Goal: Task Accomplishment & Management: Manage account settings

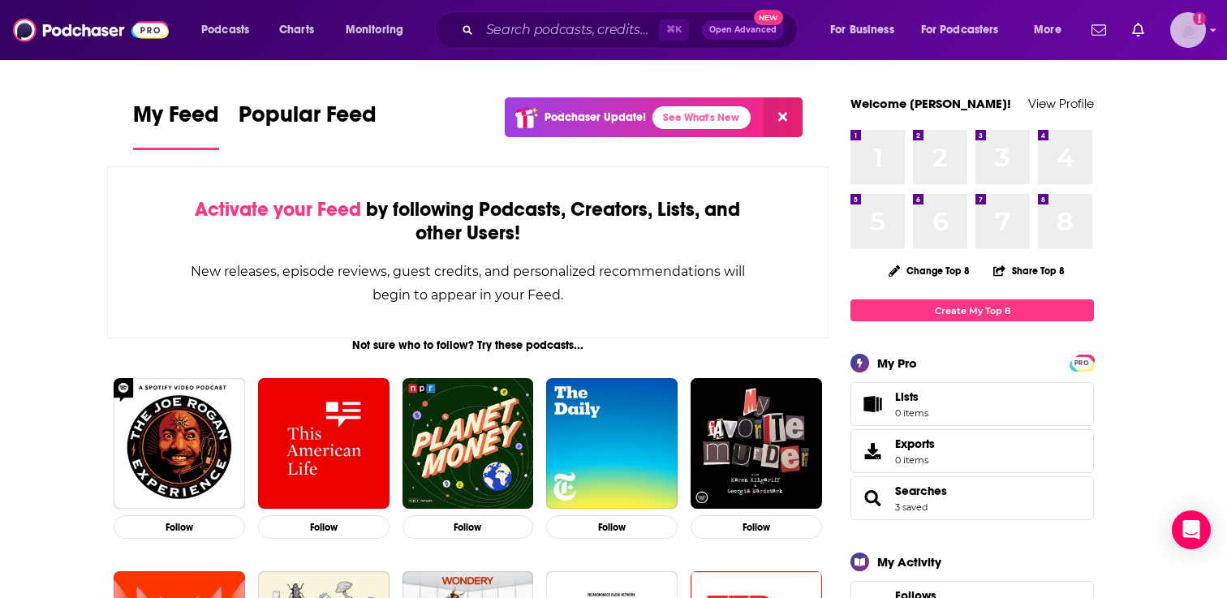
click at [1205, 33] on div "Logged in as adrian.villarreal" at bounding box center [1188, 30] width 36 height 36
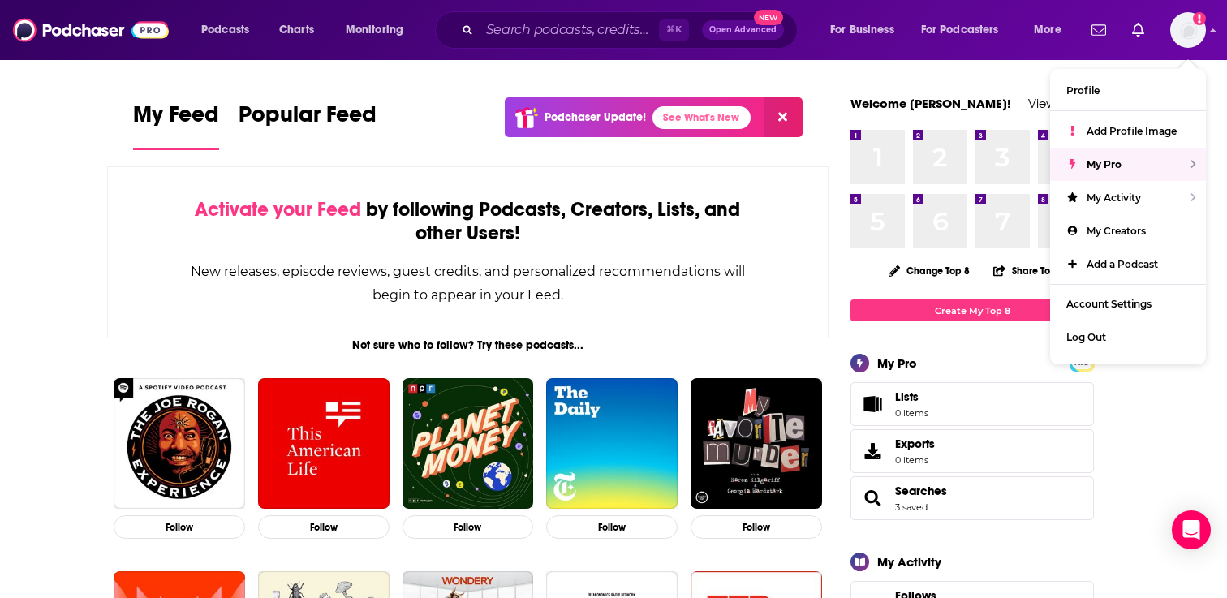
click at [866, 3] on div "Podcasts Charts Monitoring ⌘ K Open Advanced New For Business For Podcasters Mo…" at bounding box center [613, 30] width 1227 height 60
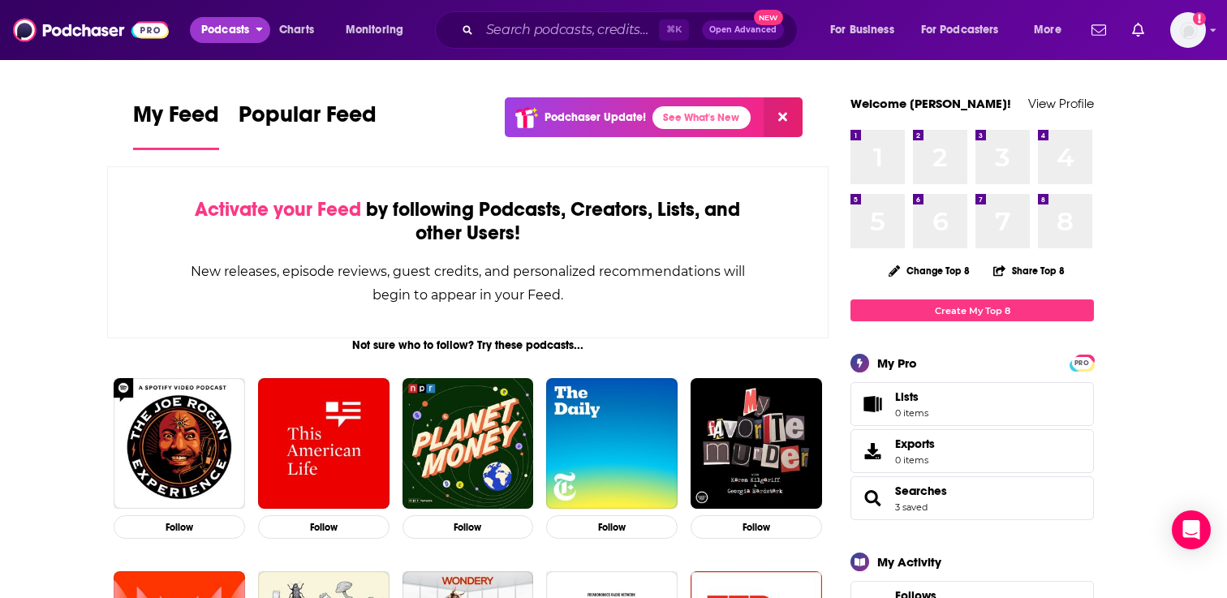
click at [257, 29] on icon "open menu" at bounding box center [259, 26] width 7 height 11
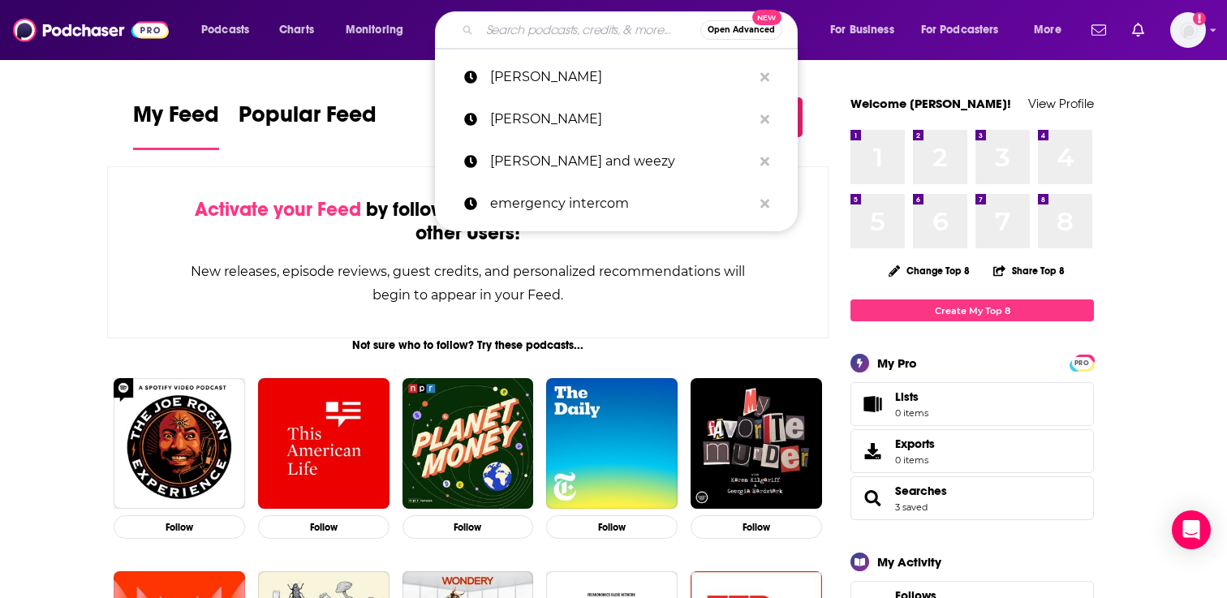
click at [515, 30] on input "Search podcasts, credits, & more..." at bounding box center [590, 30] width 221 height 26
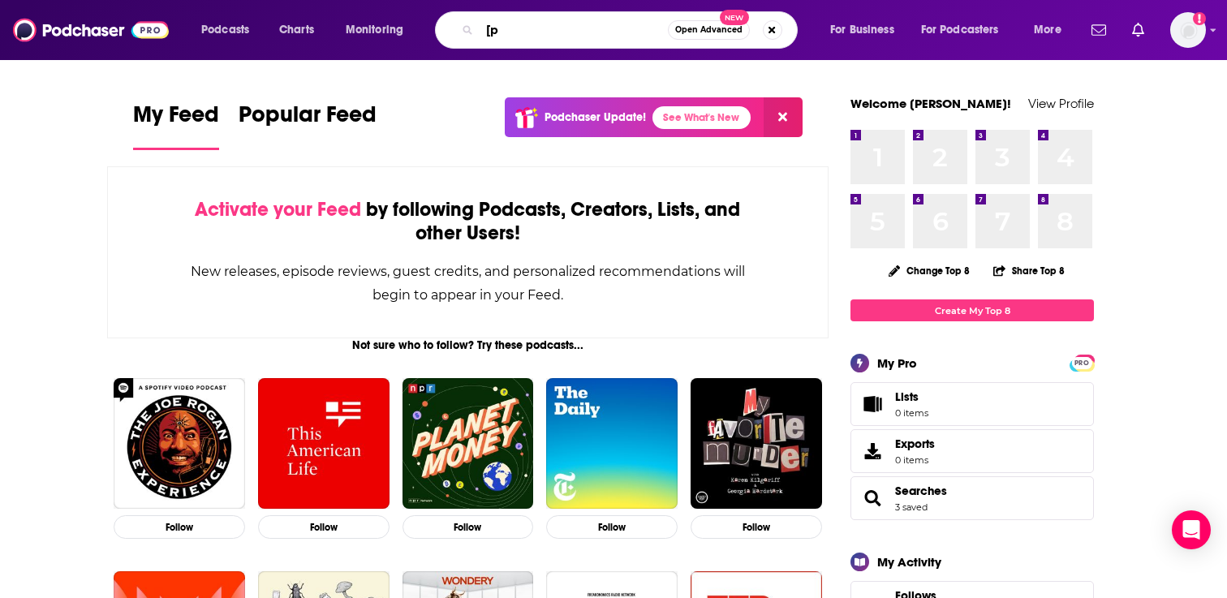
type input "["
type input "political"
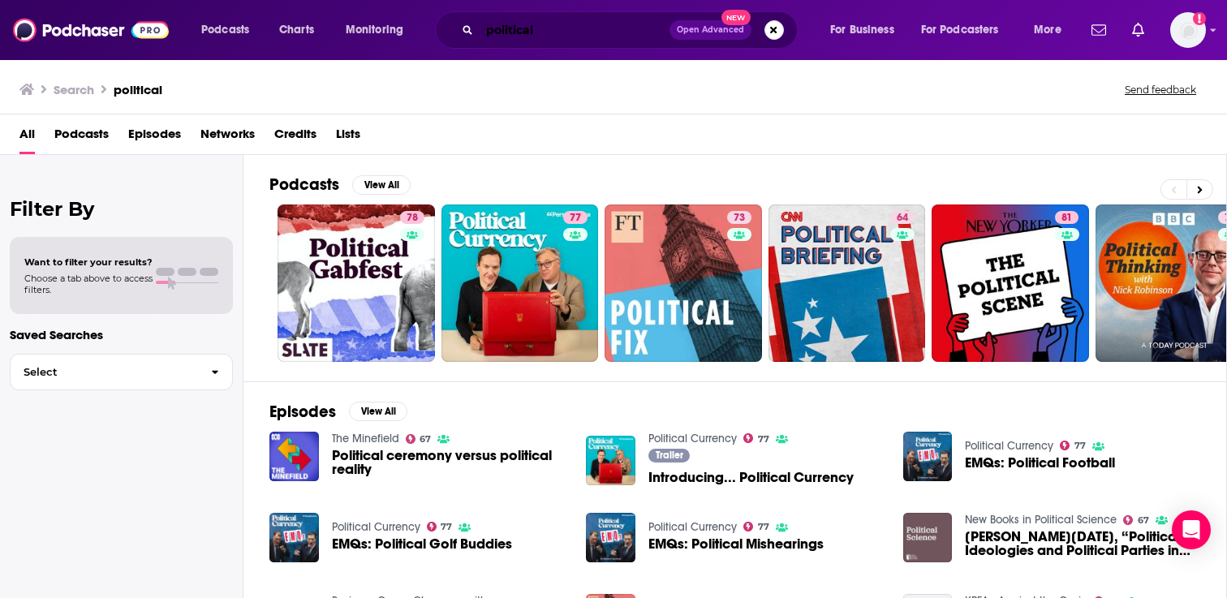
click at [531, 31] on input "political" at bounding box center [575, 30] width 190 height 26
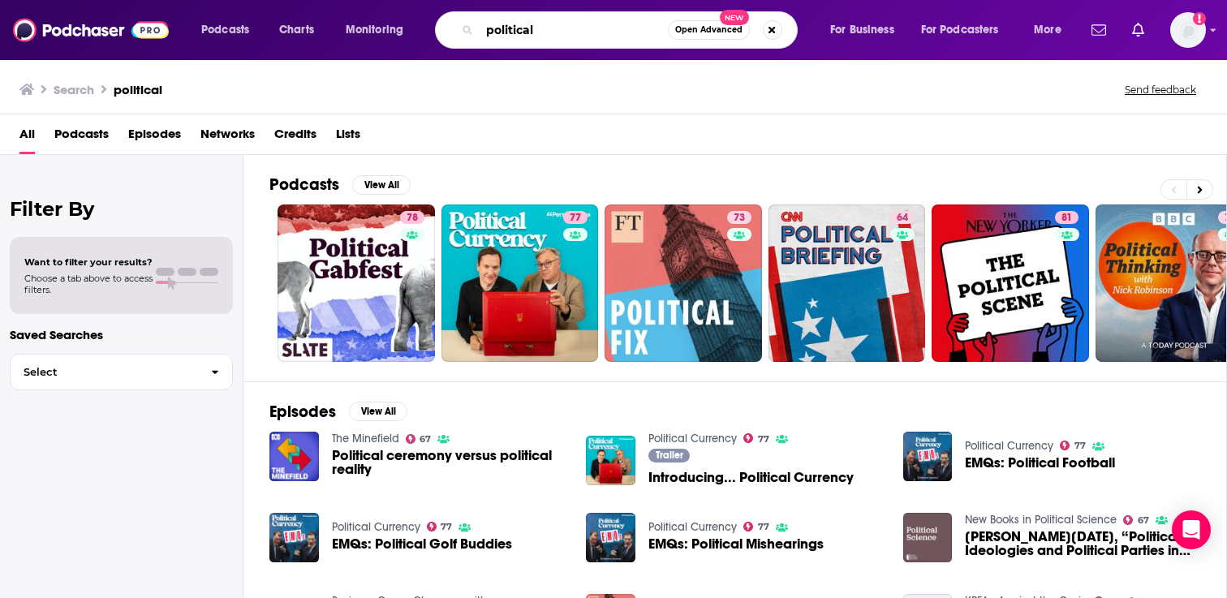
click at [531, 31] on input "political" at bounding box center [574, 30] width 188 height 26
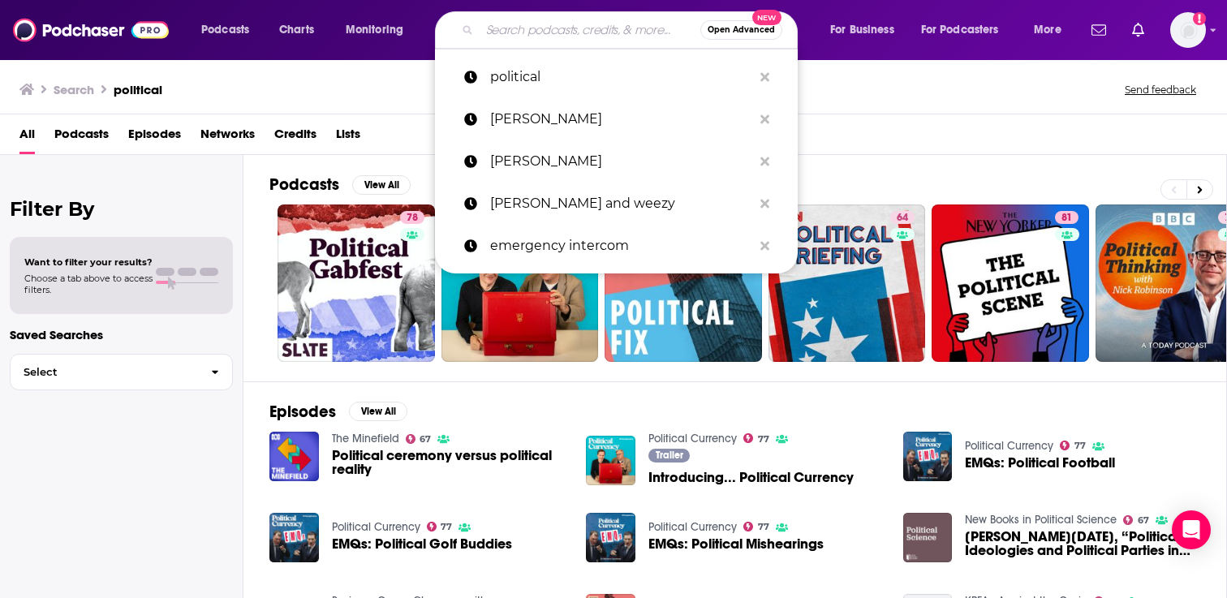
type input "m"
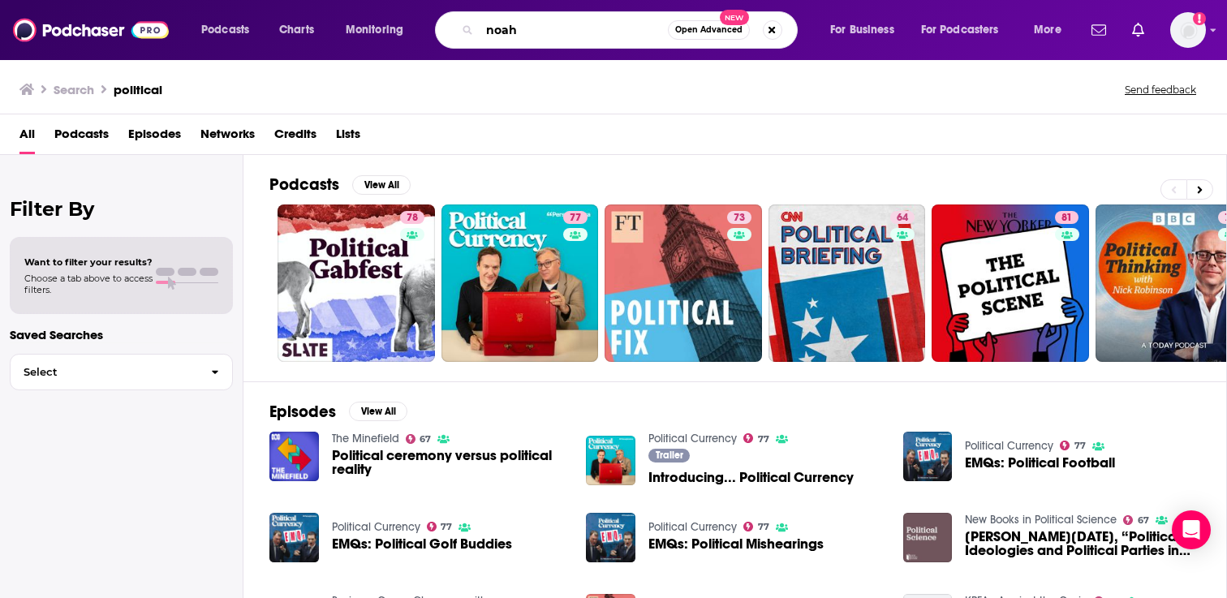
click at [578, 42] on input "noah" at bounding box center [574, 30] width 188 height 26
type input "n"
type input "[PERSON_NAME]"
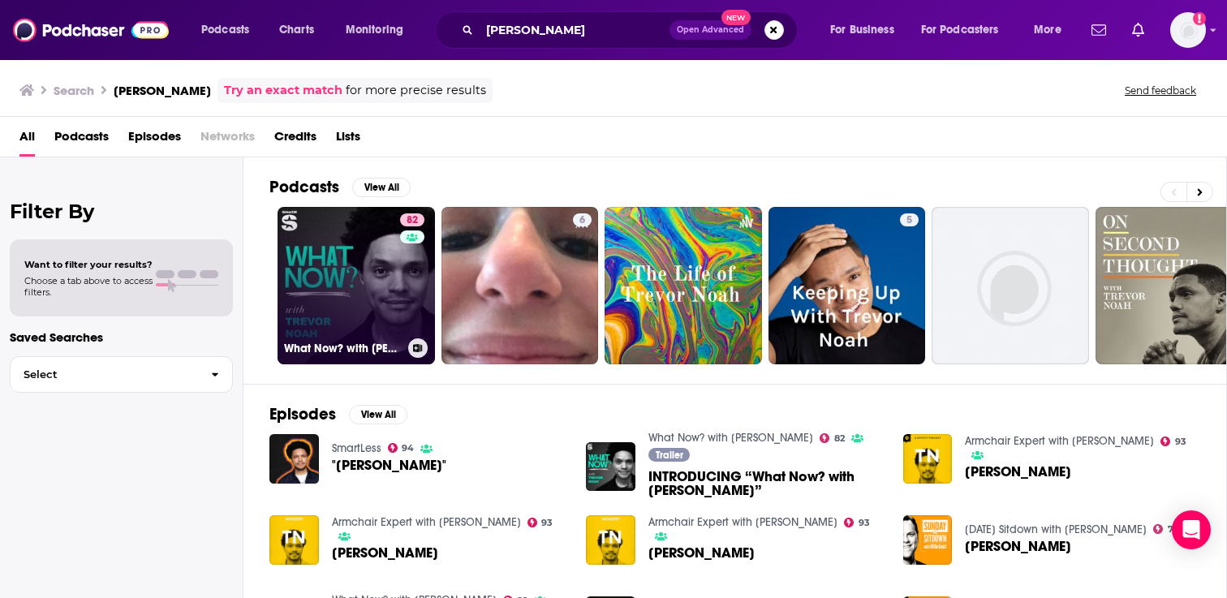
click at [393, 253] on link "82 What Now? with Trevor Noah" at bounding box center [356, 285] width 157 height 157
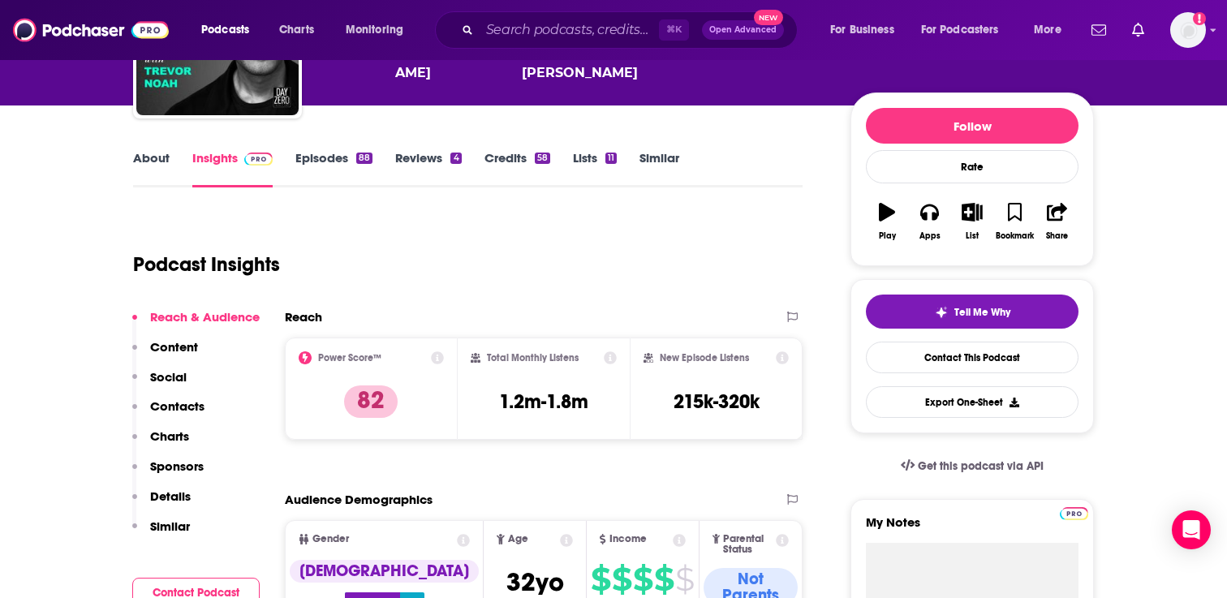
scroll to position [145, 0]
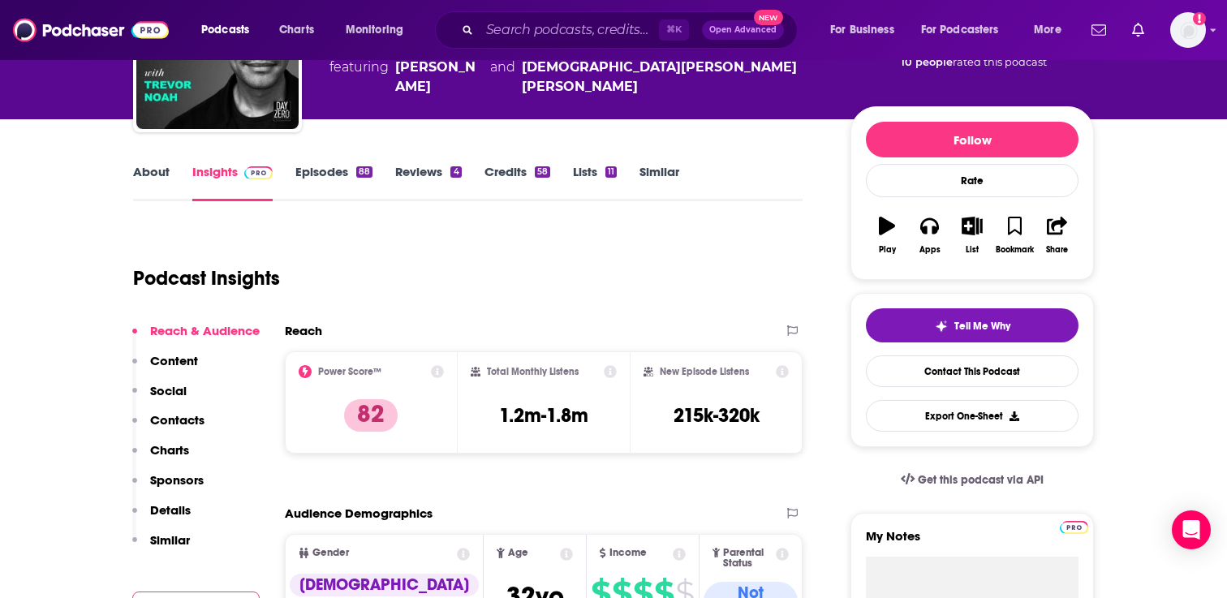
click at [330, 172] on link "Episodes 88" at bounding box center [333, 182] width 77 height 37
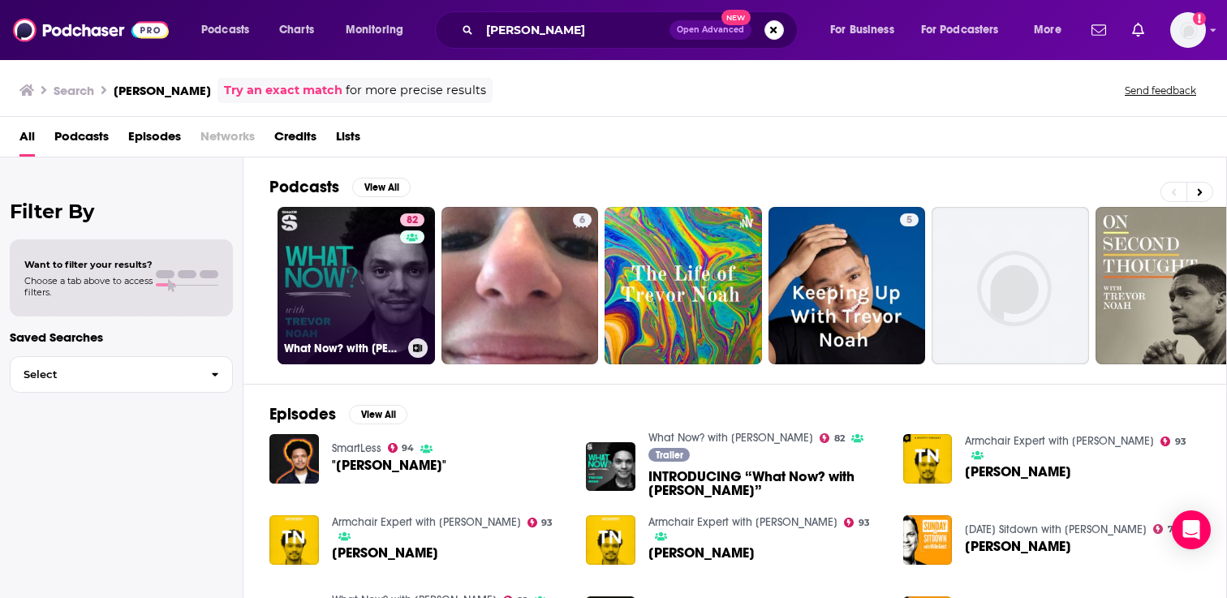
click at [419, 347] on icon at bounding box center [418, 348] width 9 height 8
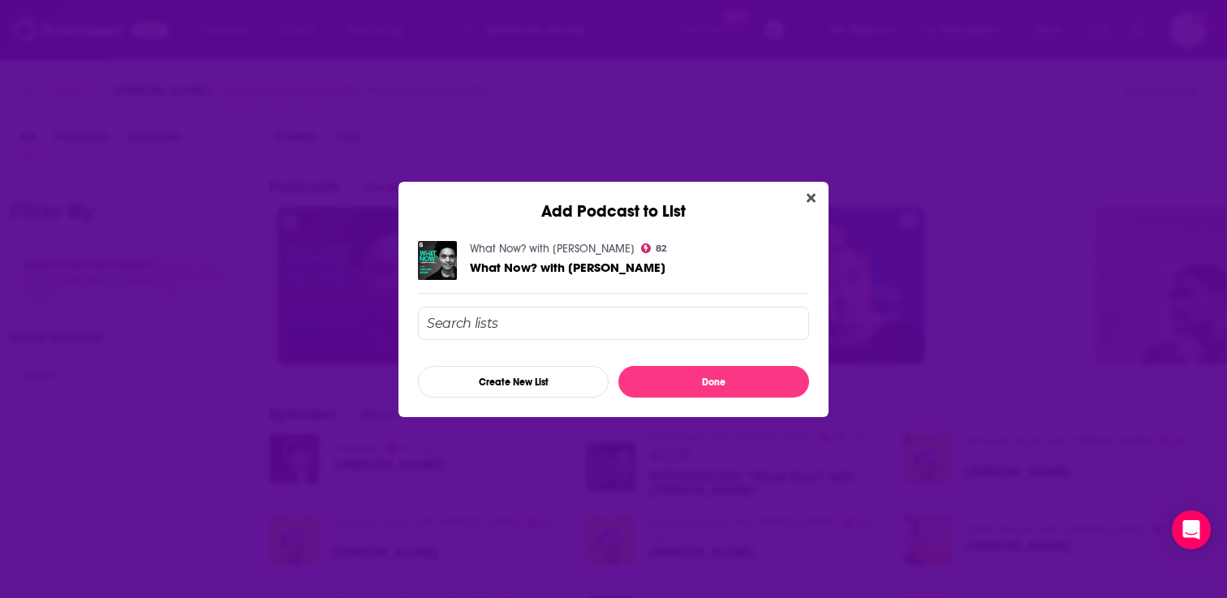
click at [529, 333] on input "Add Podcast To List" at bounding box center [613, 323] width 391 height 33
click at [525, 388] on button "Create New List" at bounding box center [513, 382] width 191 height 32
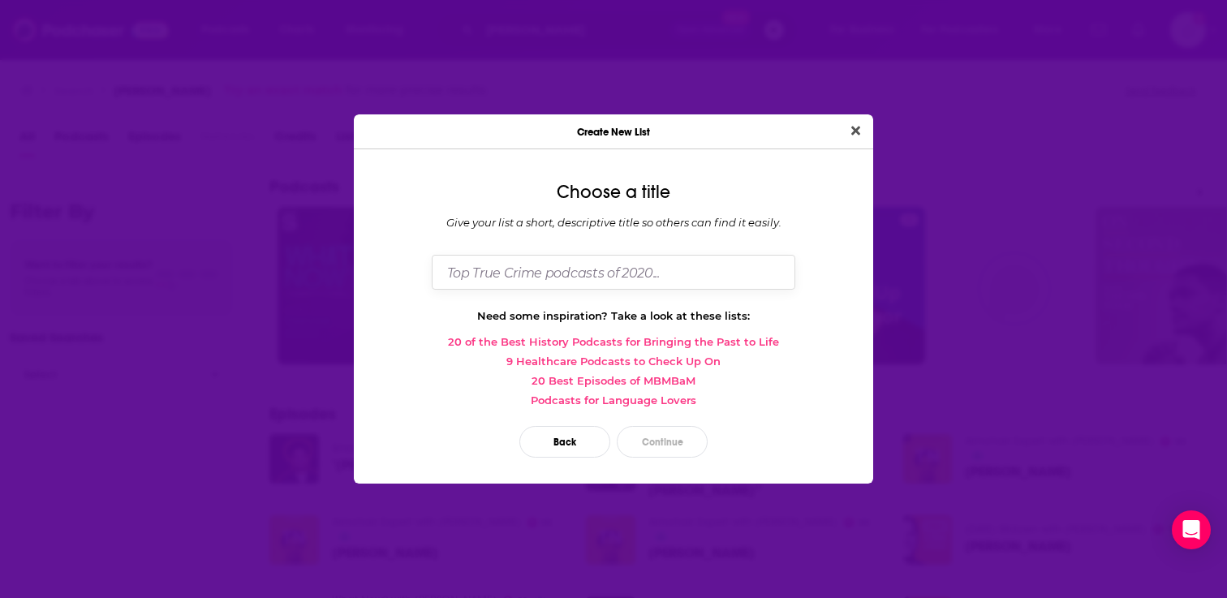
click at [647, 265] on input "Dialog" at bounding box center [614, 272] width 364 height 35
type input "HOW TO GET"
click at [542, 277] on input "HOW TO GET" at bounding box center [614, 272] width 364 height 35
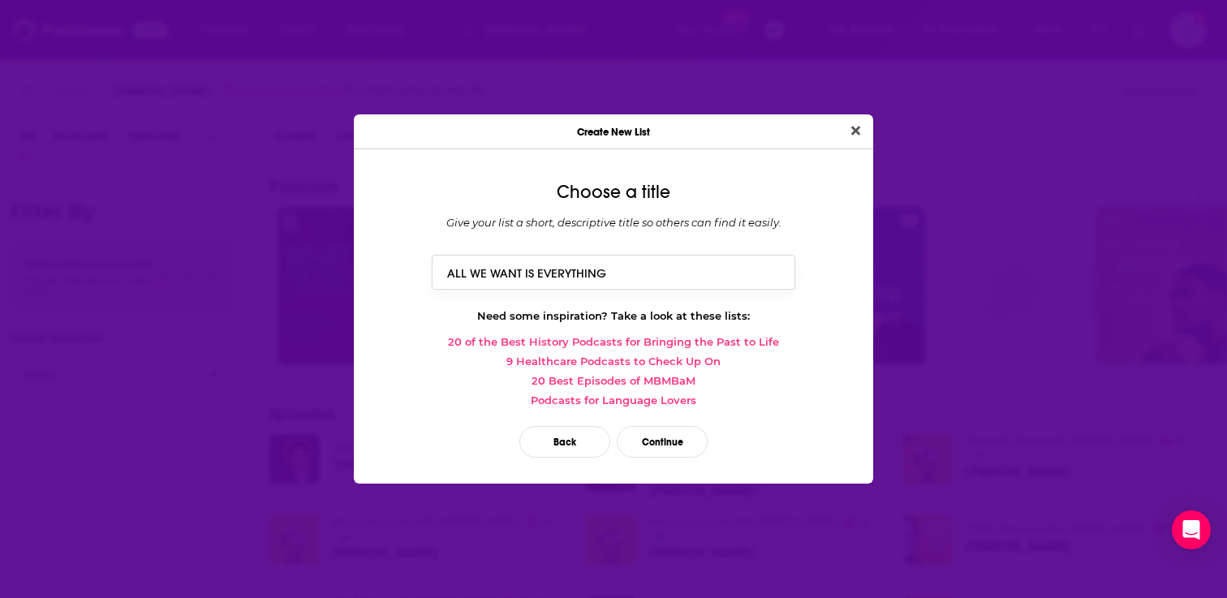
click at [648, 278] on input "ALL WE WANT IS EVERYTHING" at bounding box center [614, 272] width 364 height 35
type input "ALL WE WANT IS EVERYTHING"
click at [640, 442] on button "Continue" at bounding box center [662, 442] width 91 height 32
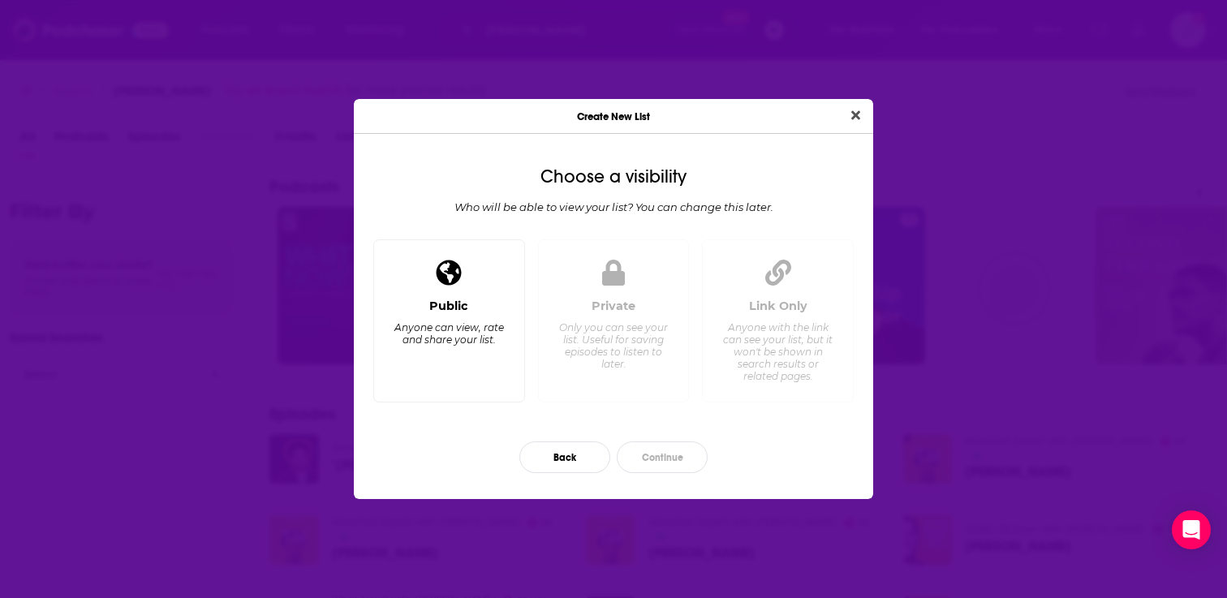
click at [450, 384] on div "Public Anyone can view, rate and share your list." at bounding box center [449, 344] width 124 height 90
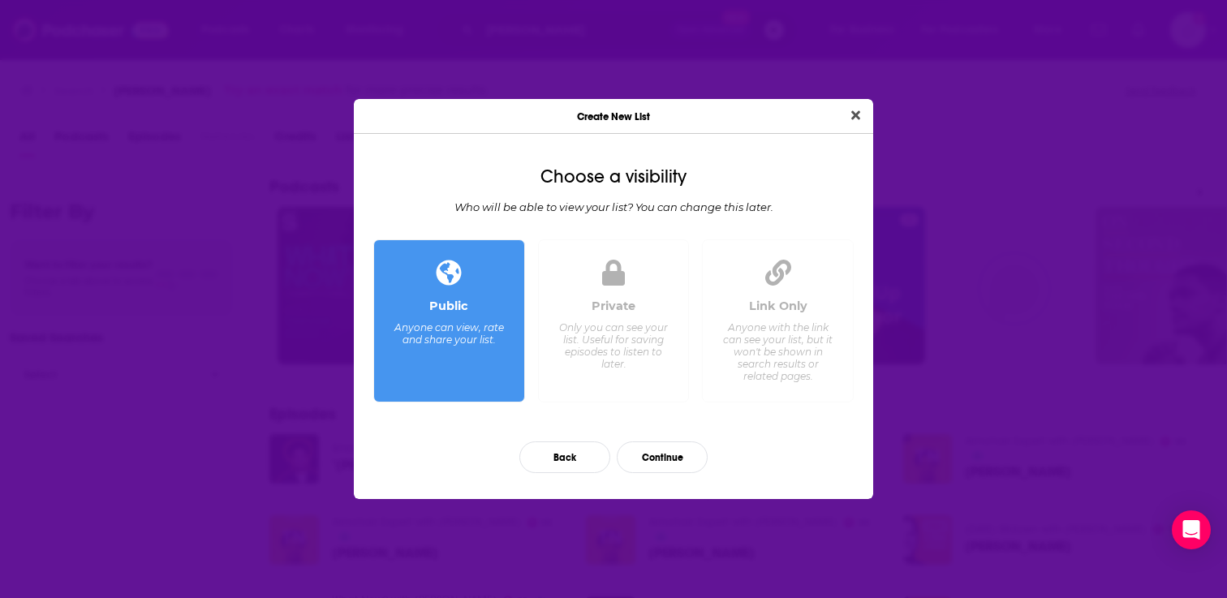
click at [616, 312] on div "Private" at bounding box center [614, 306] width 44 height 15
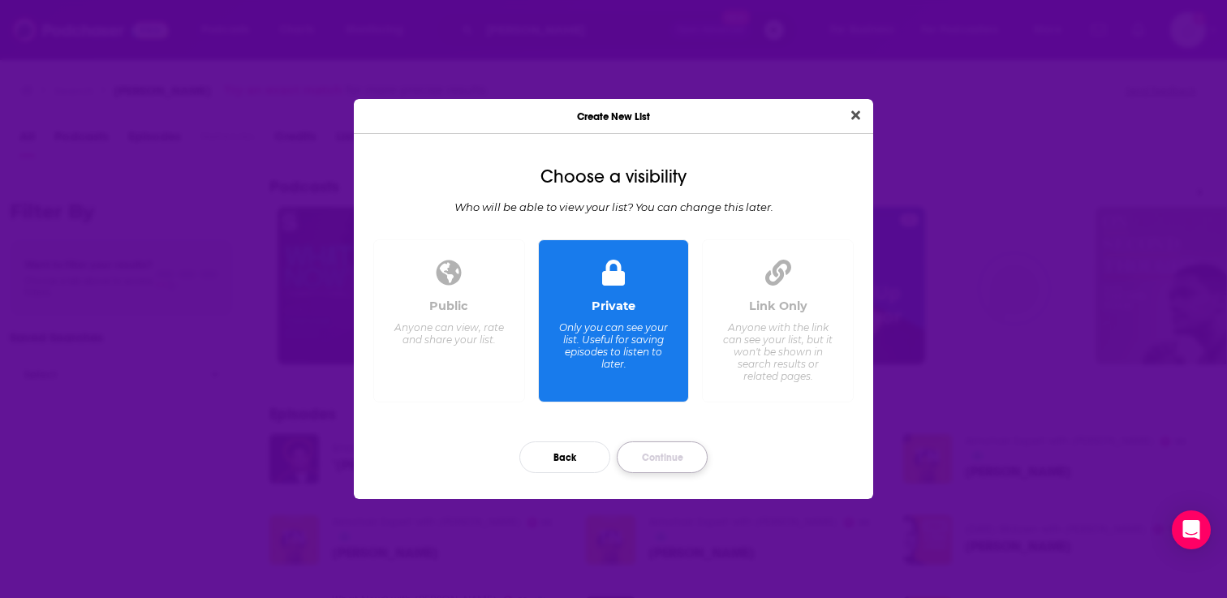
click at [671, 460] on button "Continue" at bounding box center [662, 457] width 91 height 32
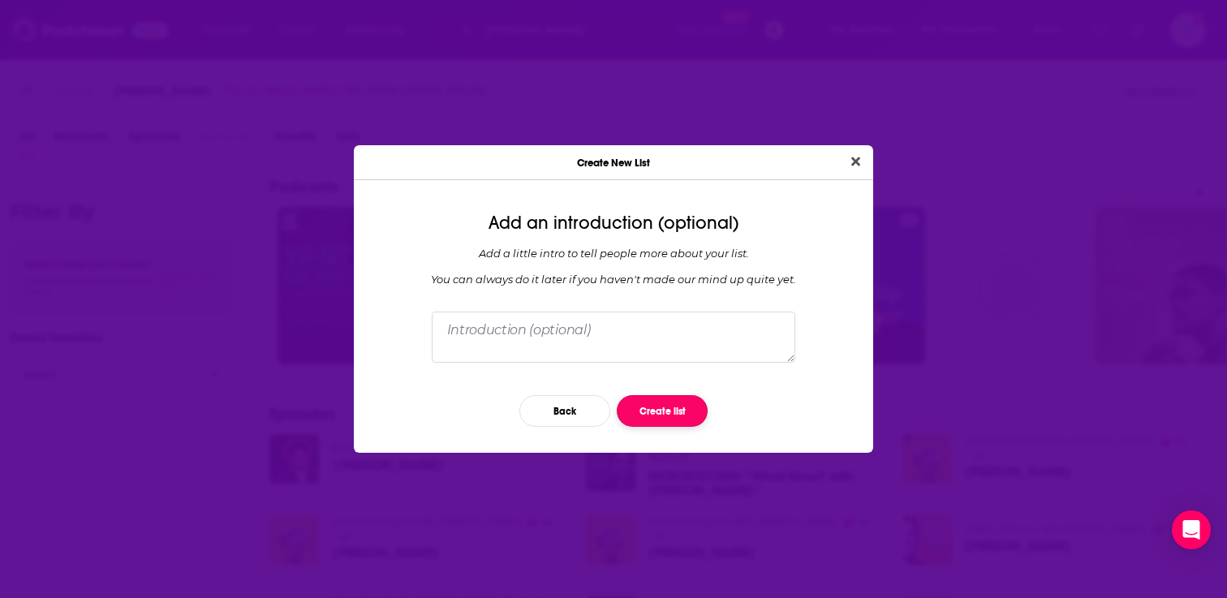
click at [687, 413] on button "Create list" at bounding box center [662, 411] width 91 height 32
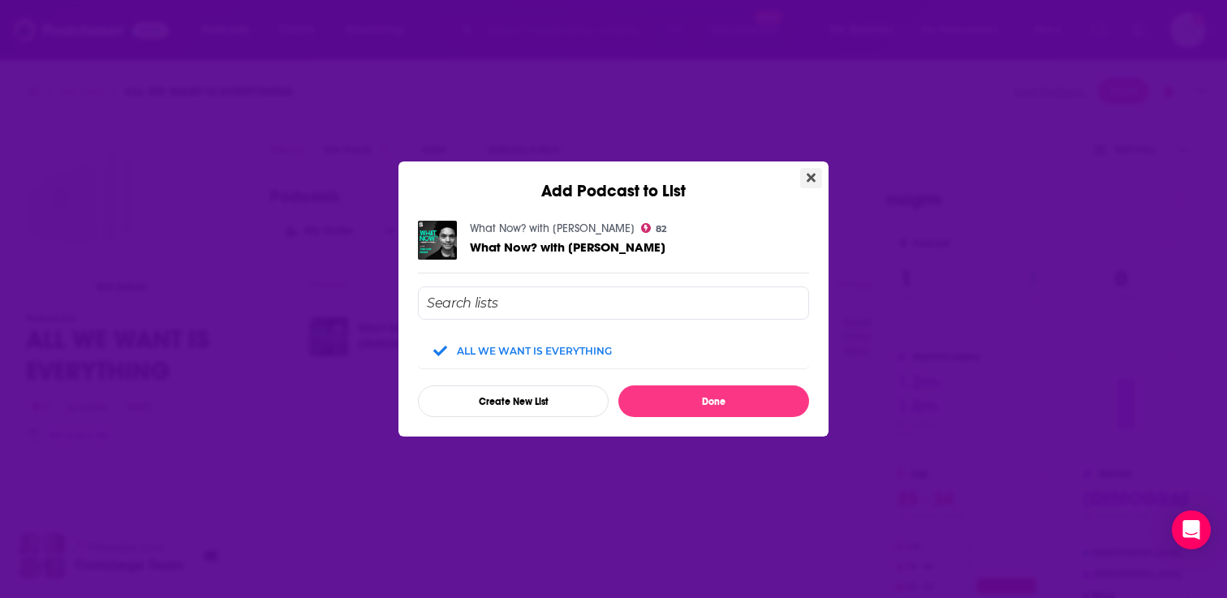
click at [810, 170] on button "Close" at bounding box center [811, 178] width 22 height 20
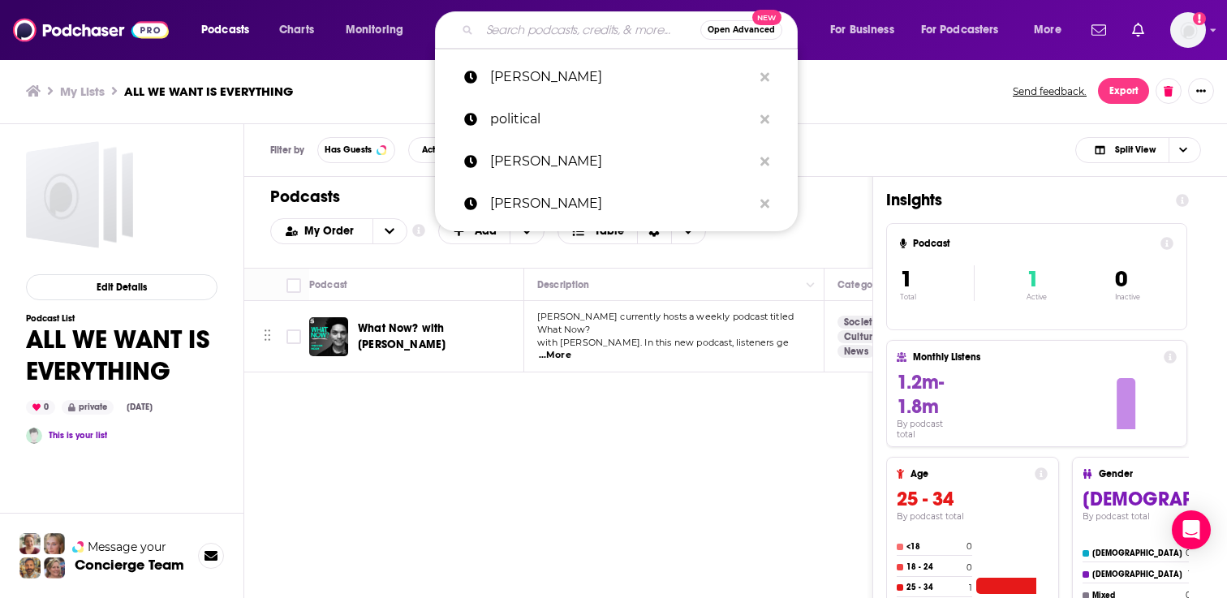
click at [528, 39] on input "Search podcasts, credits, & more..." at bounding box center [590, 30] width 221 height 26
click at [531, 75] on p "[PERSON_NAME]" at bounding box center [621, 77] width 262 height 42
type input "[PERSON_NAME]"
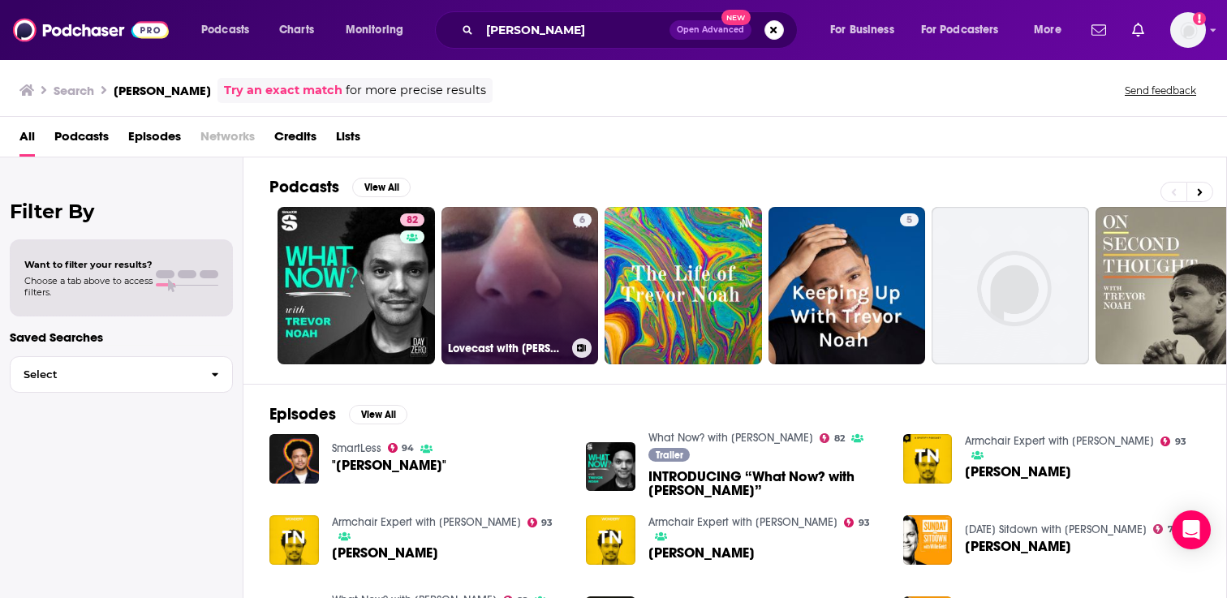
click at [519, 288] on link "6 Lovecast with Trevor Noah" at bounding box center [519, 285] width 157 height 157
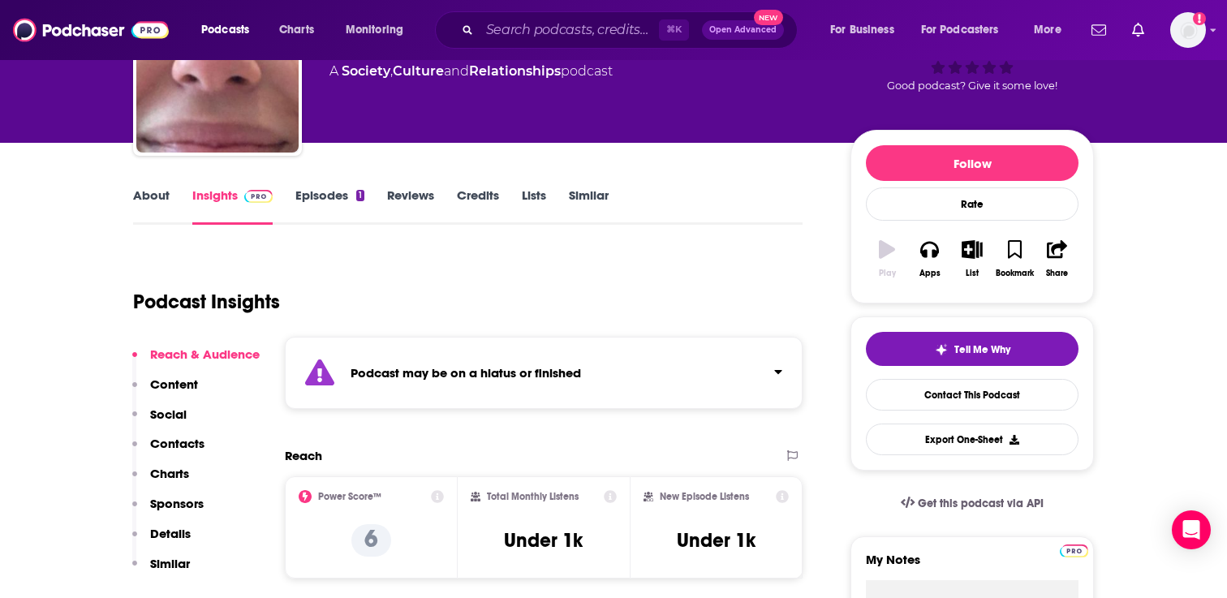
scroll to position [120, 0]
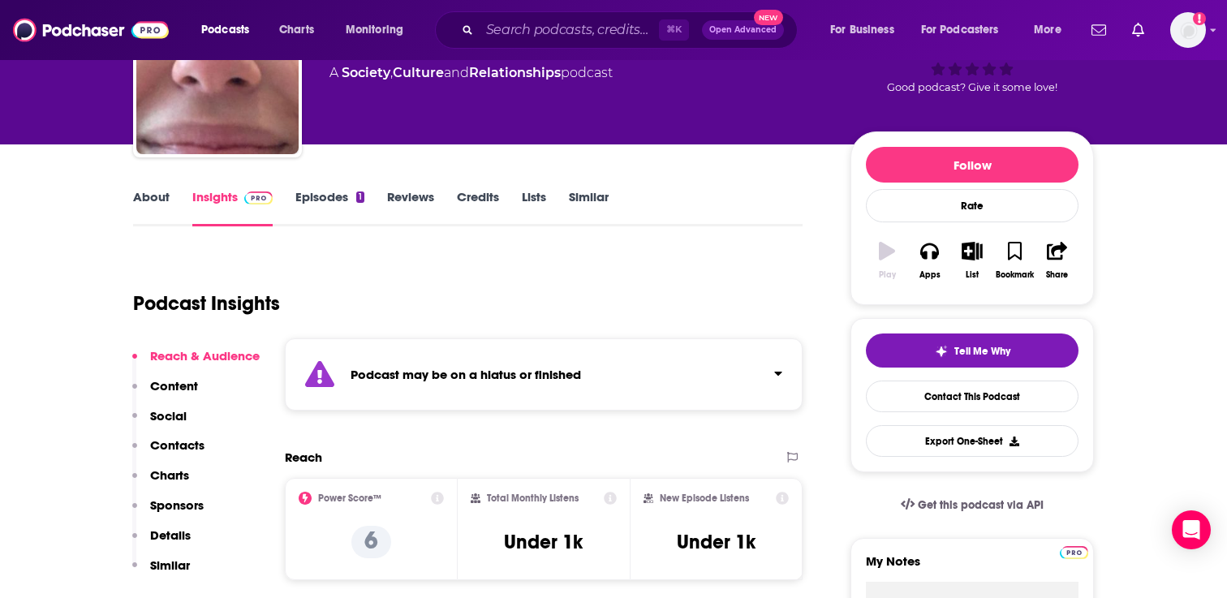
click at [342, 190] on link "Episodes 1" at bounding box center [329, 207] width 69 height 37
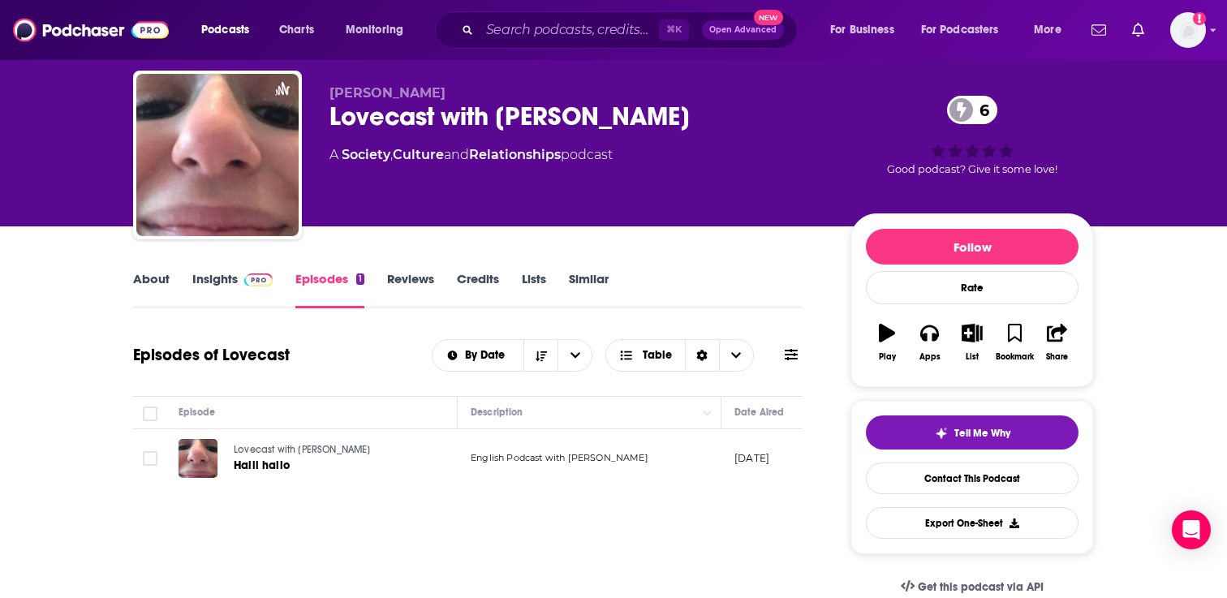
scroll to position [58, 0]
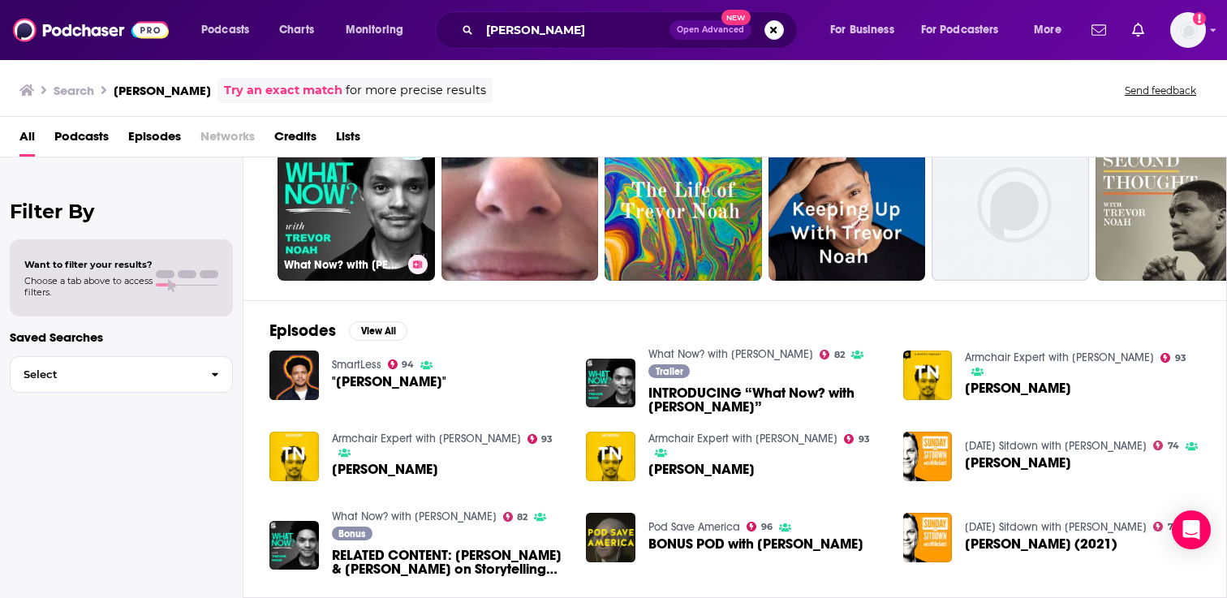
scroll to position [34, 0]
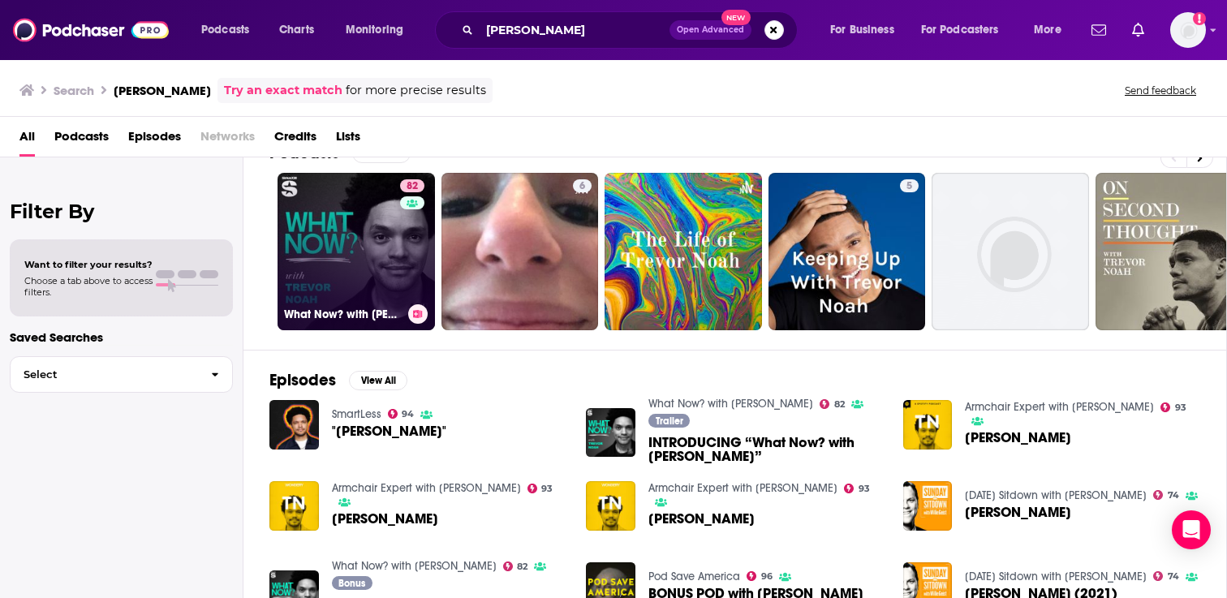
click at [347, 245] on link "82 What Now? with Trevor Noah" at bounding box center [356, 251] width 157 height 157
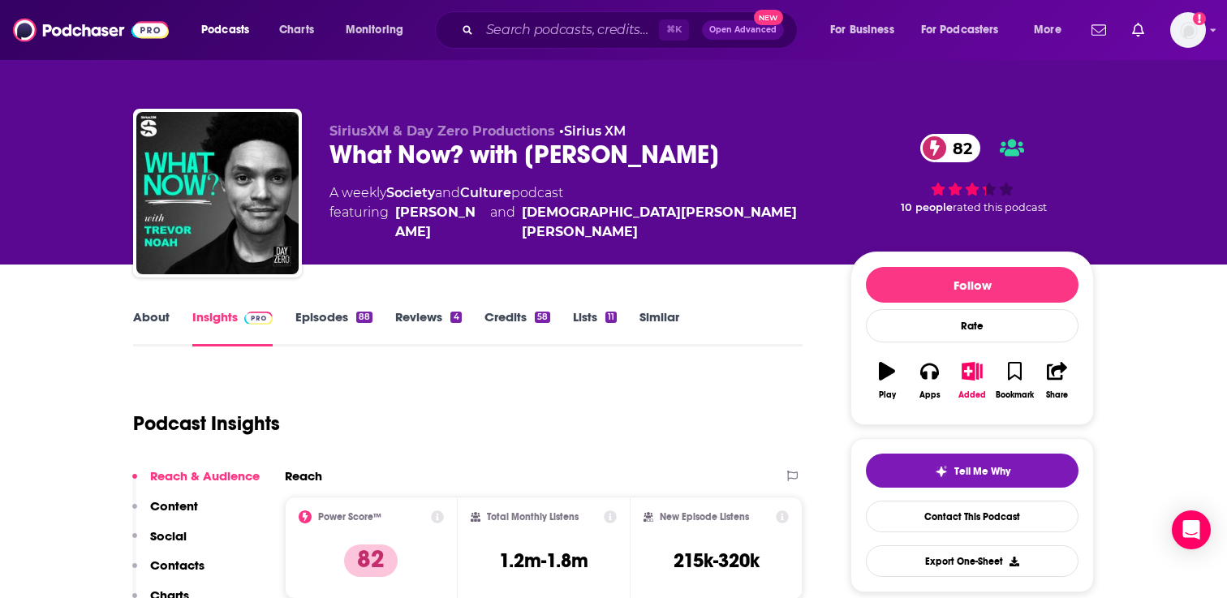
click at [649, 325] on link "Similar" at bounding box center [659, 327] width 40 height 37
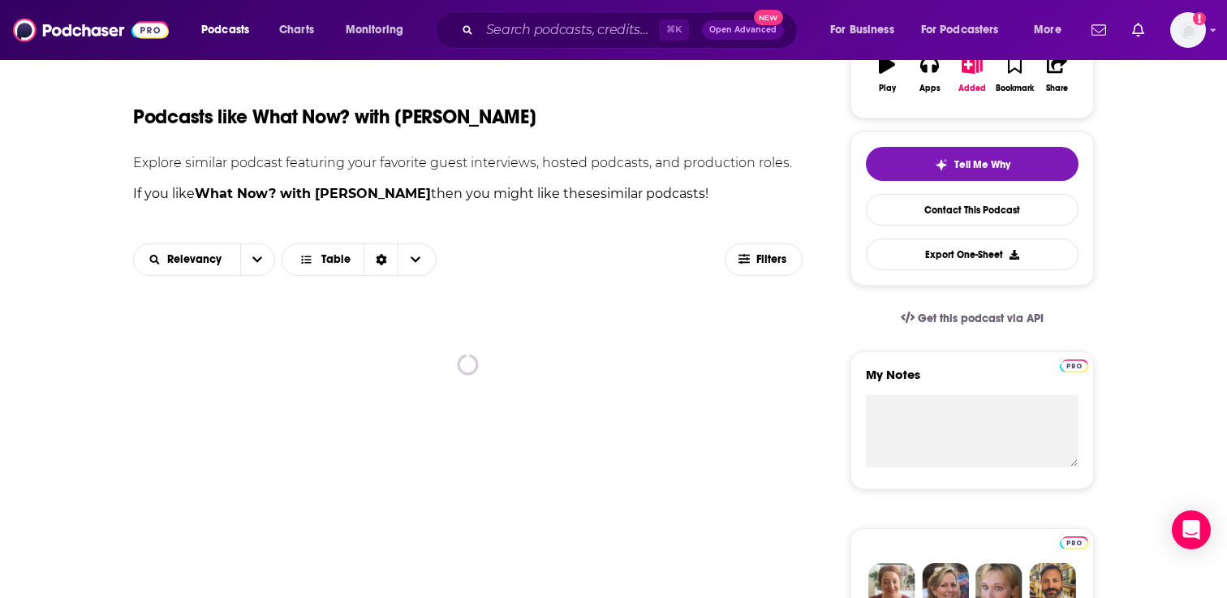
scroll to position [333, 0]
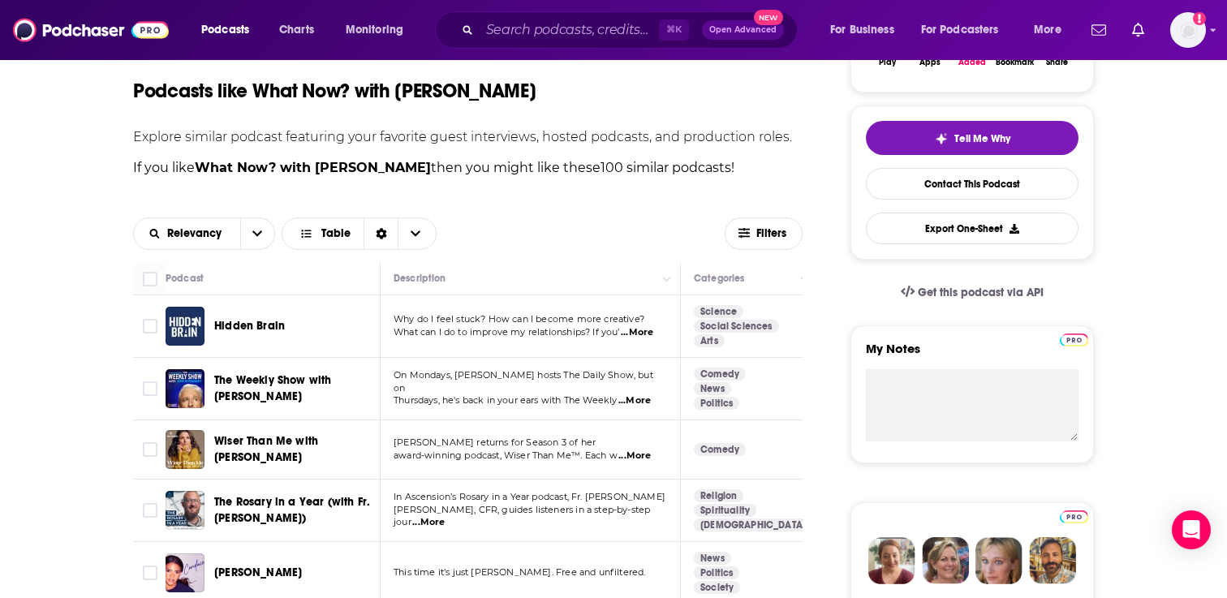
click at [279, 445] on span "Wiser Than Me with Julia Louis-Dreyfus" at bounding box center [266, 449] width 104 height 30
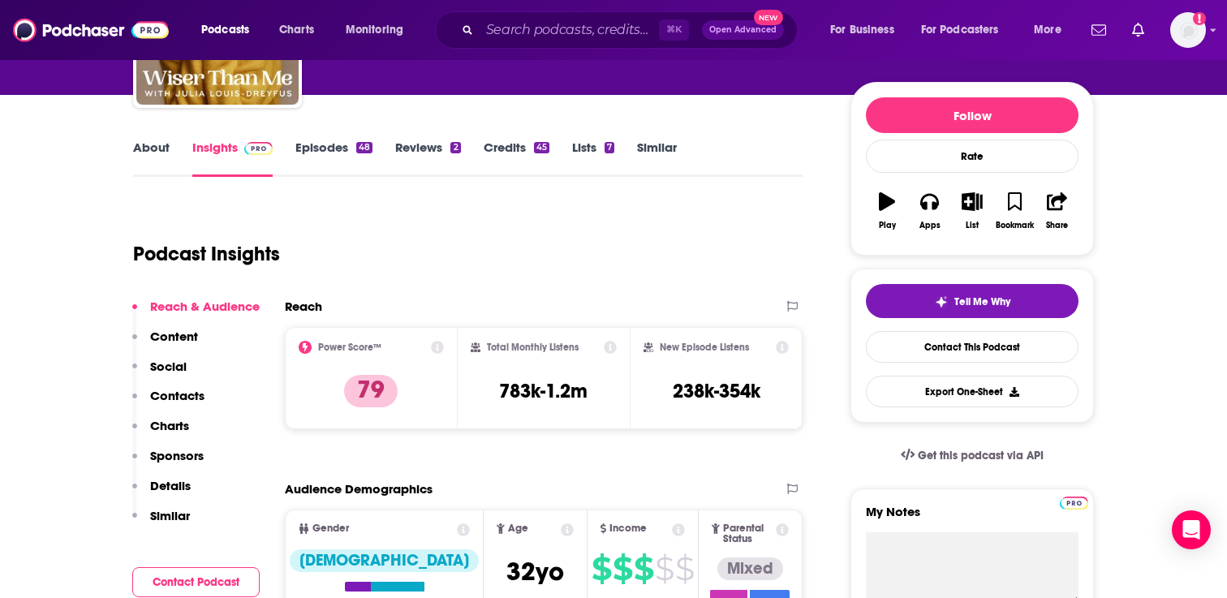
scroll to position [230, 0]
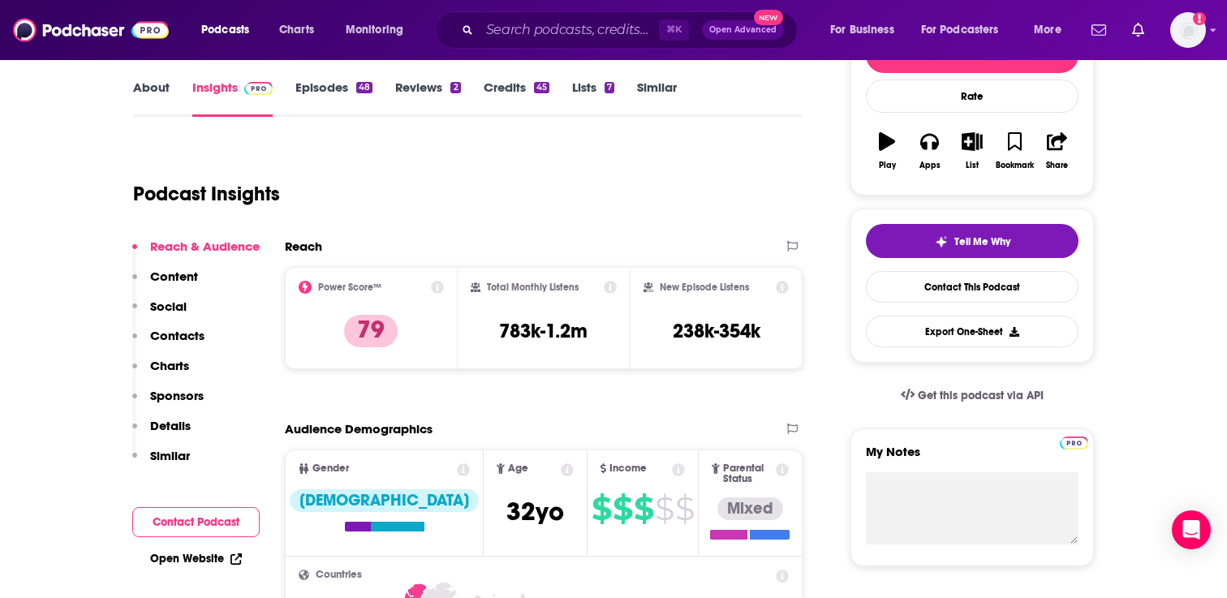
click at [334, 101] on link "Episodes 48" at bounding box center [333, 98] width 77 height 37
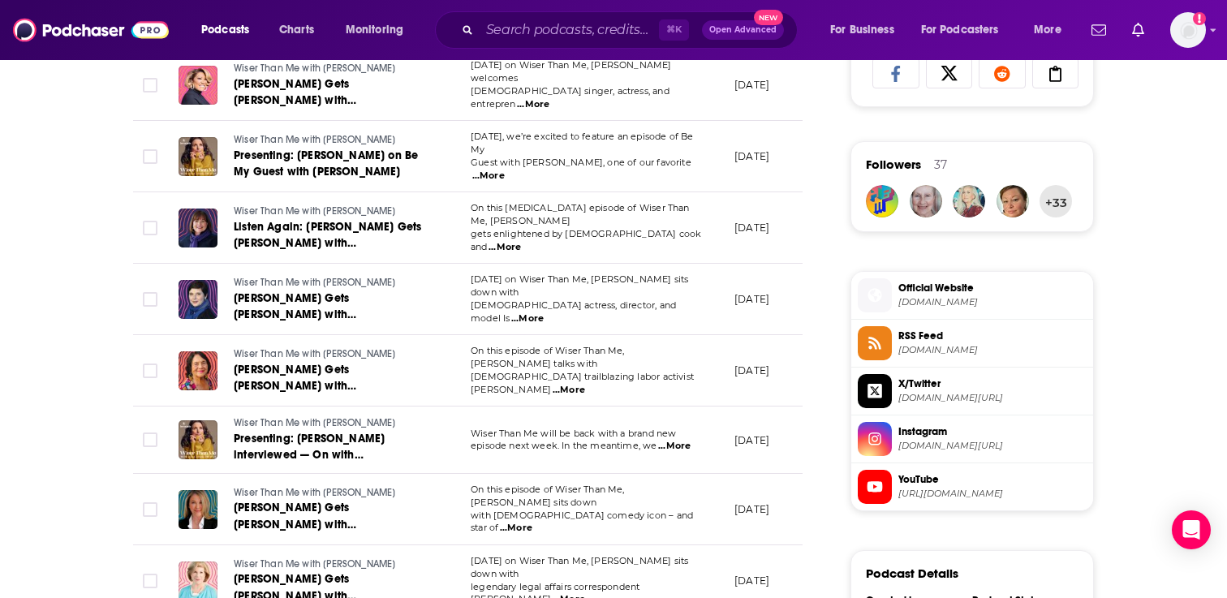
scroll to position [1117, 0]
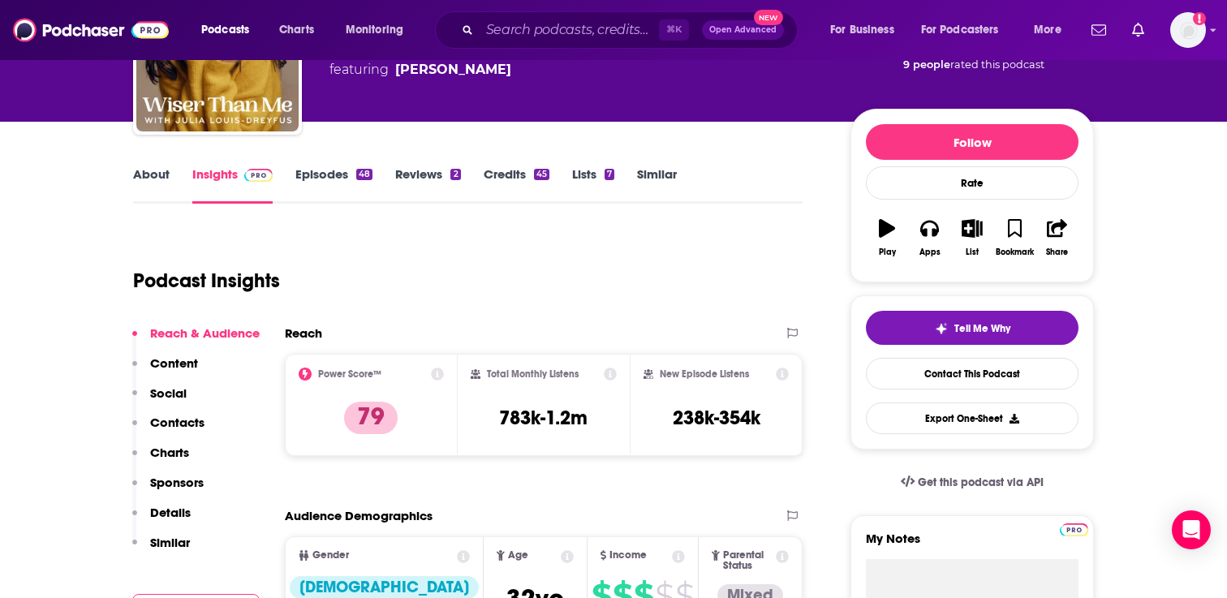
scroll to position [149, 0]
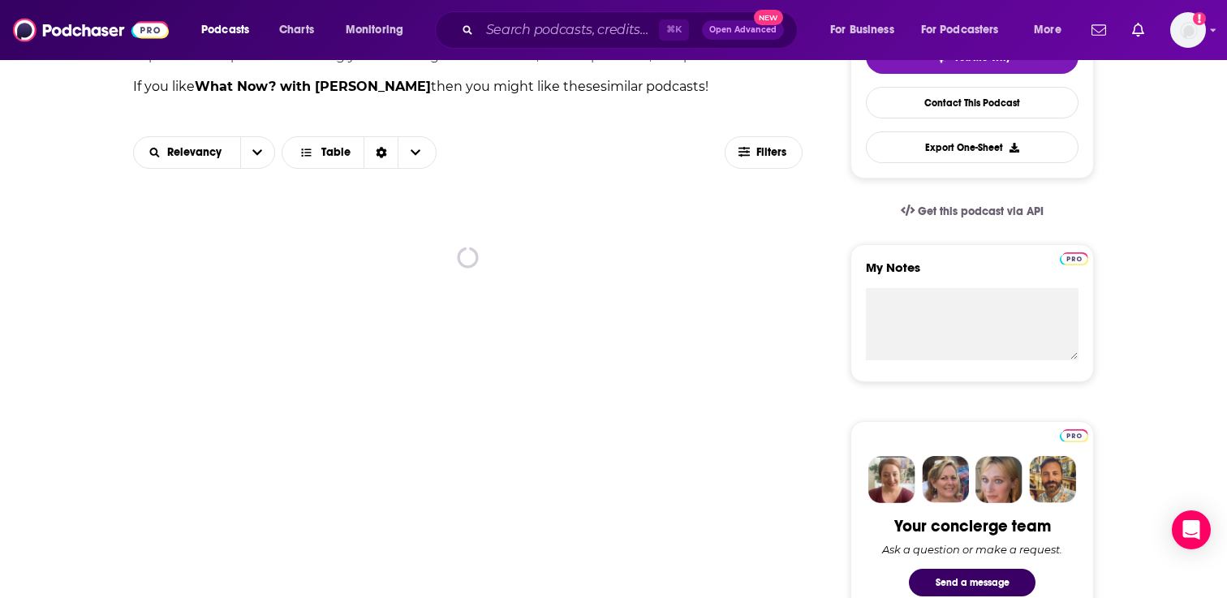
scroll to position [422, 0]
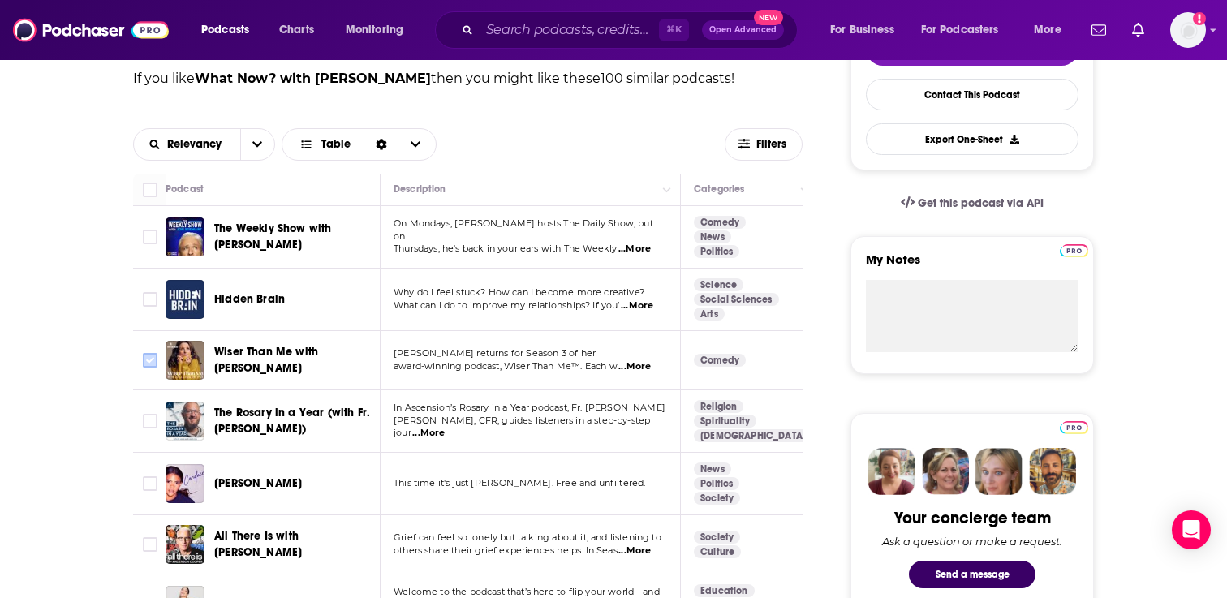
click at [147, 363] on input "Toggle select row" at bounding box center [150, 360] width 15 height 15
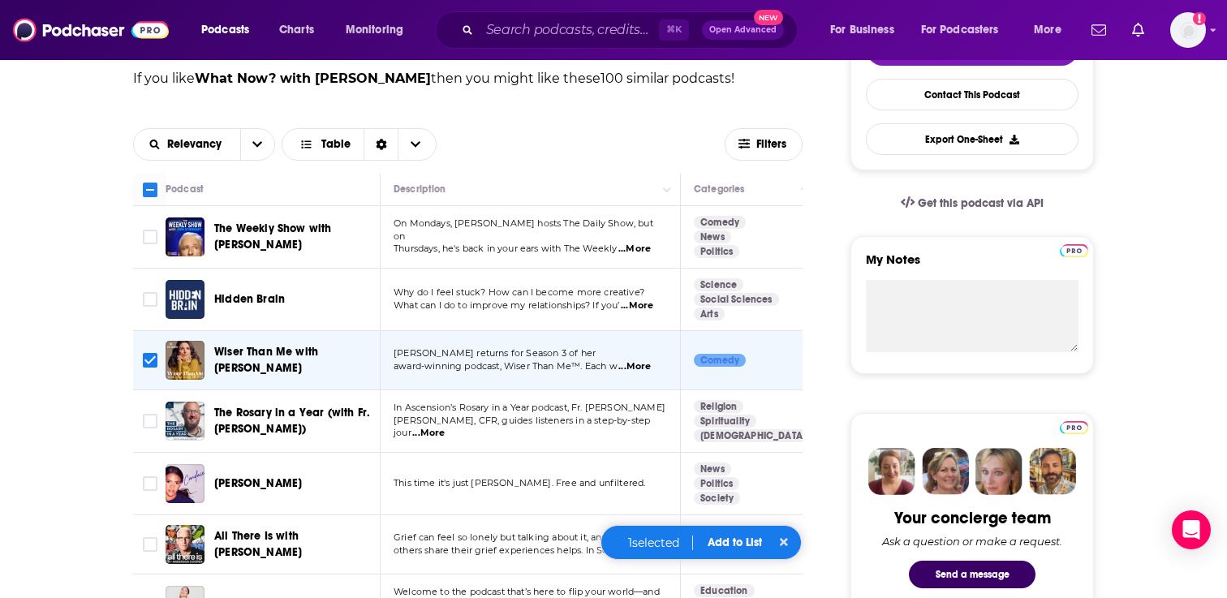
click at [729, 544] on button "Add to List" at bounding box center [735, 543] width 80 height 14
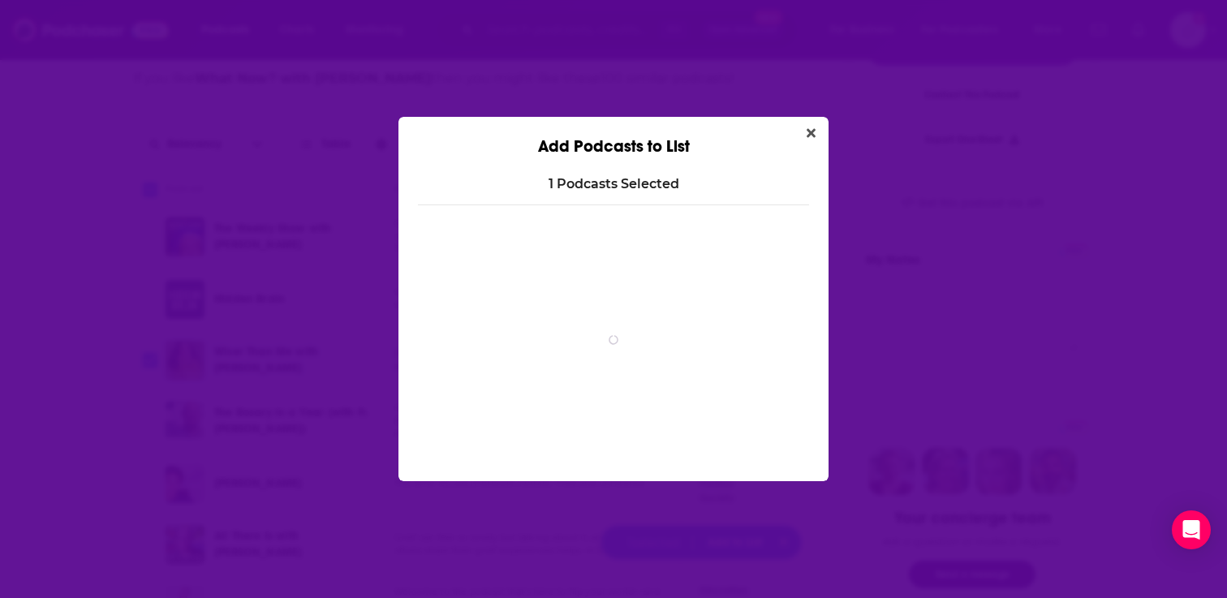
scroll to position [0, 0]
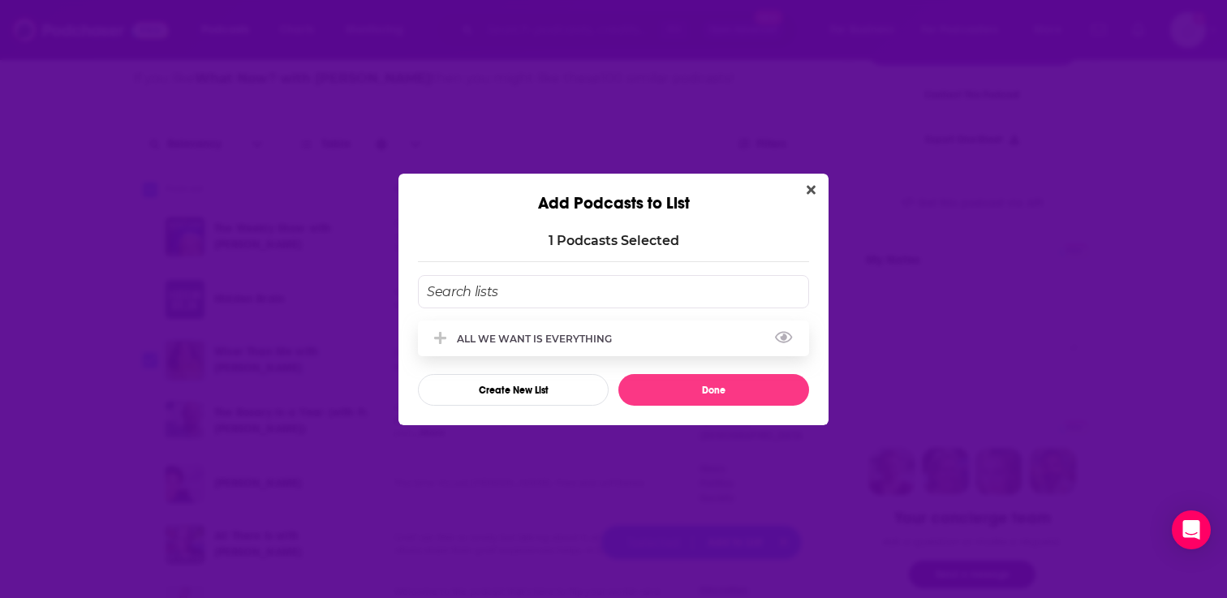
click at [588, 329] on div "ALL WE WANT IS EVERYTHING" at bounding box center [613, 339] width 391 height 36
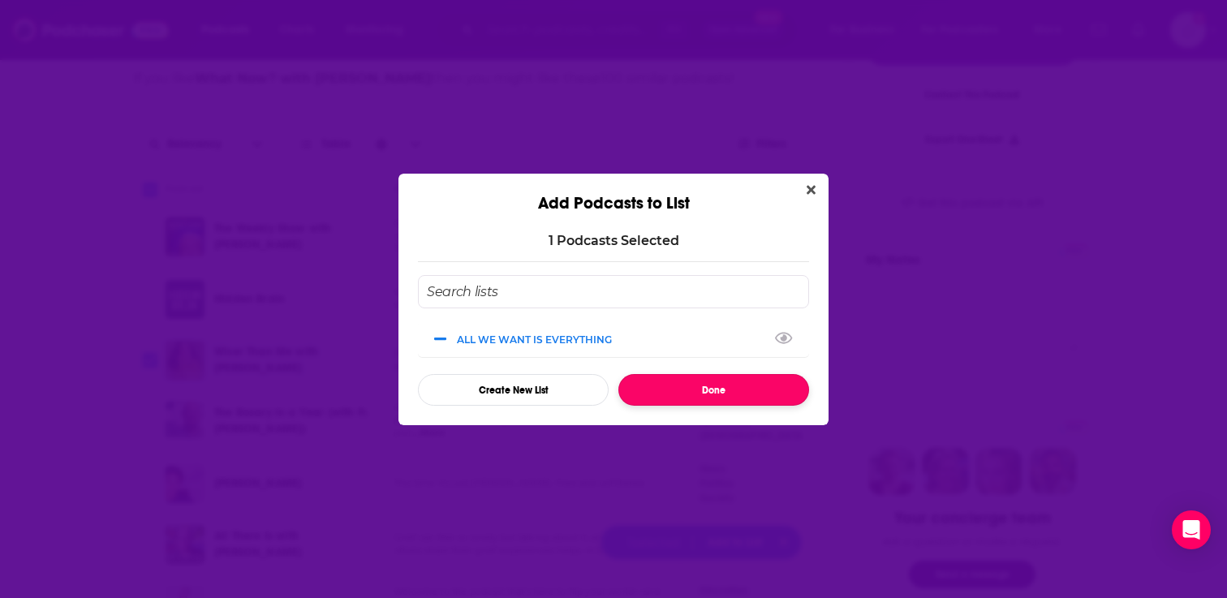
click at [698, 398] on button "Done" at bounding box center [713, 390] width 191 height 32
checkbox input "false"
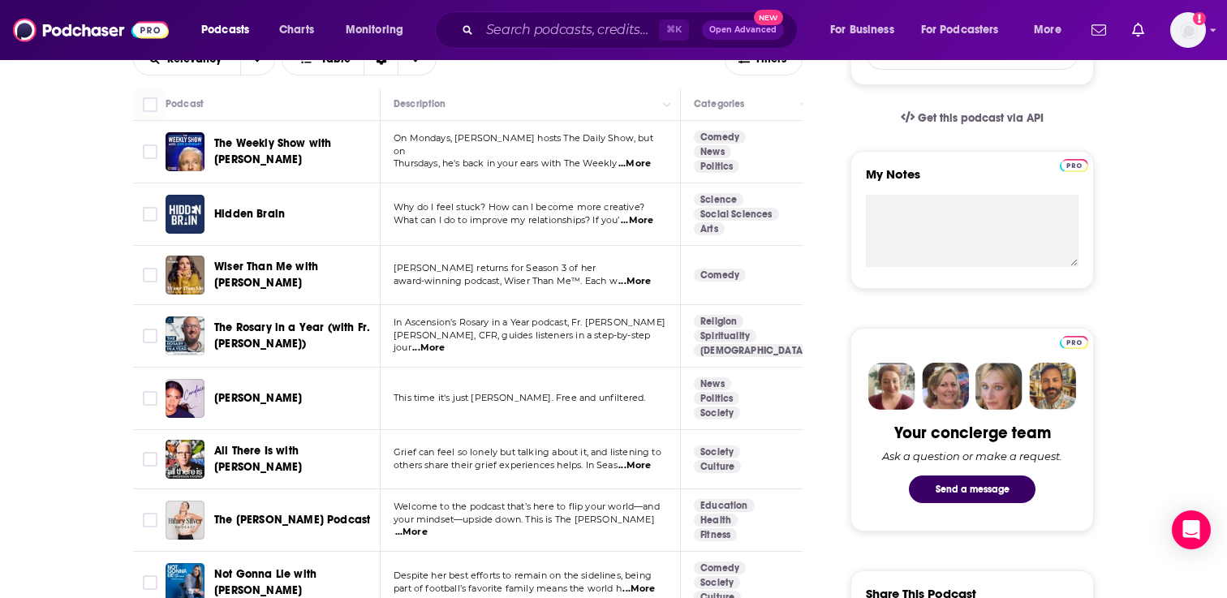
scroll to position [551, 0]
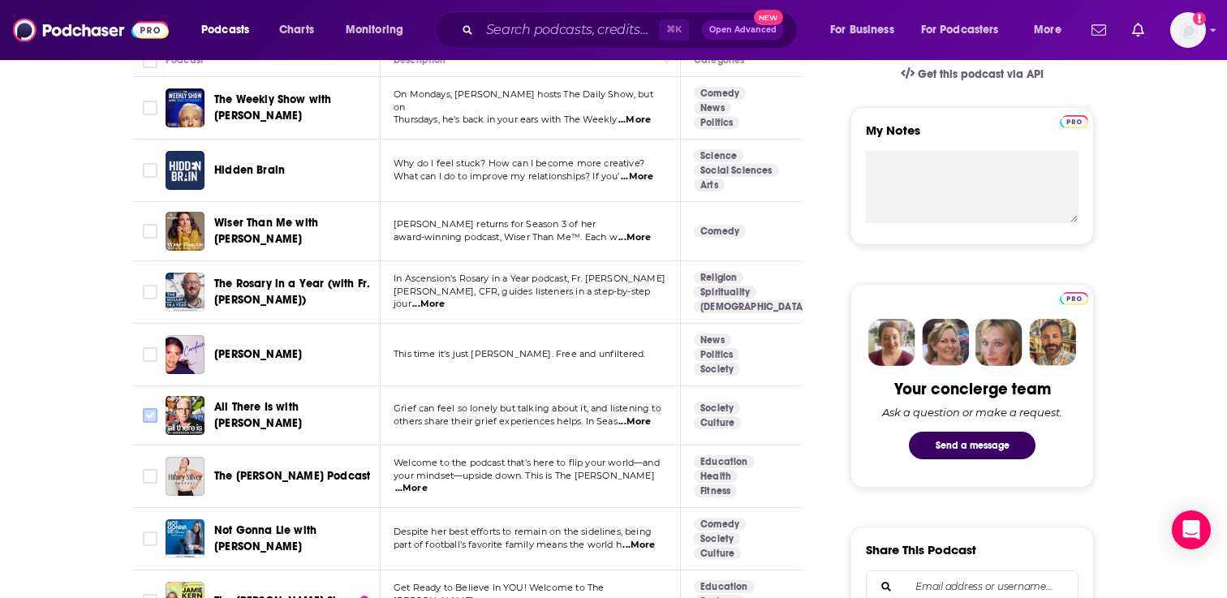
click at [150, 419] on input "Toggle select row" at bounding box center [150, 415] width 15 height 15
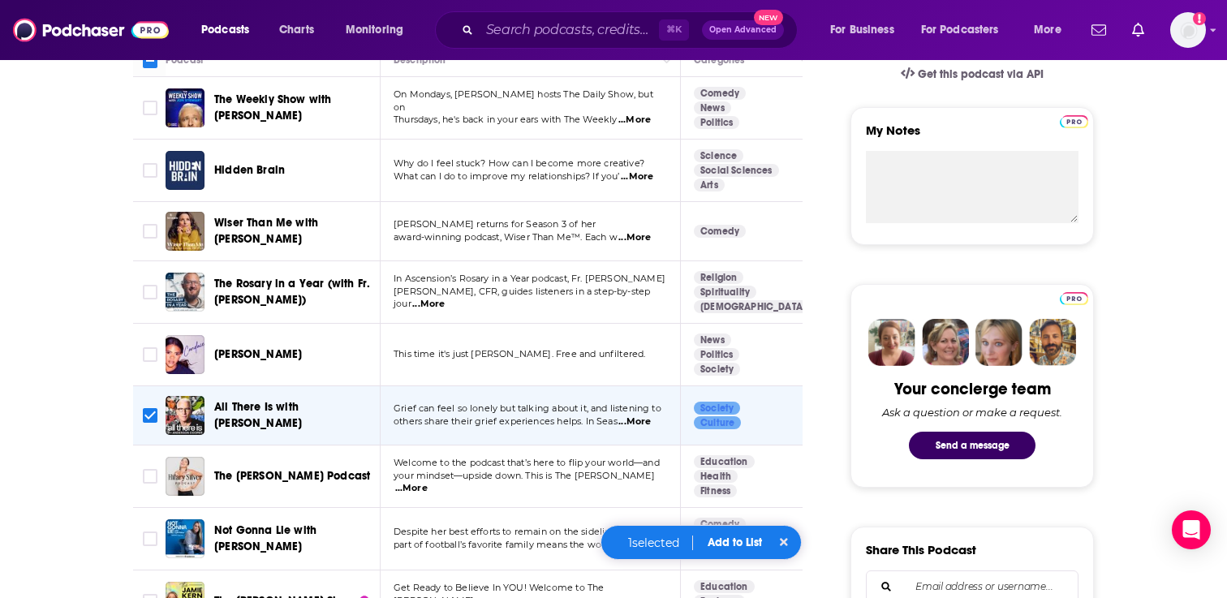
click at [757, 543] on button "Add to List" at bounding box center [735, 543] width 80 height 14
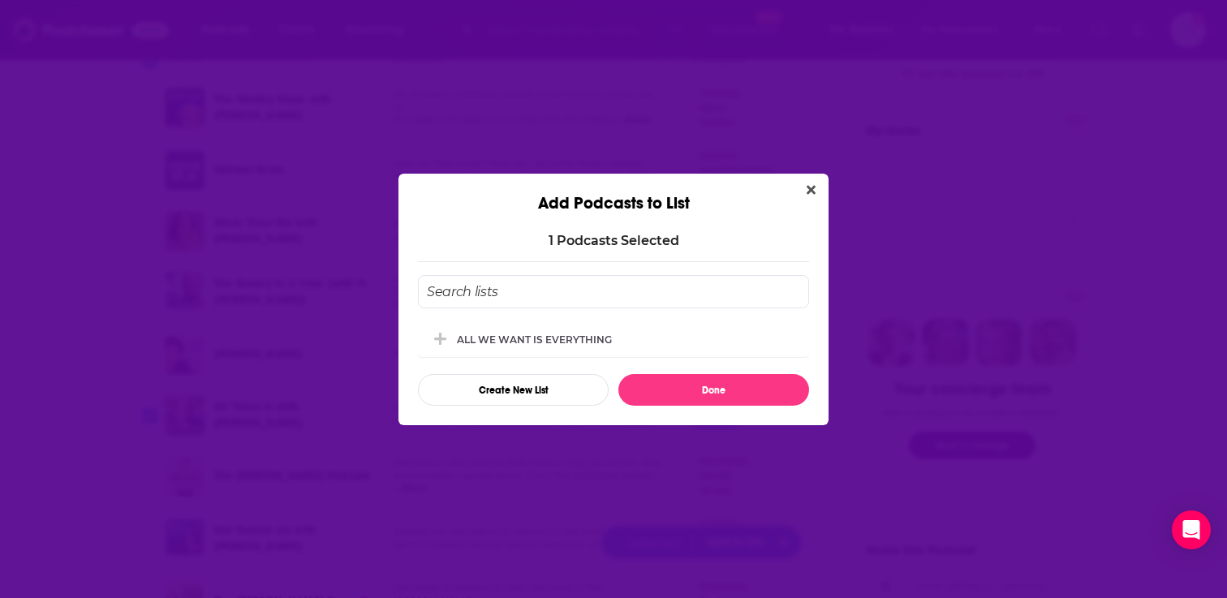
scroll to position [0, 0]
click at [641, 329] on div "ALL WE WANT IS EVERYTHING" at bounding box center [613, 339] width 391 height 36
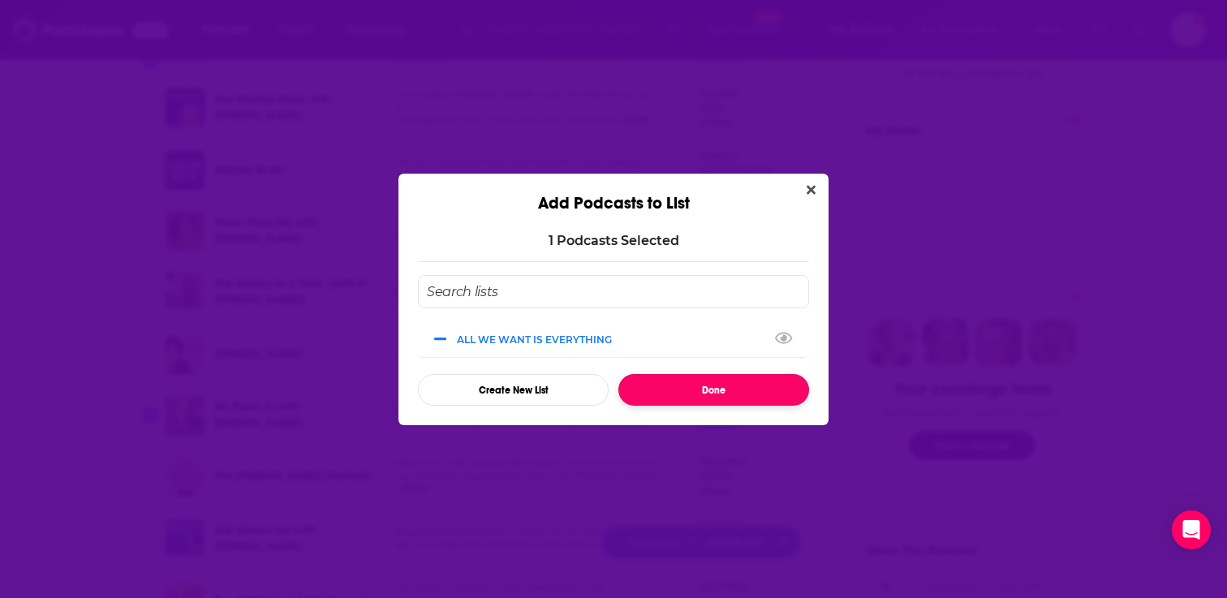
click at [698, 386] on button "Done" at bounding box center [713, 390] width 191 height 32
checkbox input "false"
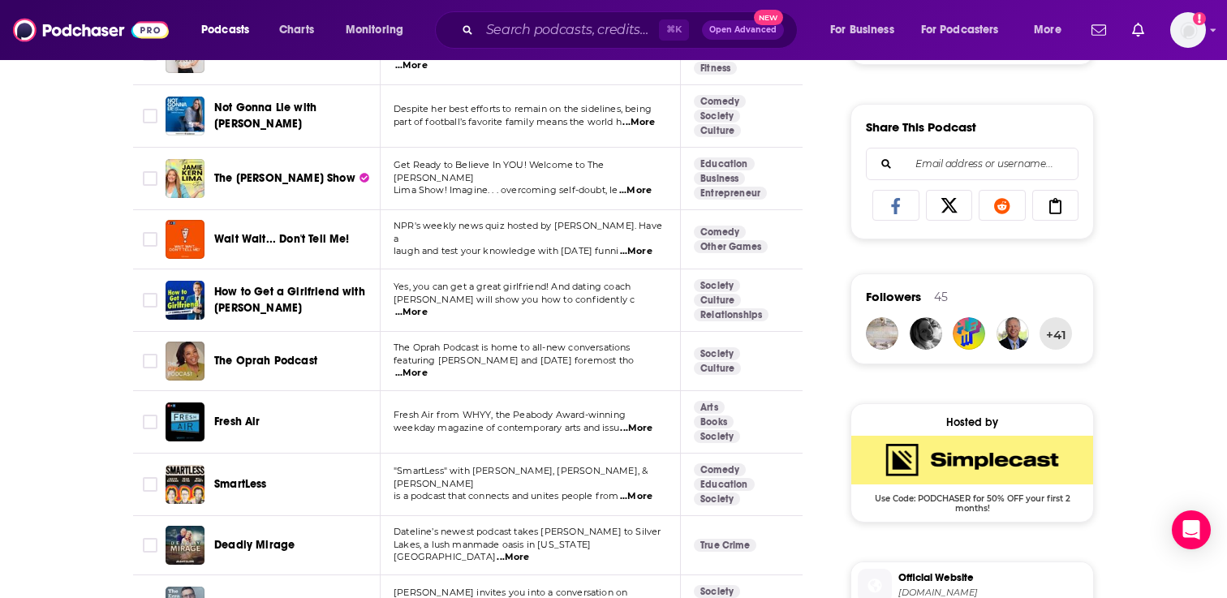
scroll to position [976, 0]
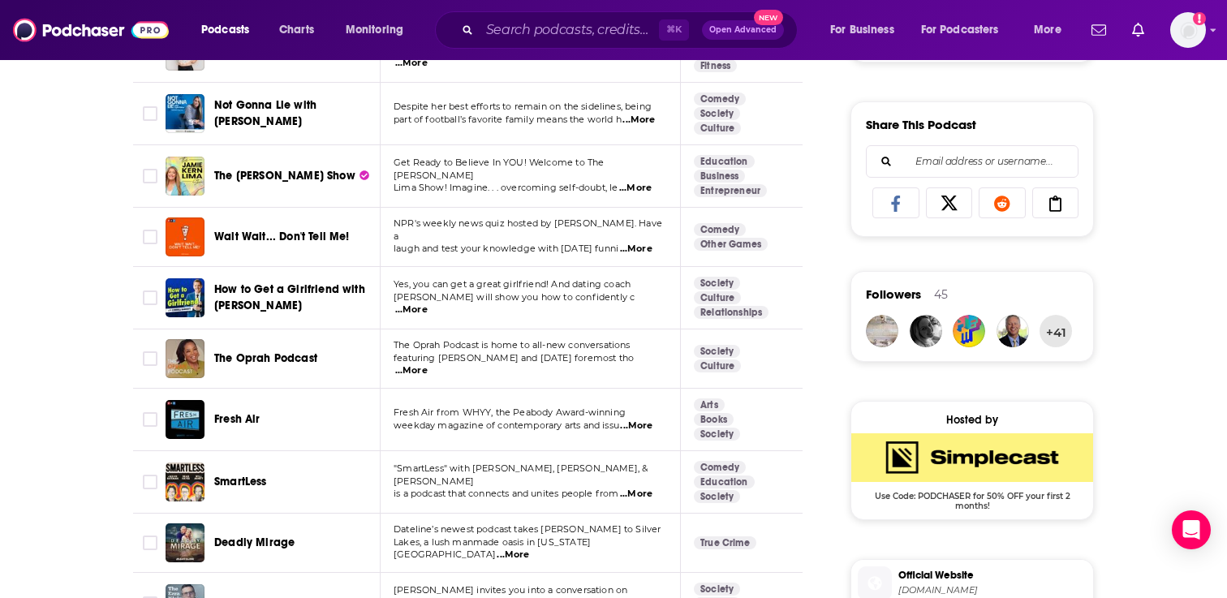
click at [258, 356] on span "The Oprah Podcast" at bounding box center [265, 358] width 103 height 14
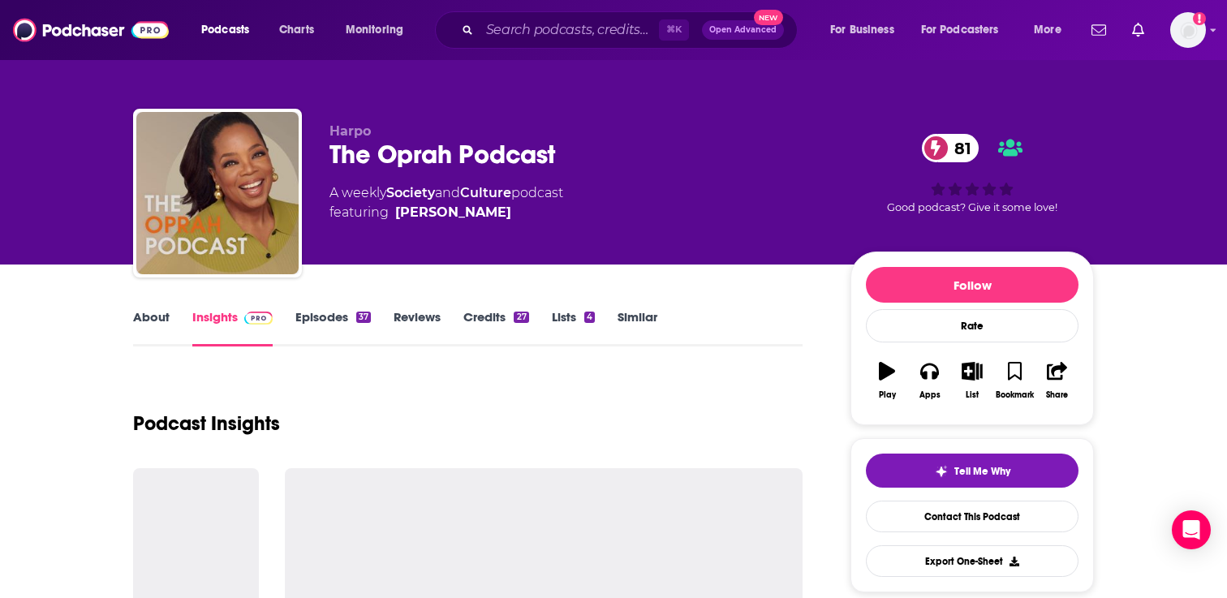
click at [323, 317] on link "Episodes 37" at bounding box center [332, 327] width 75 height 37
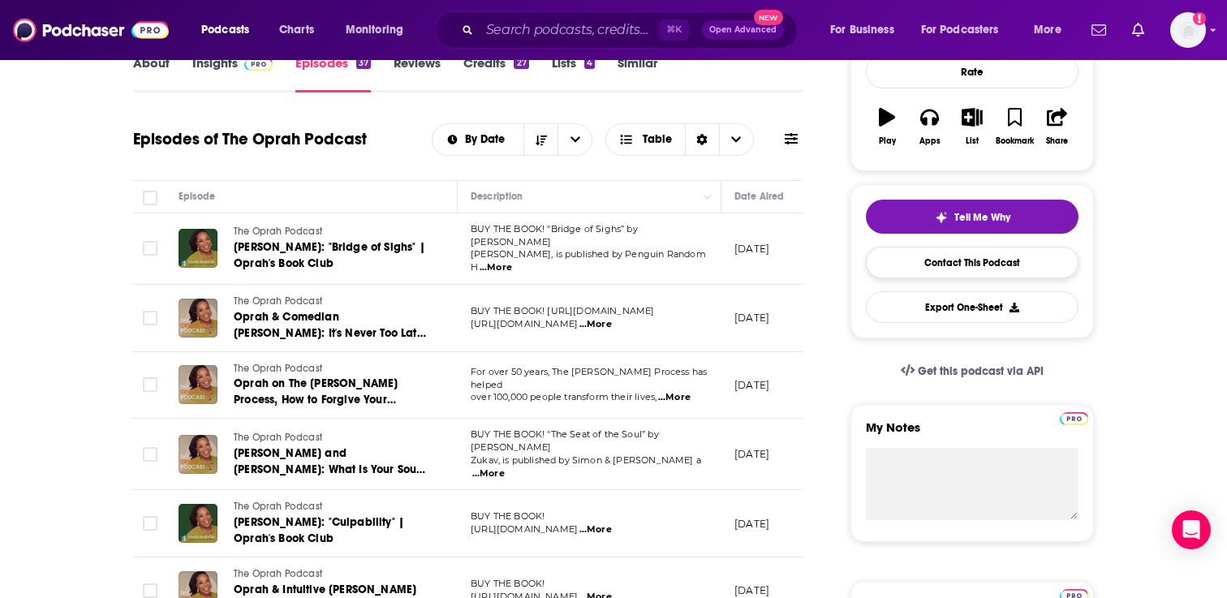
scroll to position [230, 0]
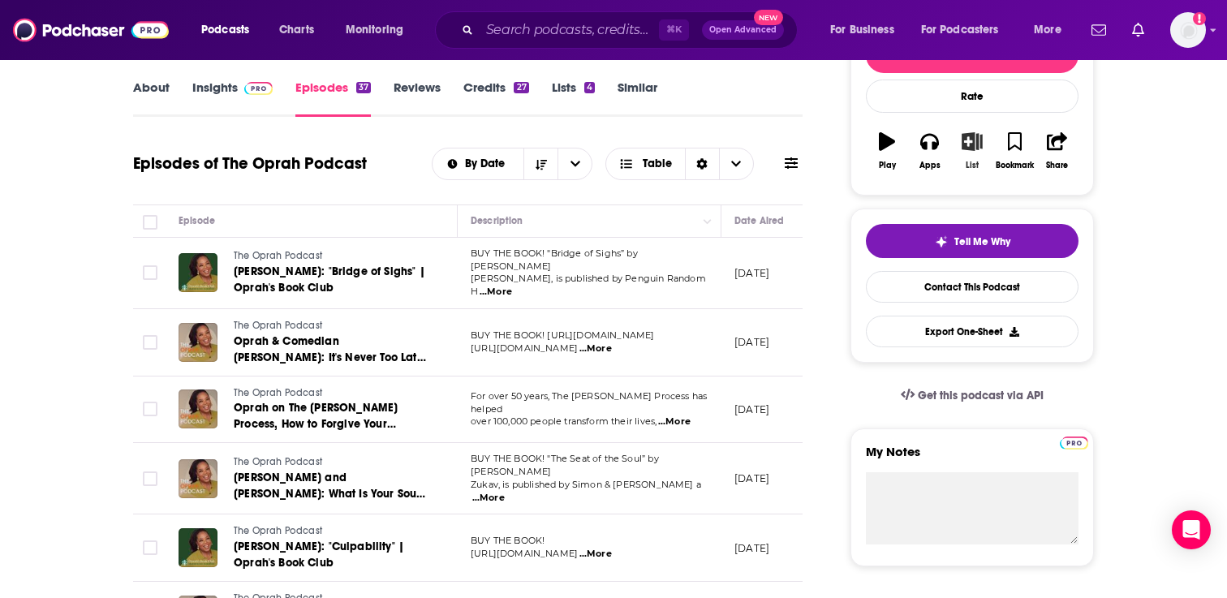
click at [967, 141] on icon "button" at bounding box center [972, 141] width 20 height 18
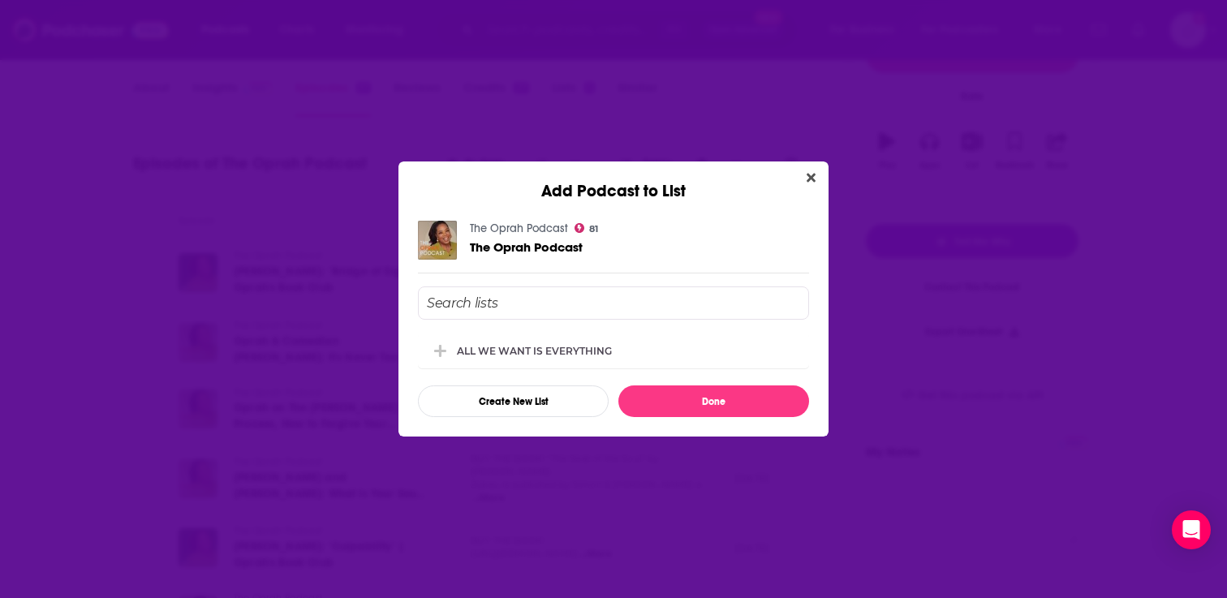
scroll to position [0, 0]
click at [556, 351] on div "ALL WE WANT IS EVERYTHING" at bounding box center [539, 350] width 165 height 12
click at [715, 394] on button "Done" at bounding box center [713, 401] width 191 height 32
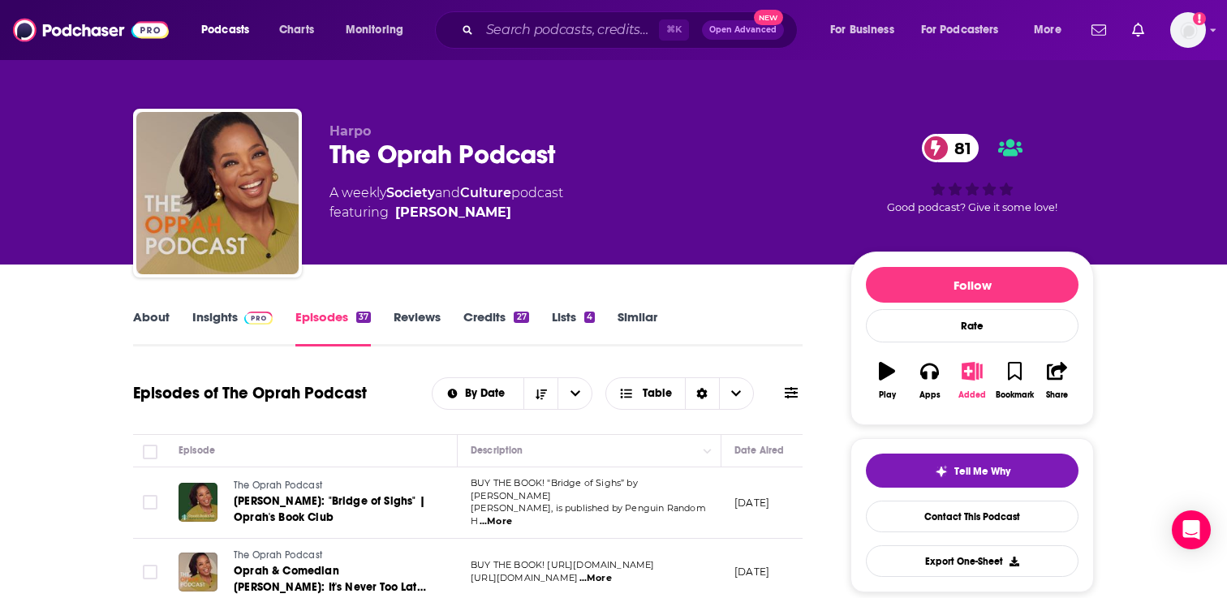
scroll to position [230, 0]
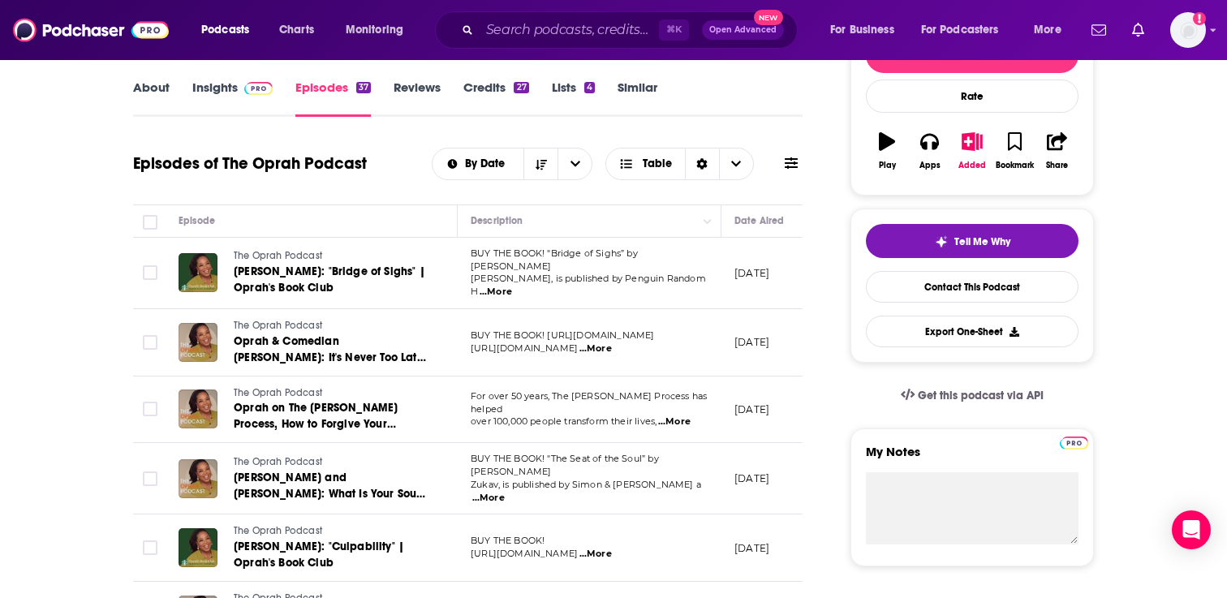
click at [631, 99] on link "Similar" at bounding box center [638, 98] width 40 height 37
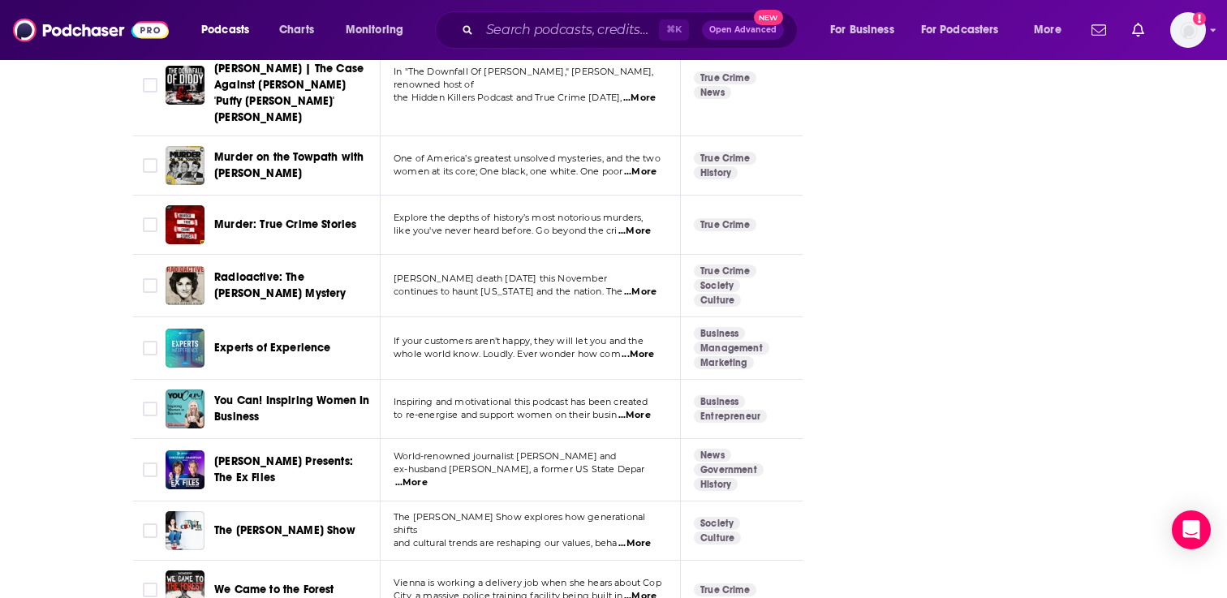
scroll to position [4347, 0]
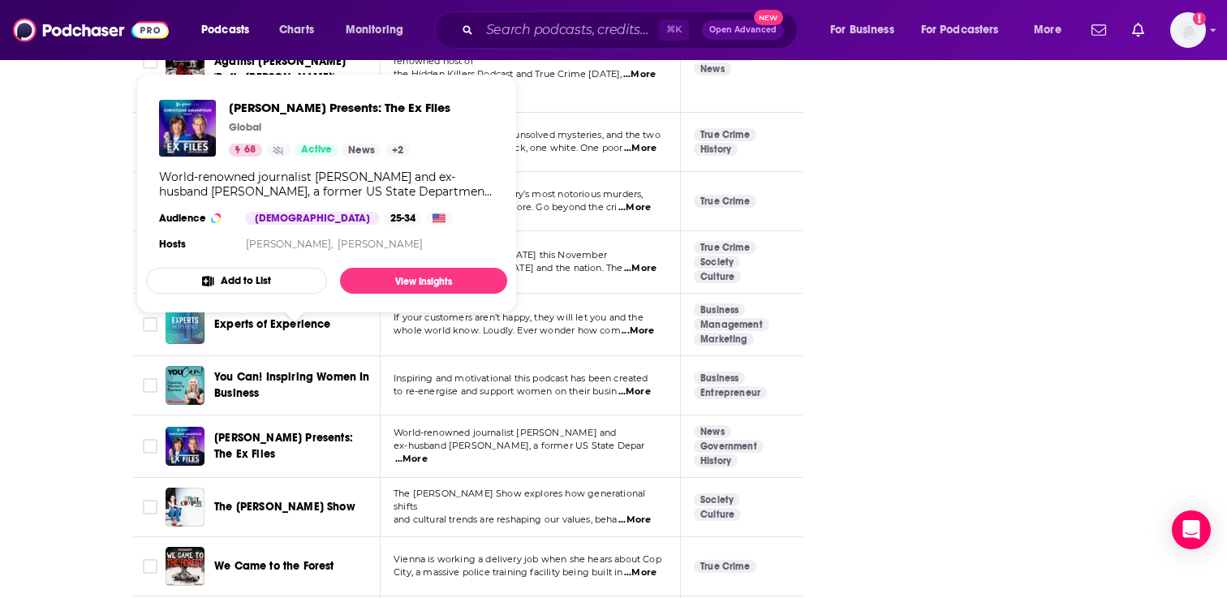
click at [283, 431] on span "[PERSON_NAME] Presents: The Ex Files" at bounding box center [283, 446] width 139 height 30
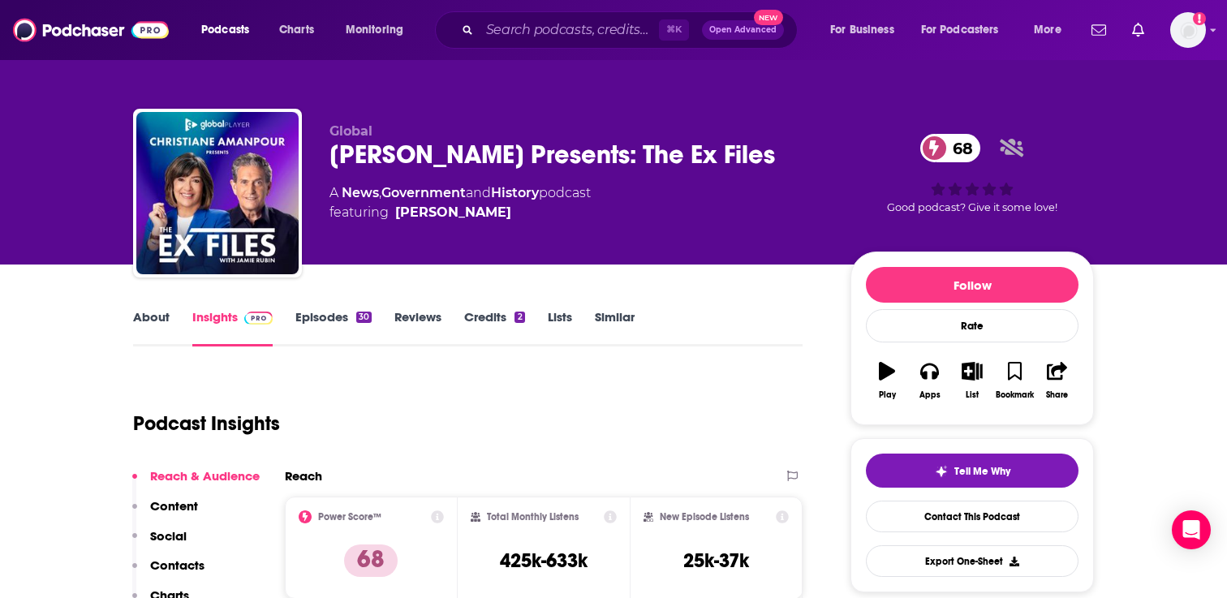
click at [147, 324] on link "About" at bounding box center [151, 327] width 37 height 37
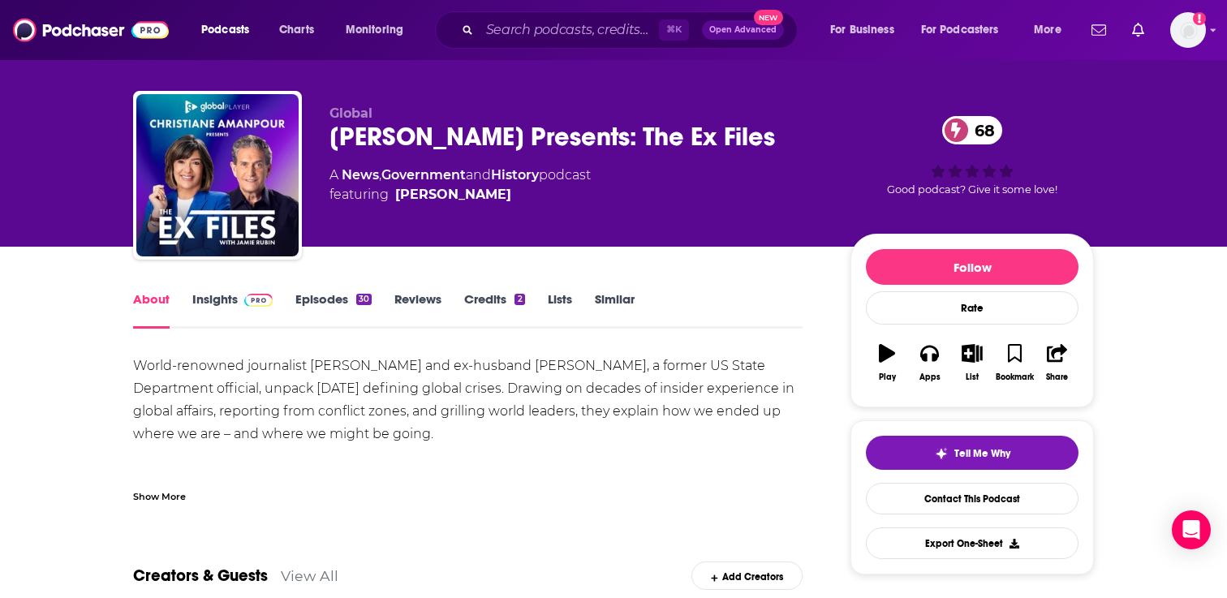
scroll to position [24, 0]
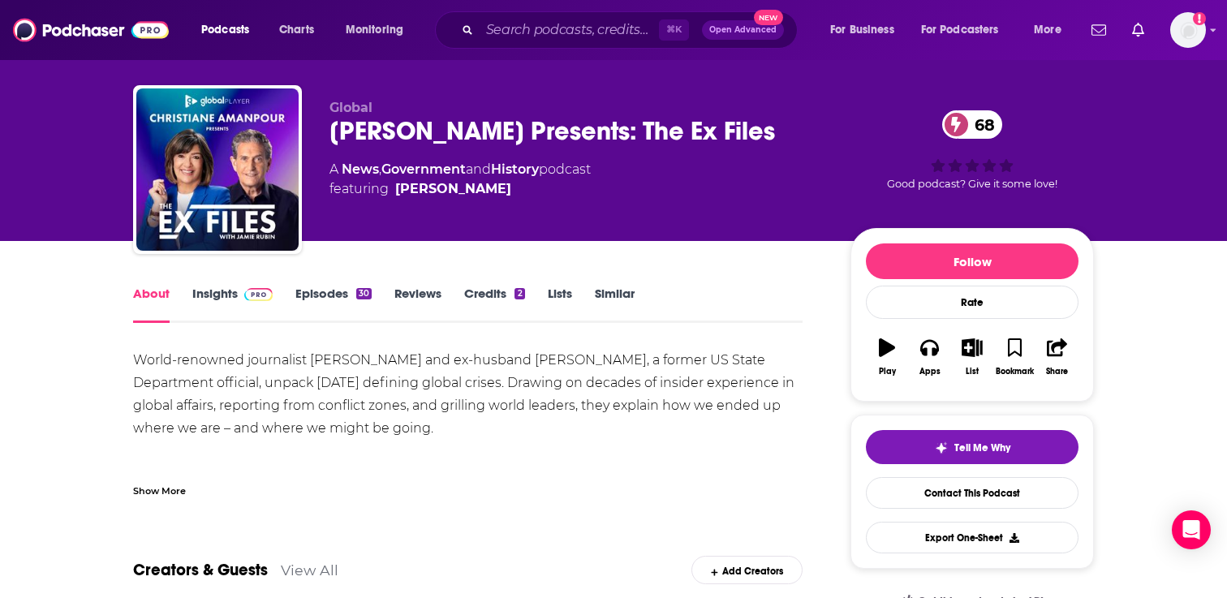
click at [332, 297] on link "Episodes 30" at bounding box center [333, 304] width 76 height 37
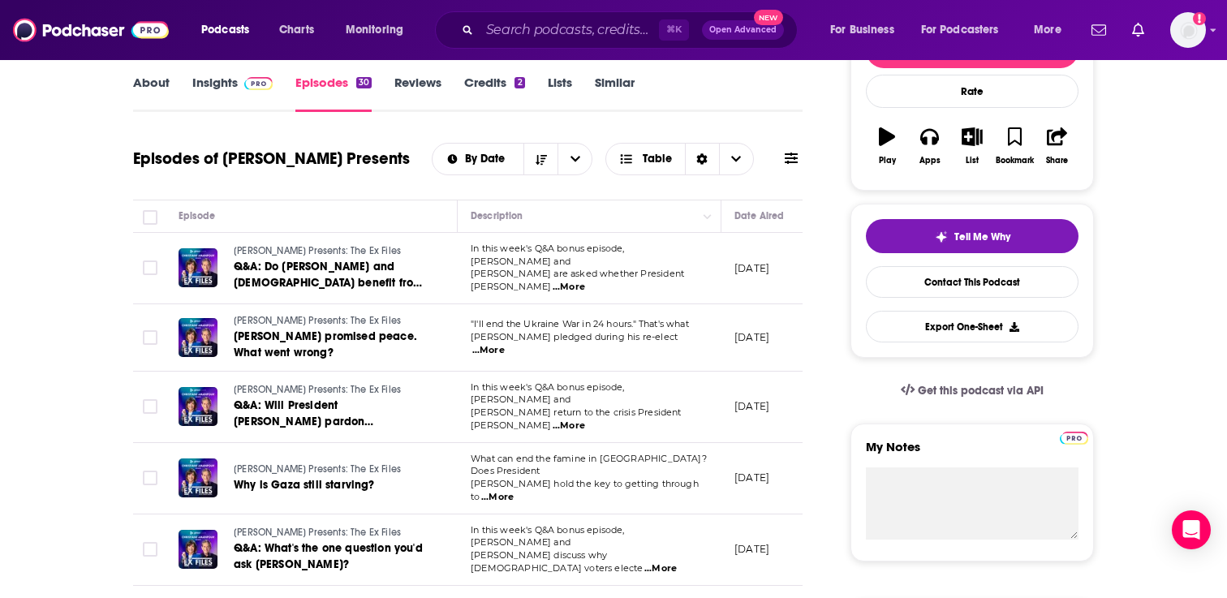
scroll to position [229, 0]
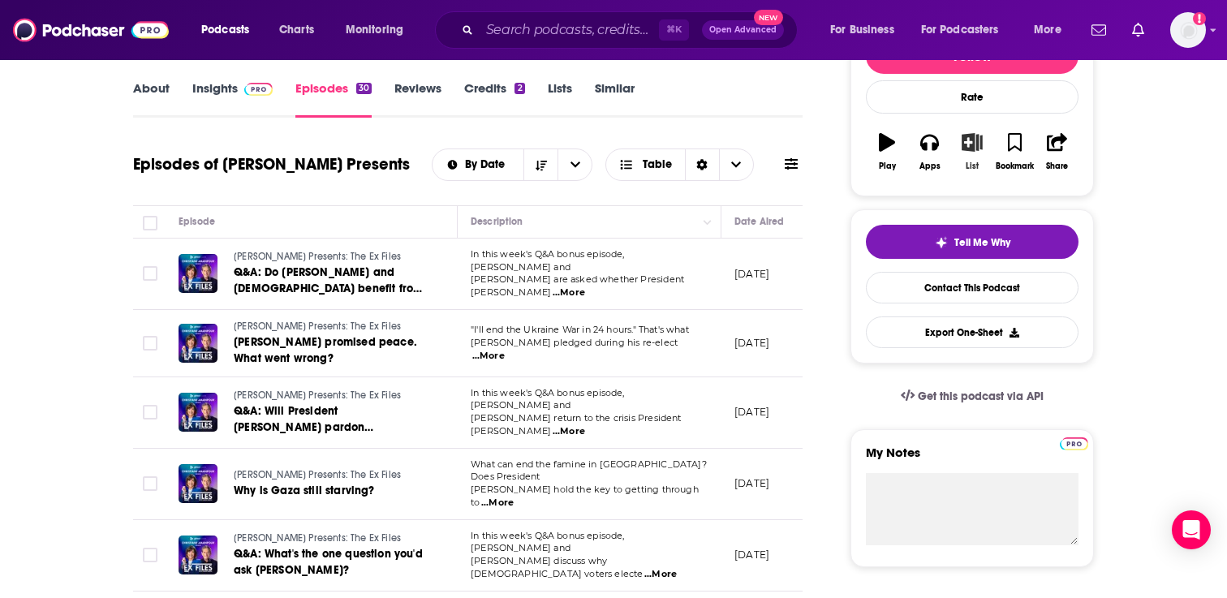
click at [972, 153] on button "List" at bounding box center [972, 152] width 42 height 58
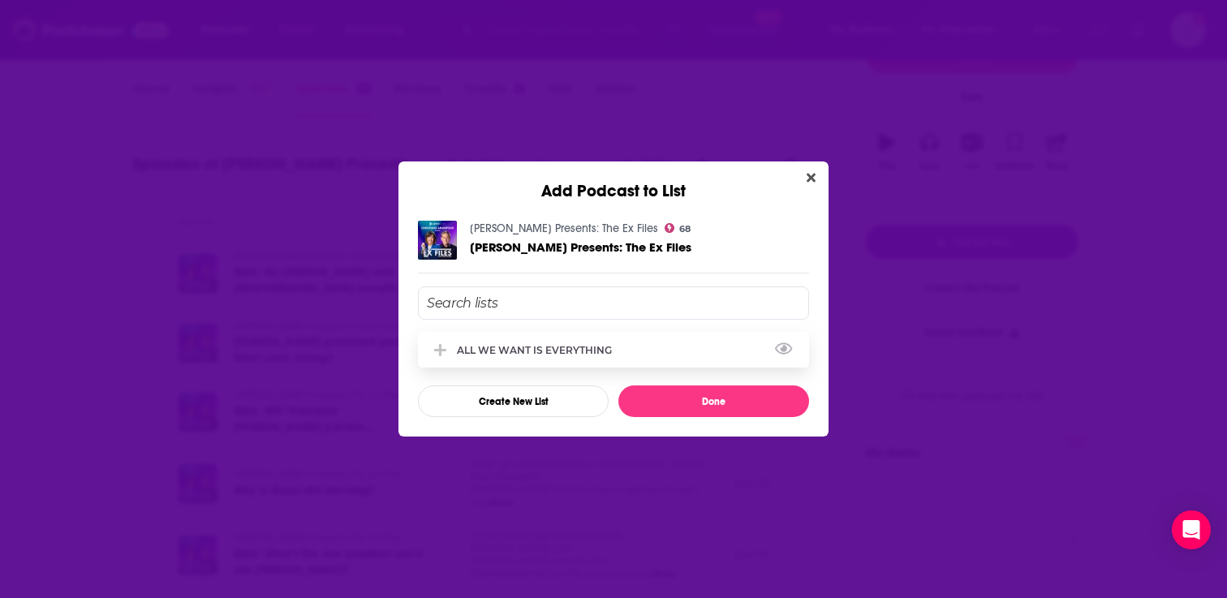
click at [588, 351] on div "ALL WE WANT IS EVERYTHING" at bounding box center [539, 350] width 165 height 12
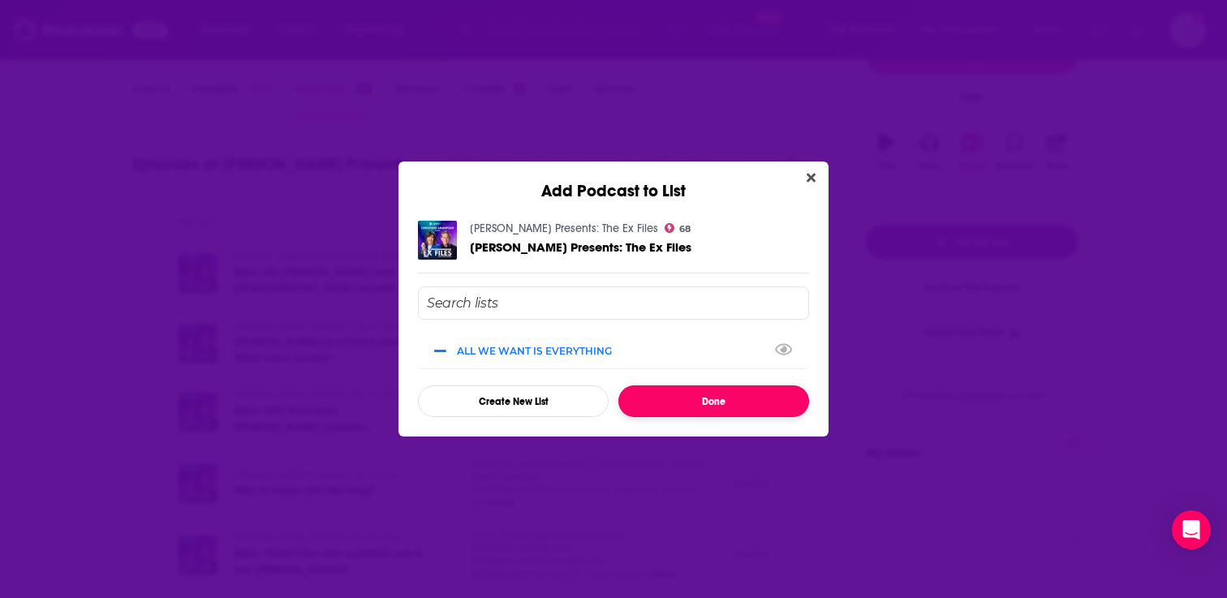
click at [695, 395] on button "Done" at bounding box center [713, 401] width 191 height 32
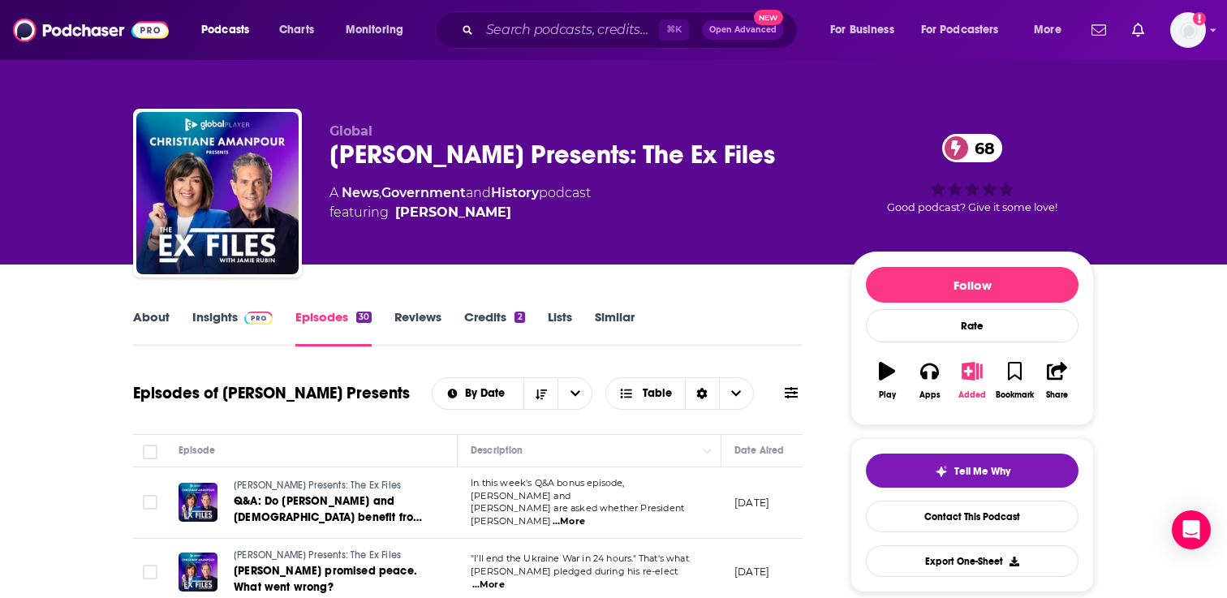
scroll to position [229, 0]
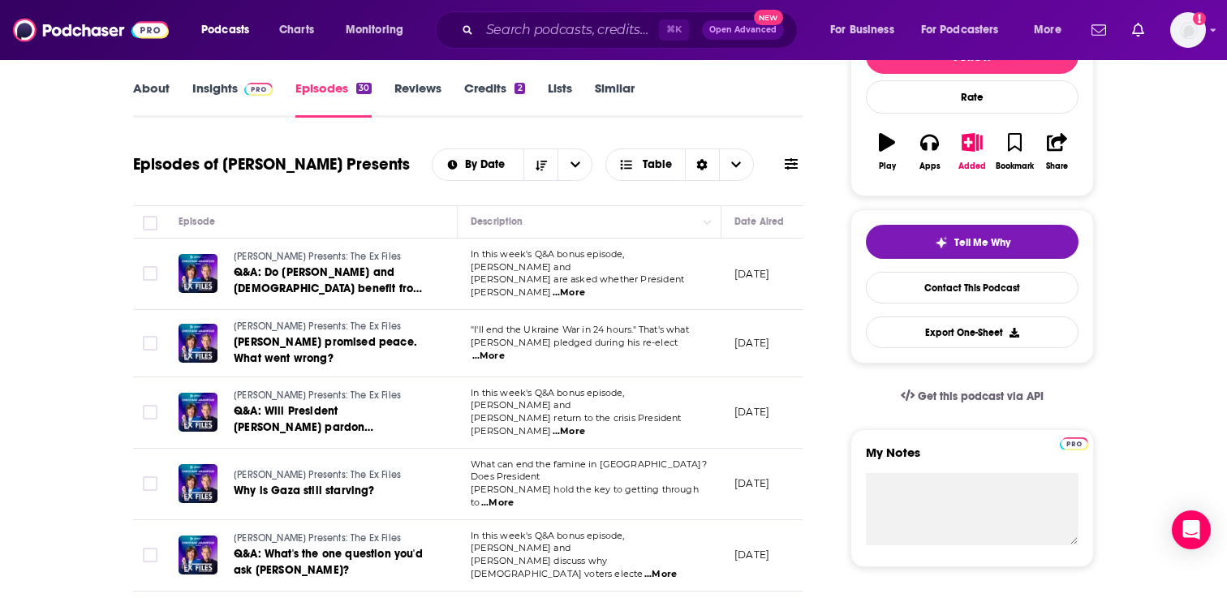
click at [626, 97] on link "Similar" at bounding box center [615, 98] width 40 height 37
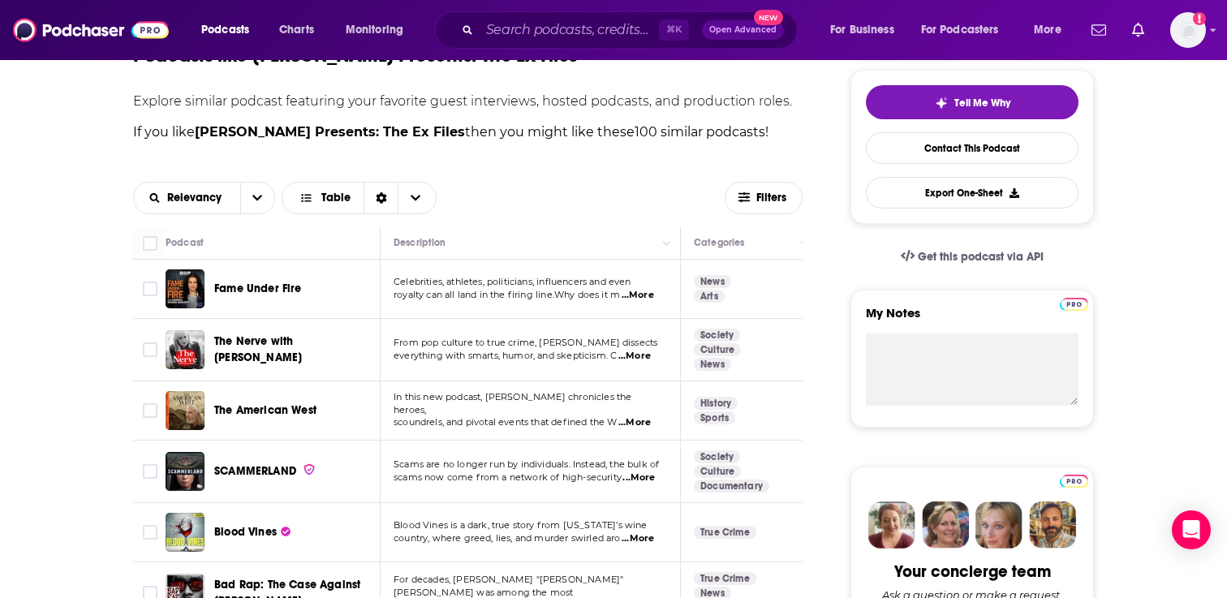
scroll to position [369, 0]
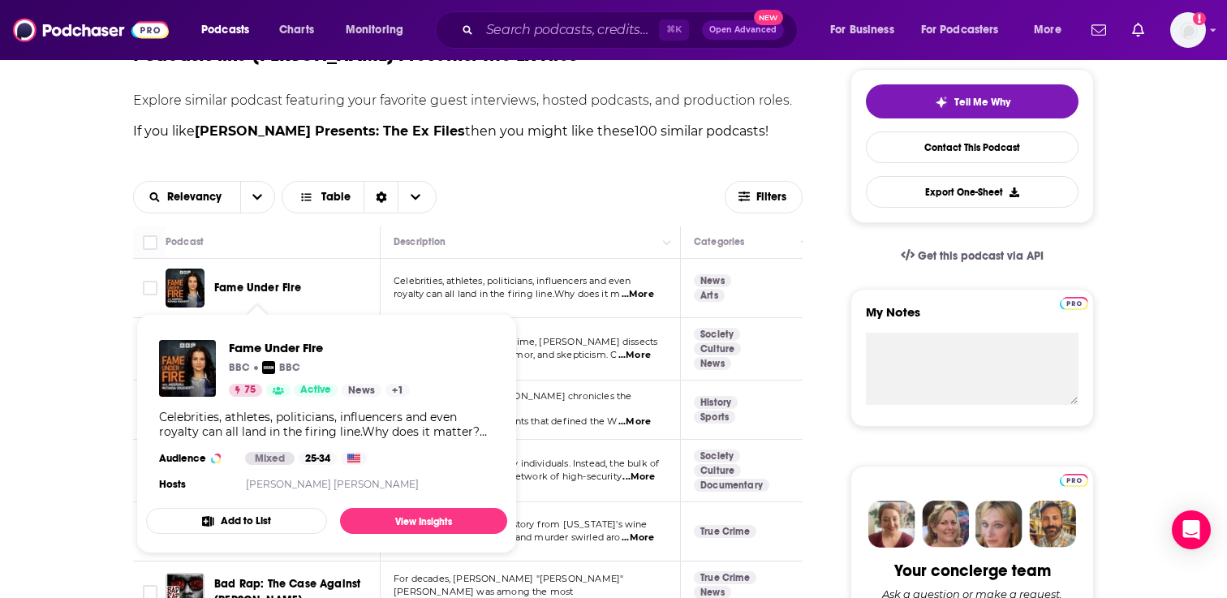
click at [262, 289] on span "Fame Under Fire" at bounding box center [258, 288] width 88 height 14
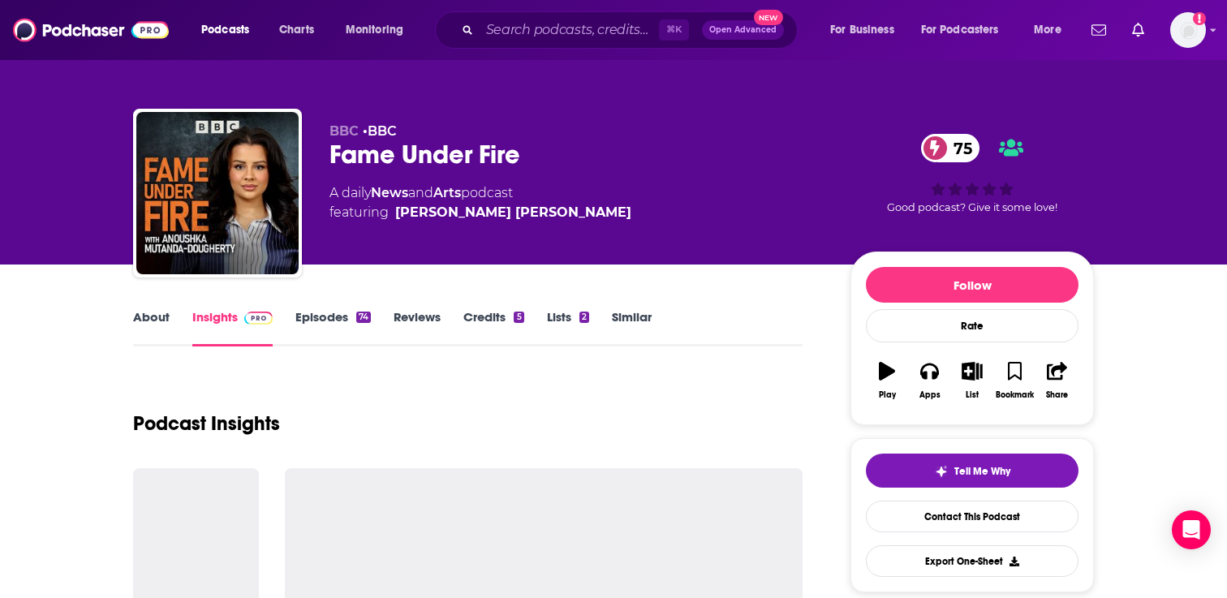
click at [161, 319] on link "About" at bounding box center [151, 327] width 37 height 37
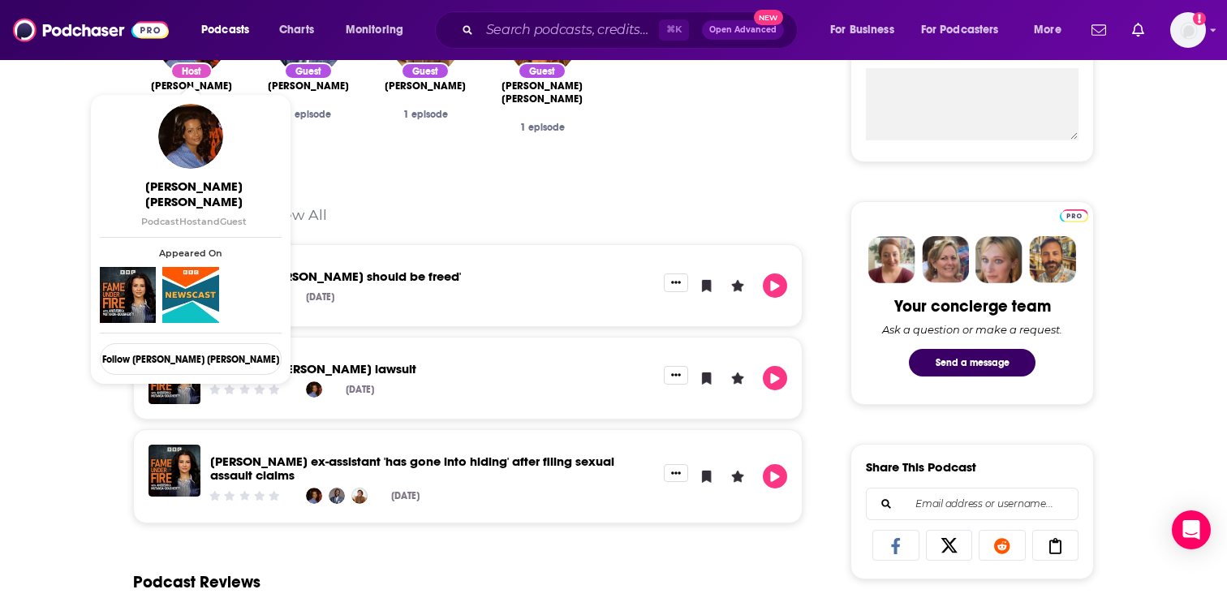
scroll to position [648, 0]
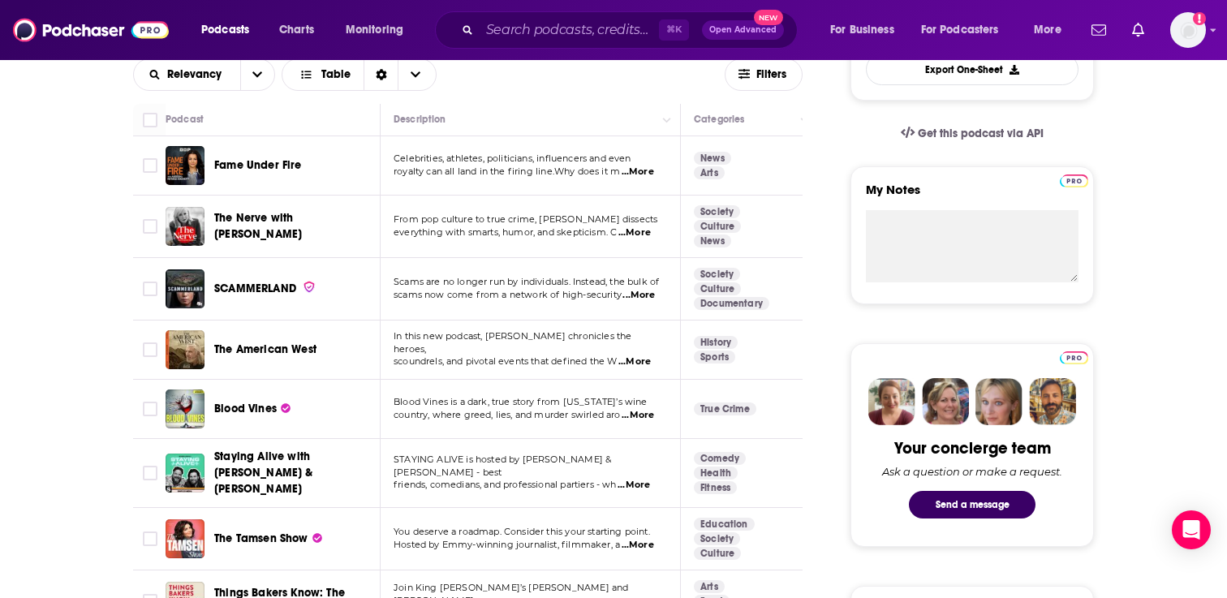
scroll to position [500, 0]
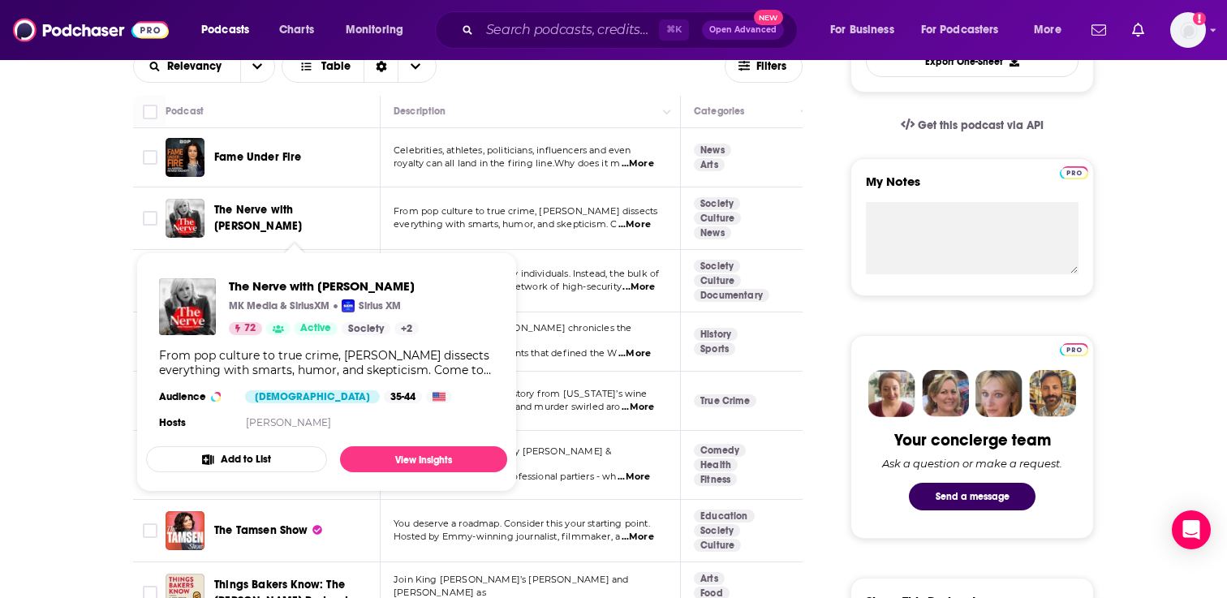
click at [302, 209] on span "The Nerve with [PERSON_NAME]" at bounding box center [258, 218] width 88 height 30
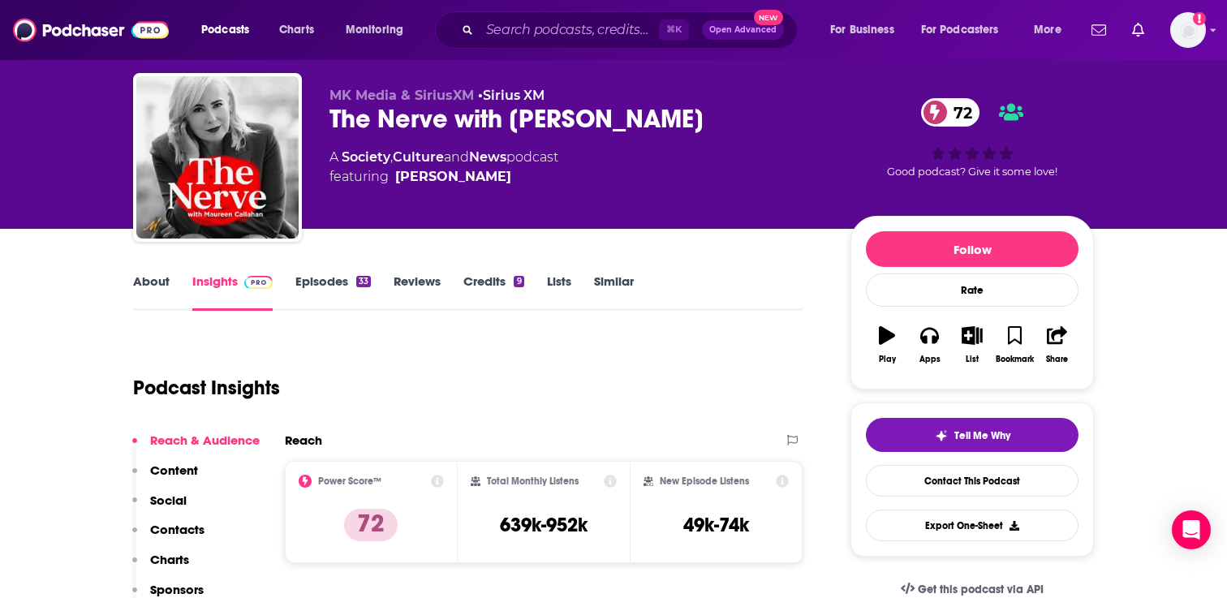
scroll to position [105, 0]
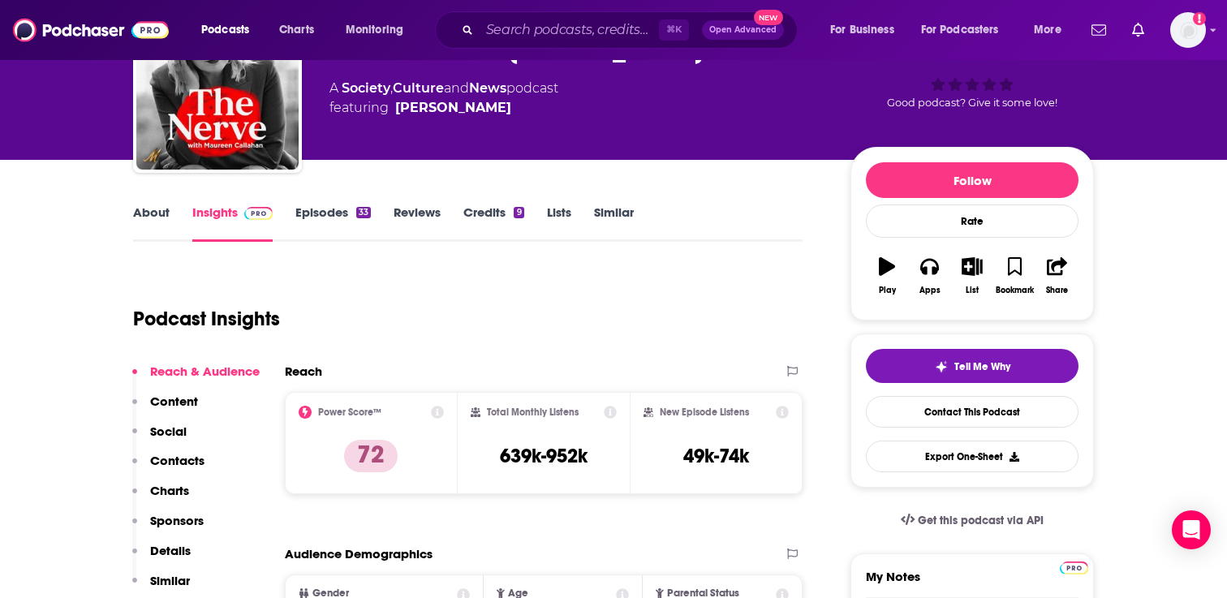
click at [142, 215] on link "About" at bounding box center [151, 223] width 37 height 37
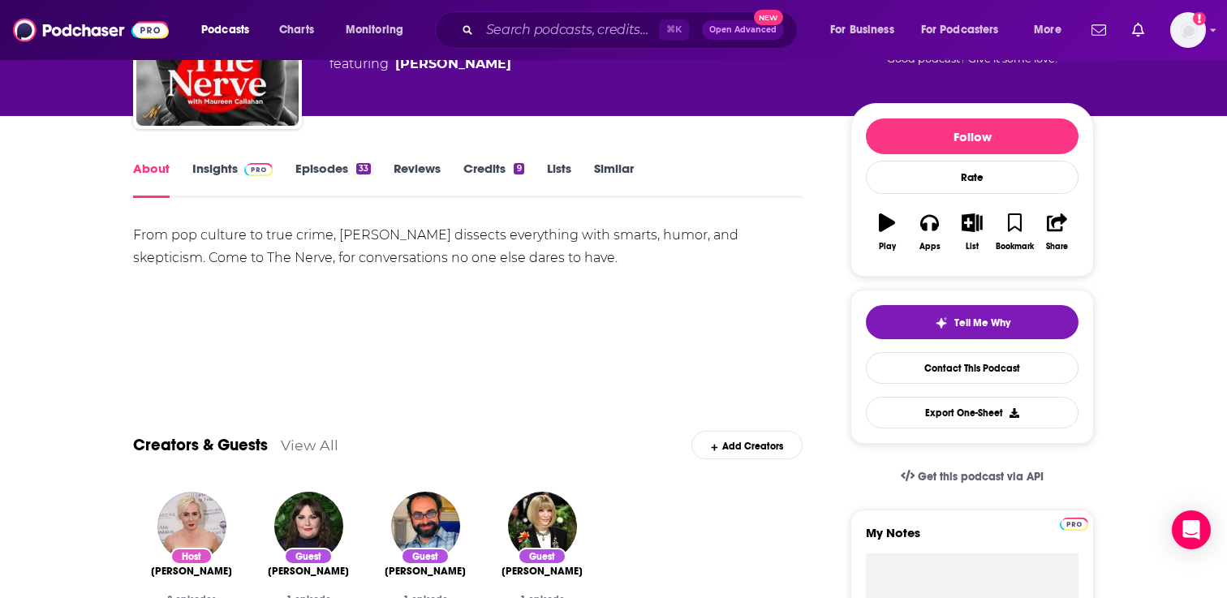
scroll to position [172, 0]
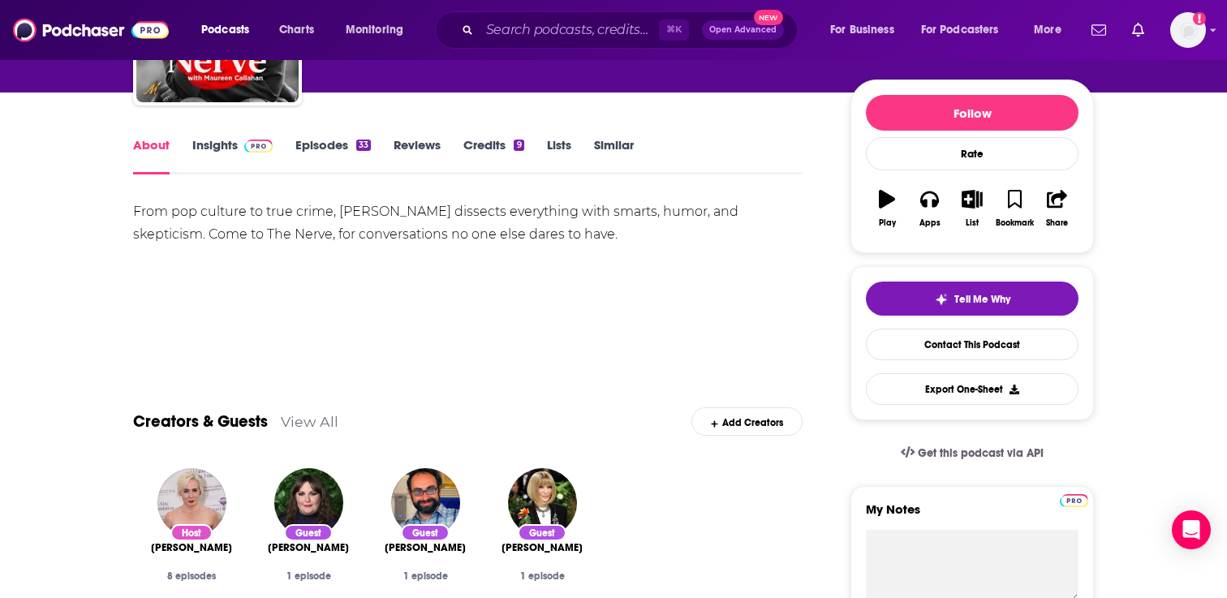
click at [351, 155] on link "Episodes 33" at bounding box center [332, 155] width 75 height 37
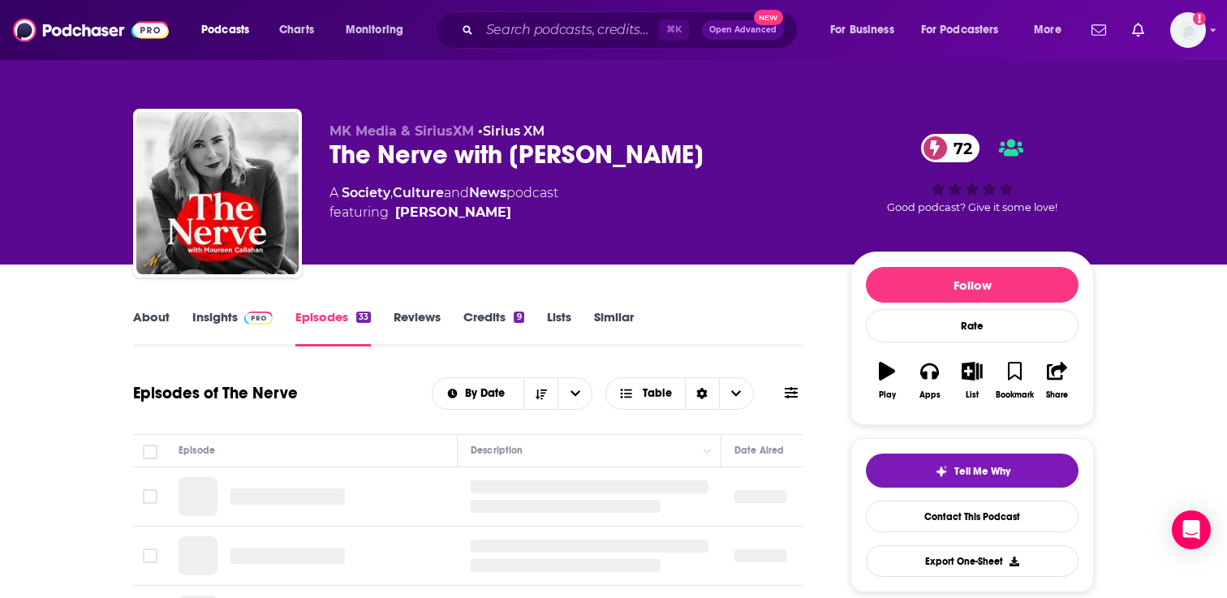
click at [147, 312] on link "About" at bounding box center [151, 327] width 37 height 37
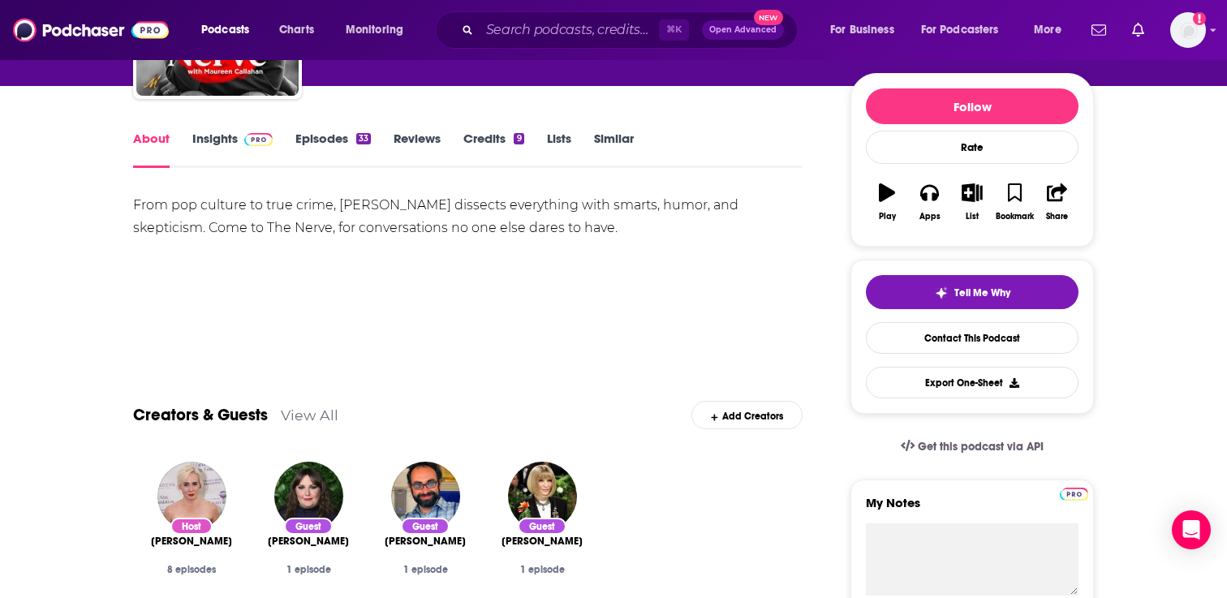
scroll to position [192, 0]
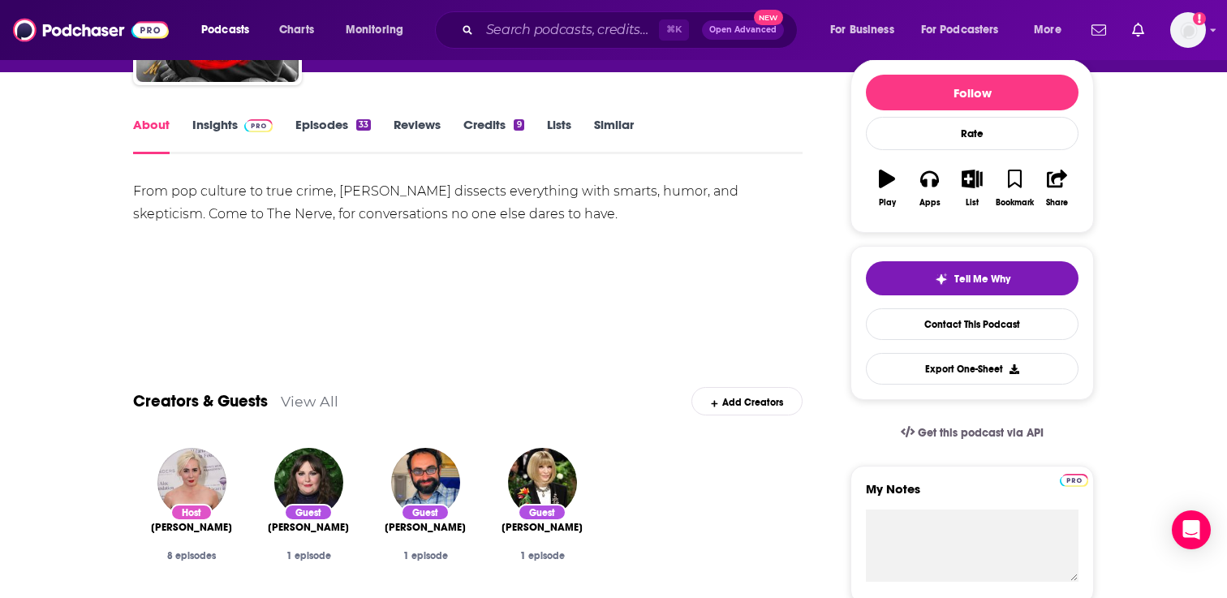
click at [348, 132] on link "Episodes 33" at bounding box center [332, 135] width 75 height 37
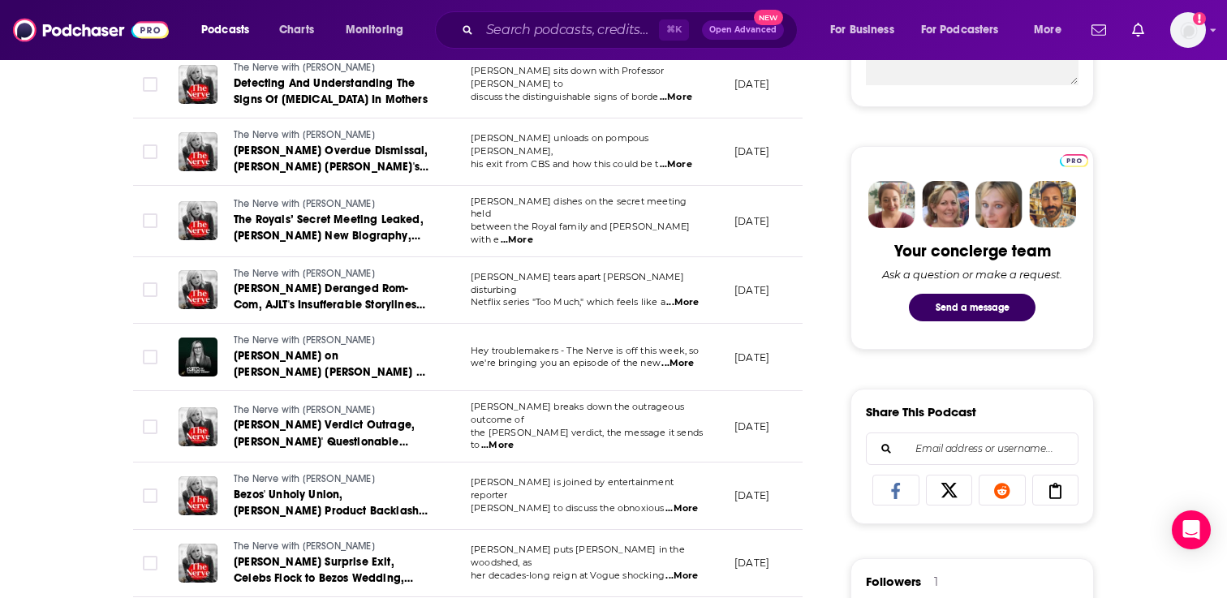
scroll to position [708, 0]
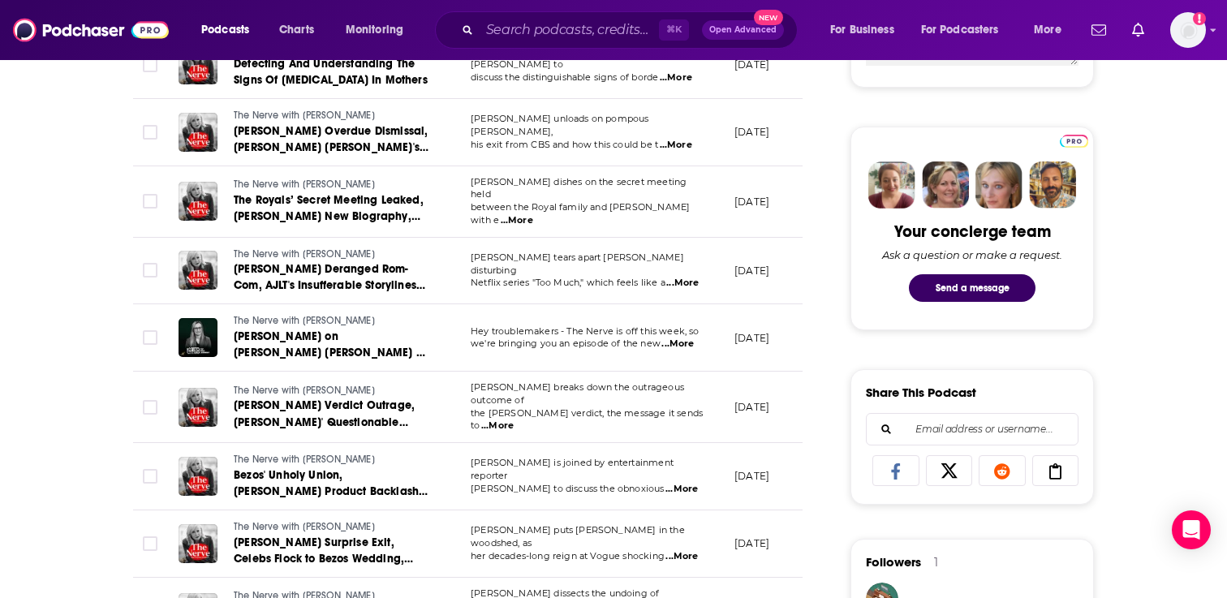
click at [684, 277] on span "...More" at bounding box center [682, 283] width 32 height 13
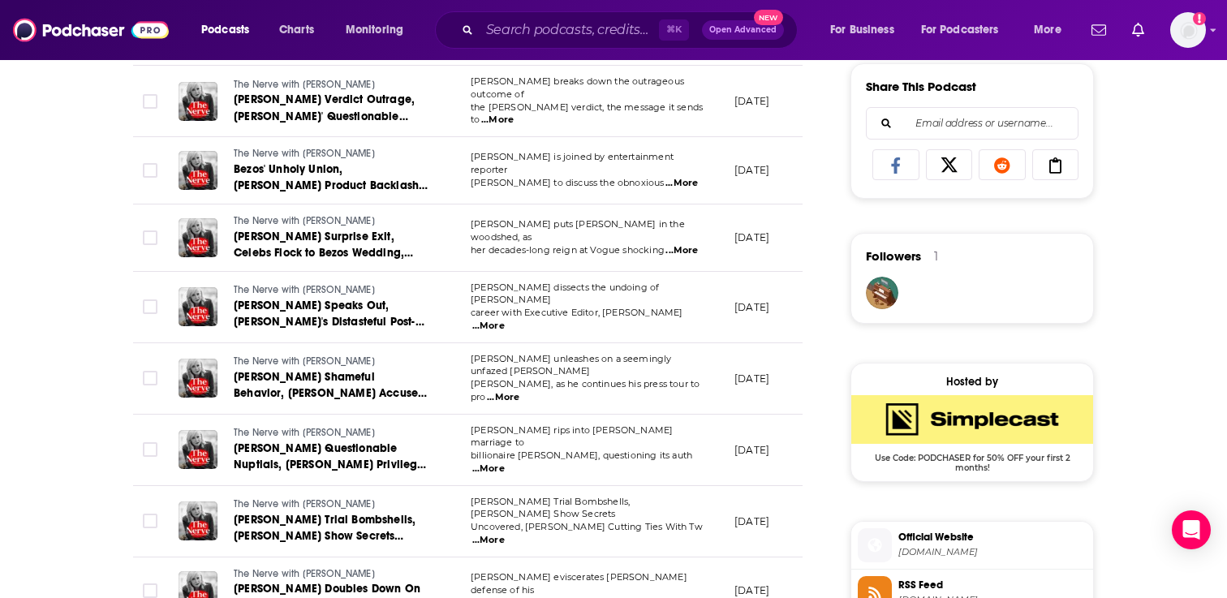
scroll to position [1016, 0]
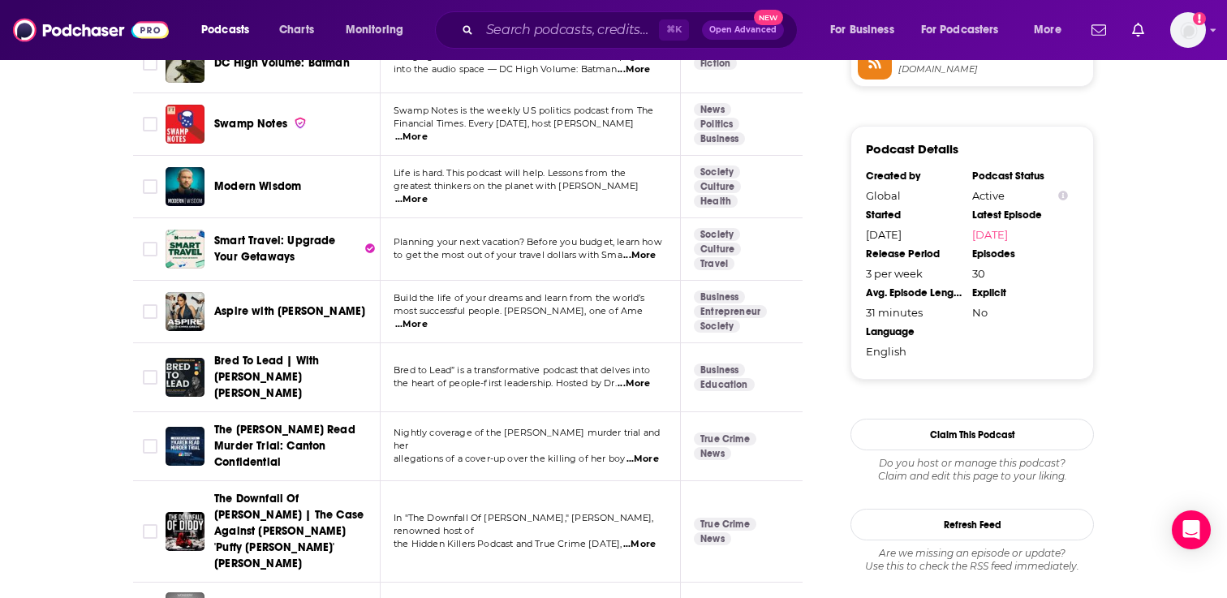
scroll to position [1410, 0]
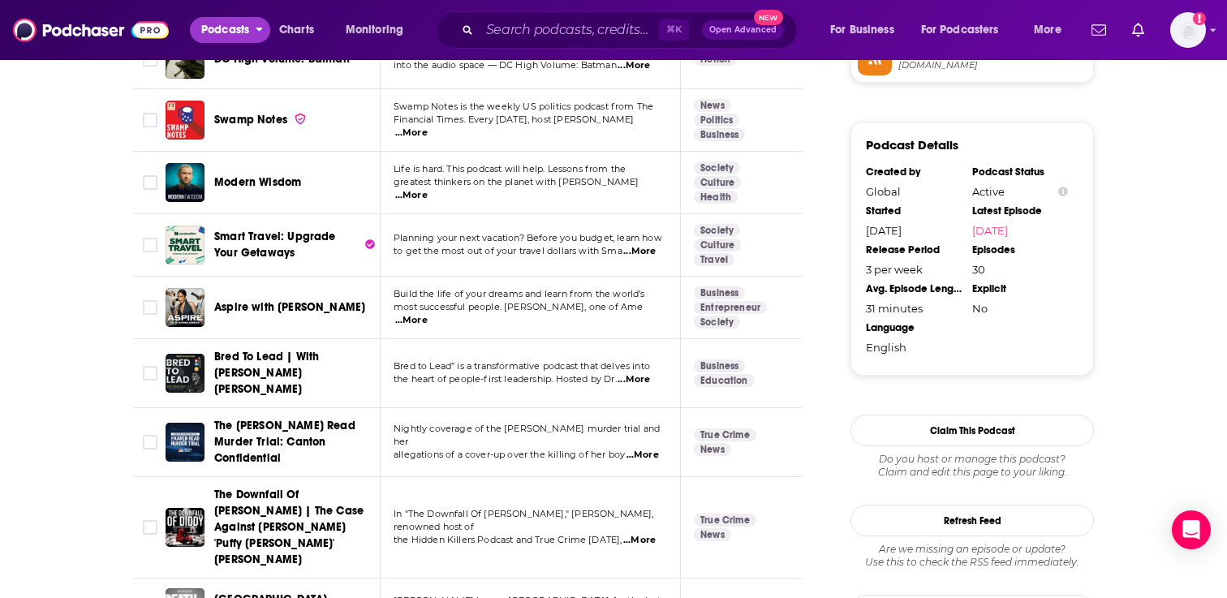
click at [243, 34] on span "Podcasts" at bounding box center [225, 30] width 48 height 23
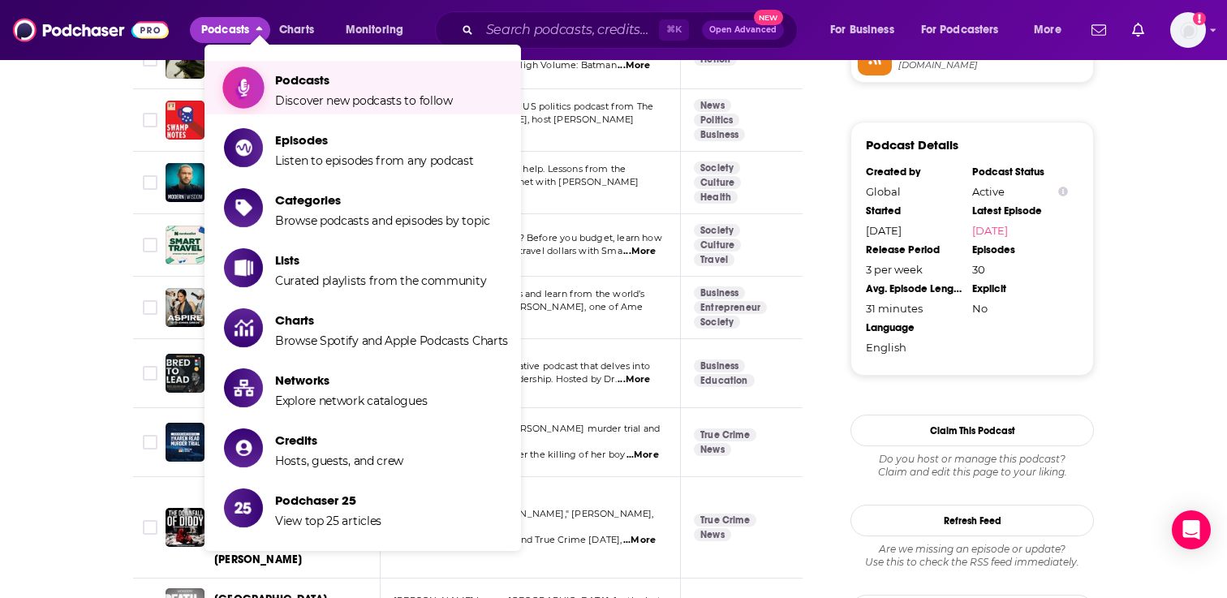
click at [273, 93] on link "Podcasts Discover new podcasts to follow" at bounding box center [366, 87] width 284 height 41
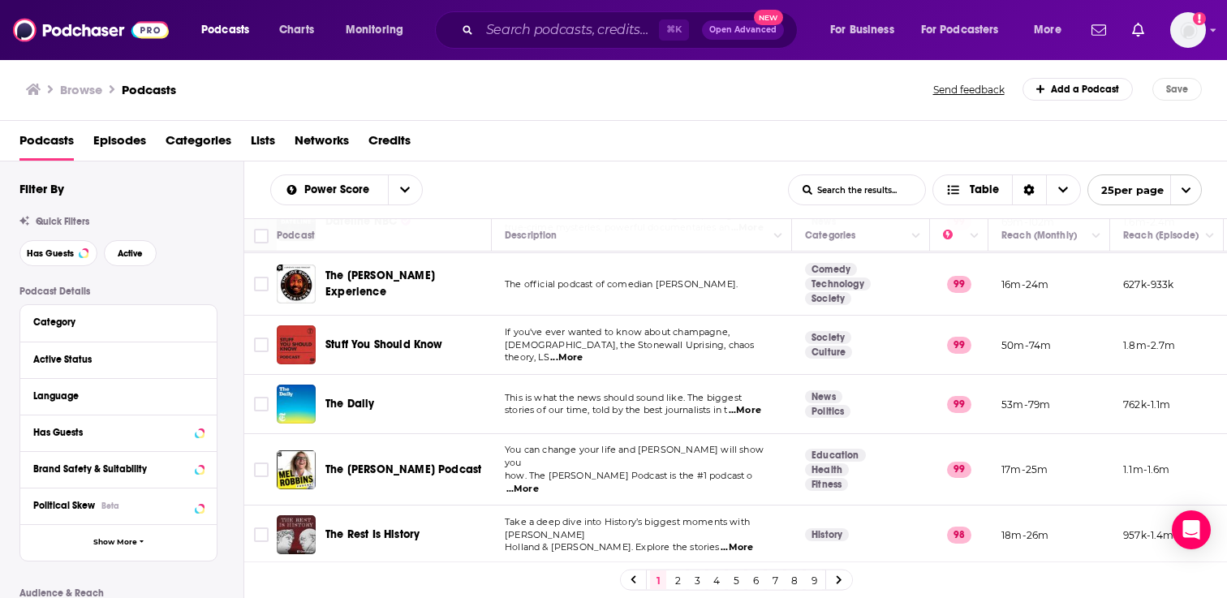
scroll to position [215, 0]
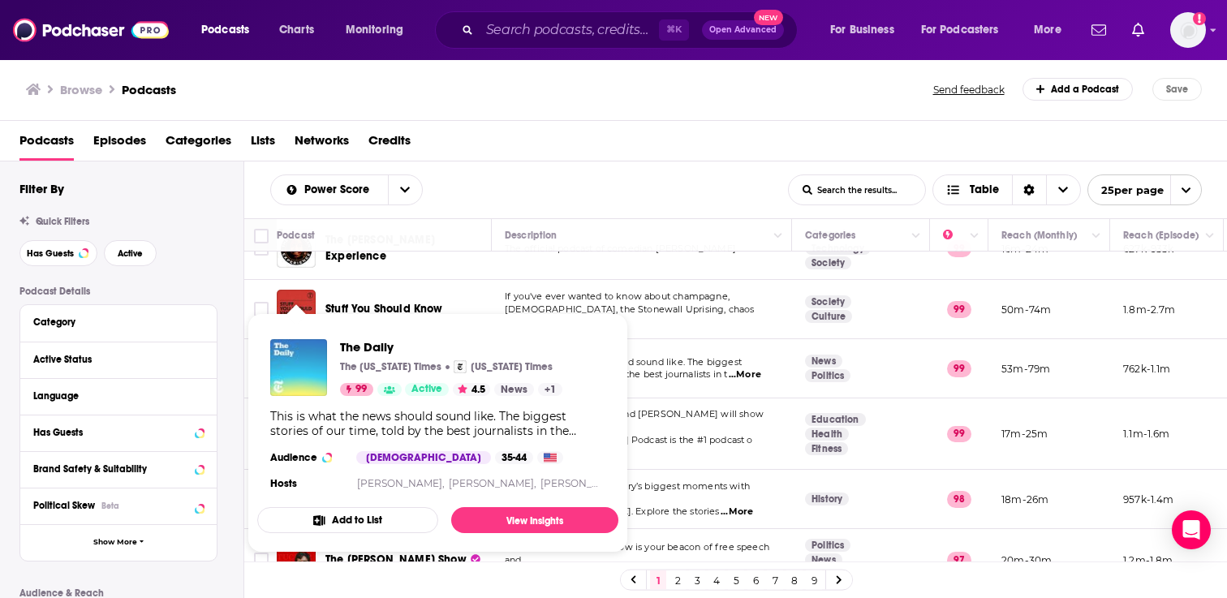
click at [301, 369] on img "The Daily" at bounding box center [298, 367] width 57 height 57
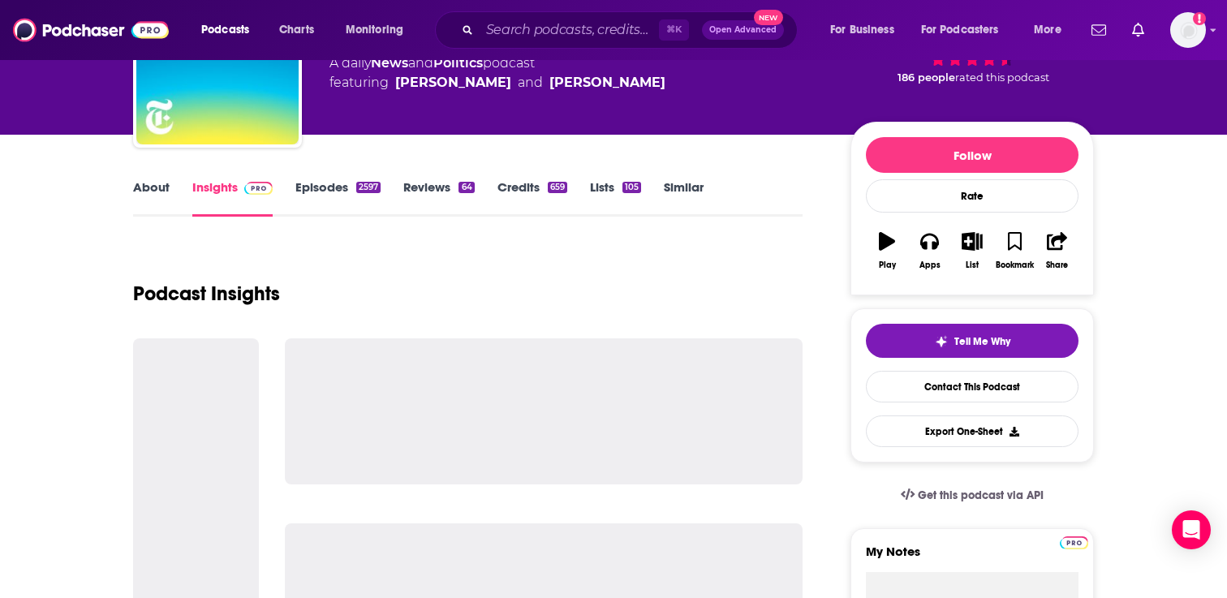
scroll to position [145, 0]
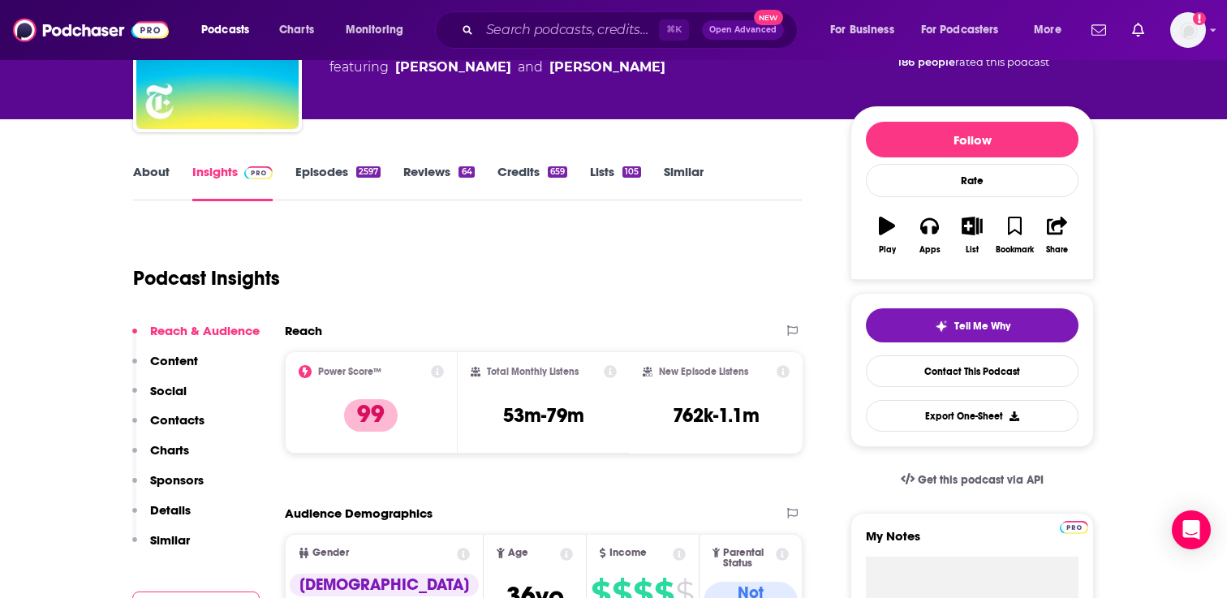
click at [317, 172] on link "Episodes 2597" at bounding box center [337, 182] width 85 height 37
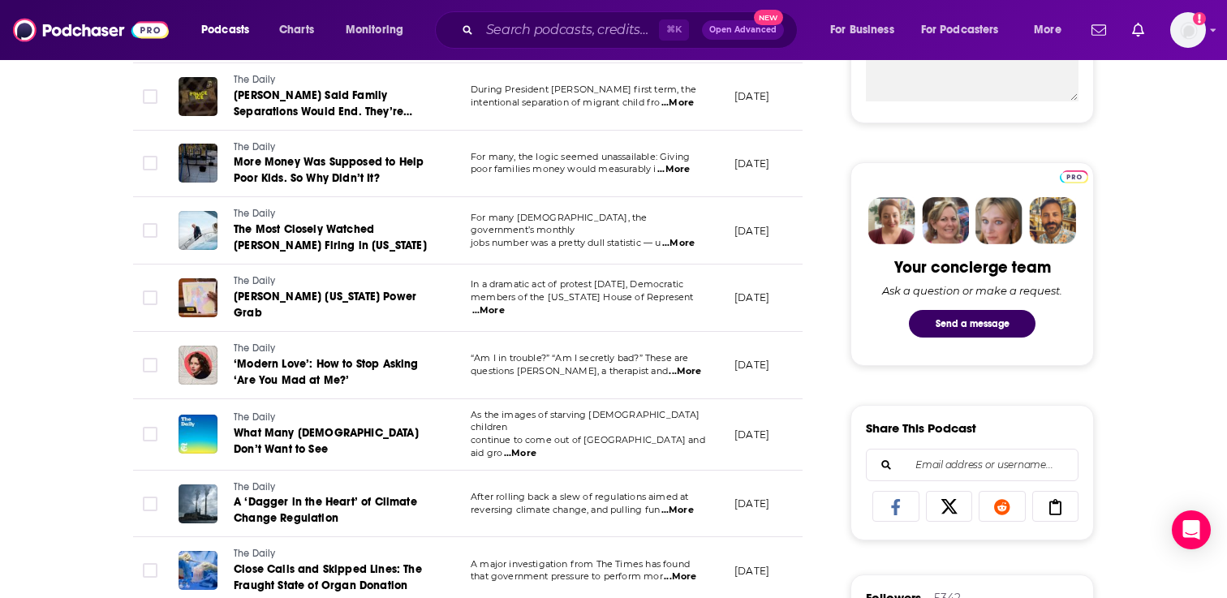
scroll to position [708, 0]
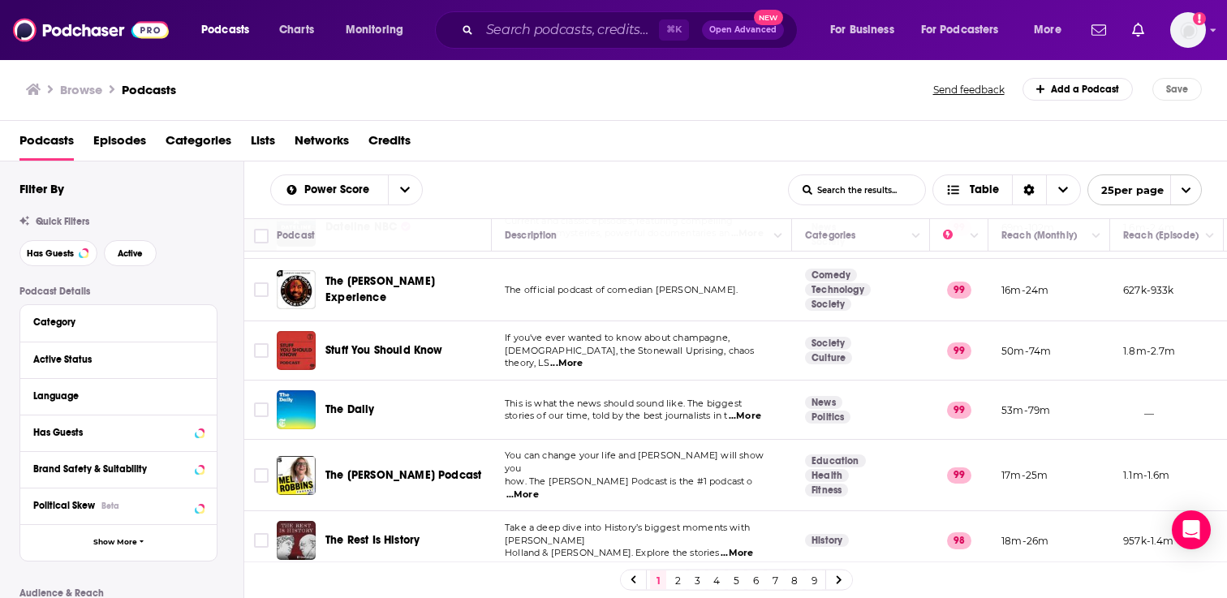
scroll to position [174, 0]
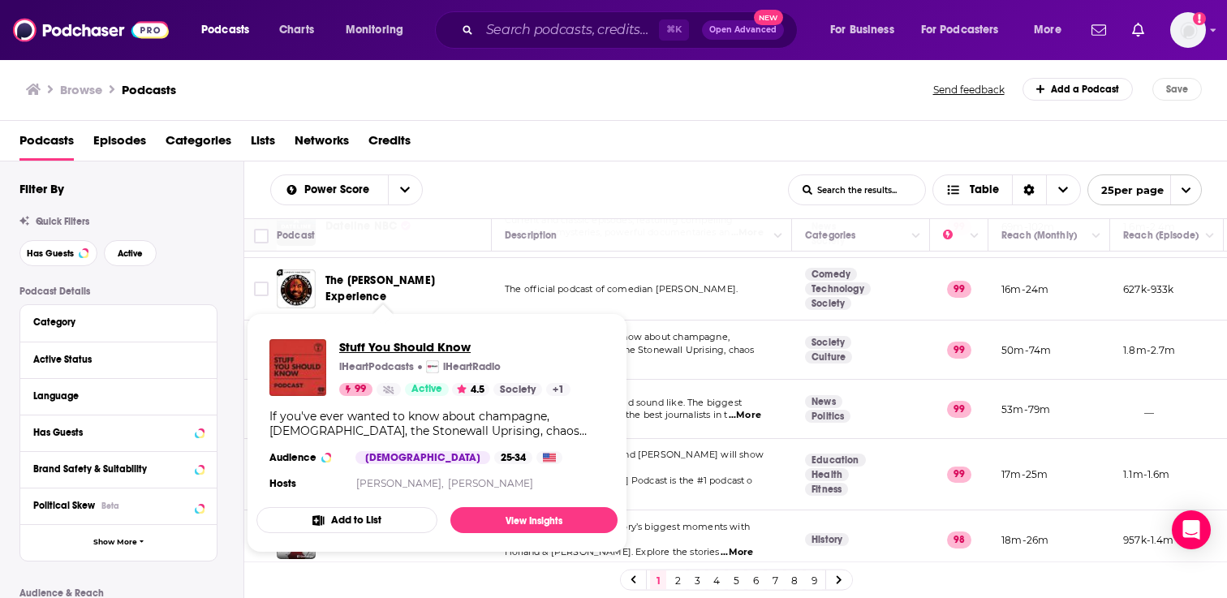
click at [390, 343] on span "Stuff You Should Know" at bounding box center [454, 346] width 231 height 15
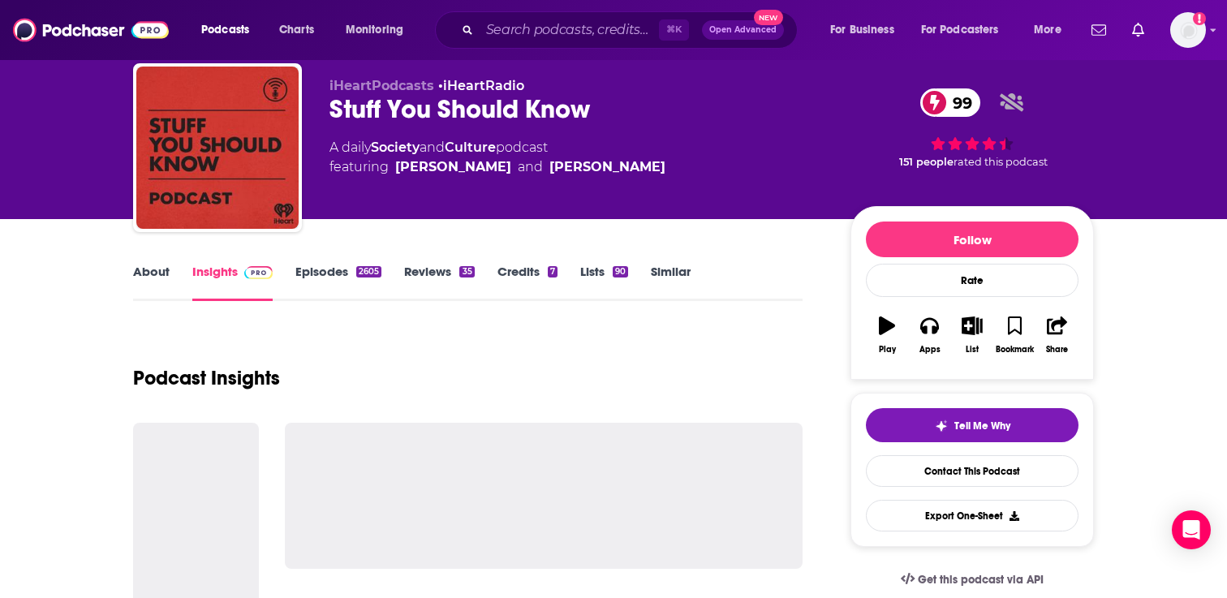
scroll to position [93, 0]
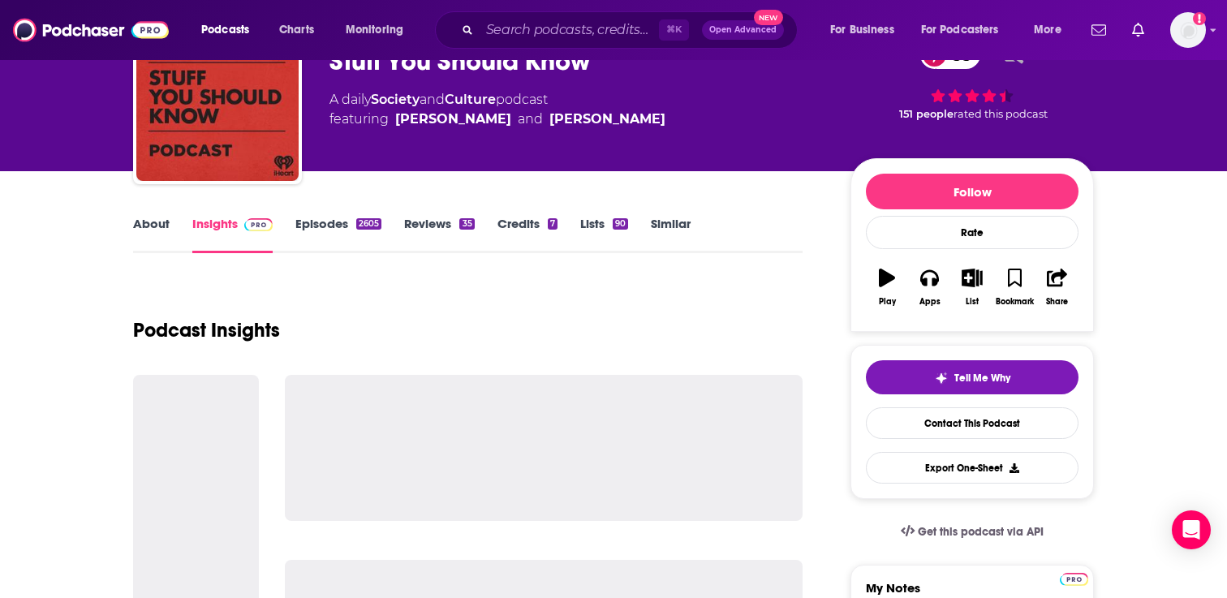
click at [329, 231] on link "Episodes 2605" at bounding box center [338, 234] width 86 height 37
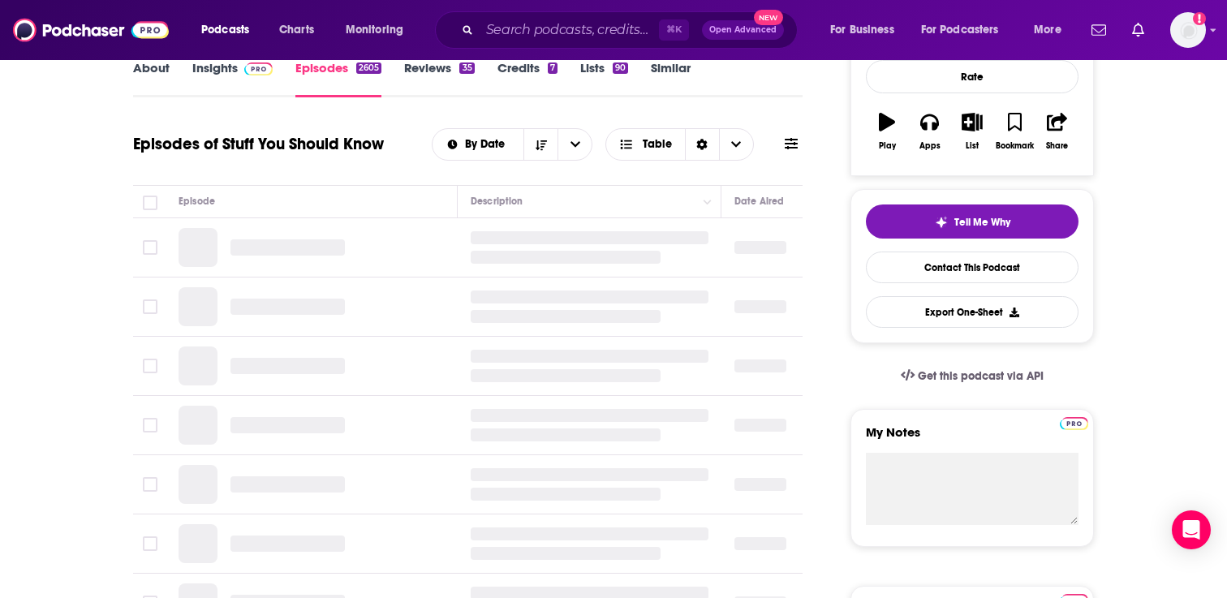
scroll to position [226, 0]
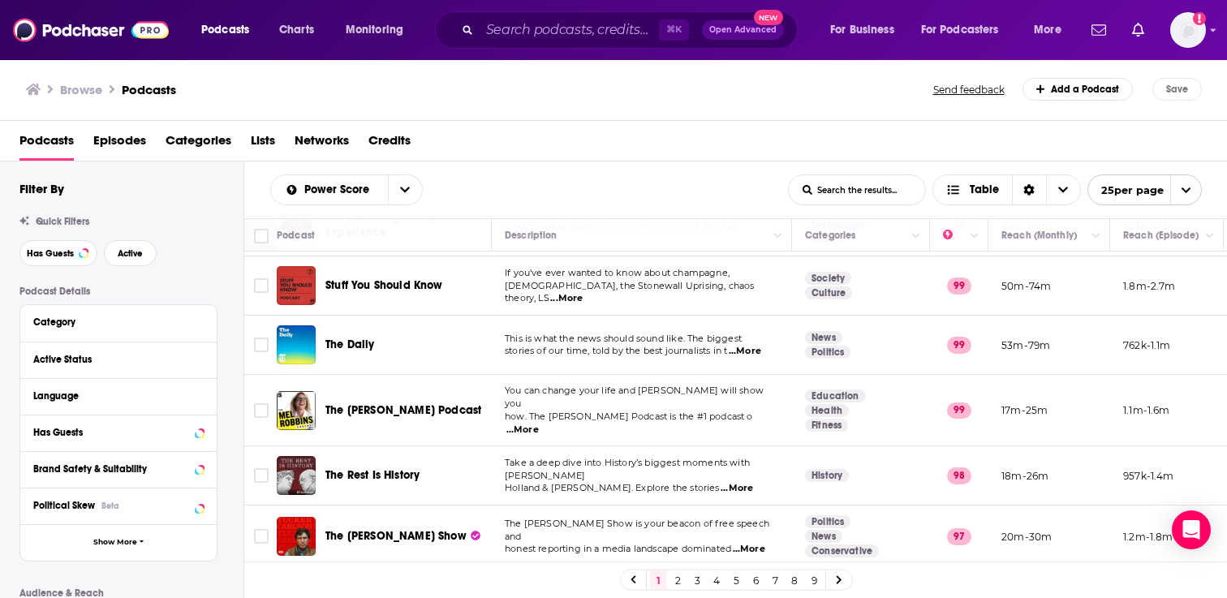
scroll to position [248, 0]
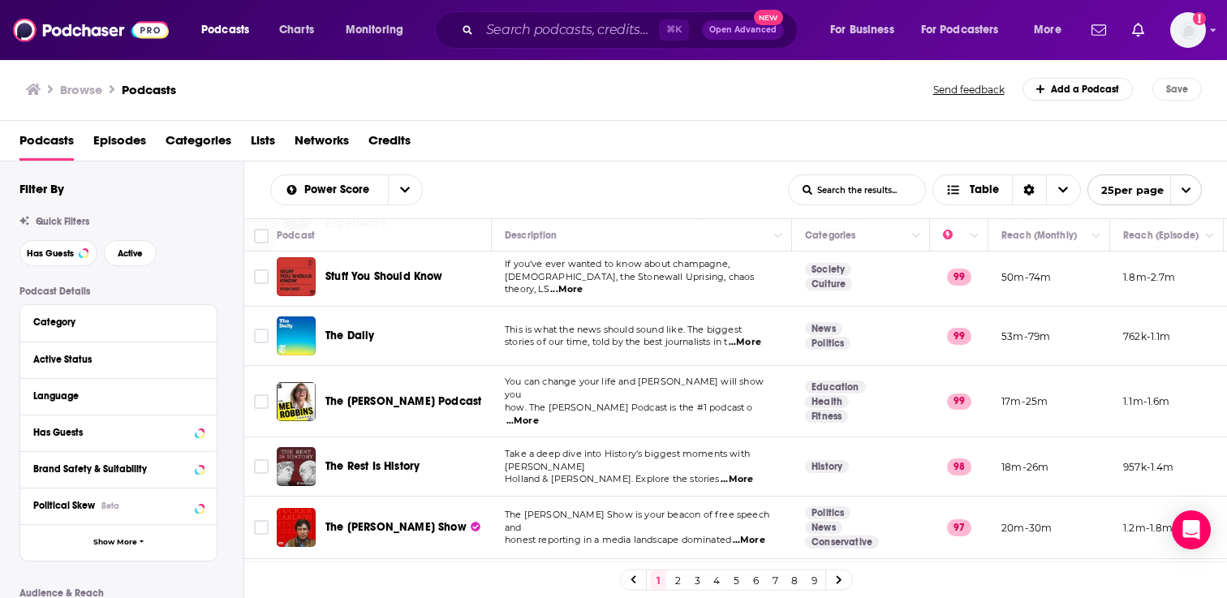
click at [423, 396] on div "Podcasts Charts Monitoring ⌘ K Open Advanced New For Business For Podcasters Mo…" at bounding box center [613, 299] width 1227 height 598
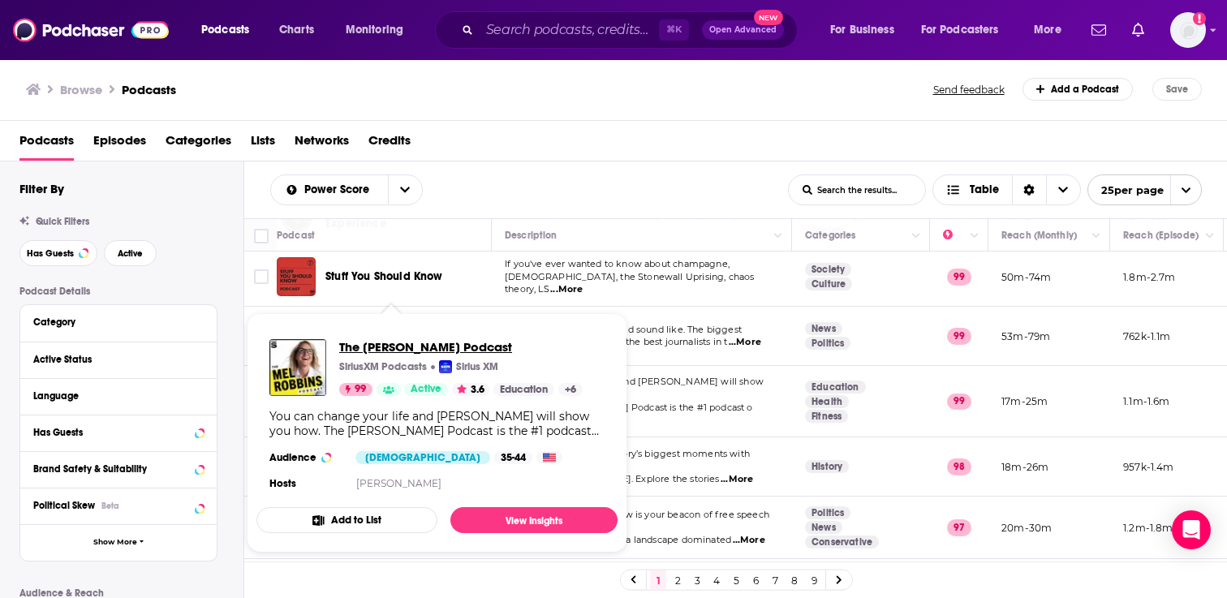
click at [405, 345] on span "The [PERSON_NAME] Podcast" at bounding box center [460, 346] width 243 height 15
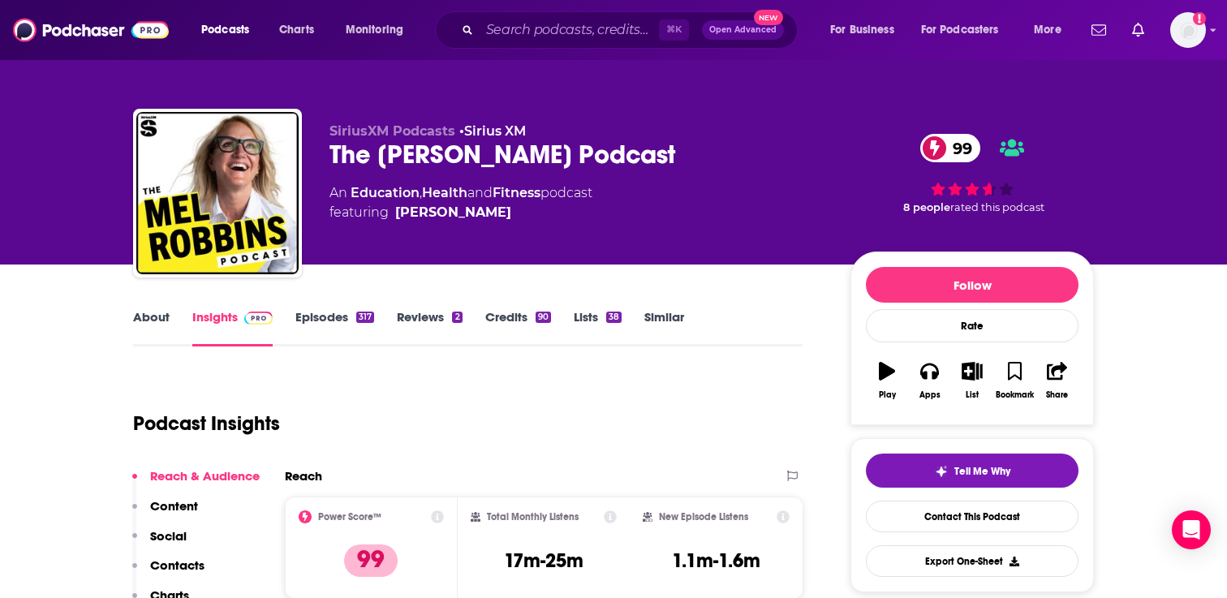
click at [337, 315] on link "Episodes 317" at bounding box center [334, 327] width 79 height 37
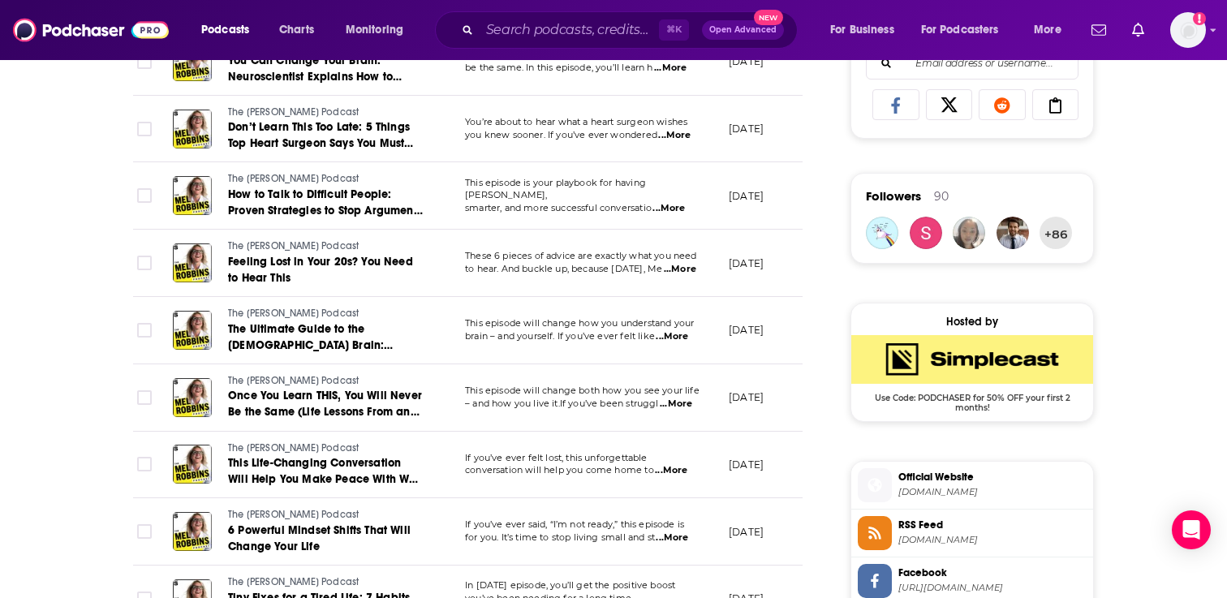
scroll to position [1075, 0]
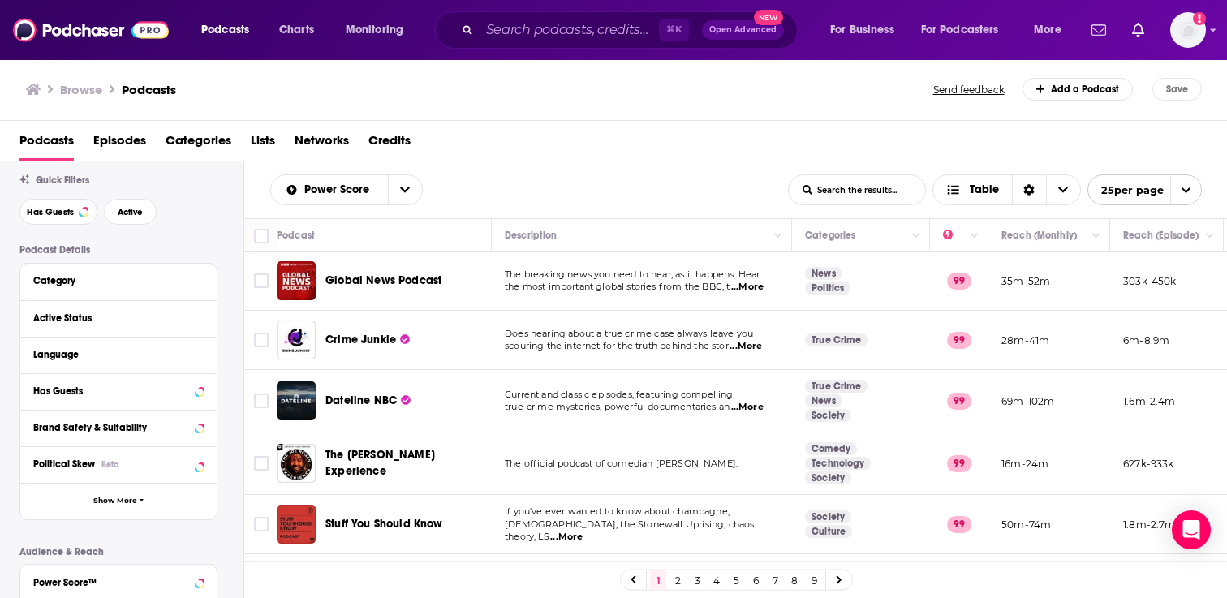
scroll to position [43, 0]
click at [101, 392] on div "Has Guests" at bounding box center [97, 389] width 129 height 11
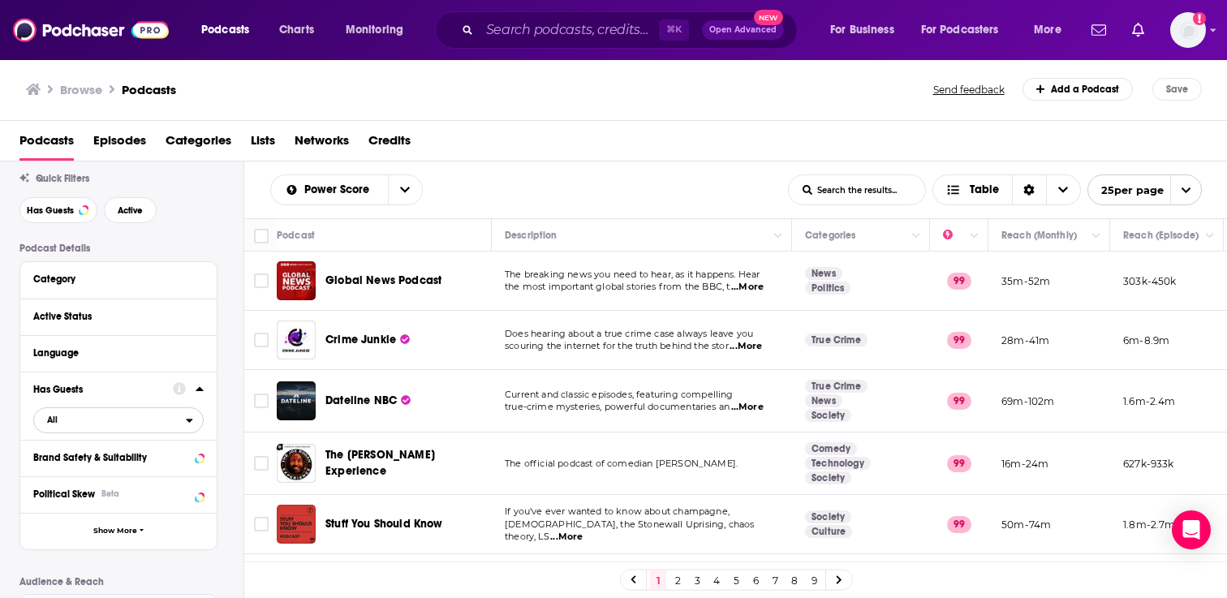
click at [96, 428] on span "All" at bounding box center [110, 419] width 152 height 21
click at [98, 478] on span "Has guests" at bounding box center [87, 473] width 92 height 9
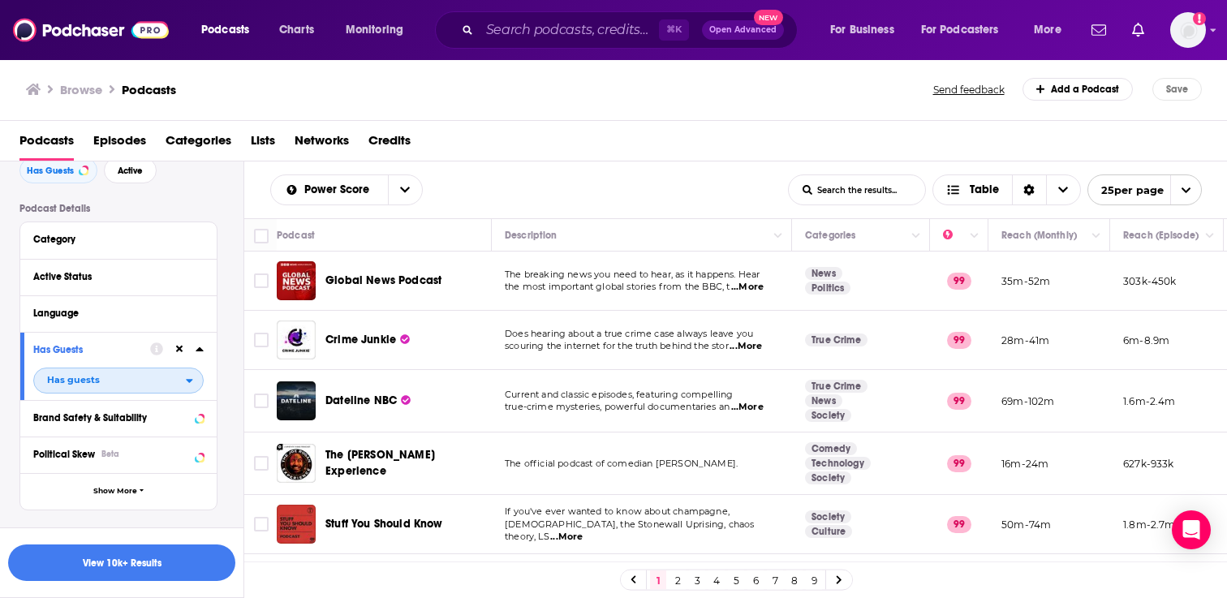
scroll to position [10, 0]
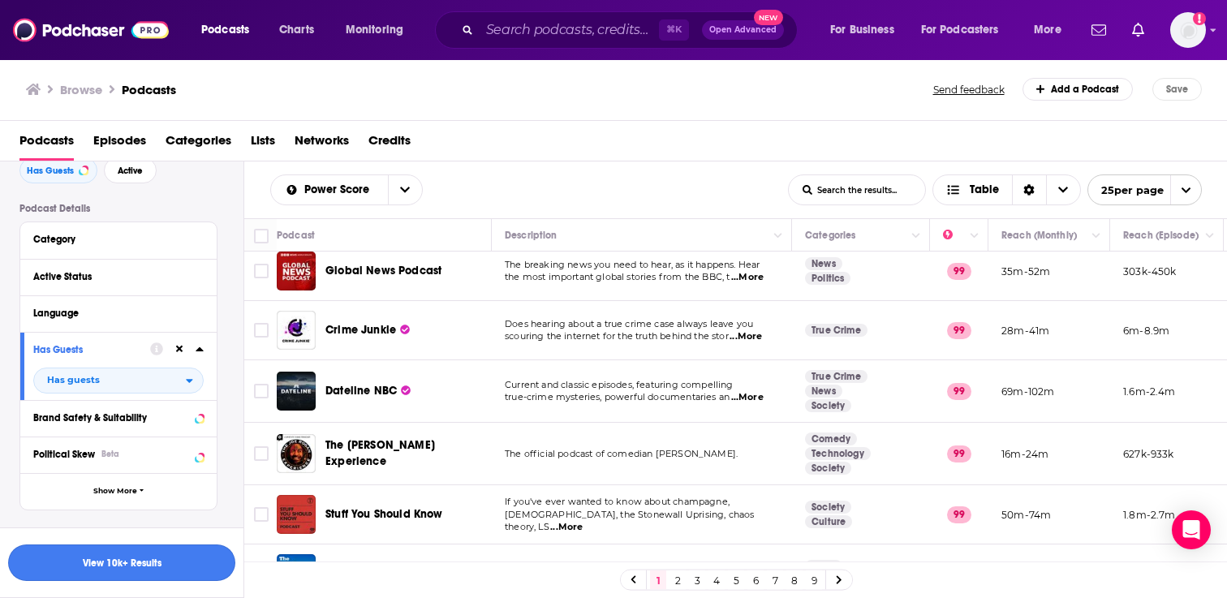
click at [164, 559] on button "View 10k+ Results" at bounding box center [121, 563] width 227 height 37
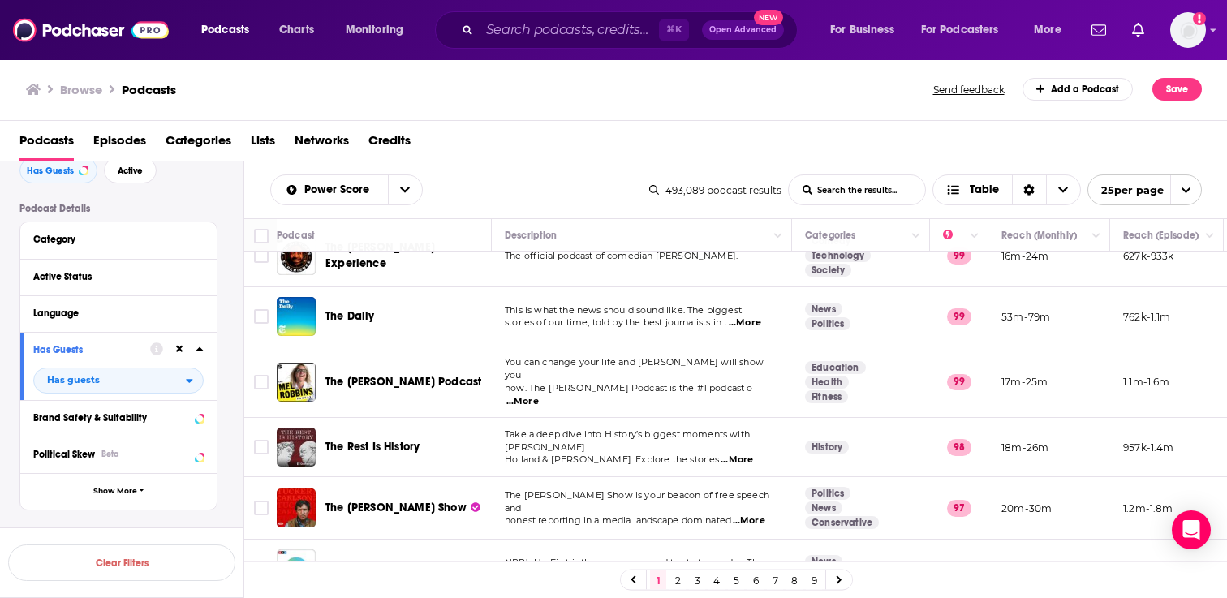
scroll to position [44, 0]
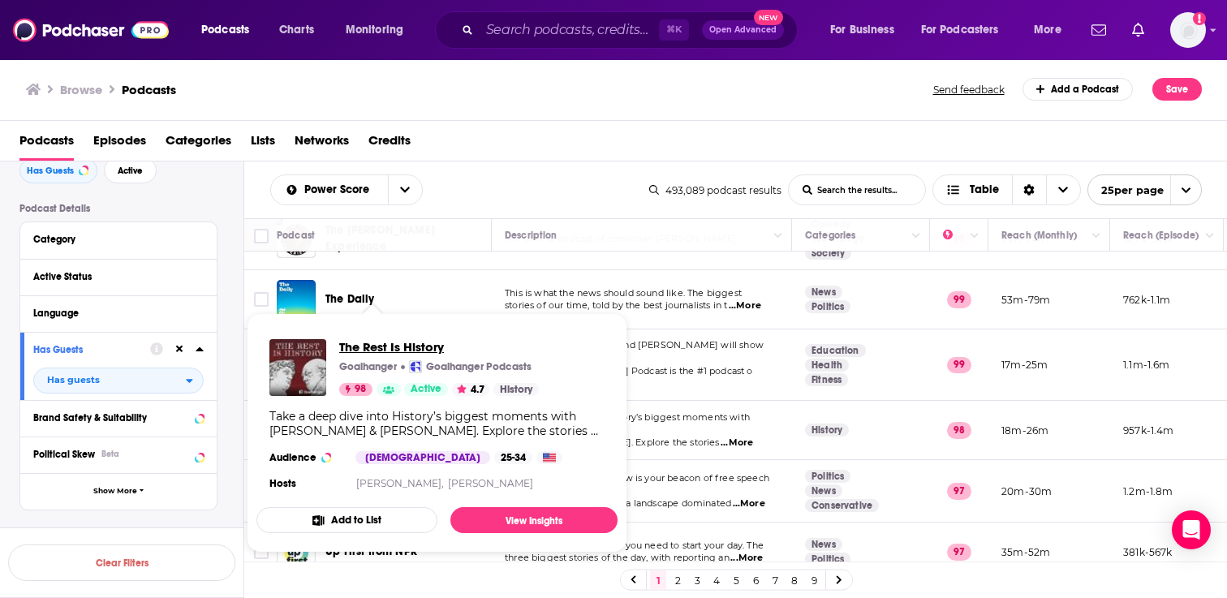
click at [360, 342] on span "The Rest Is History" at bounding box center [439, 346] width 200 height 15
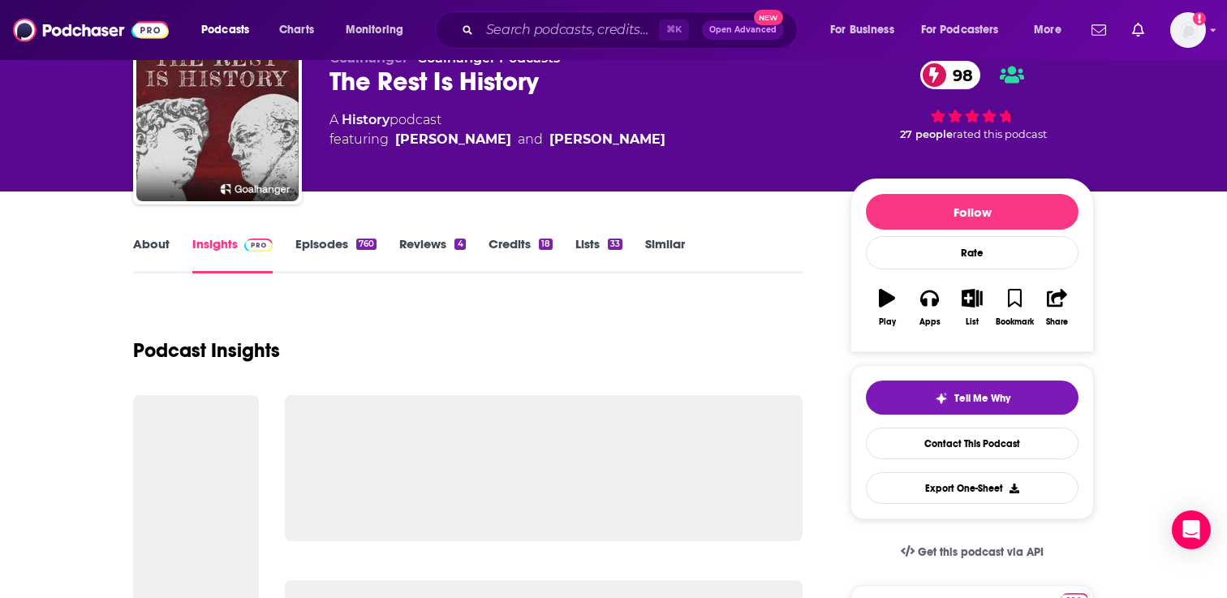
scroll to position [75, 0]
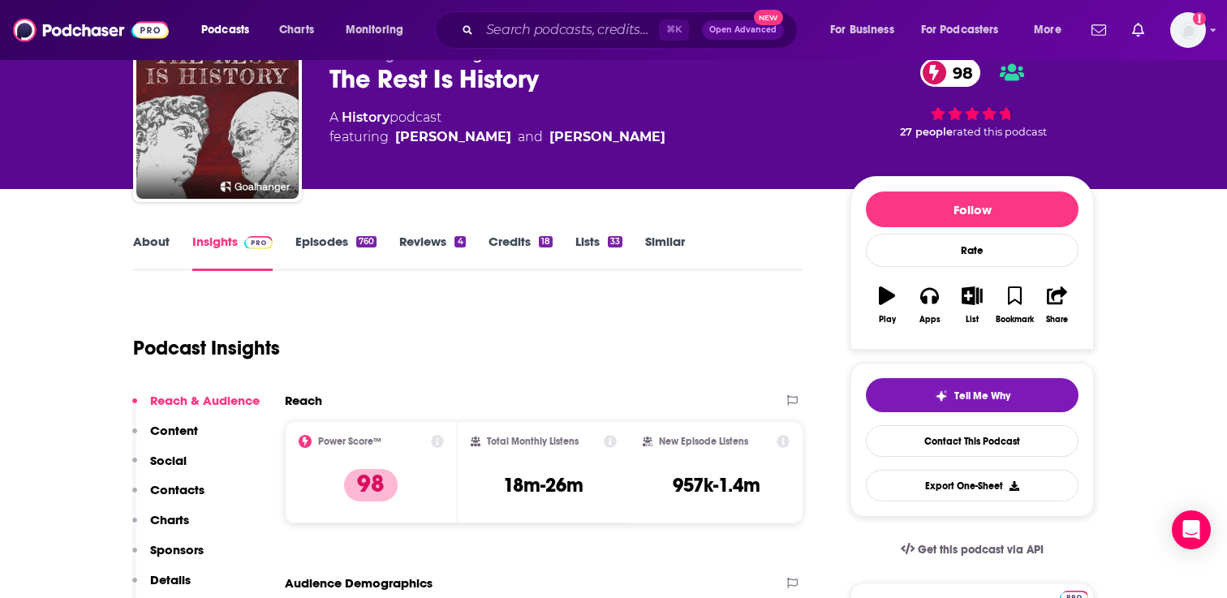
click at [327, 253] on link "Episodes 760" at bounding box center [335, 252] width 81 height 37
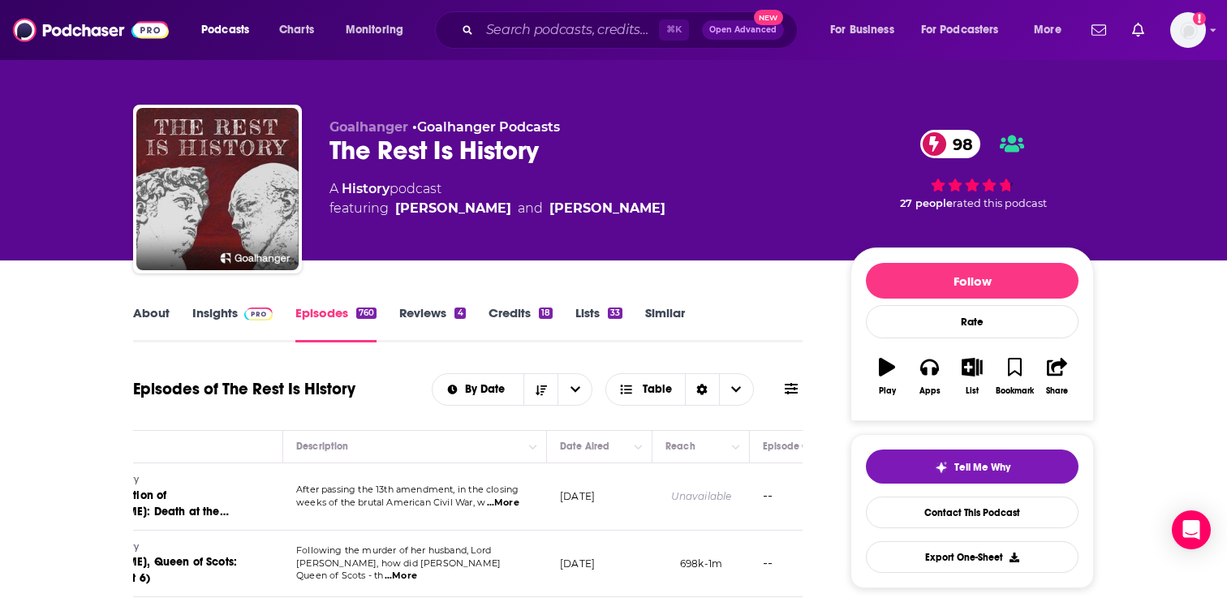
scroll to position [2, 0]
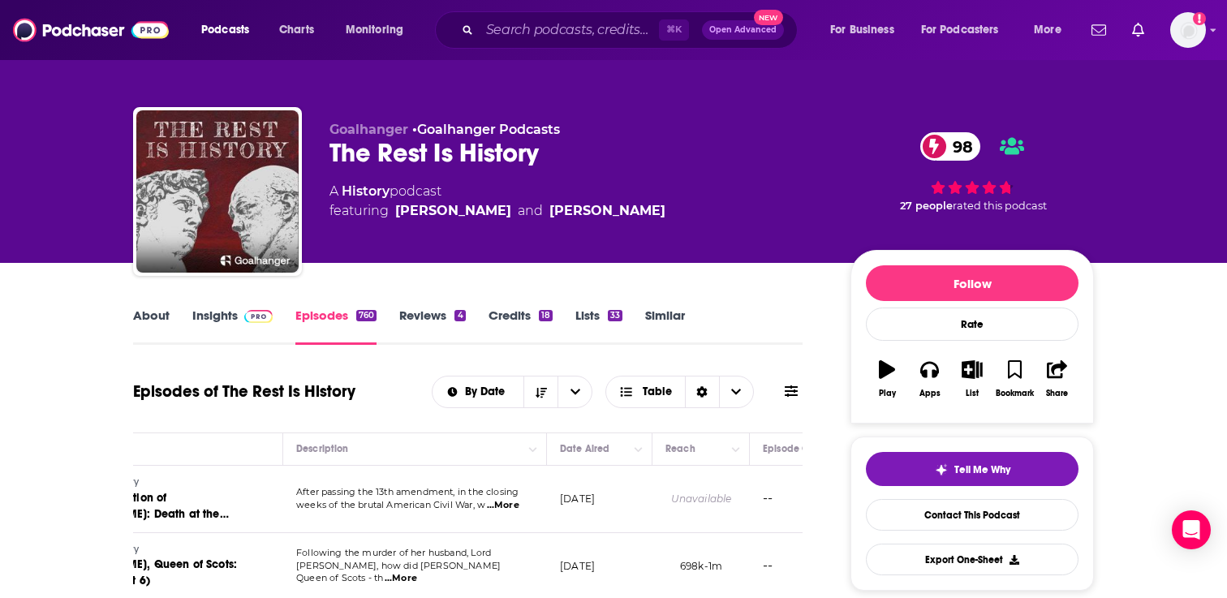
click at [161, 324] on link "About" at bounding box center [151, 326] width 37 height 37
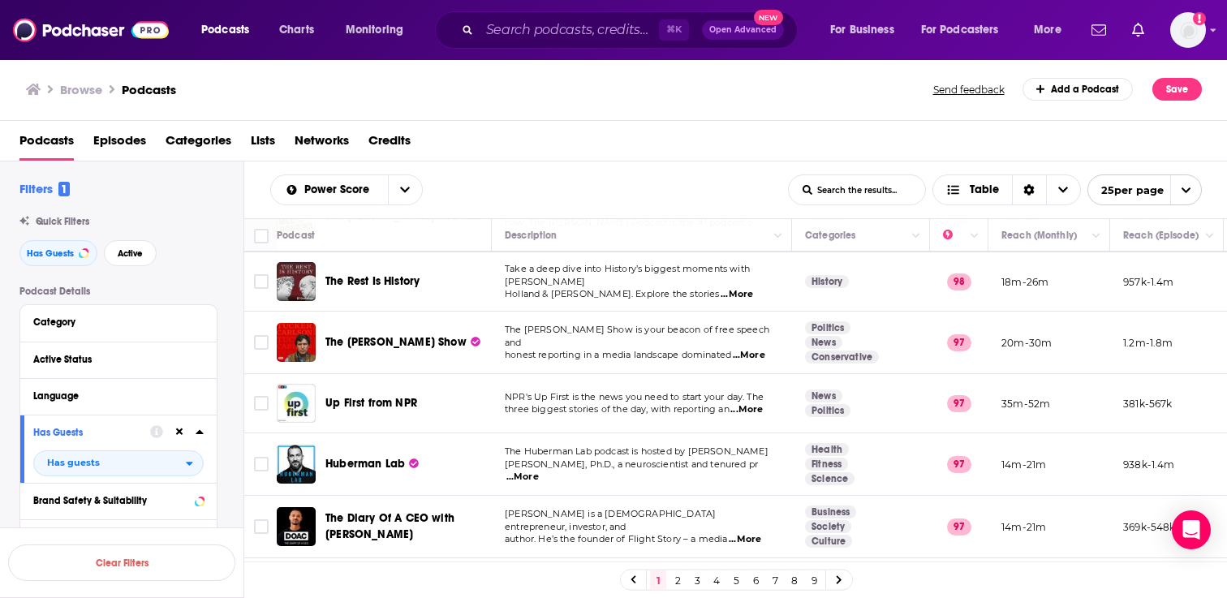
scroll to position [194, 0]
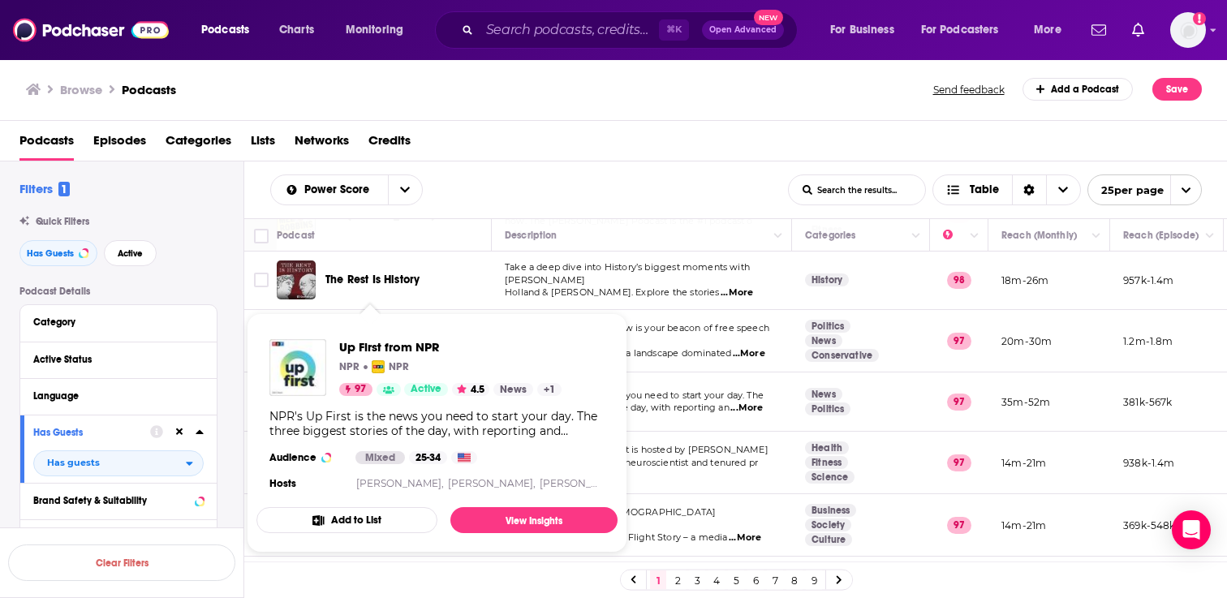
click at [371, 390] on link "97" at bounding box center [355, 389] width 33 height 13
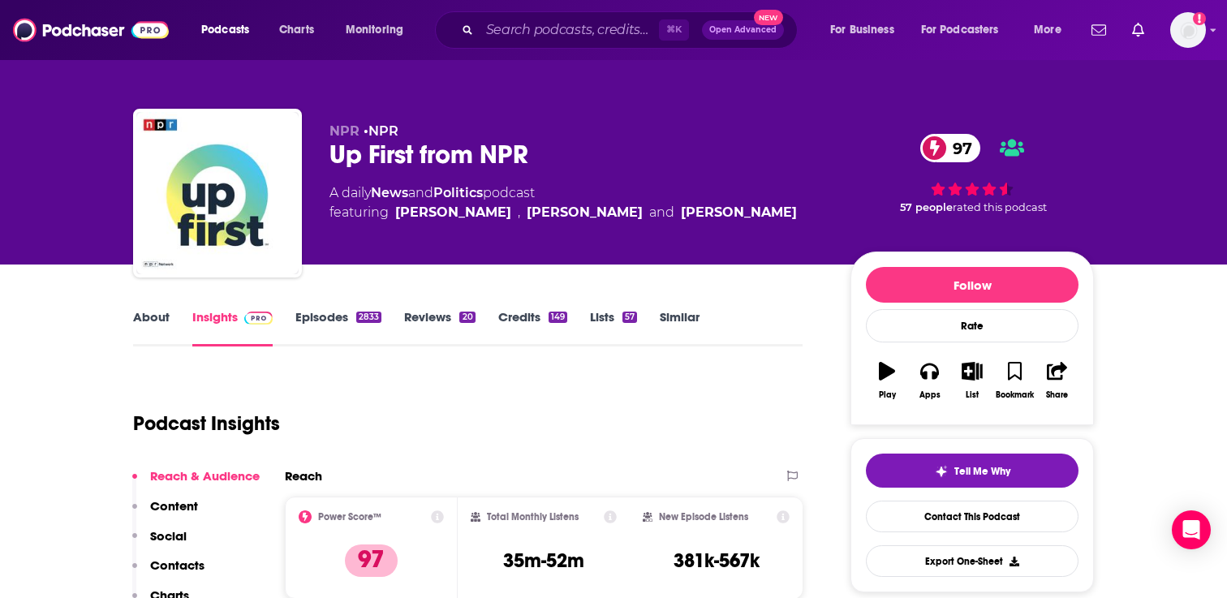
click at [158, 317] on link "About" at bounding box center [151, 327] width 37 height 37
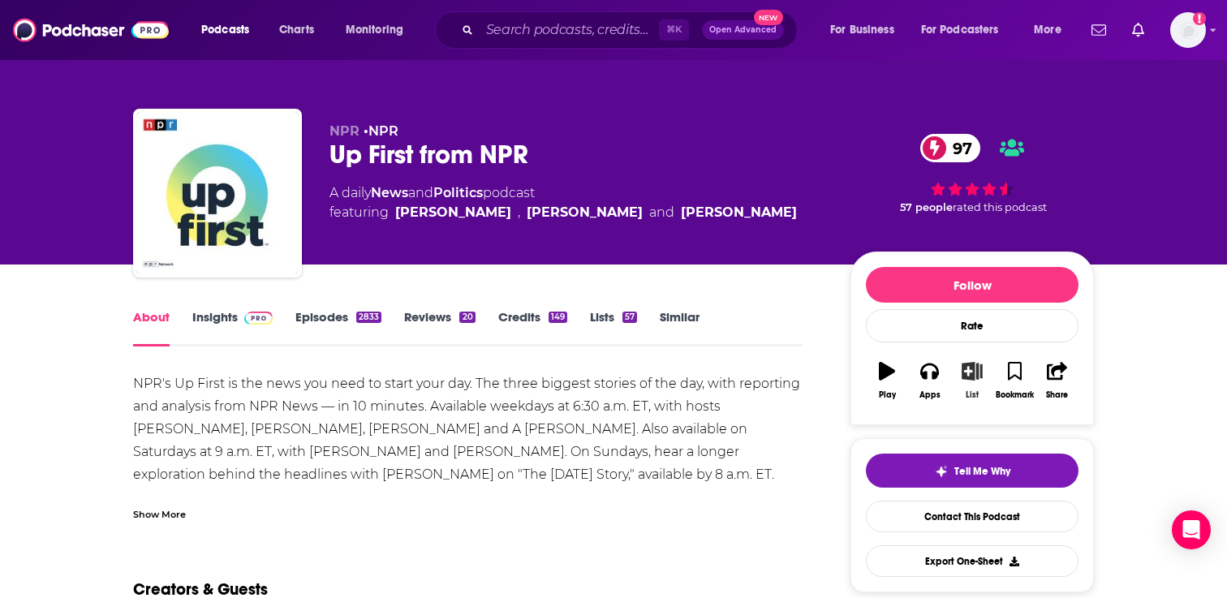
click at [975, 377] on icon "button" at bounding box center [972, 371] width 20 height 18
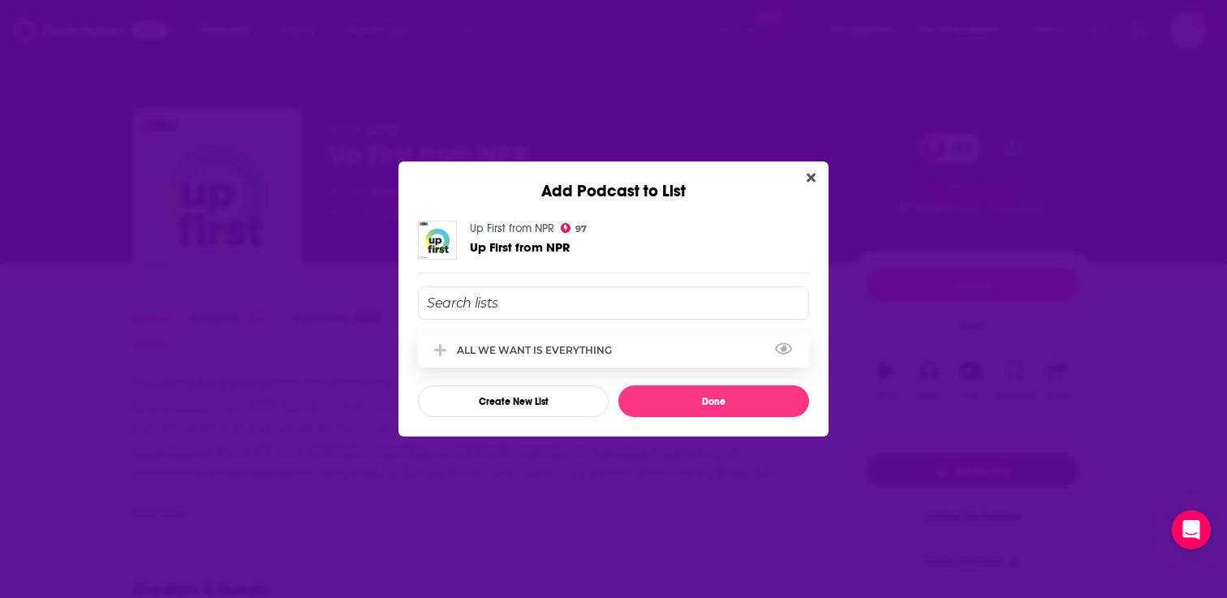
click at [540, 353] on div "ALL WE WANT IS EVERYTHING" at bounding box center [539, 350] width 165 height 12
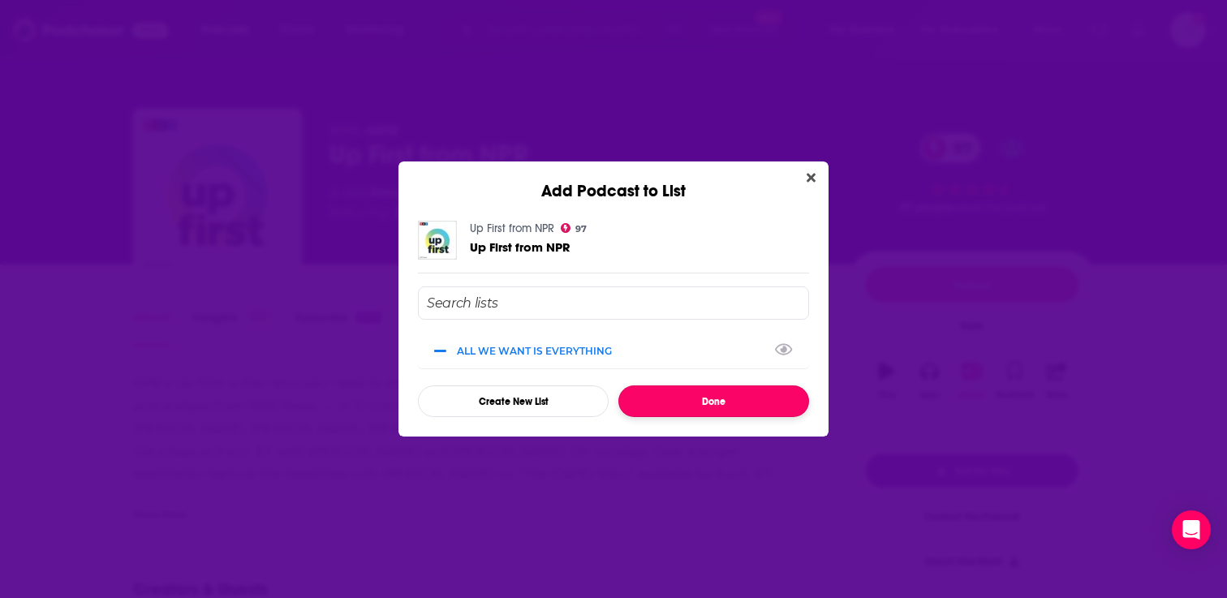
click at [713, 399] on button "Done" at bounding box center [713, 401] width 191 height 32
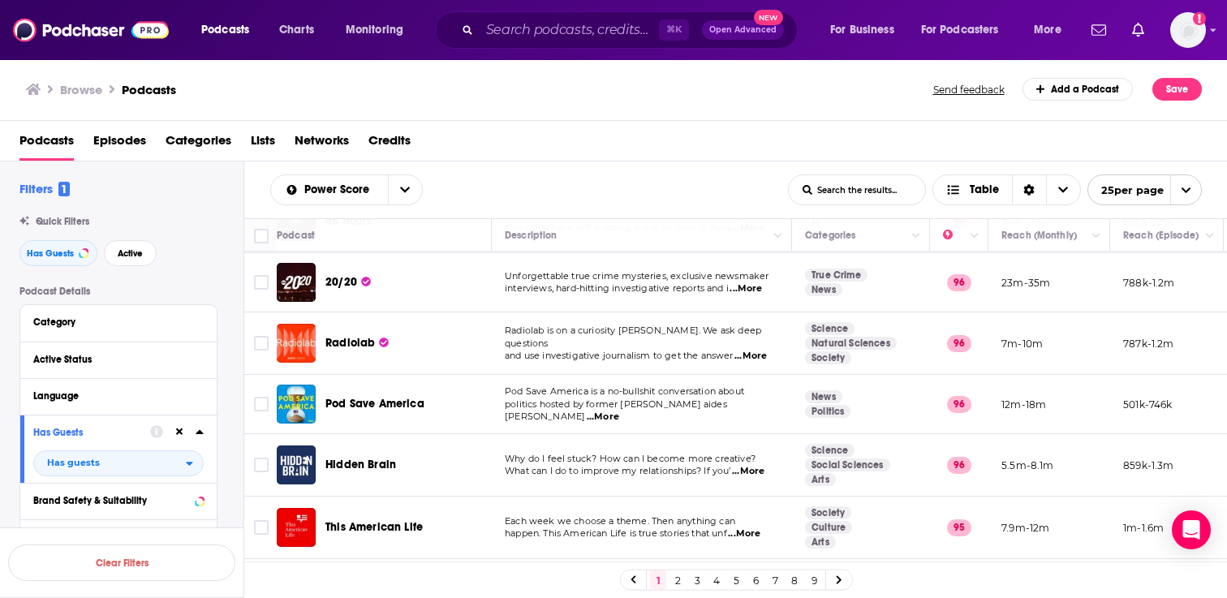
scroll to position [687, 0]
click at [619, 409] on span "...More" at bounding box center [603, 415] width 32 height 13
click at [256, 395] on input "Toggle select row" at bounding box center [261, 402] width 15 height 15
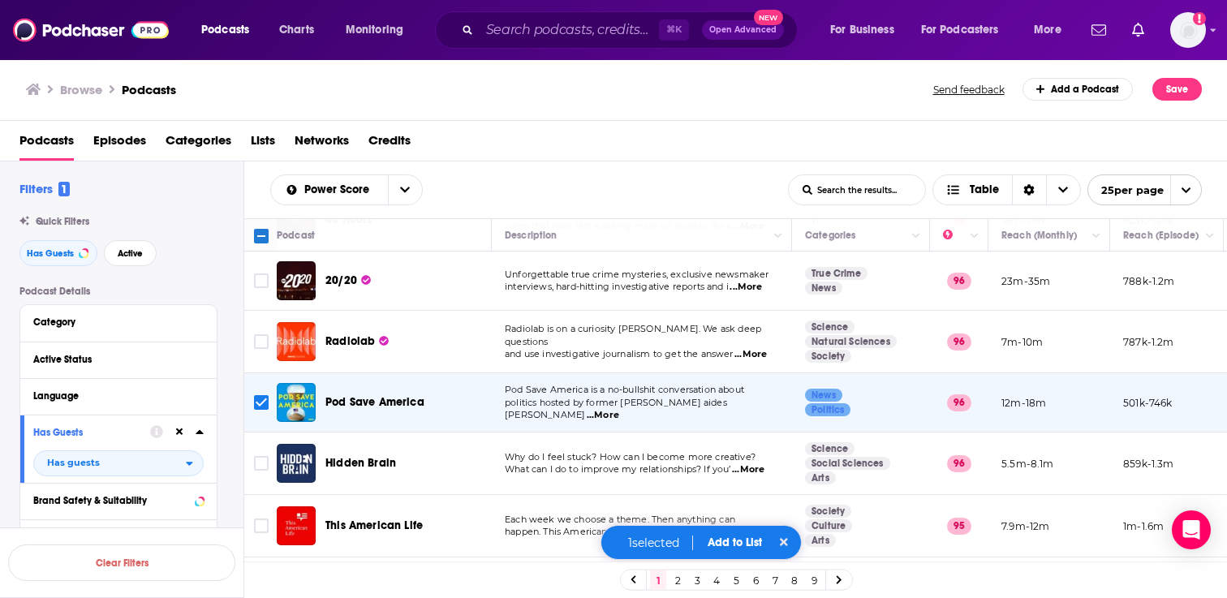
click at [731, 540] on button "Add to List" at bounding box center [735, 543] width 80 height 14
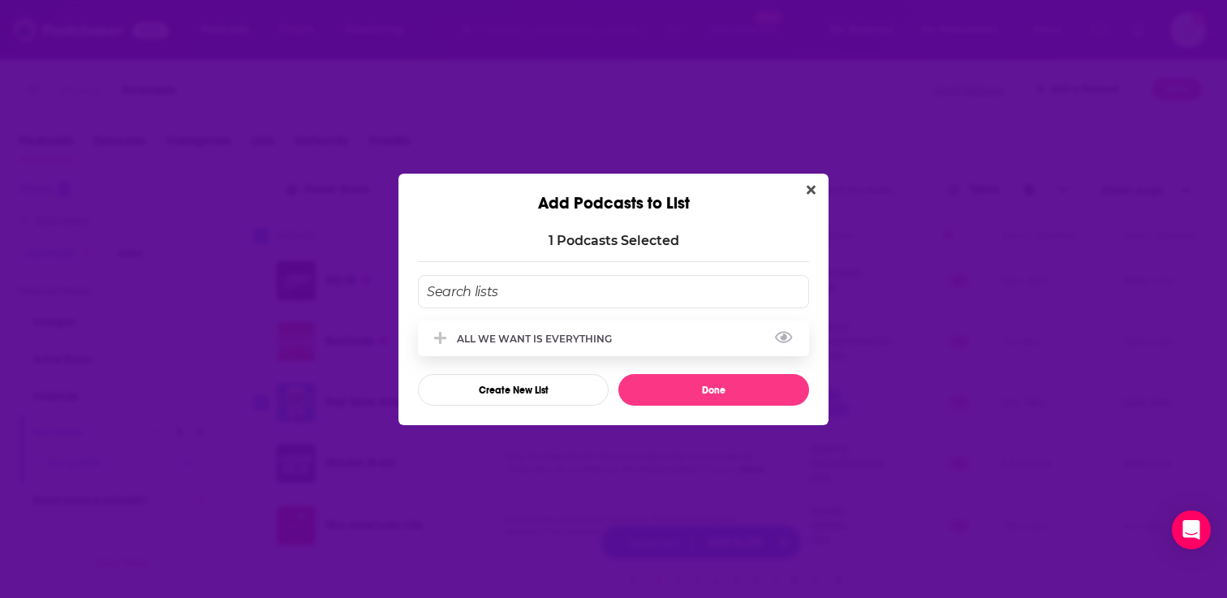
click at [617, 346] on div "ALL WE WANT IS EVERYTHING" at bounding box center [613, 339] width 391 height 36
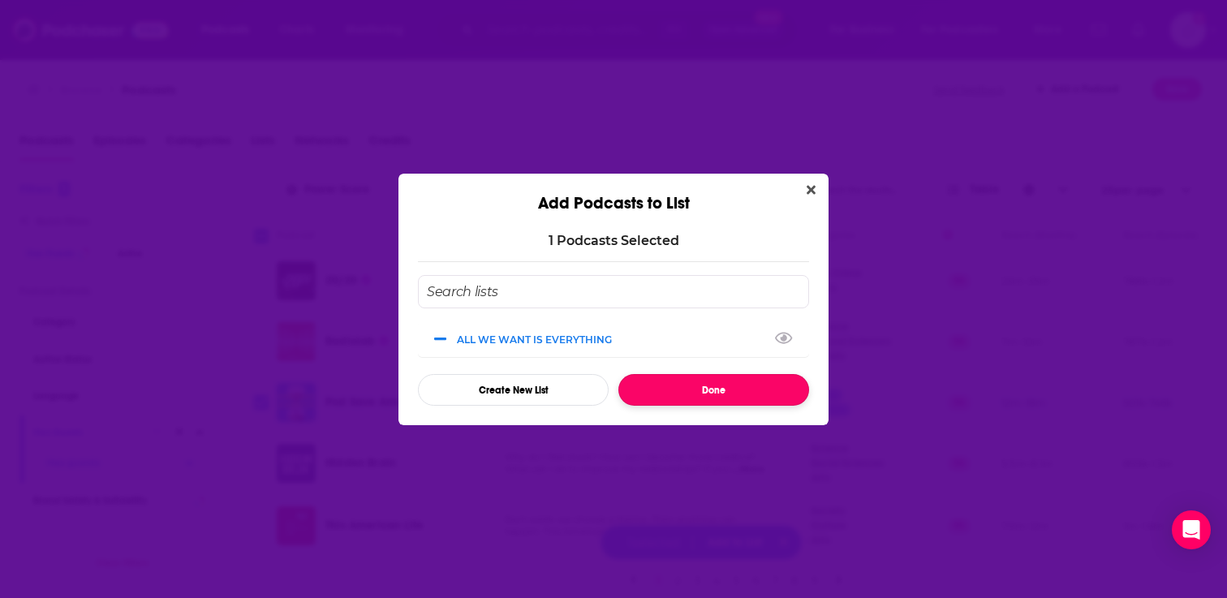
click at [658, 393] on button "Done" at bounding box center [713, 390] width 191 height 32
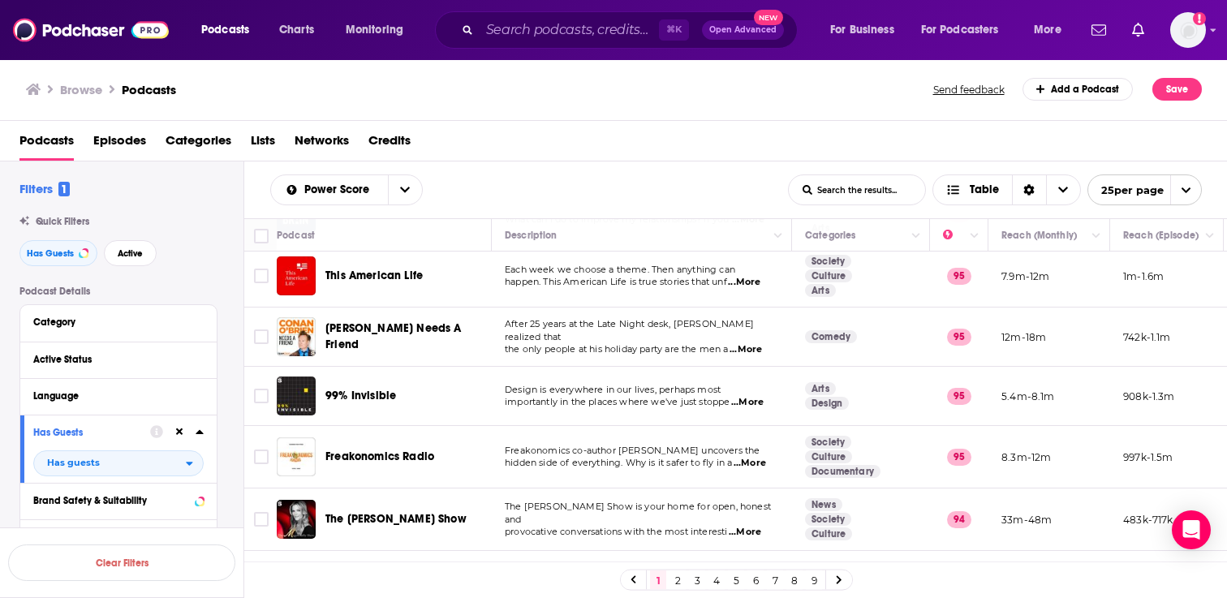
scroll to position [909, 0]
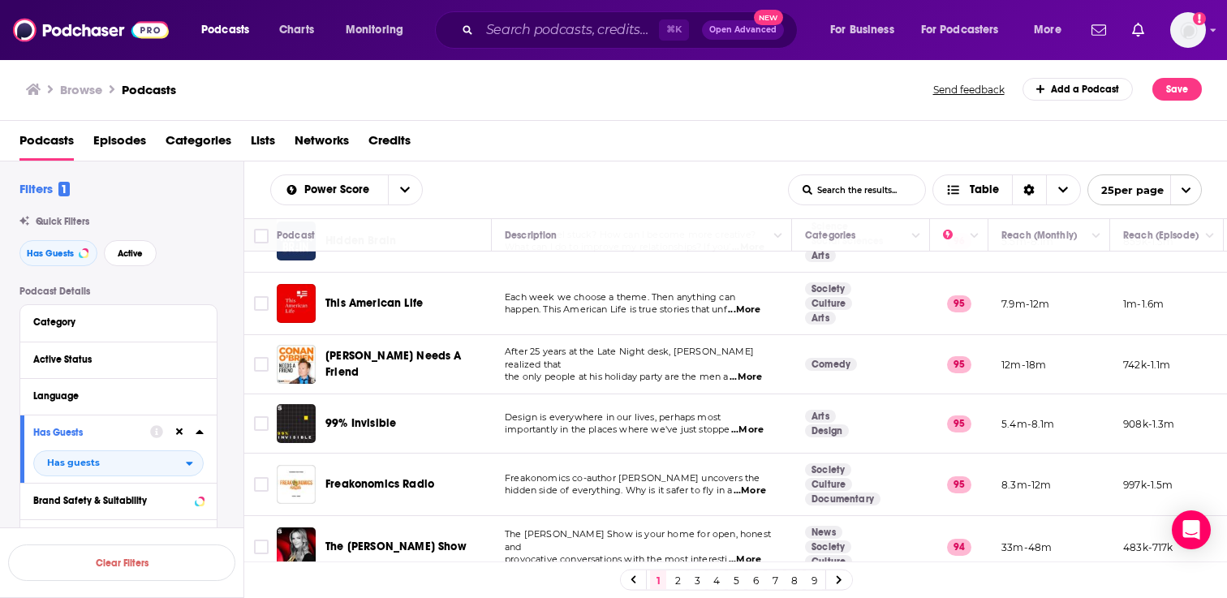
click at [747, 371] on span "...More" at bounding box center [746, 377] width 32 height 13
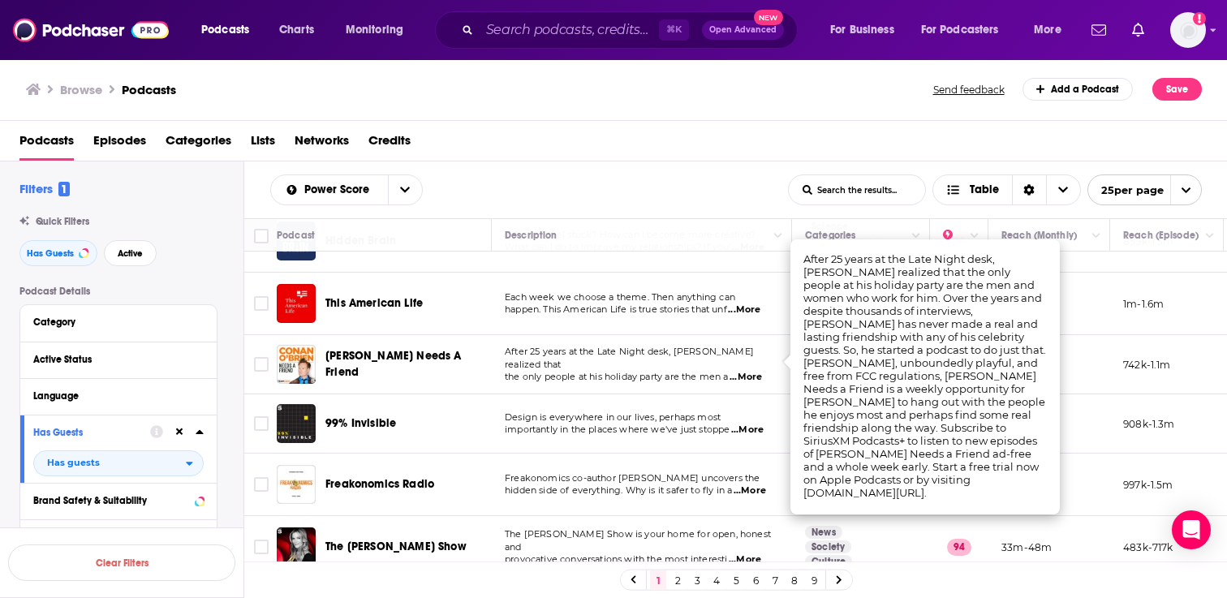
click at [571, 381] on td "After 25 years at the Late Night desk, [PERSON_NAME] realized that the only peo…" at bounding box center [642, 364] width 300 height 59
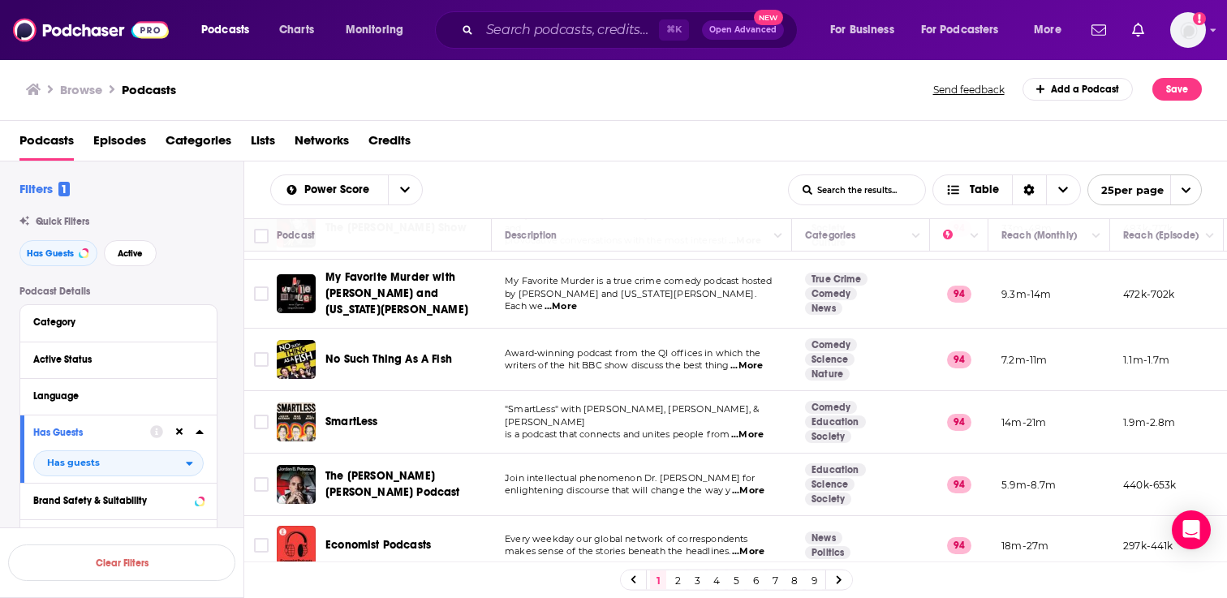
scroll to position [1229, 0]
click at [678, 579] on link "2" at bounding box center [678, 580] width 16 height 19
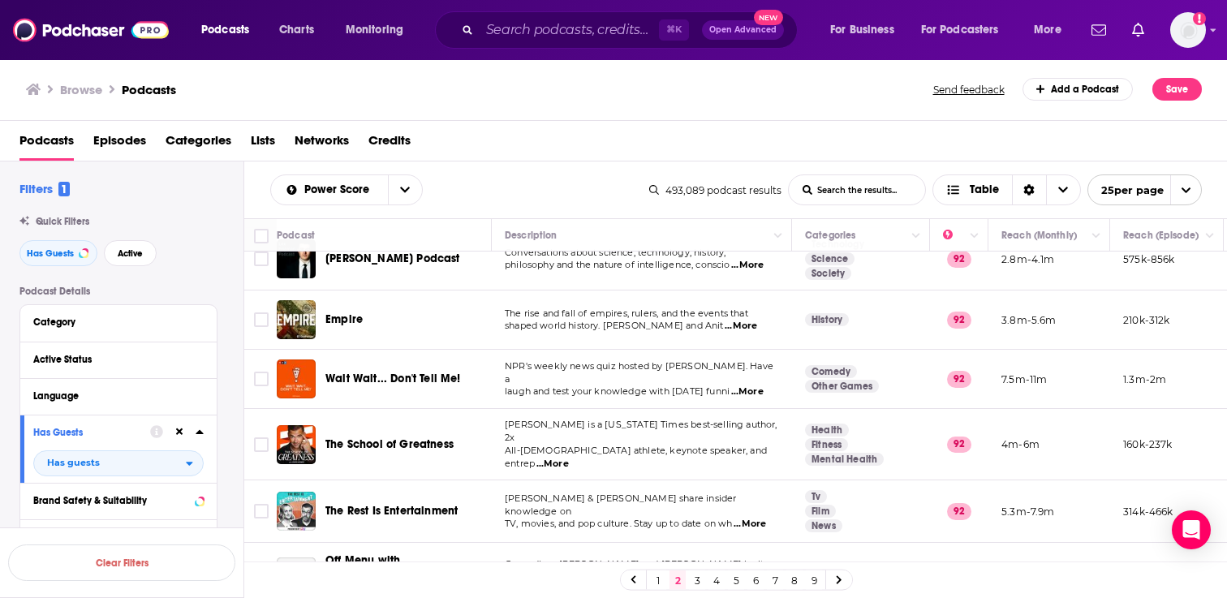
scroll to position [984, 0]
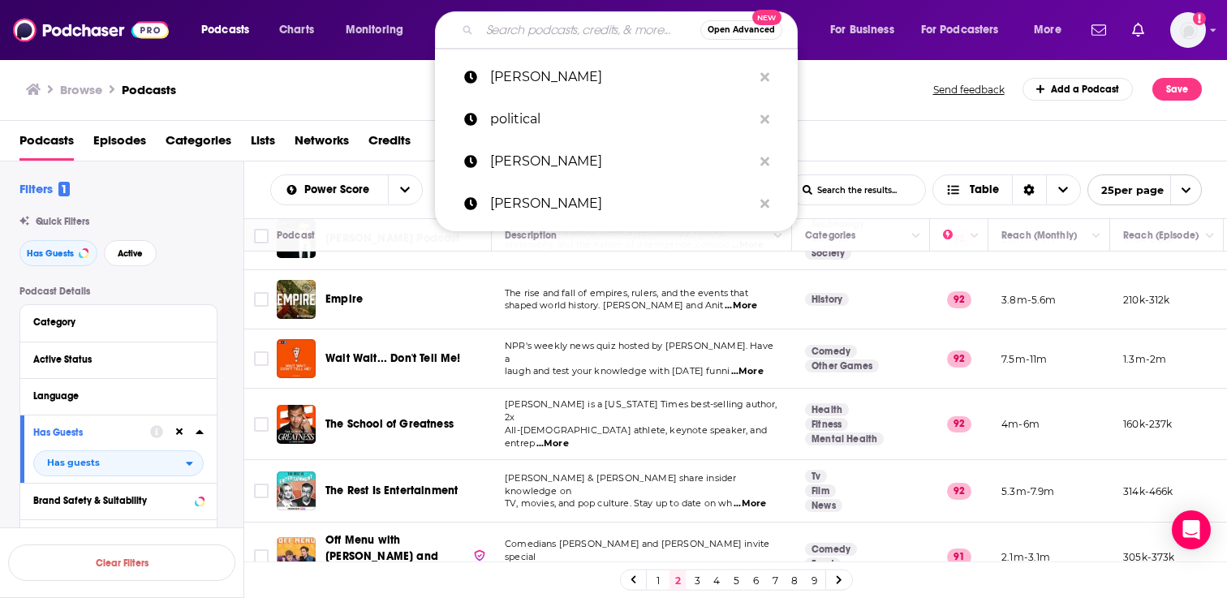
click at [545, 33] on input "Search podcasts, credits, & more..." at bounding box center [590, 30] width 221 height 26
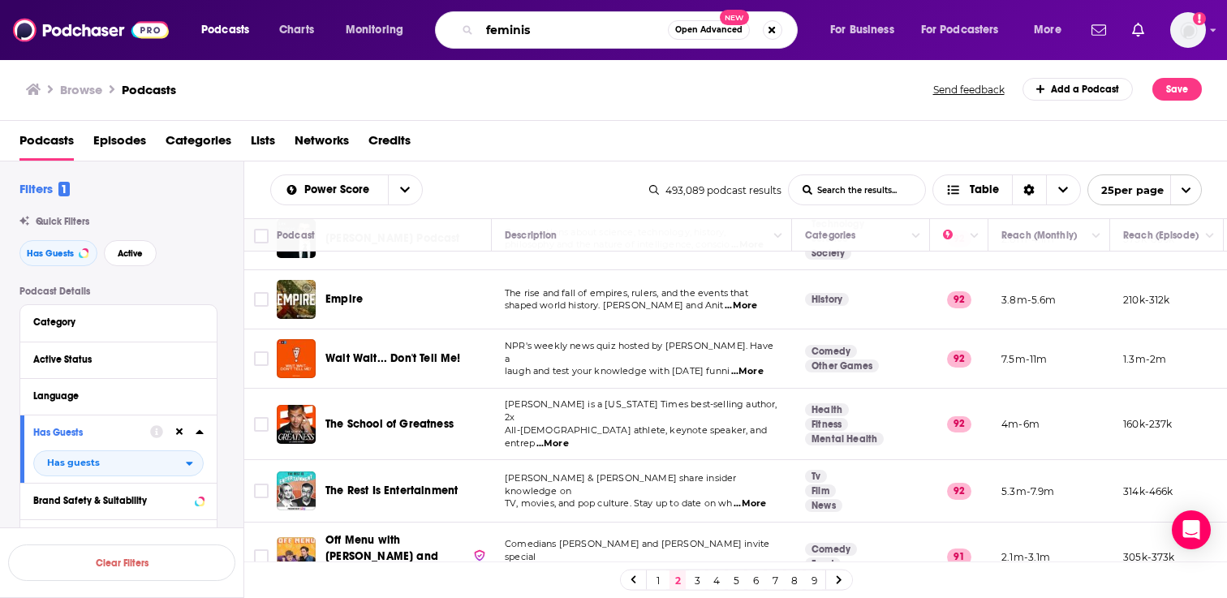
type input "feminist"
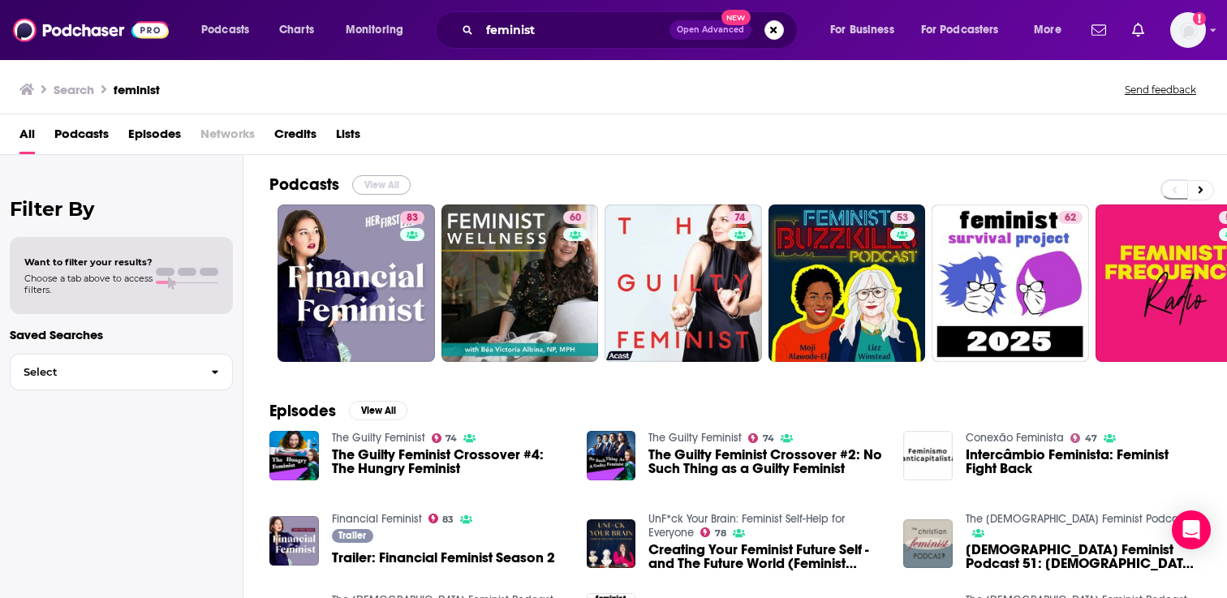
click at [392, 178] on button "View All" at bounding box center [381, 184] width 58 height 19
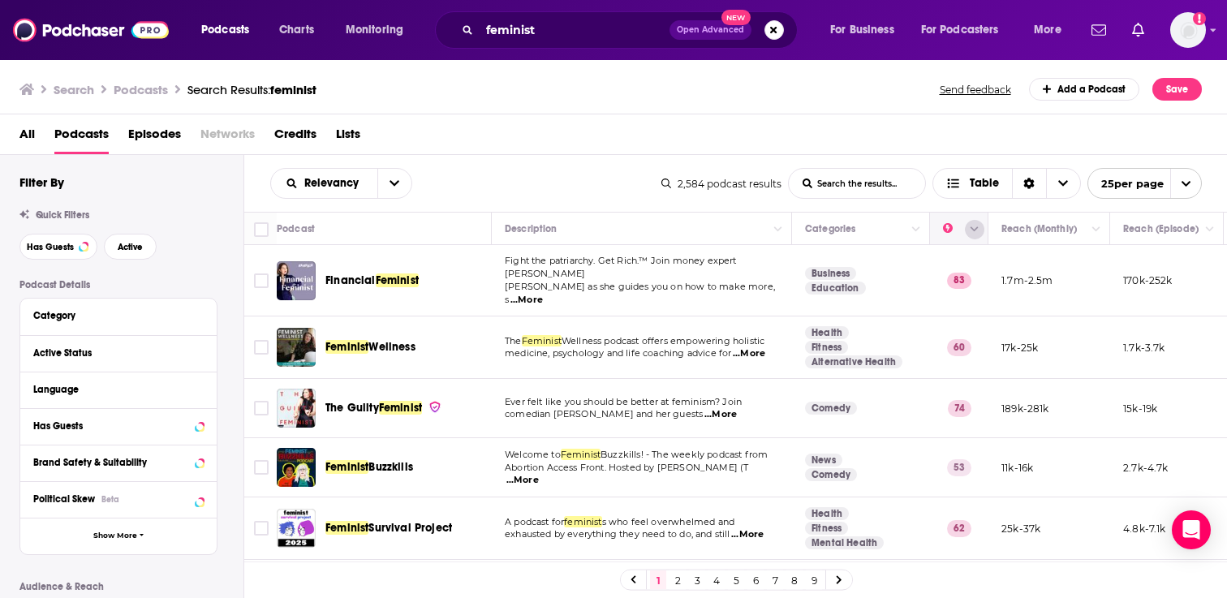
click at [967, 227] on button "Column Actions" at bounding box center [974, 229] width 19 height 19
click at [899, 121] on div at bounding box center [613, 299] width 1227 height 598
click at [1063, 182] on icon "Choose View" at bounding box center [1063, 183] width 10 height 11
click at [998, 145] on div "All Podcasts Episodes Networks Credits Lists" at bounding box center [616, 137] width 1195 height 33
click at [338, 181] on span "Relevancy" at bounding box center [334, 183] width 60 height 11
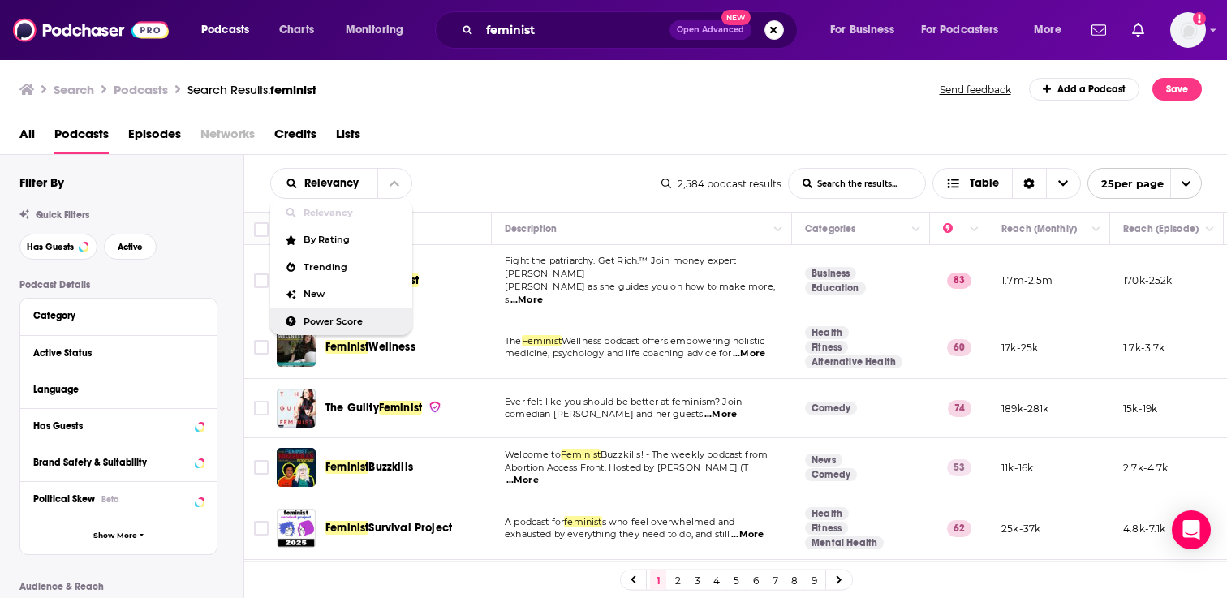
click at [332, 315] on div "Power Score" at bounding box center [341, 322] width 142 height 28
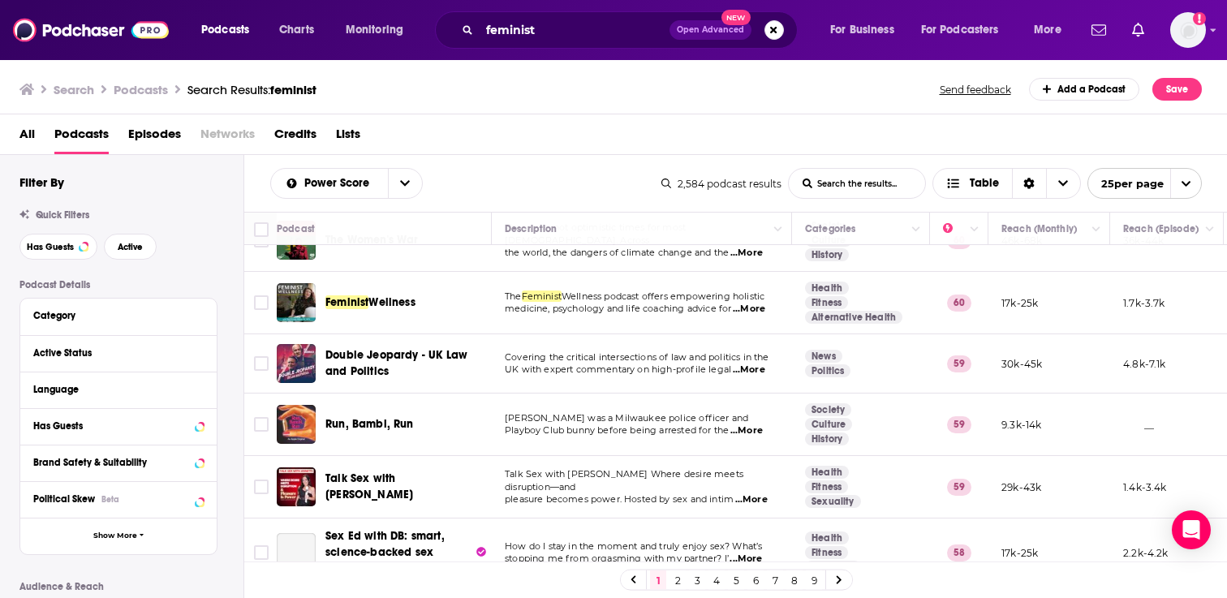
scroll to position [1107, 0]
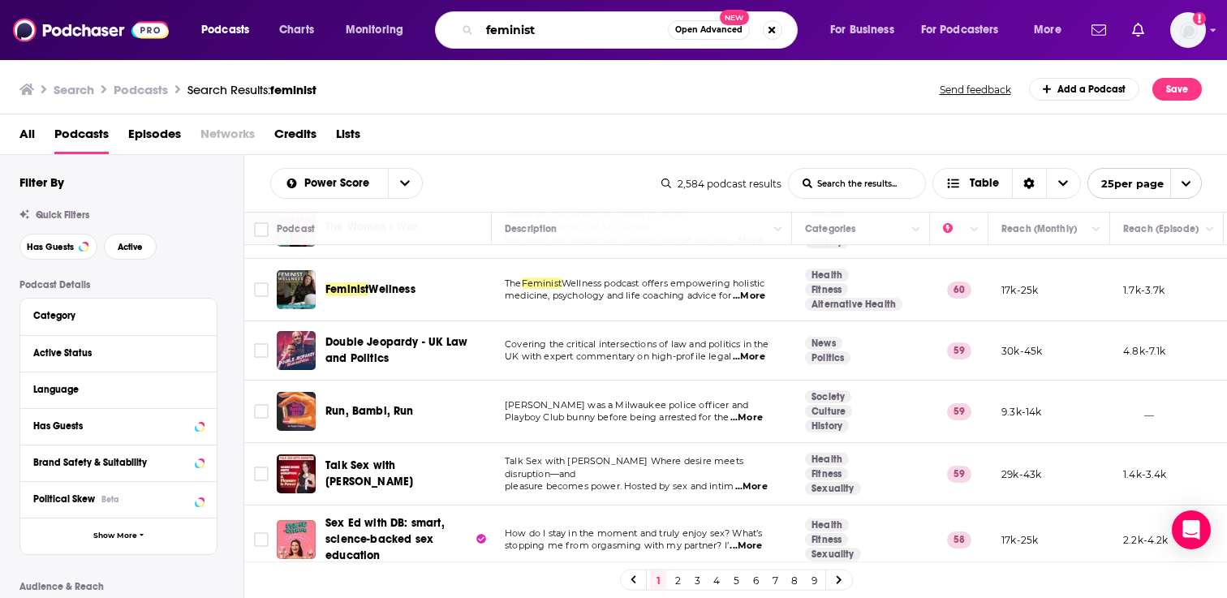
click at [517, 35] on input "feminist" at bounding box center [574, 30] width 188 height 26
type input "[PERSON_NAME]"
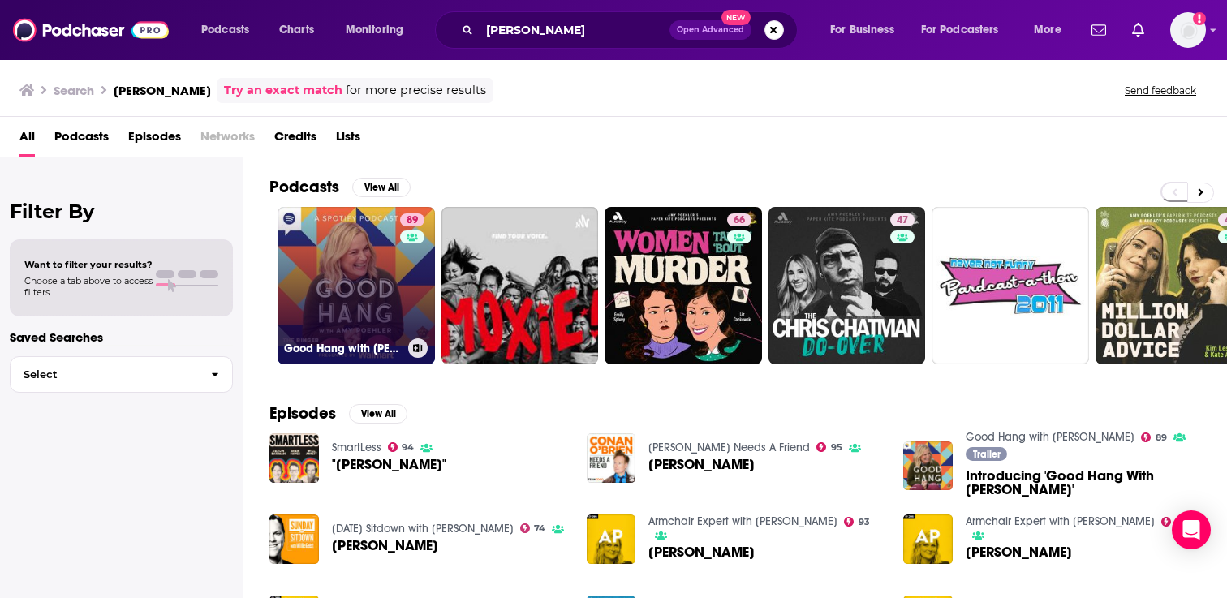
click at [385, 264] on link "89 Good Hang with [PERSON_NAME]" at bounding box center [356, 285] width 157 height 157
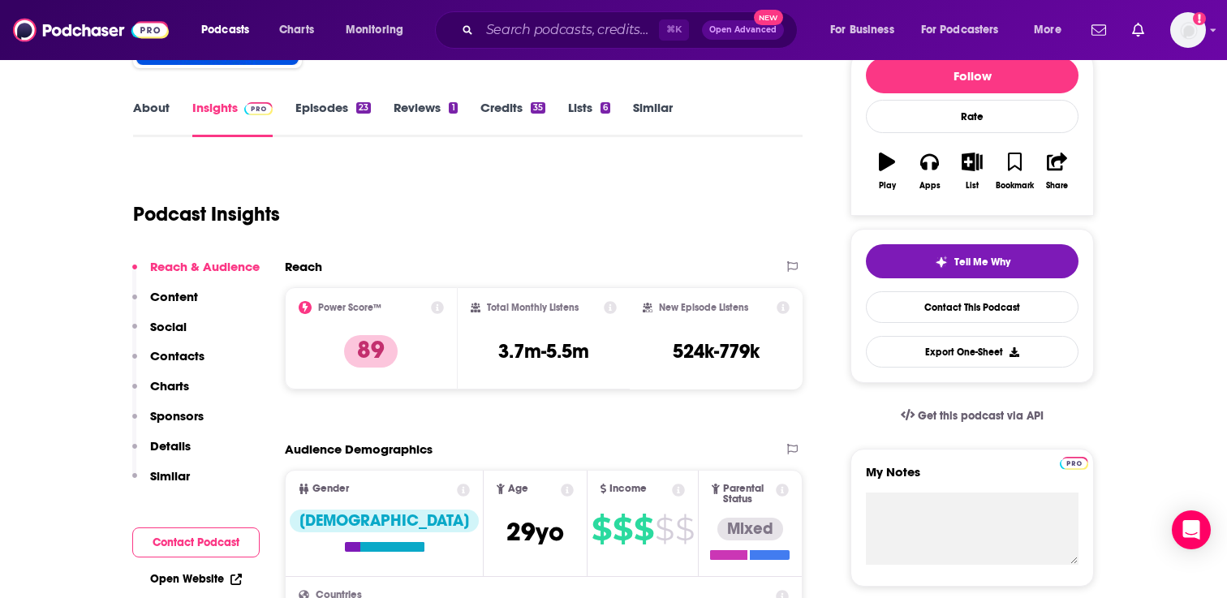
scroll to position [162, 0]
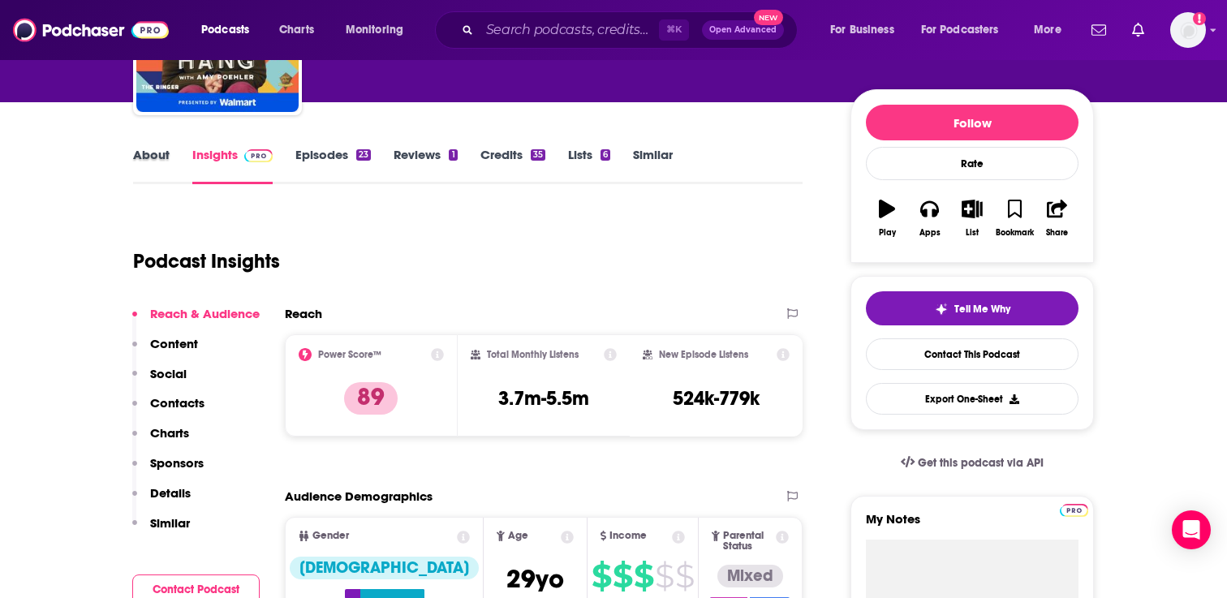
click at [169, 159] on div "About" at bounding box center [162, 165] width 59 height 37
click at [160, 159] on link "About" at bounding box center [151, 165] width 37 height 37
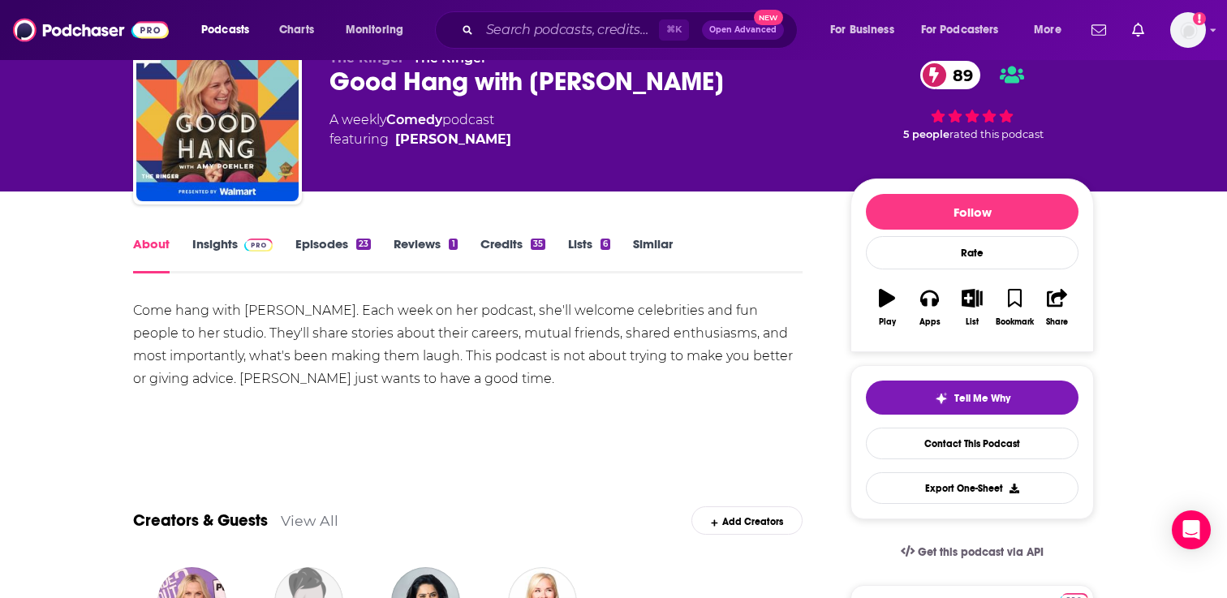
scroll to position [94, 0]
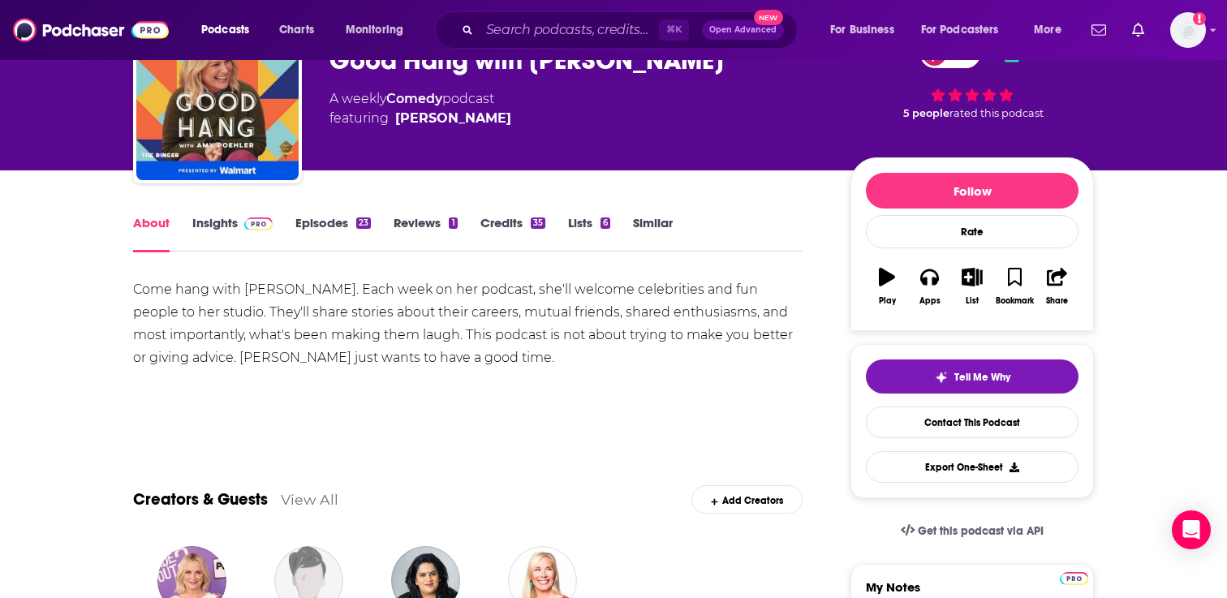
click at [331, 230] on link "Episodes 23" at bounding box center [332, 233] width 75 height 37
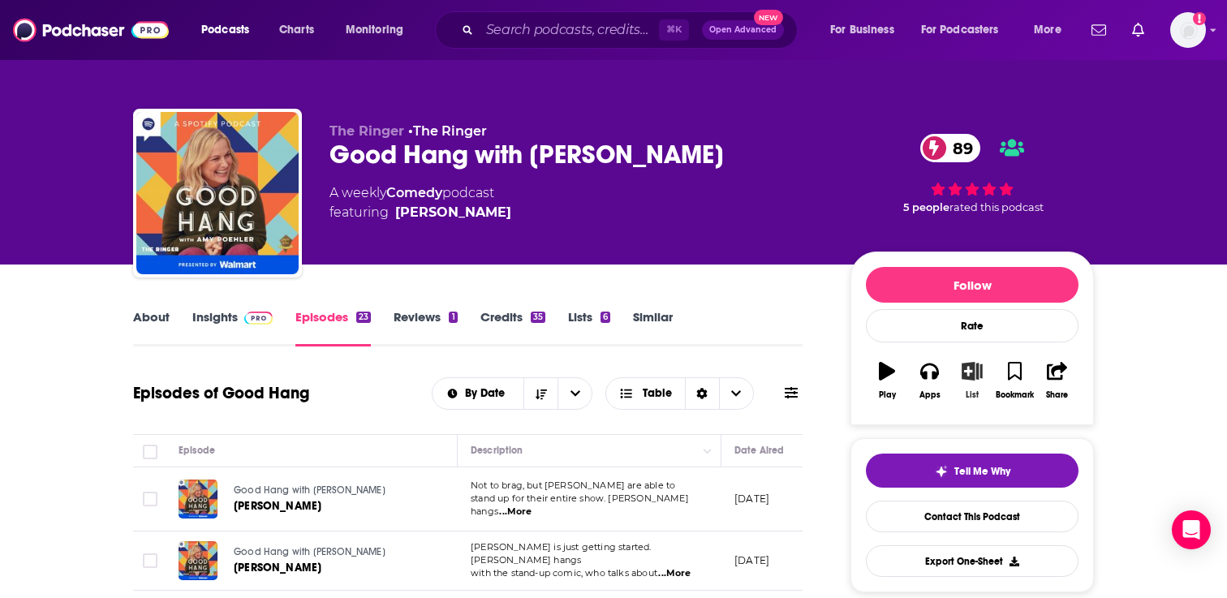
click at [971, 377] on icon "button" at bounding box center [972, 371] width 20 height 18
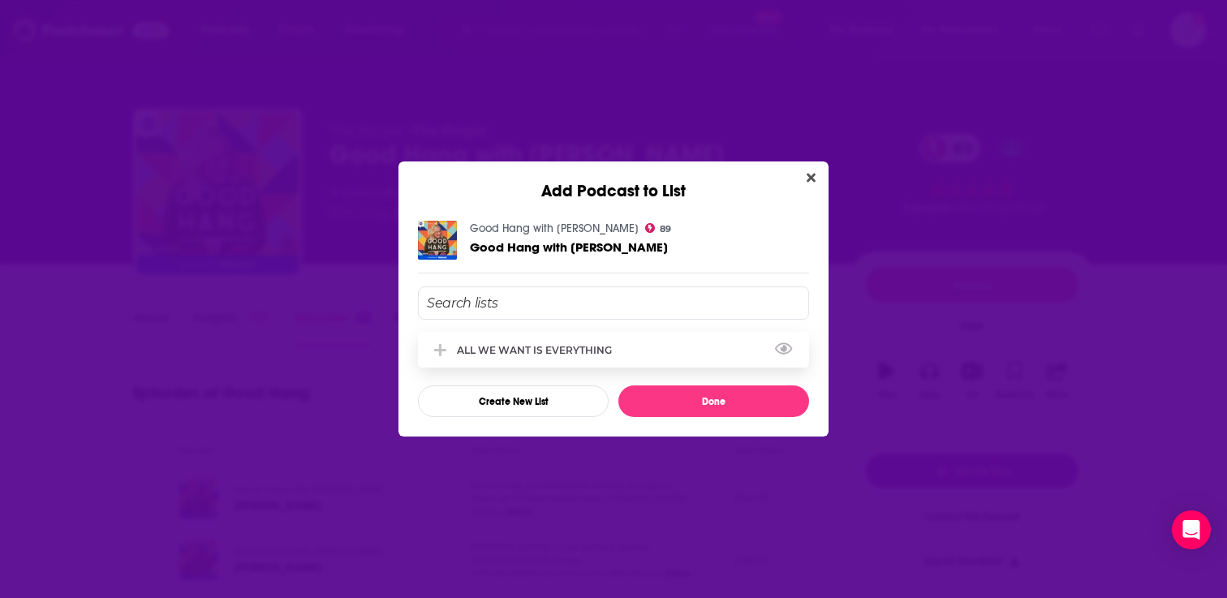
click at [583, 347] on div "ALL WE WANT IS EVERYTHING" at bounding box center [539, 350] width 165 height 12
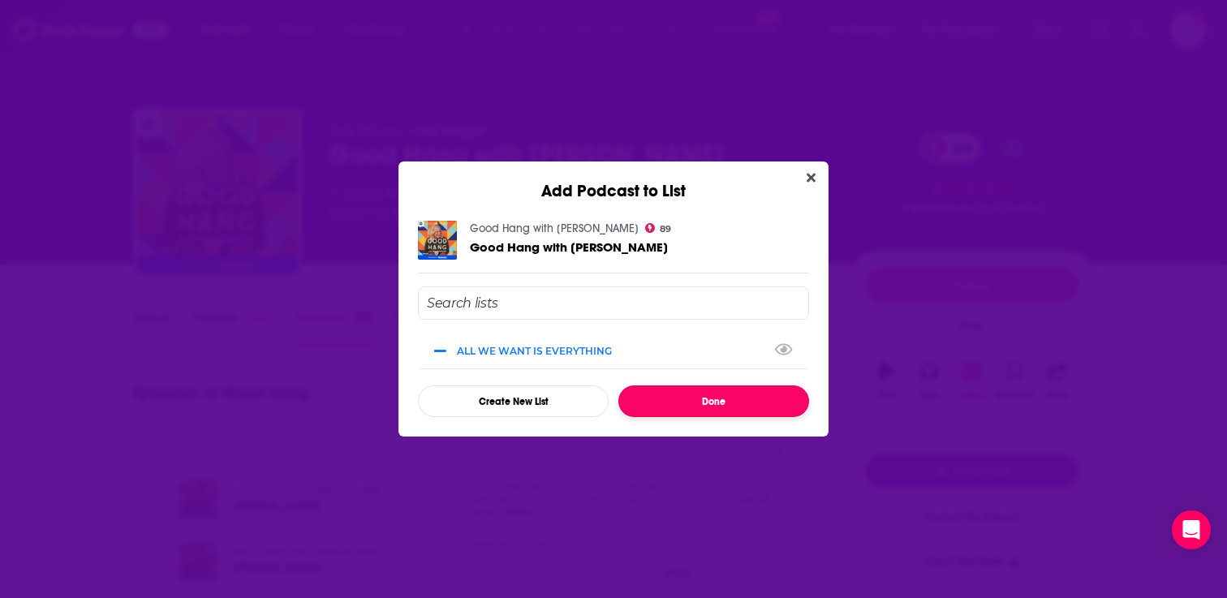
click at [699, 403] on button "Done" at bounding box center [713, 401] width 191 height 32
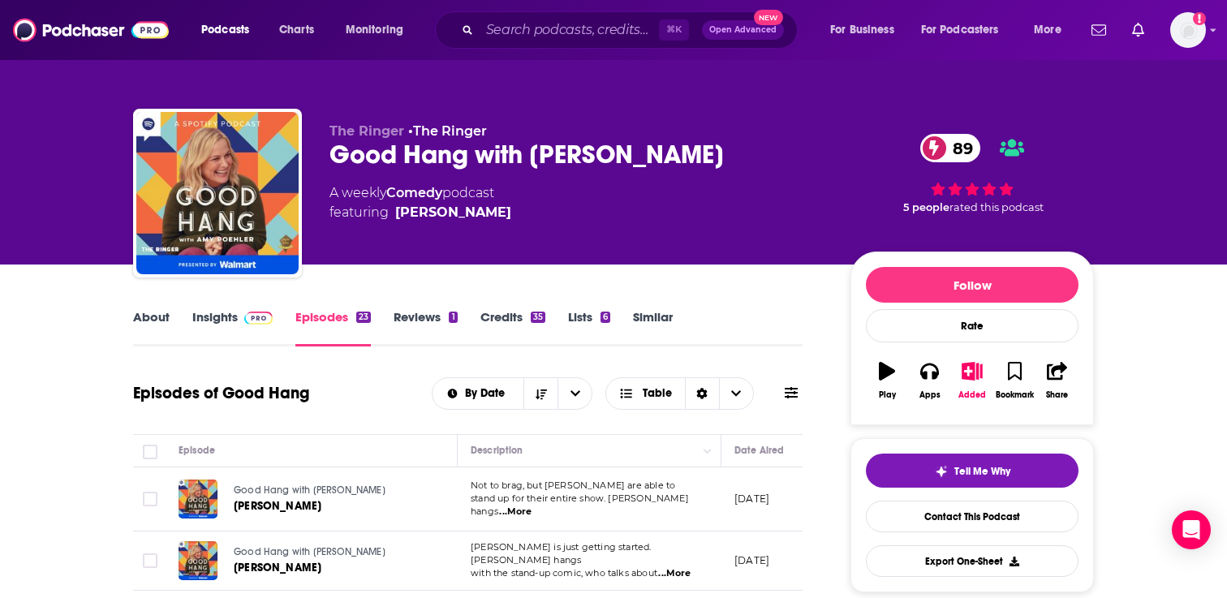
click at [667, 317] on link "Similar" at bounding box center [653, 327] width 40 height 37
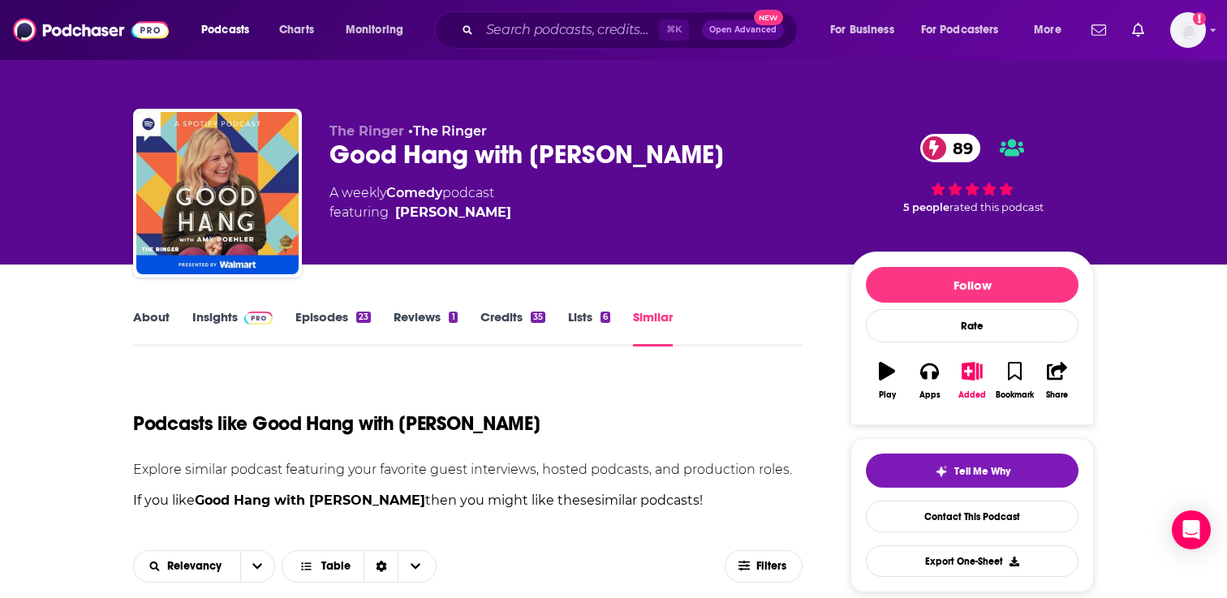
scroll to position [98, 0]
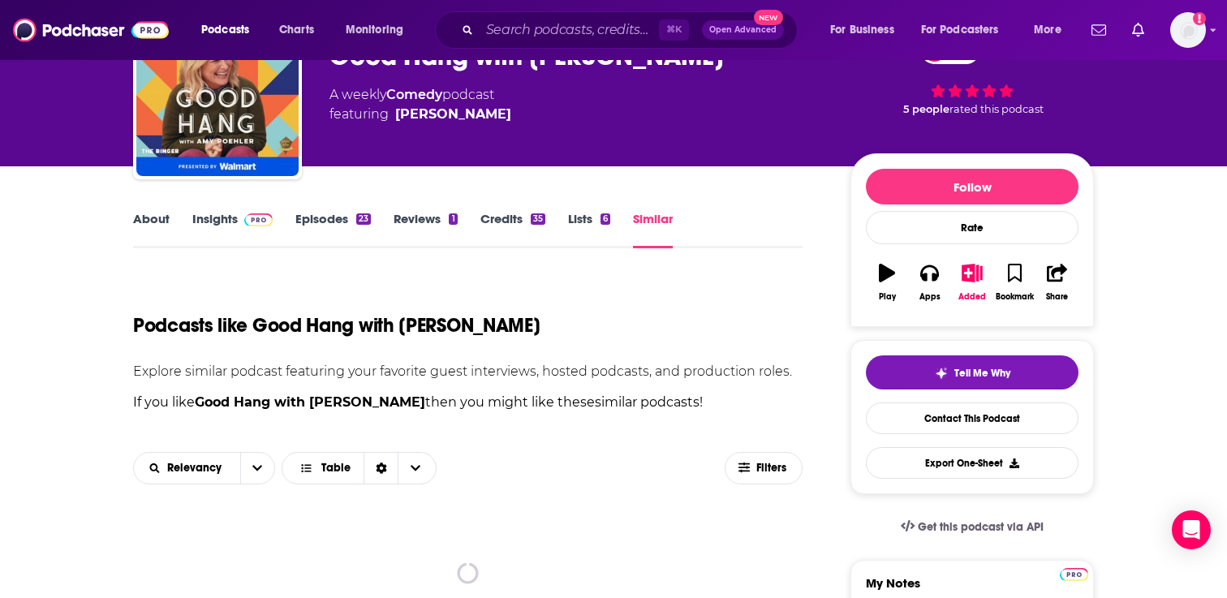
click at [588, 233] on link "Lists 6" at bounding box center [589, 229] width 42 height 37
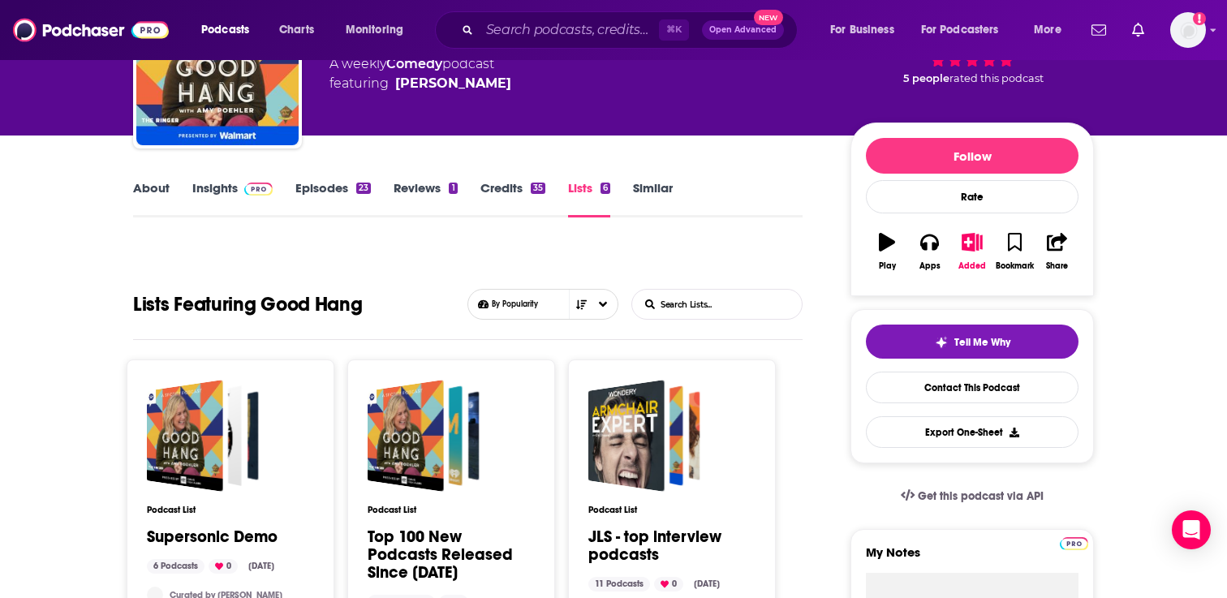
scroll to position [192, 0]
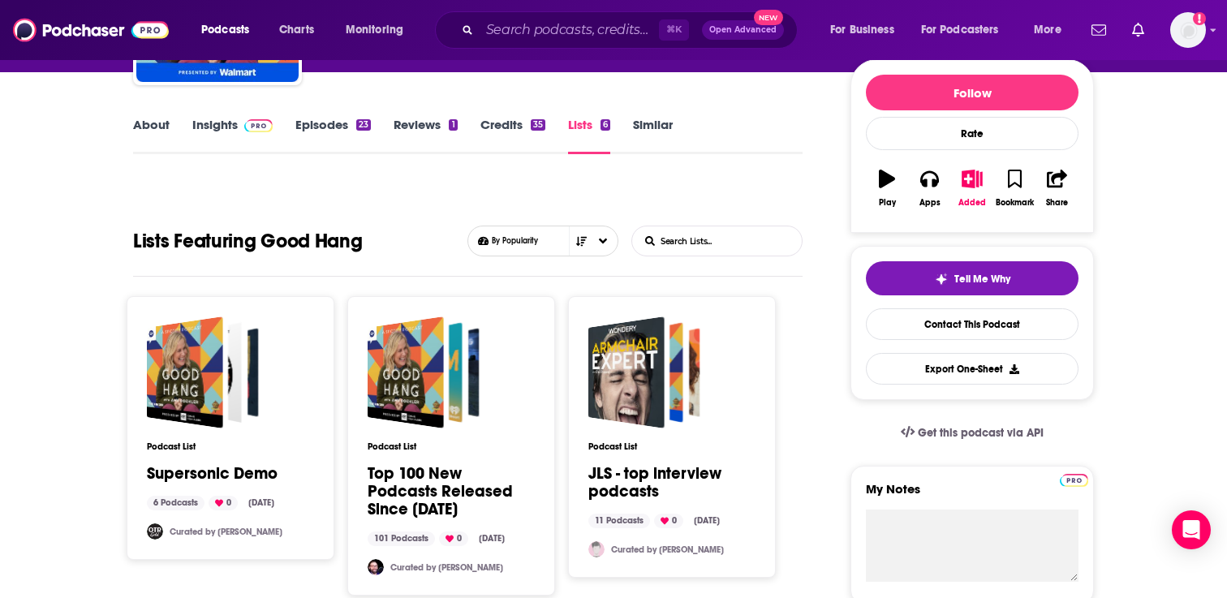
click at [652, 127] on link "Similar" at bounding box center [653, 135] width 40 height 37
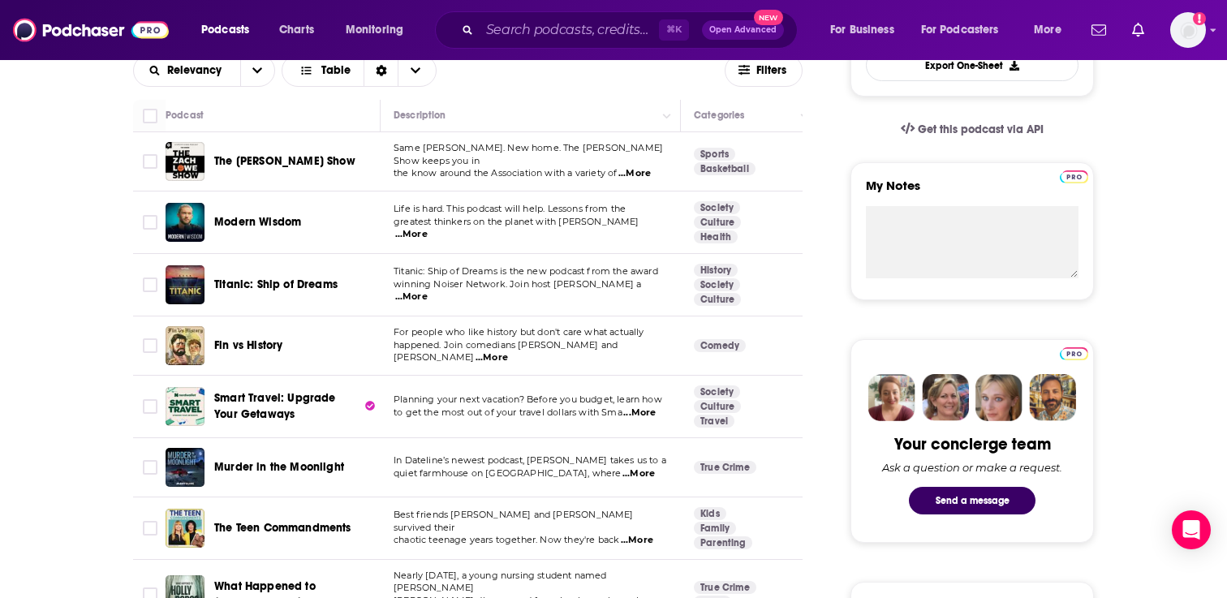
scroll to position [517, 0]
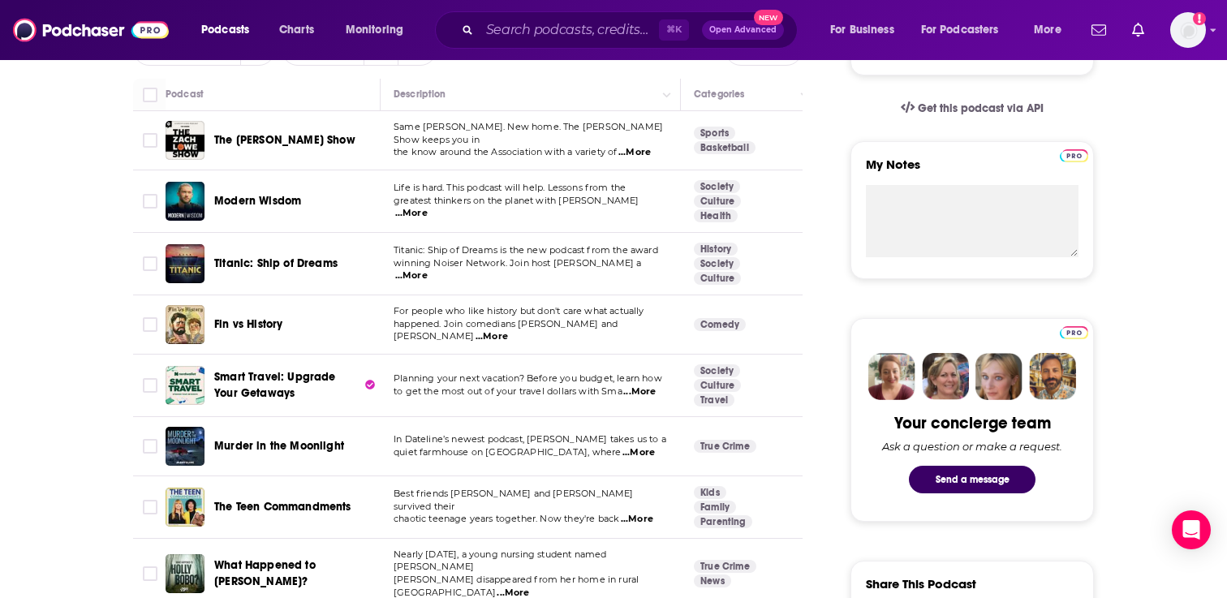
click at [428, 207] on span "...More" at bounding box center [411, 213] width 32 height 13
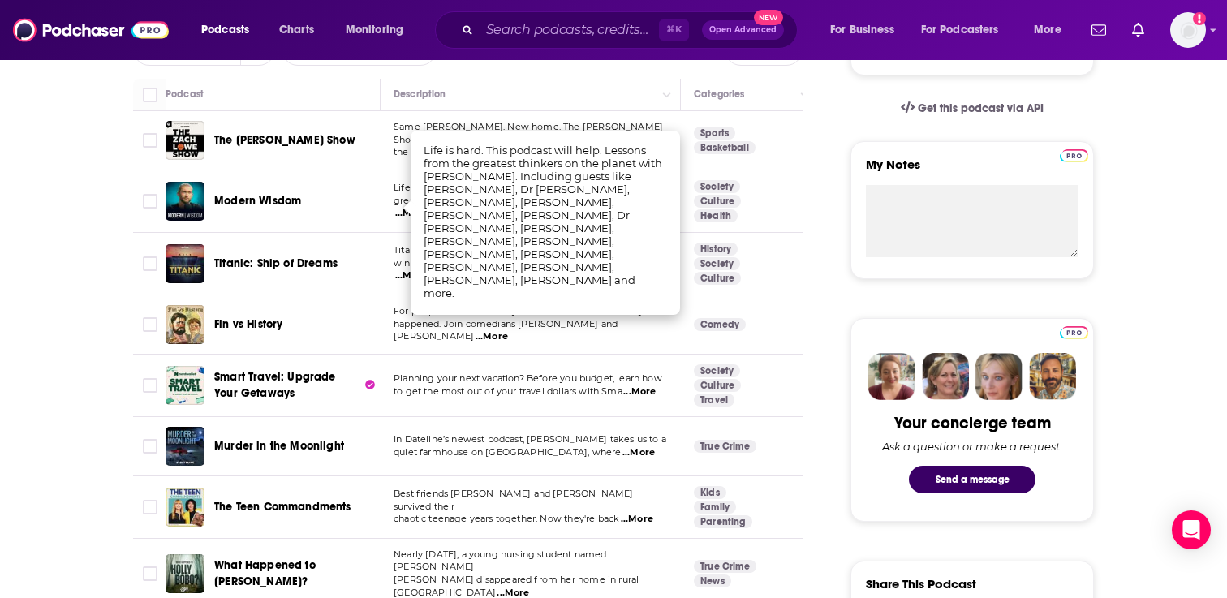
click at [258, 204] on span "Modern Wisdom" at bounding box center [257, 201] width 87 height 14
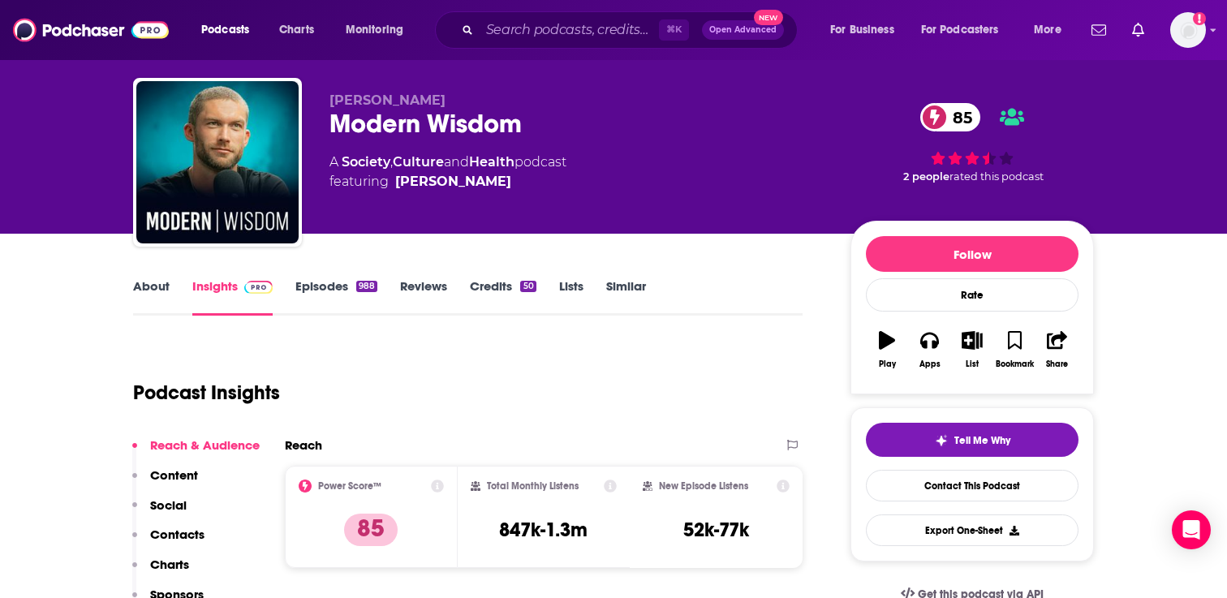
scroll to position [39, 0]
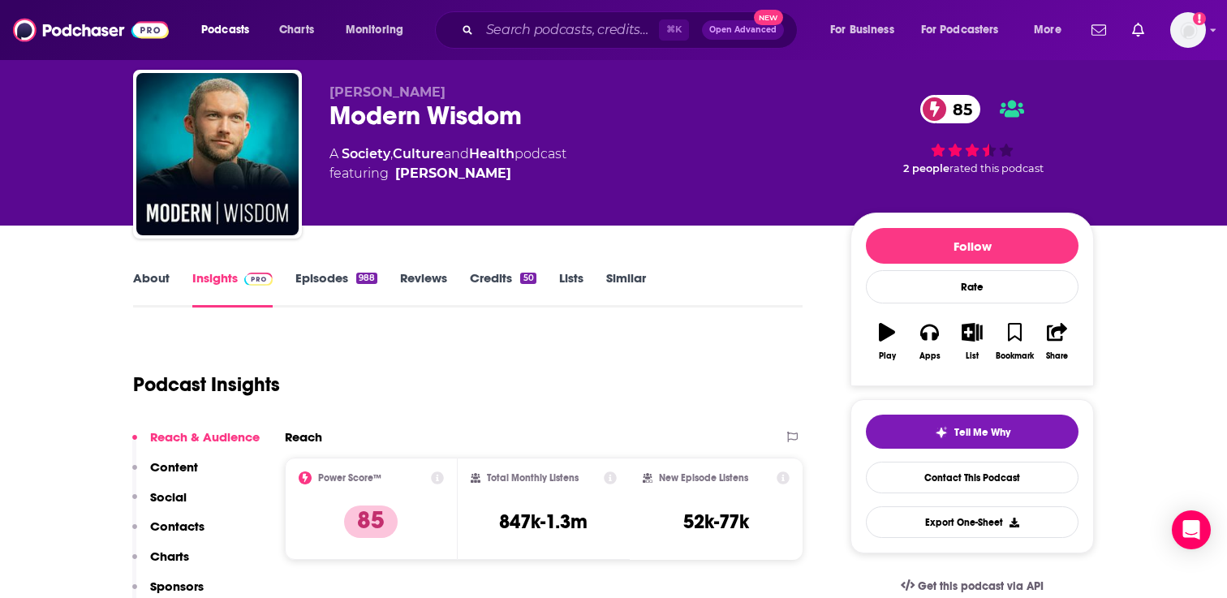
click at [162, 292] on link "About" at bounding box center [151, 288] width 37 height 37
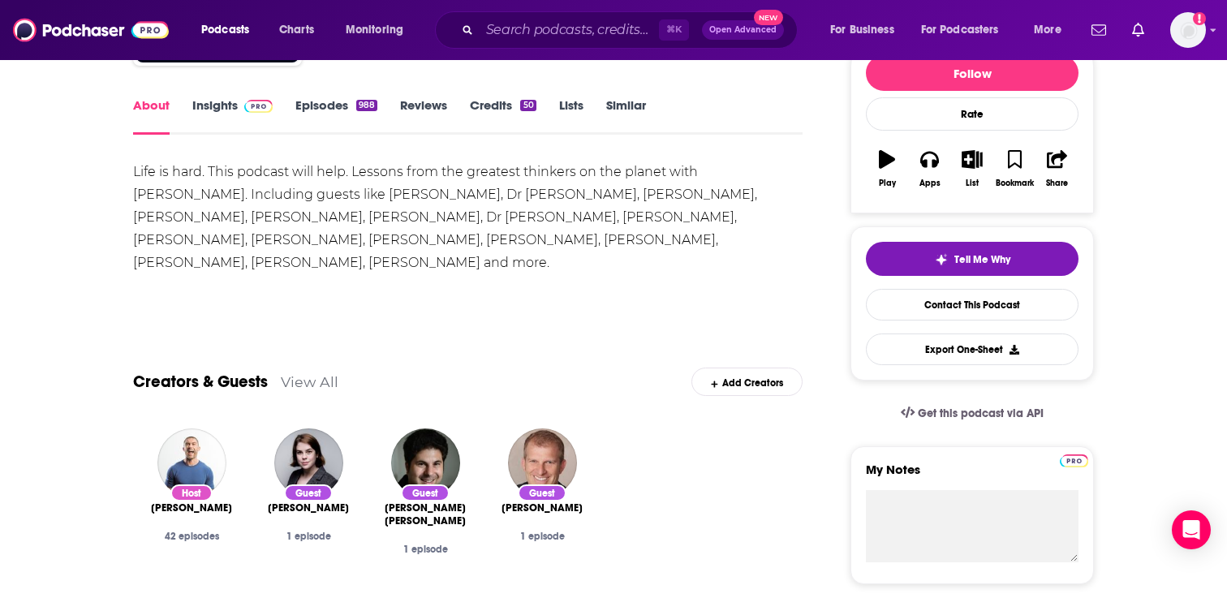
scroll to position [180, 0]
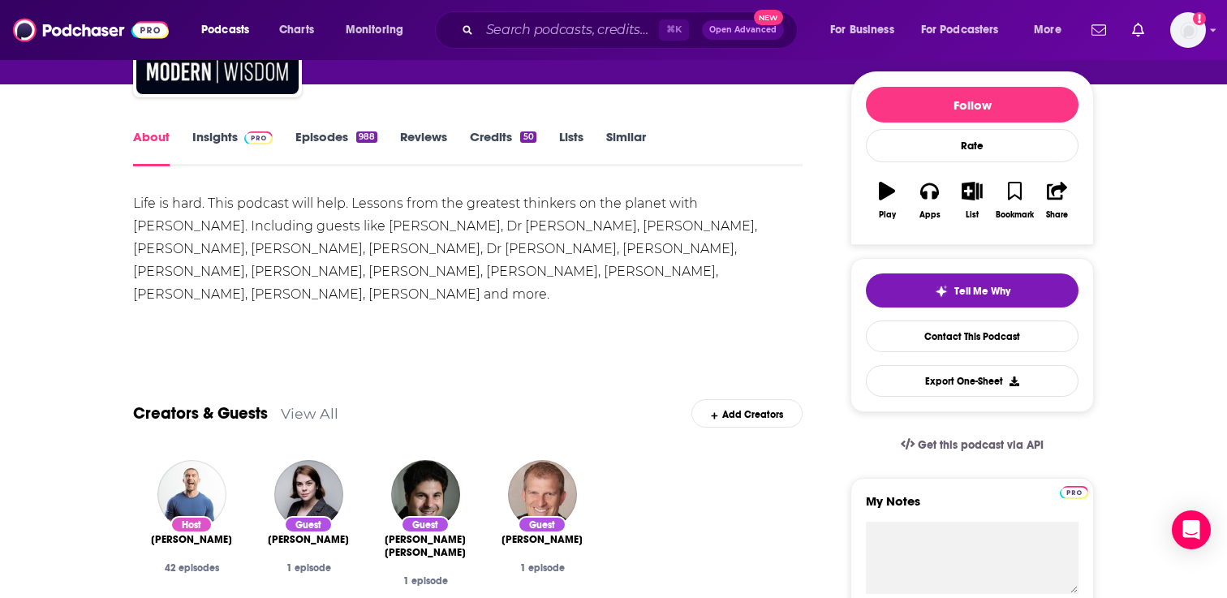
click at [324, 142] on link "Episodes 988" at bounding box center [336, 147] width 82 height 37
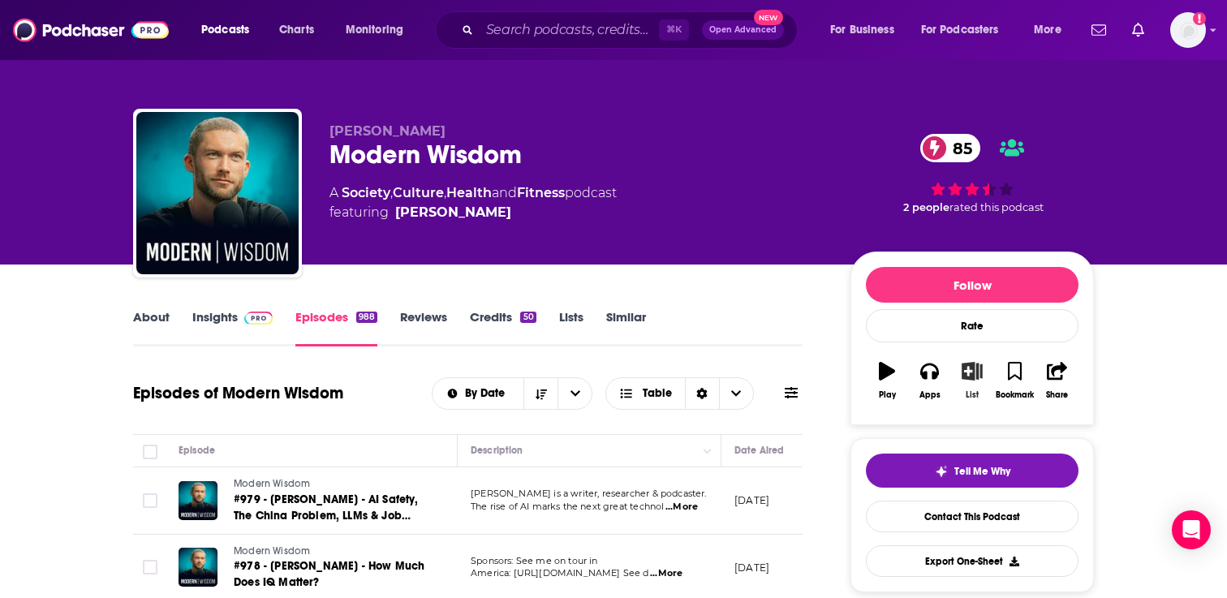
click at [969, 364] on icon "button" at bounding box center [972, 371] width 20 height 18
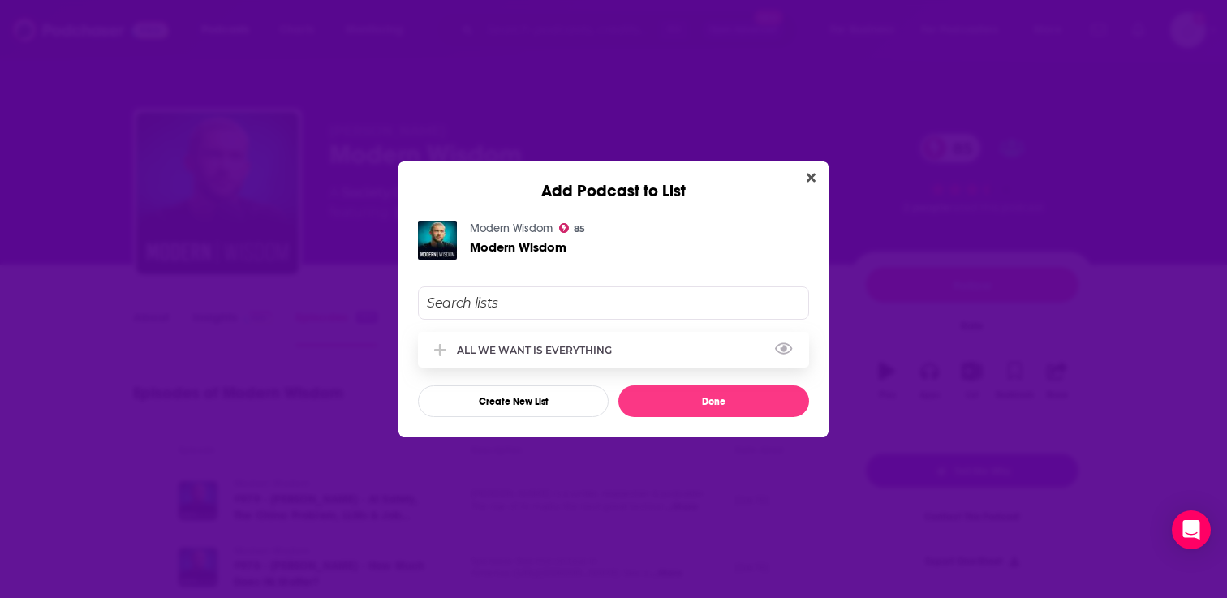
click at [538, 351] on div "ALL WE WANT IS EVERYTHING" at bounding box center [539, 350] width 165 height 12
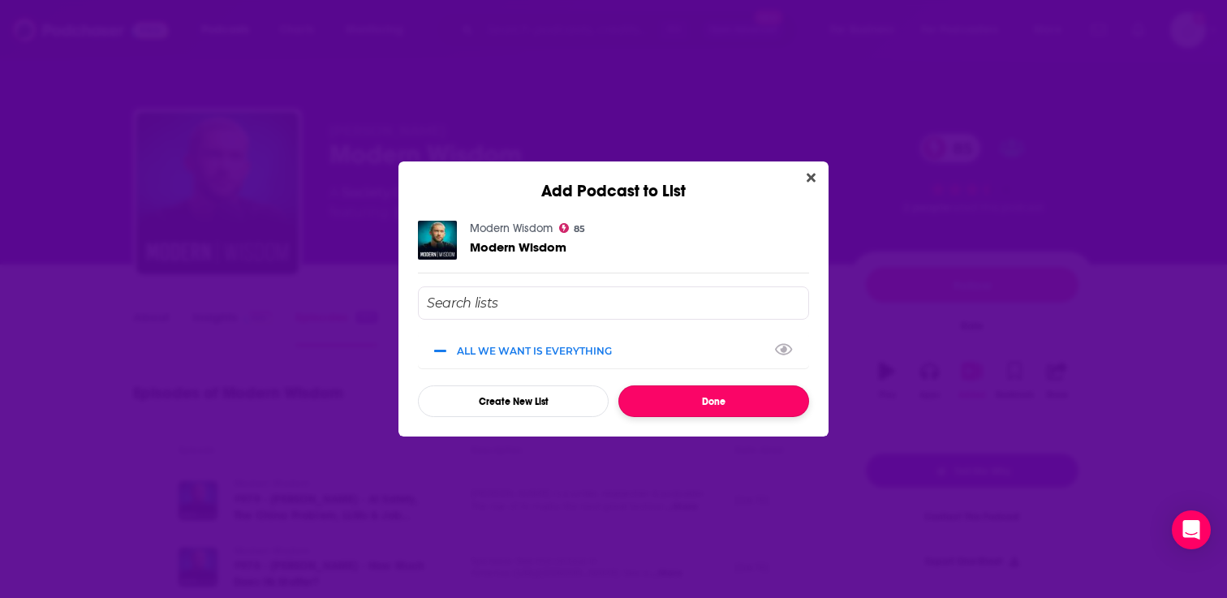
click at [737, 414] on button "Done" at bounding box center [713, 401] width 191 height 32
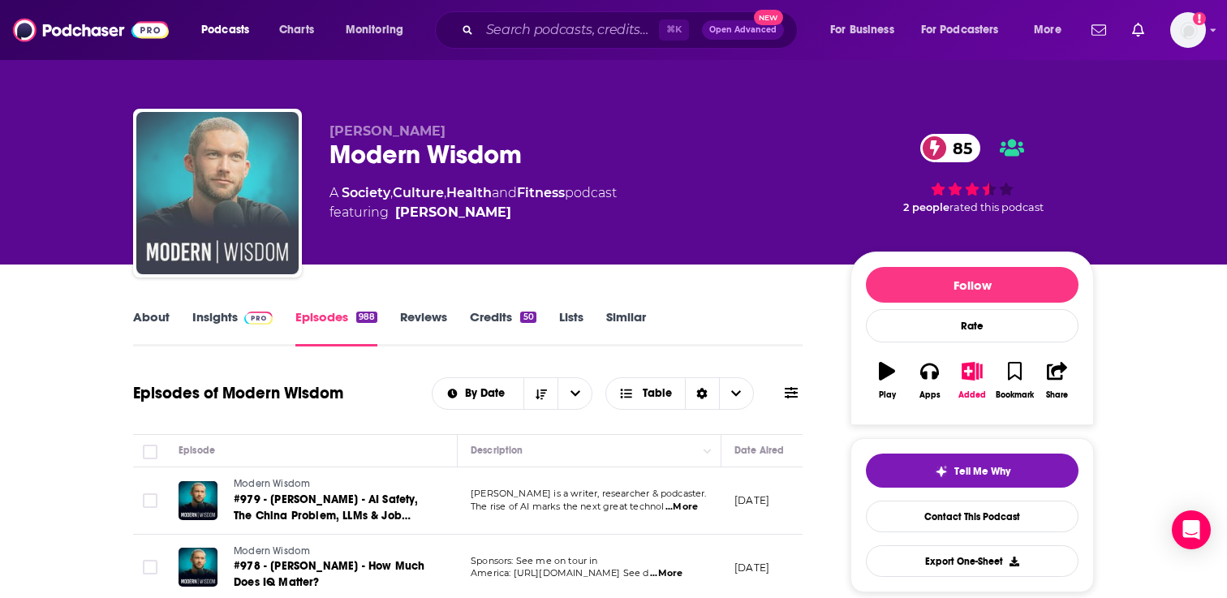
click at [174, 170] on img "Modern Wisdom" at bounding box center [217, 193] width 162 height 162
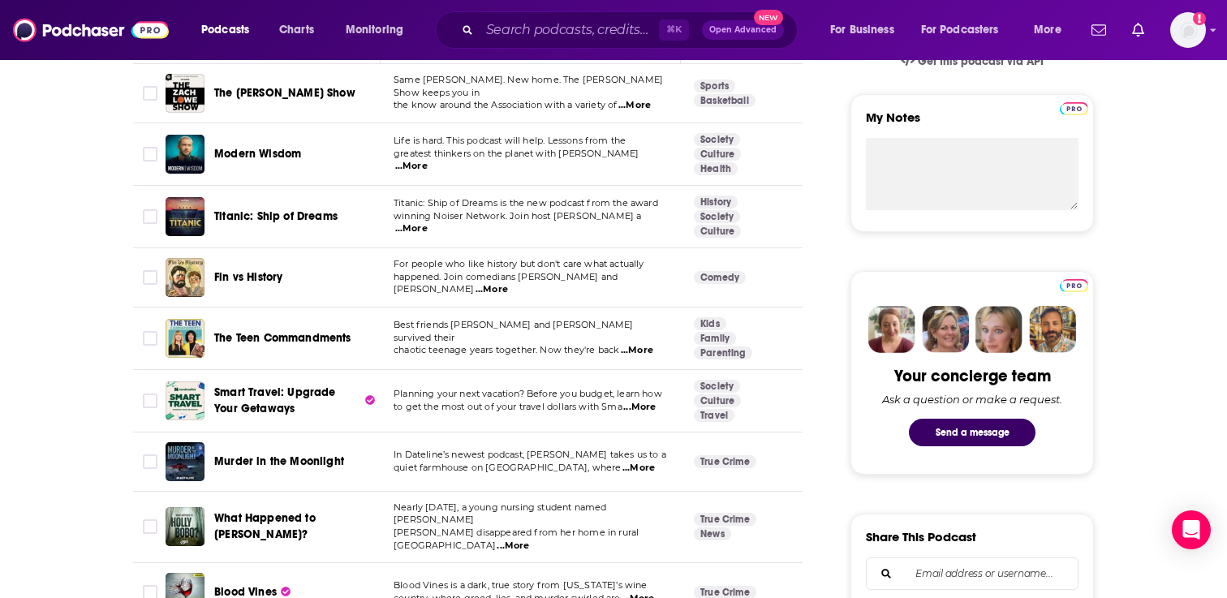
scroll to position [586, 0]
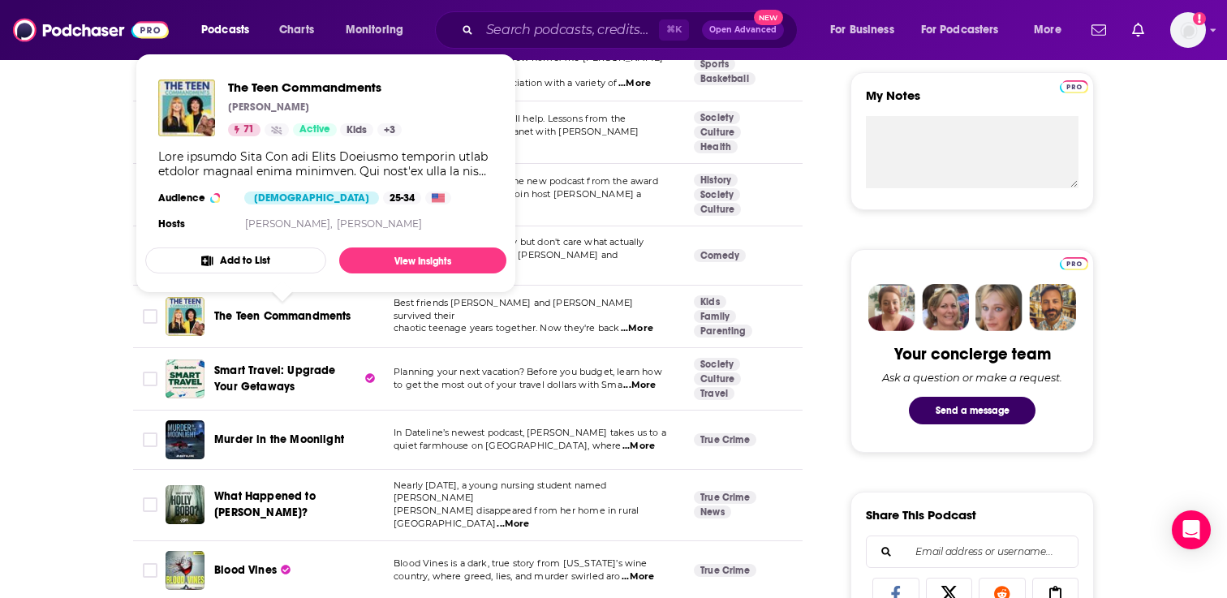
click at [320, 316] on span "The Teen Commandments" at bounding box center [282, 316] width 137 height 14
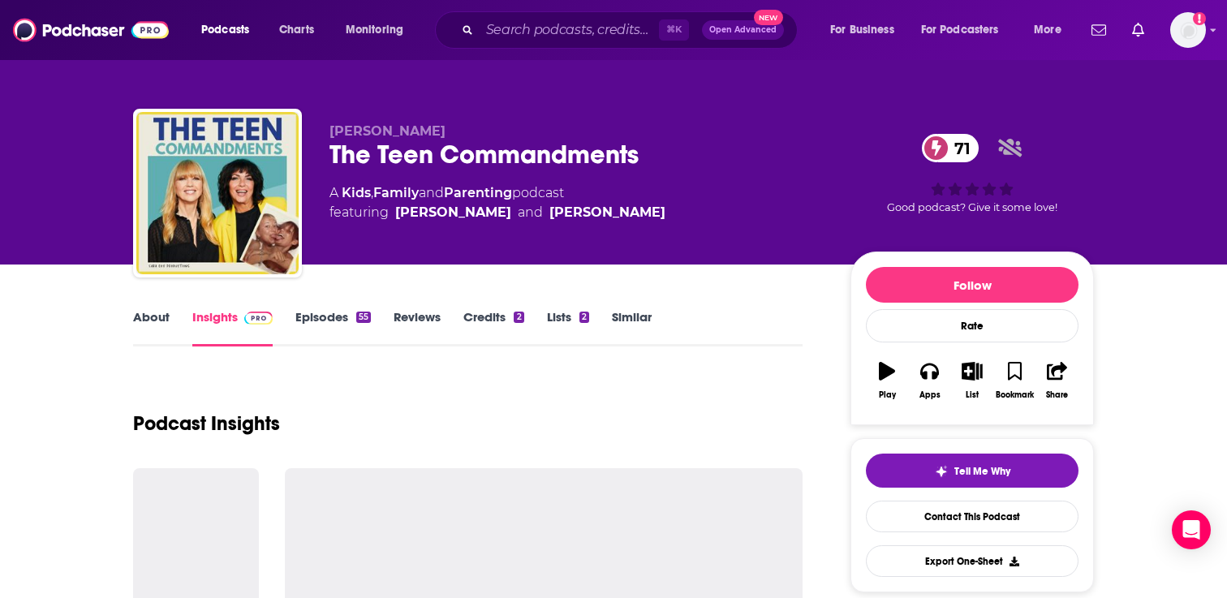
click at [140, 319] on link "About" at bounding box center [151, 327] width 37 height 37
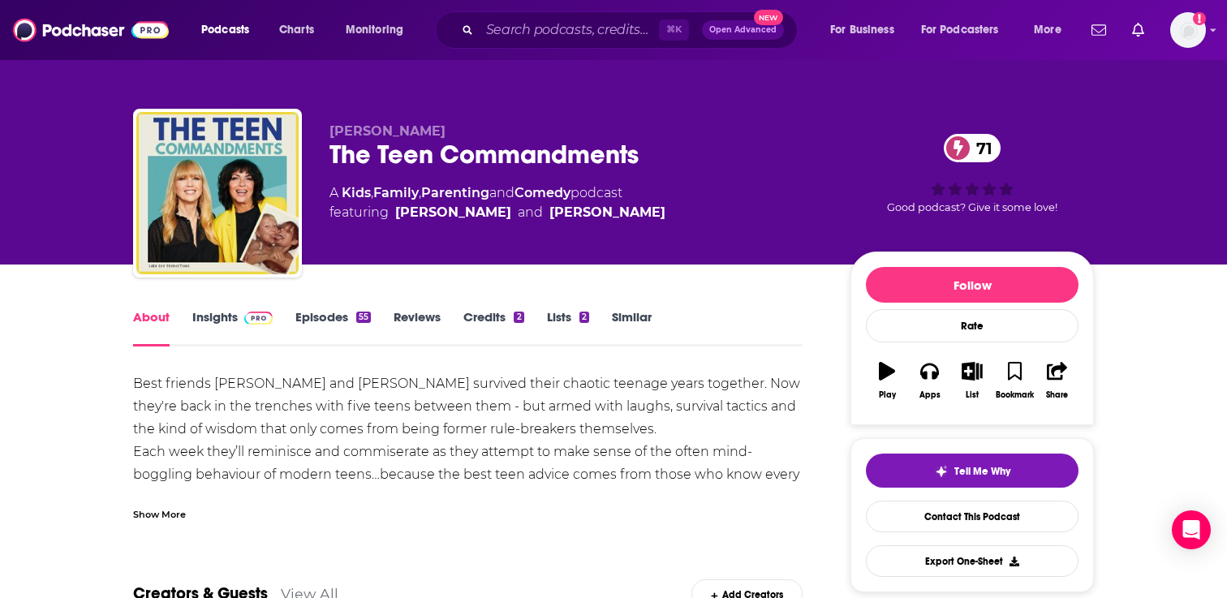
click at [569, 44] on div "⌘ K Open Advanced New" at bounding box center [616, 29] width 363 height 37
click at [561, 26] on input "Search podcasts, credits, & more..." at bounding box center [569, 30] width 179 height 26
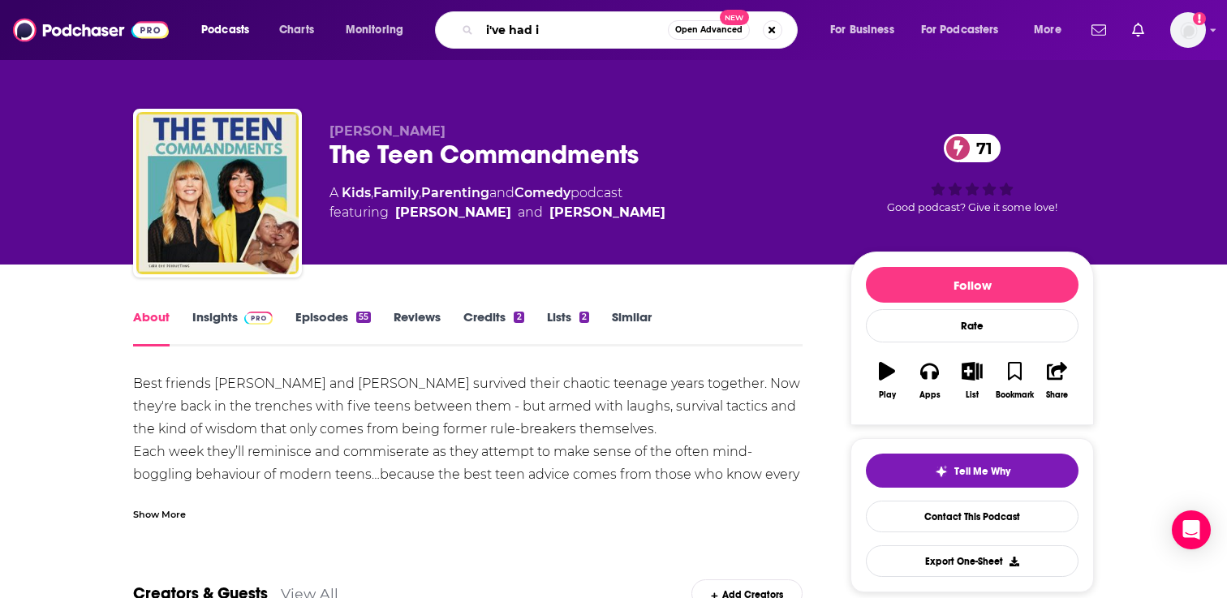
type input "i've had it"
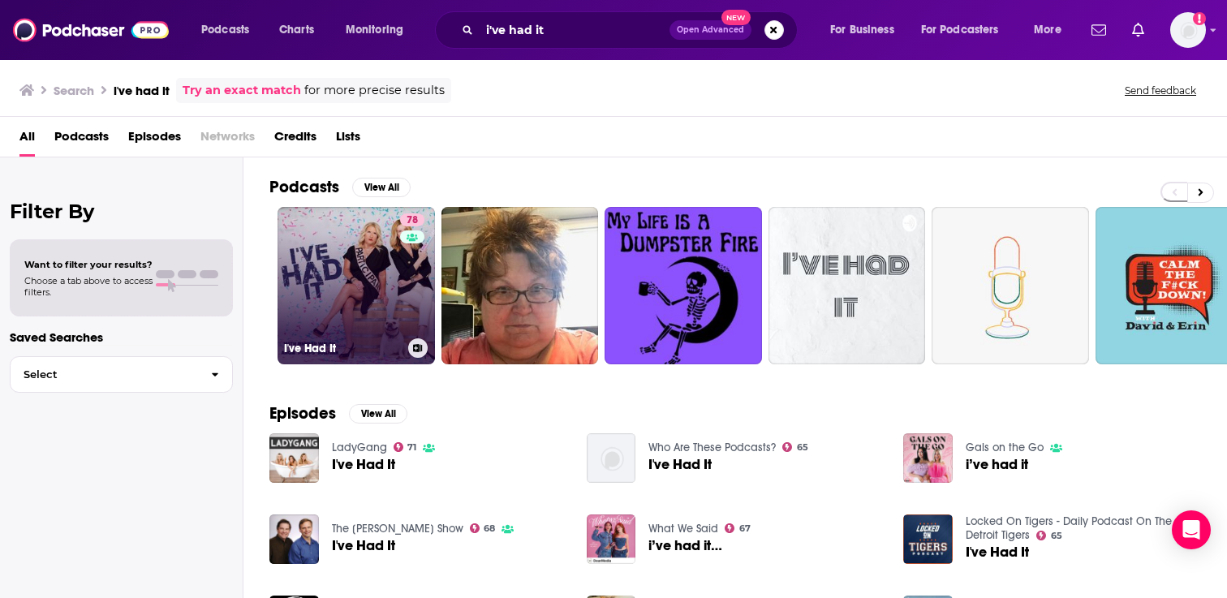
click at [368, 269] on link "78 I've Had It" at bounding box center [356, 285] width 157 height 157
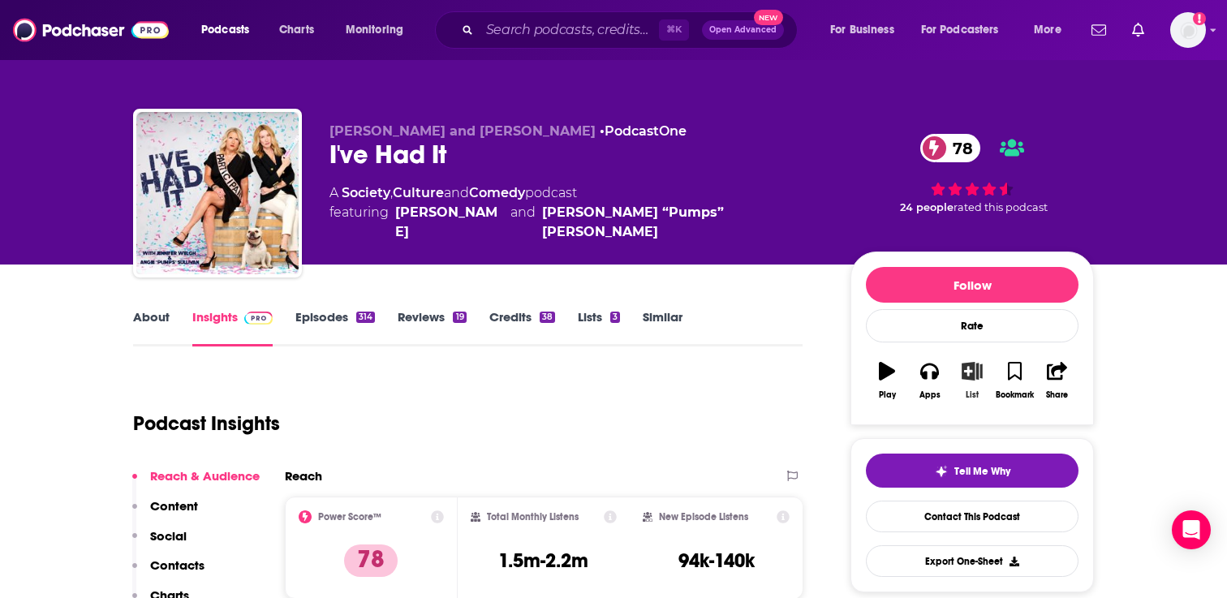
click at [967, 378] on icon "button" at bounding box center [972, 371] width 20 height 18
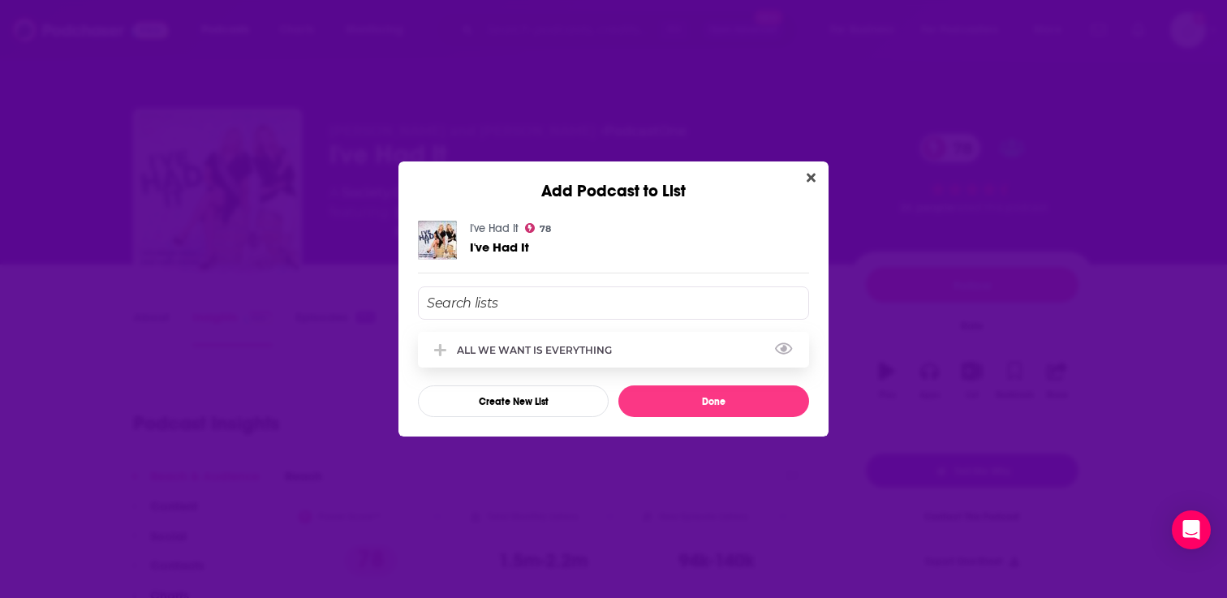
click at [615, 342] on div "ALL WE WANT IS EVERYTHING" at bounding box center [613, 350] width 391 height 36
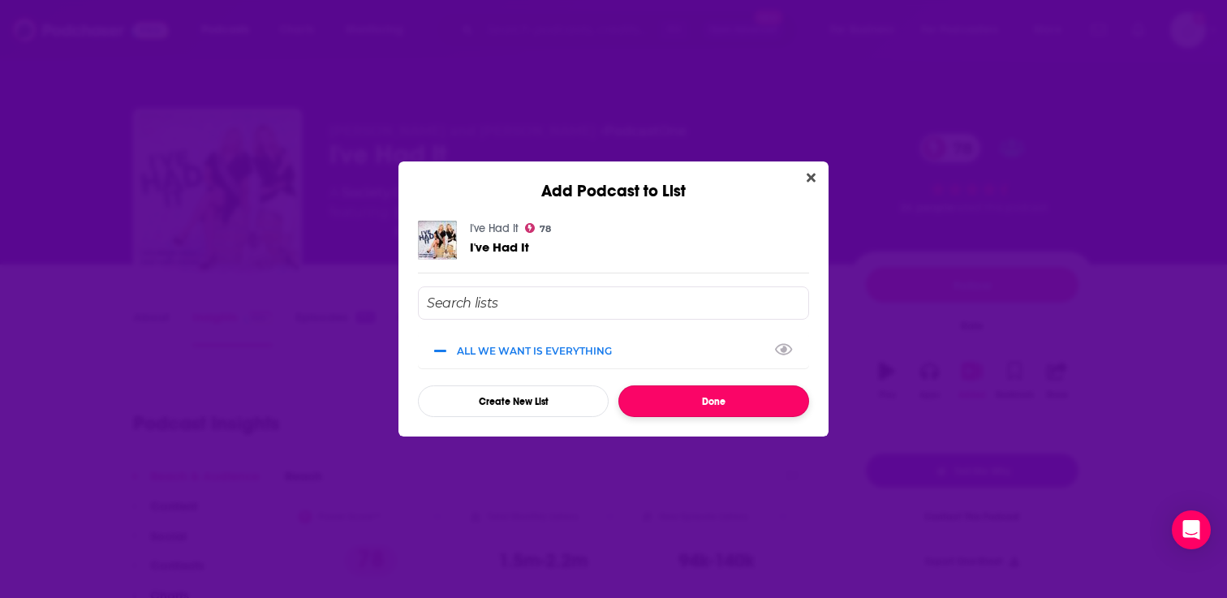
click at [694, 407] on button "Done" at bounding box center [713, 401] width 191 height 32
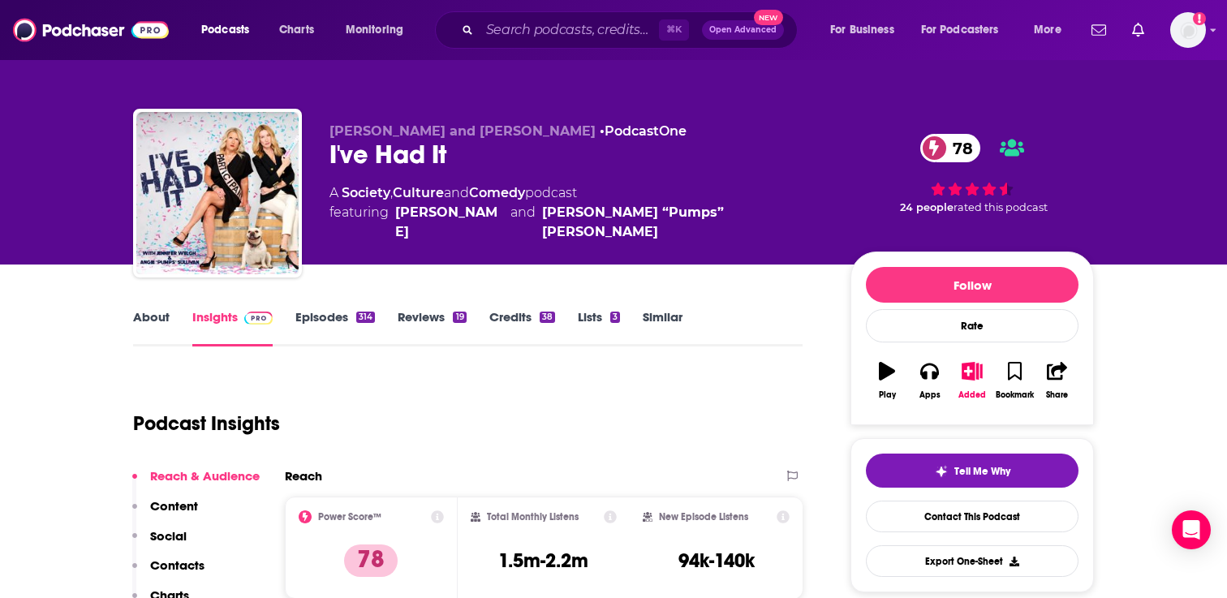
click at [332, 323] on link "Episodes 314" at bounding box center [335, 327] width 80 height 37
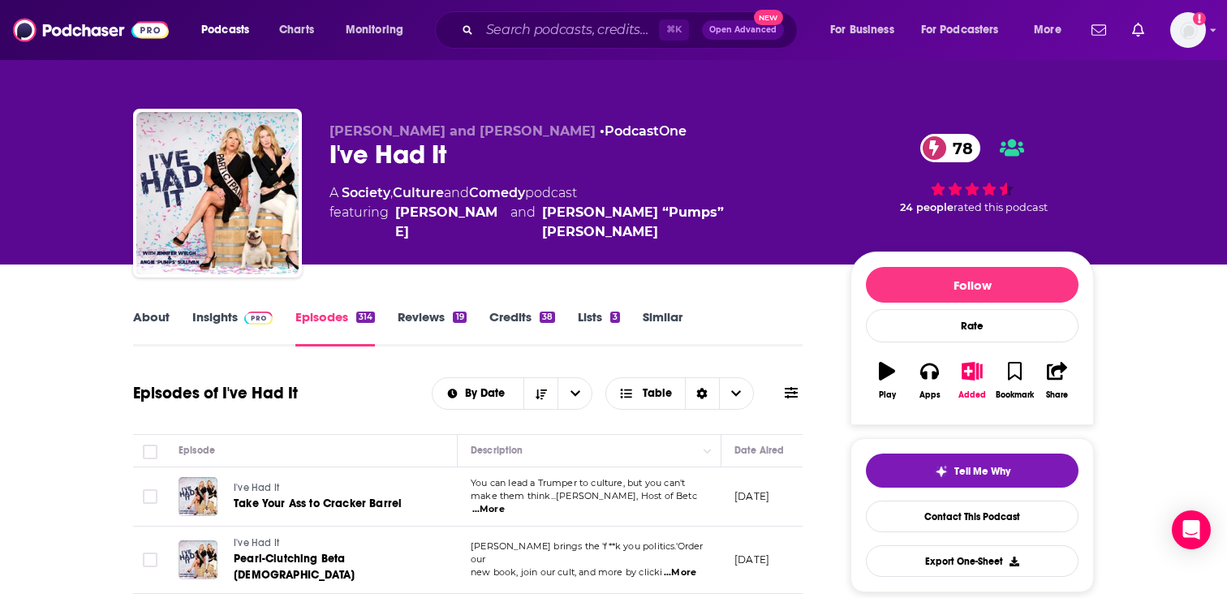
click at [662, 317] on link "Similar" at bounding box center [663, 327] width 40 height 37
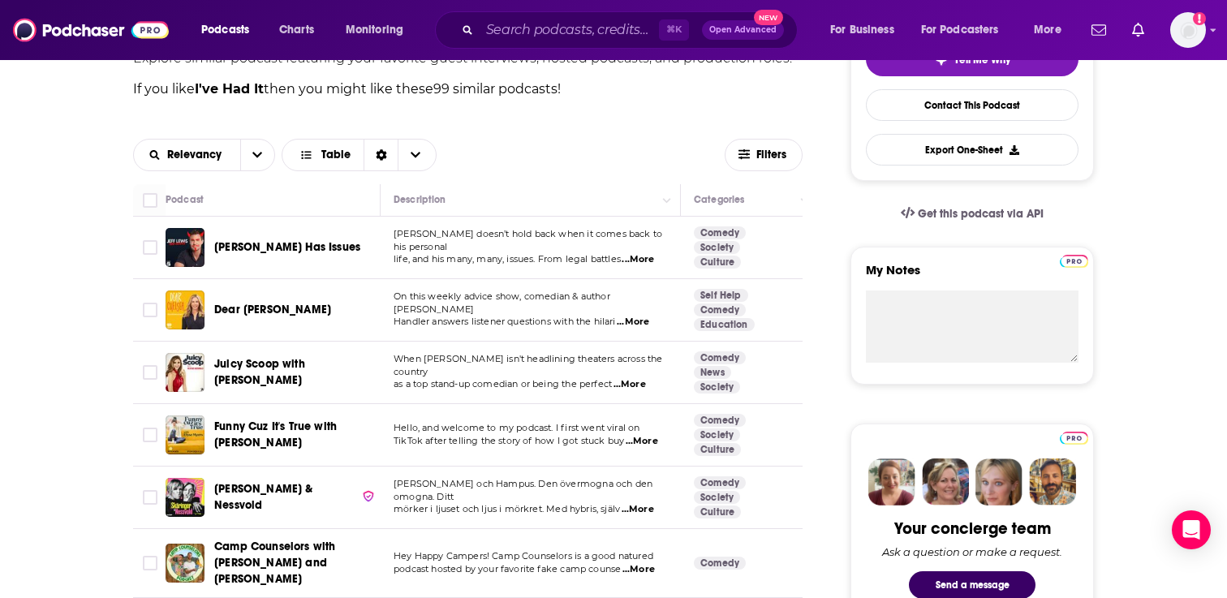
scroll to position [438, 0]
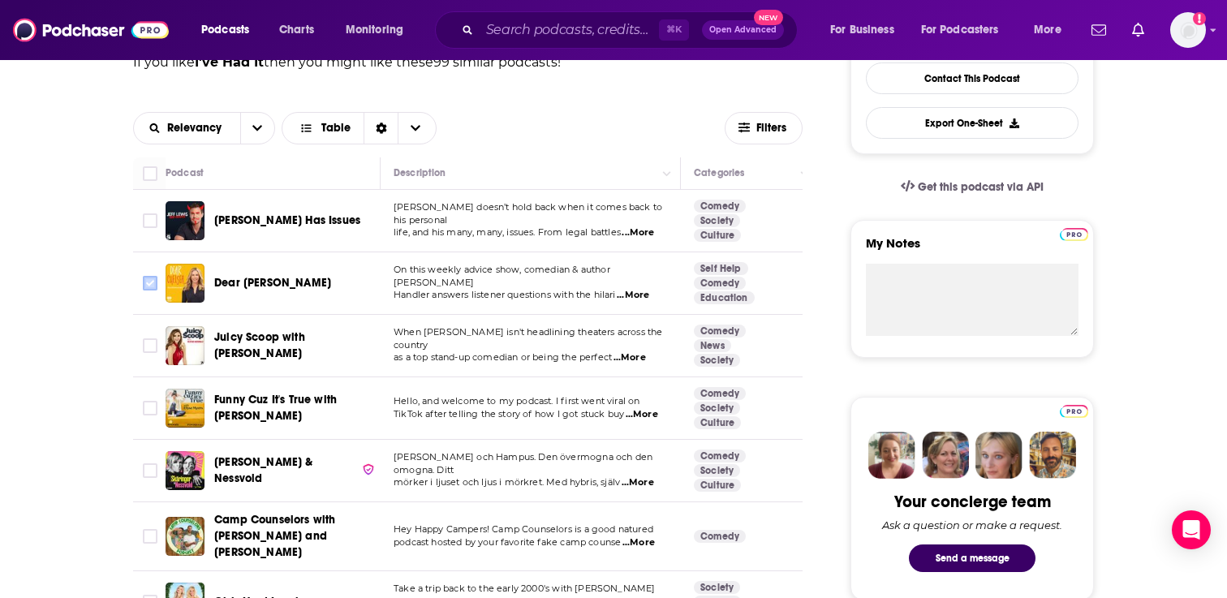
click at [151, 275] on icon "Toggle select row" at bounding box center [149, 282] width 19 height 19
click at [150, 282] on input "Toggle select row" at bounding box center [150, 283] width 15 height 15
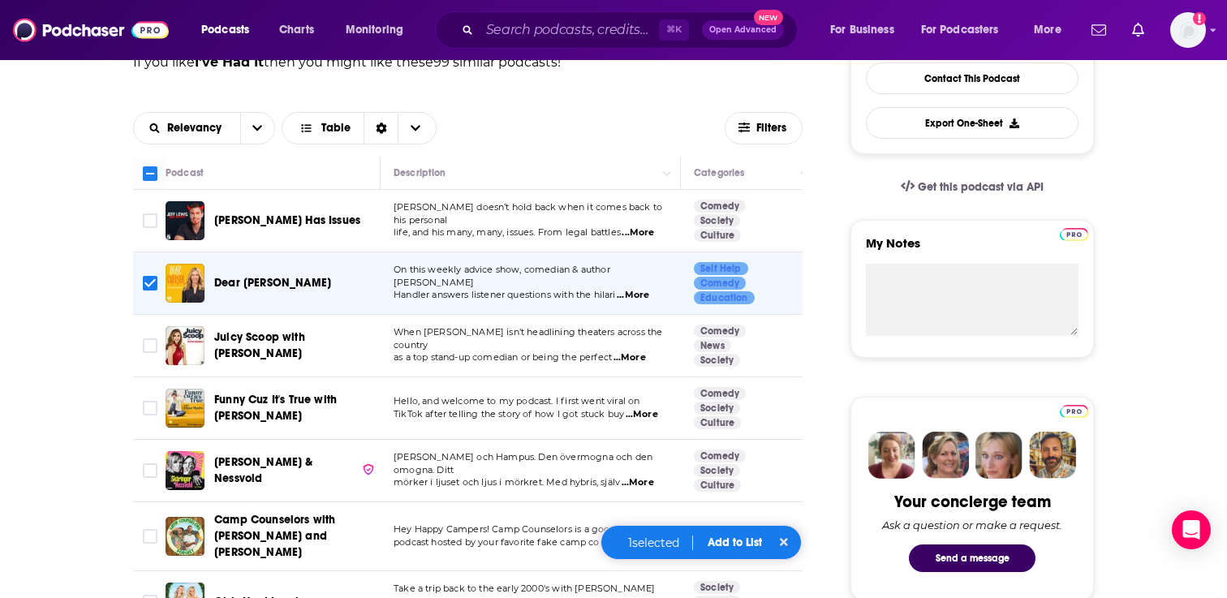
click at [743, 541] on button "Add to List" at bounding box center [735, 543] width 80 height 14
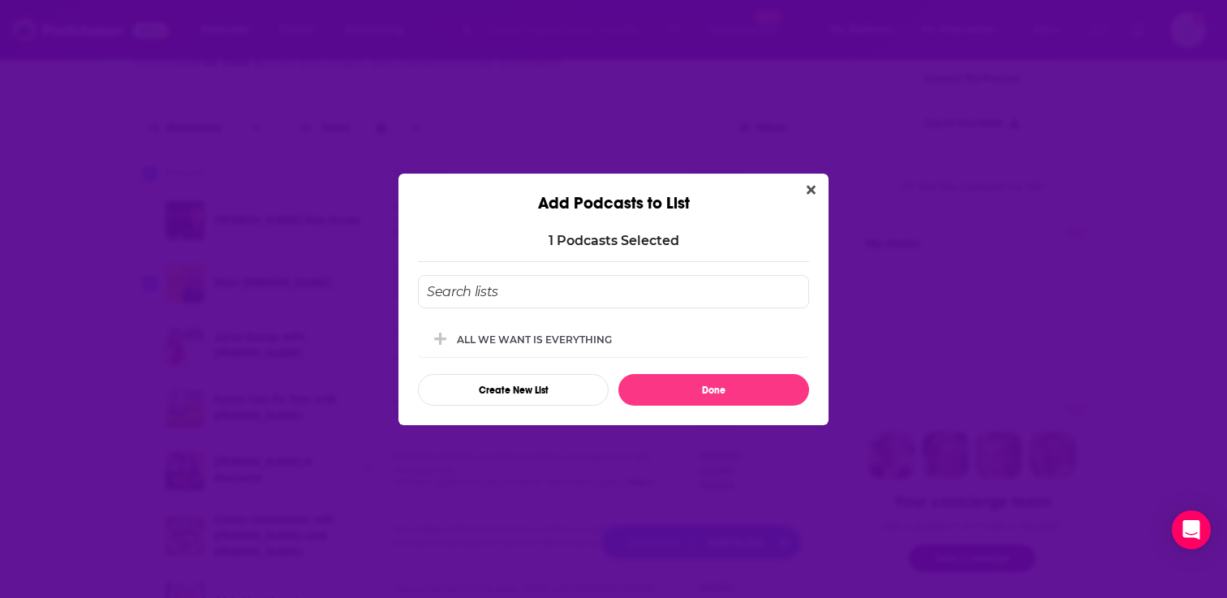
scroll to position [0, 0]
click at [646, 329] on div "ALL WE WANT IS EVERYTHING" at bounding box center [613, 339] width 391 height 36
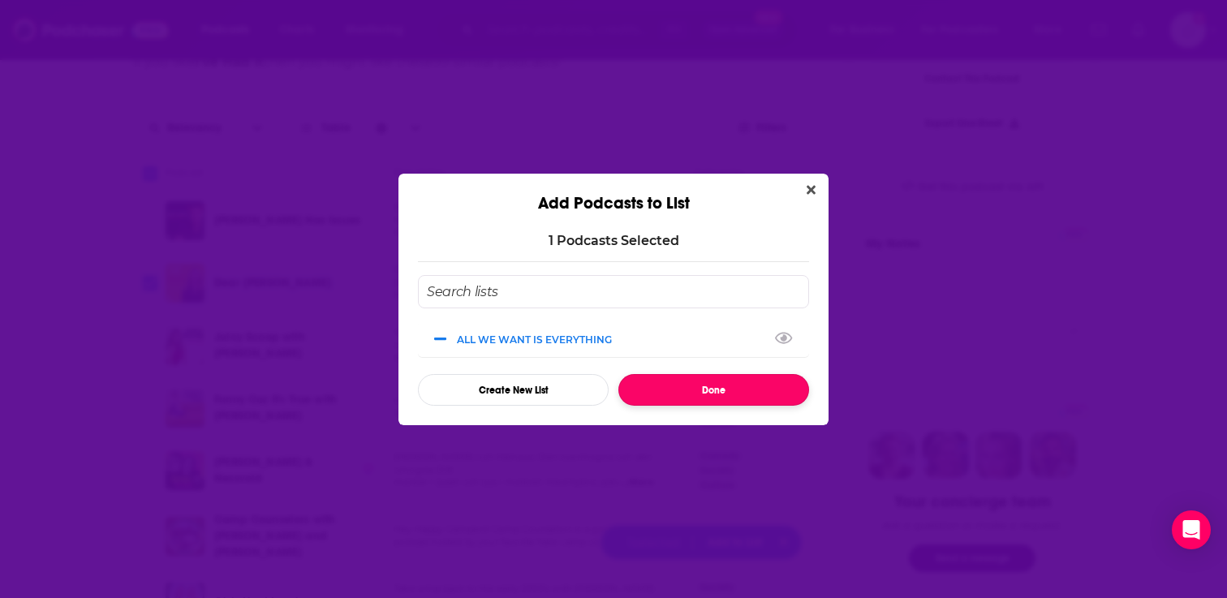
click at [660, 375] on button "Done" at bounding box center [713, 390] width 191 height 32
checkbox input "false"
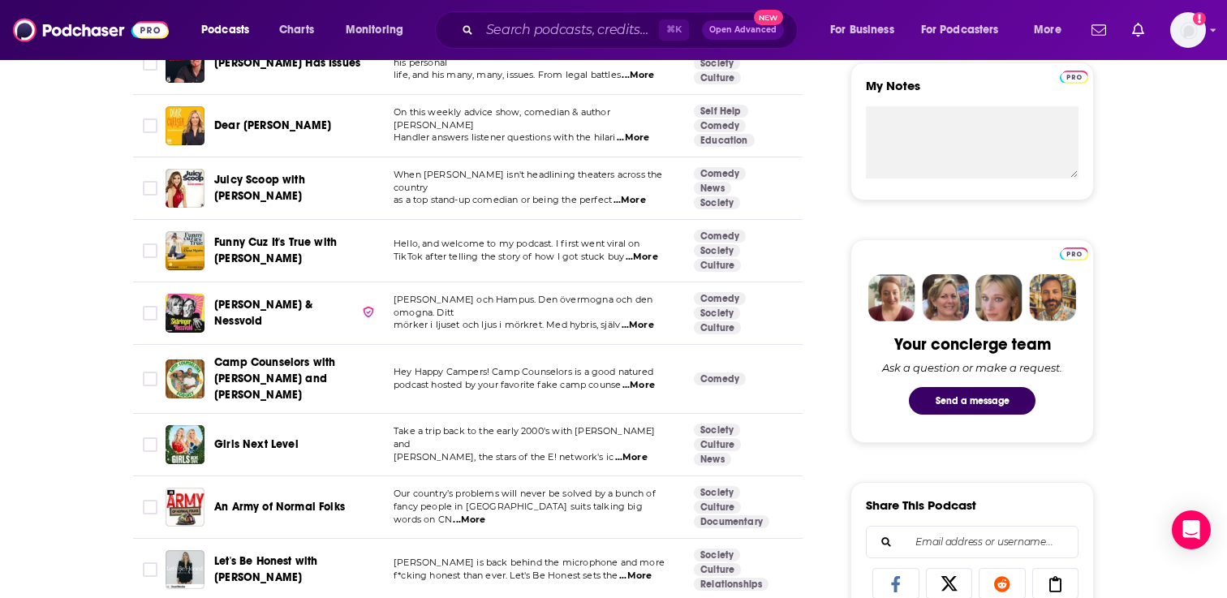
scroll to position [596, 0]
click at [642, 254] on span "...More" at bounding box center [642, 256] width 32 height 13
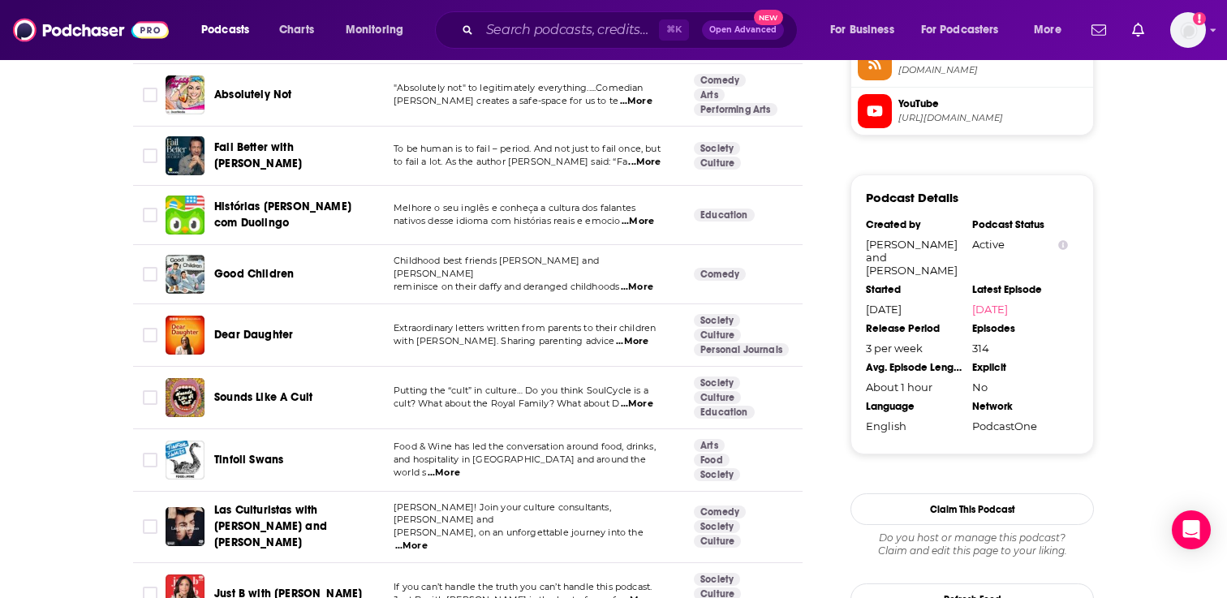
scroll to position [1410, 0]
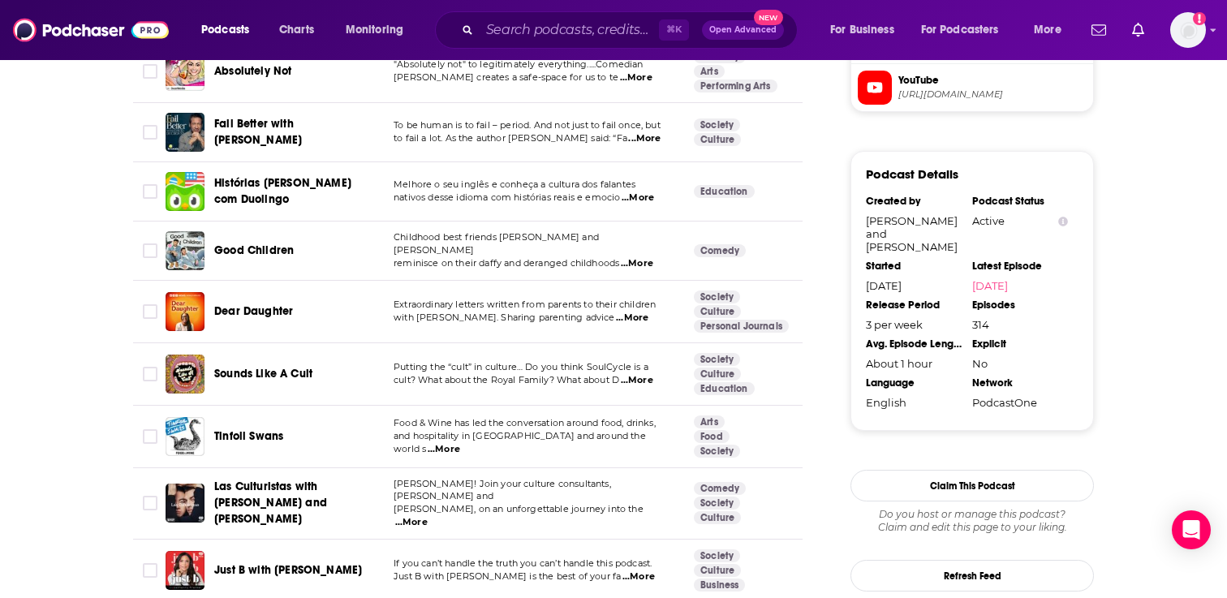
click at [641, 312] on span "...More" at bounding box center [632, 318] width 32 height 13
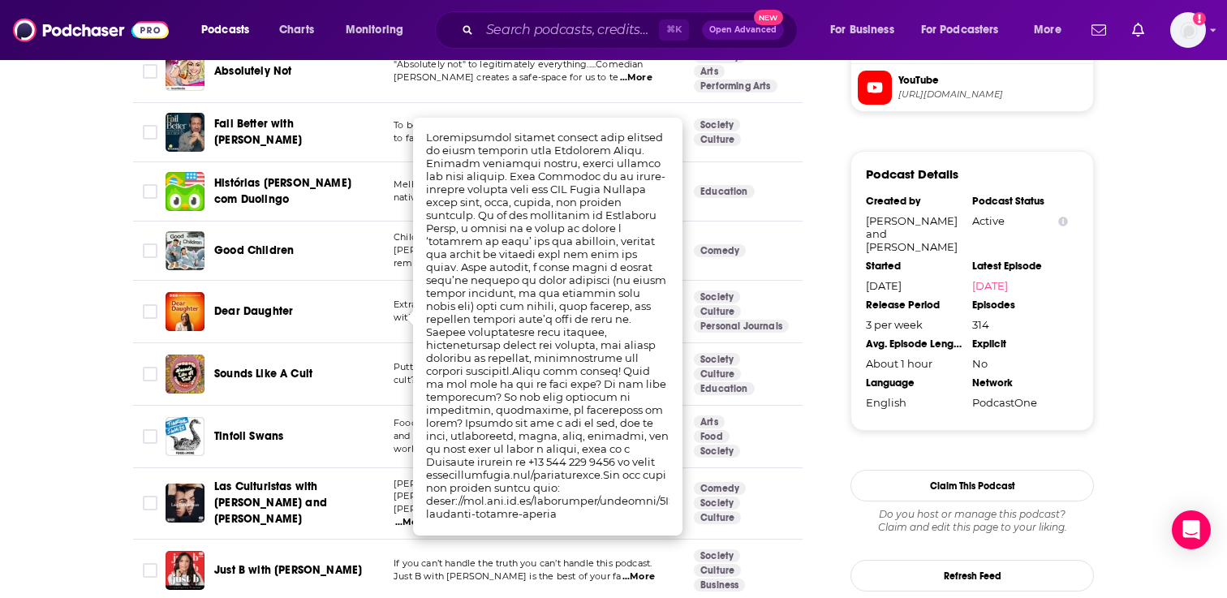
click at [365, 269] on div "Good Children" at bounding box center [298, 250] width 169 height 39
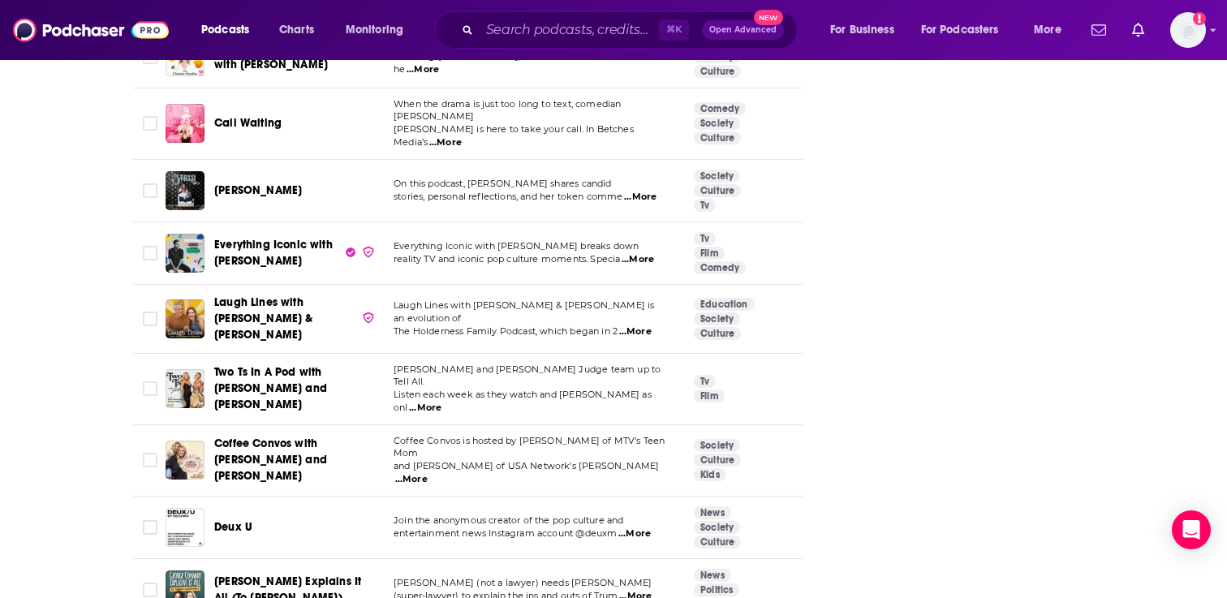
scroll to position [2869, 0]
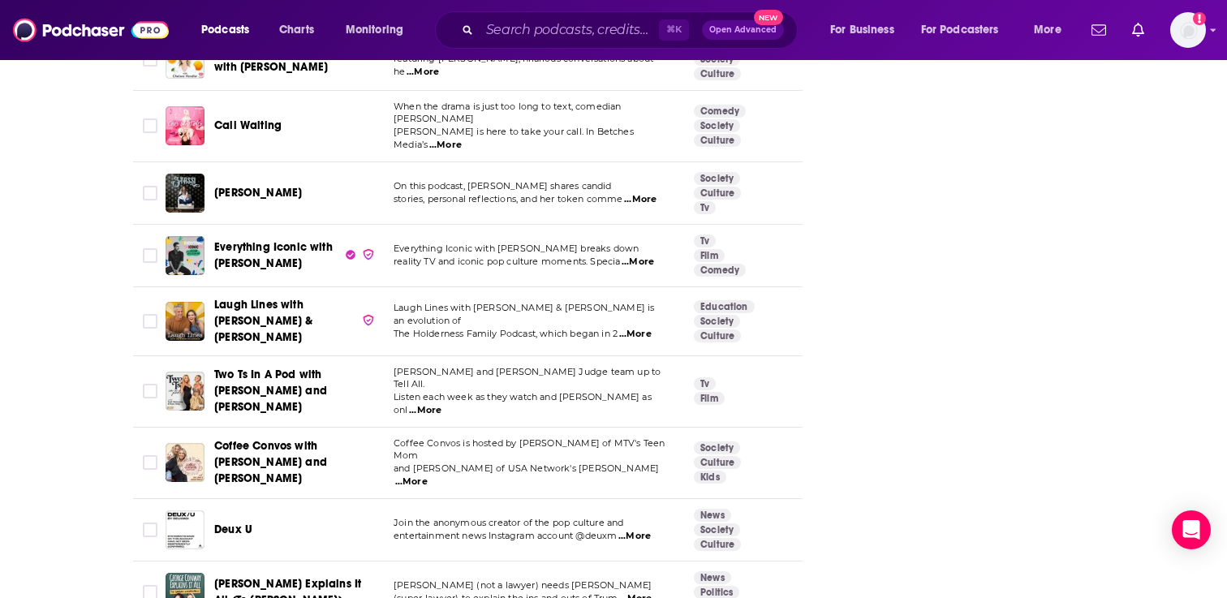
click at [552, 43] on div "⌘ K Open Advanced New" at bounding box center [616, 29] width 363 height 37
click at [557, 36] on input "Search podcasts, credits, & more..." at bounding box center [569, 30] width 179 height 26
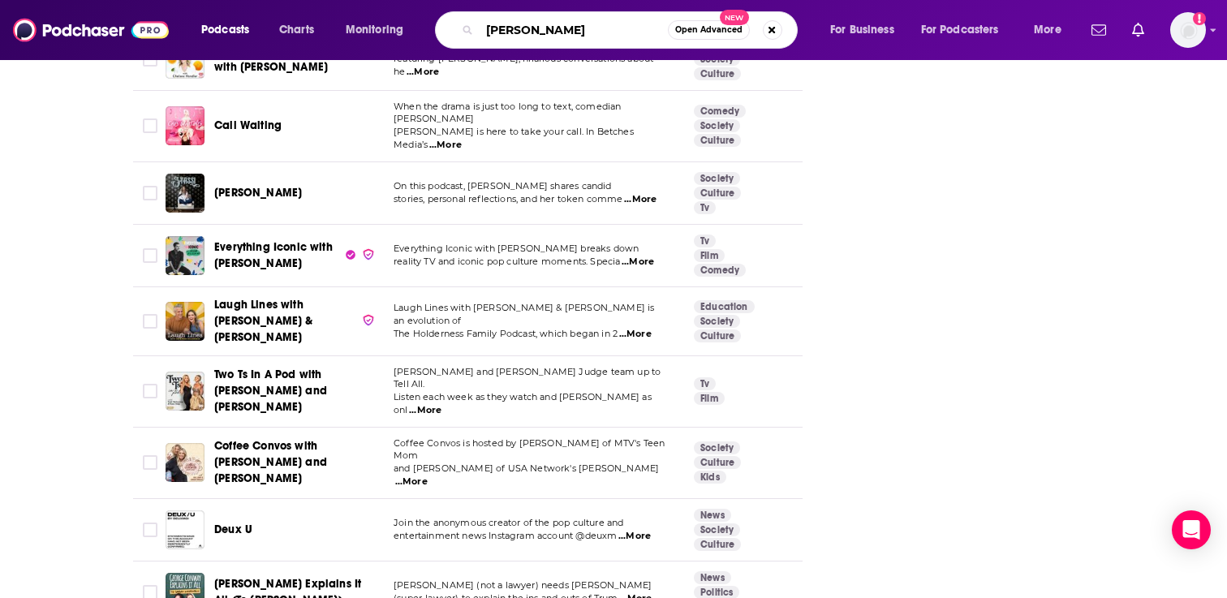
type input "[PERSON_NAME]"
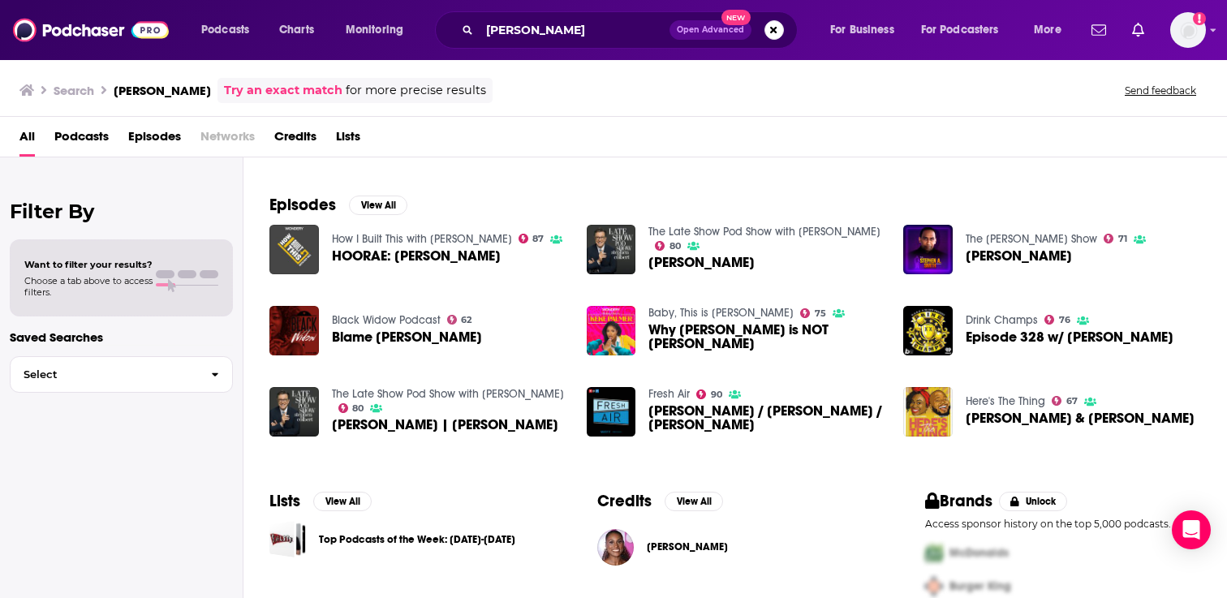
scroll to position [265, 0]
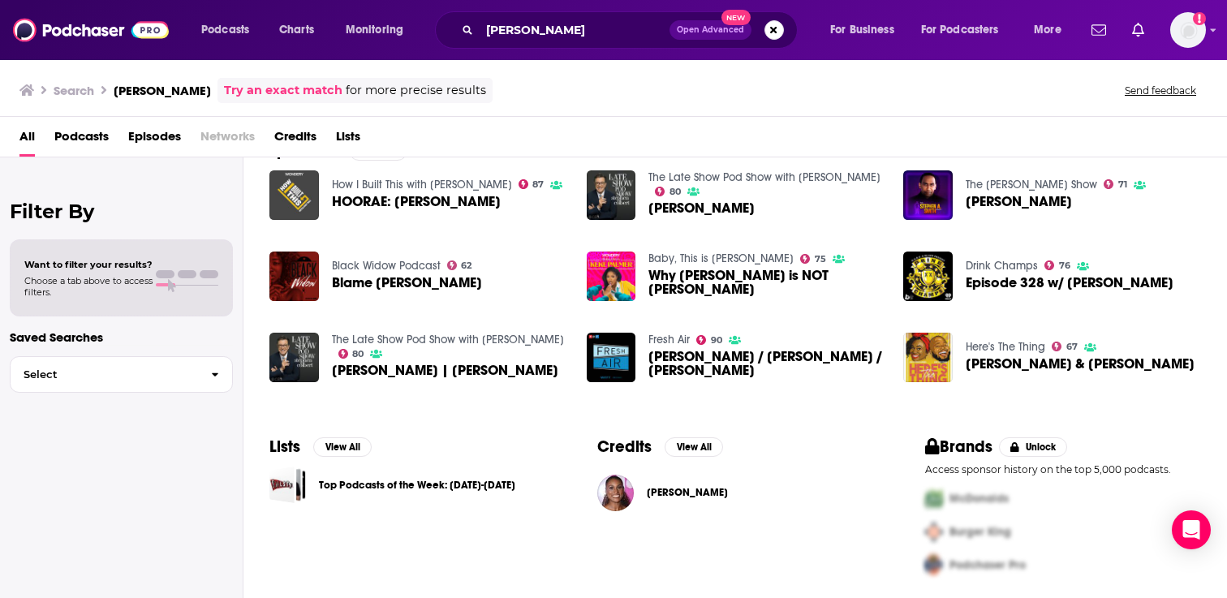
click at [239, 306] on div "Filter By Want to filter your results? Choose a tab above to access filters. Sa…" at bounding box center [121, 456] width 243 height 598
click at [291, 353] on img "Greta Gerwig | Issa Rae" at bounding box center [294, 358] width 50 height 50
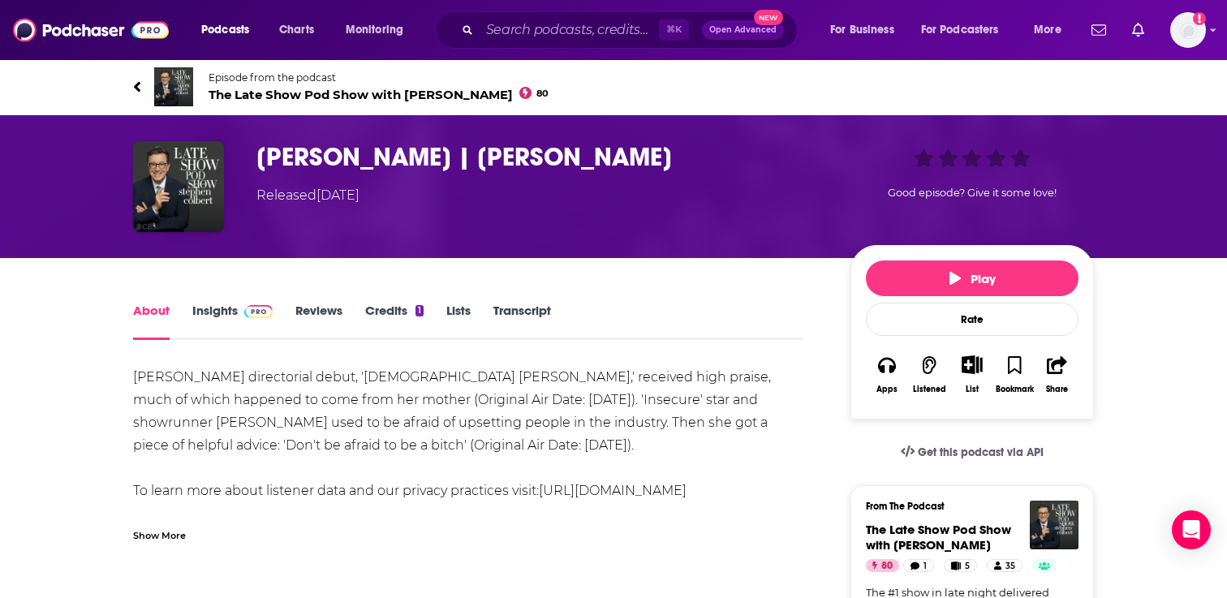
click at [253, 92] on span "The Late Show Pod Show with Stephen Colbert 80" at bounding box center [379, 94] width 340 height 15
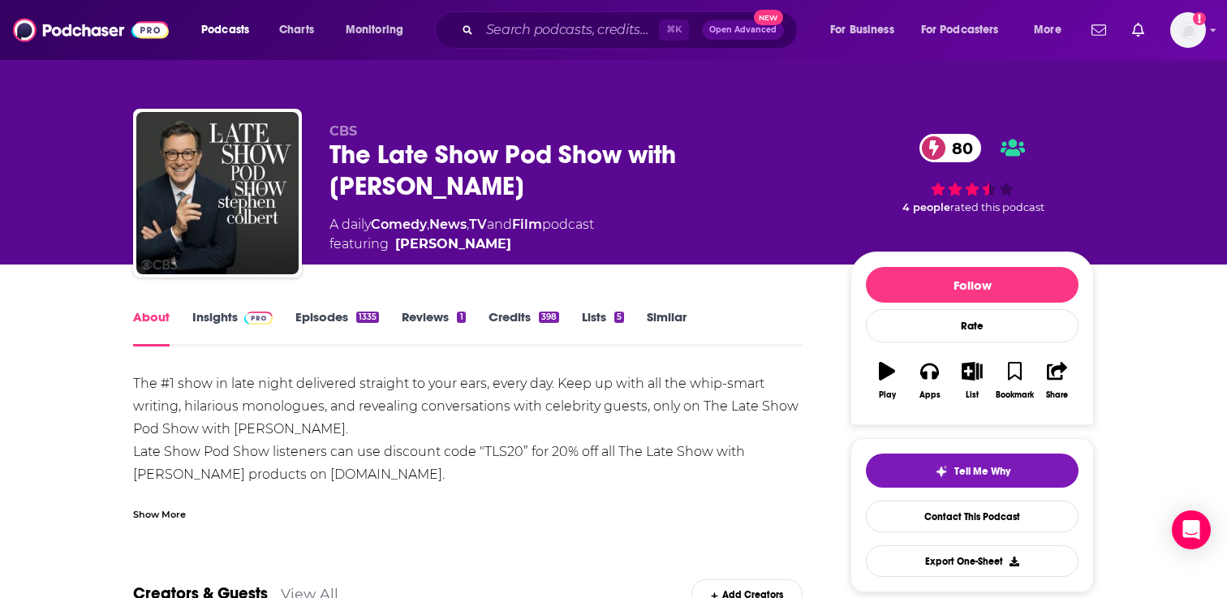
click at [334, 315] on link "Episodes 1335" at bounding box center [337, 327] width 84 height 37
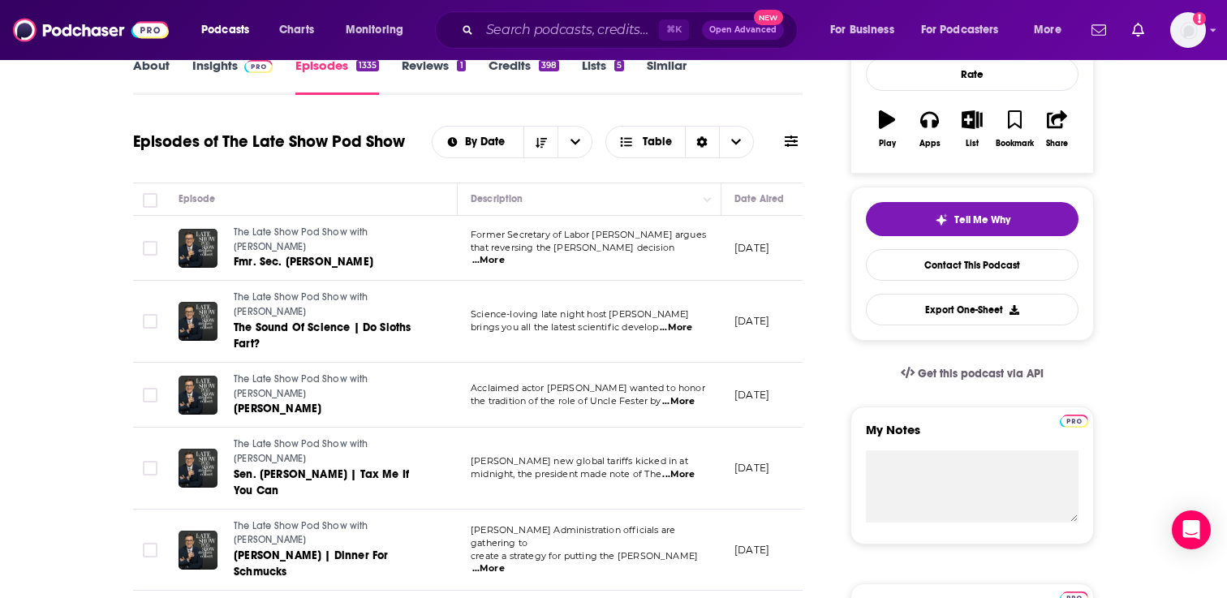
scroll to position [246, 0]
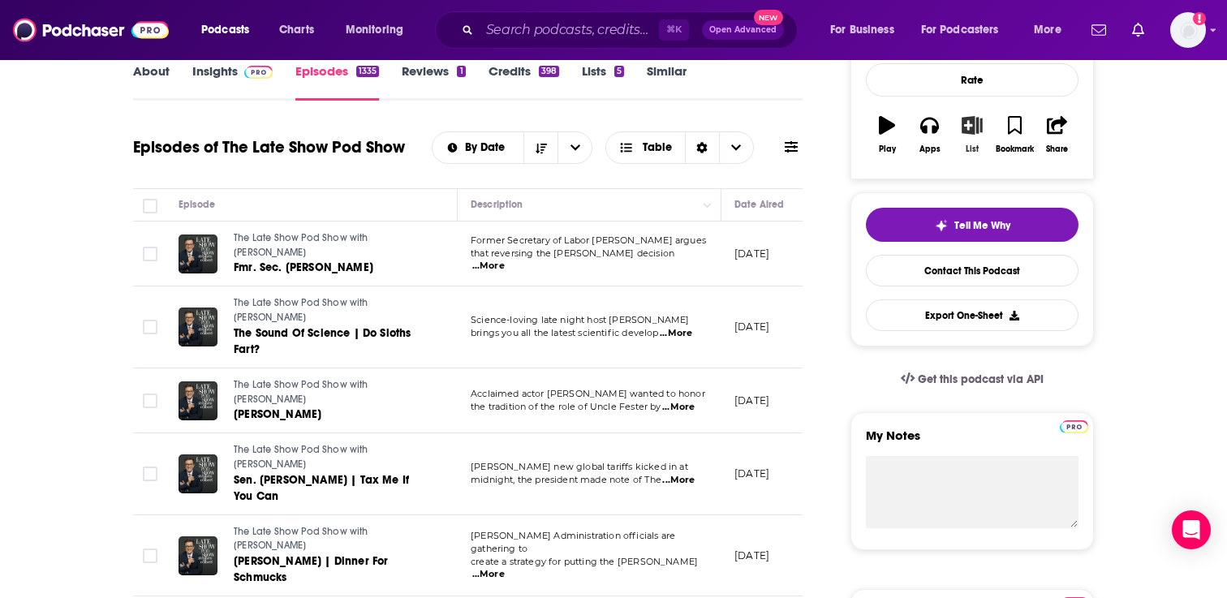
click at [973, 127] on icon "button" at bounding box center [972, 125] width 20 height 18
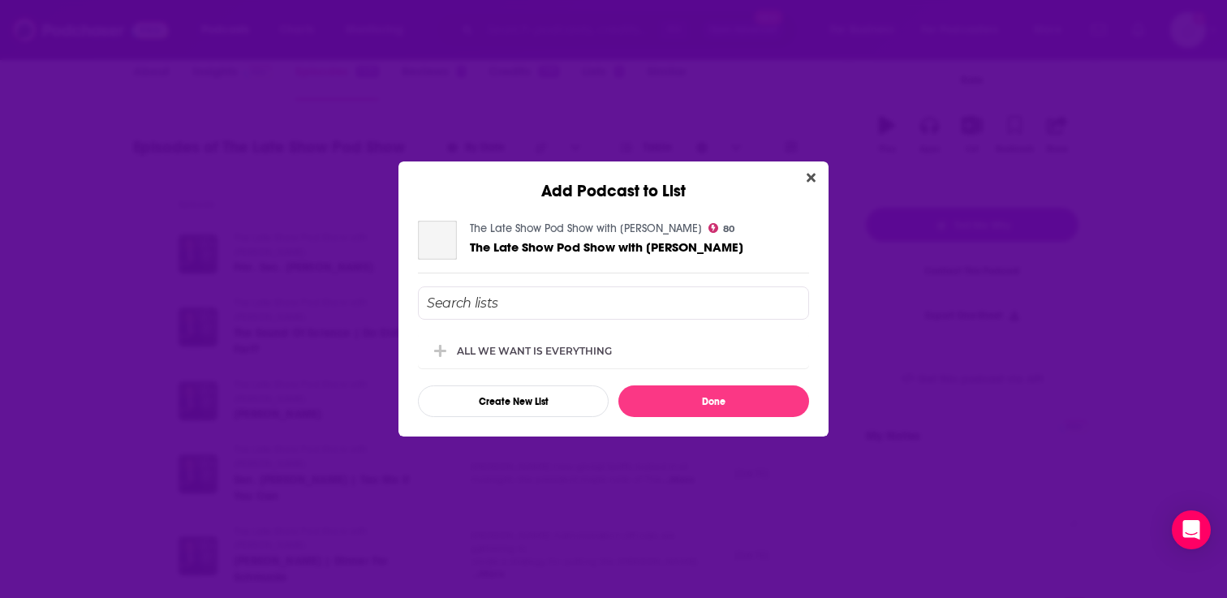
scroll to position [0, 0]
click at [637, 342] on div "ALL WE WANT IS EVERYTHING" at bounding box center [613, 350] width 391 height 36
click at [673, 383] on div "ALL WE WANT IS EVERYTHING Create New List Done" at bounding box center [613, 351] width 391 height 131
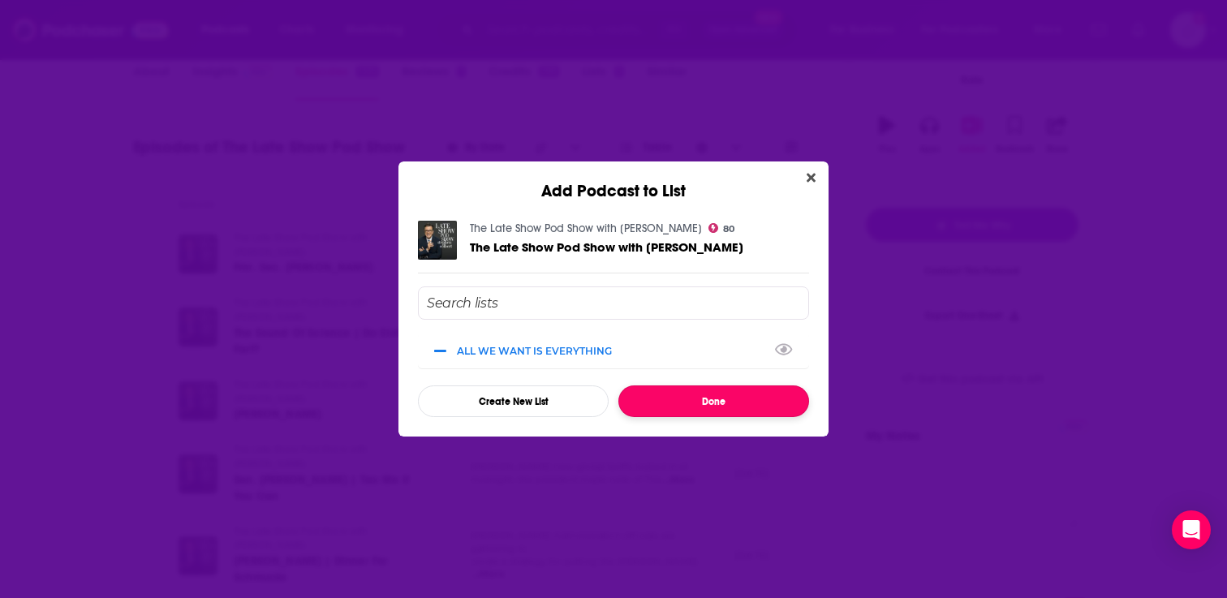
click at [673, 398] on button "Done" at bounding box center [713, 401] width 191 height 32
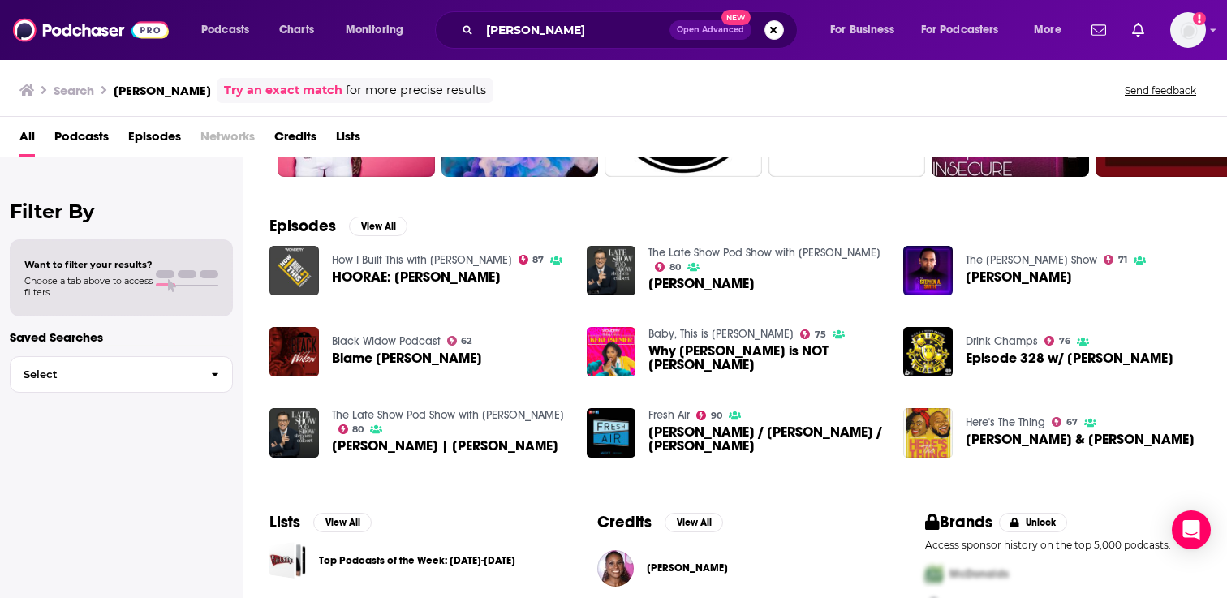
scroll to position [215, 0]
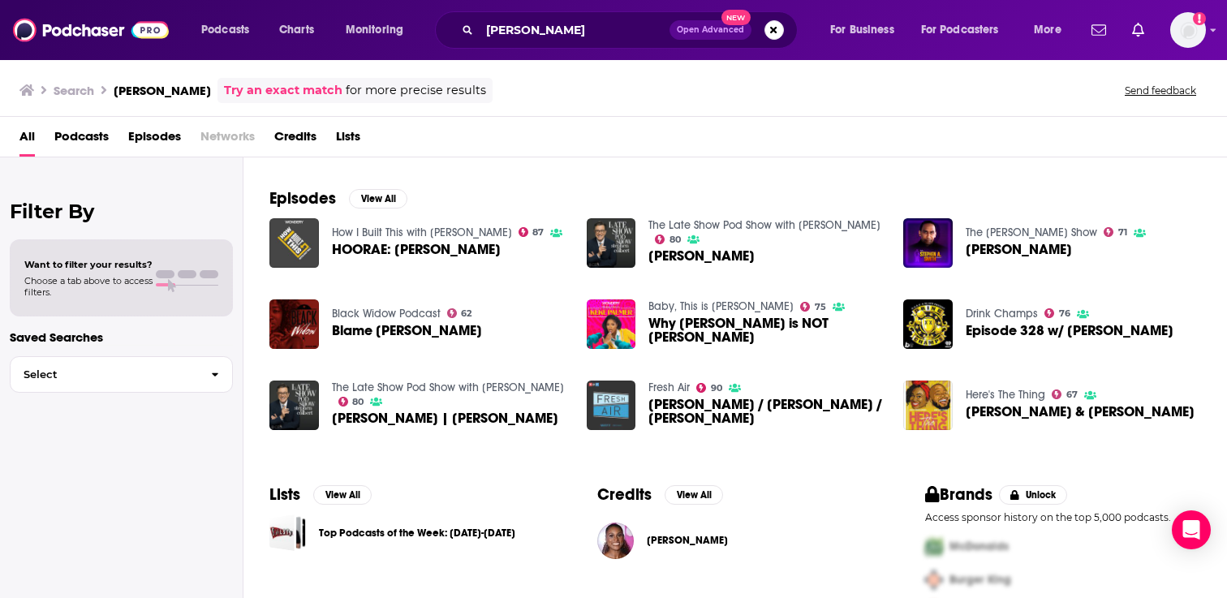
click at [612, 405] on img "Issa Rae / Peter Morgan / Trevor Noah" at bounding box center [612, 406] width 50 height 50
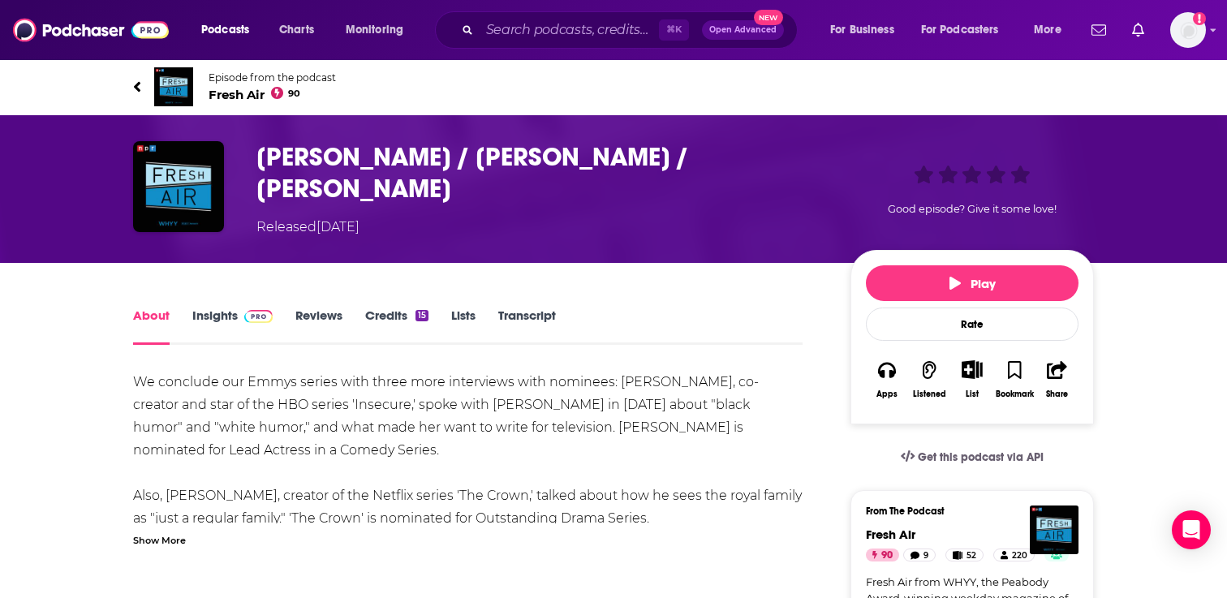
click at [235, 79] on span "Episode from the podcast" at bounding box center [272, 77] width 127 height 12
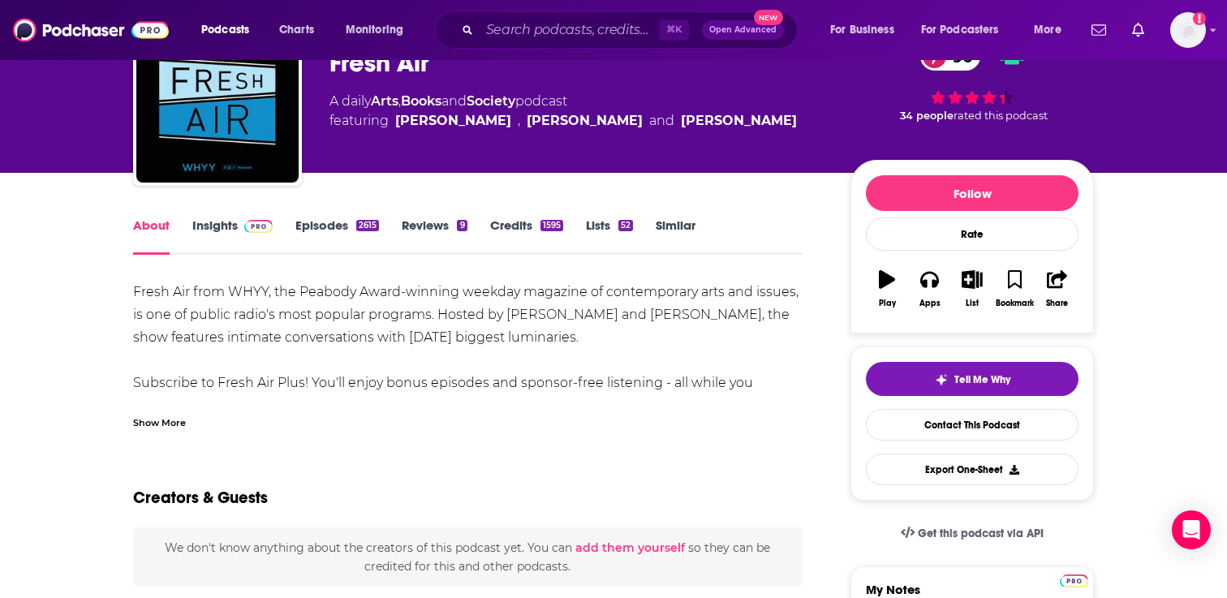
scroll to position [105, 0]
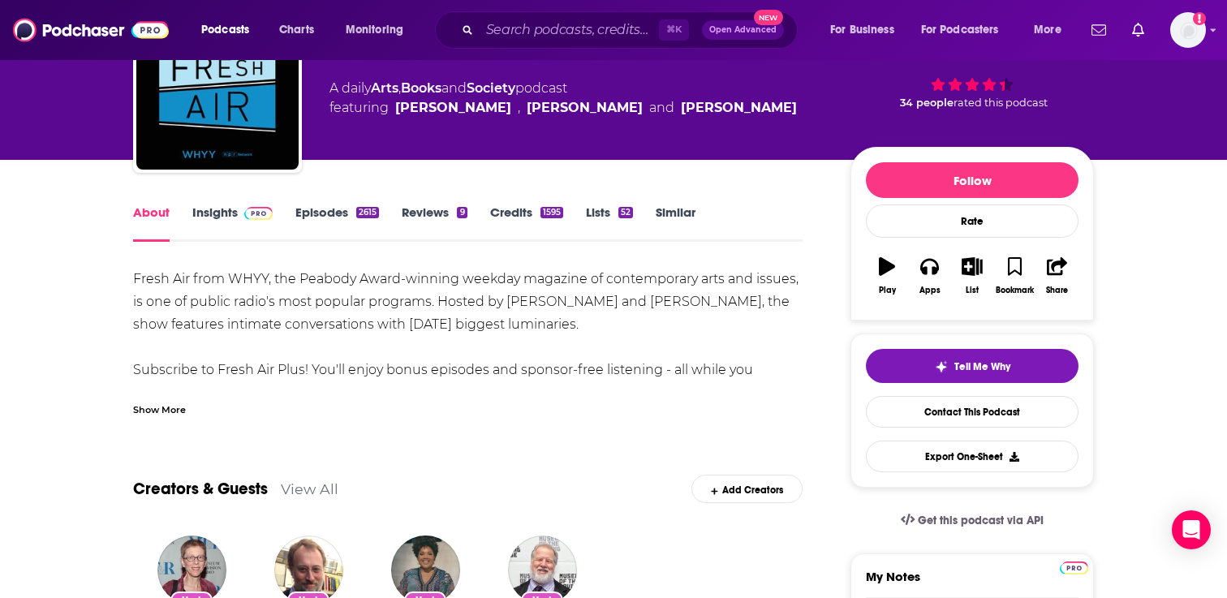
click at [334, 210] on link "Episodes 2615" at bounding box center [337, 223] width 84 height 37
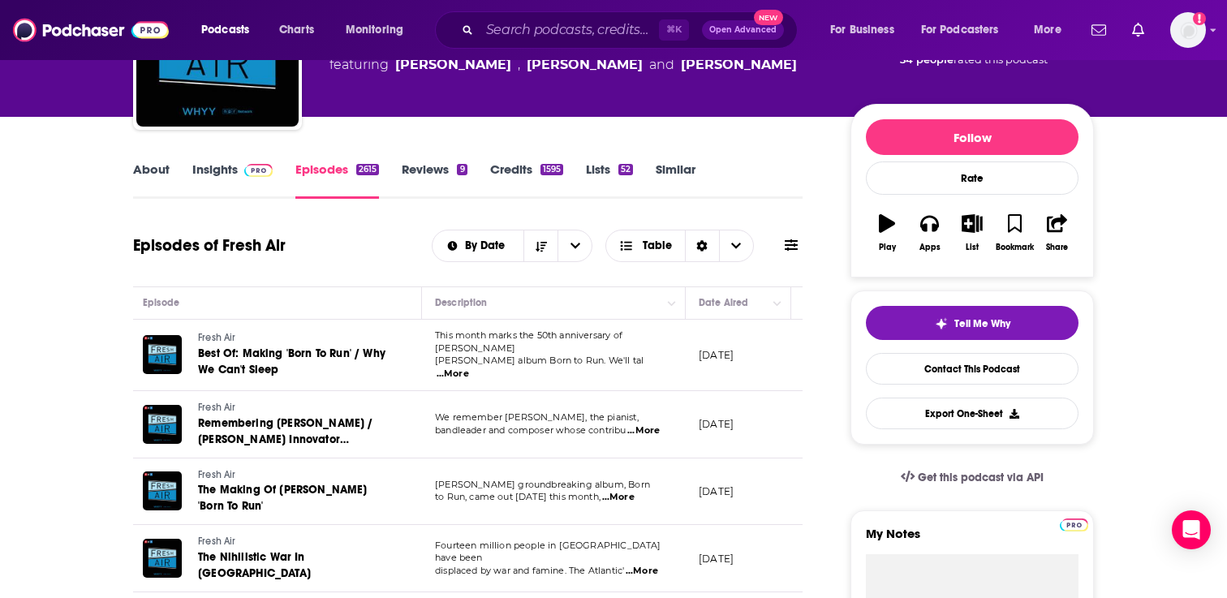
scroll to position [71, 0]
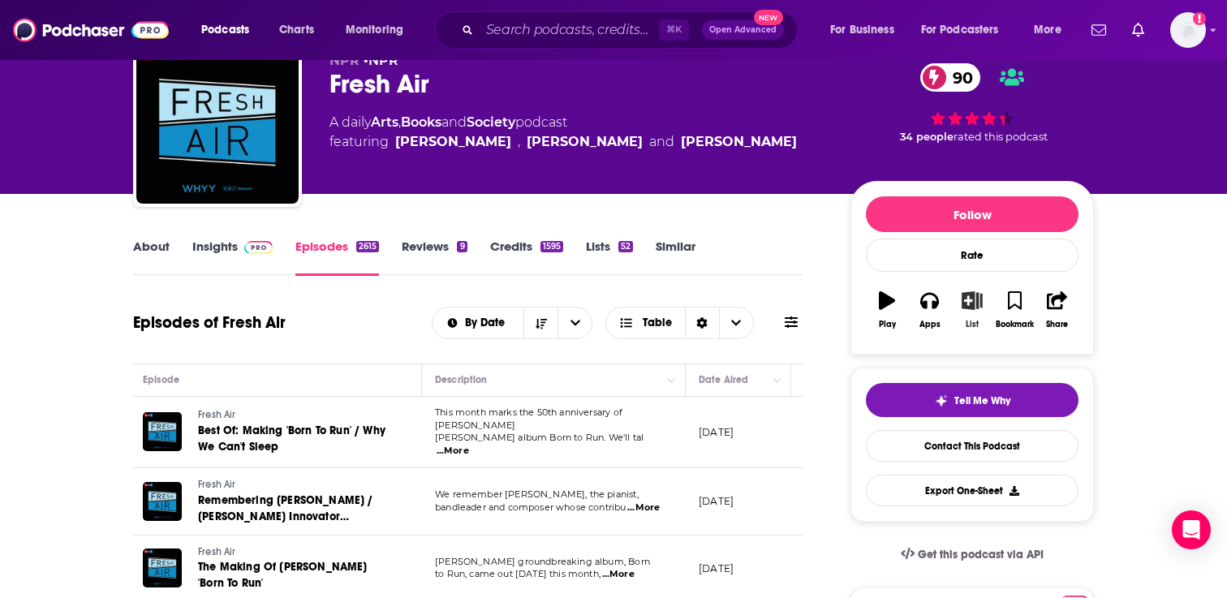
click at [970, 306] on icon "button" at bounding box center [972, 300] width 20 height 18
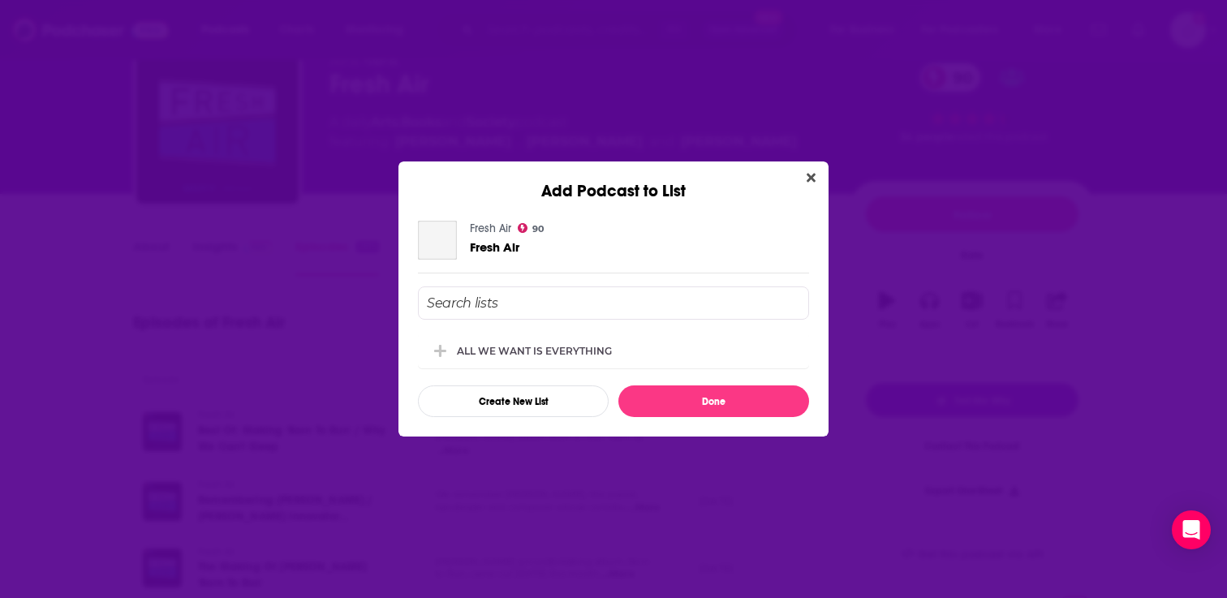
scroll to position [0, 0]
click at [535, 354] on div "ALL WE WANT IS EVERYTHING" at bounding box center [539, 350] width 165 height 12
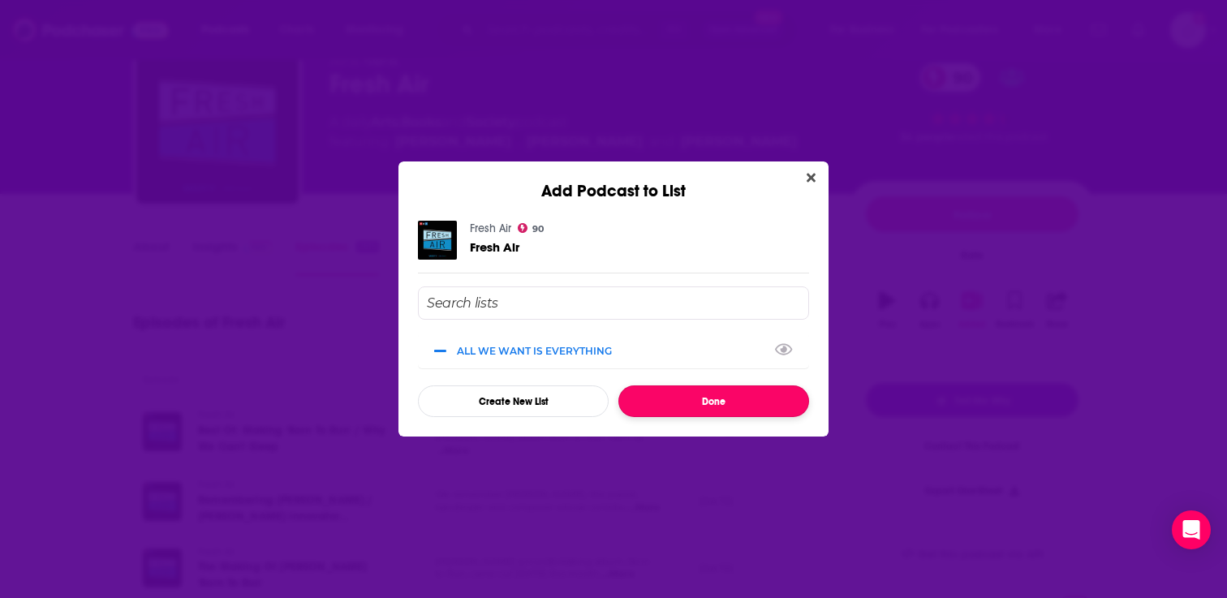
click at [703, 392] on button "Done" at bounding box center [713, 401] width 191 height 32
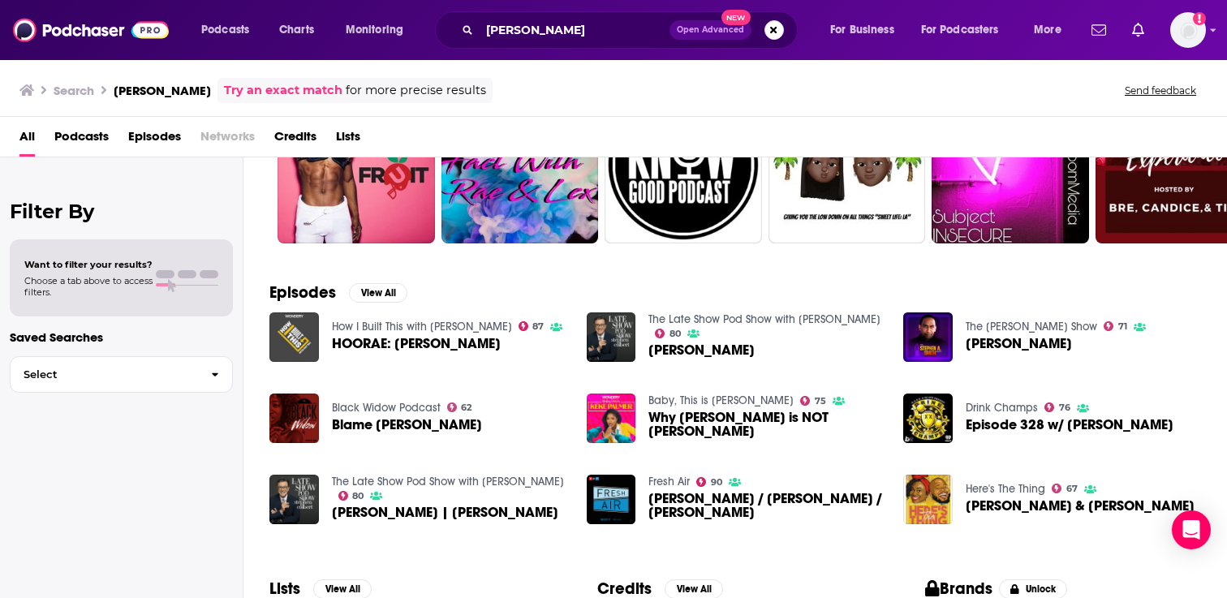
scroll to position [183, 0]
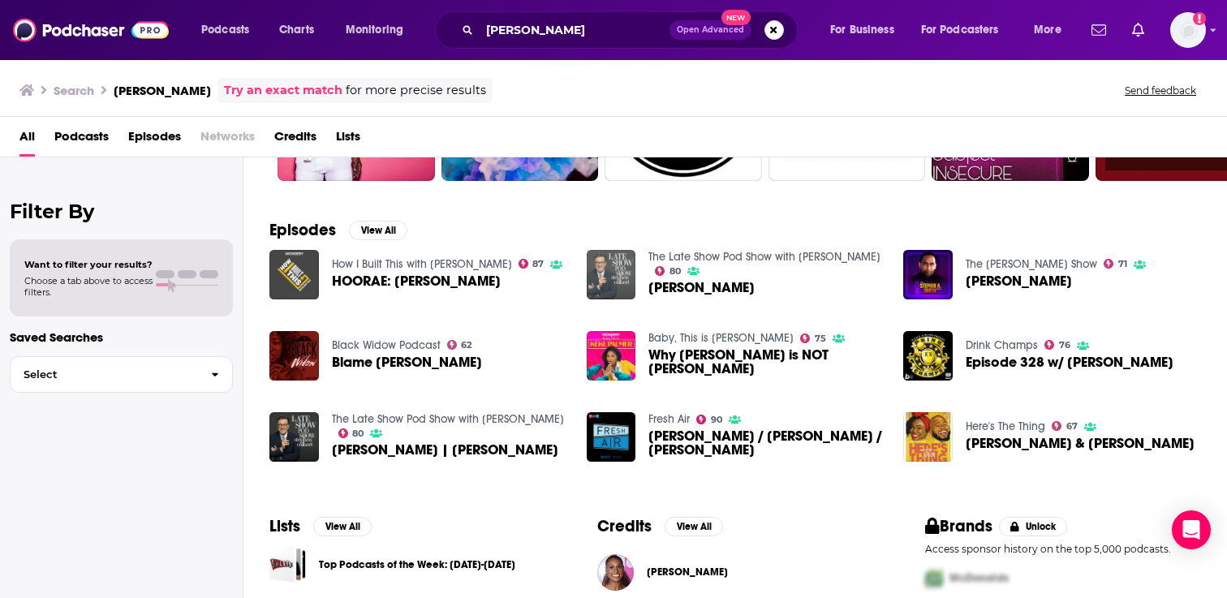
click at [605, 267] on img "Issa Rae" at bounding box center [612, 275] width 50 height 50
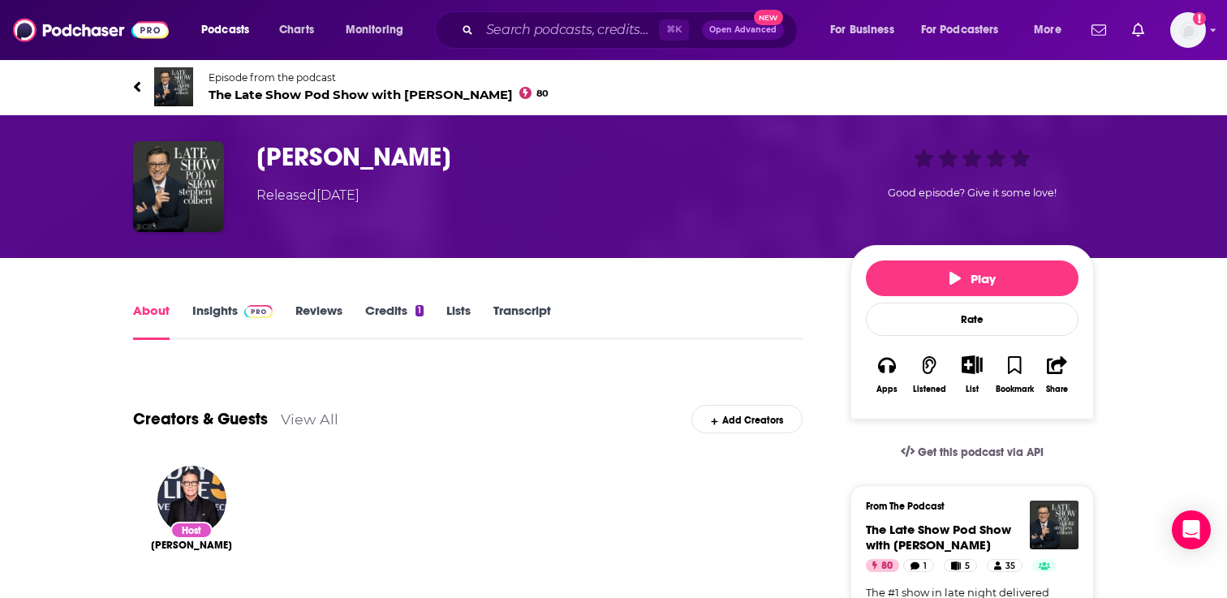
click at [359, 98] on span "The Late Show Pod Show with Stephen Colbert 80" at bounding box center [379, 94] width 340 height 15
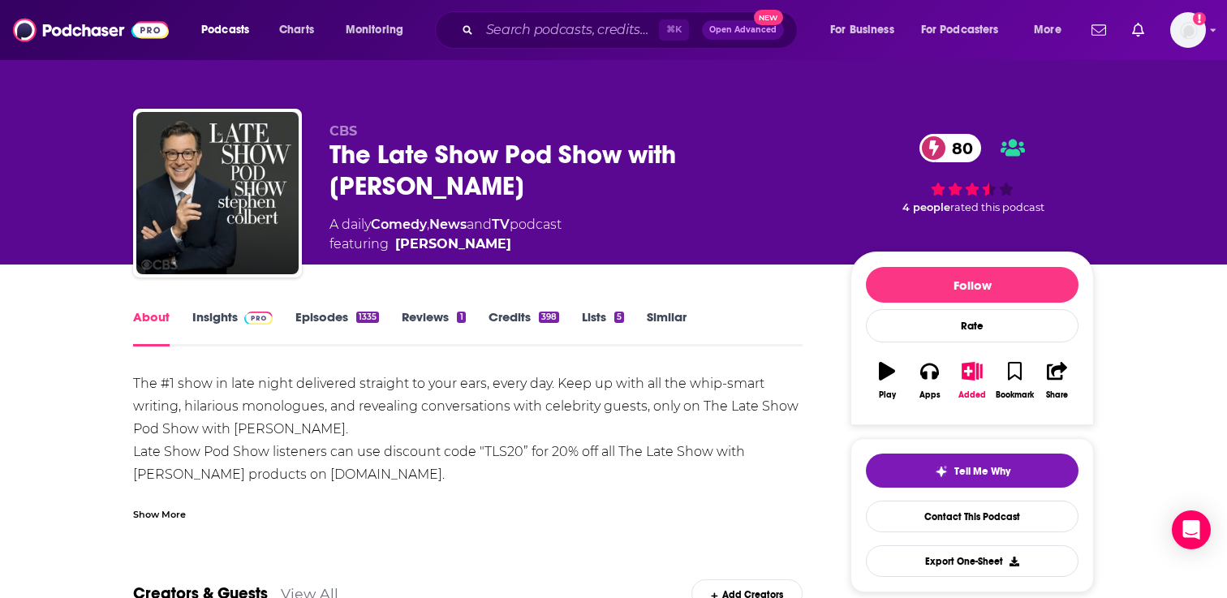
click at [670, 324] on link "Similar" at bounding box center [667, 327] width 40 height 37
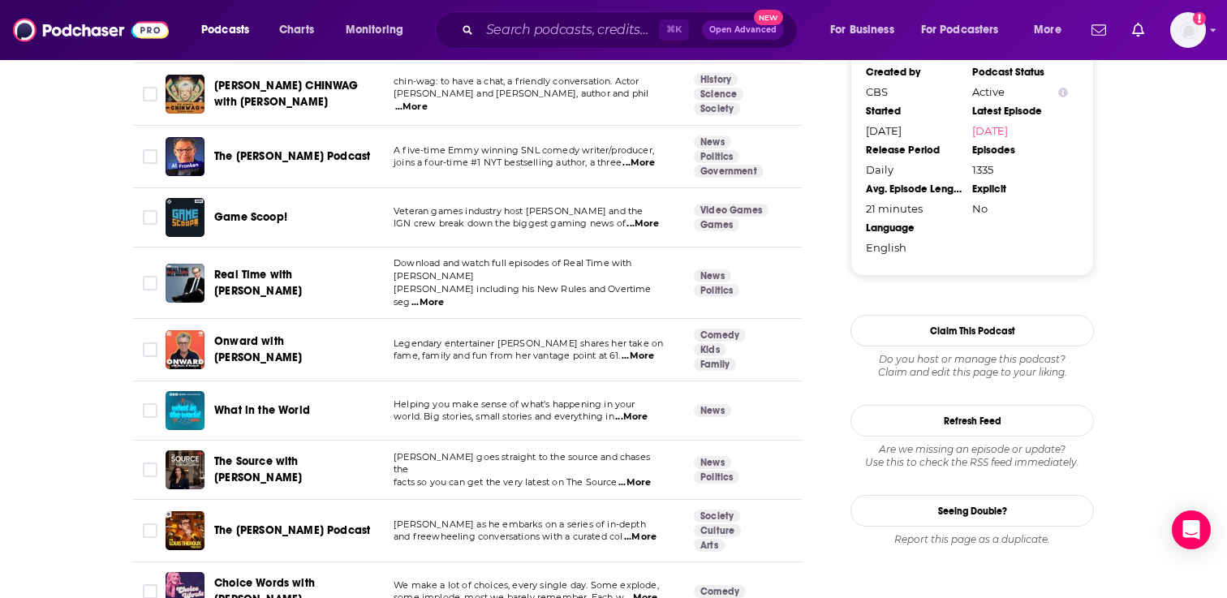
scroll to position [1750, 0]
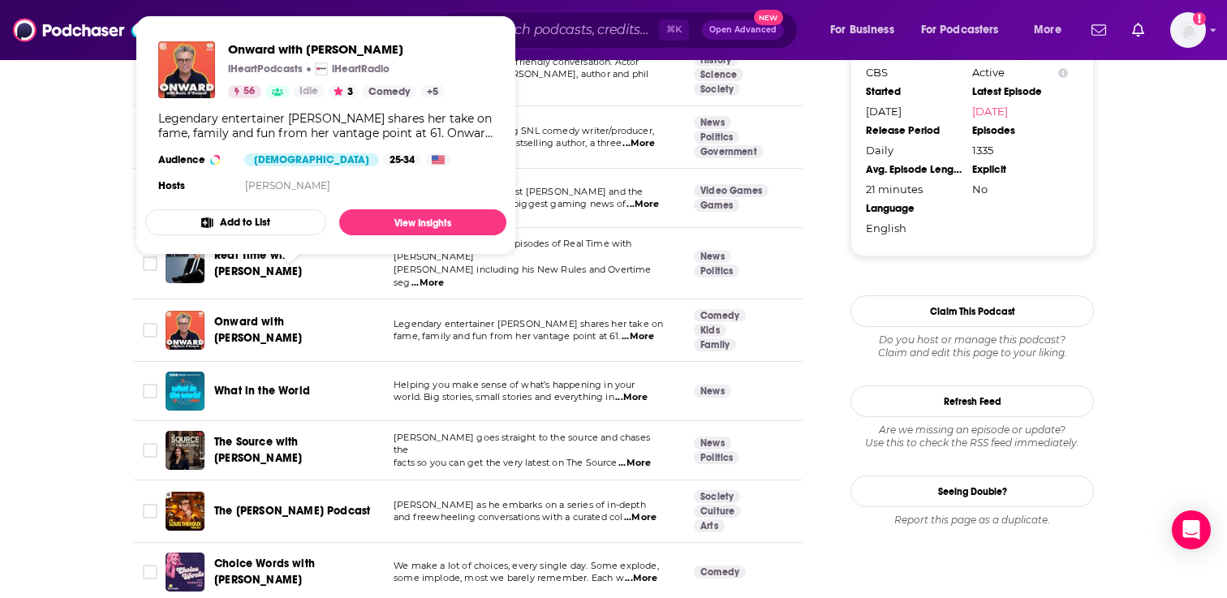
click at [302, 315] on span "Onward with Rosie O'Donnell" at bounding box center [258, 330] width 88 height 30
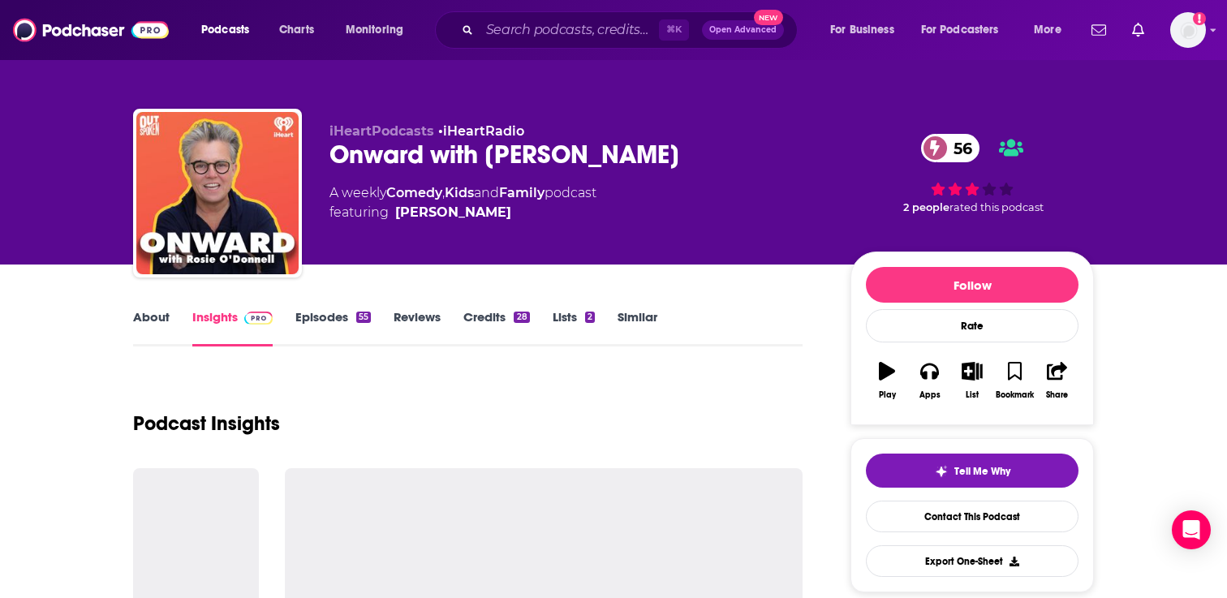
click at [321, 318] on link "Episodes 55" at bounding box center [332, 327] width 75 height 37
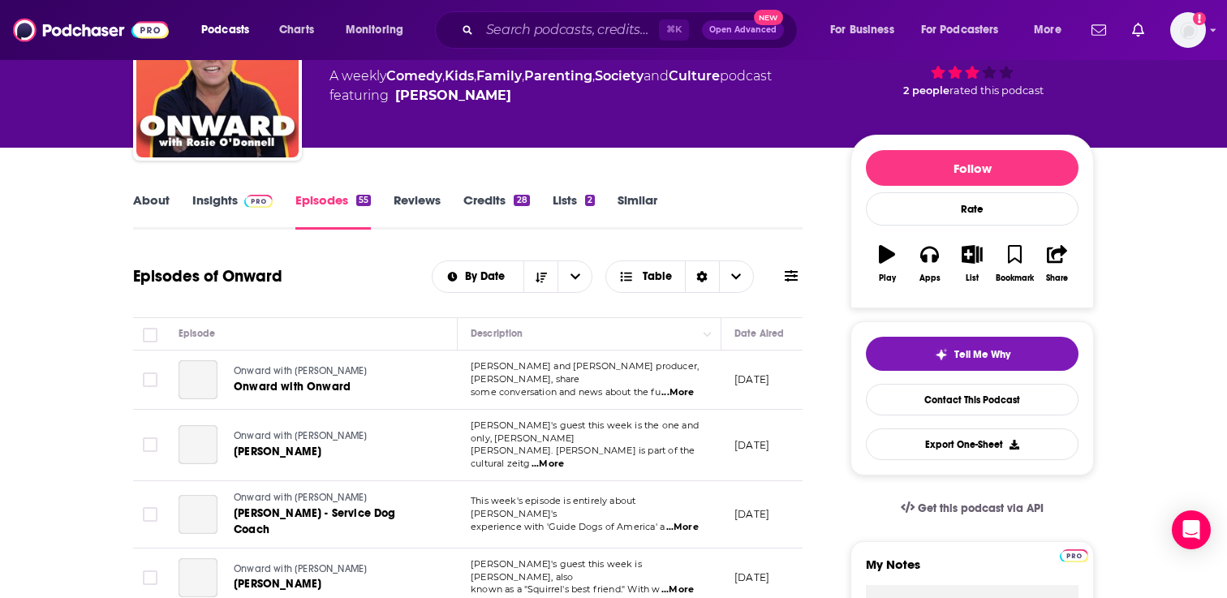
scroll to position [152, 0]
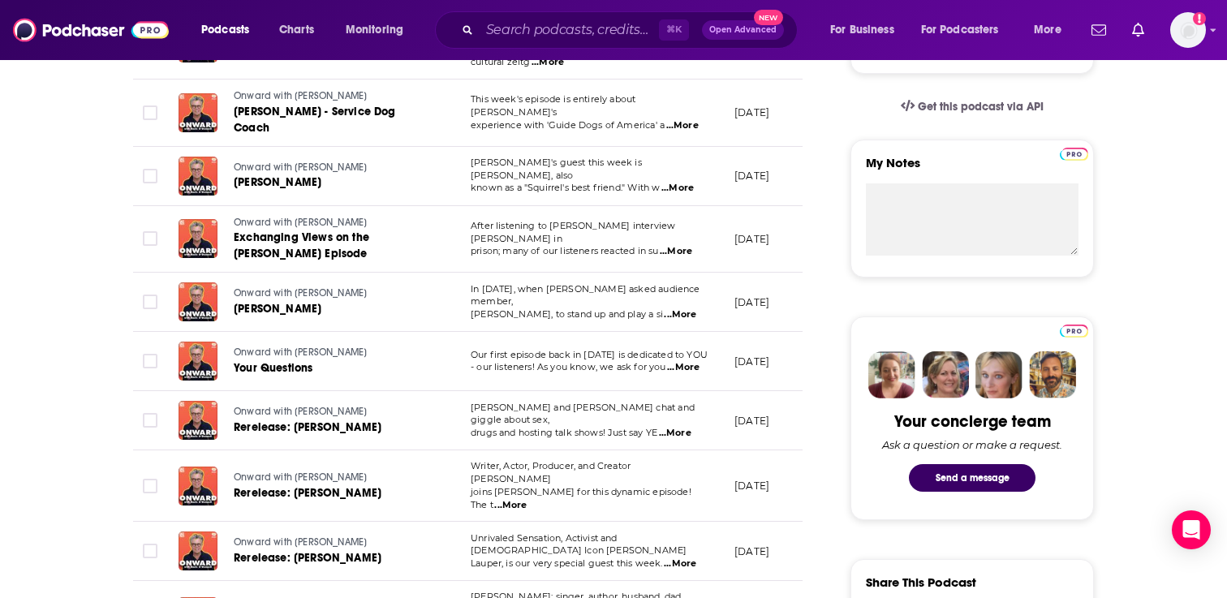
scroll to position [553, 0]
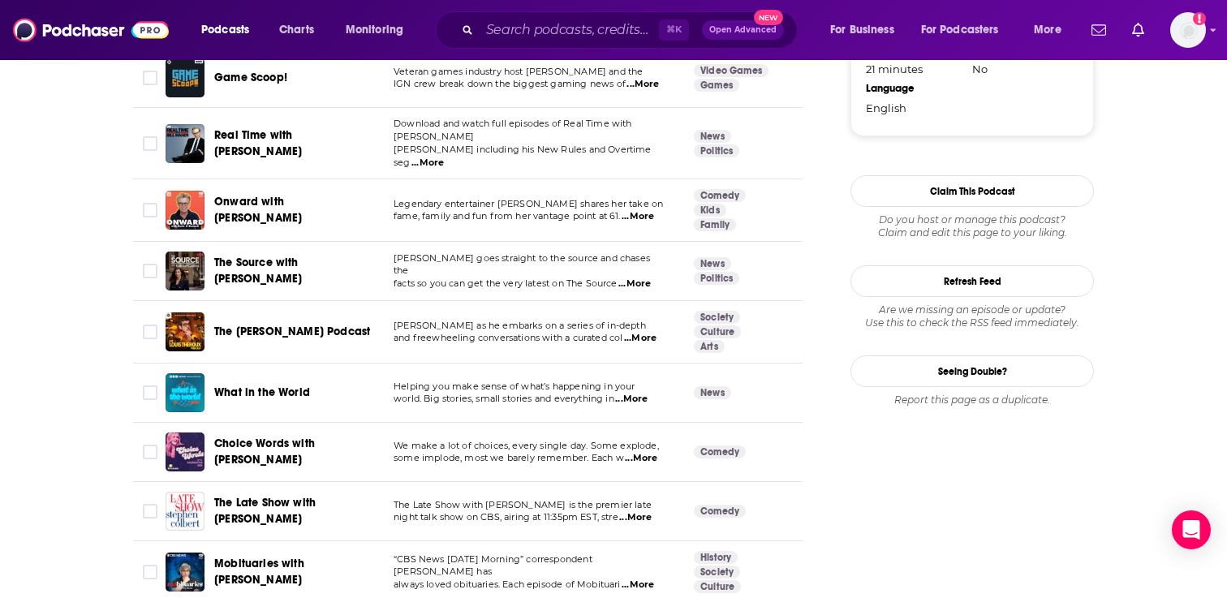
scroll to position [1872, 0]
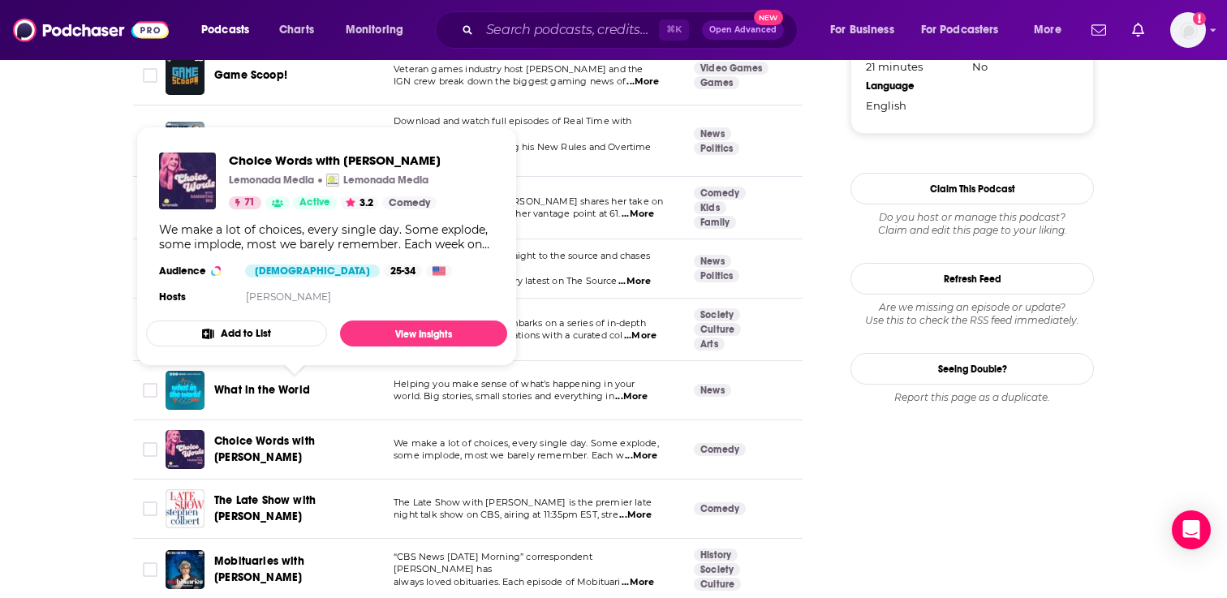
click at [315, 434] on span "Choice Words with [PERSON_NAME]" at bounding box center [264, 449] width 101 height 30
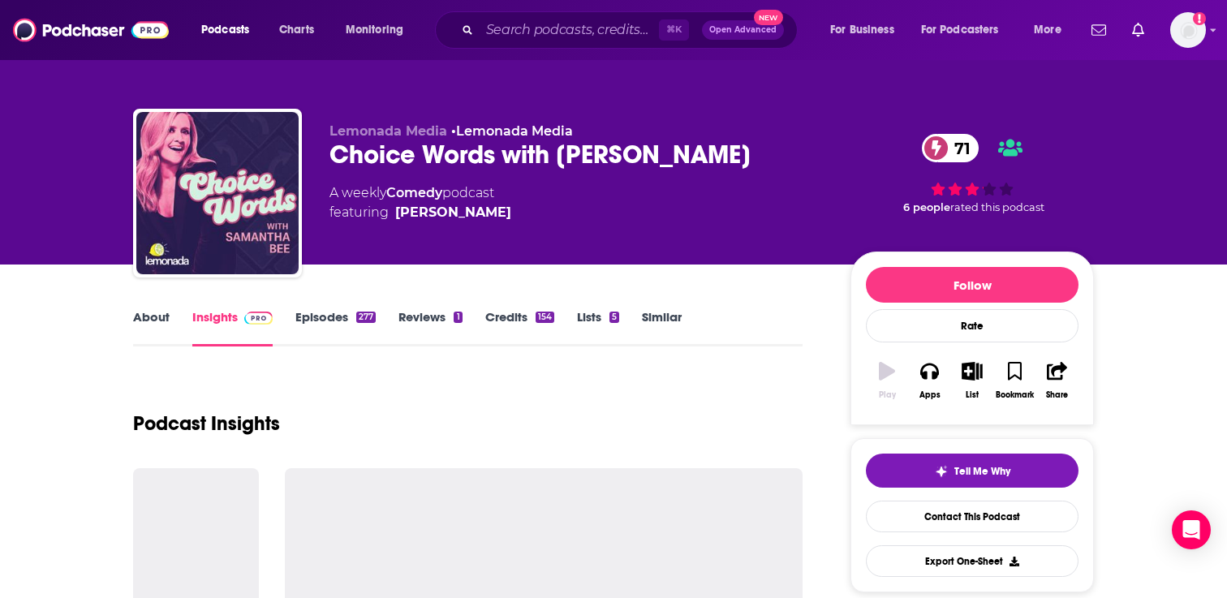
click at [324, 325] on link "Episodes 277" at bounding box center [335, 327] width 80 height 37
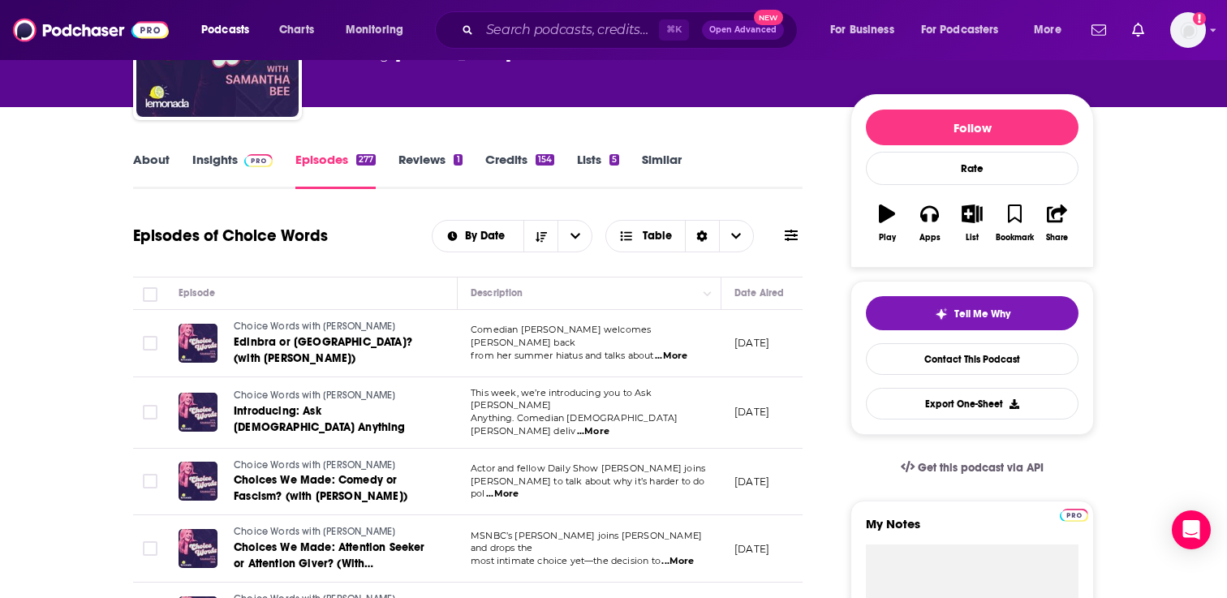
scroll to position [156, 0]
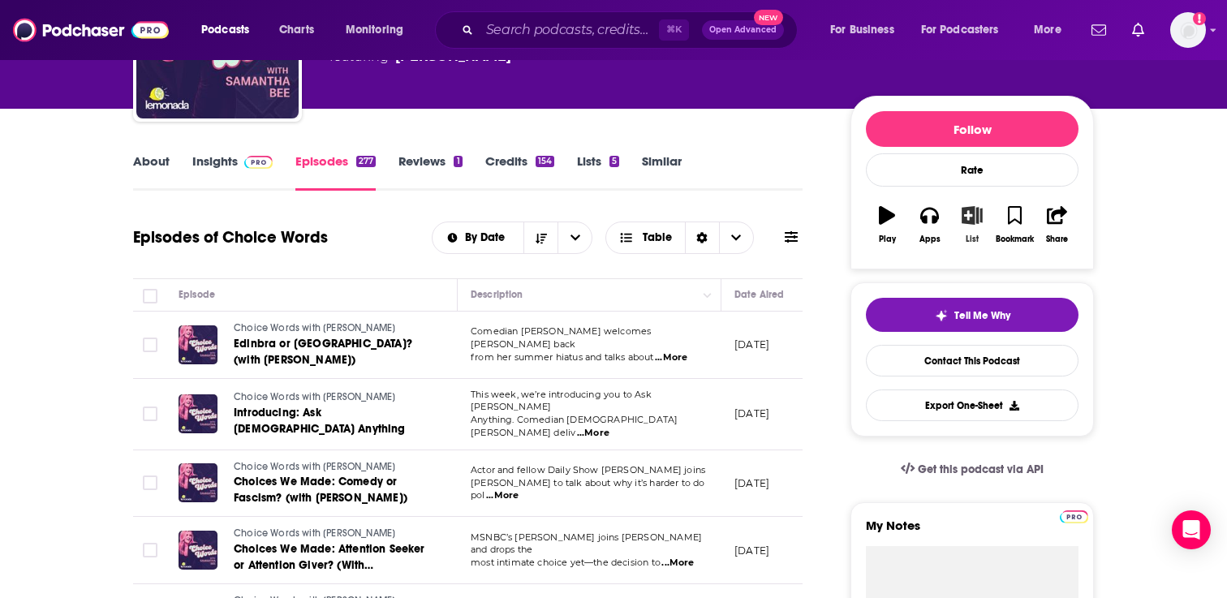
click at [963, 221] on icon "button" at bounding box center [972, 215] width 20 height 18
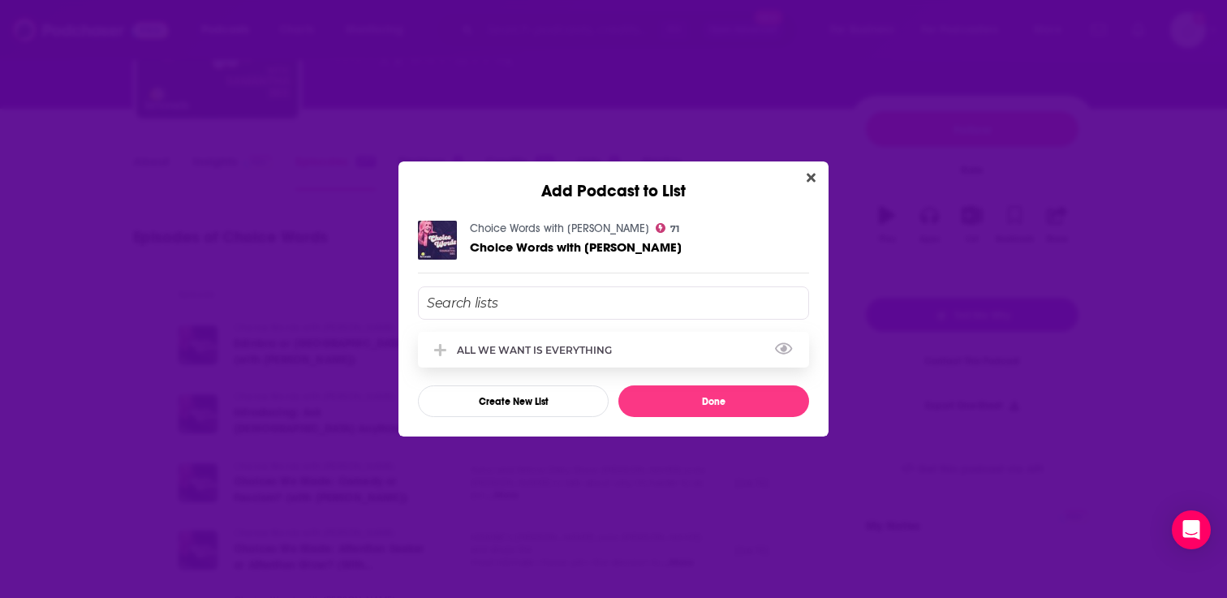
click at [571, 355] on div "ALL WE WANT IS EVERYTHING" at bounding box center [539, 350] width 165 height 12
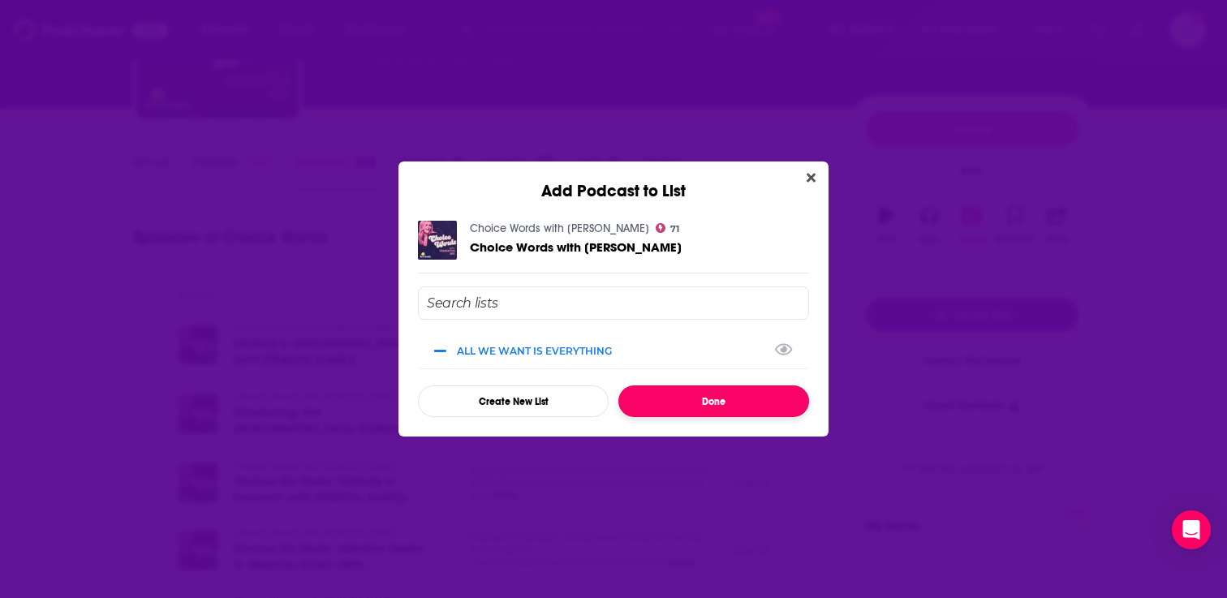
click at [713, 412] on button "Done" at bounding box center [713, 401] width 191 height 32
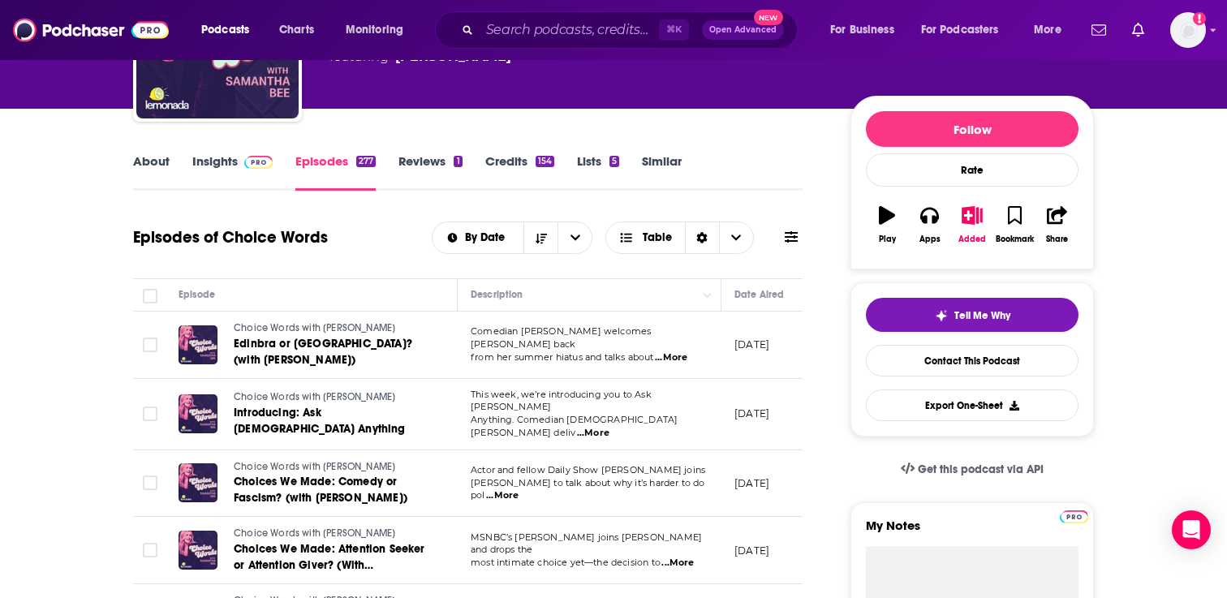
click at [659, 166] on link "Similar" at bounding box center [662, 171] width 40 height 37
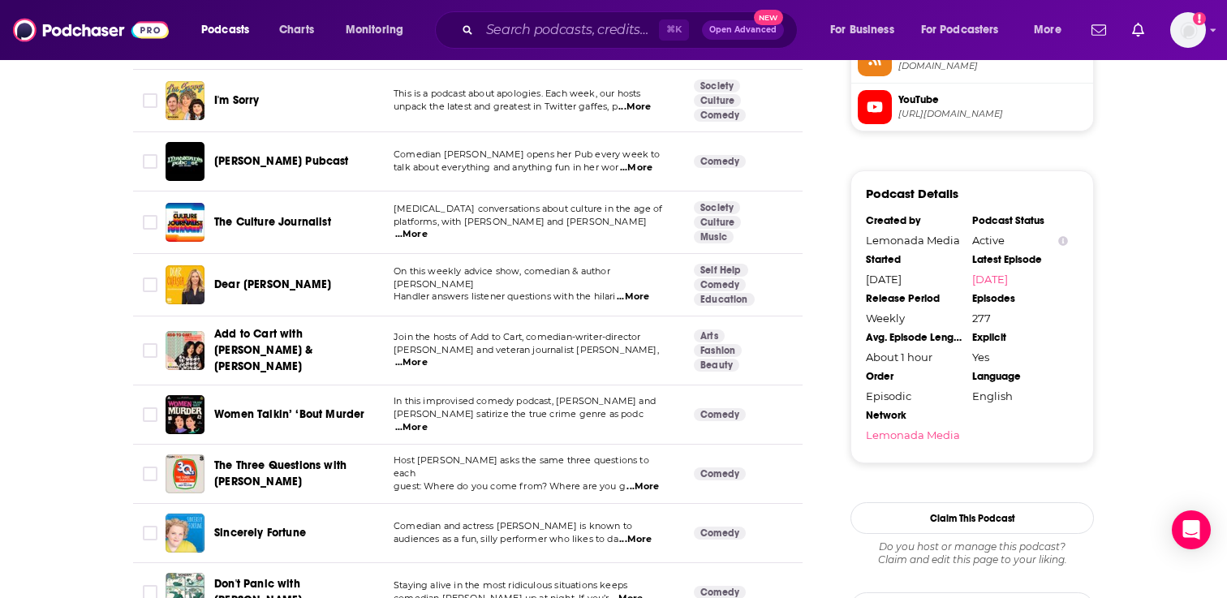
scroll to position [1405, 0]
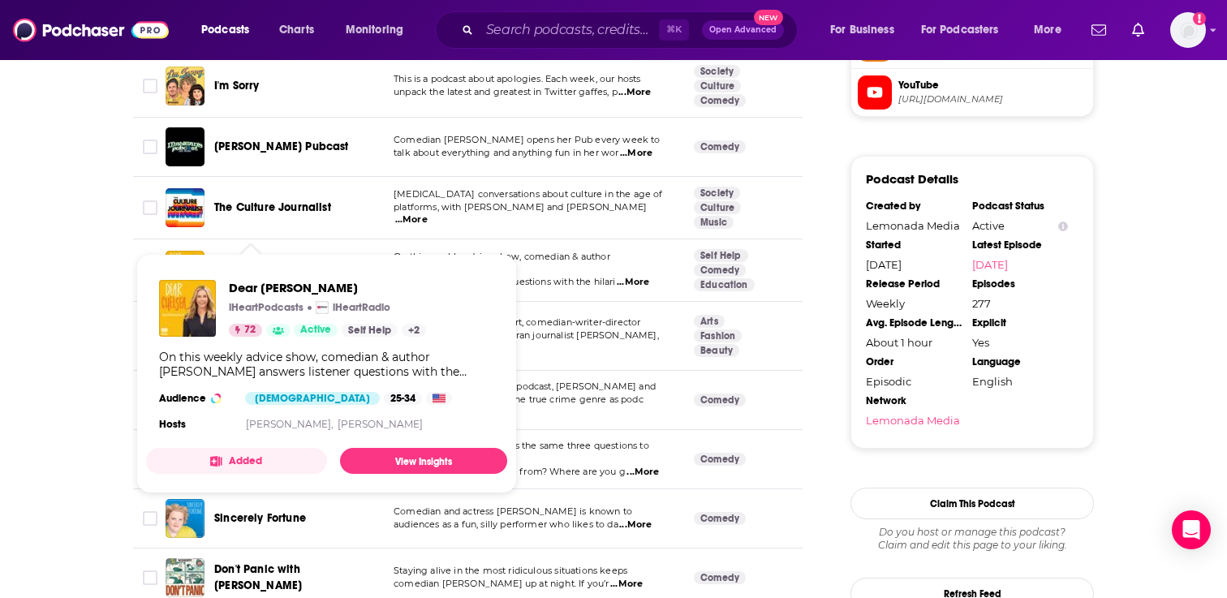
click at [260, 263] on span "Dear [PERSON_NAME]" at bounding box center [272, 270] width 117 height 14
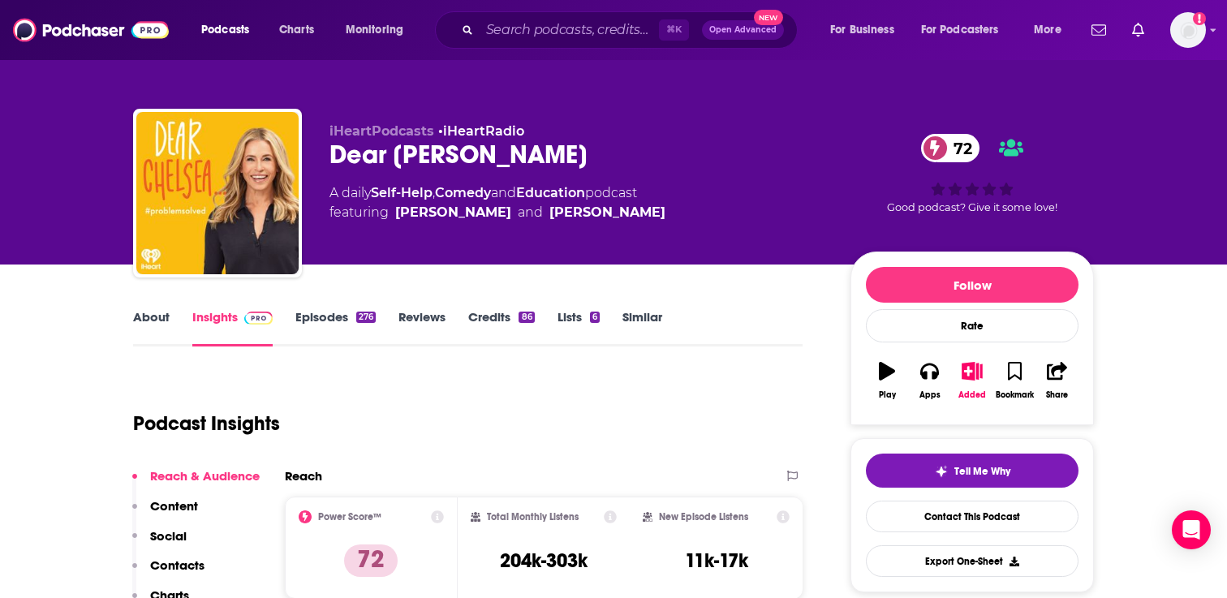
click at [639, 321] on link "Similar" at bounding box center [642, 327] width 40 height 37
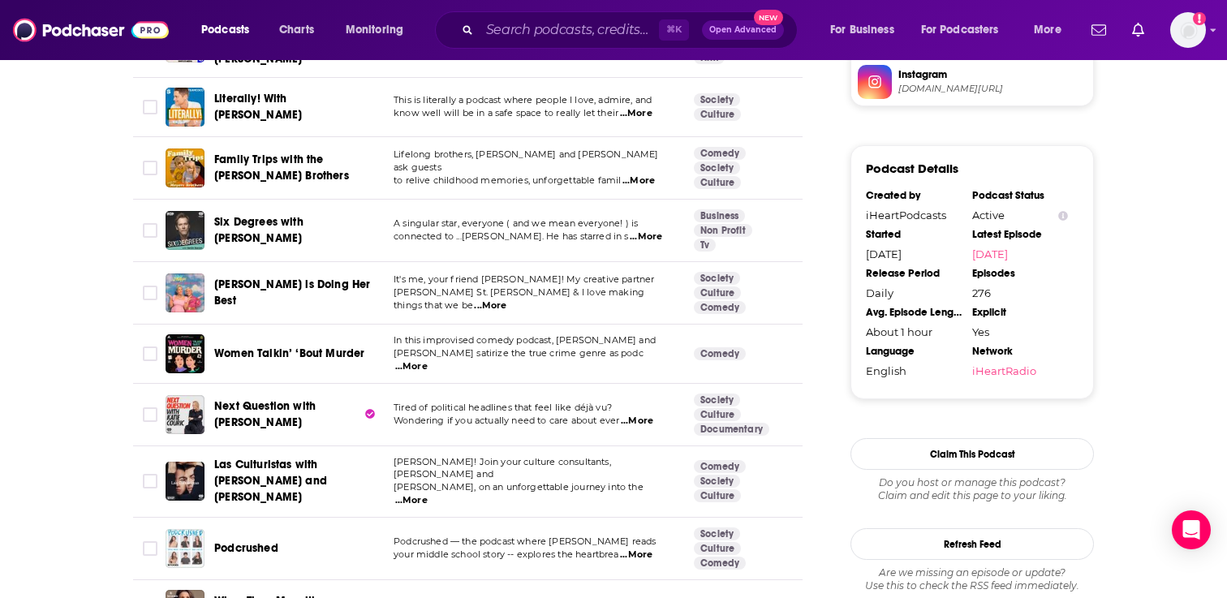
scroll to position [1544, 0]
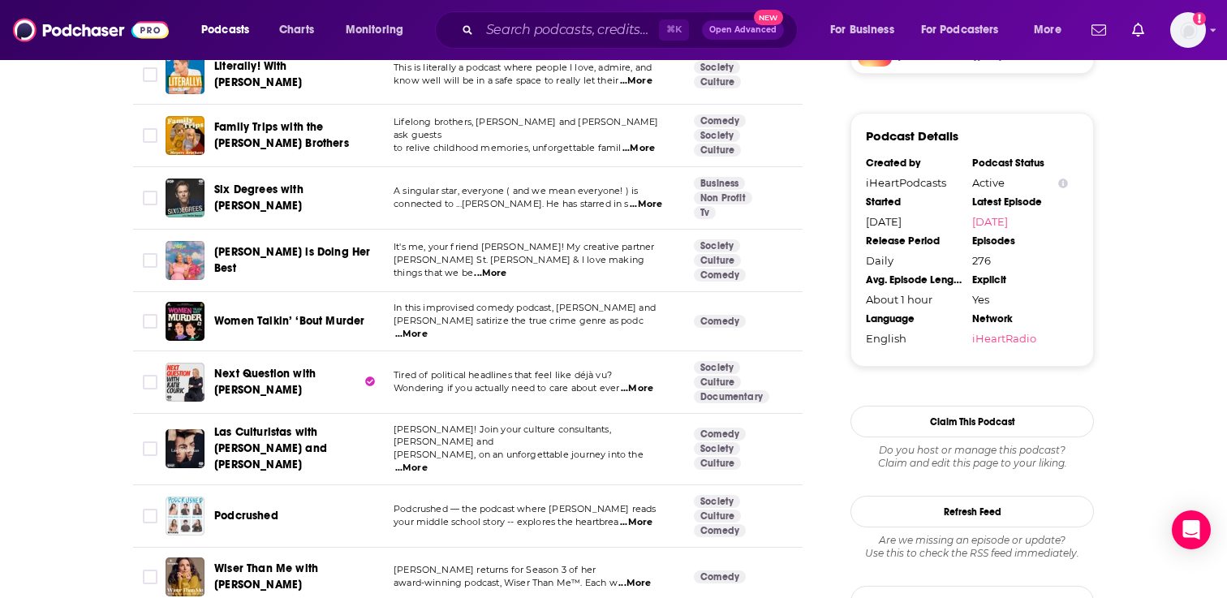
click at [291, 367] on span "Next Question with Katie Couric" at bounding box center [264, 382] width 101 height 30
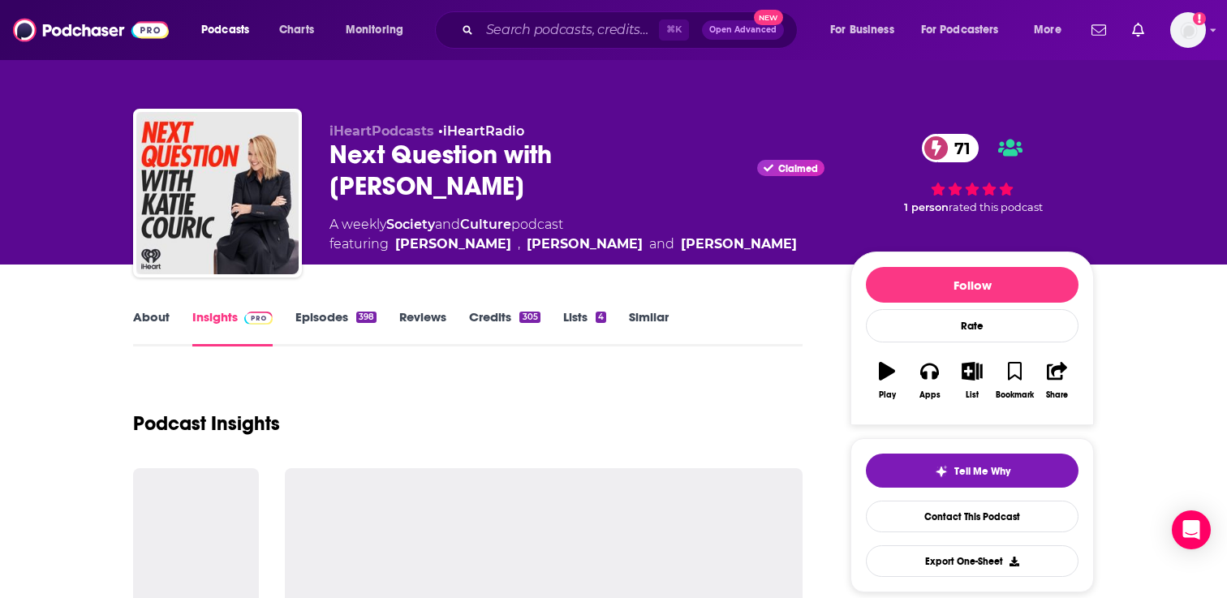
scroll to position [55, 0]
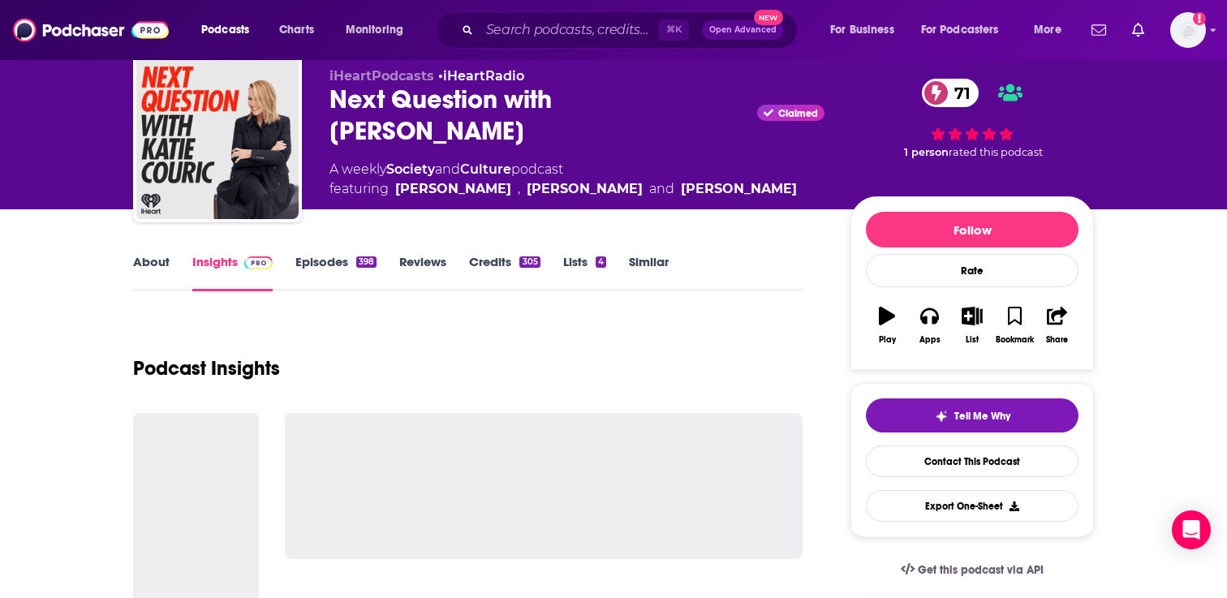
click at [323, 268] on link "Episodes 398" at bounding box center [335, 272] width 81 height 37
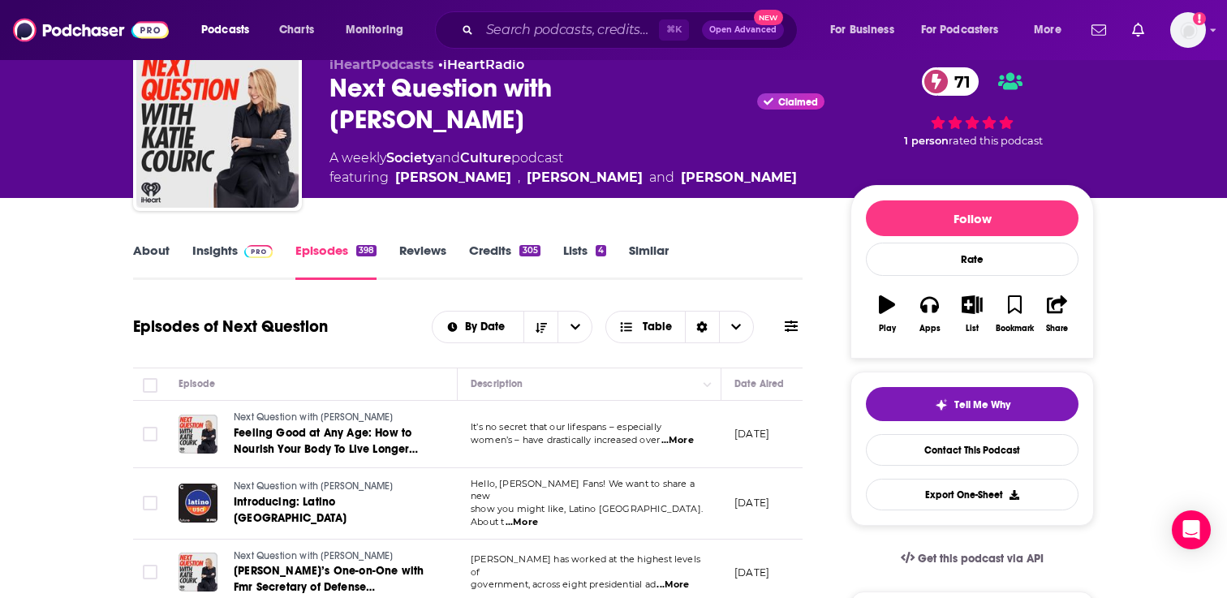
scroll to position [98, 0]
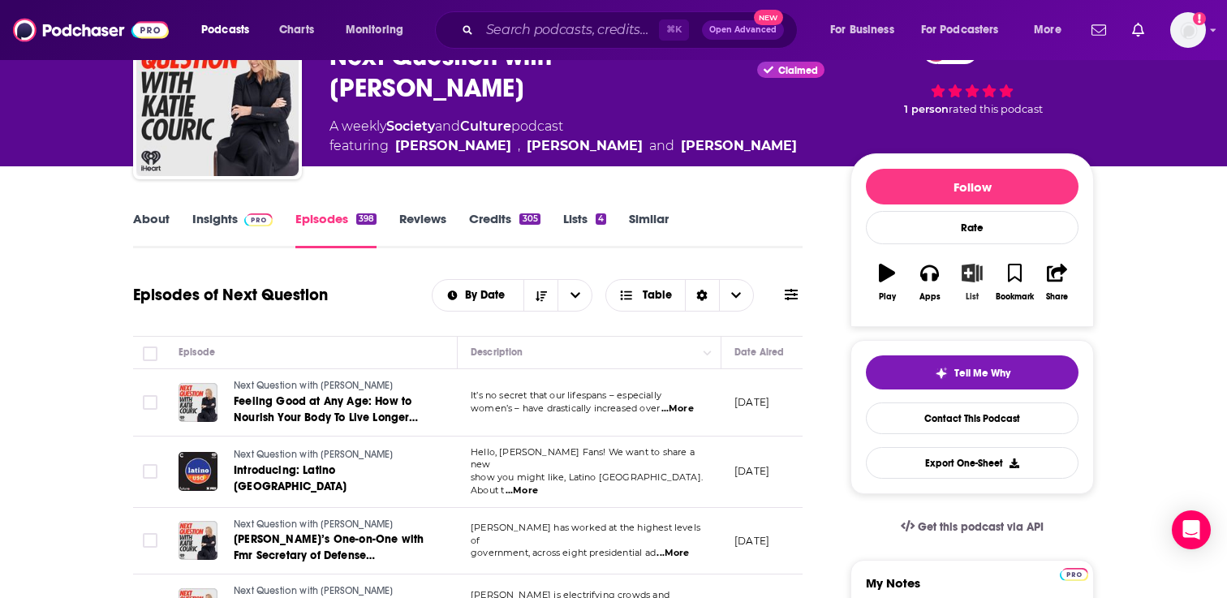
click at [975, 280] on icon "button" at bounding box center [972, 273] width 20 height 18
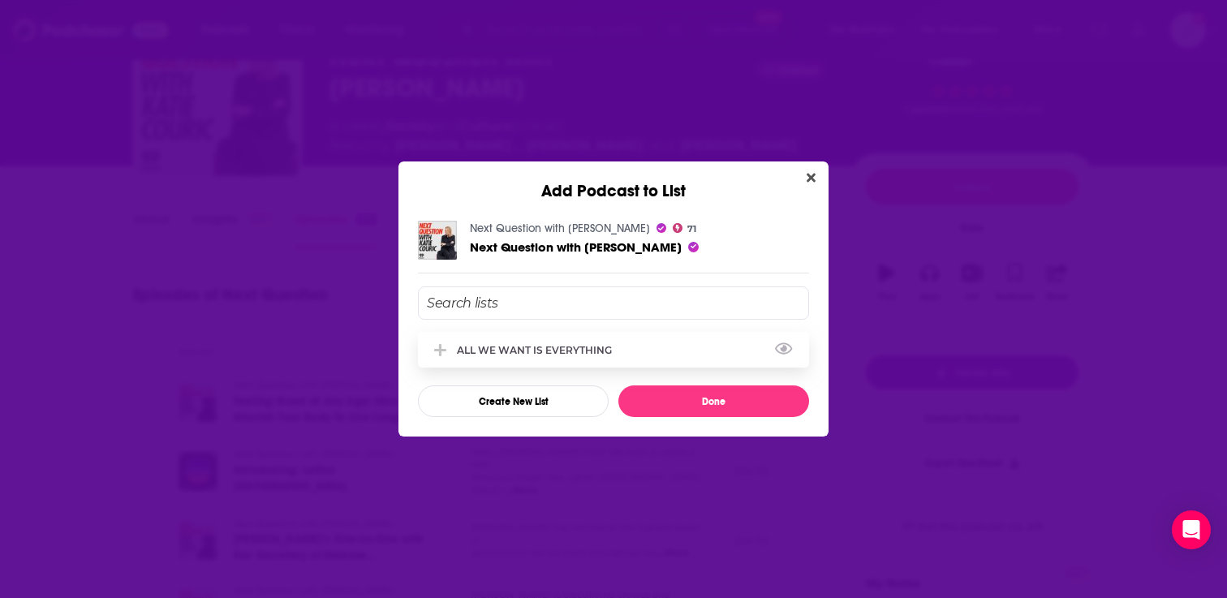
click at [548, 351] on div "ALL WE WANT IS EVERYTHING" at bounding box center [539, 350] width 165 height 12
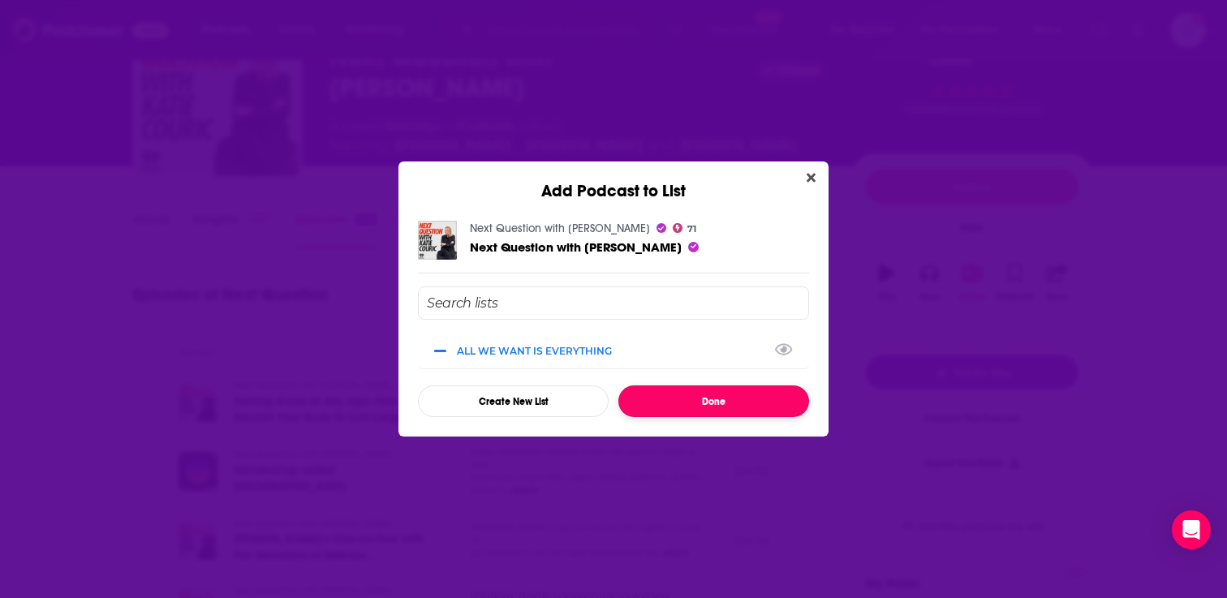
click at [712, 407] on button "Done" at bounding box center [713, 401] width 191 height 32
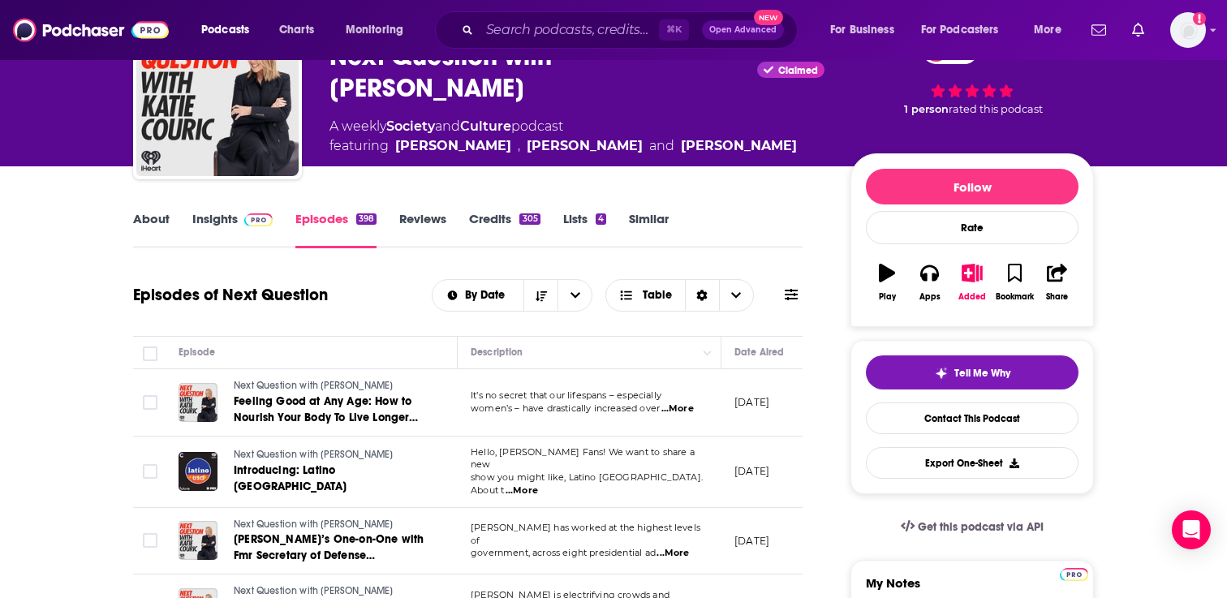
click at [641, 220] on link "Similar" at bounding box center [649, 229] width 40 height 37
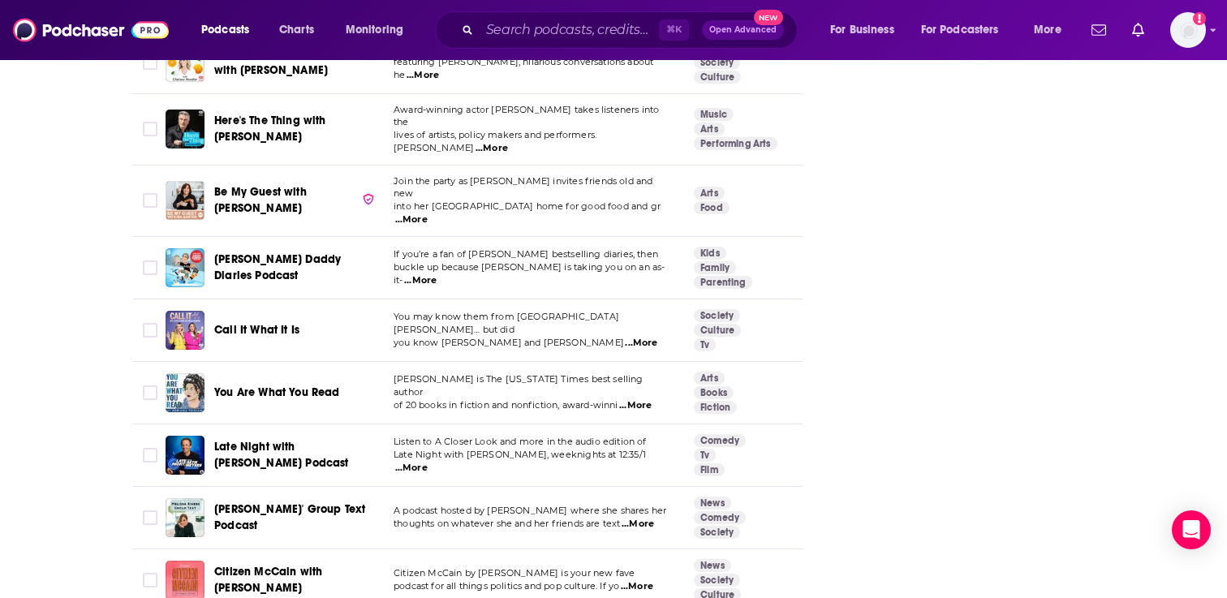
scroll to position [2379, 0]
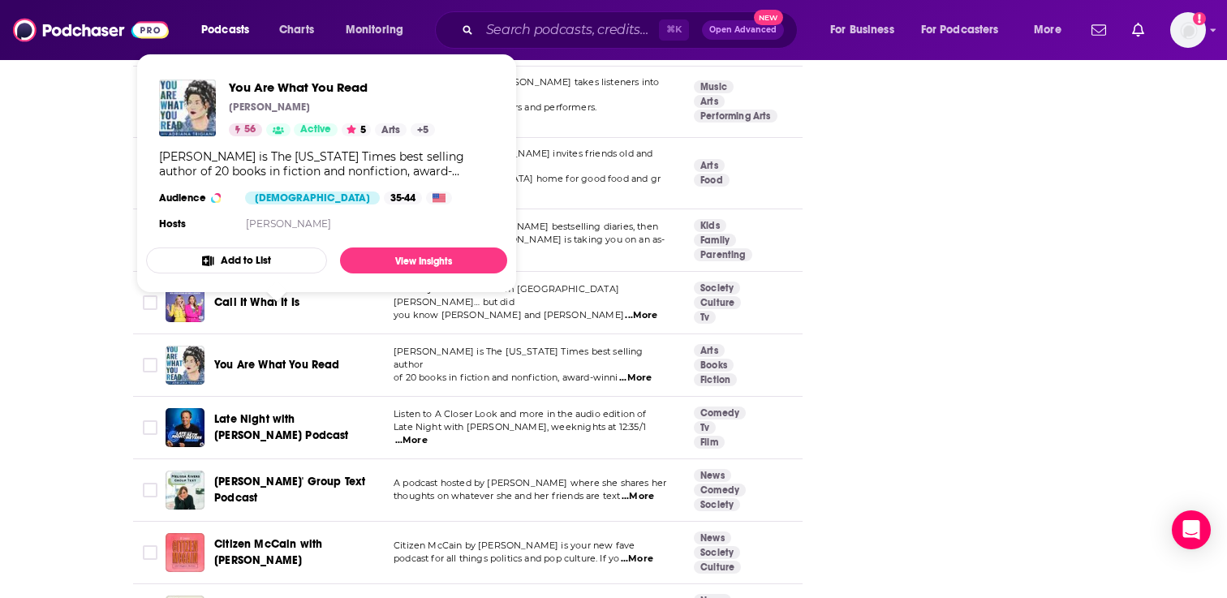
click at [311, 358] on span "You Are What You Read" at bounding box center [277, 365] width 126 height 14
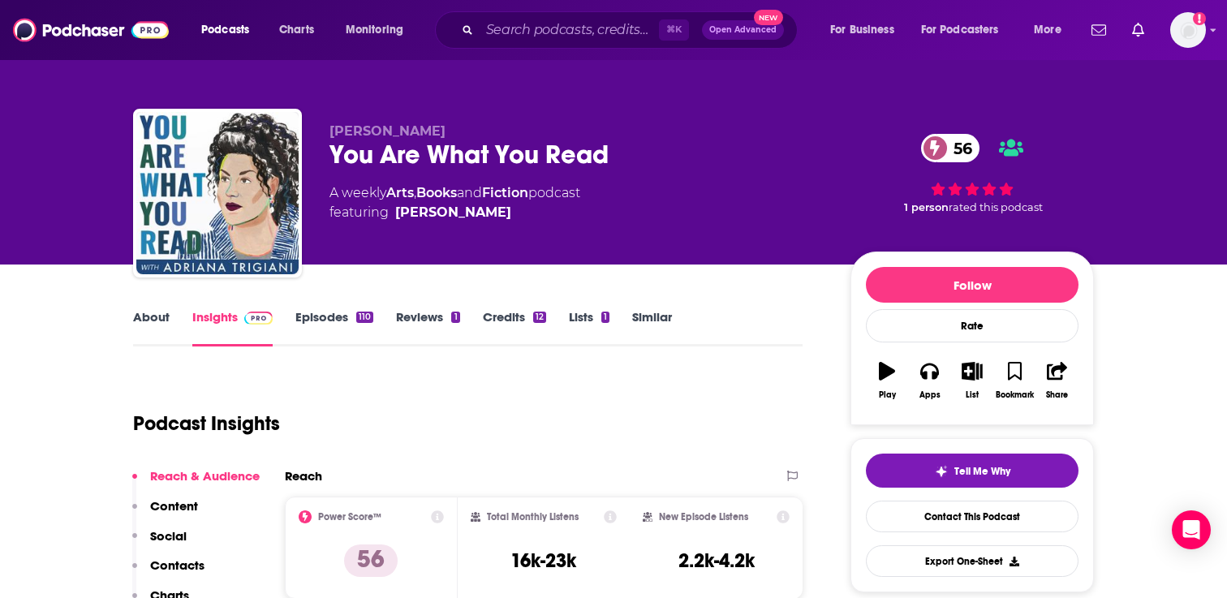
click at [331, 309] on link "Episodes 110" at bounding box center [334, 327] width 78 height 37
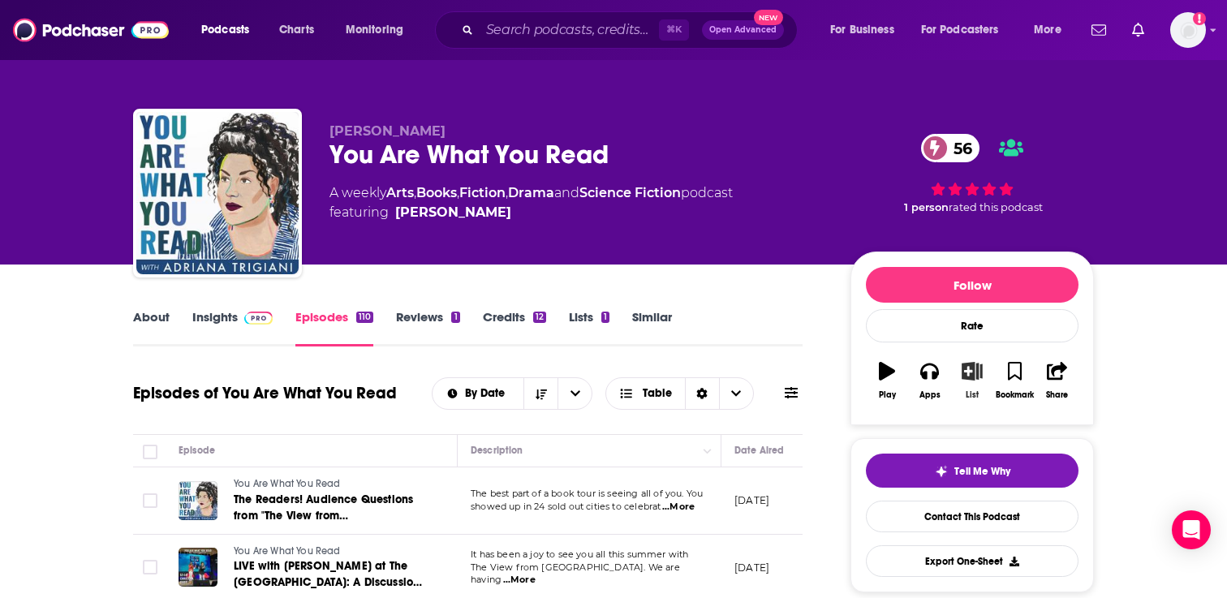
click at [970, 371] on icon "button" at bounding box center [972, 371] width 20 height 18
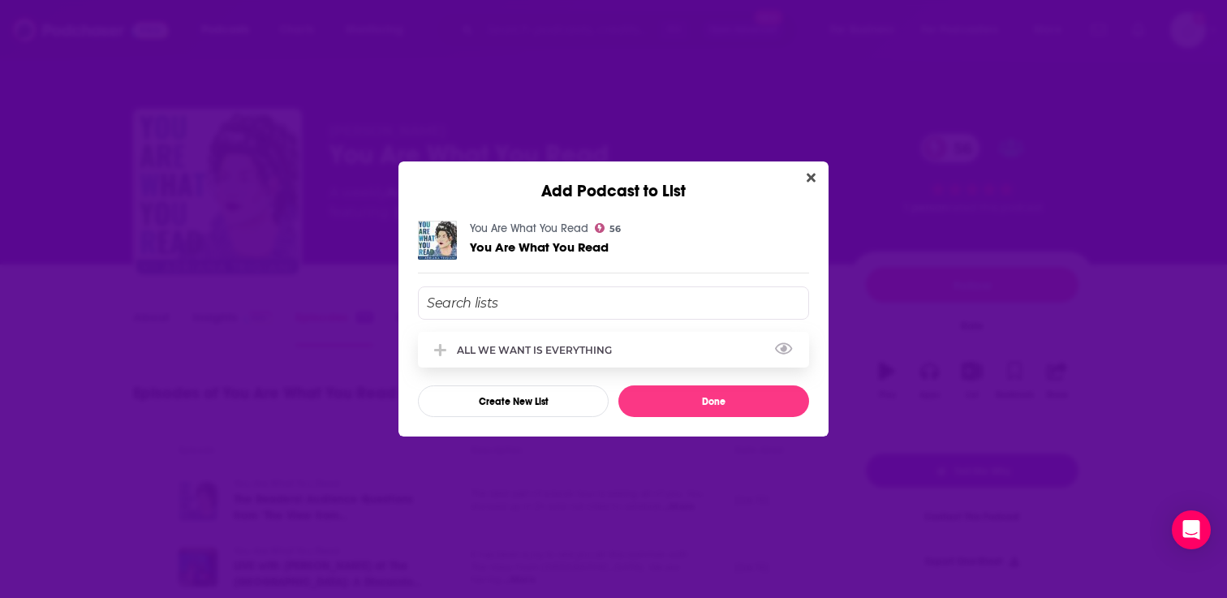
click at [602, 341] on div "ALL WE WANT IS EVERYTHING" at bounding box center [613, 350] width 391 height 36
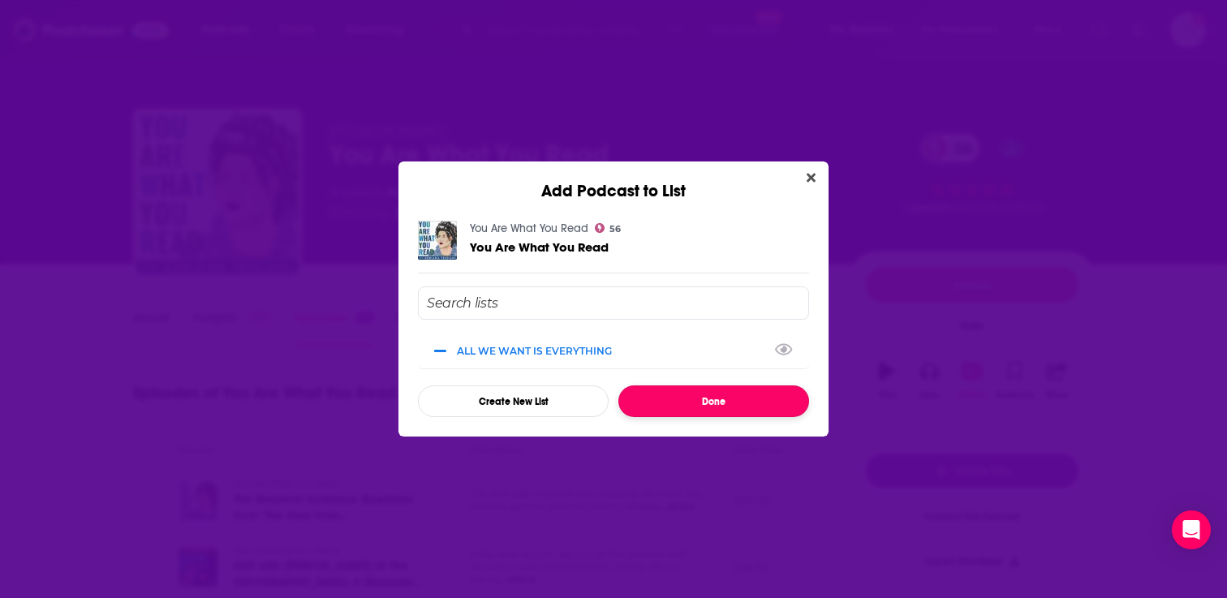
click at [692, 400] on button "Done" at bounding box center [713, 401] width 191 height 32
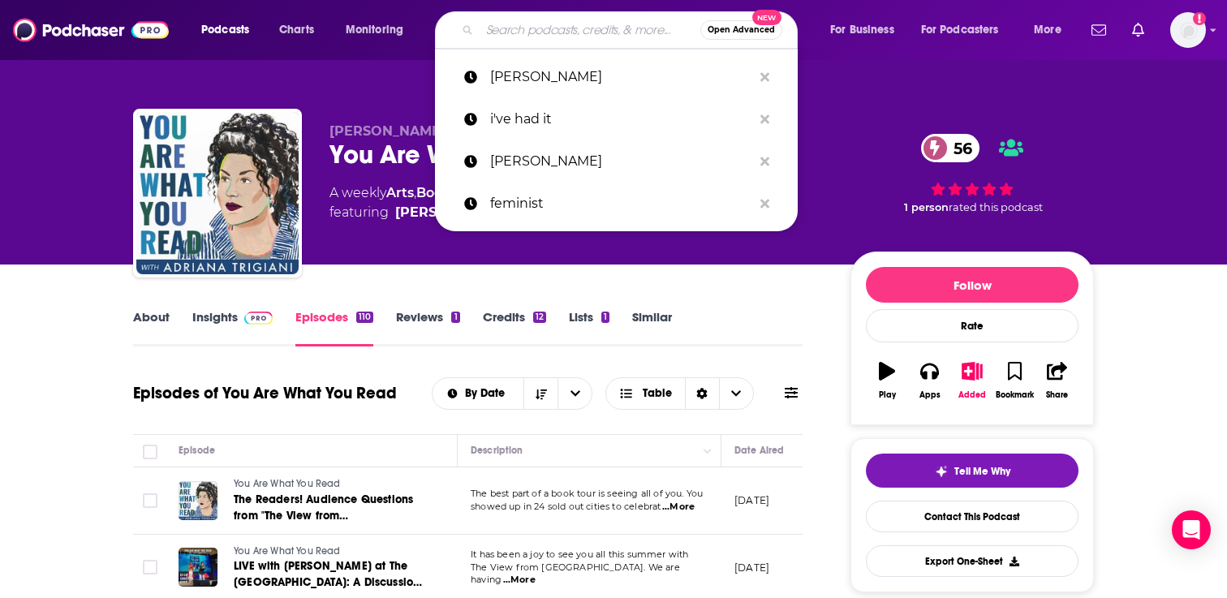
click at [543, 32] on input "Search podcasts, credits, & more..." at bounding box center [590, 30] width 221 height 26
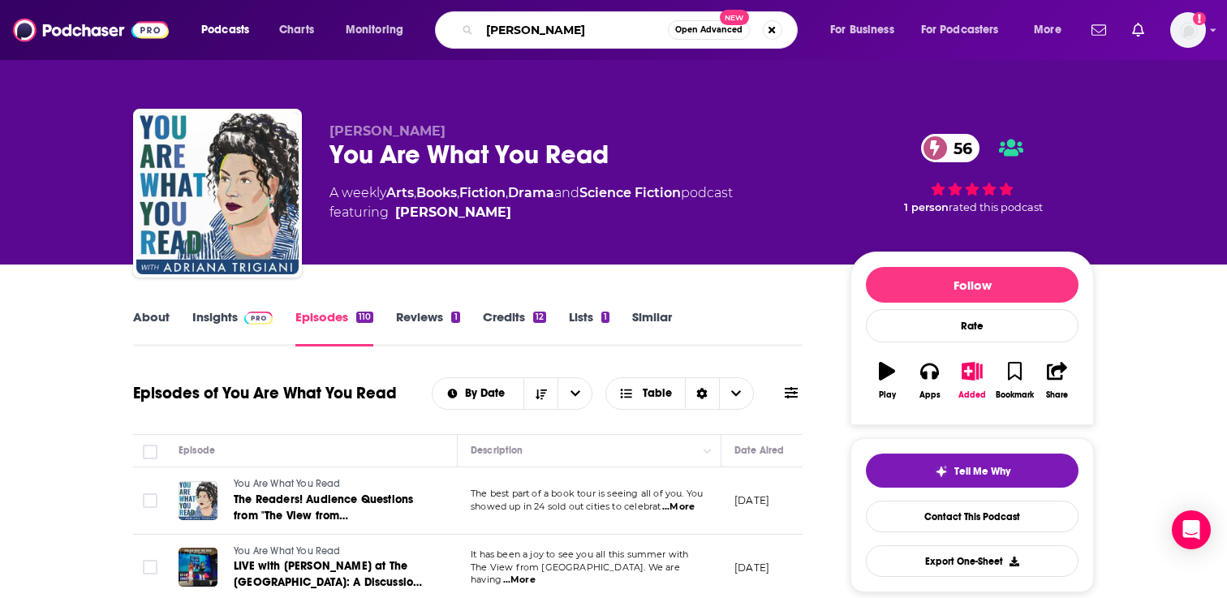
type input "gloria steinem"
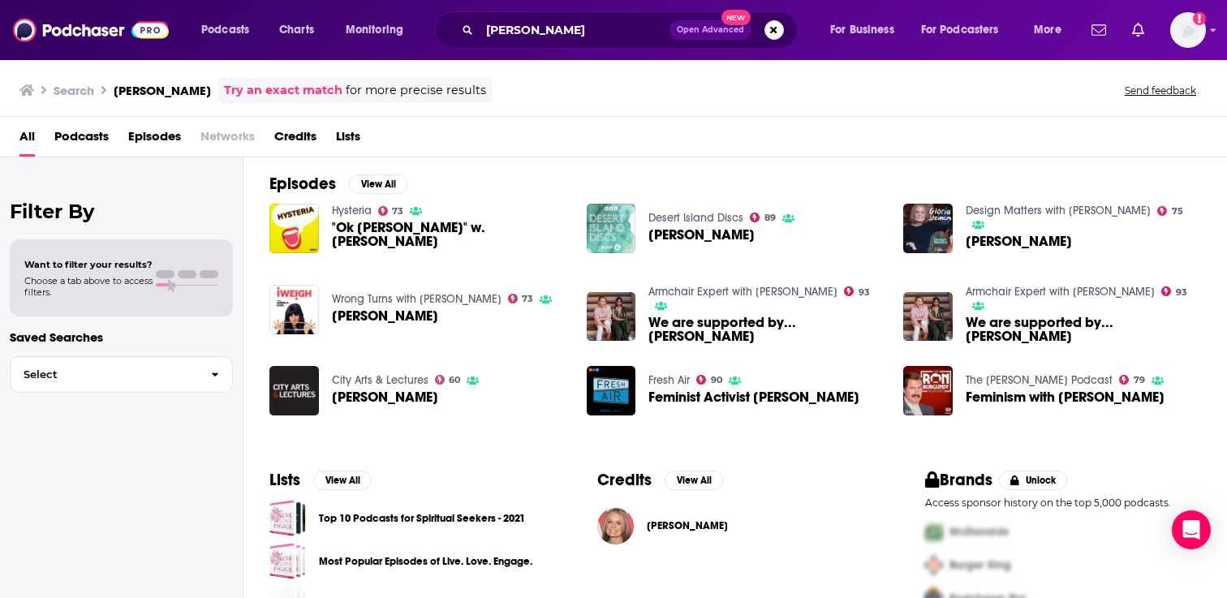
scroll to position [231, 0]
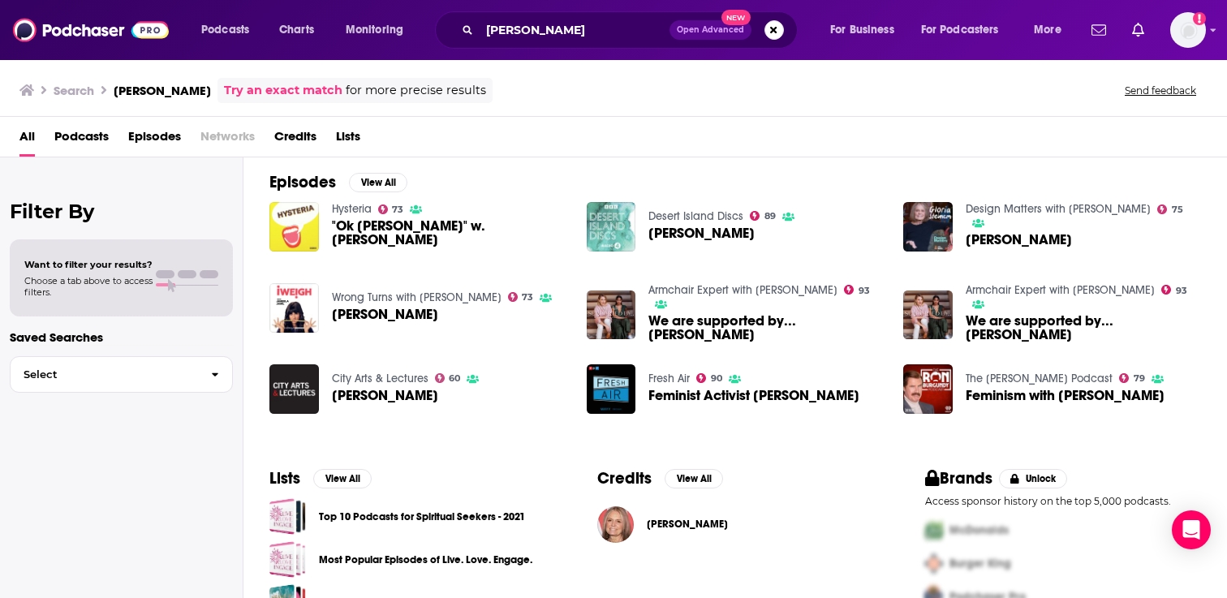
click at [282, 226] on img at bounding box center [294, 227] width 50 height 50
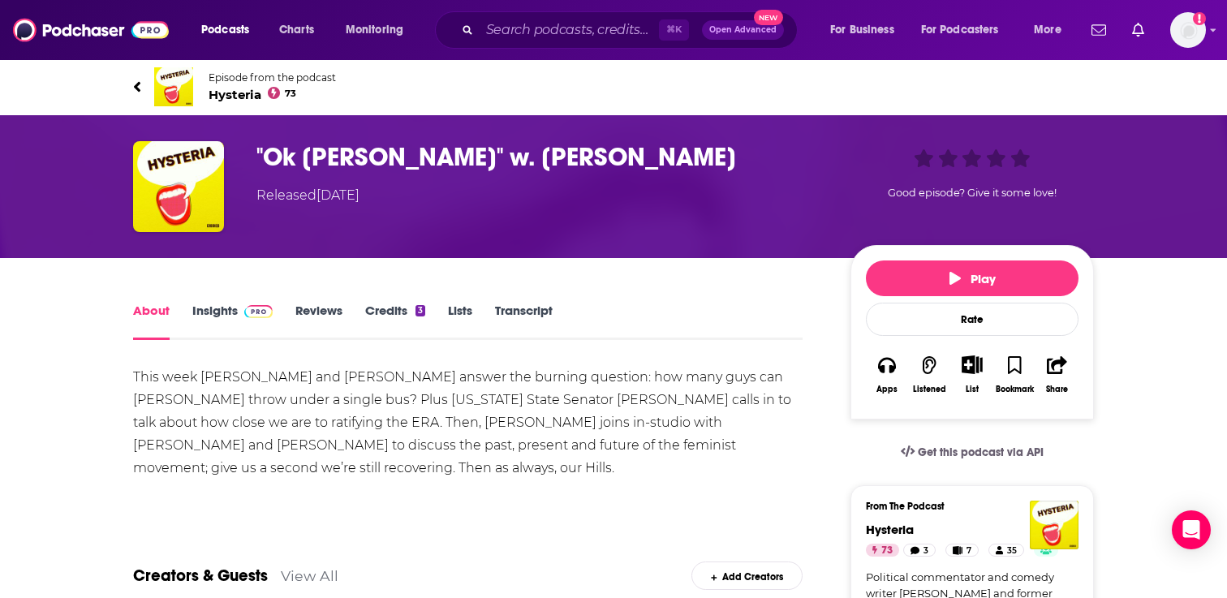
click at [237, 88] on span "Hysteria 73" at bounding box center [272, 94] width 127 height 15
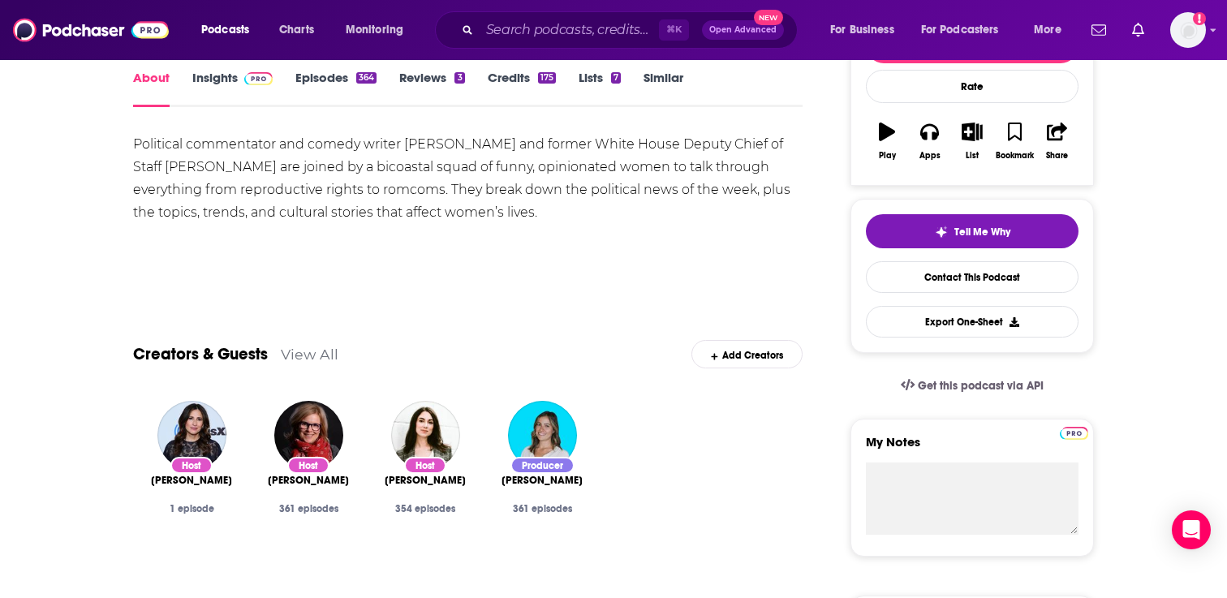
scroll to position [207, 0]
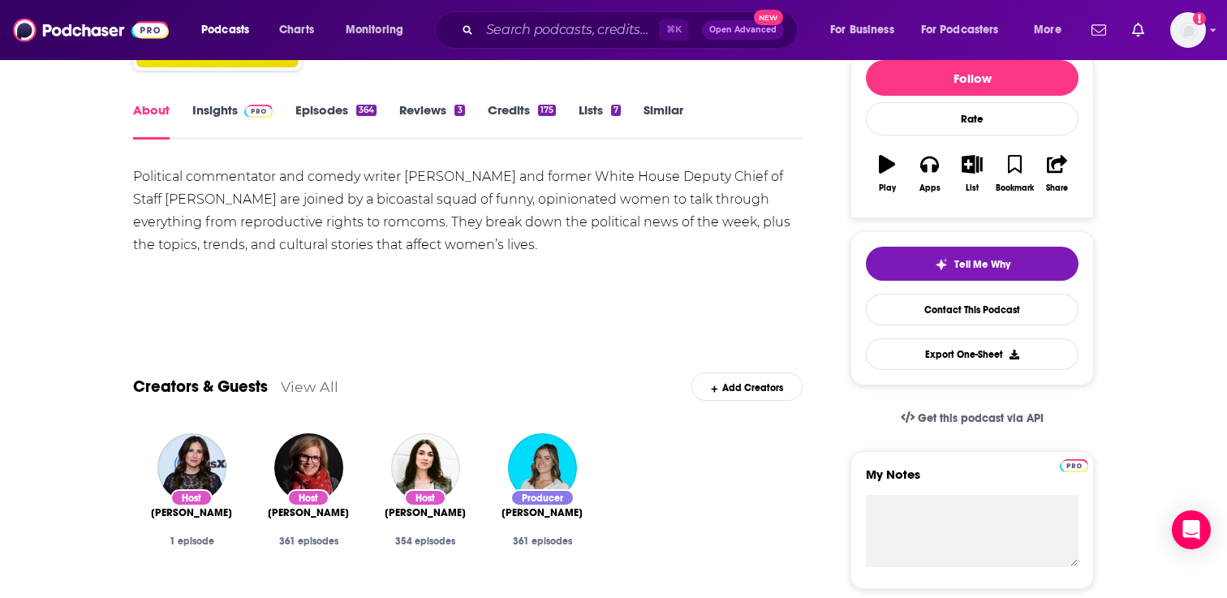
click at [330, 114] on link "Episodes 364" at bounding box center [335, 120] width 81 height 37
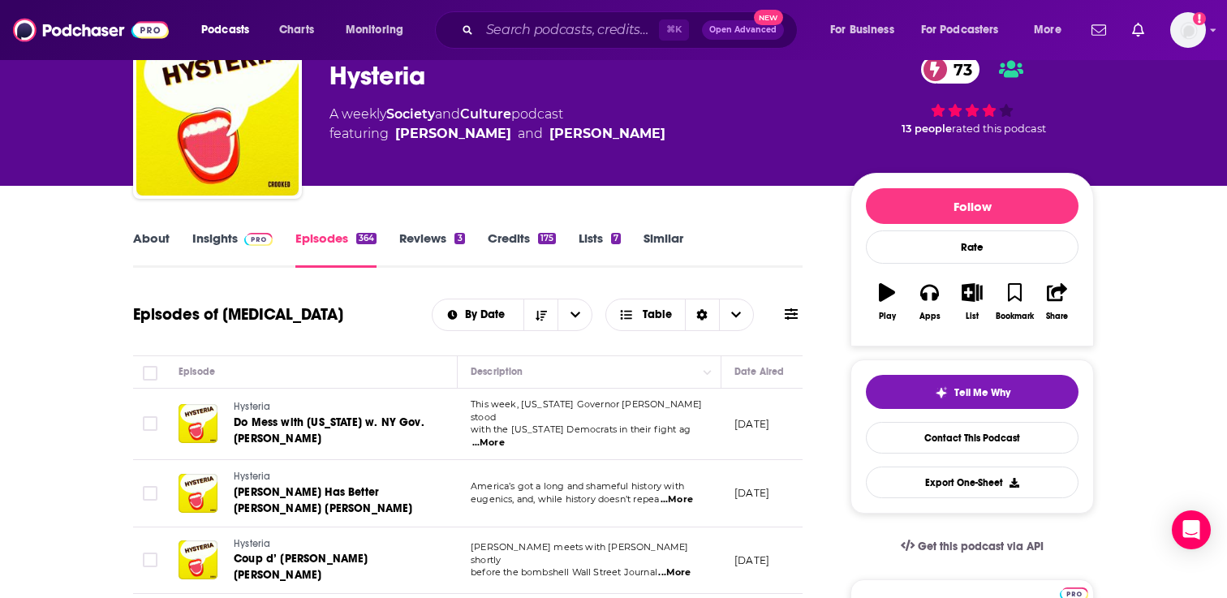
scroll to position [75, 0]
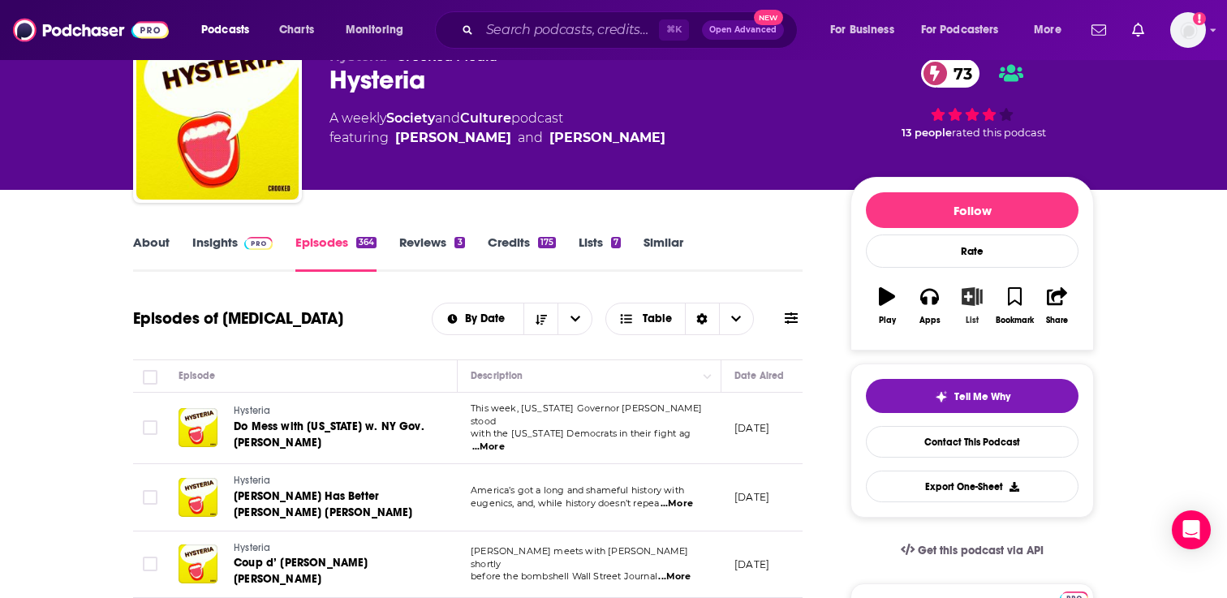
click at [976, 312] on button "List" at bounding box center [972, 306] width 42 height 58
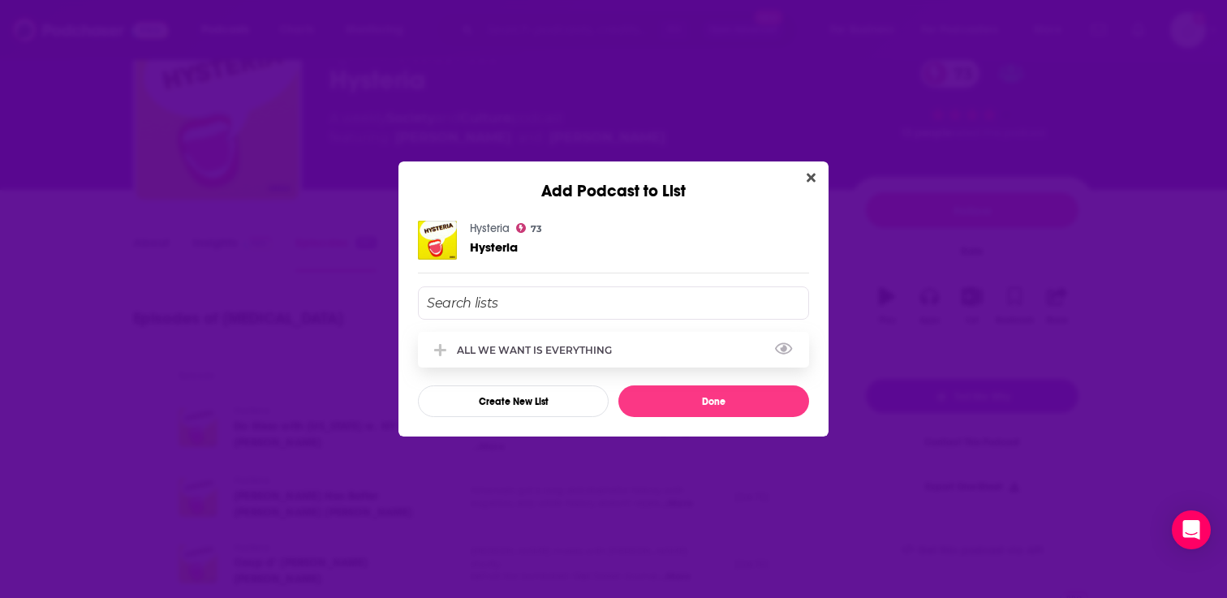
click at [552, 354] on div "ALL WE WANT IS EVERYTHING" at bounding box center [539, 350] width 165 height 12
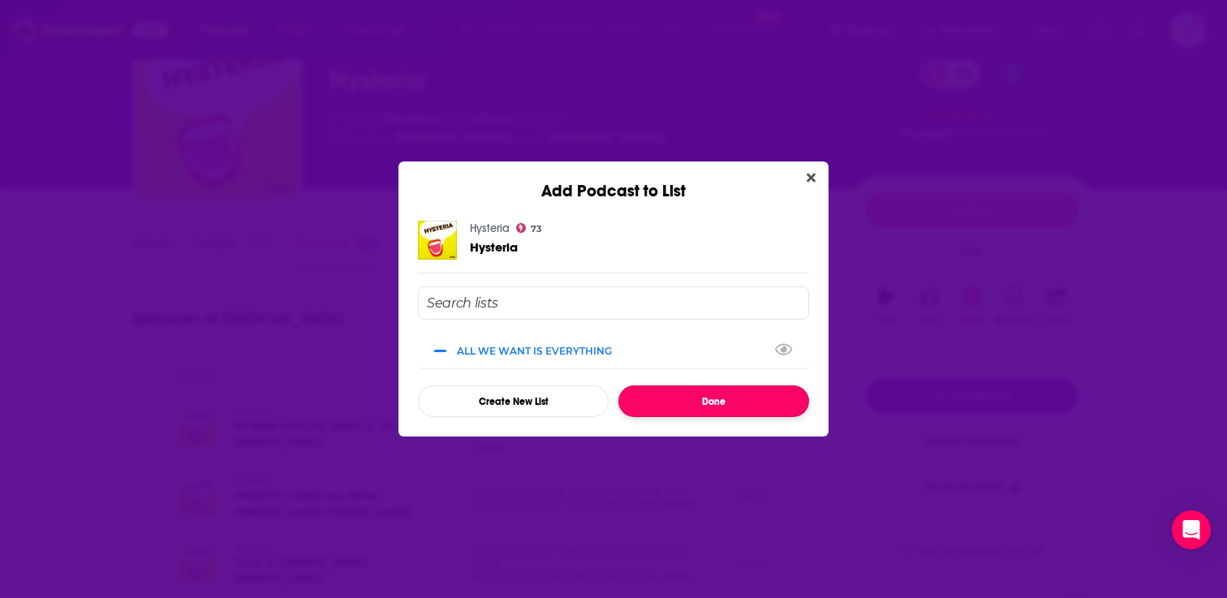
click at [682, 415] on button "Done" at bounding box center [713, 401] width 191 height 32
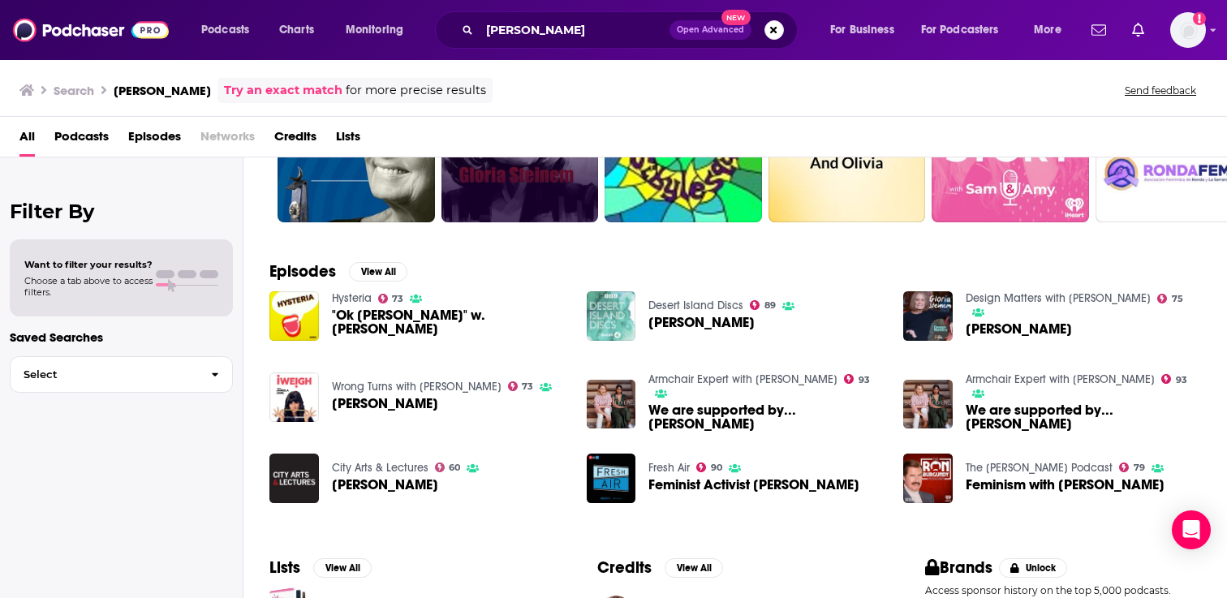
scroll to position [144, 0]
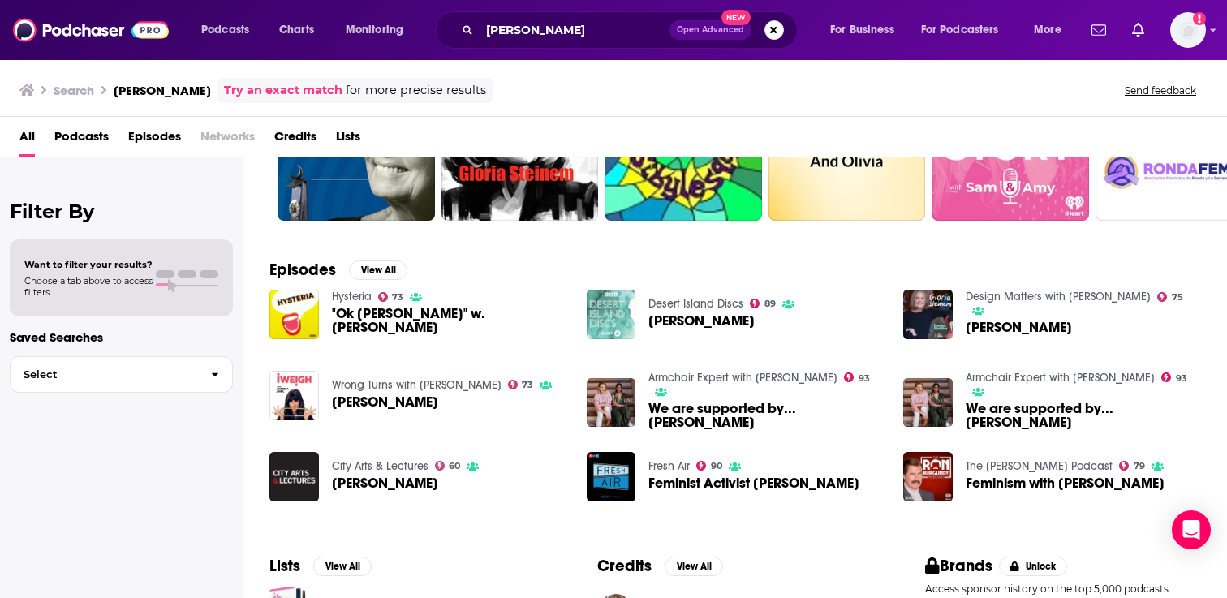
click at [378, 403] on span "Gloria Steinem" at bounding box center [385, 402] width 106 height 14
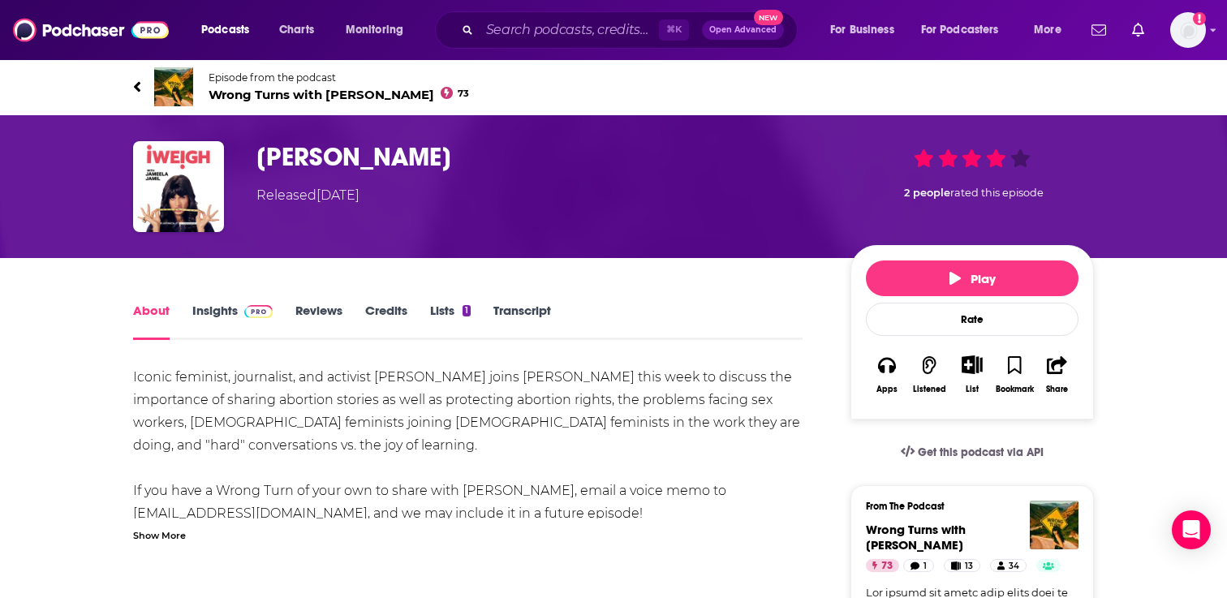
click at [286, 93] on span "Wrong Turns with Jameela Jamil 73" at bounding box center [339, 94] width 261 height 15
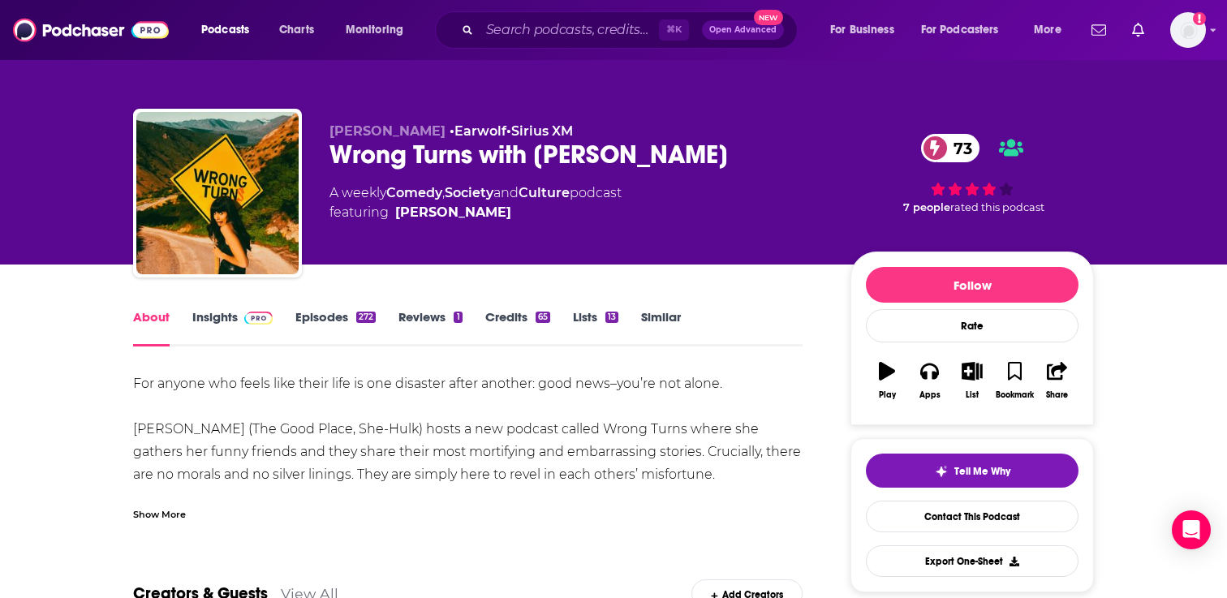
scroll to position [134, 0]
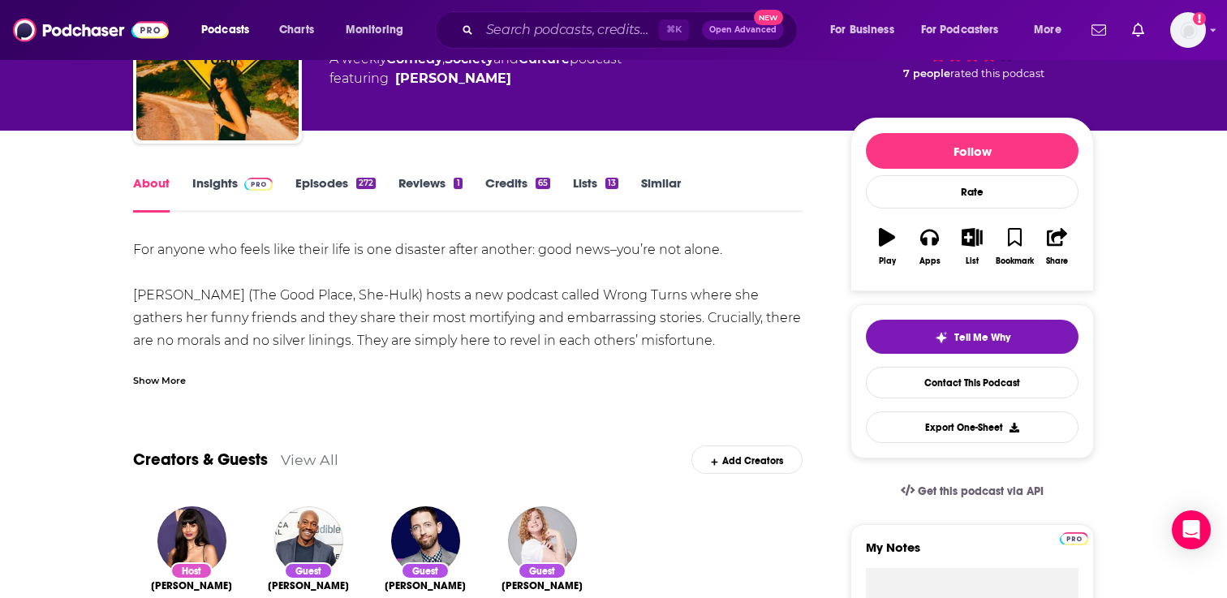
click at [320, 187] on link "Episodes 272" at bounding box center [335, 193] width 80 height 37
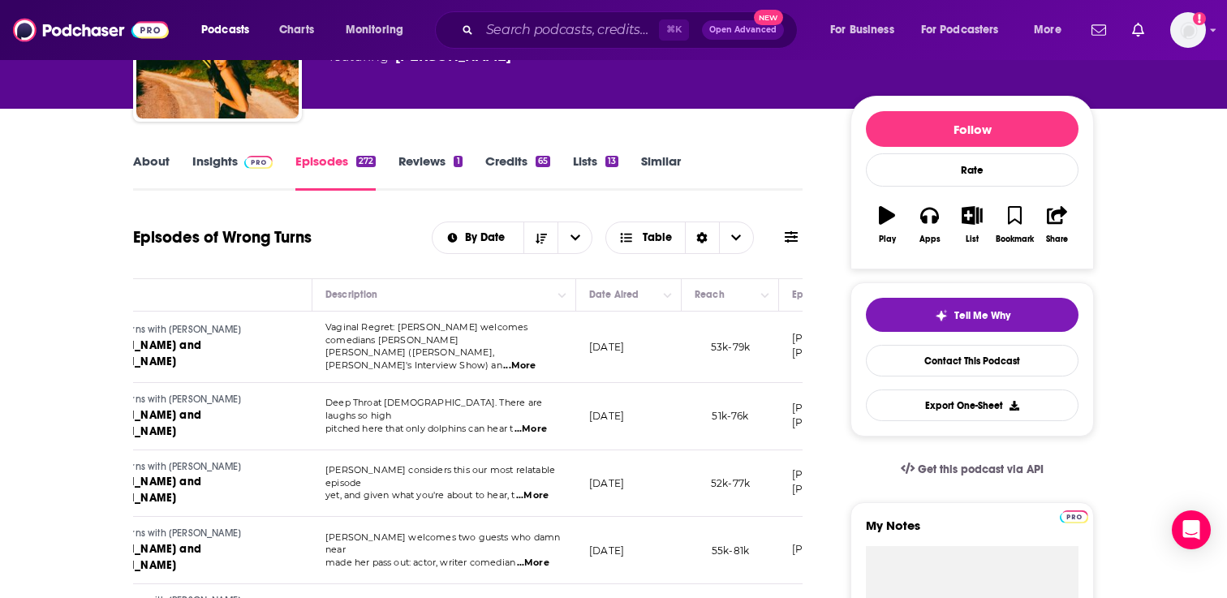
scroll to position [0, 157]
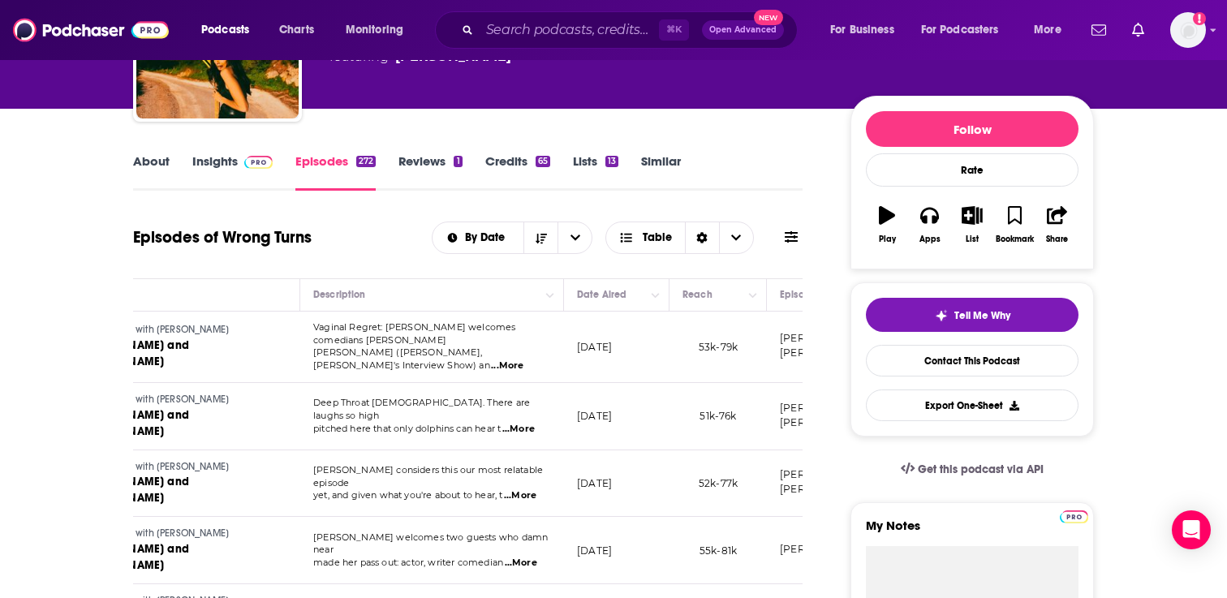
click at [523, 360] on span "...More" at bounding box center [507, 366] width 32 height 13
click at [750, 178] on div "About Insights Episodes 272 Reviews 1 Credits 65 Lists 13 Similar" at bounding box center [468, 171] width 670 height 40
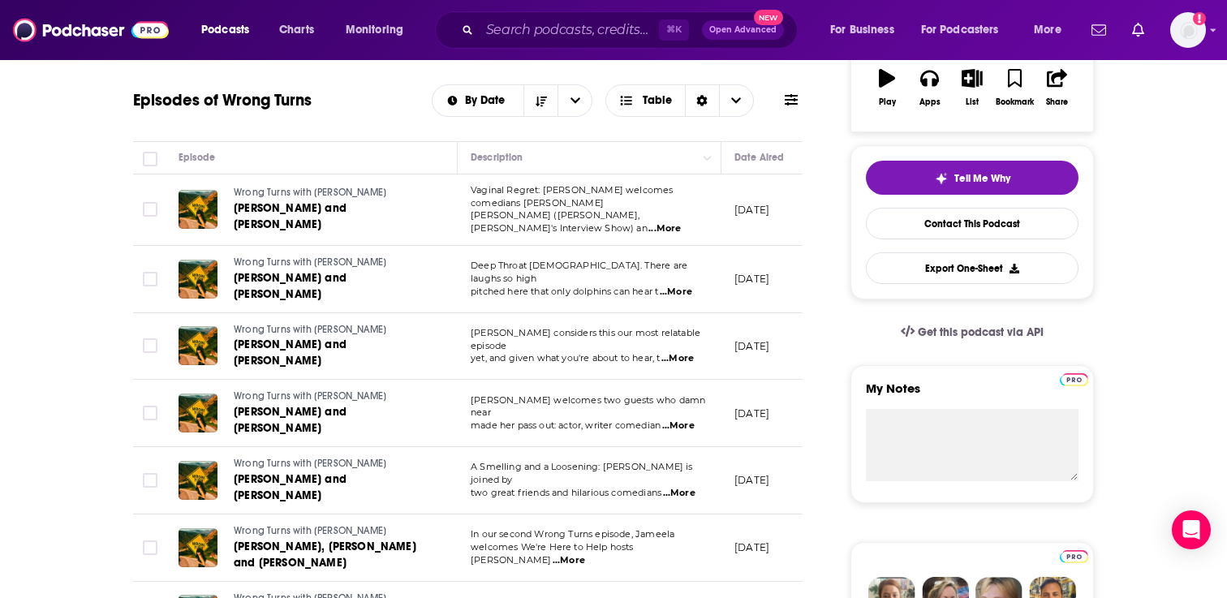
scroll to position [0, 0]
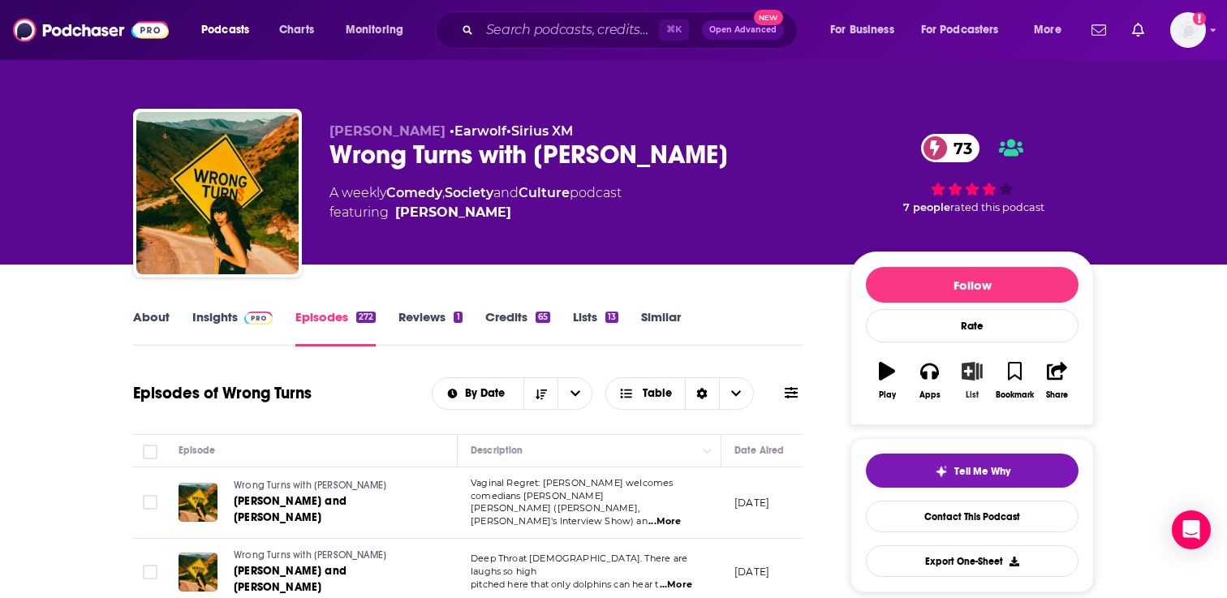
click at [971, 378] on icon "button" at bounding box center [972, 371] width 20 height 18
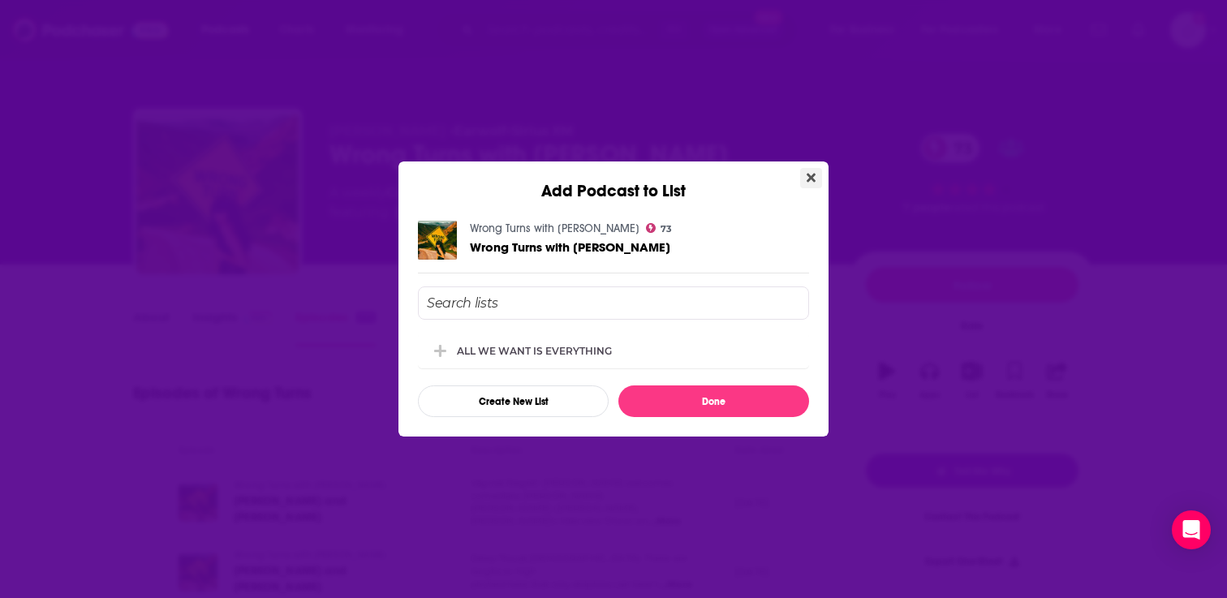
click at [811, 176] on icon "Close" at bounding box center [811, 178] width 9 height 9
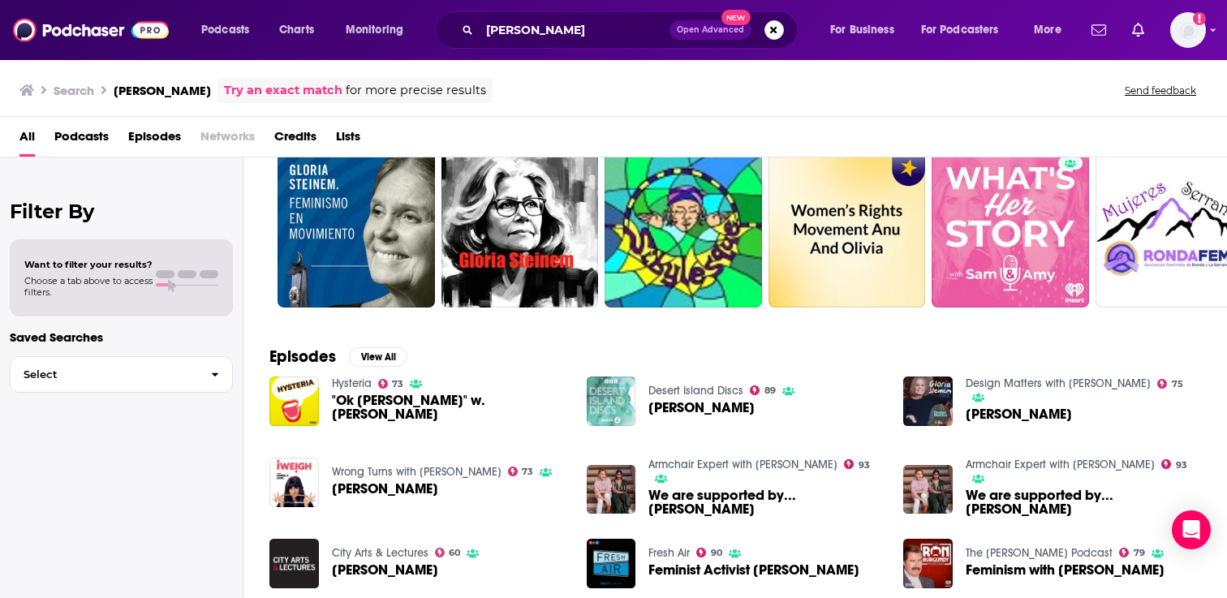
scroll to position [71, 0]
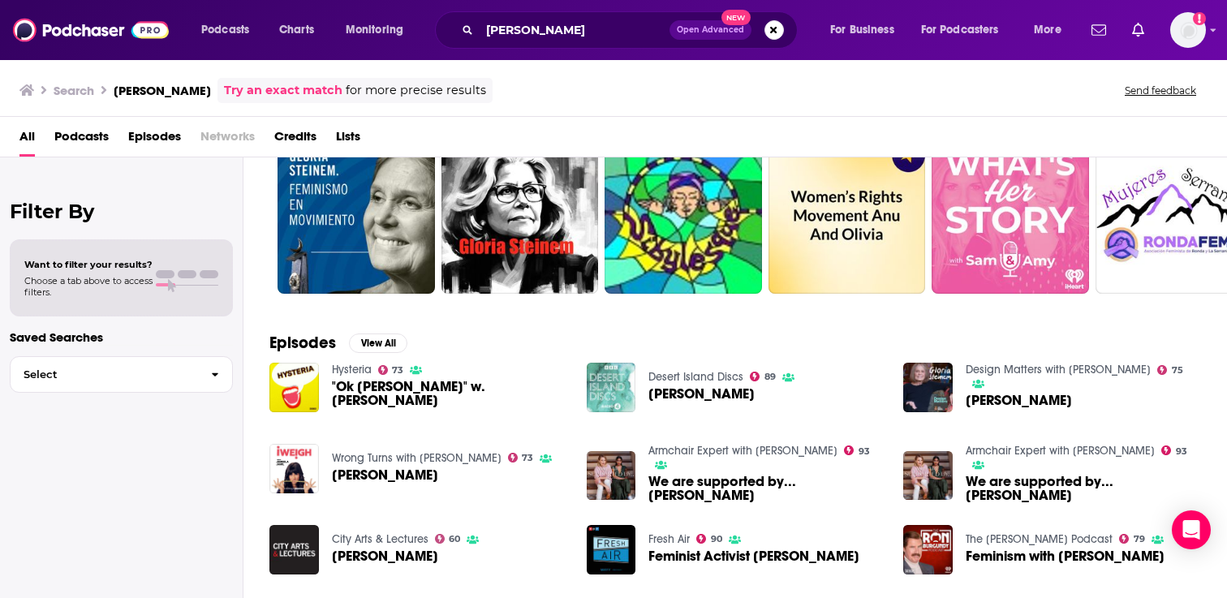
click at [337, 370] on div "Podcasts Charts Monitoring gloria steinem Open Advanced New For Business For Po…" at bounding box center [613, 299] width 1227 height 598
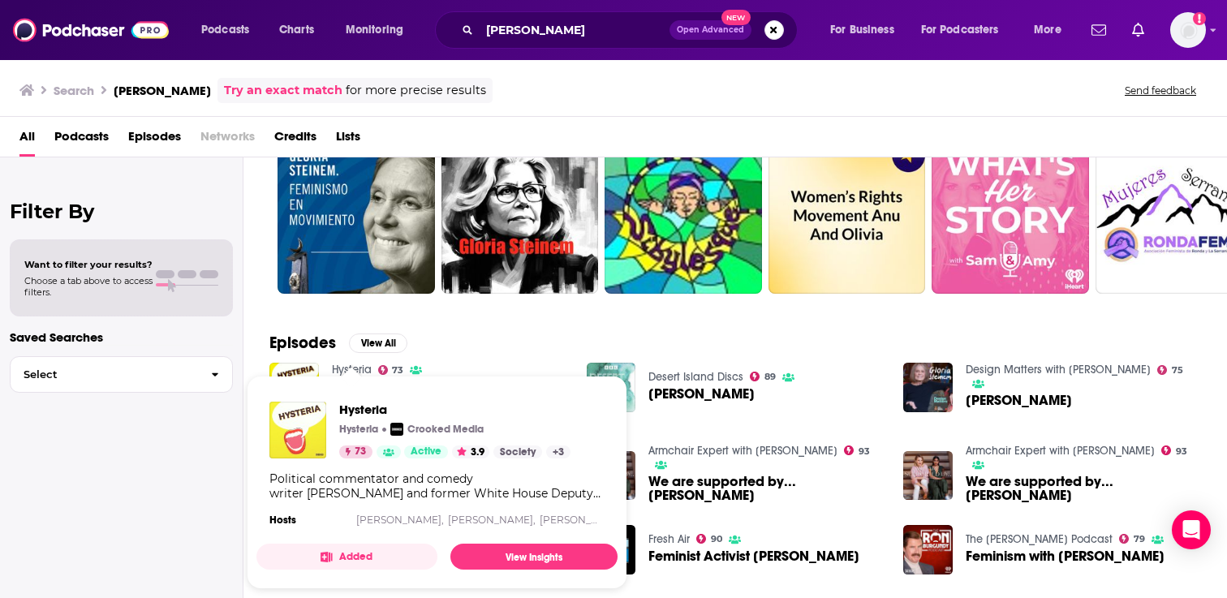
click at [294, 410] on img "Hysteria" at bounding box center [297, 430] width 57 height 57
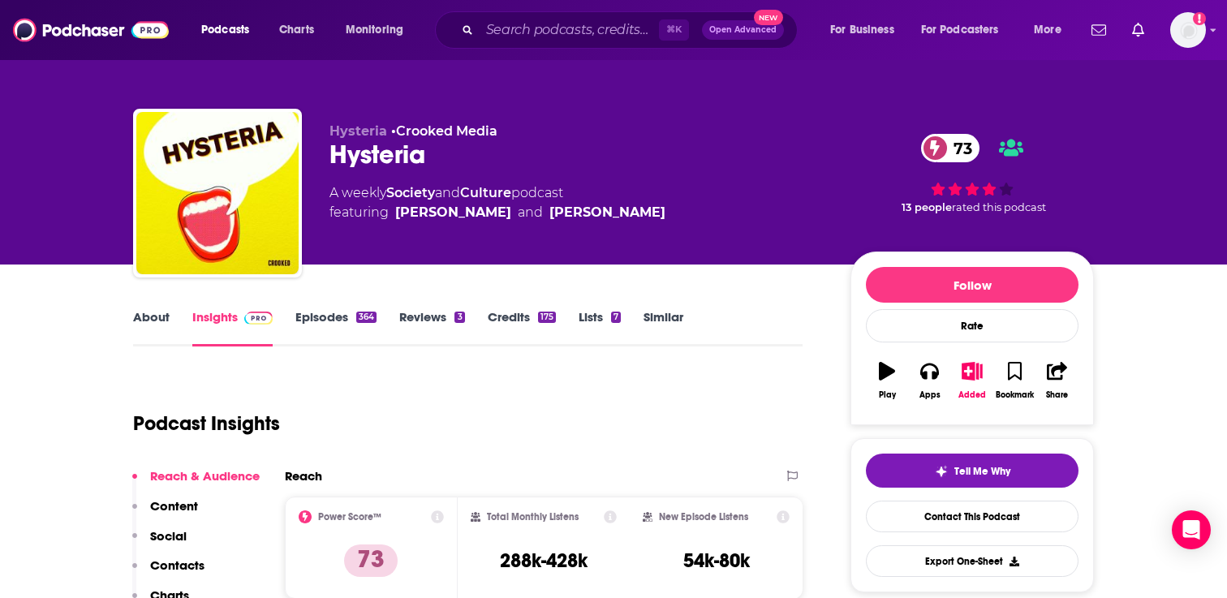
click at [149, 324] on link "About" at bounding box center [151, 327] width 37 height 37
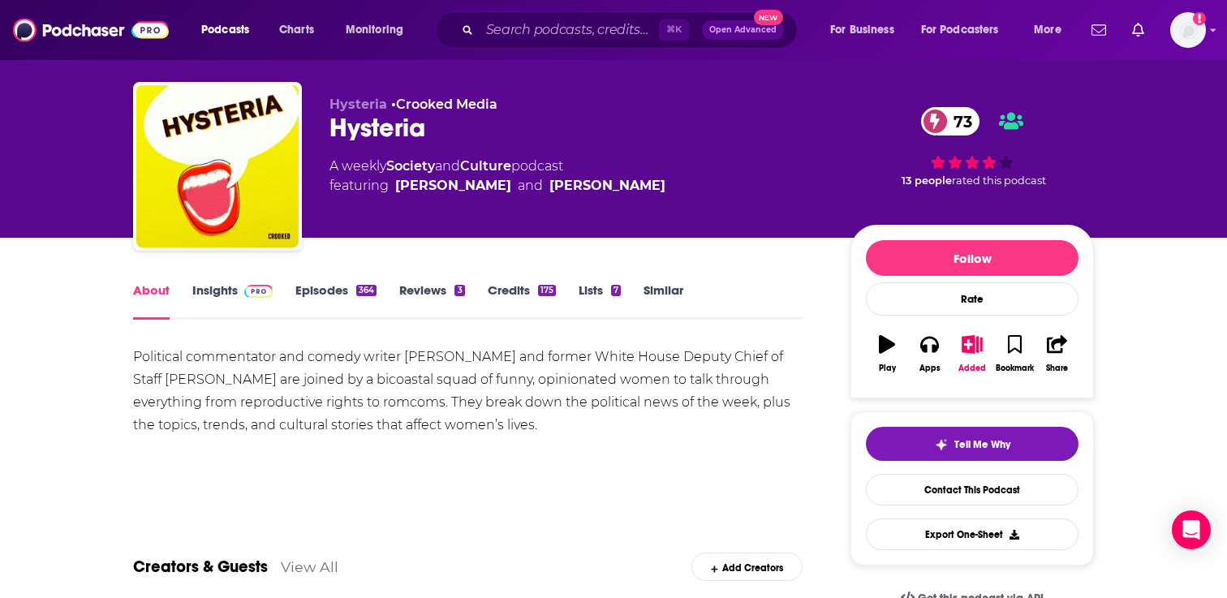
scroll to position [30, 0]
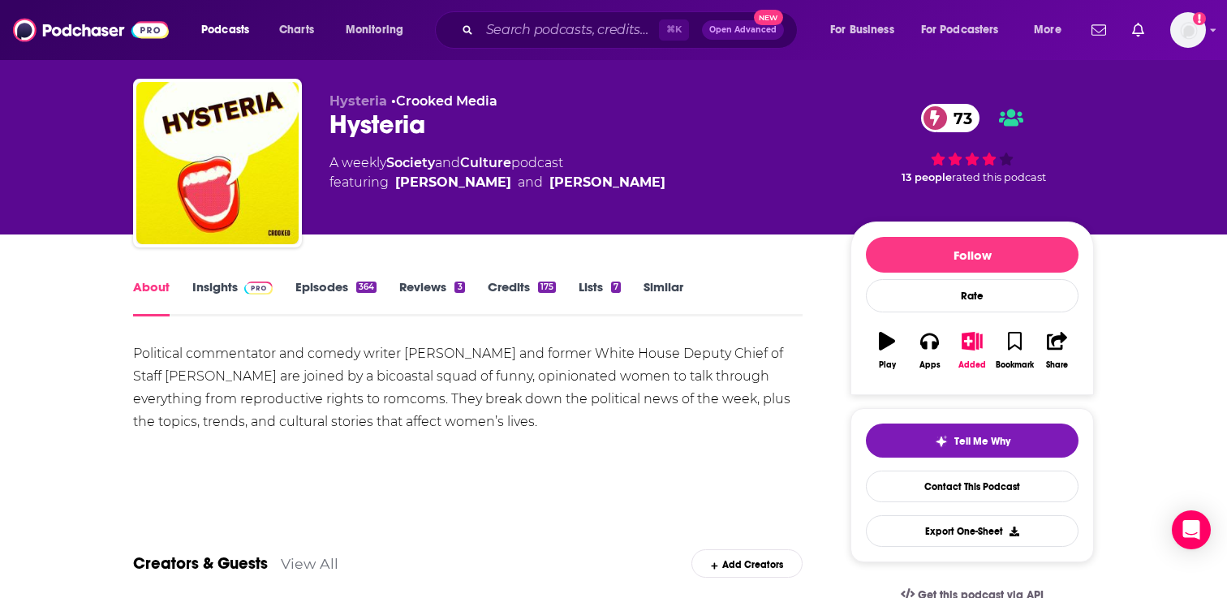
click at [665, 286] on link "Similar" at bounding box center [664, 297] width 40 height 37
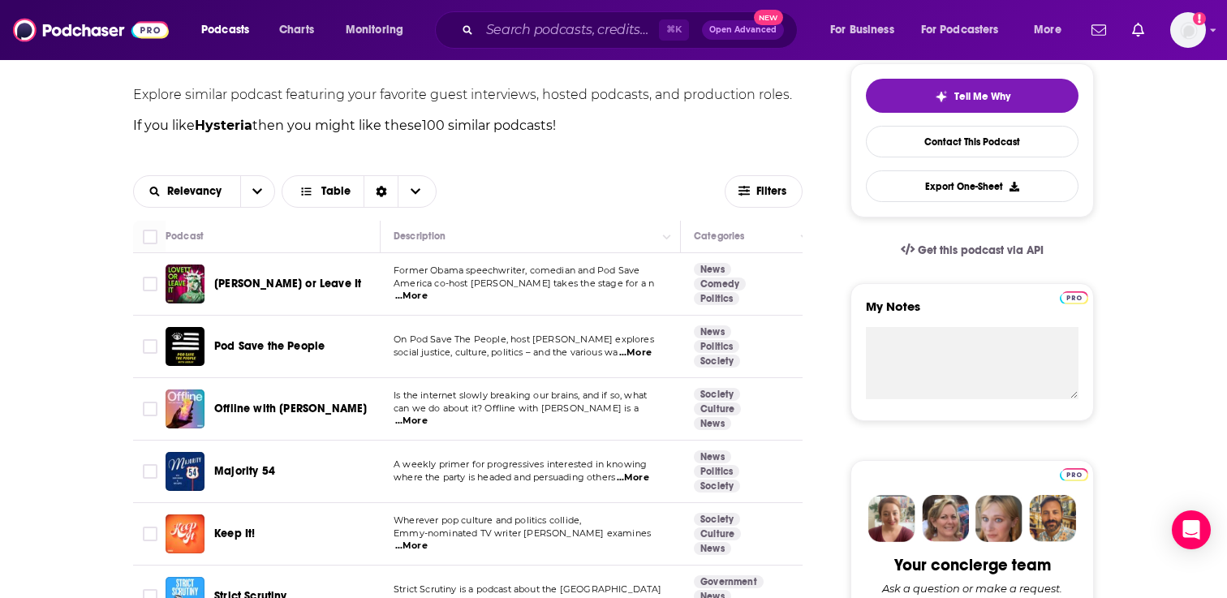
scroll to position [408, 0]
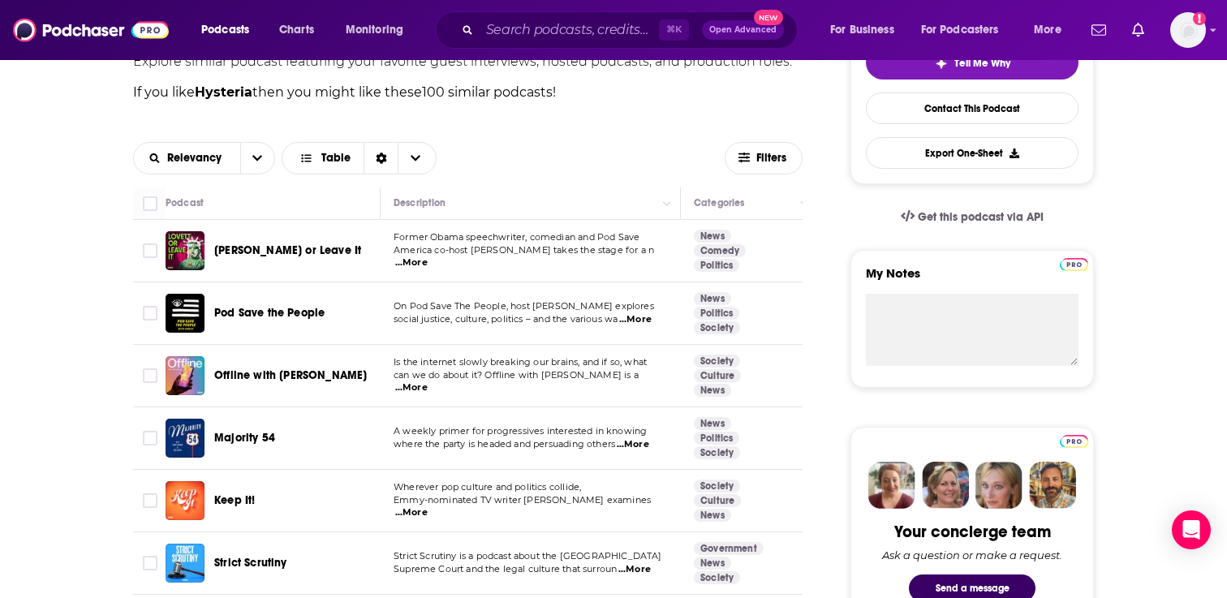
click at [428, 256] on span "...More" at bounding box center [411, 262] width 32 height 13
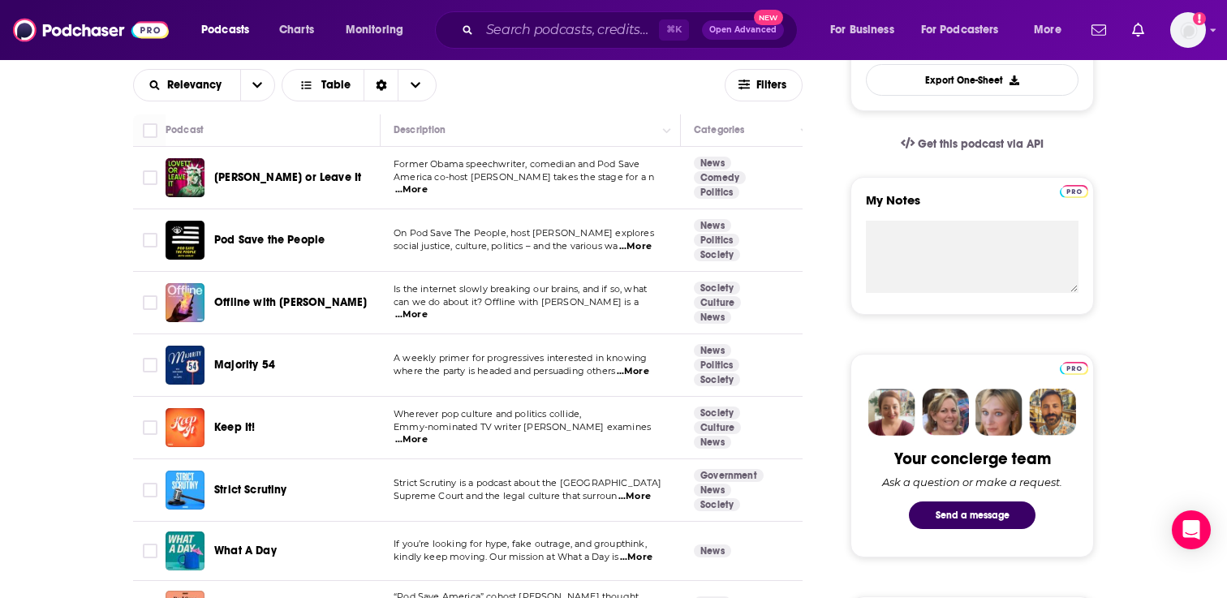
scroll to position [489, 0]
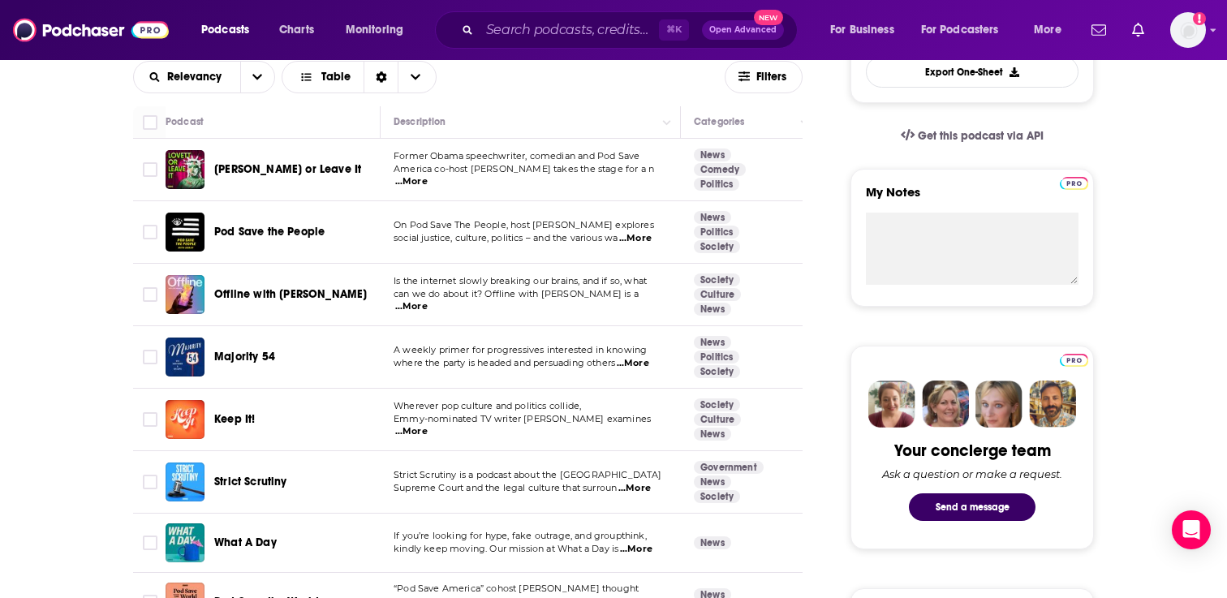
click at [646, 238] on span "...More" at bounding box center [635, 238] width 32 height 13
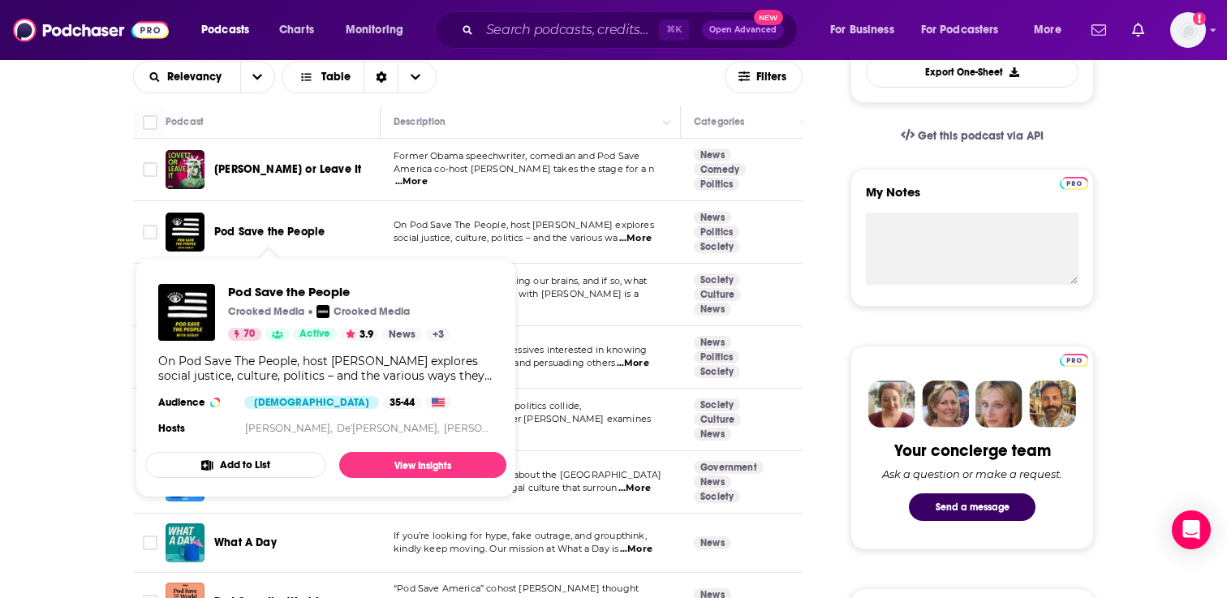
click at [261, 233] on span "Pod Save the People" at bounding box center [269, 232] width 110 height 14
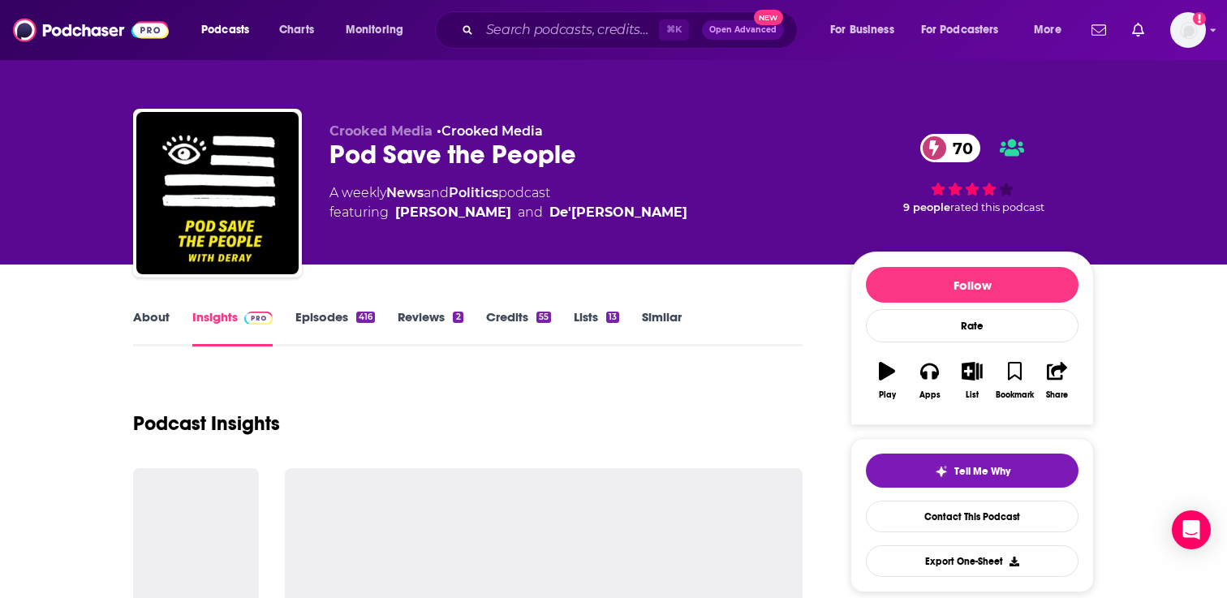
click at [320, 312] on link "Episodes 416" at bounding box center [335, 327] width 80 height 37
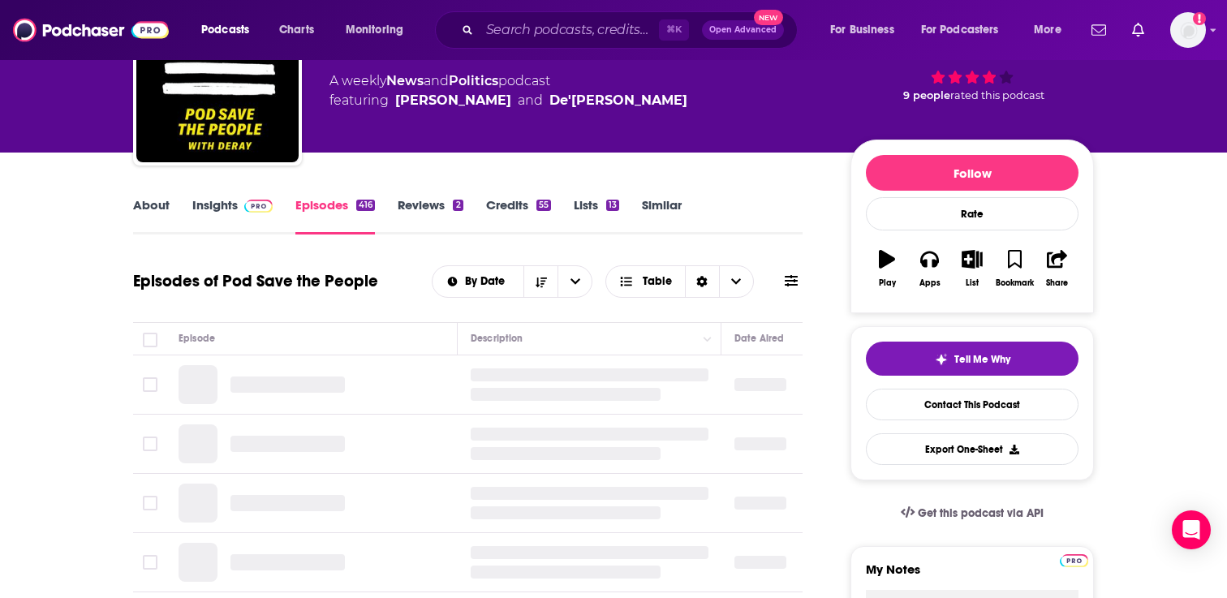
scroll to position [114, 0]
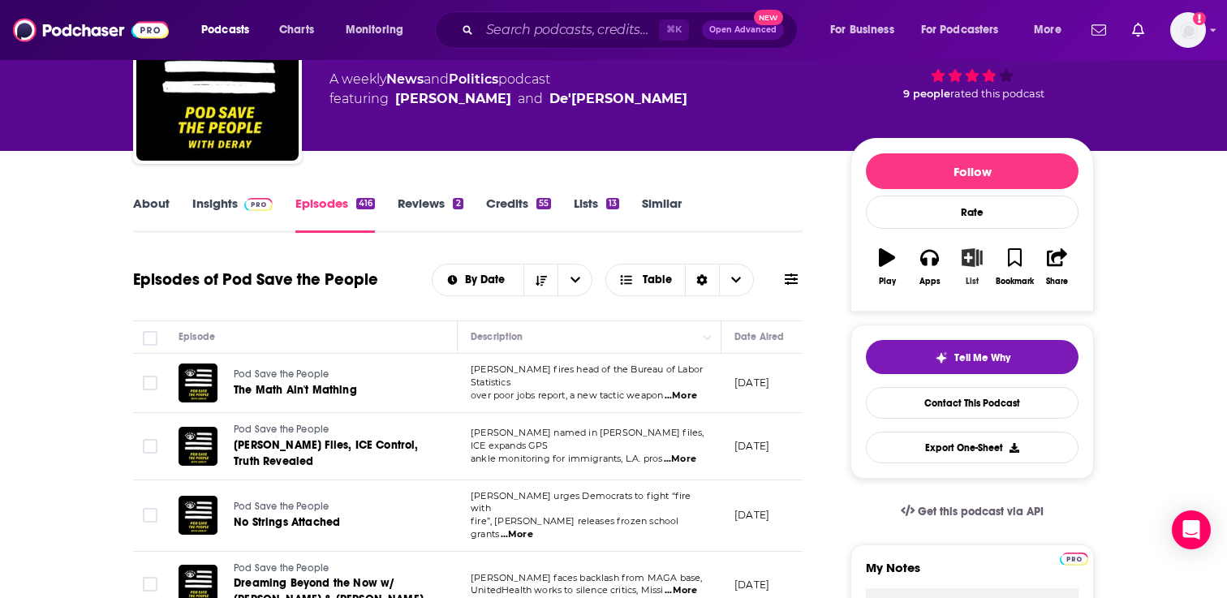
click at [973, 262] on icon "button" at bounding box center [972, 257] width 20 height 18
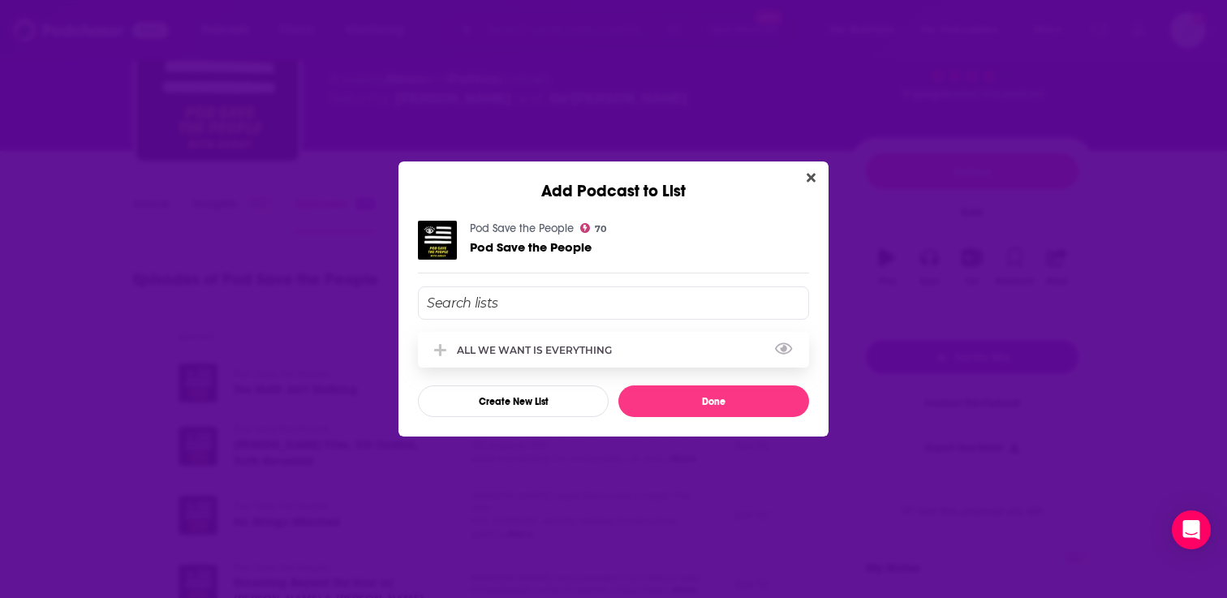
click at [696, 338] on div "ALL WE WANT IS EVERYTHING" at bounding box center [613, 350] width 391 height 36
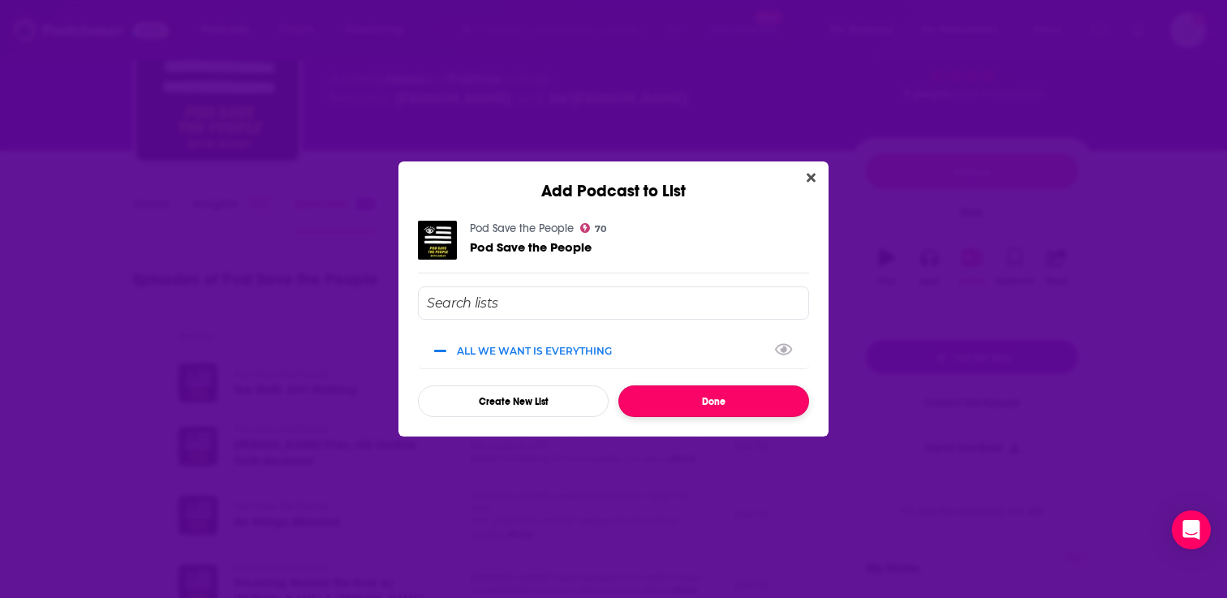
click at [704, 399] on button "Done" at bounding box center [713, 401] width 191 height 32
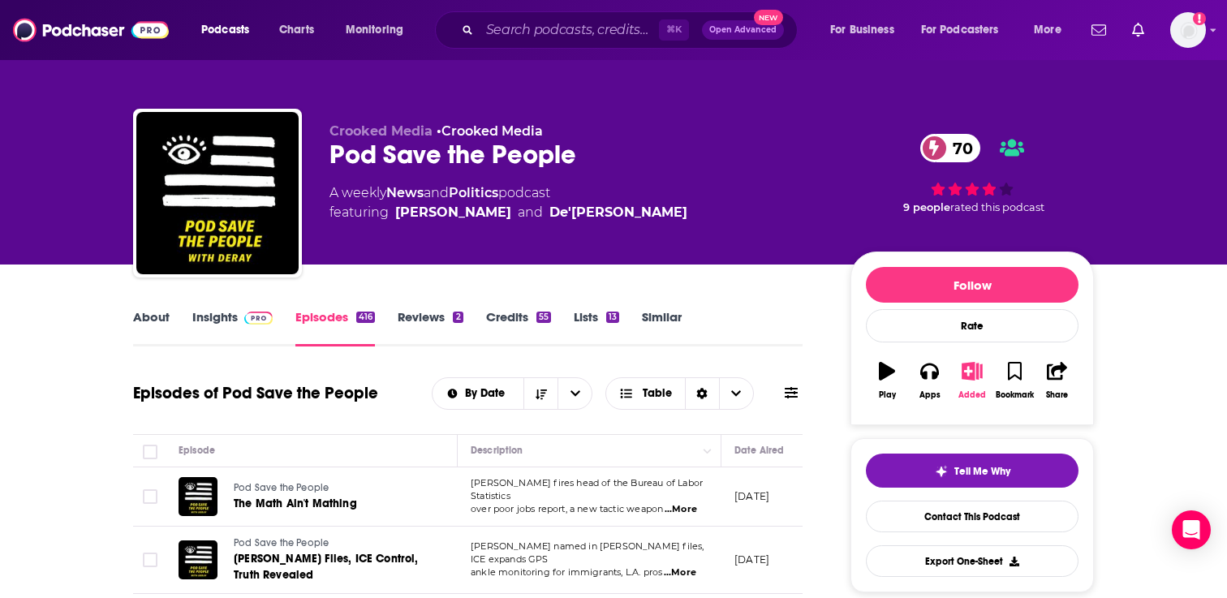
scroll to position [114, 0]
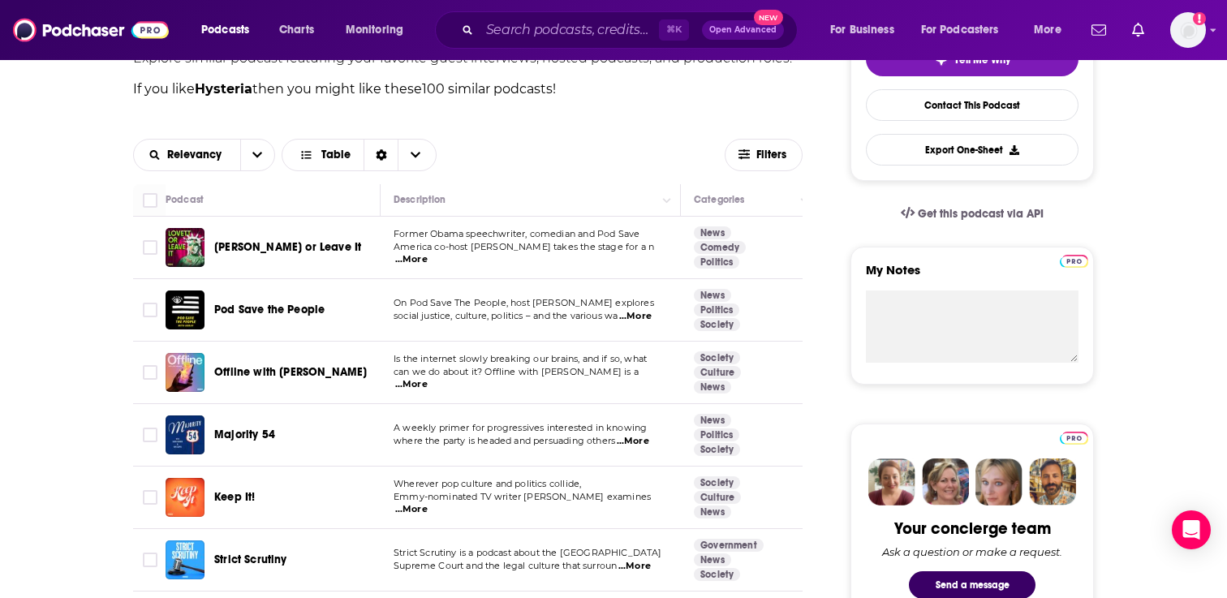
scroll to position [451, 0]
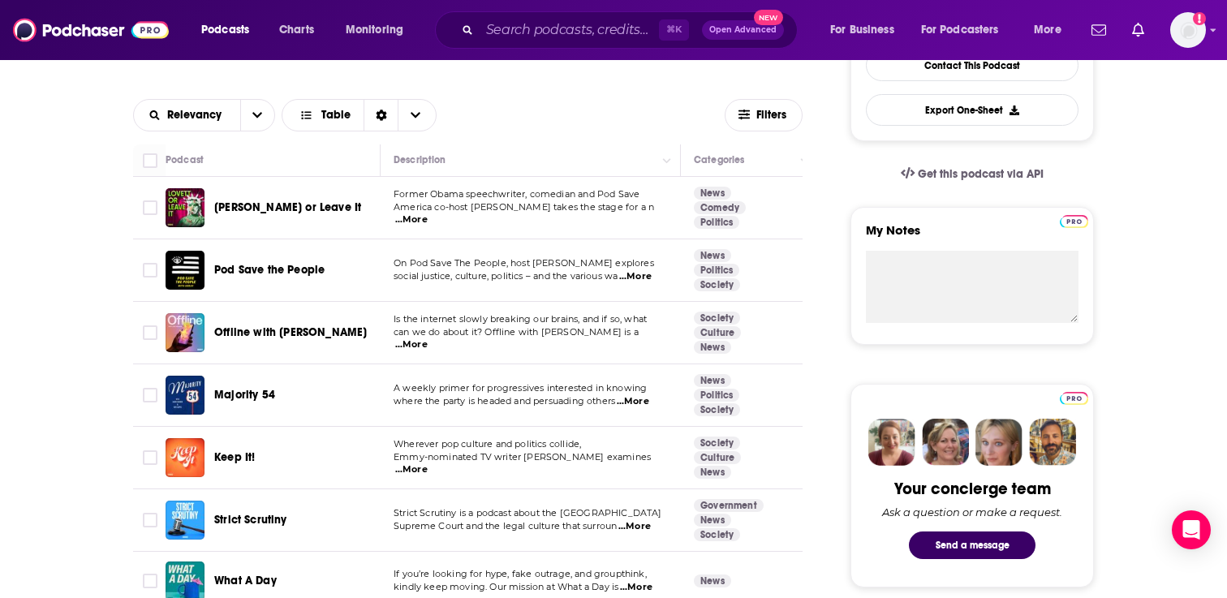
click at [428, 338] on span "...More" at bounding box center [411, 344] width 32 height 13
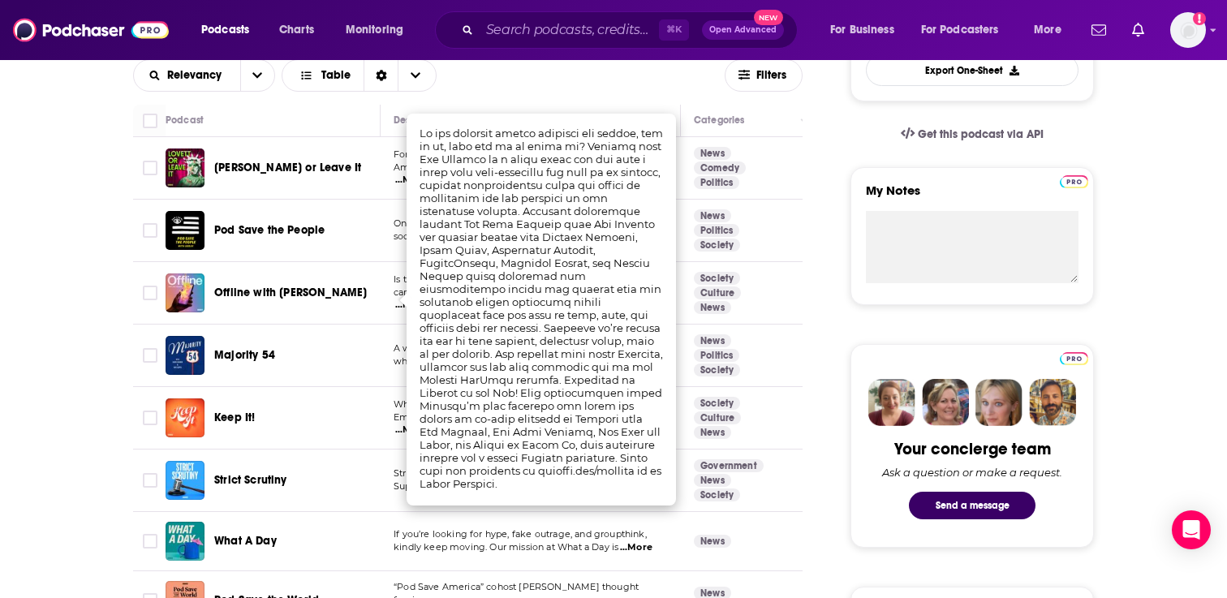
scroll to position [508, 0]
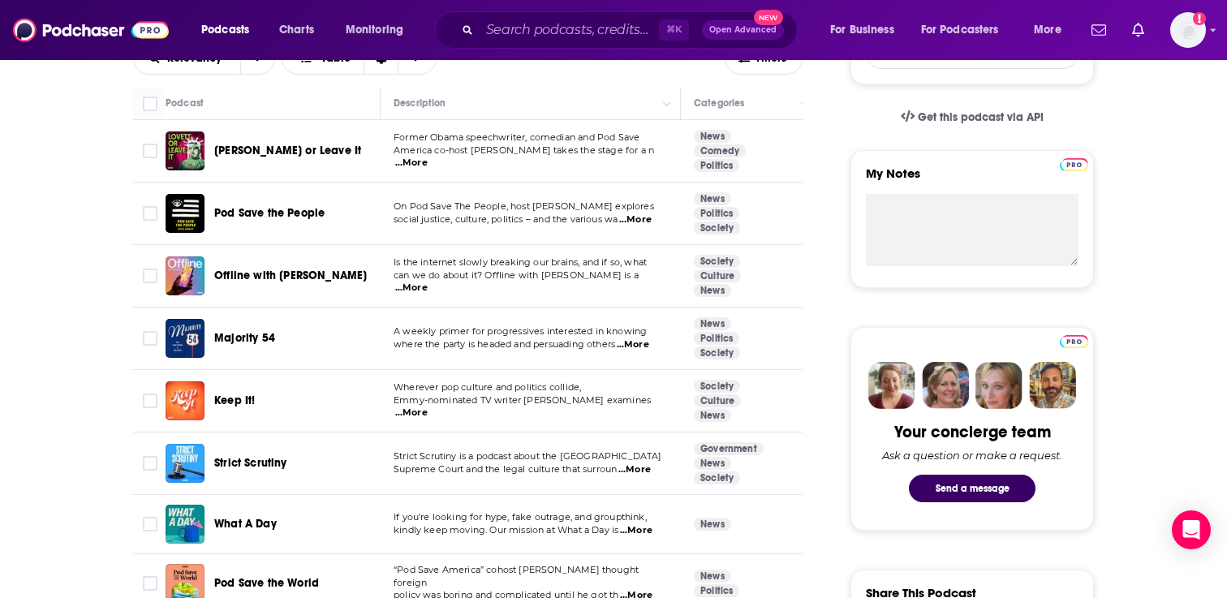
click at [154, 281] on input "Toggle select row" at bounding box center [150, 276] width 15 height 15
checkbox input "true"
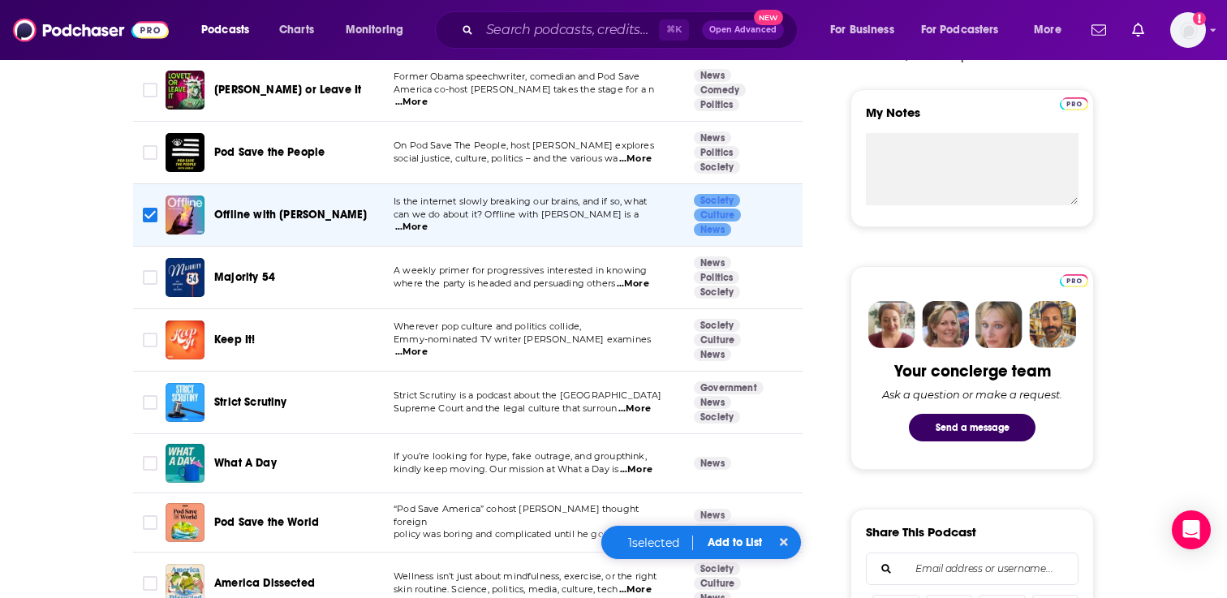
scroll to position [578, 0]
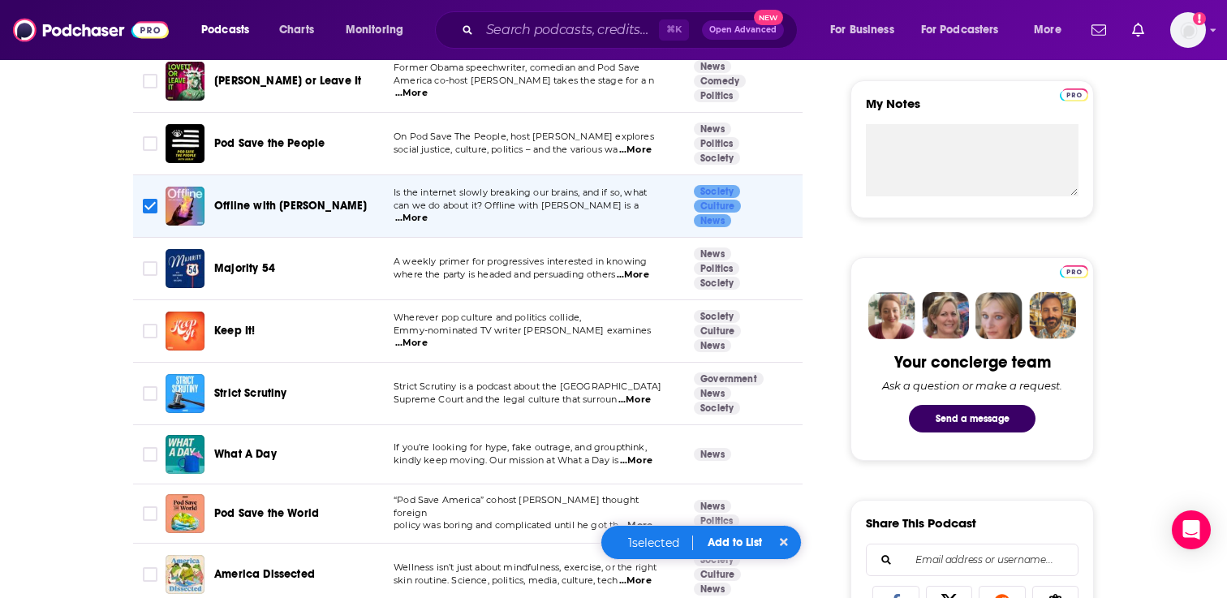
click at [643, 272] on span "...More" at bounding box center [633, 275] width 32 height 13
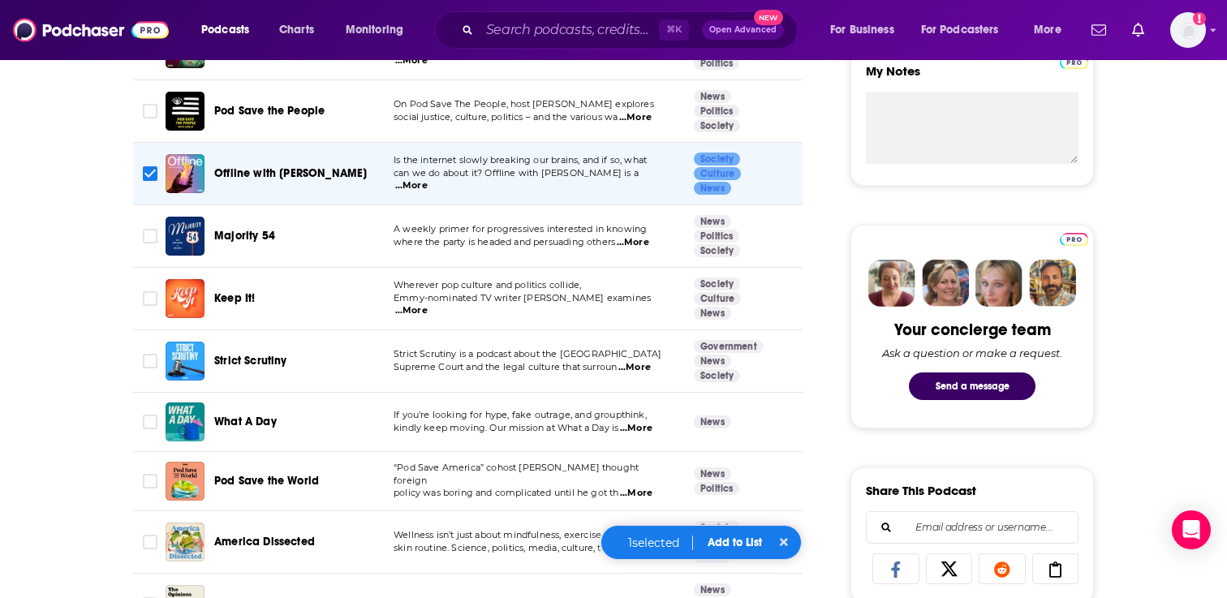
click at [428, 304] on span "...More" at bounding box center [411, 310] width 32 height 13
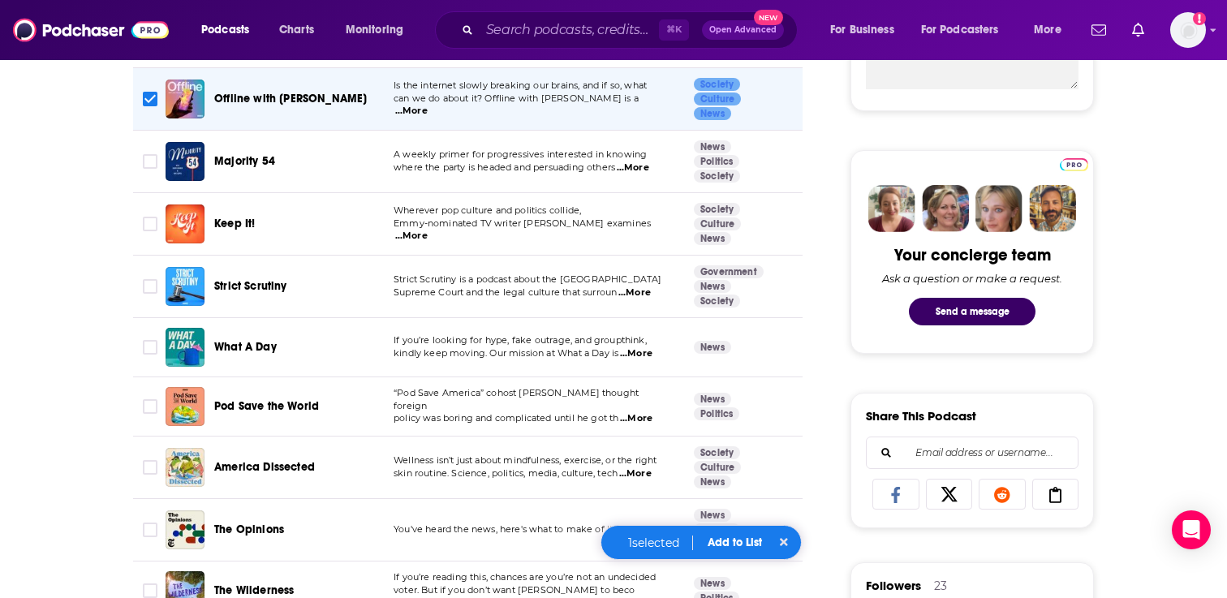
scroll to position [687, 0]
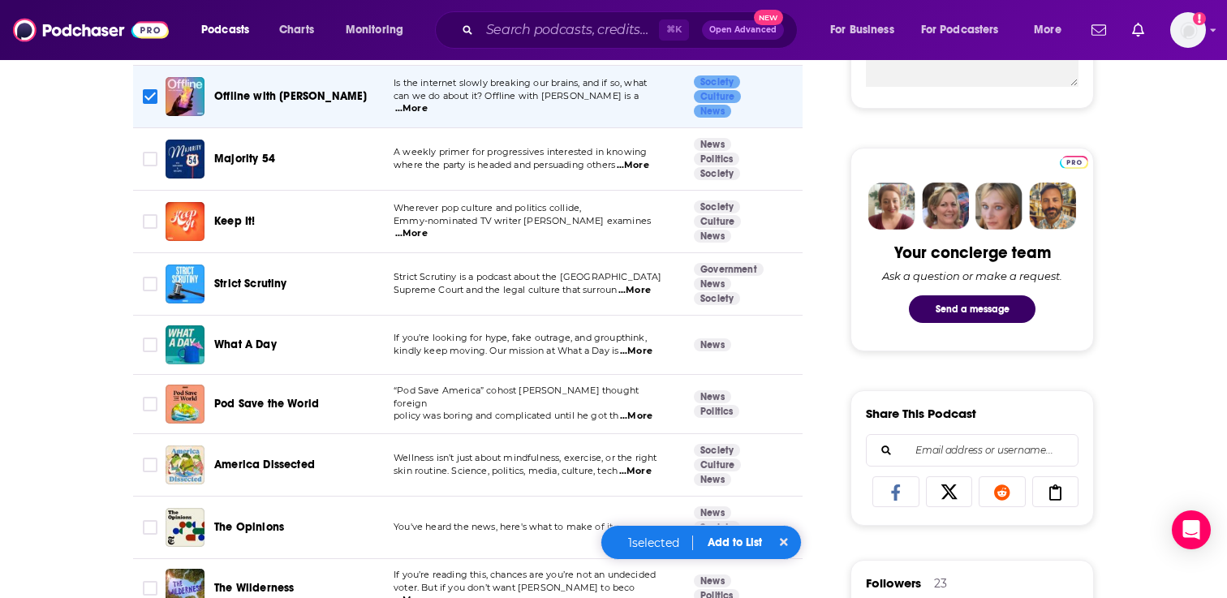
click at [632, 288] on span "...More" at bounding box center [634, 290] width 32 height 13
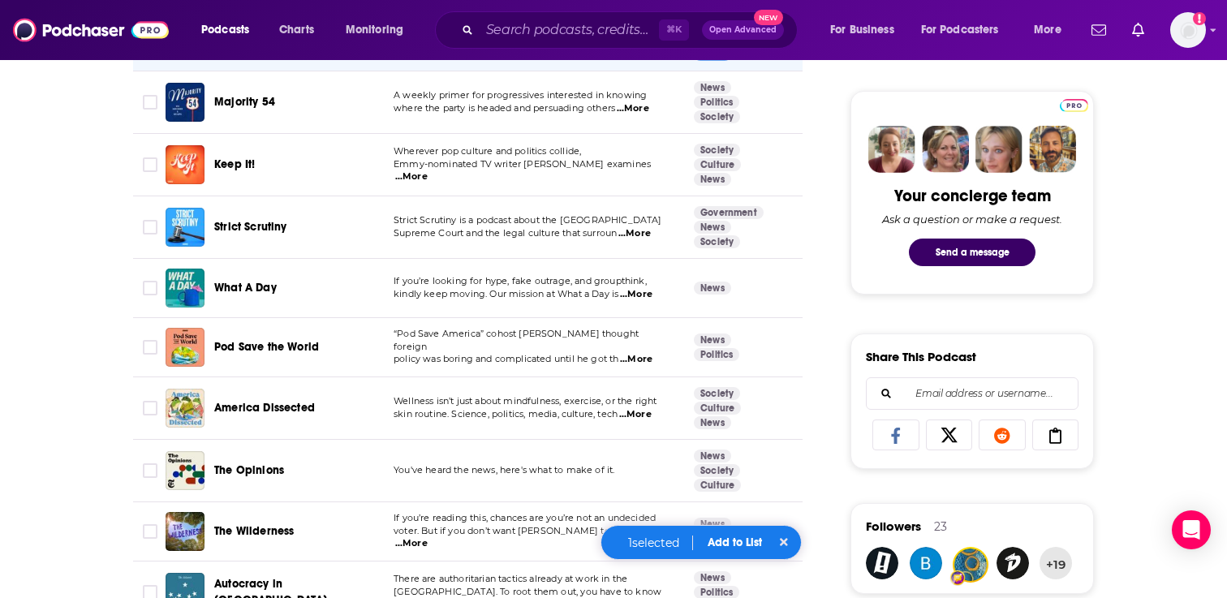
scroll to position [750, 0]
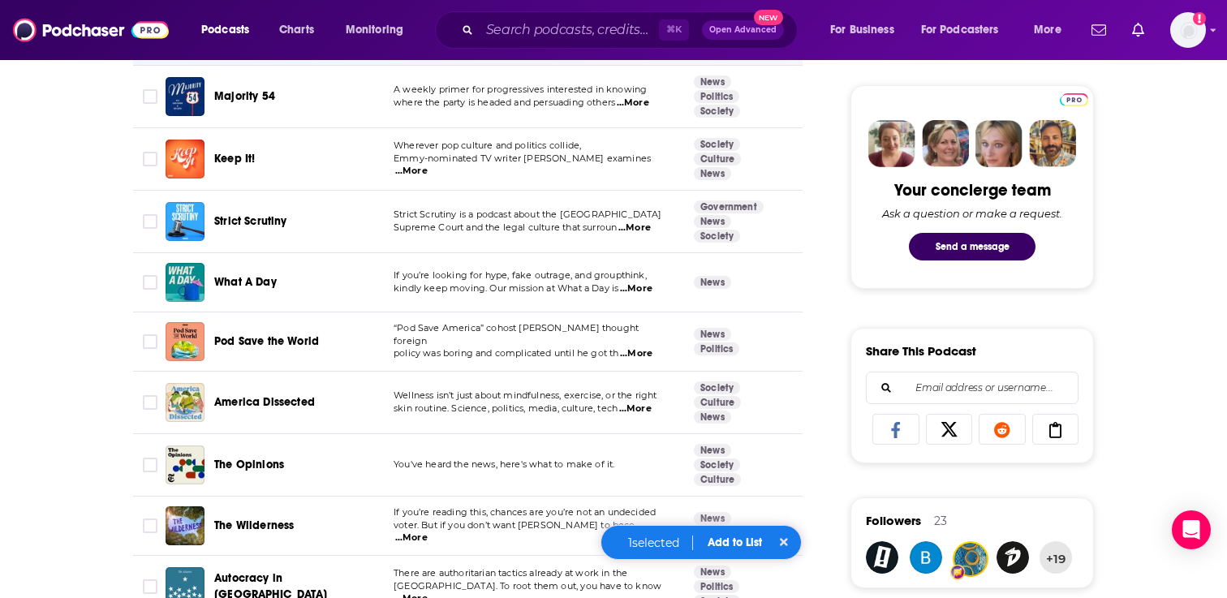
click at [641, 290] on span "...More" at bounding box center [636, 288] width 32 height 13
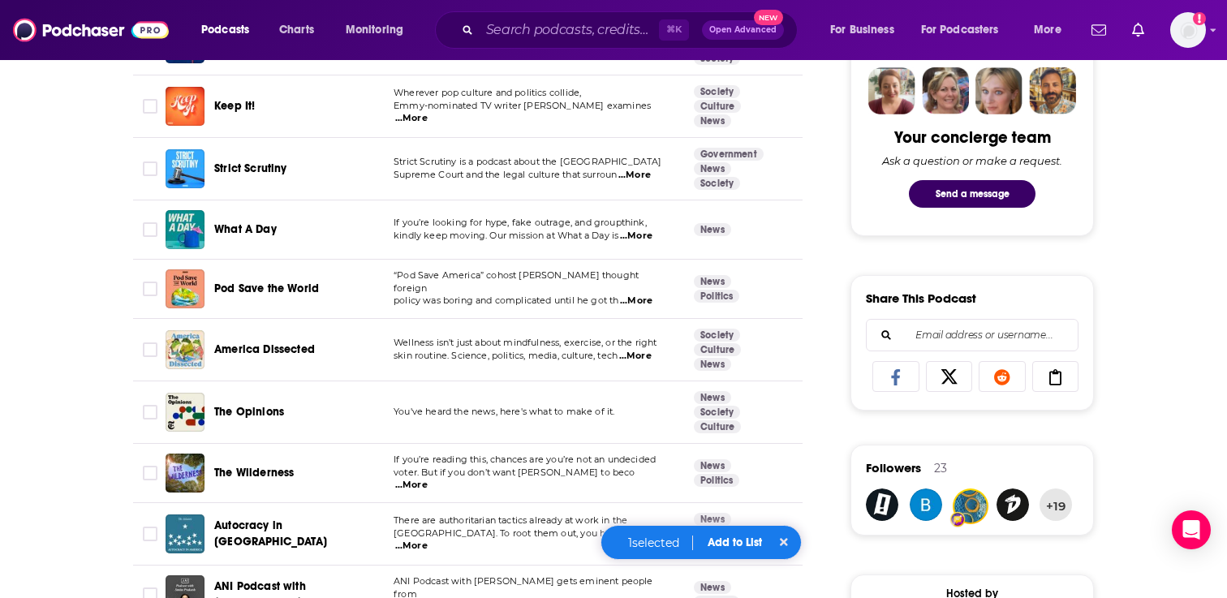
scroll to position [815, 0]
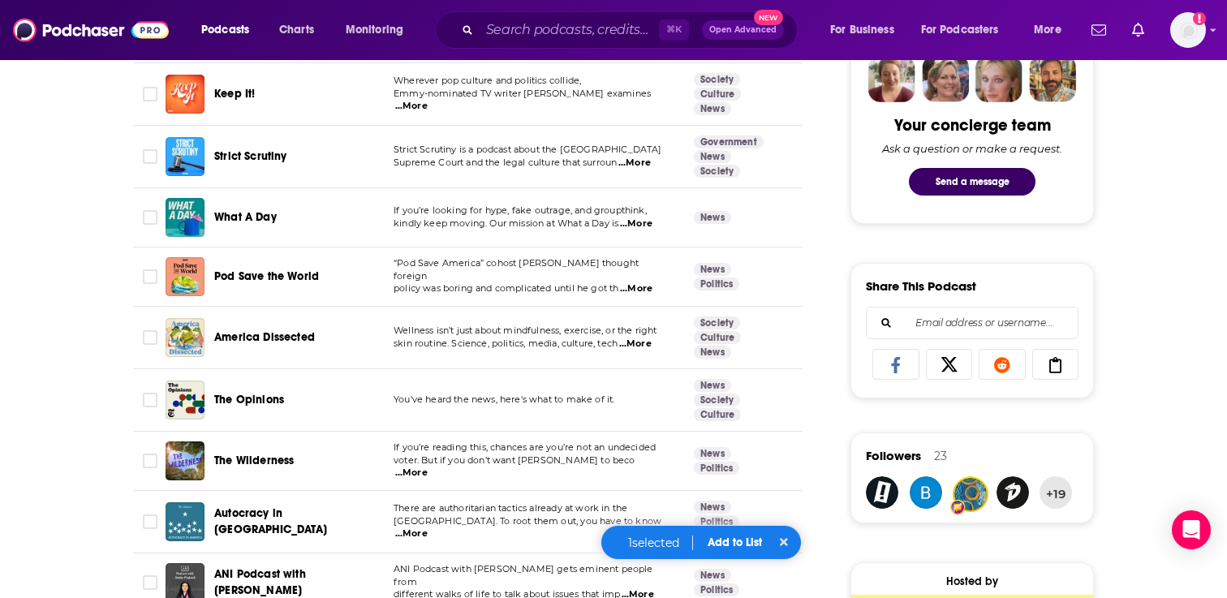
click at [644, 282] on span "...More" at bounding box center [636, 288] width 32 height 13
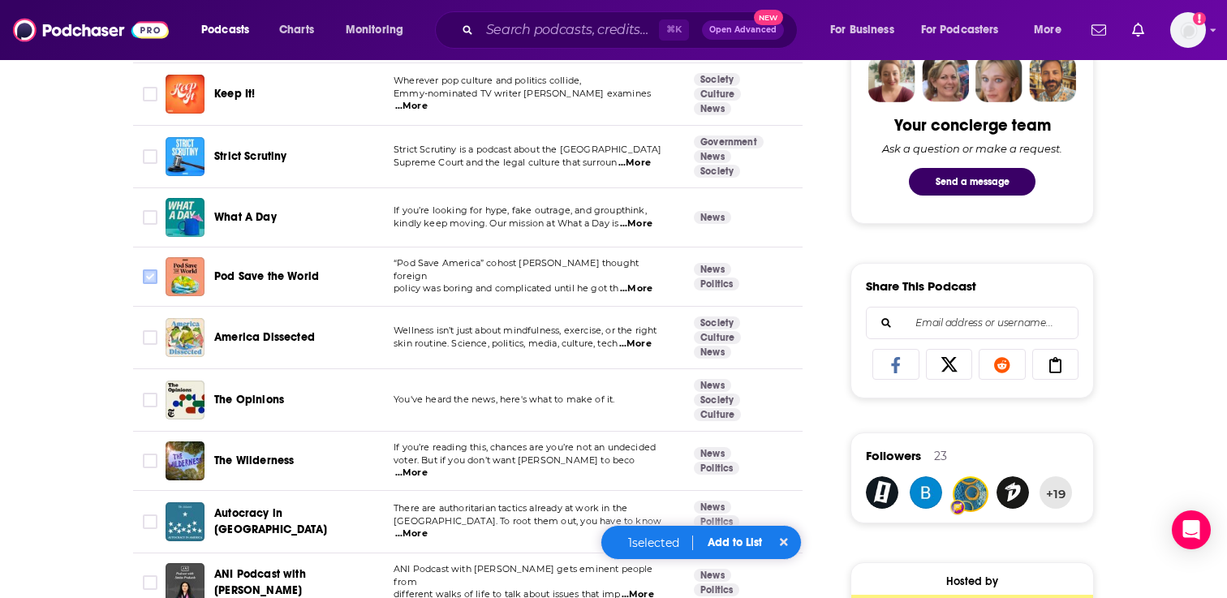
click at [144, 272] on input "Toggle select row" at bounding box center [150, 276] width 15 height 15
checkbox input "true"
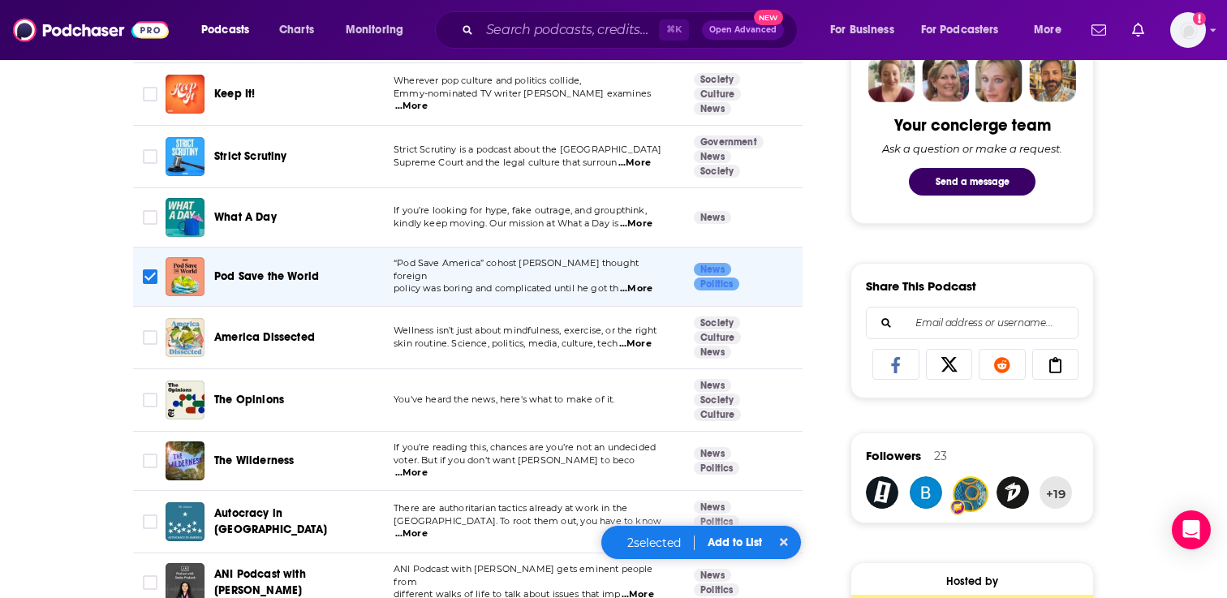
scroll to position [856, 0]
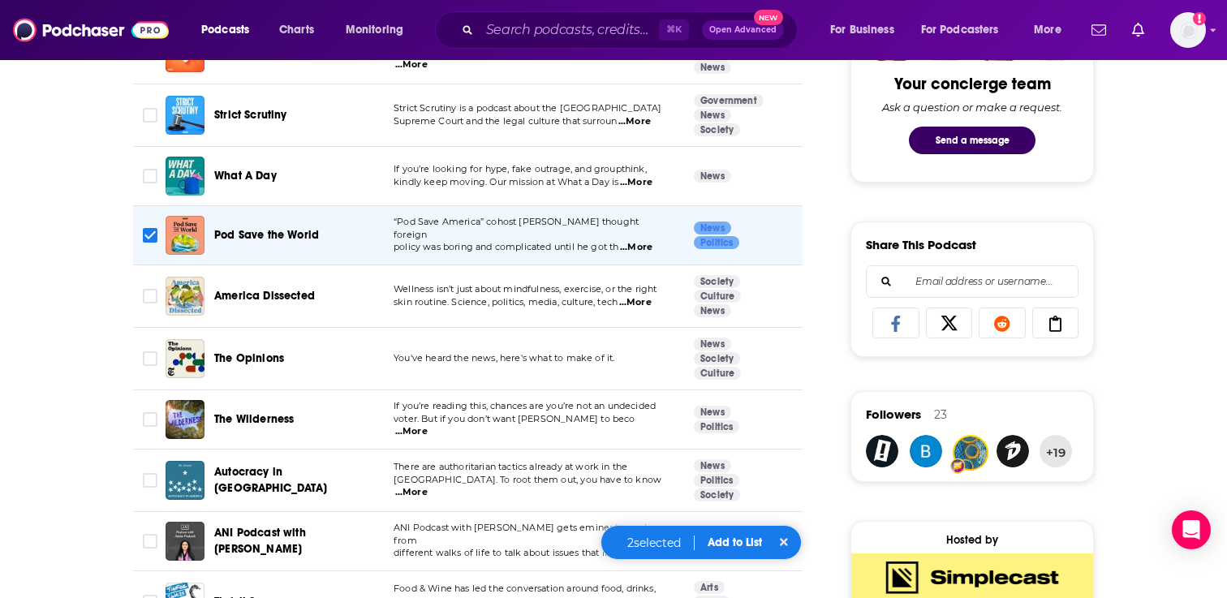
click at [648, 302] on span "...More" at bounding box center [635, 302] width 32 height 13
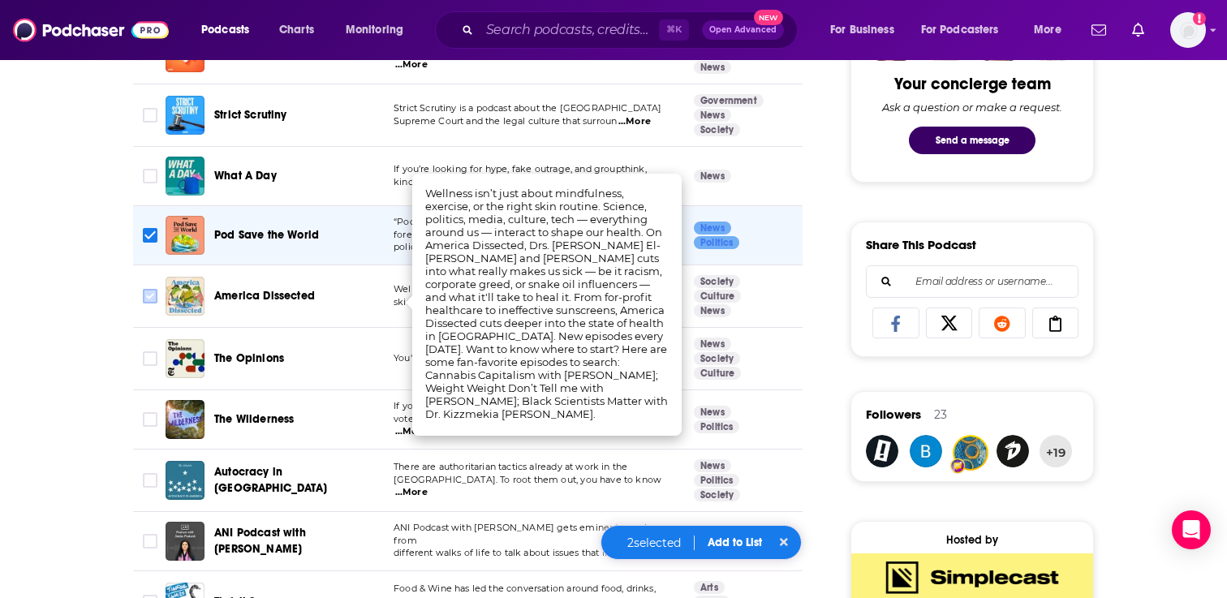
click at [153, 295] on input "Toggle select row" at bounding box center [150, 296] width 15 height 15
checkbox input "true"
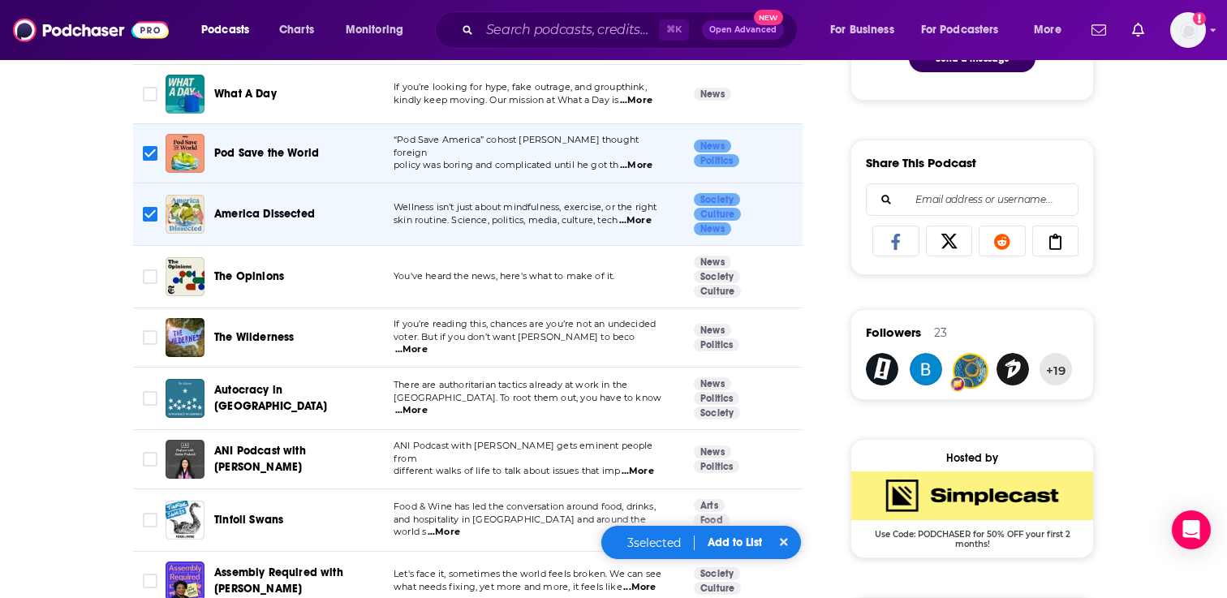
scroll to position [950, 0]
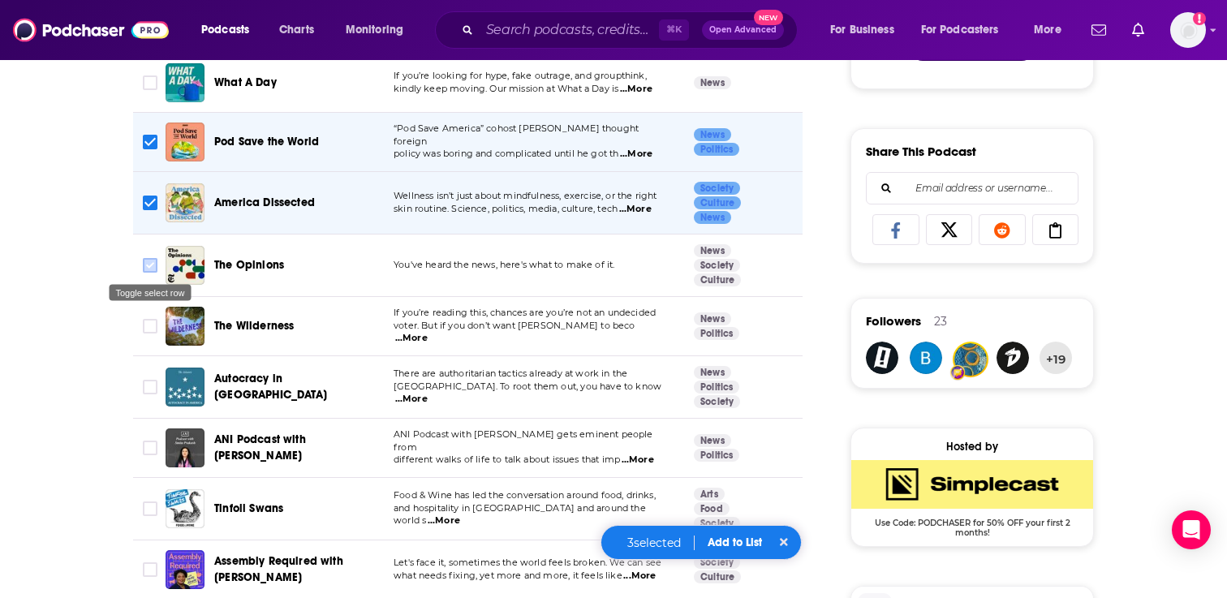
click at [148, 262] on input "Toggle select row" at bounding box center [150, 265] width 15 height 15
checkbox input "true"
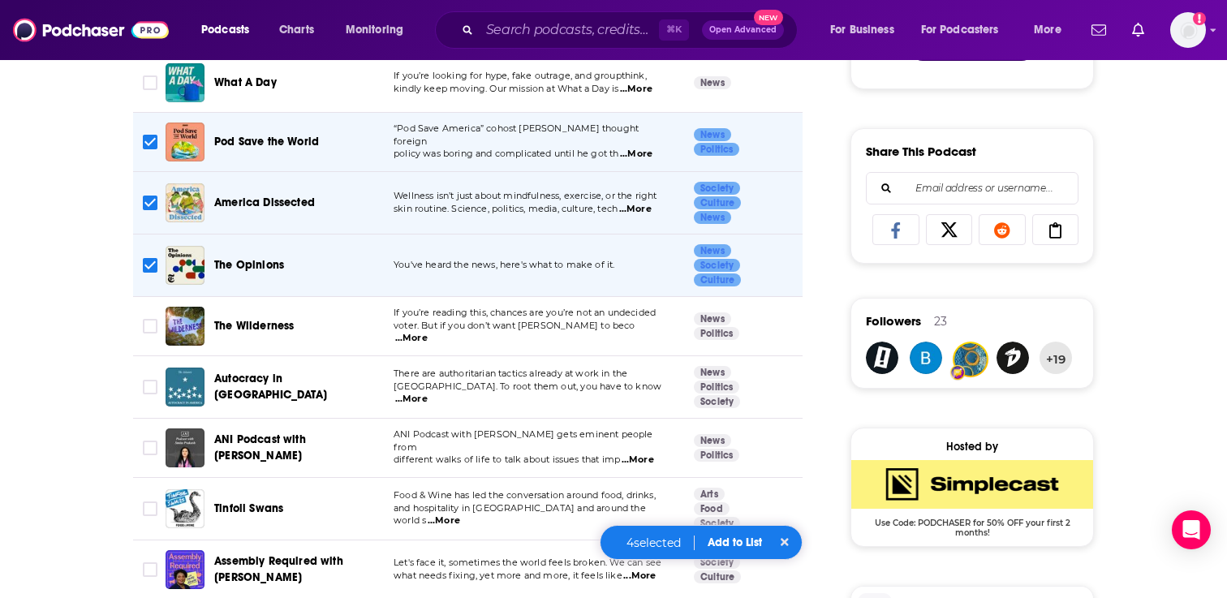
scroll to position [980, 0]
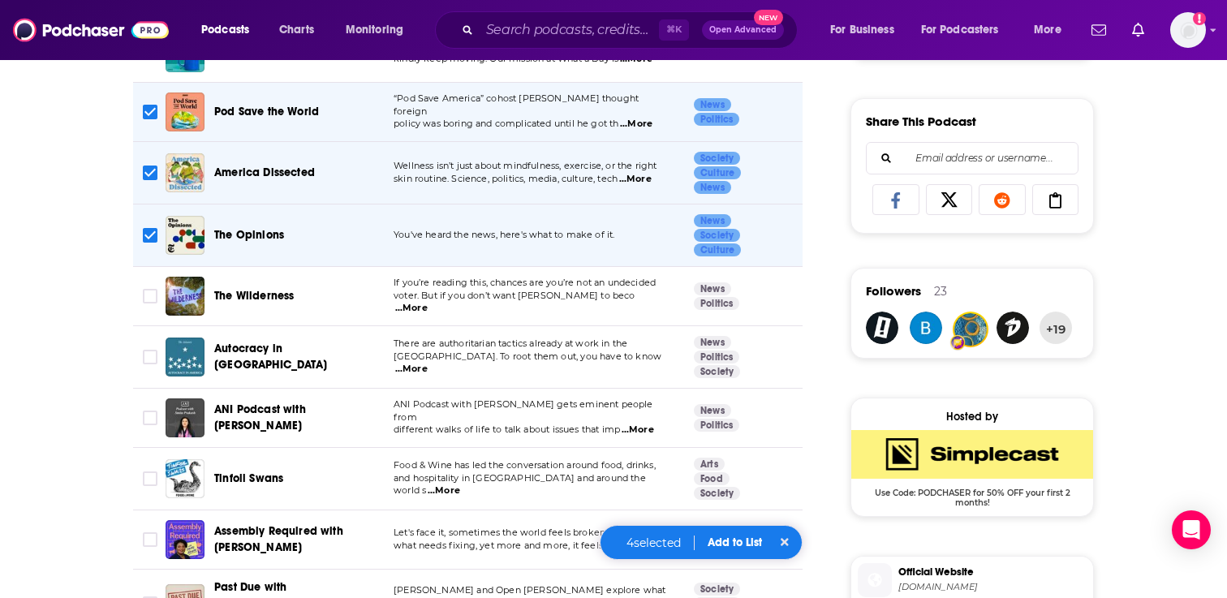
click at [428, 302] on span "...More" at bounding box center [411, 308] width 32 height 13
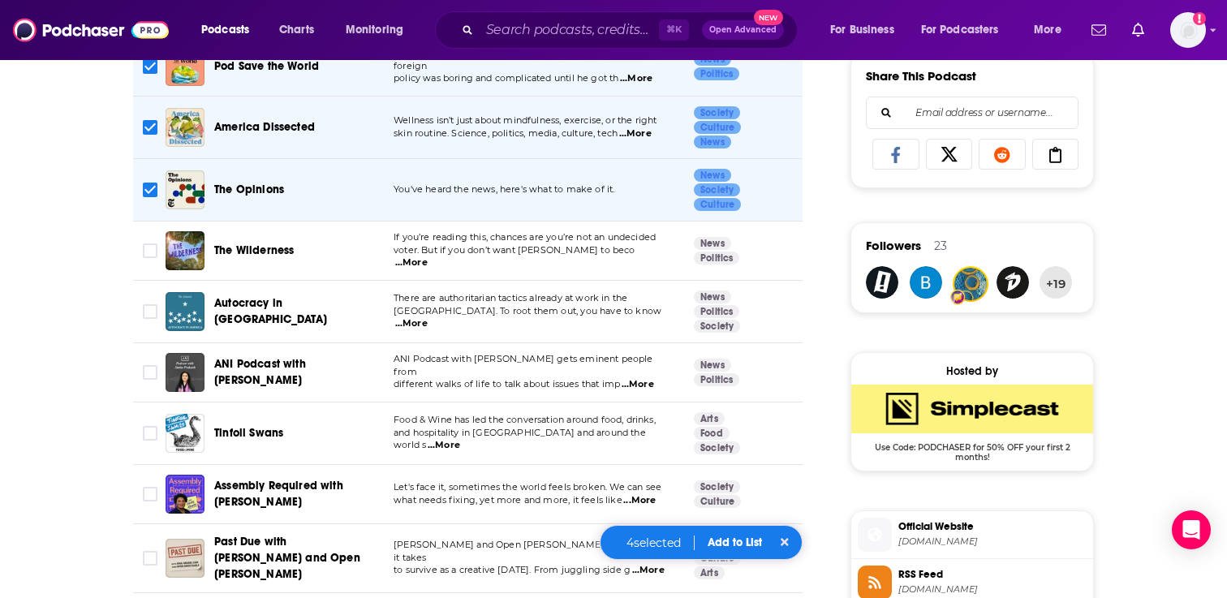
scroll to position [1029, 0]
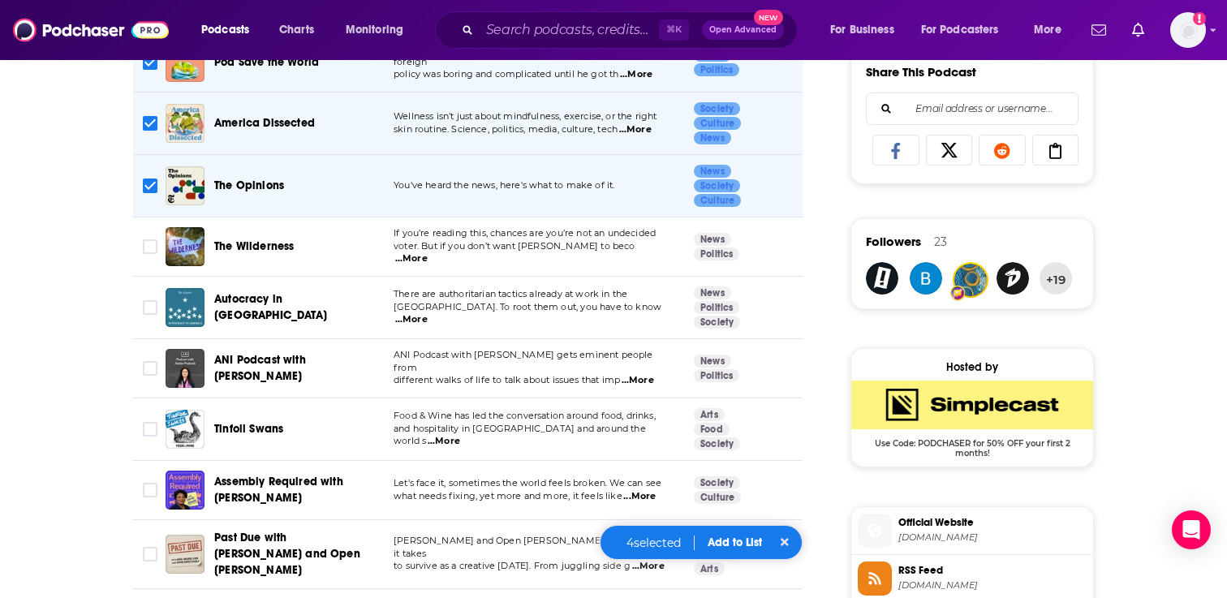
click at [428, 313] on span "...More" at bounding box center [411, 319] width 32 height 13
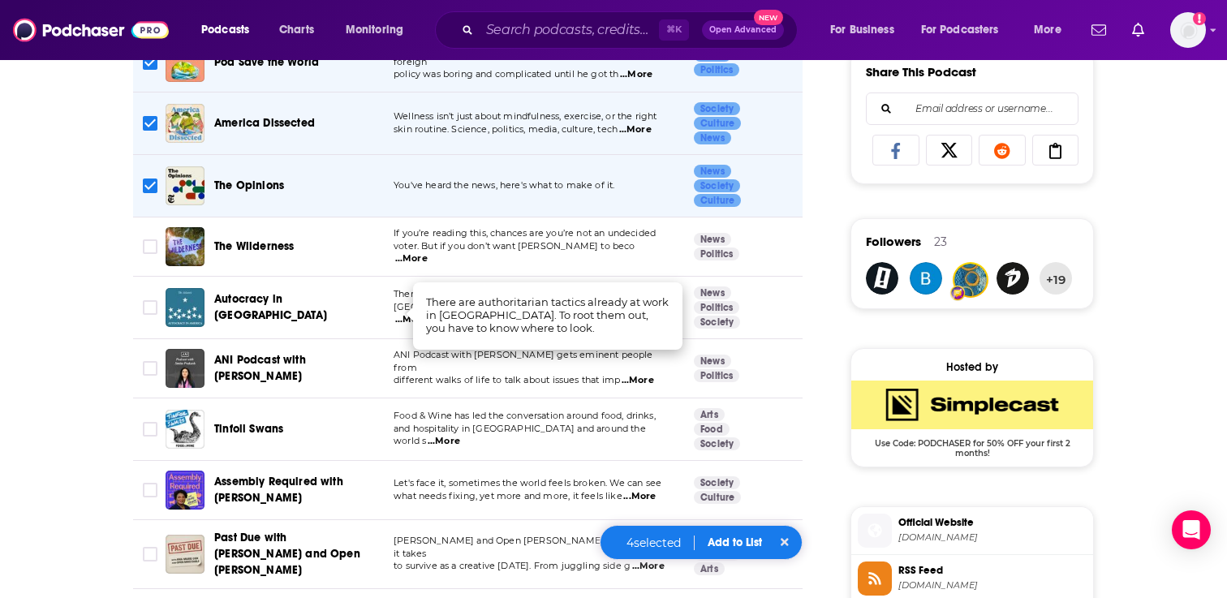
click at [777, 236] on td "News Politics" at bounding box center [750, 246] width 138 height 59
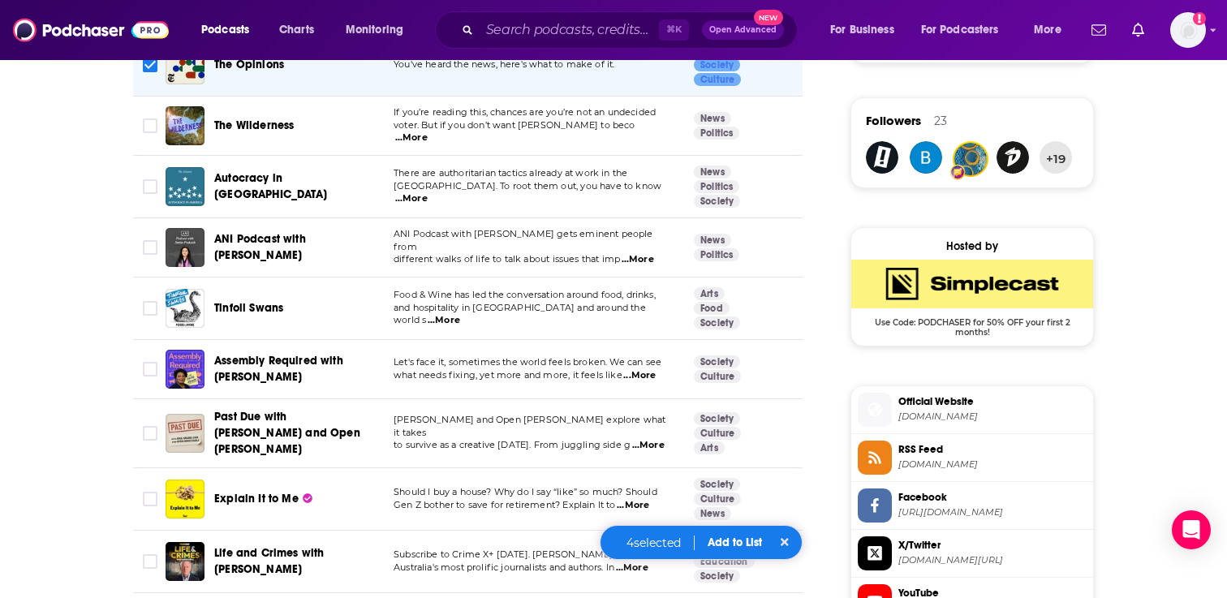
scroll to position [1153, 0]
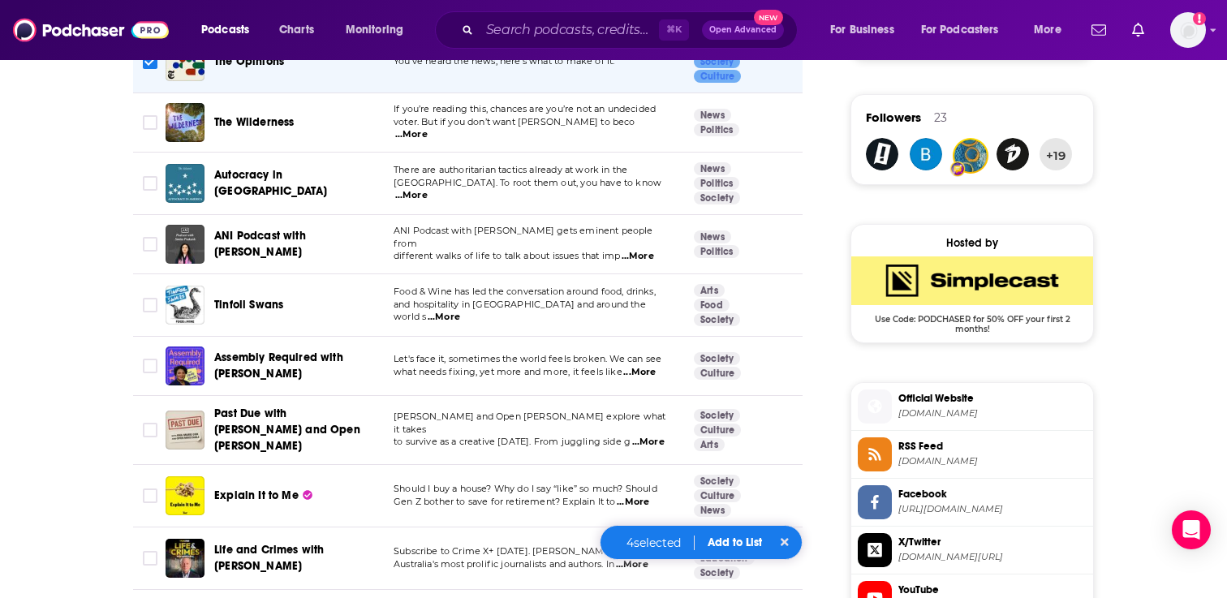
click at [639, 250] on span "...More" at bounding box center [638, 256] width 32 height 13
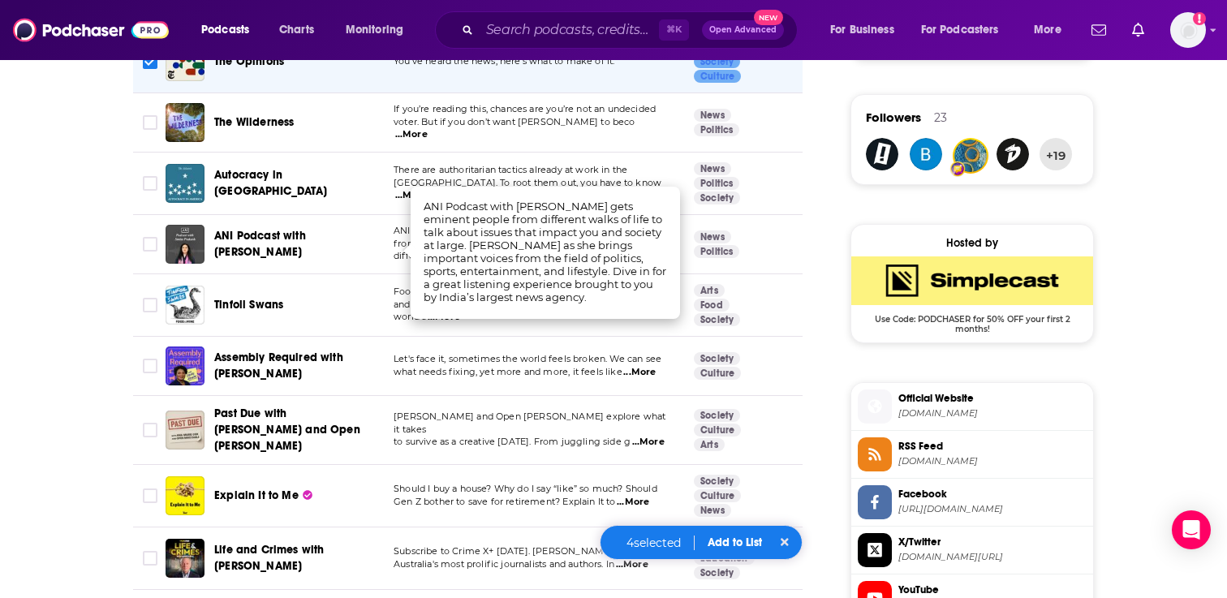
click at [795, 247] on td "News Politics" at bounding box center [750, 244] width 138 height 59
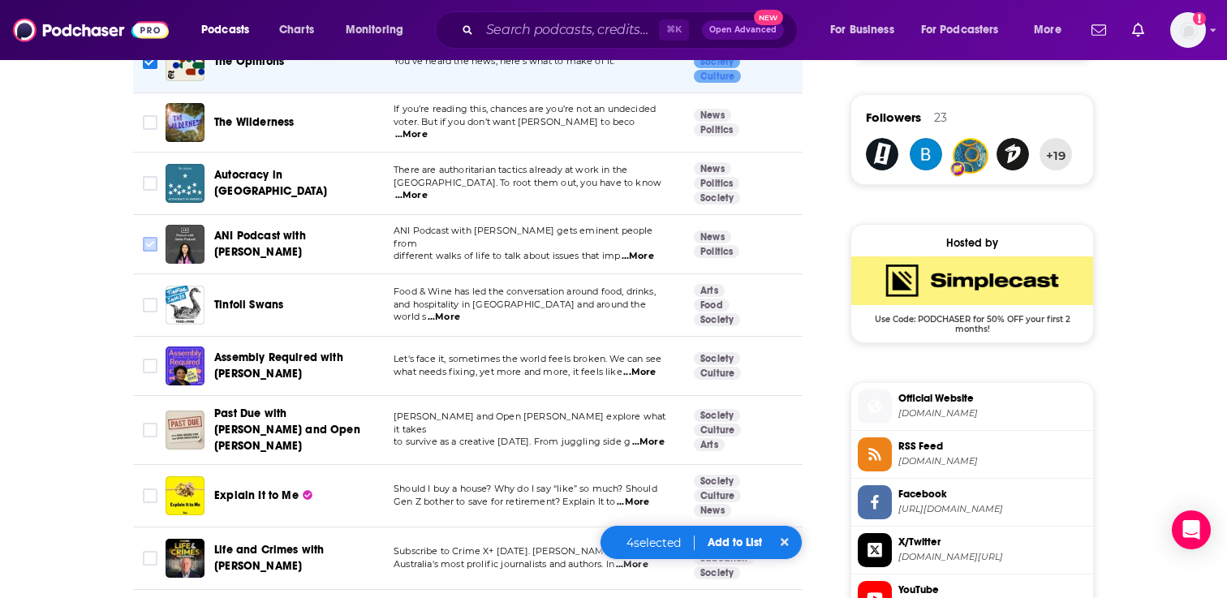
click at [157, 237] on input "Toggle select row" at bounding box center [150, 244] width 15 height 15
checkbox input "true"
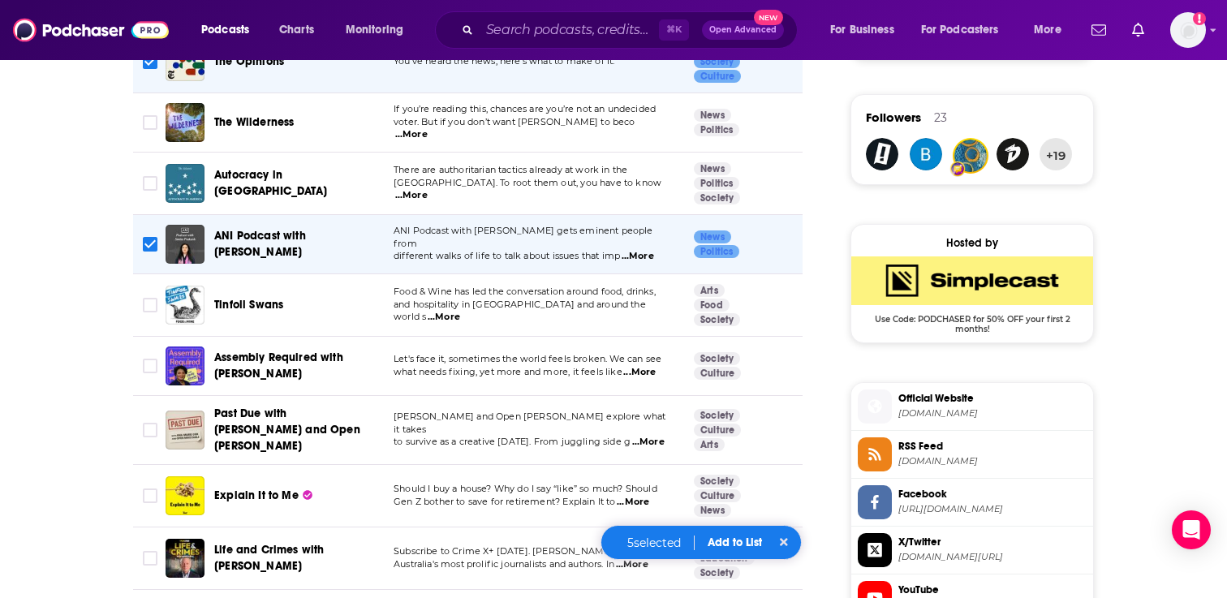
click at [460, 311] on span "...More" at bounding box center [444, 317] width 32 height 13
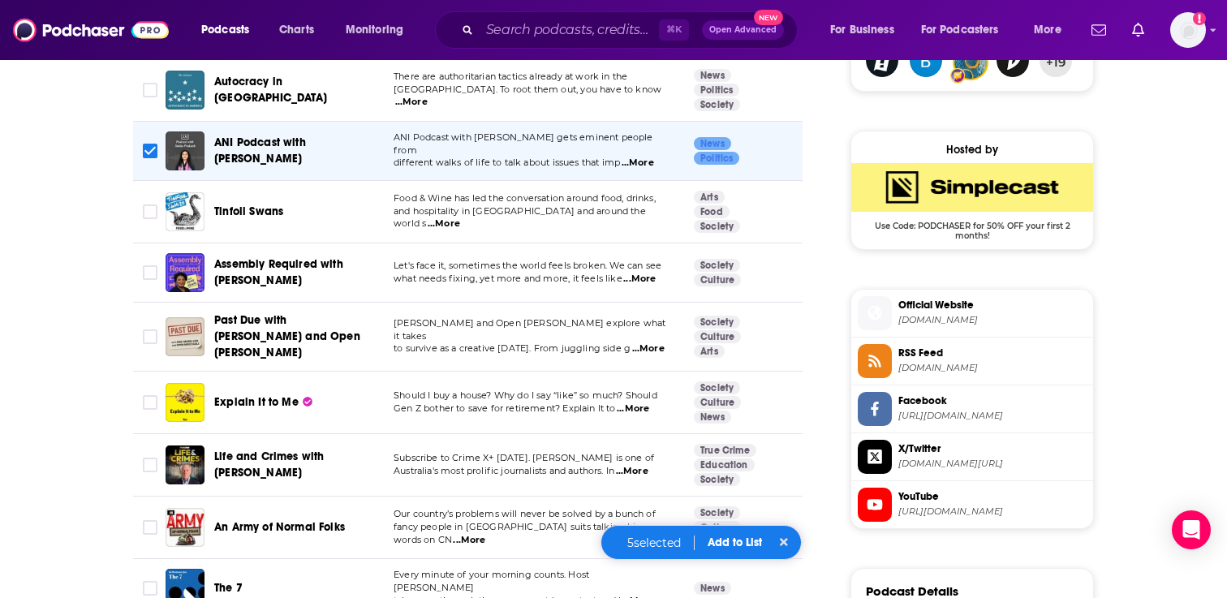
scroll to position [1255, 0]
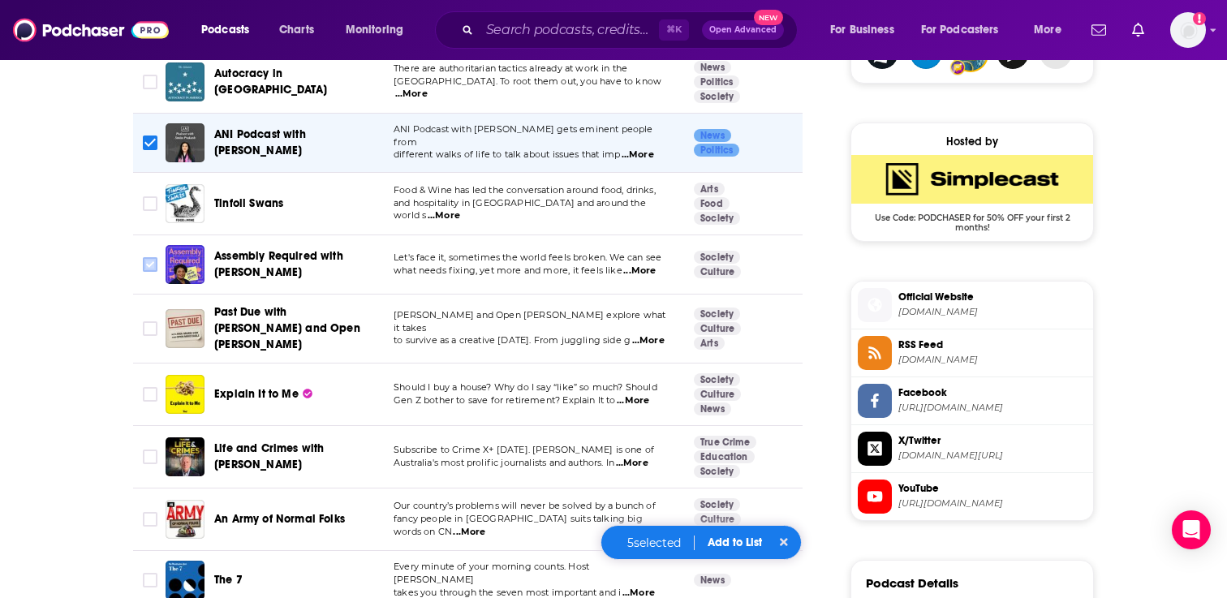
click at [153, 265] on input "Toggle select row" at bounding box center [150, 264] width 15 height 15
checkbox input "true"
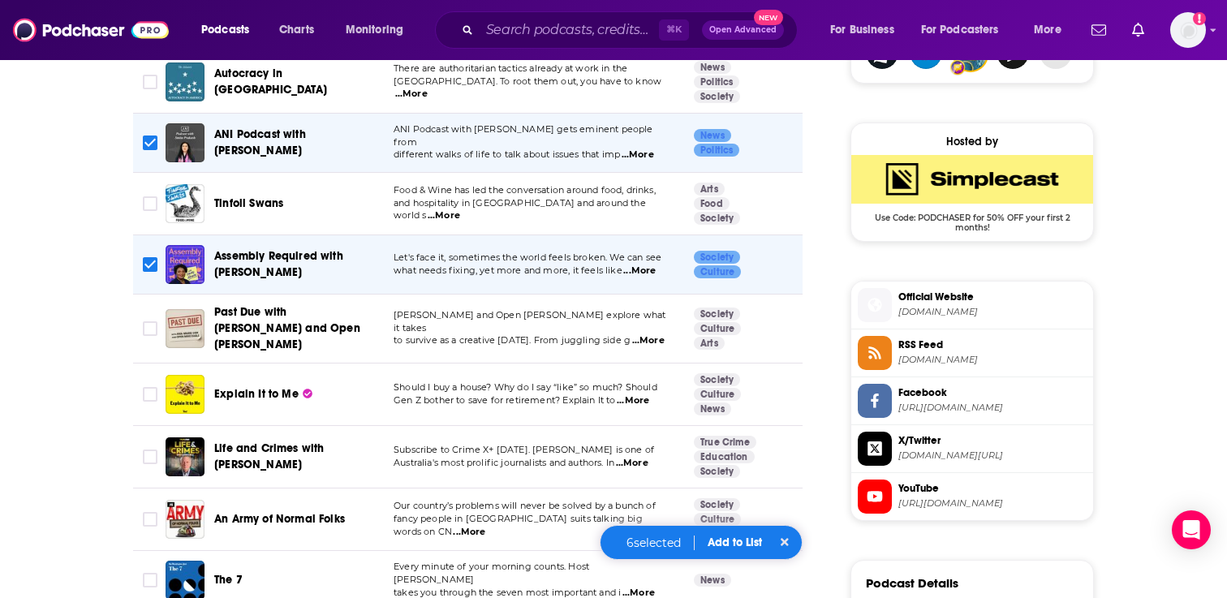
click at [644, 273] on span "...More" at bounding box center [639, 271] width 32 height 13
click at [796, 253] on td "Society Culture" at bounding box center [750, 264] width 138 height 59
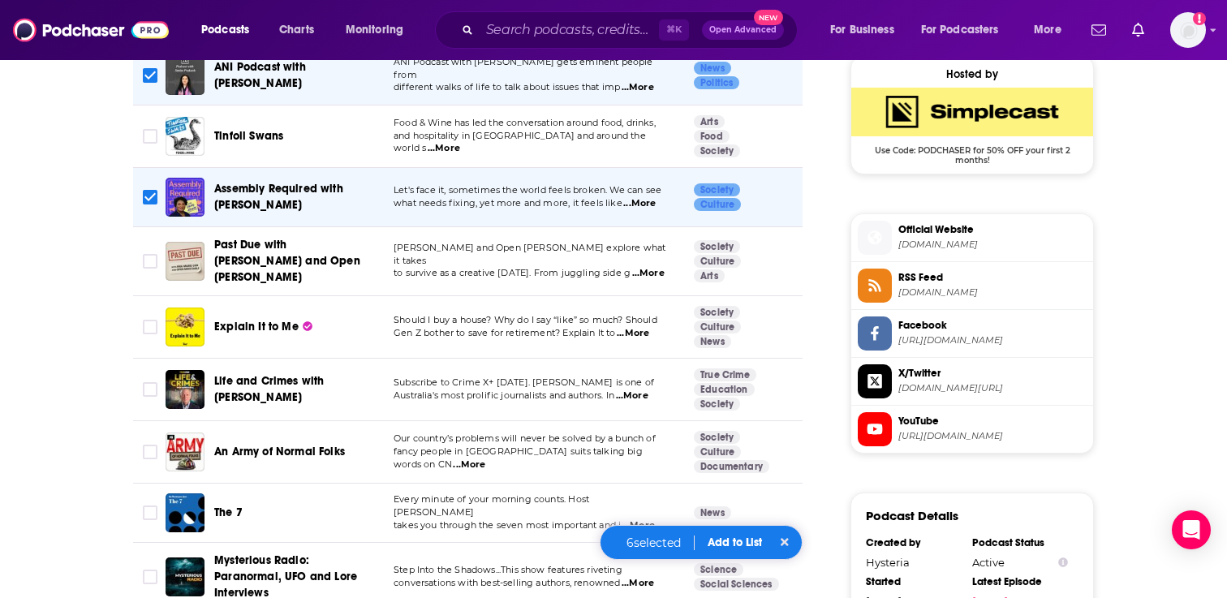
scroll to position [1344, 0]
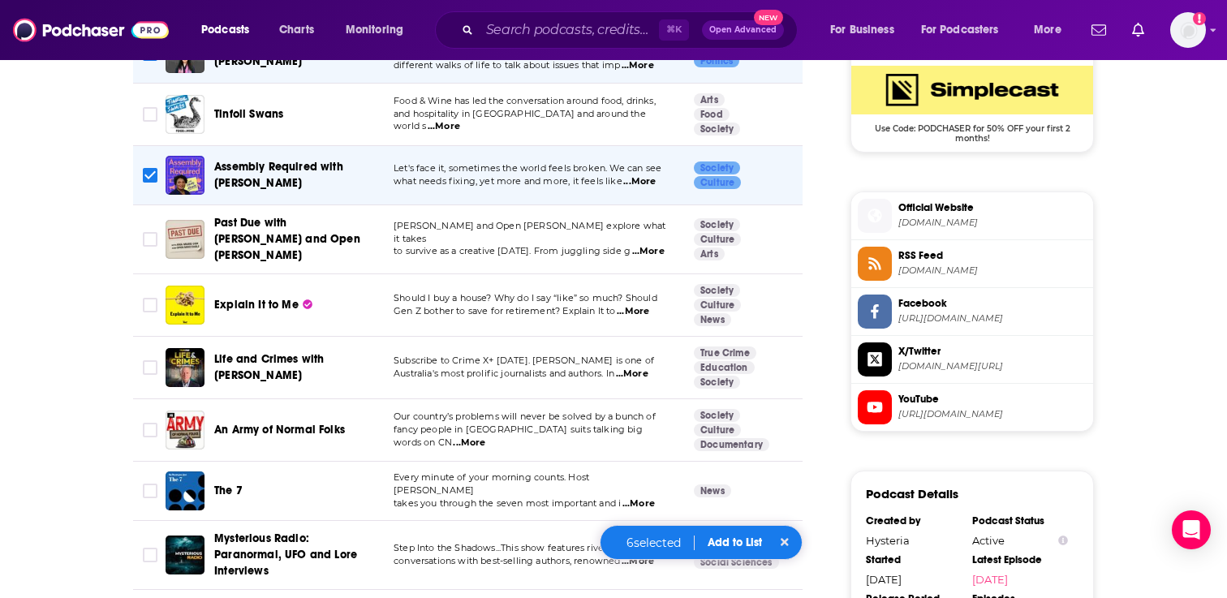
click at [639, 245] on span "...More" at bounding box center [648, 251] width 32 height 13
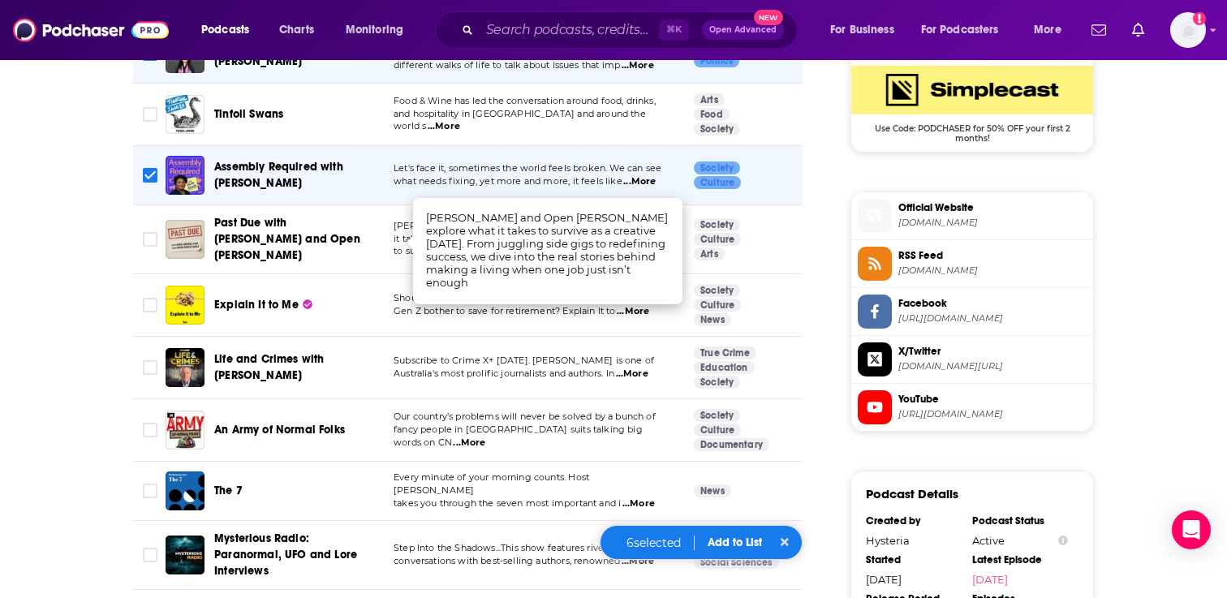
scroll to position [1352, 0]
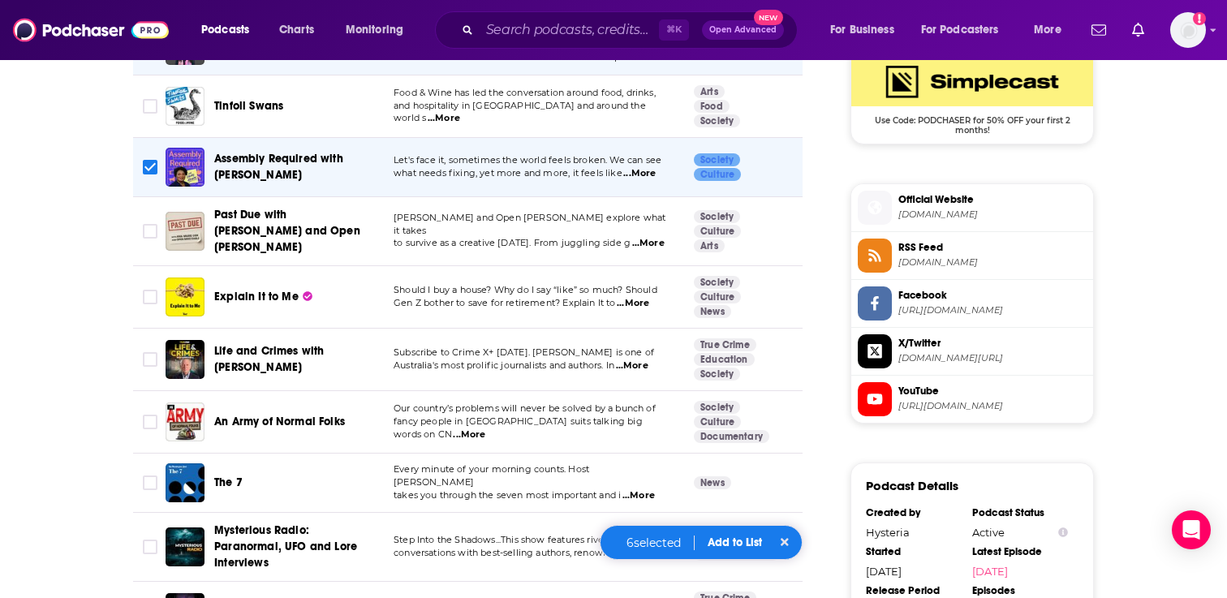
click at [622, 298] on span "...More" at bounding box center [633, 303] width 32 height 13
click at [800, 204] on td "Society Culture Arts" at bounding box center [750, 231] width 138 height 69
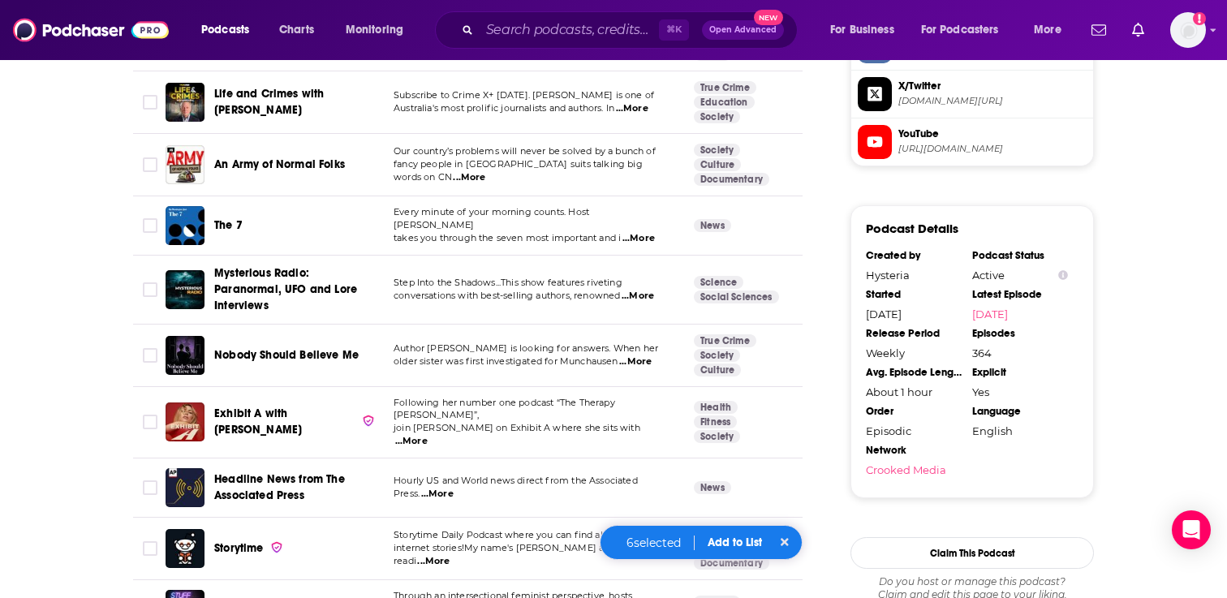
scroll to position [1631, 0]
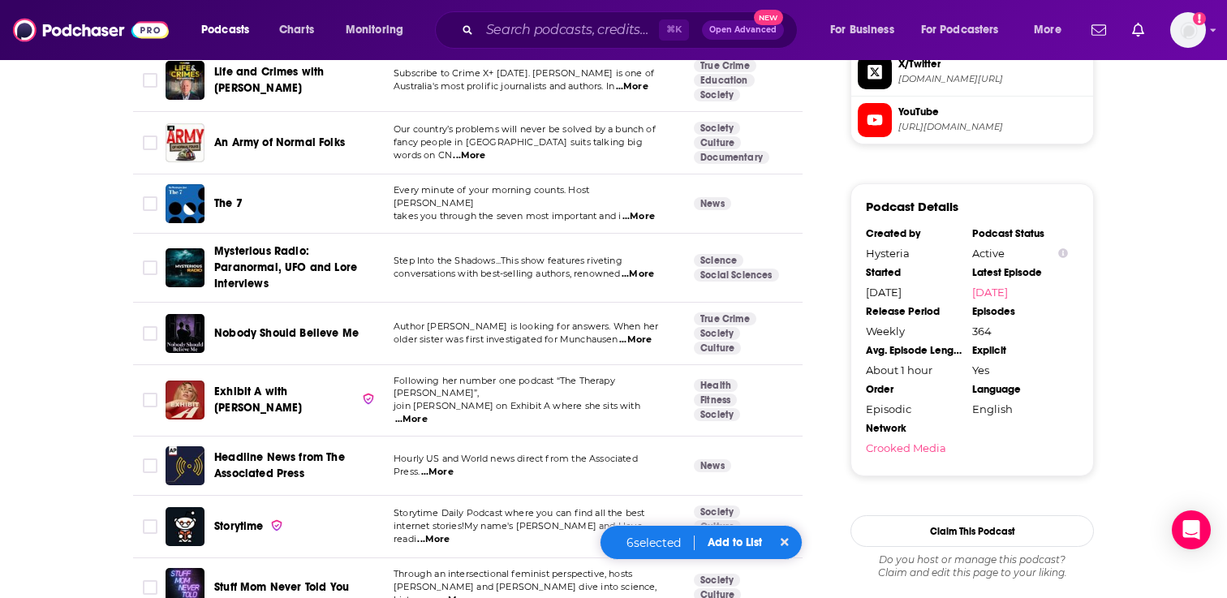
click at [650, 210] on span "...More" at bounding box center [638, 216] width 32 height 13
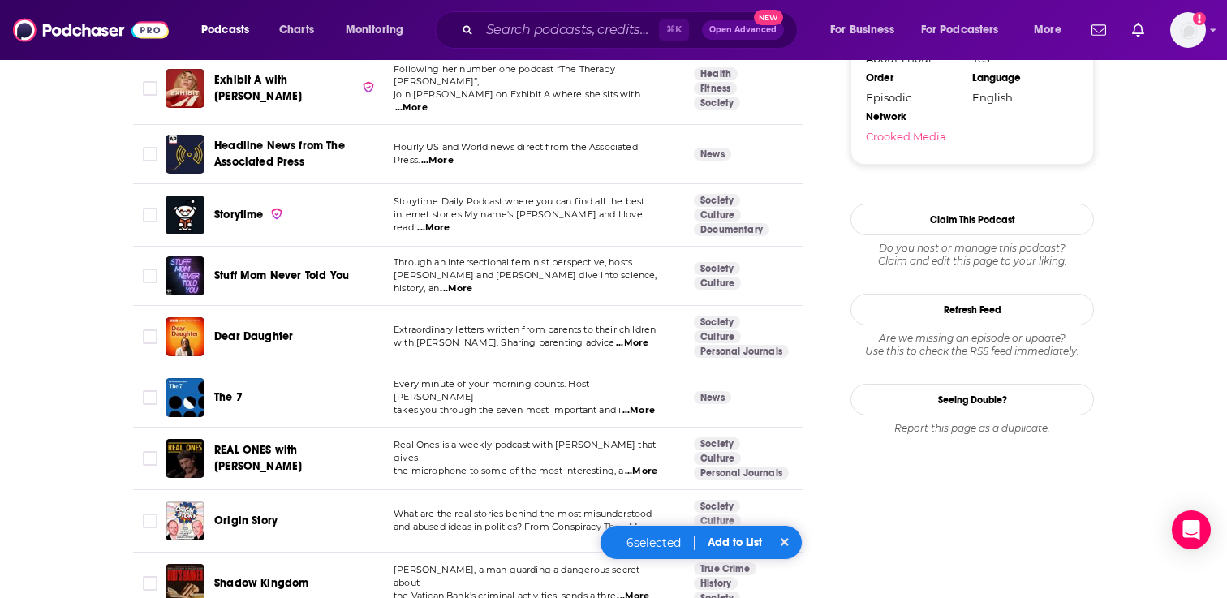
scroll to position [1957, 0]
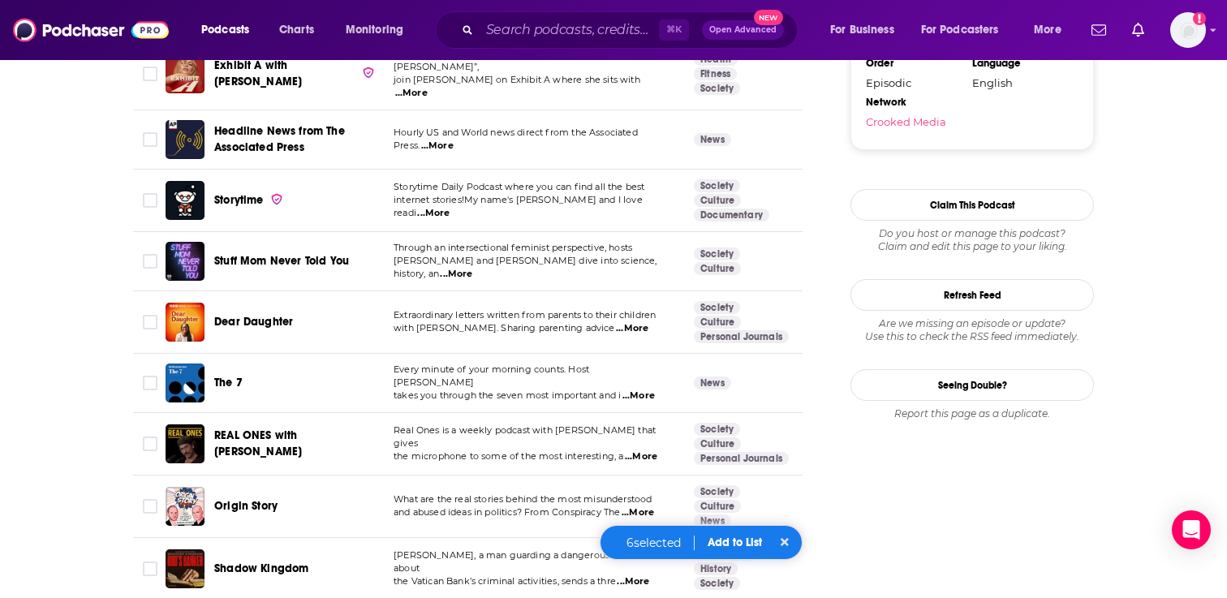
click at [629, 322] on span "...More" at bounding box center [632, 328] width 32 height 13
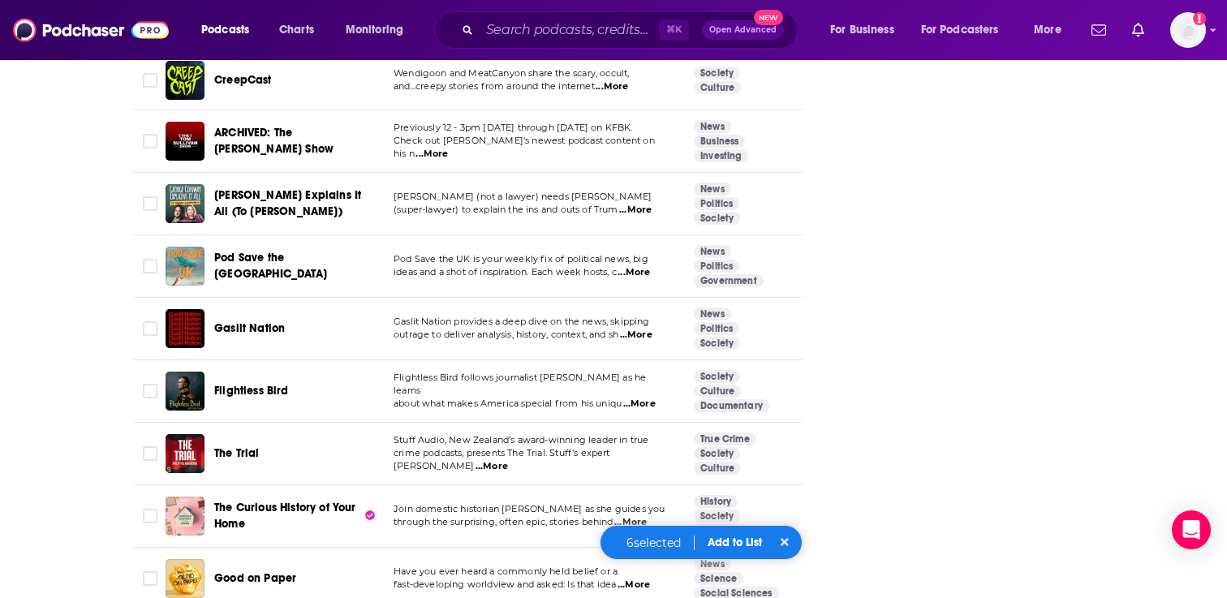
scroll to position [2892, 0]
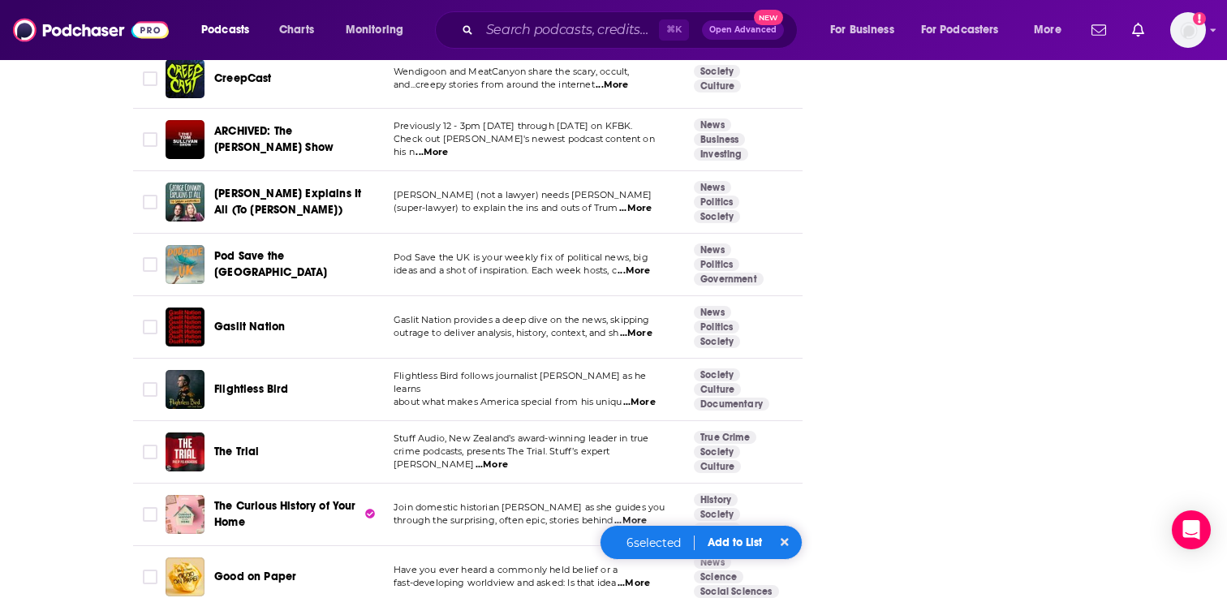
click at [731, 543] on button "Add to List" at bounding box center [735, 543] width 80 height 14
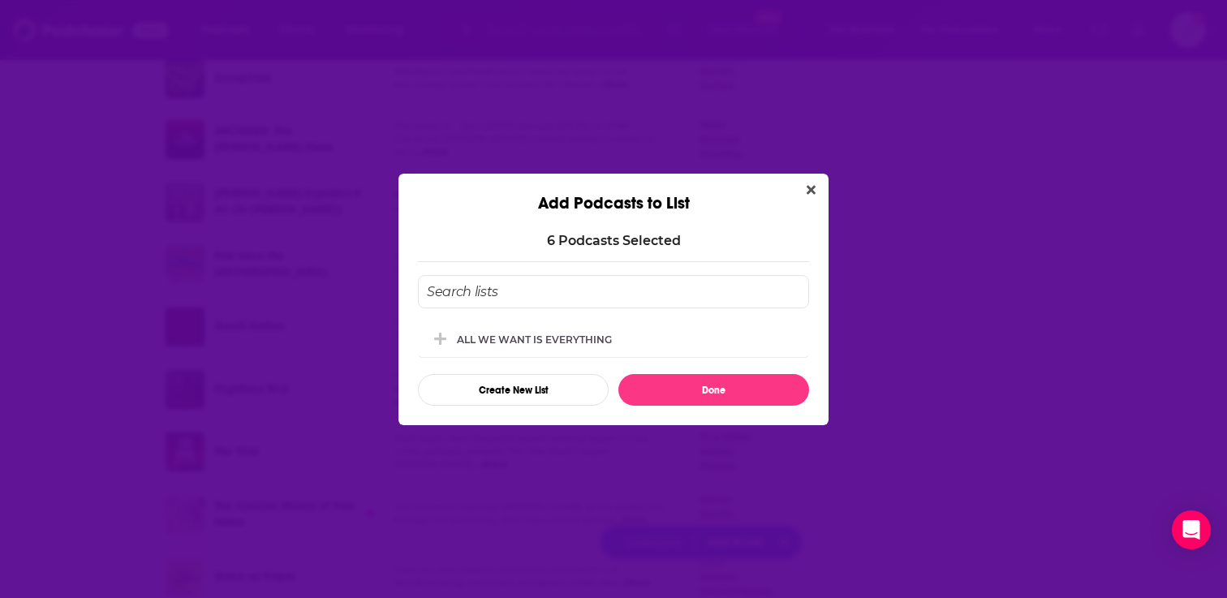
scroll to position [0, 0]
click at [560, 333] on div "ALL WE WANT IS EVERYTHING" at bounding box center [539, 339] width 165 height 12
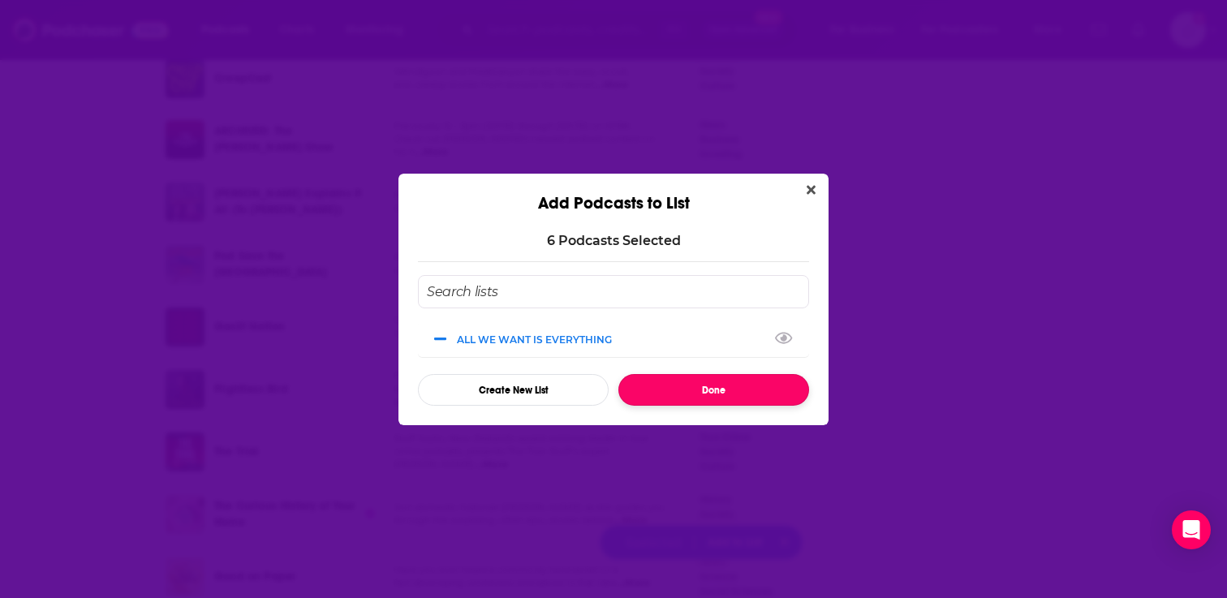
click at [682, 381] on button "Done" at bounding box center [713, 390] width 191 height 32
checkbox input "false"
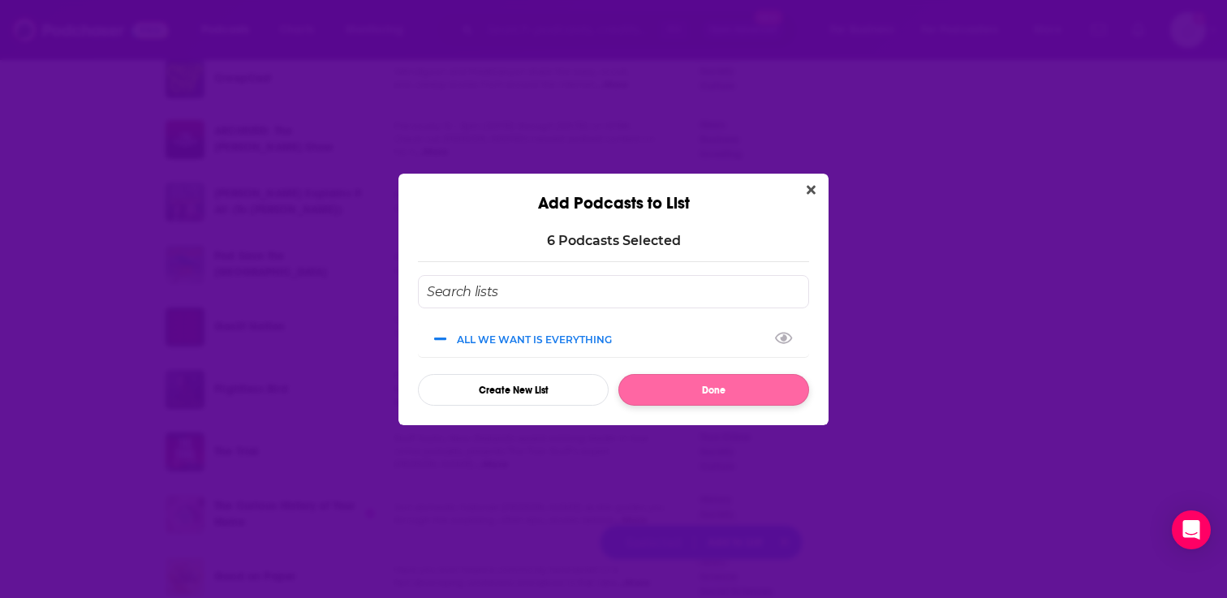
checkbox input "false"
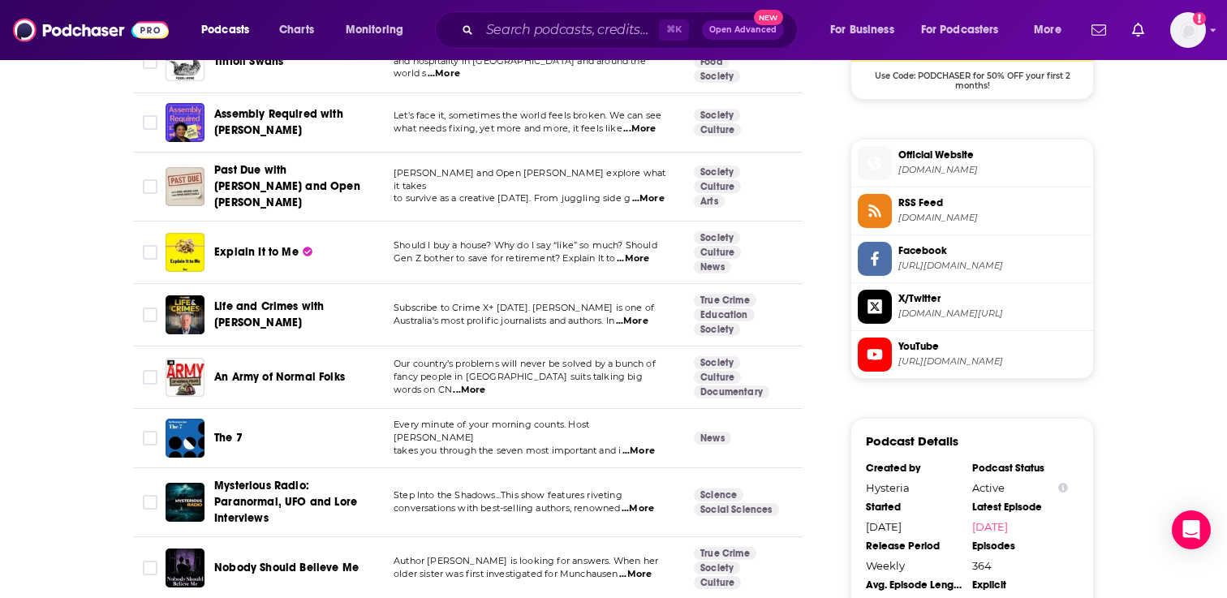
scroll to position [1321, 0]
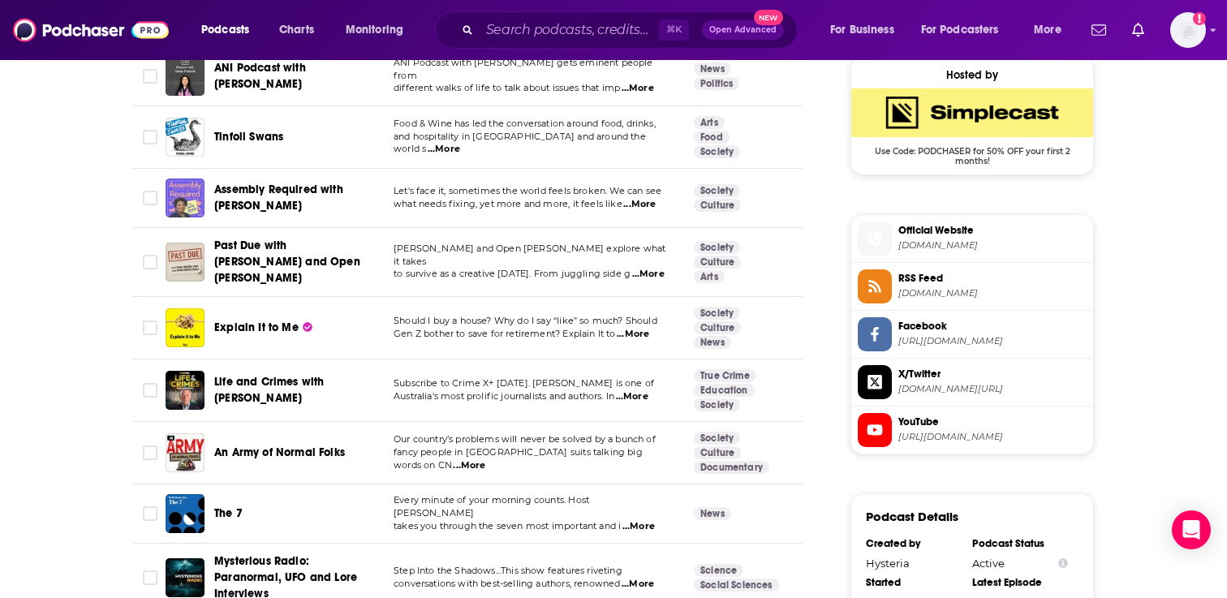
click at [192, 198] on img "Assembly Required with Stacey Abrams" at bounding box center [185, 198] width 39 height 39
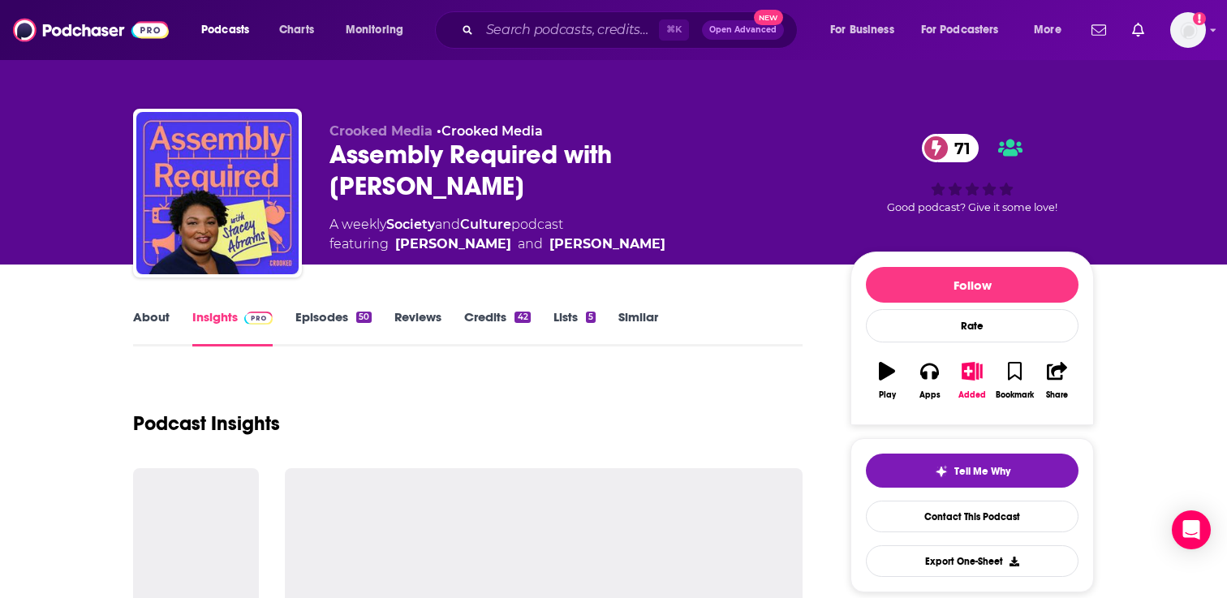
scroll to position [40, 0]
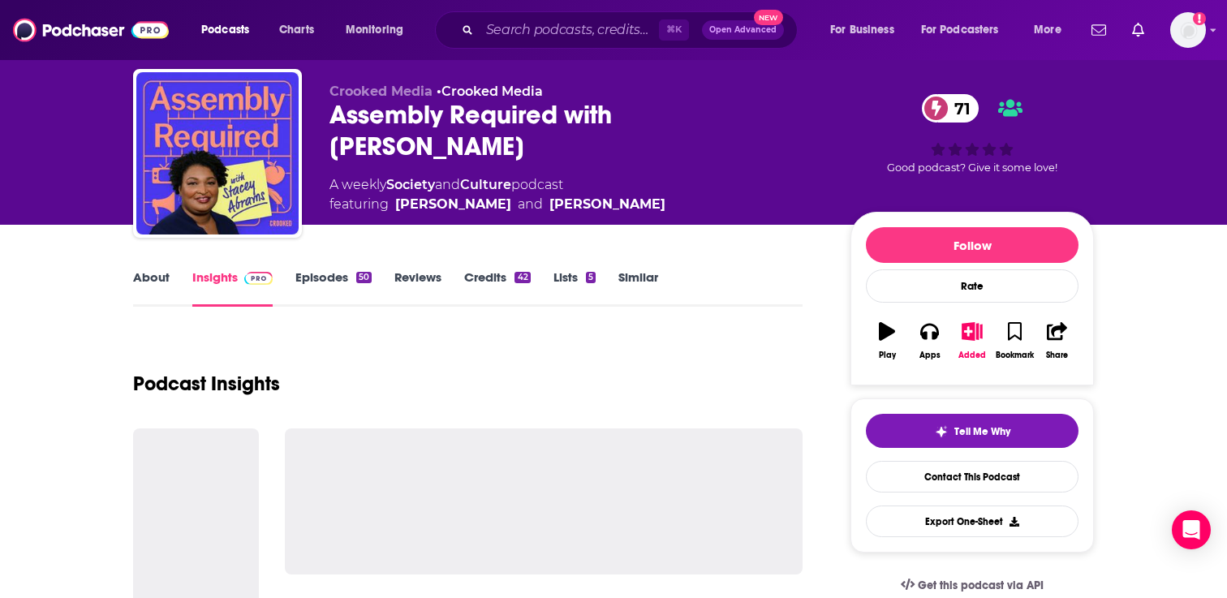
click at [339, 283] on link "Episodes 50" at bounding box center [333, 287] width 76 height 37
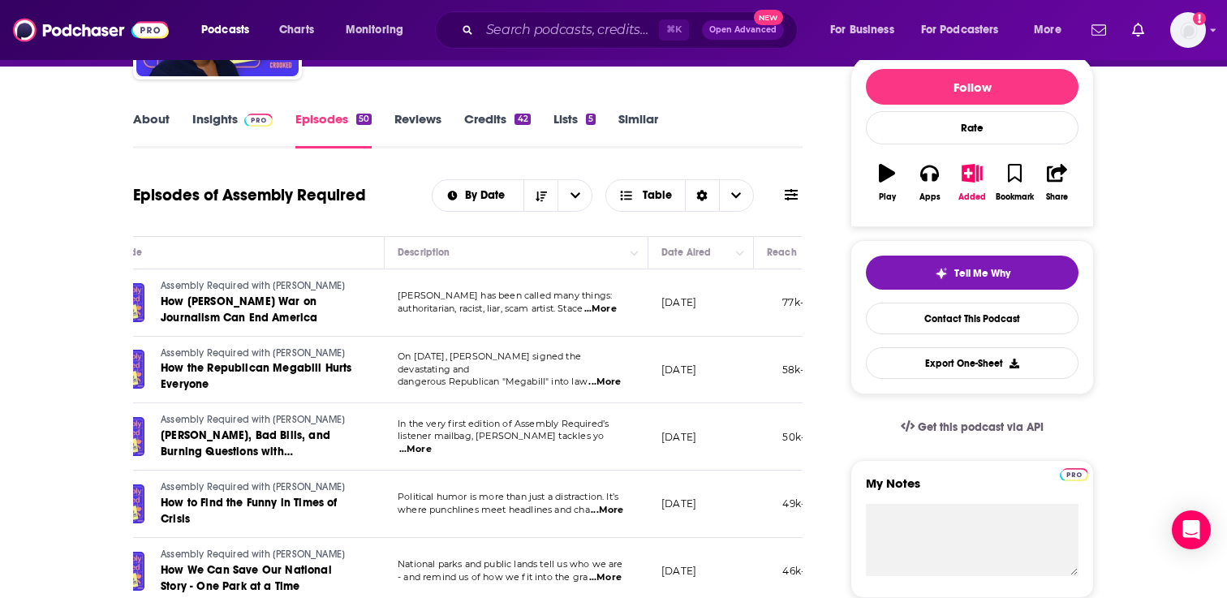
scroll to position [0, 96]
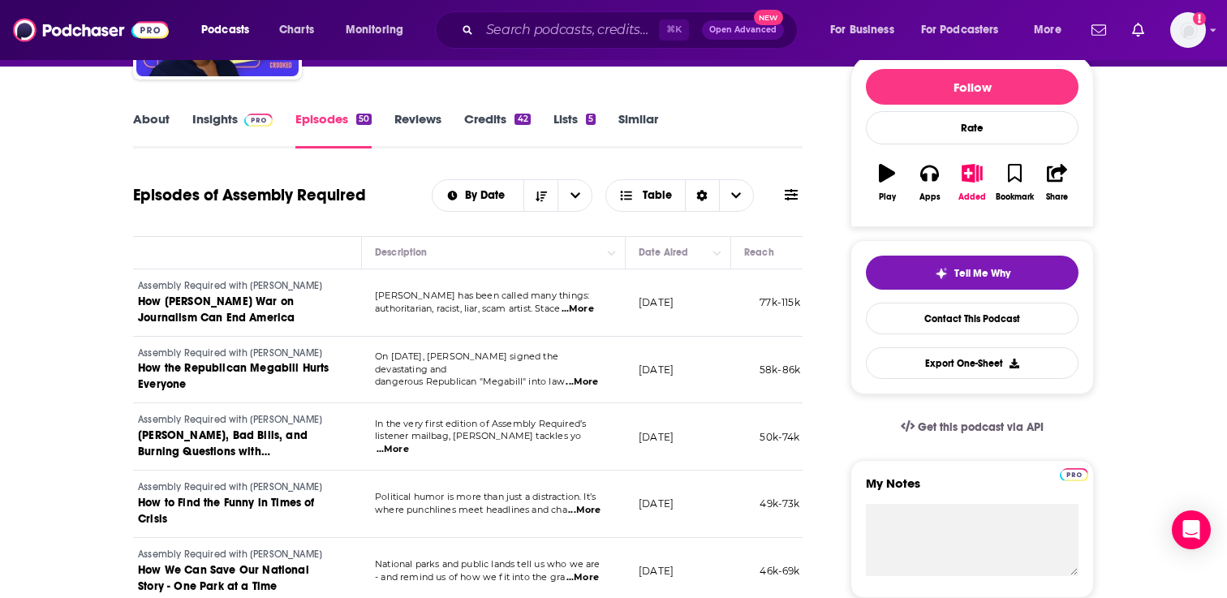
click at [627, 128] on link "Similar" at bounding box center [638, 129] width 40 height 37
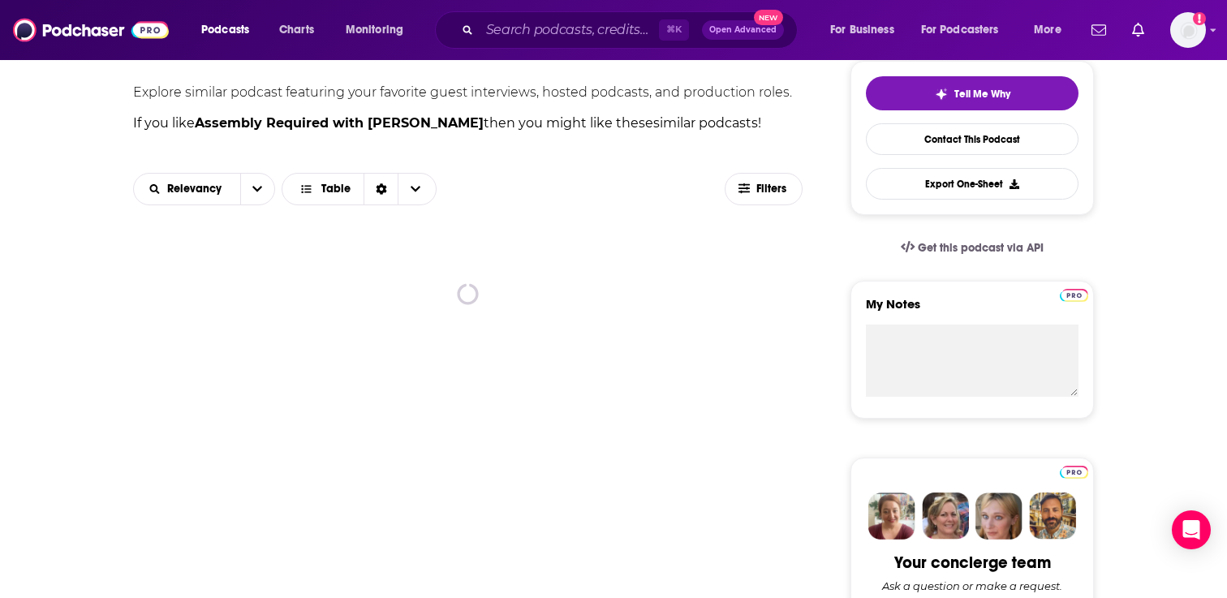
scroll to position [379, 0]
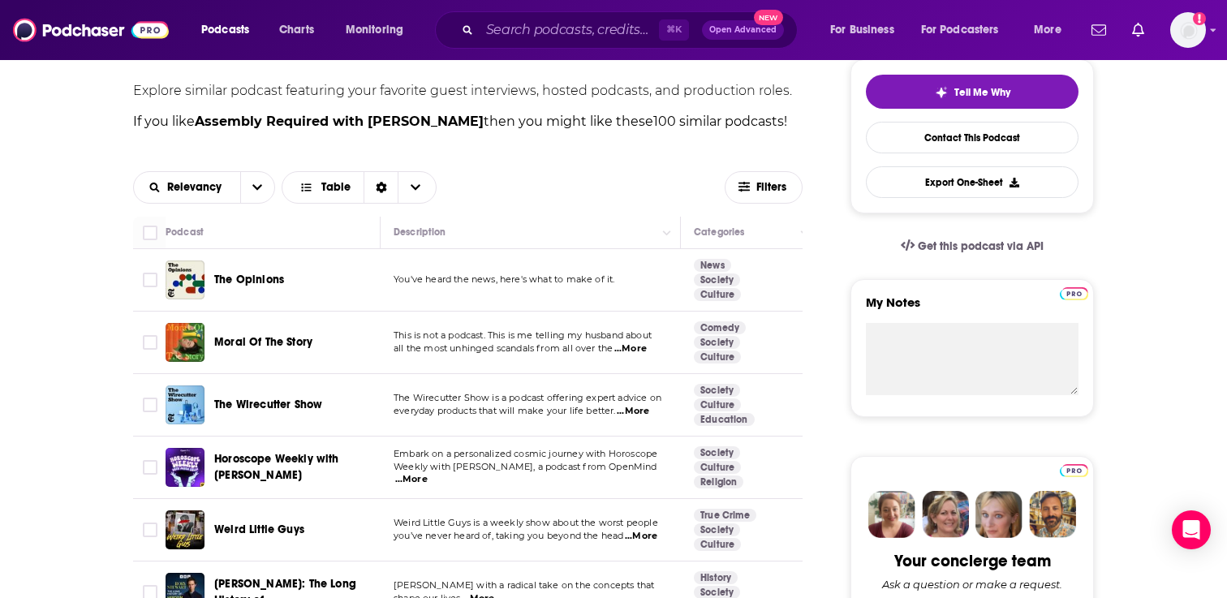
click at [276, 278] on span "The Opinions" at bounding box center [249, 280] width 70 height 14
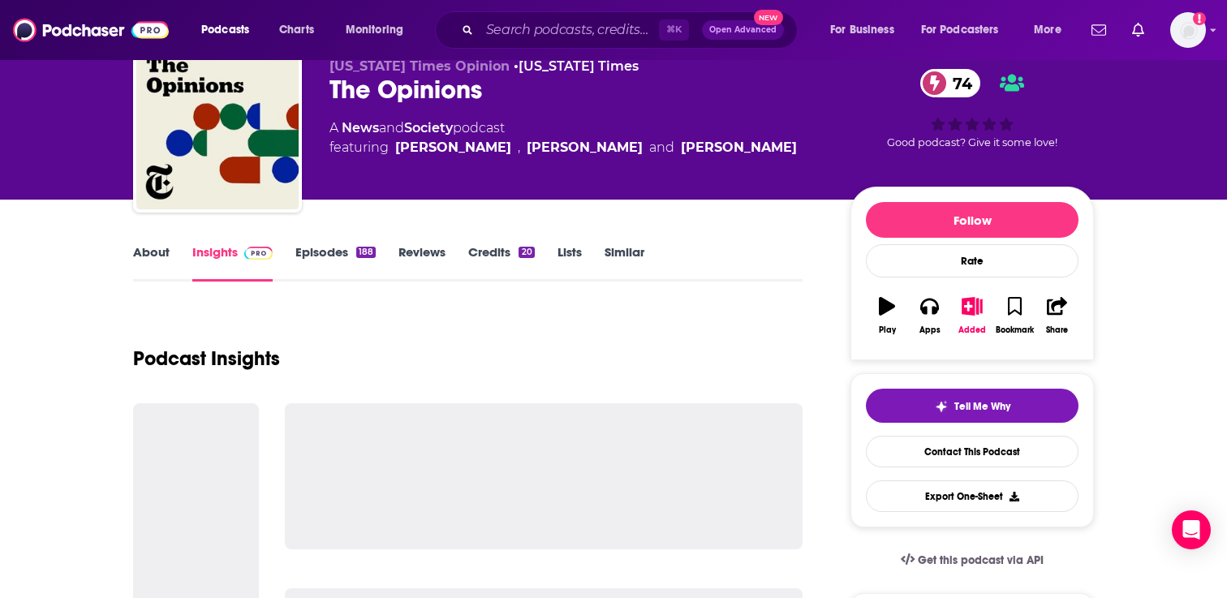
scroll to position [84, 0]
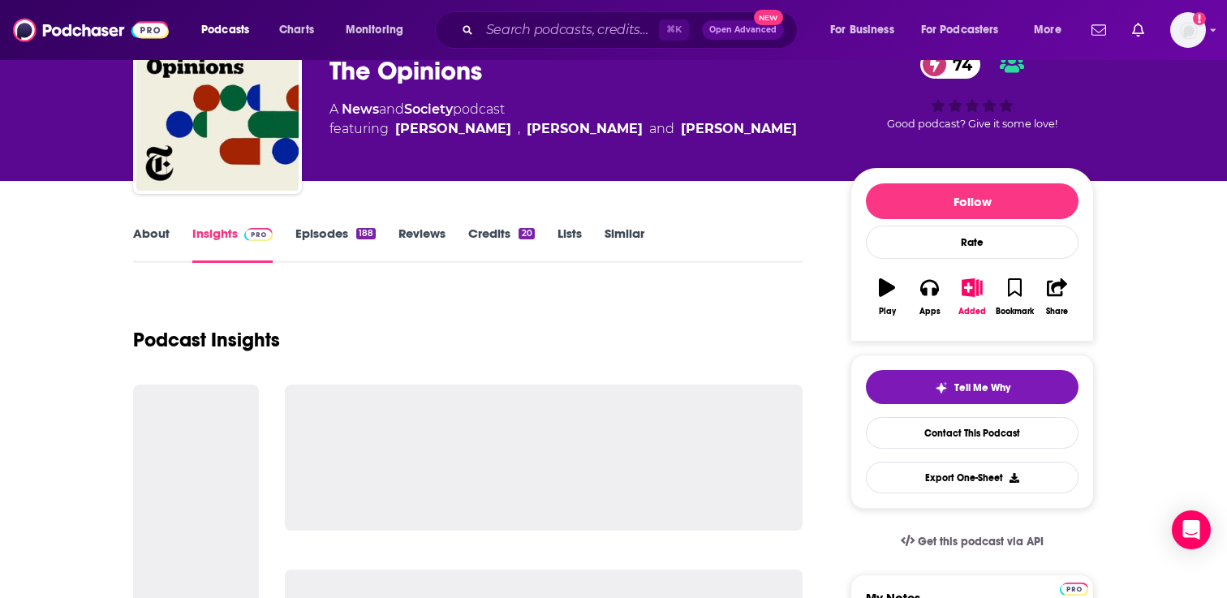
click at [325, 243] on link "Episodes 188" at bounding box center [335, 244] width 80 height 37
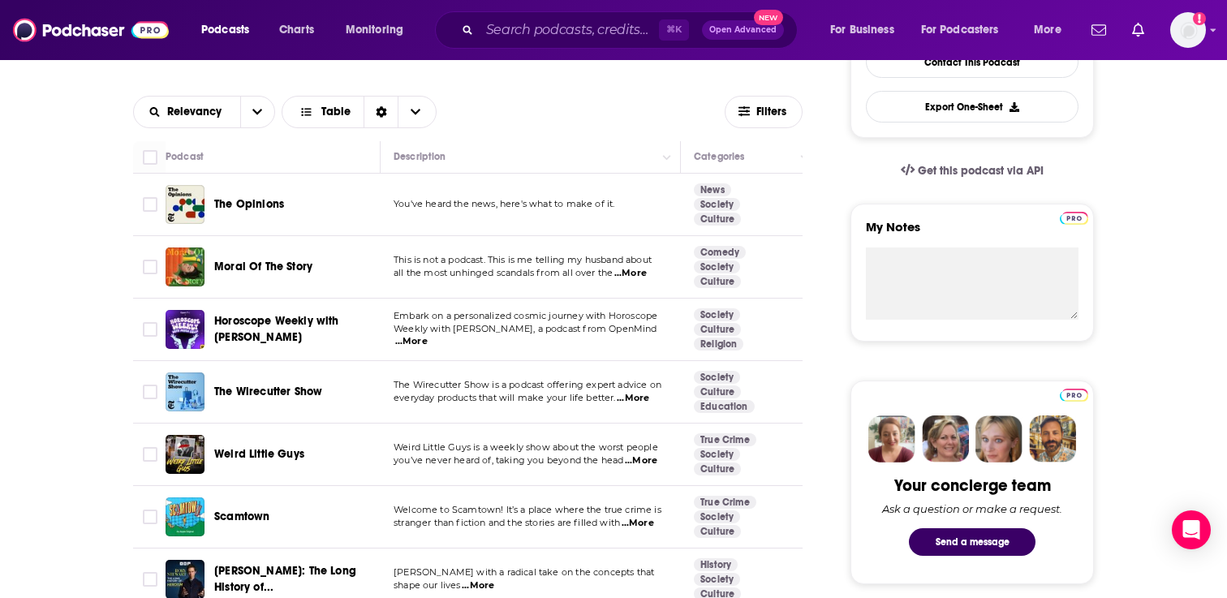
scroll to position [456, 0]
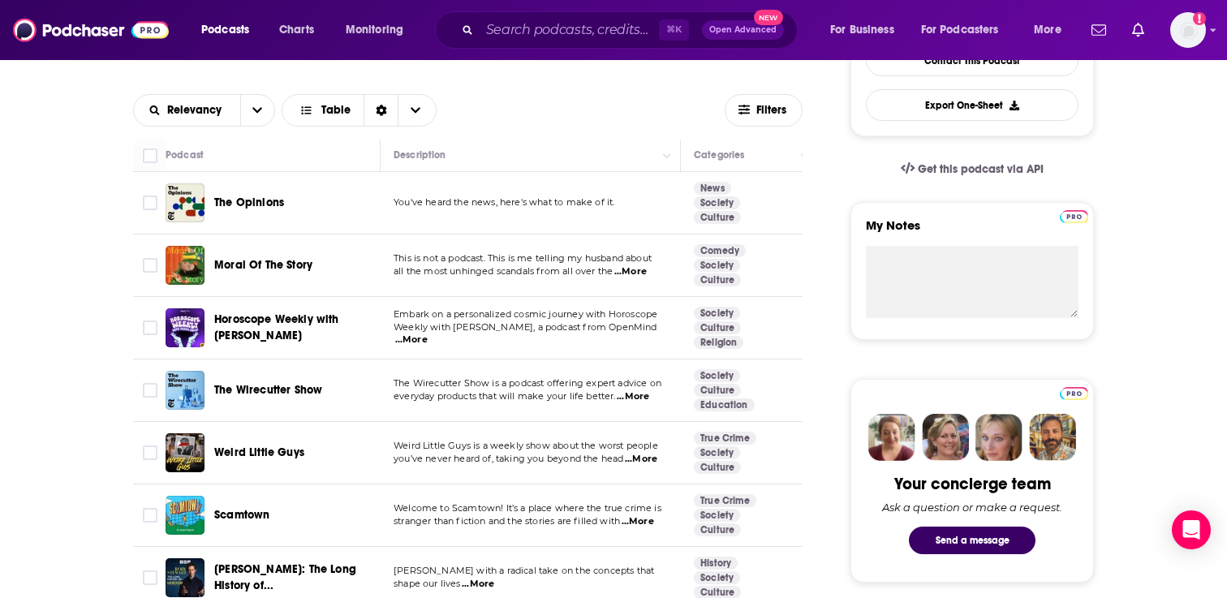
click at [632, 271] on span "...More" at bounding box center [630, 271] width 32 height 13
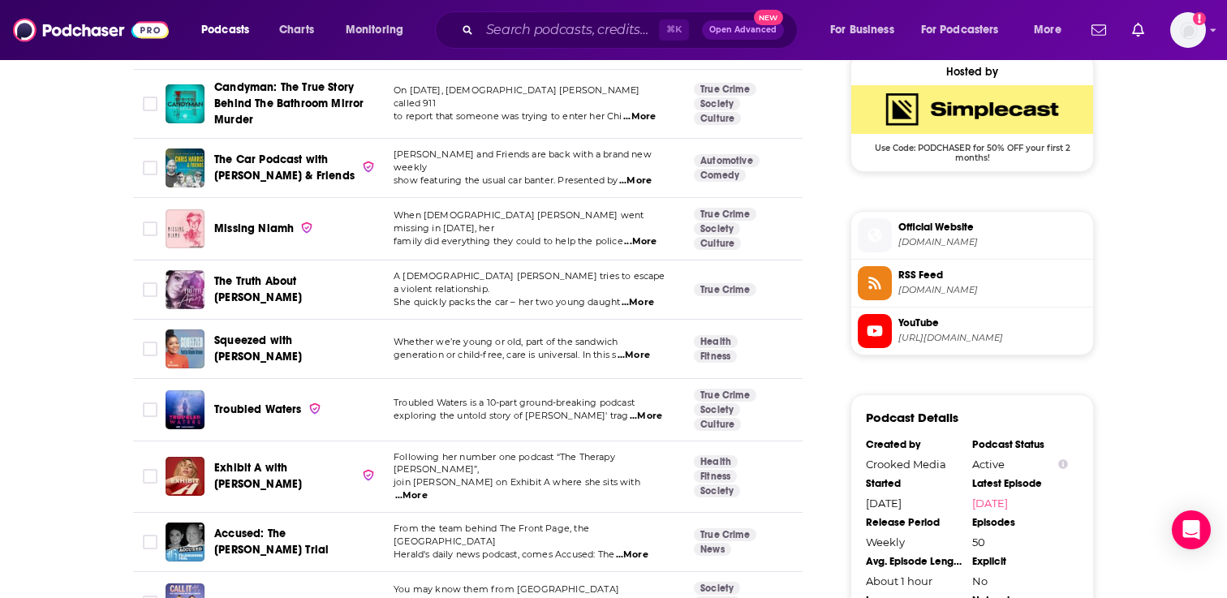
scroll to position [1346, 0]
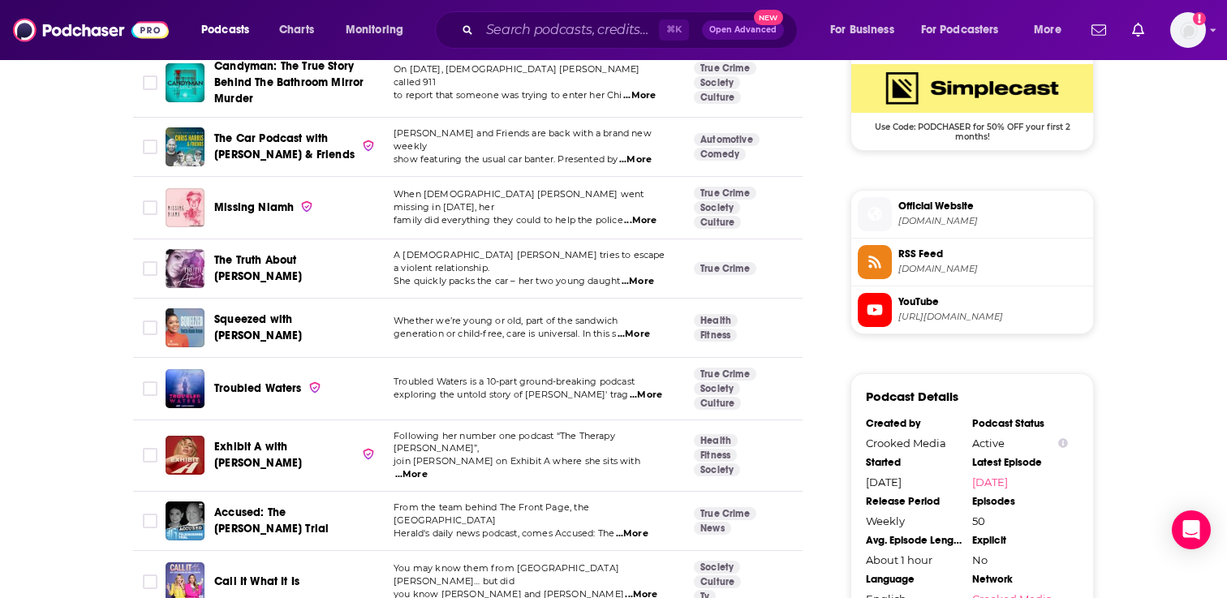
click at [640, 328] on span "...More" at bounding box center [634, 334] width 32 height 13
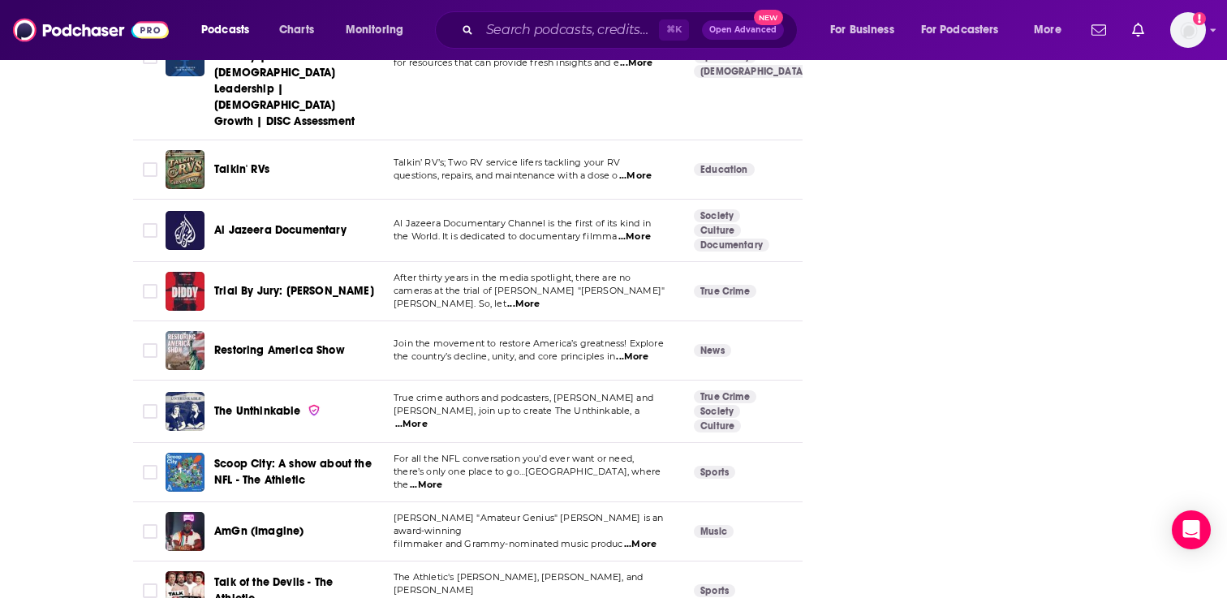
scroll to position [2804, 0]
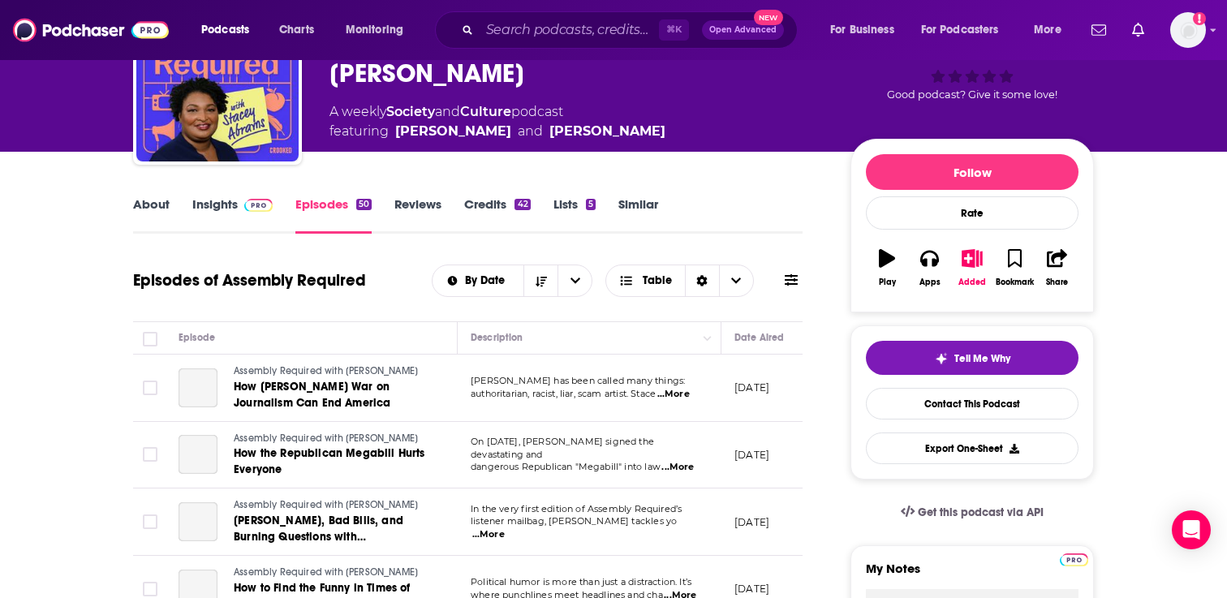
scroll to position [166, 0]
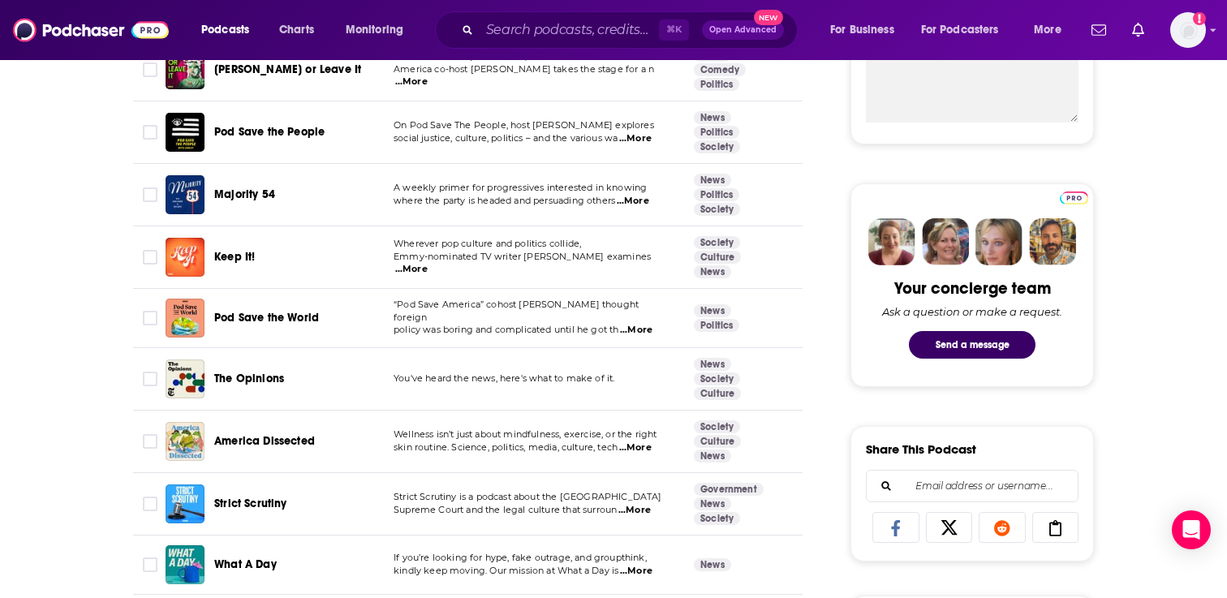
scroll to position [674, 0]
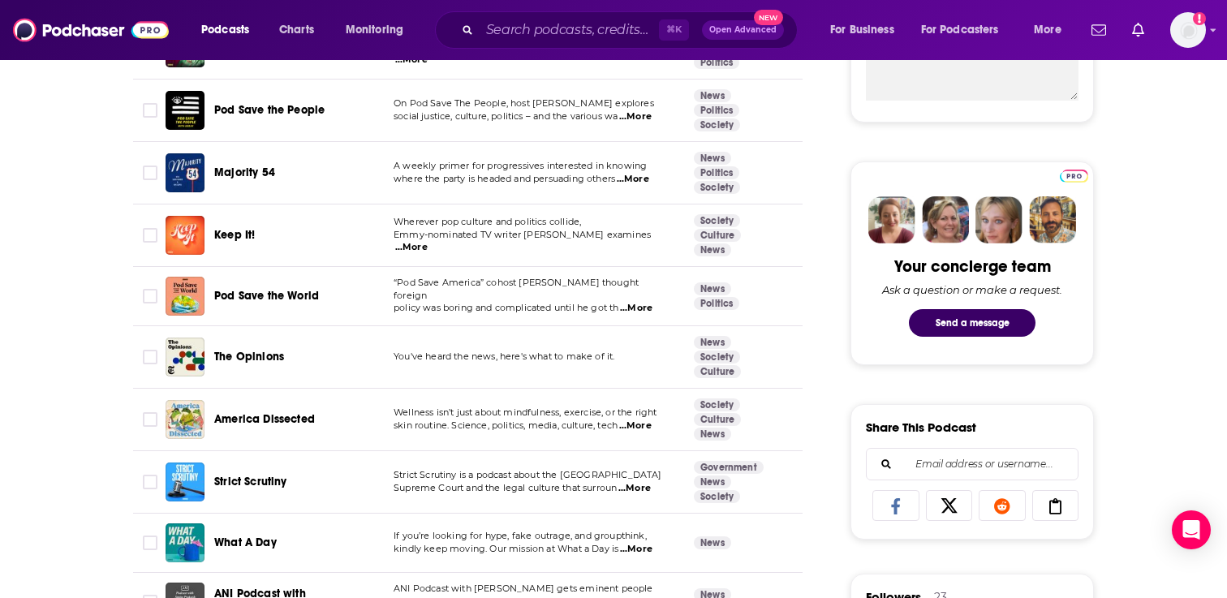
click at [645, 302] on span "...More" at bounding box center [636, 308] width 32 height 13
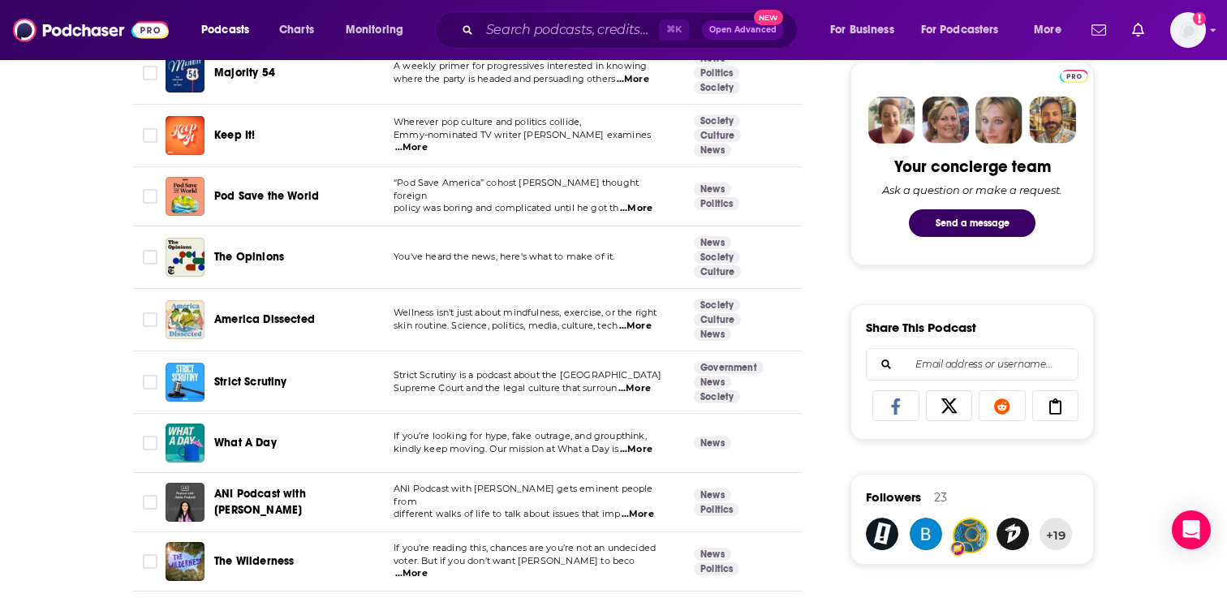
scroll to position [593, 0]
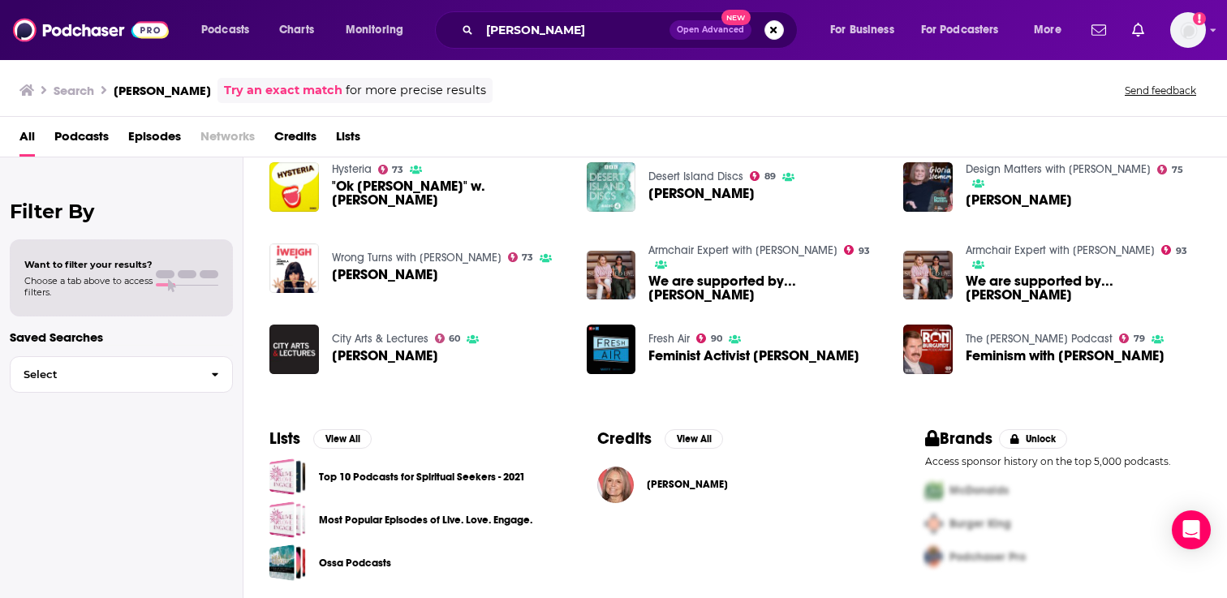
scroll to position [247, 0]
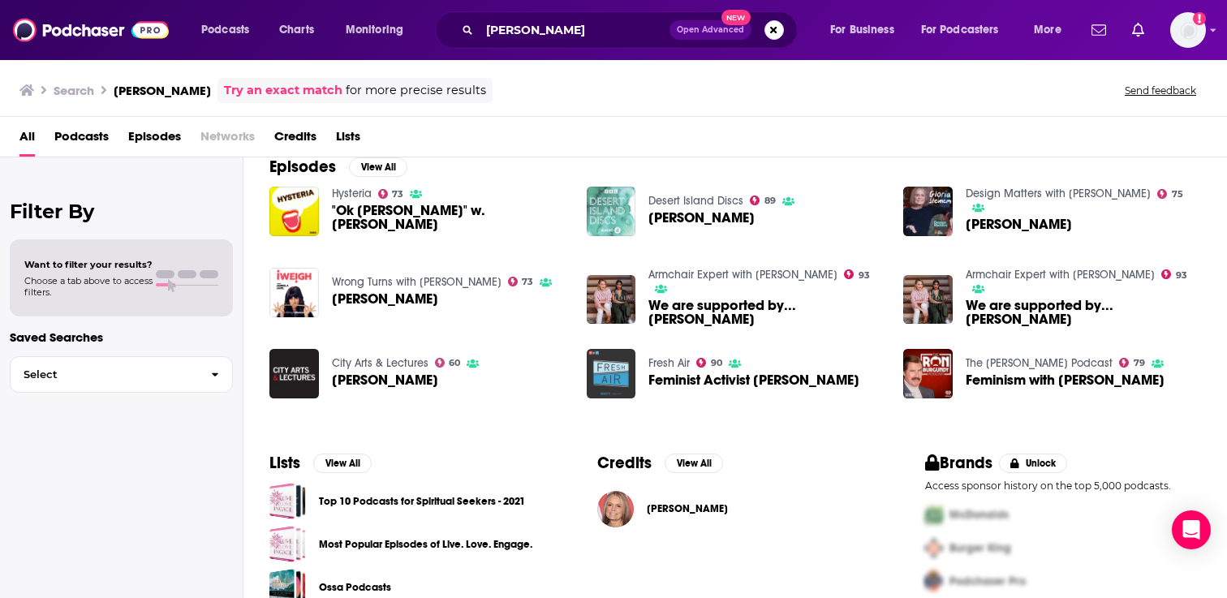
click at [612, 355] on img "Feminist Activist Gloria Steinem" at bounding box center [612, 374] width 50 height 50
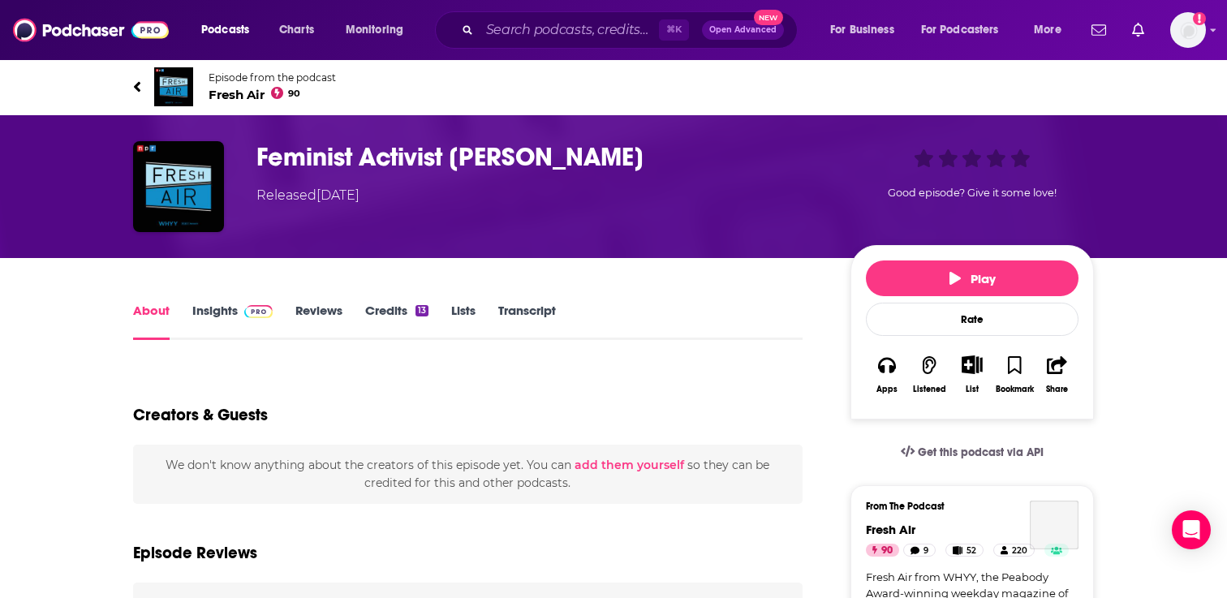
click at [250, 92] on span "Fresh Air 90" at bounding box center [272, 94] width 127 height 15
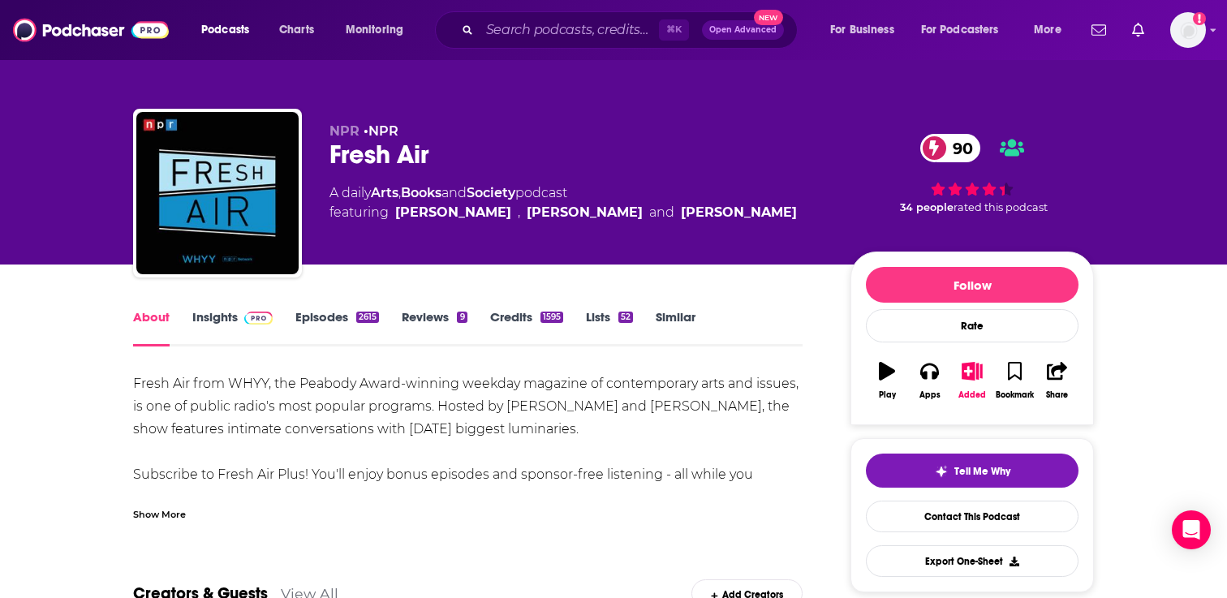
click at [685, 316] on link "Similar" at bounding box center [676, 327] width 40 height 37
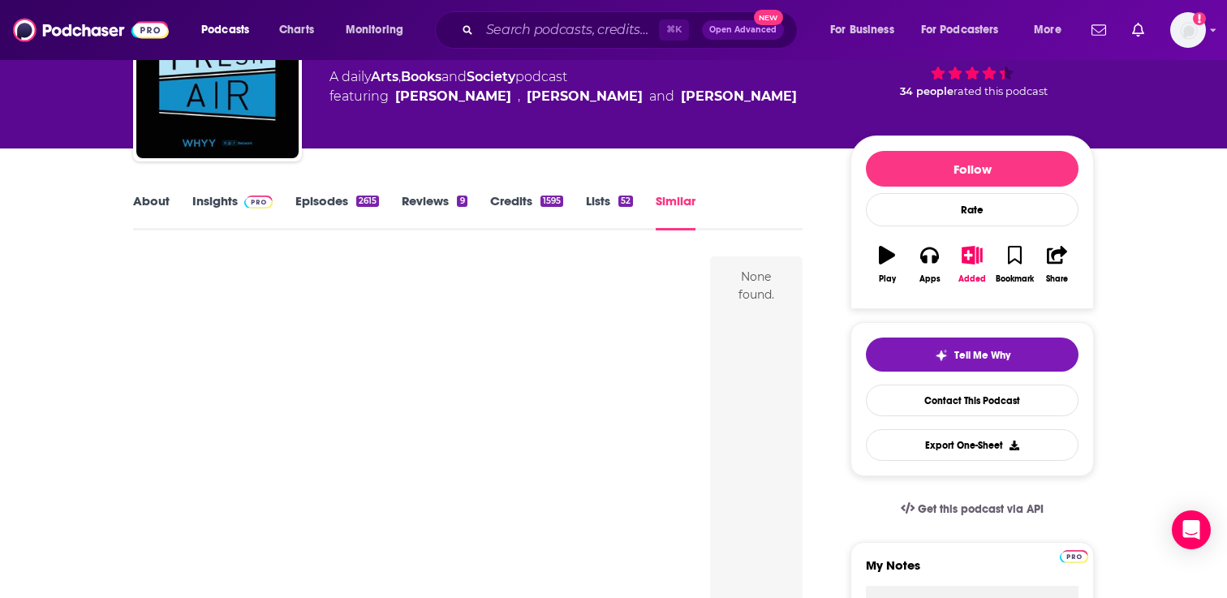
scroll to position [198, 0]
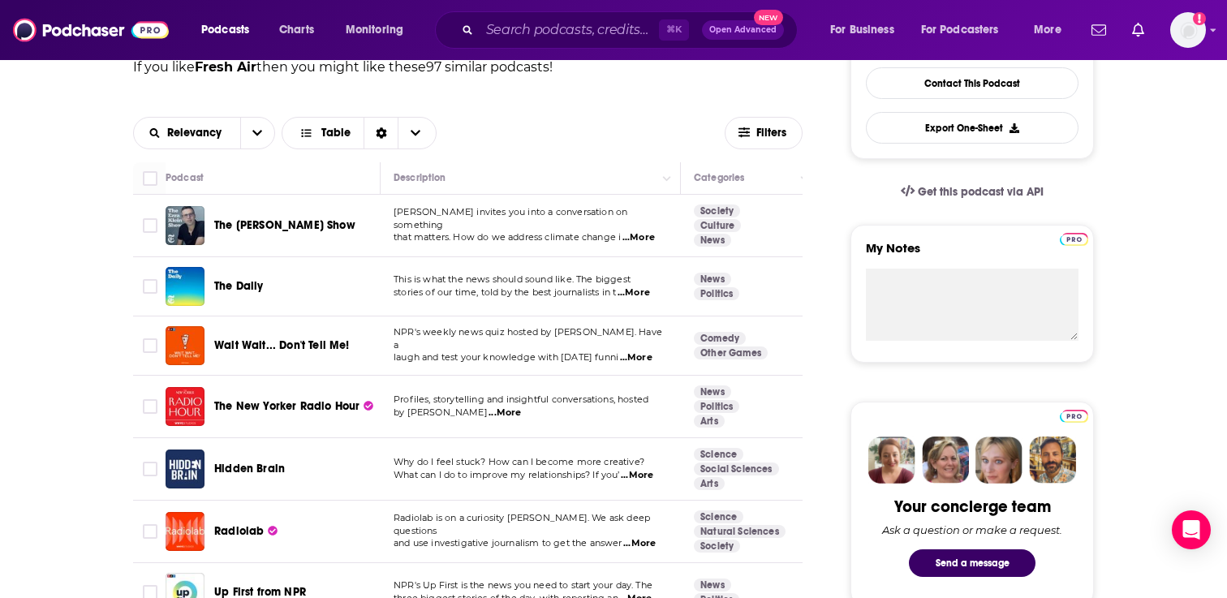
scroll to position [434, 0]
click at [144, 221] on input "Toggle select row" at bounding box center [150, 224] width 15 height 15
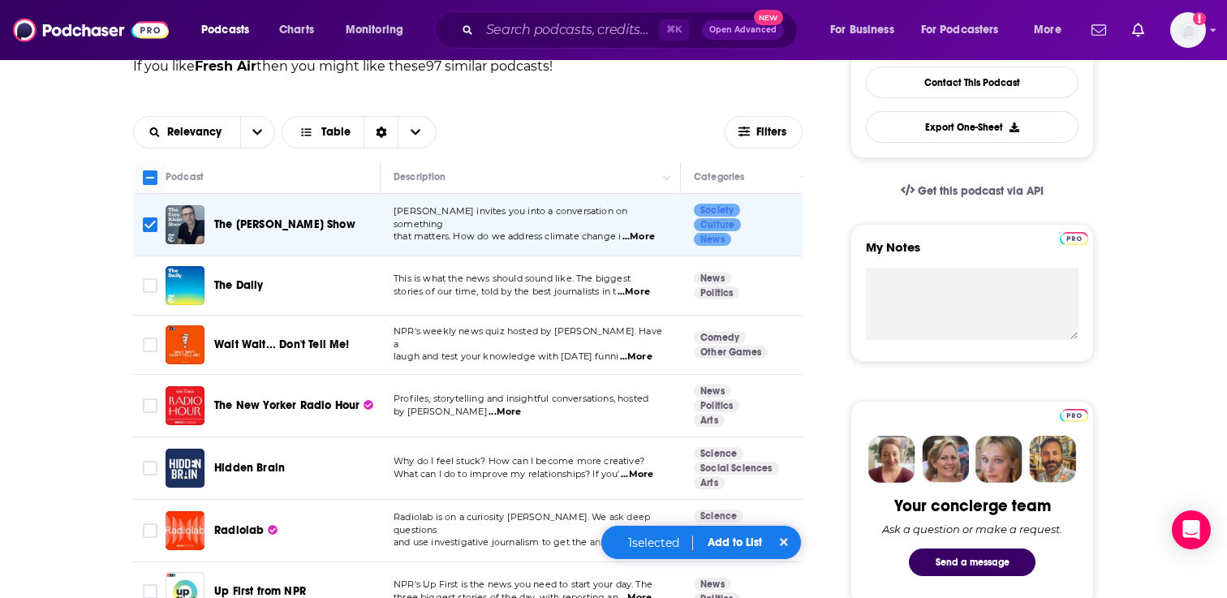
click at [740, 544] on button "Add to List" at bounding box center [735, 543] width 80 height 14
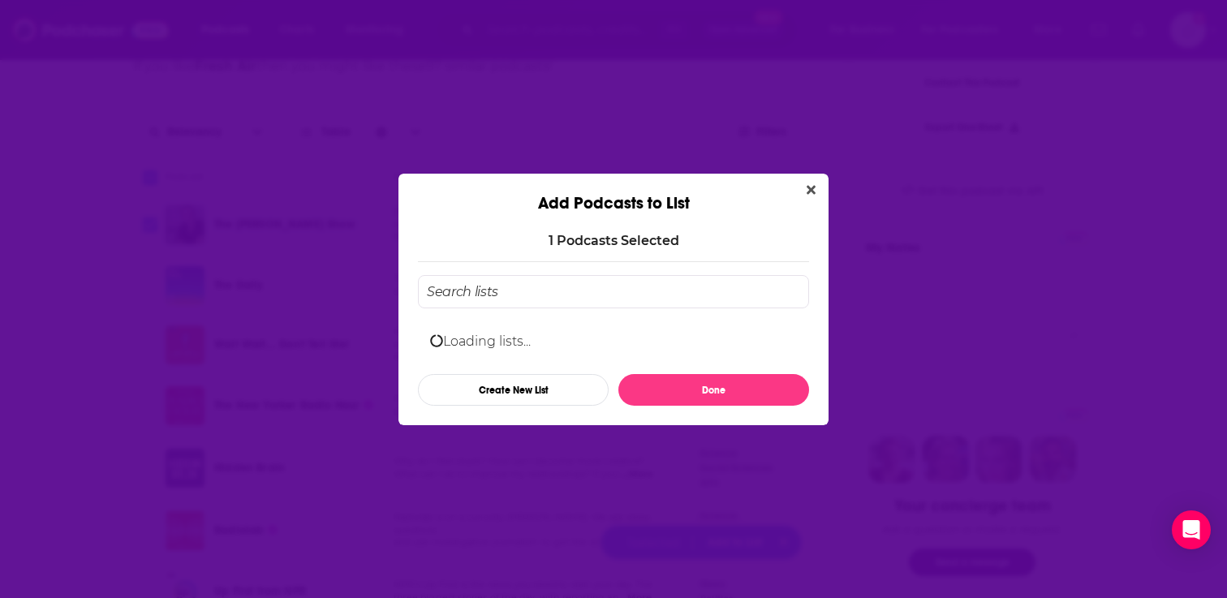
scroll to position [0, 0]
click at [582, 334] on div "ALL WE WANT IS EVERYTHING" at bounding box center [539, 339] width 165 height 12
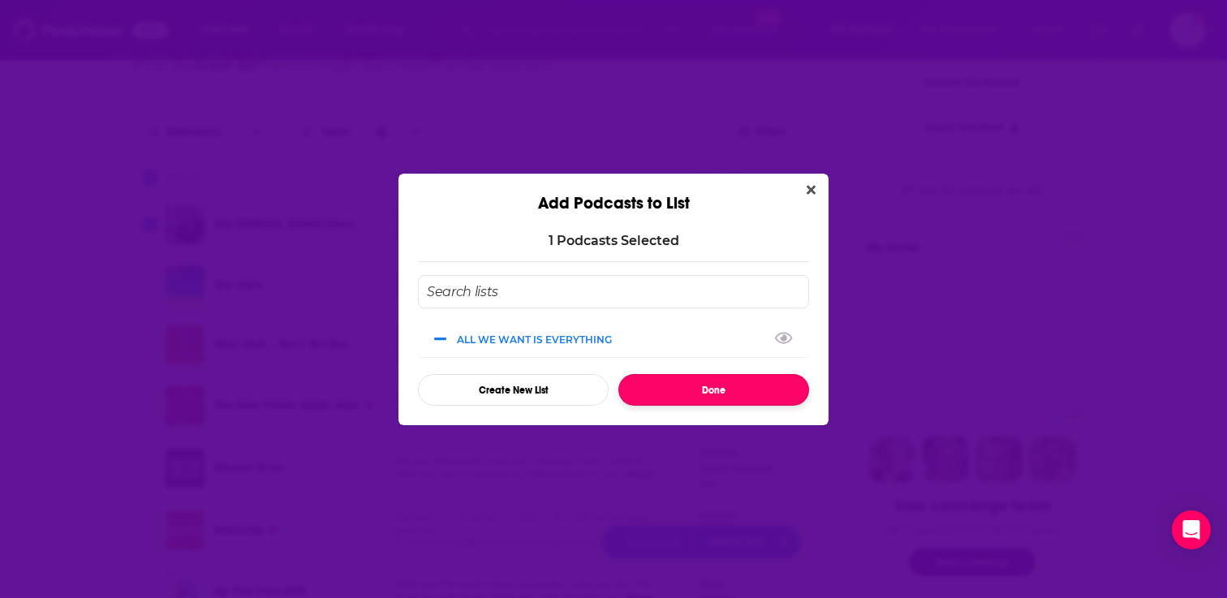
click at [702, 393] on button "Done" at bounding box center [713, 390] width 191 height 32
checkbox input "false"
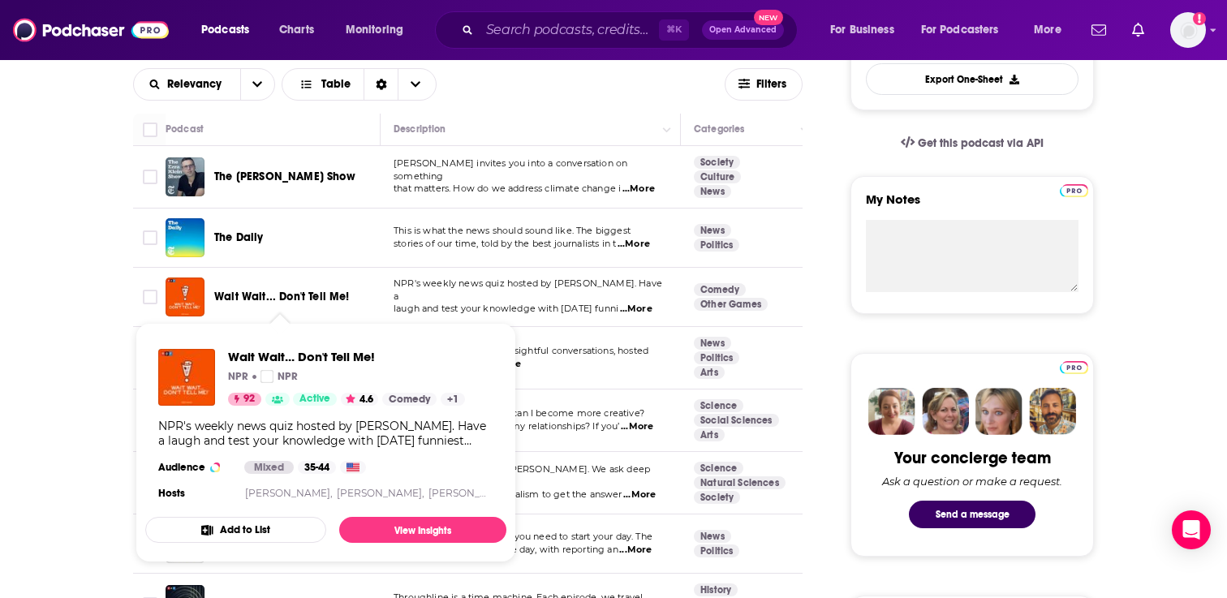
scroll to position [505, 0]
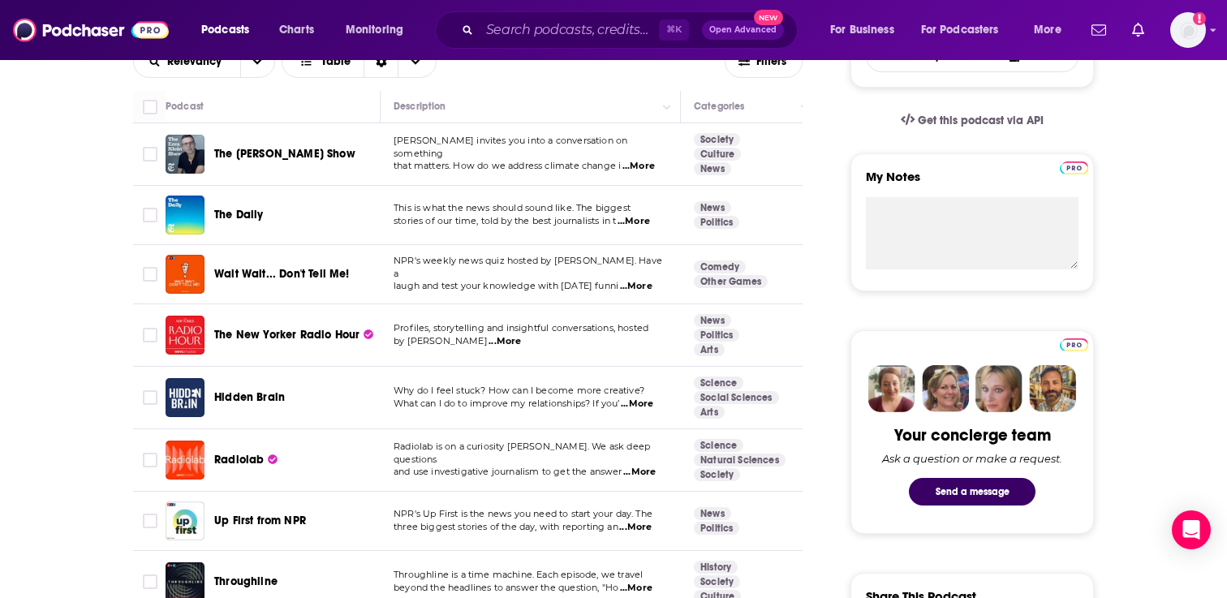
click at [489, 337] on span "...More" at bounding box center [505, 341] width 32 height 13
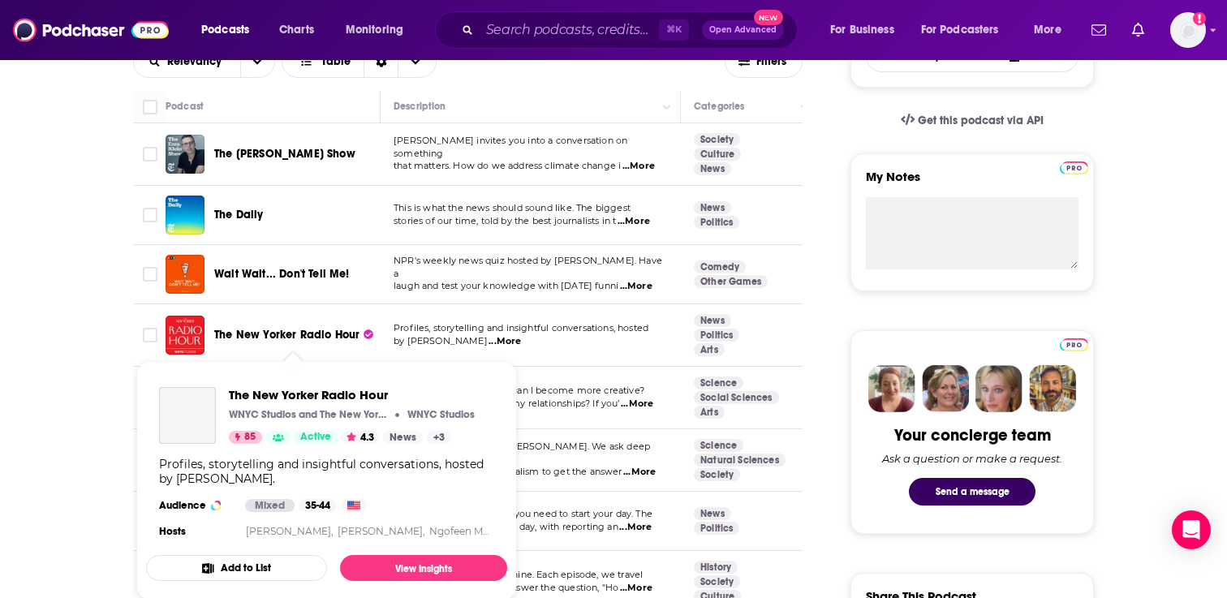
click at [291, 334] on span "The New Yorker Radio Hour" at bounding box center [286, 335] width 145 height 14
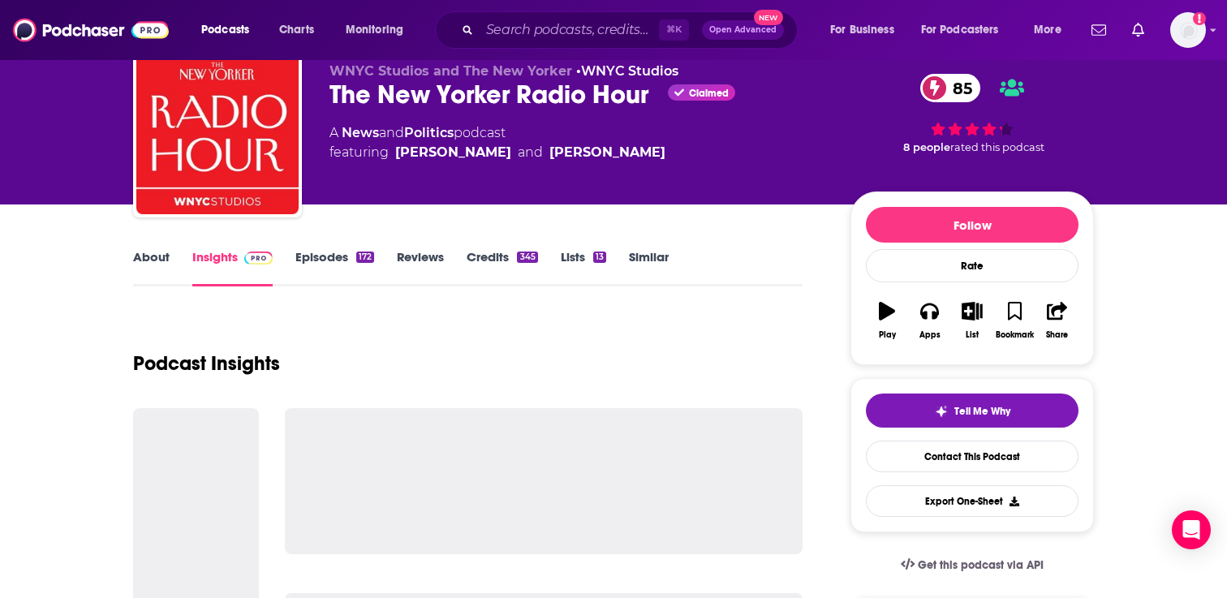
scroll to position [108, 0]
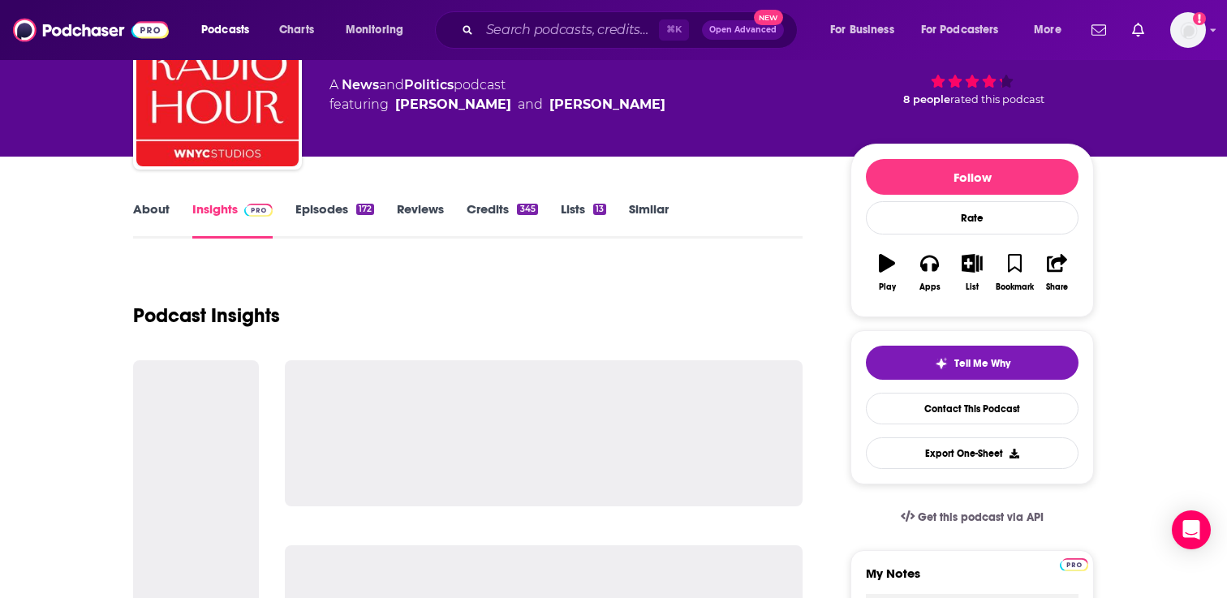
click at [326, 214] on link "Episodes 172" at bounding box center [334, 219] width 79 height 37
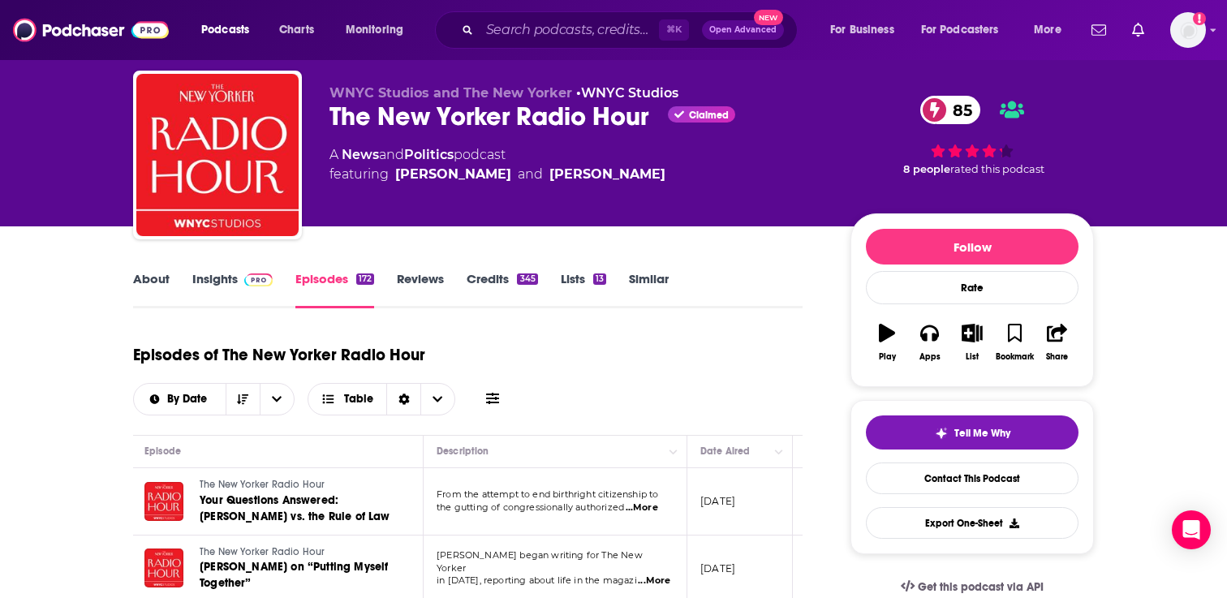
scroll to position [37, 0]
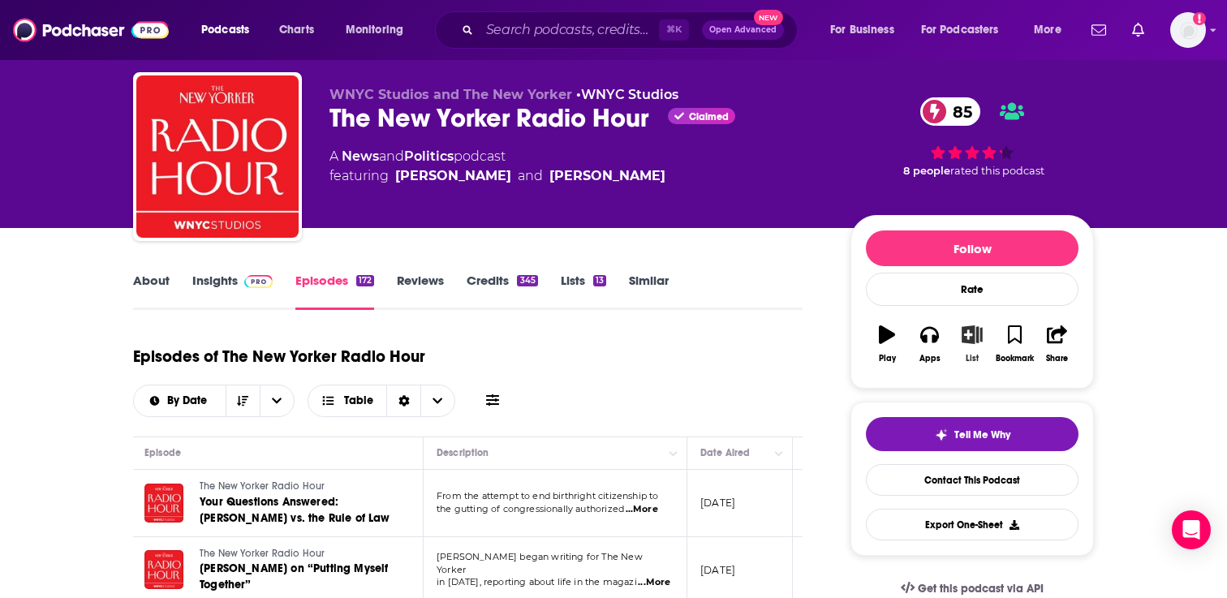
click at [975, 350] on button "List" at bounding box center [972, 344] width 42 height 58
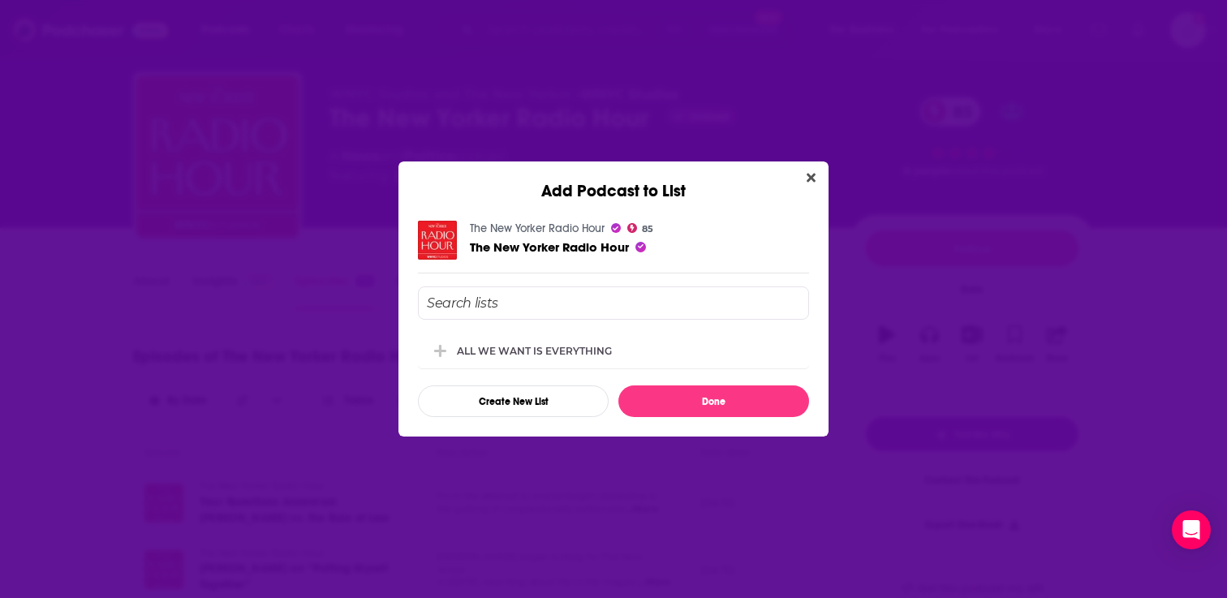
scroll to position [0, 0]
click at [531, 347] on div "ALL WE WANT IS EVERYTHING" at bounding box center [539, 350] width 165 height 12
click at [699, 393] on button "Done" at bounding box center [713, 401] width 191 height 32
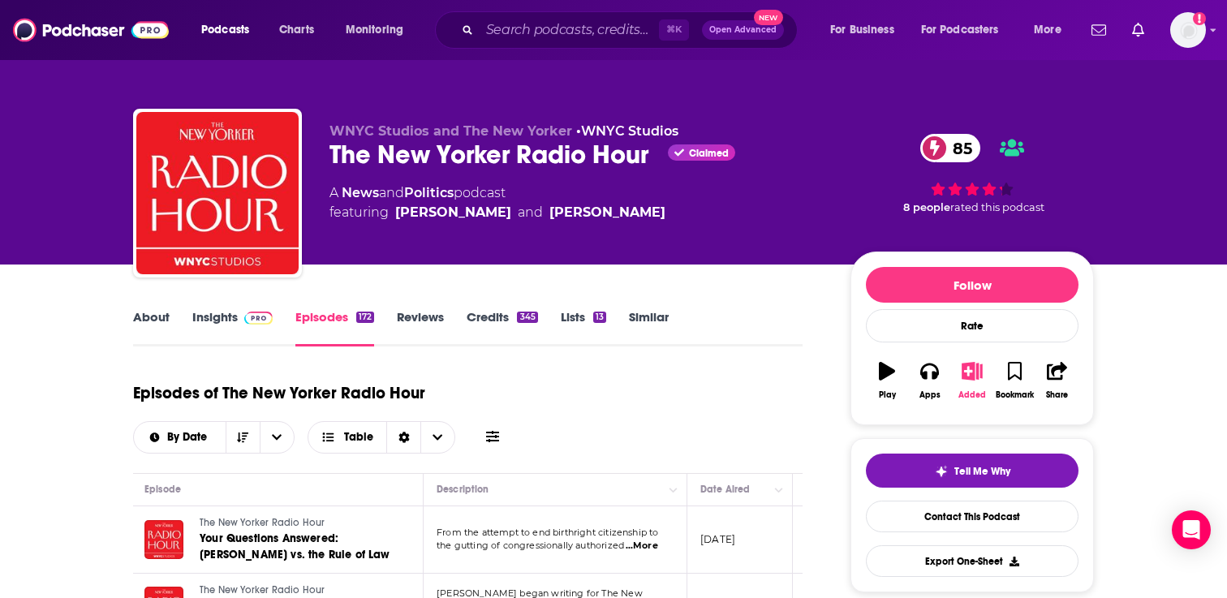
scroll to position [37, 0]
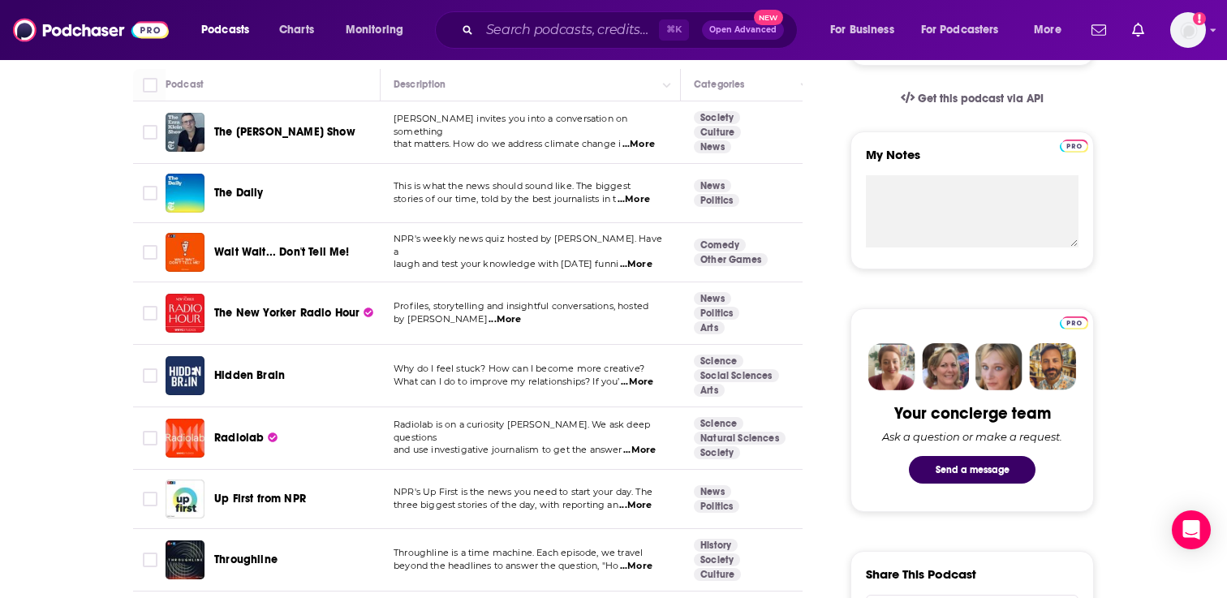
scroll to position [583, 0]
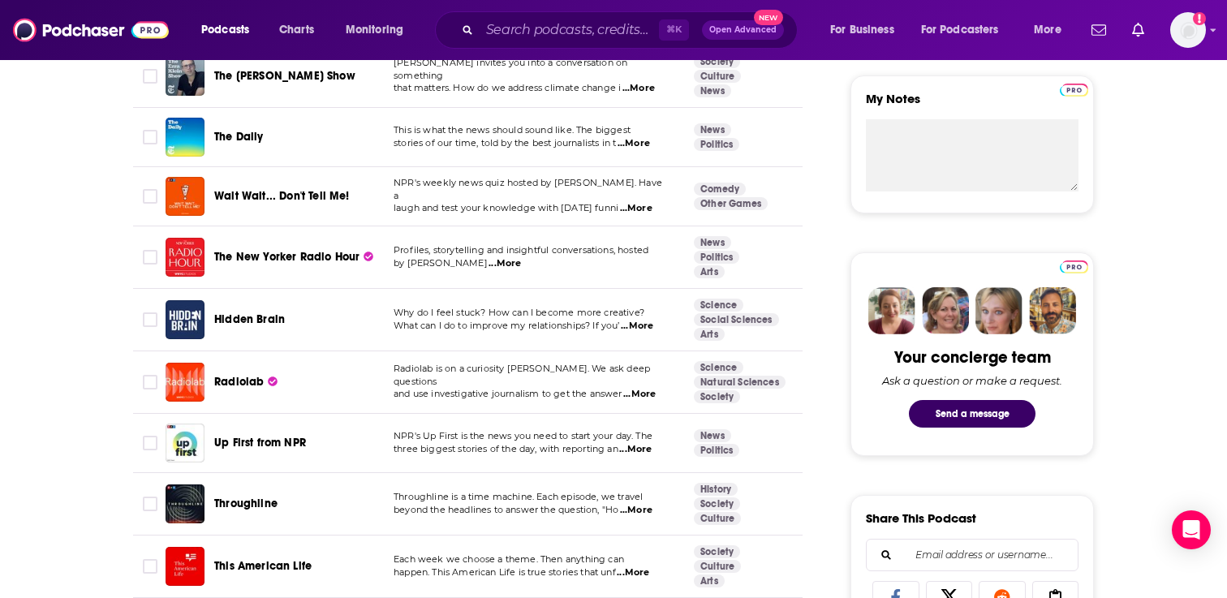
click at [652, 327] on span "...More" at bounding box center [637, 326] width 32 height 13
click at [782, 303] on td "Science Social Sciences Arts" at bounding box center [750, 320] width 138 height 62
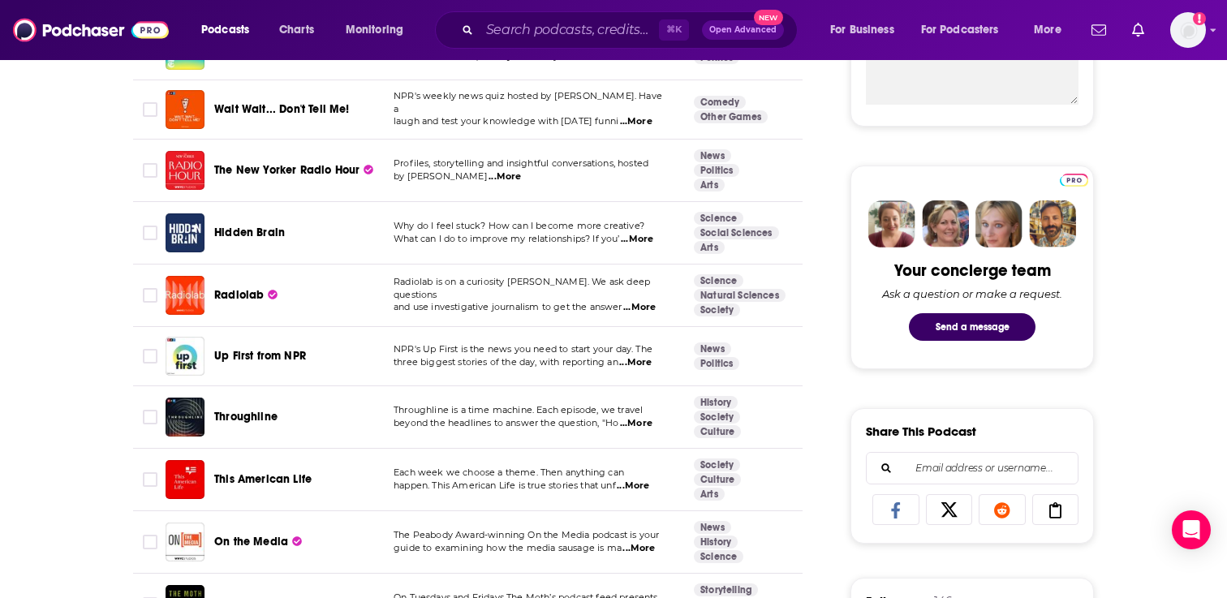
scroll to position [674, 0]
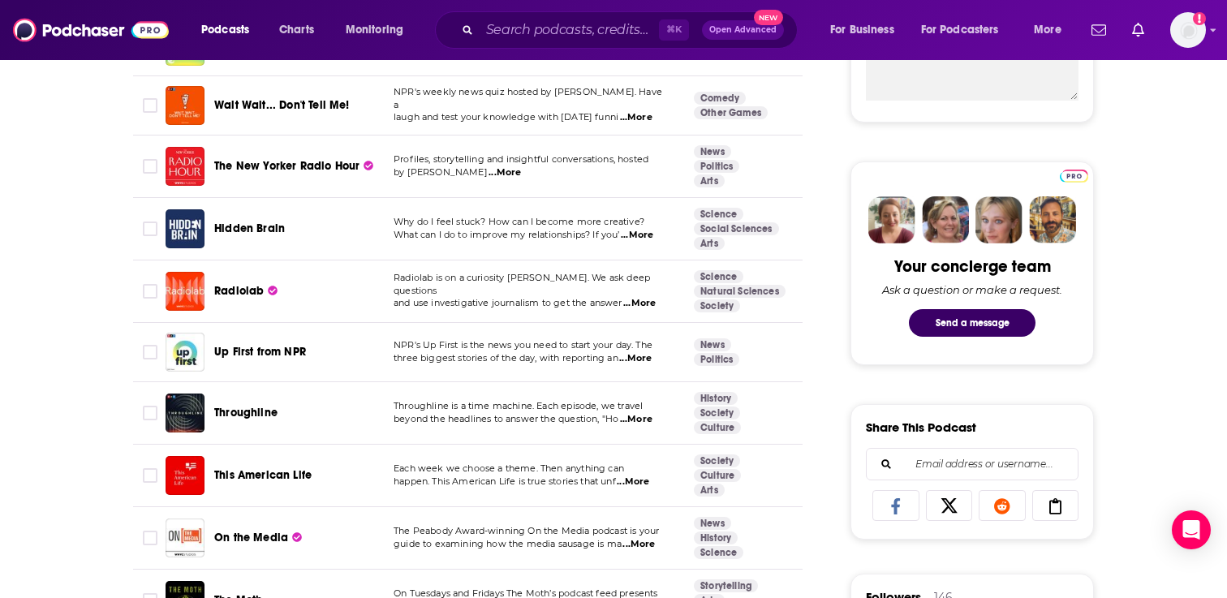
click at [641, 299] on span "...More" at bounding box center [639, 303] width 32 height 13
click at [782, 305] on section "Science Natural Sciences Society" at bounding box center [740, 291] width 92 height 42
click at [149, 291] on input "Toggle select row" at bounding box center [150, 291] width 15 height 15
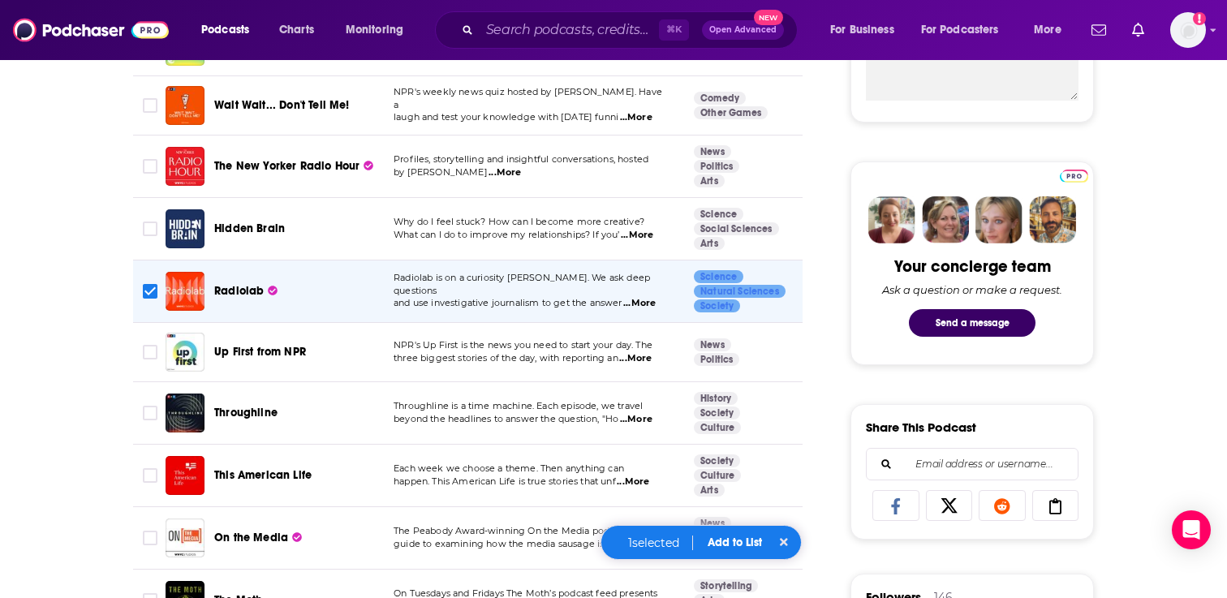
click at [760, 540] on button "Add to List" at bounding box center [735, 543] width 80 height 14
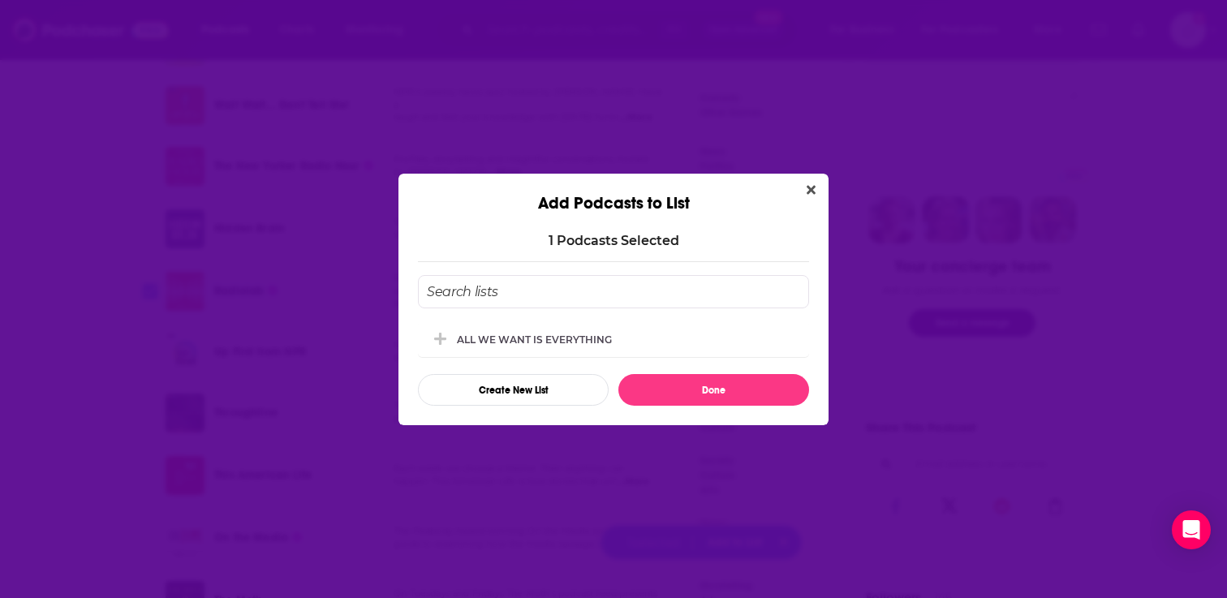
scroll to position [0, 0]
click at [579, 351] on div "ALL WE WANT IS EVERYTHING" at bounding box center [613, 339] width 391 height 36
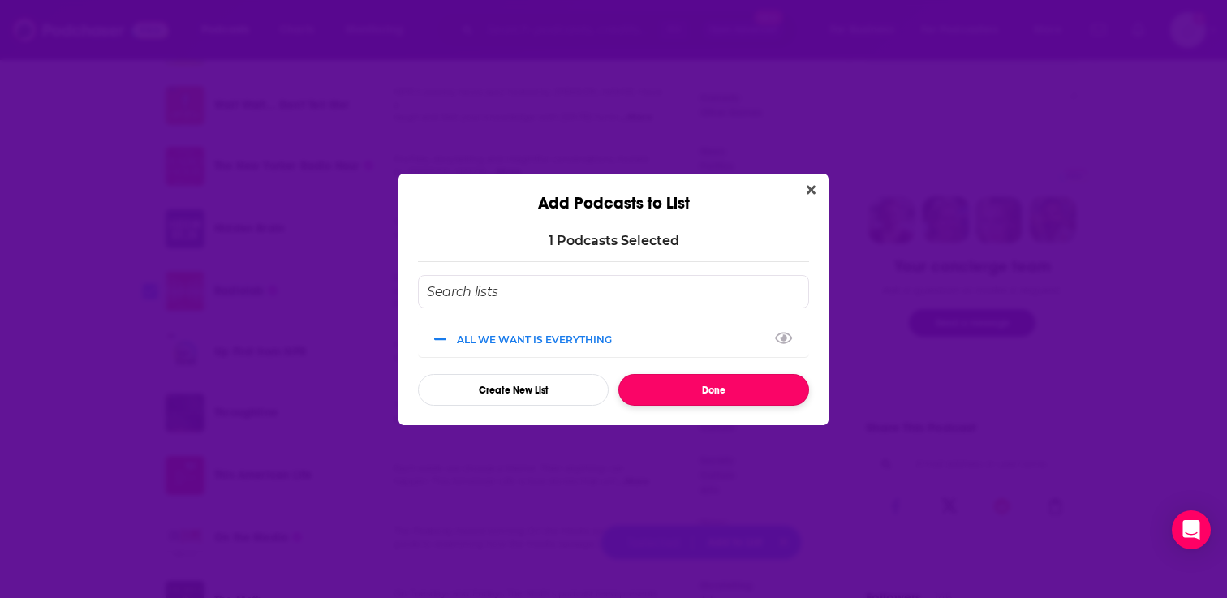
click at [665, 392] on button "Done" at bounding box center [713, 390] width 191 height 32
checkbox input "false"
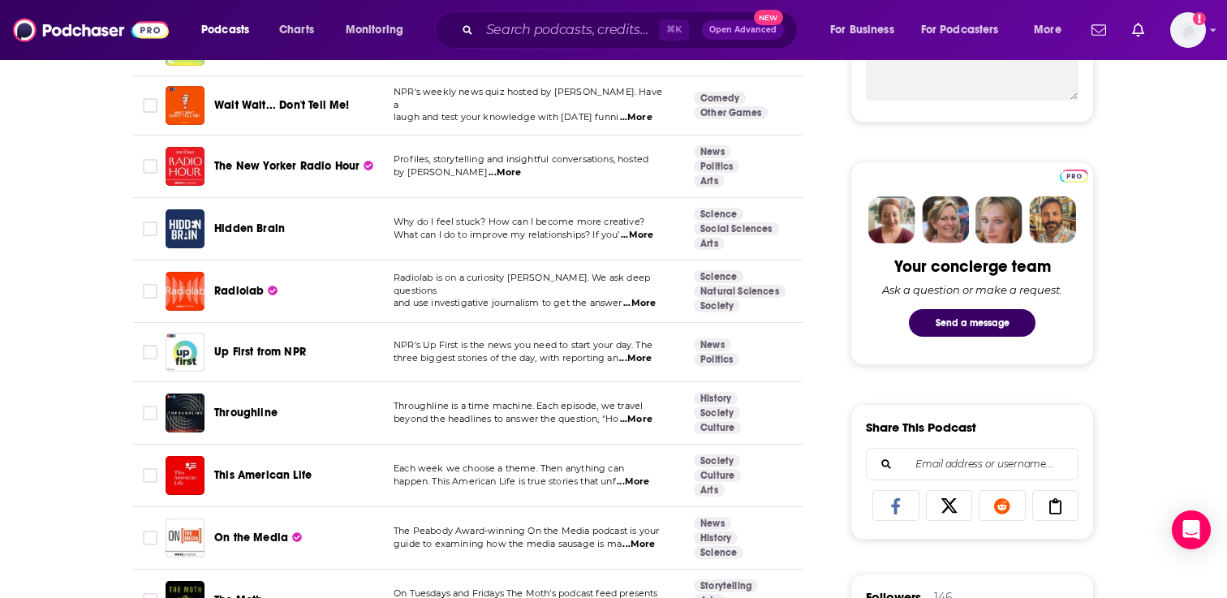
scroll to position [713, 0]
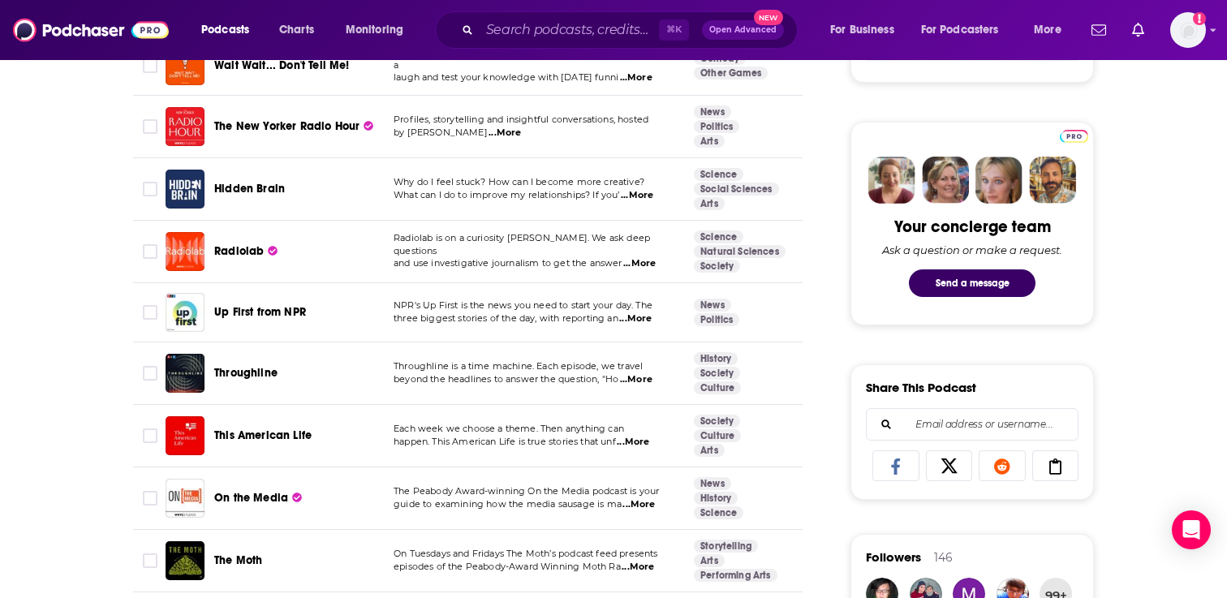
click at [644, 315] on span "...More" at bounding box center [635, 318] width 32 height 13
click at [769, 294] on td "News Politics" at bounding box center [750, 312] width 138 height 59
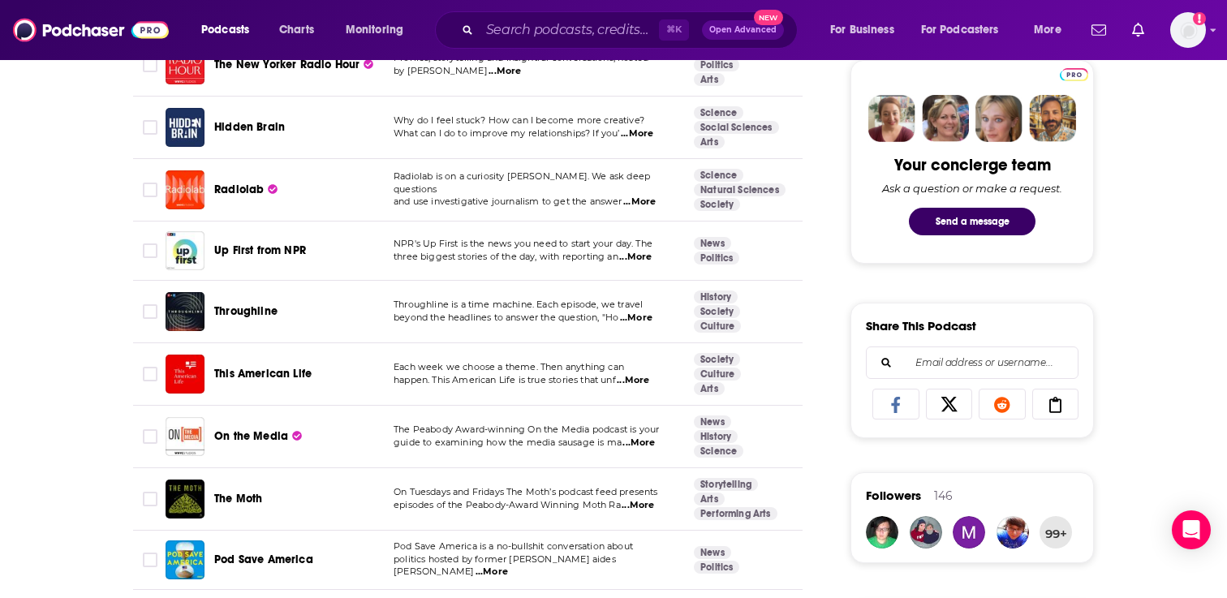
scroll to position [779, 0]
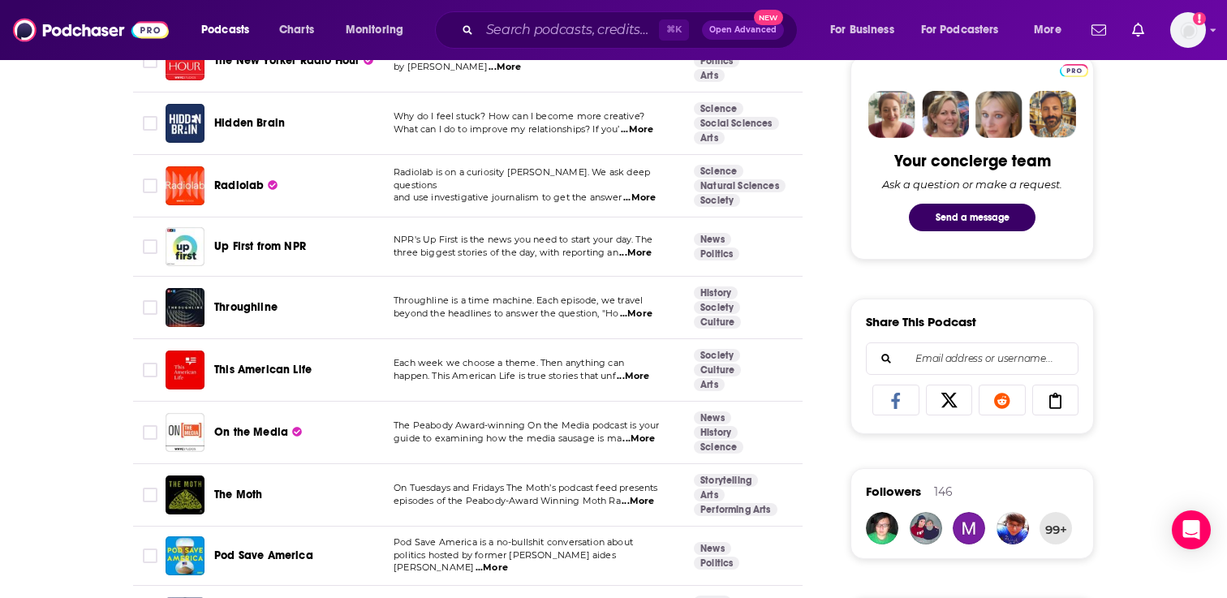
click at [641, 311] on span "...More" at bounding box center [636, 314] width 32 height 13
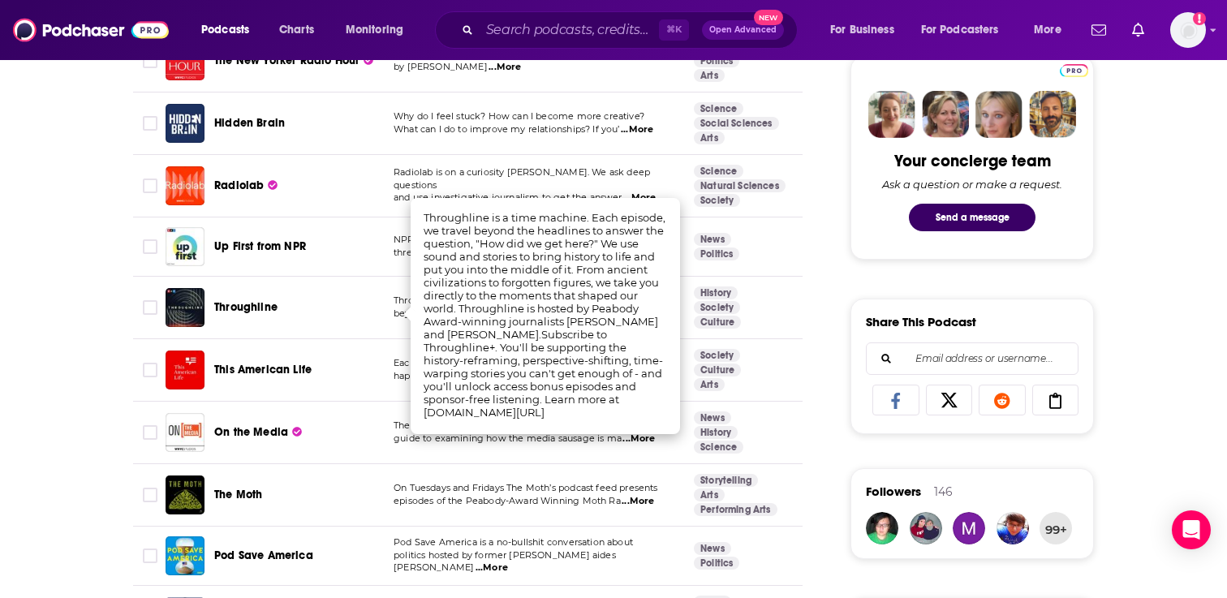
click at [743, 270] on td "News Politics" at bounding box center [750, 246] width 138 height 59
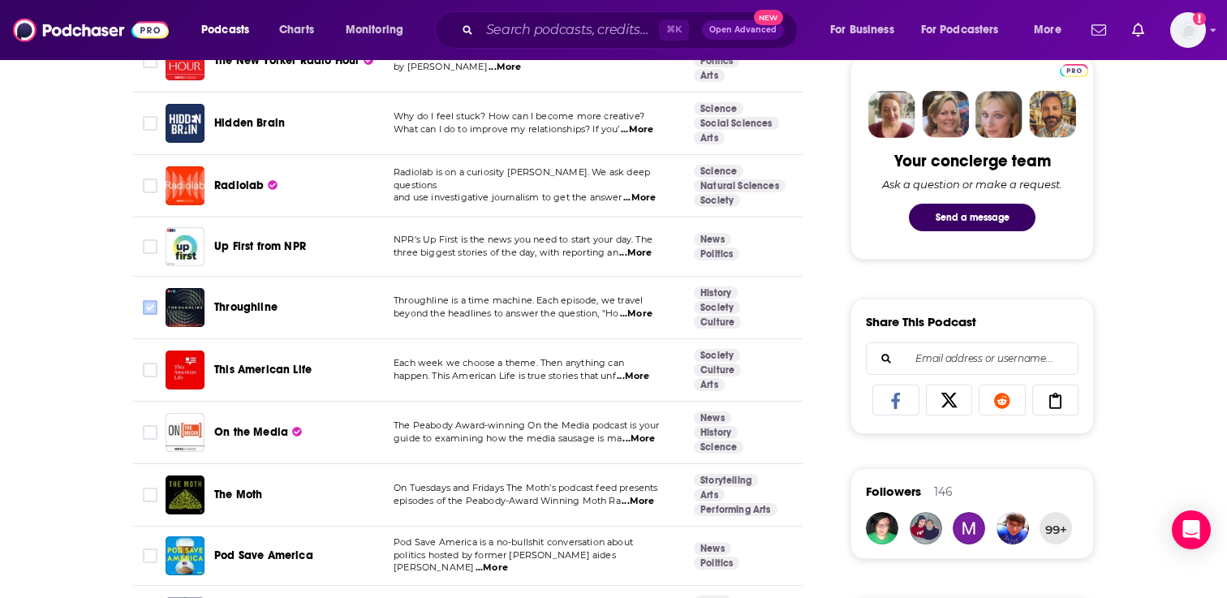
click at [147, 302] on input "Toggle select row" at bounding box center [150, 307] width 15 height 15
checkbox input "true"
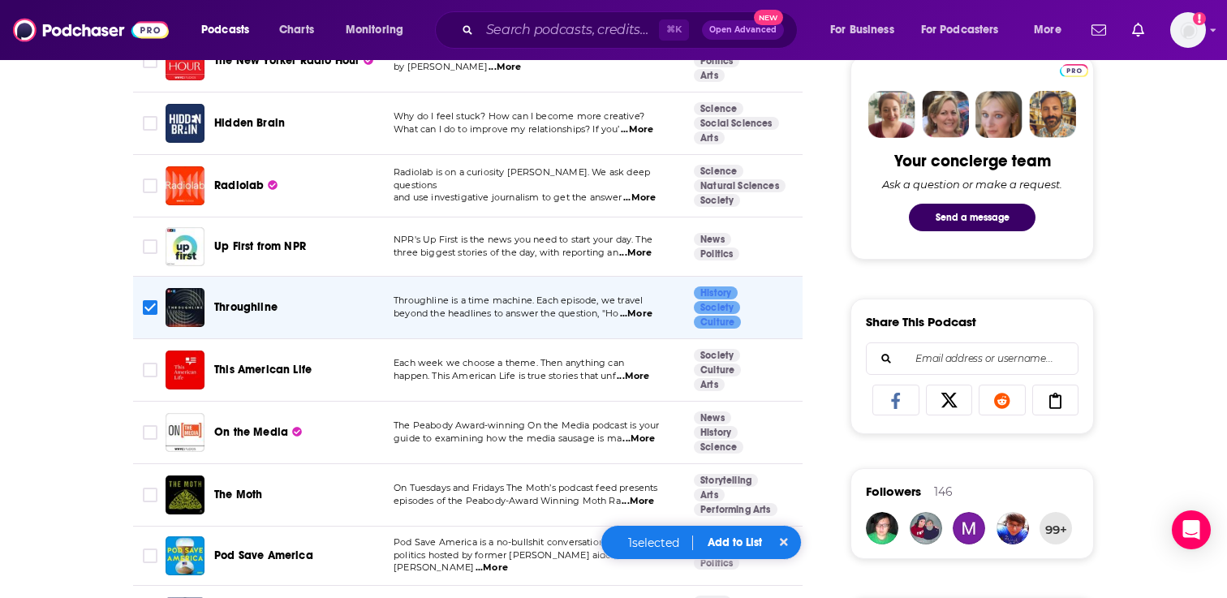
click at [648, 374] on span "...More" at bounding box center [633, 376] width 32 height 13
click at [784, 365] on td "Society Culture Arts" at bounding box center [750, 370] width 138 height 62
click at [141, 368] on icon "Toggle select row" at bounding box center [149, 369] width 19 height 19
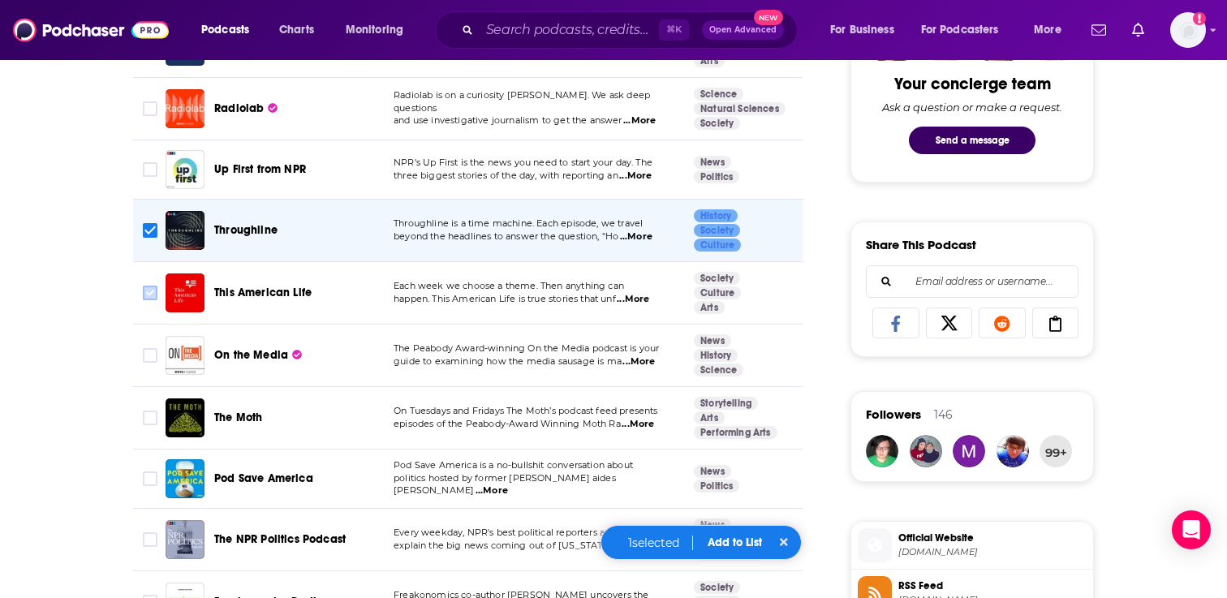
click at [151, 291] on input "Toggle select row" at bounding box center [150, 293] width 15 height 15
checkbox input "true"
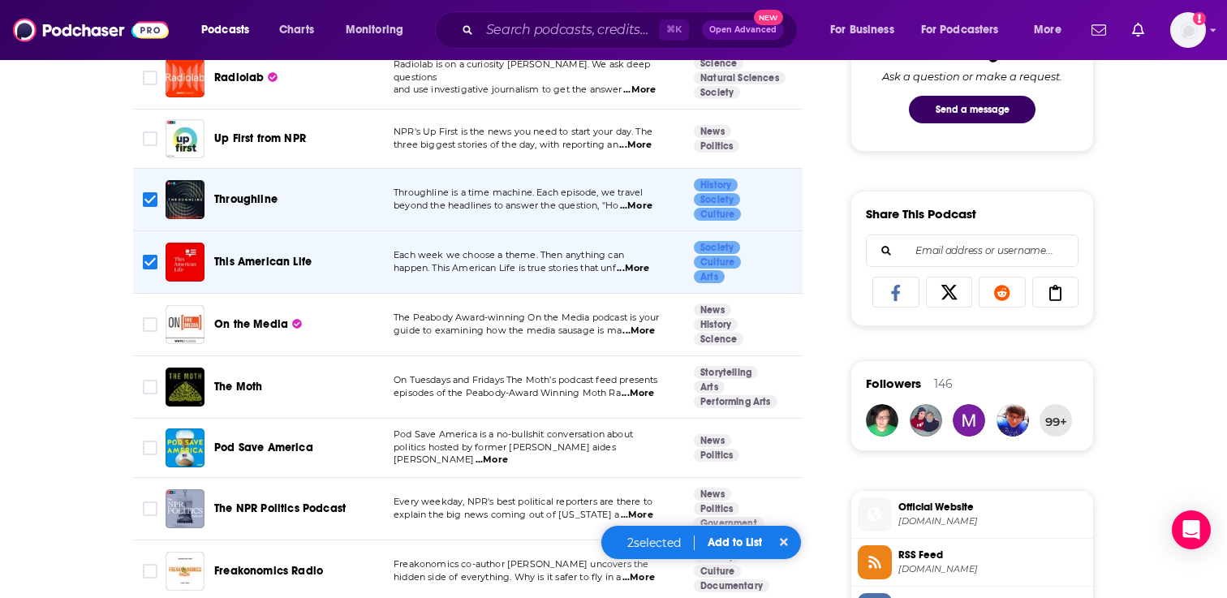
scroll to position [901, 0]
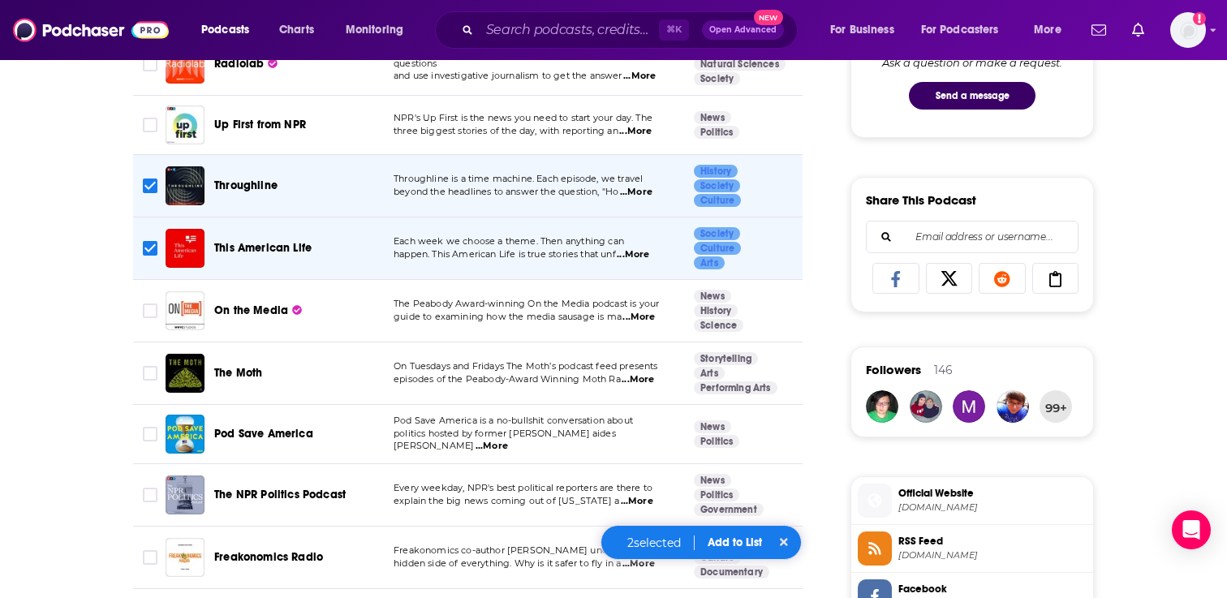
click at [641, 317] on span "...More" at bounding box center [638, 317] width 32 height 13
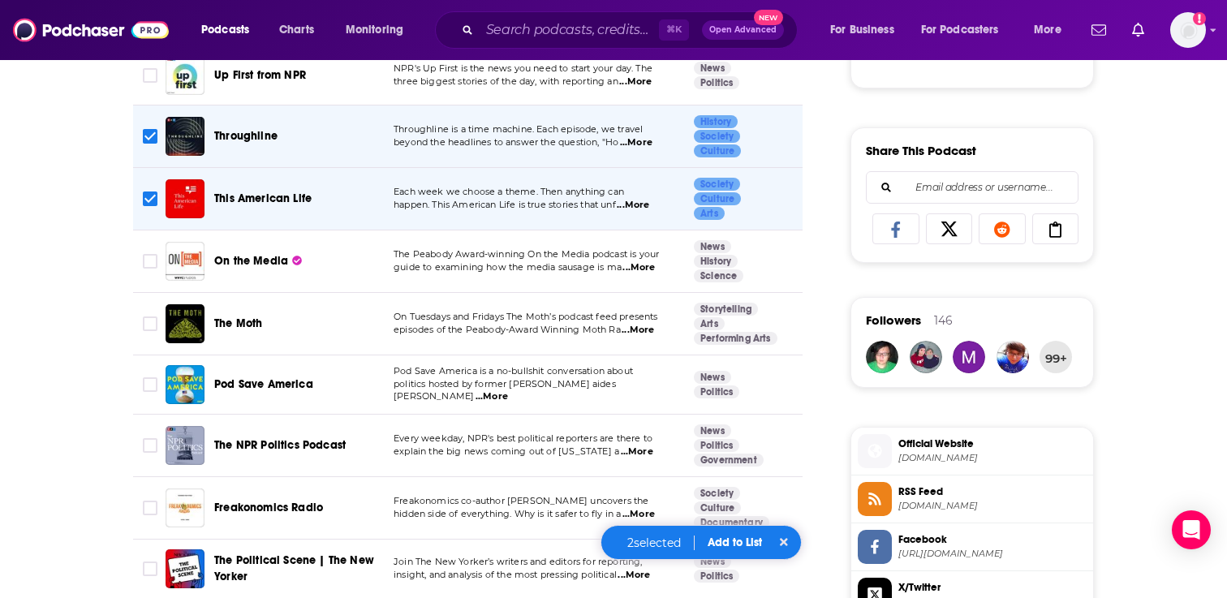
scroll to position [953, 0]
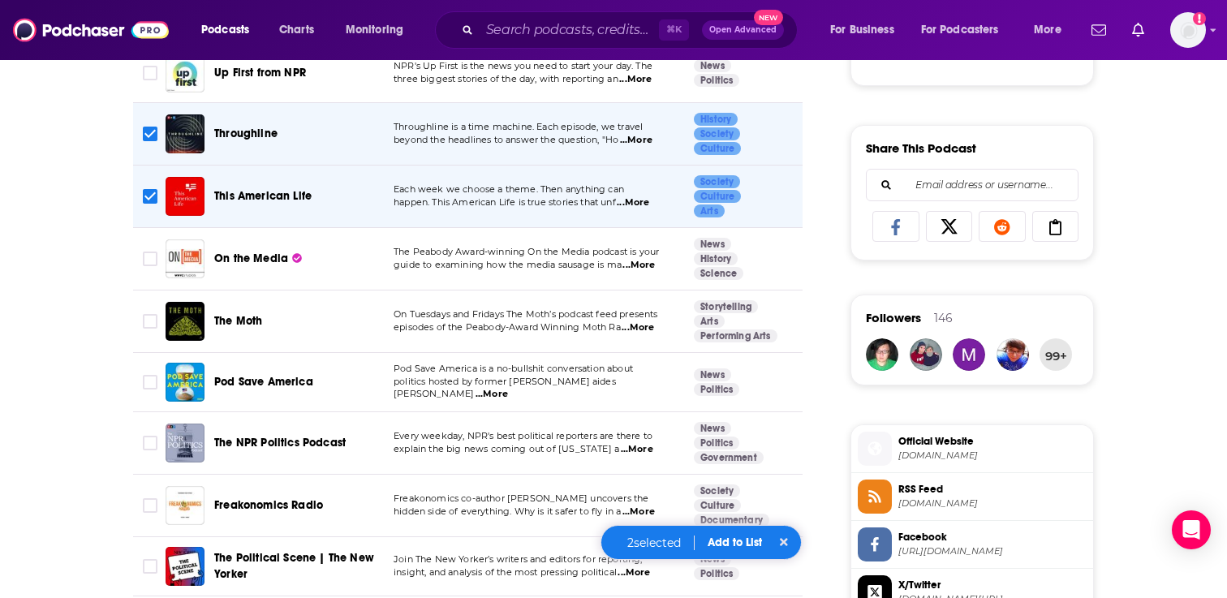
click at [638, 333] on span "...More" at bounding box center [638, 327] width 32 height 13
click at [765, 291] on td "Storytelling Arts Performing Arts" at bounding box center [750, 322] width 138 height 62
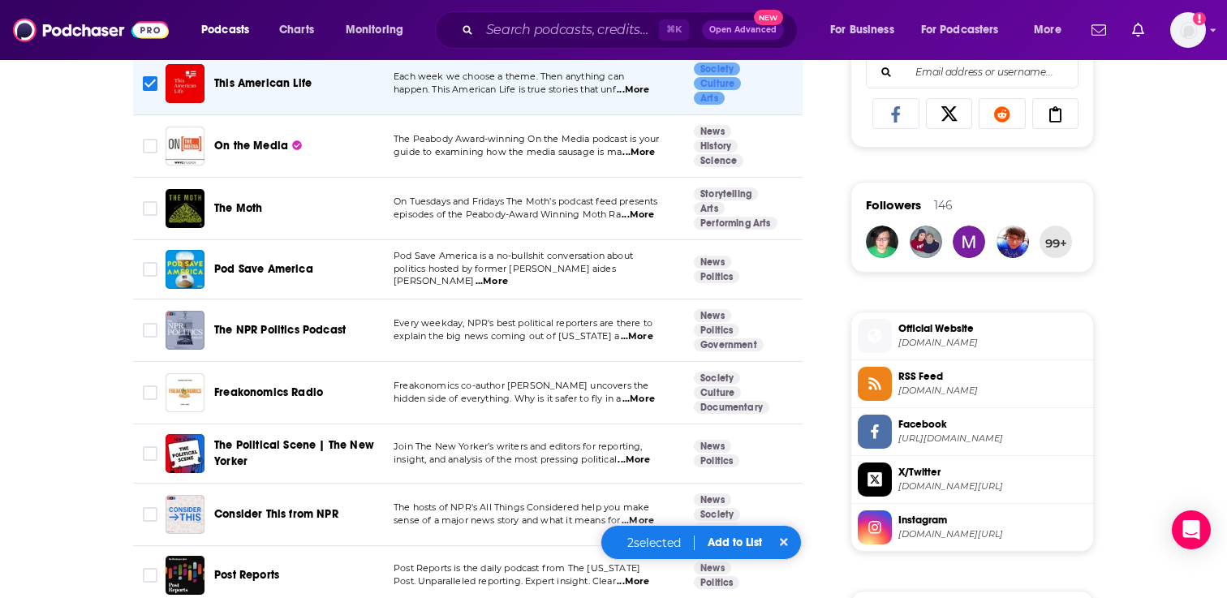
scroll to position [1105, 0]
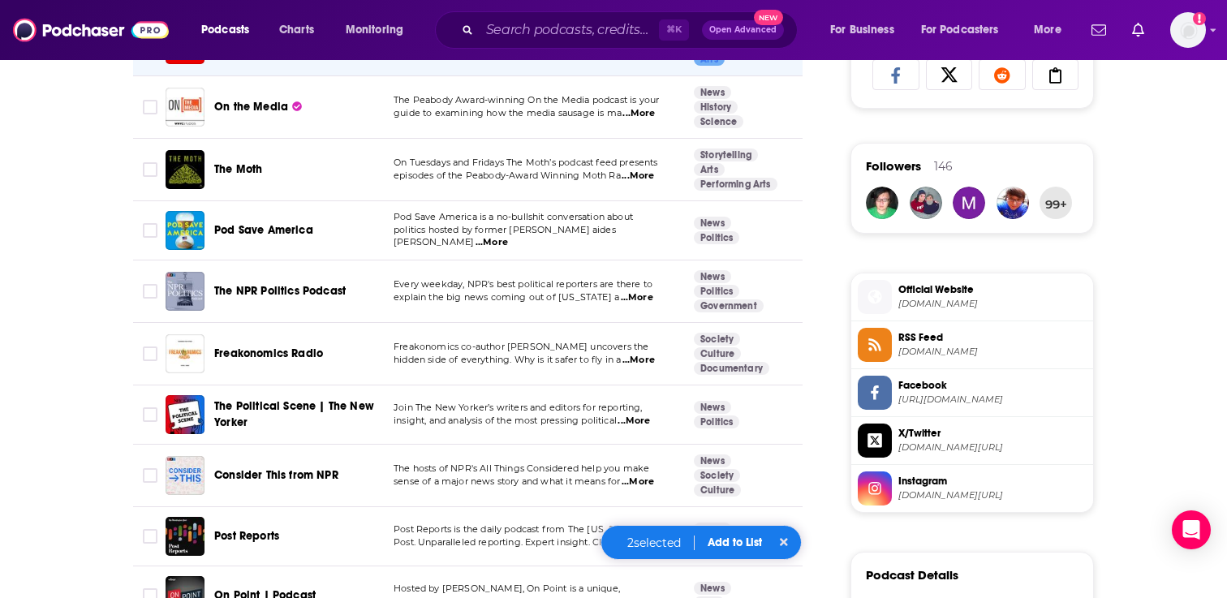
click at [626, 300] on span "...More" at bounding box center [637, 297] width 32 height 13
click at [718, 275] on link "News" at bounding box center [712, 276] width 37 height 13
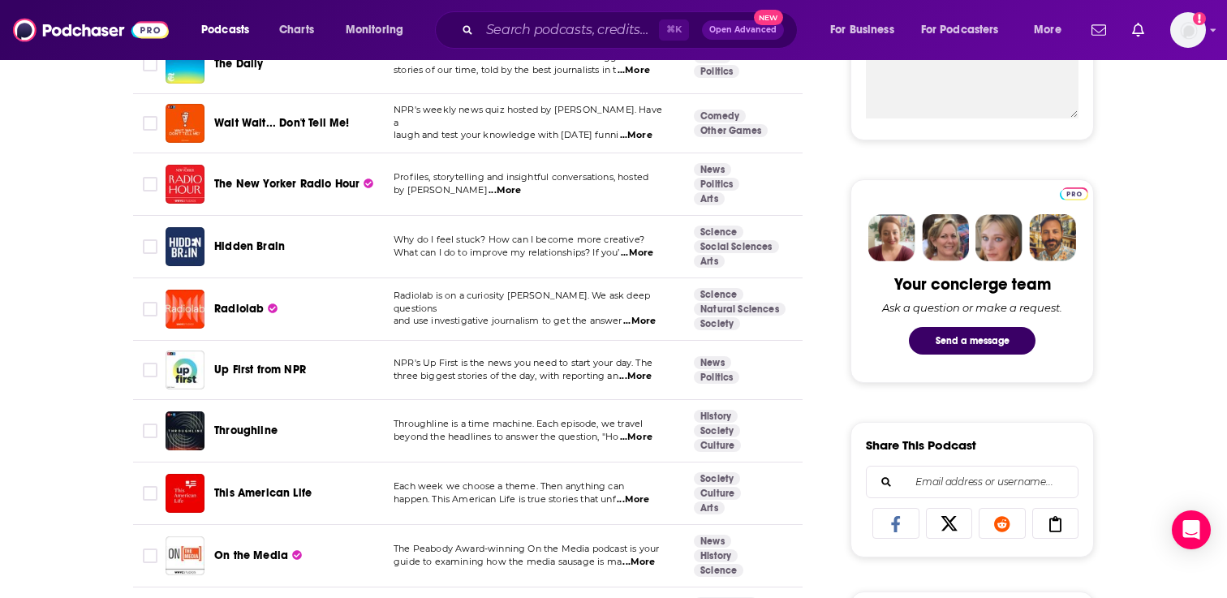
scroll to position [663, 0]
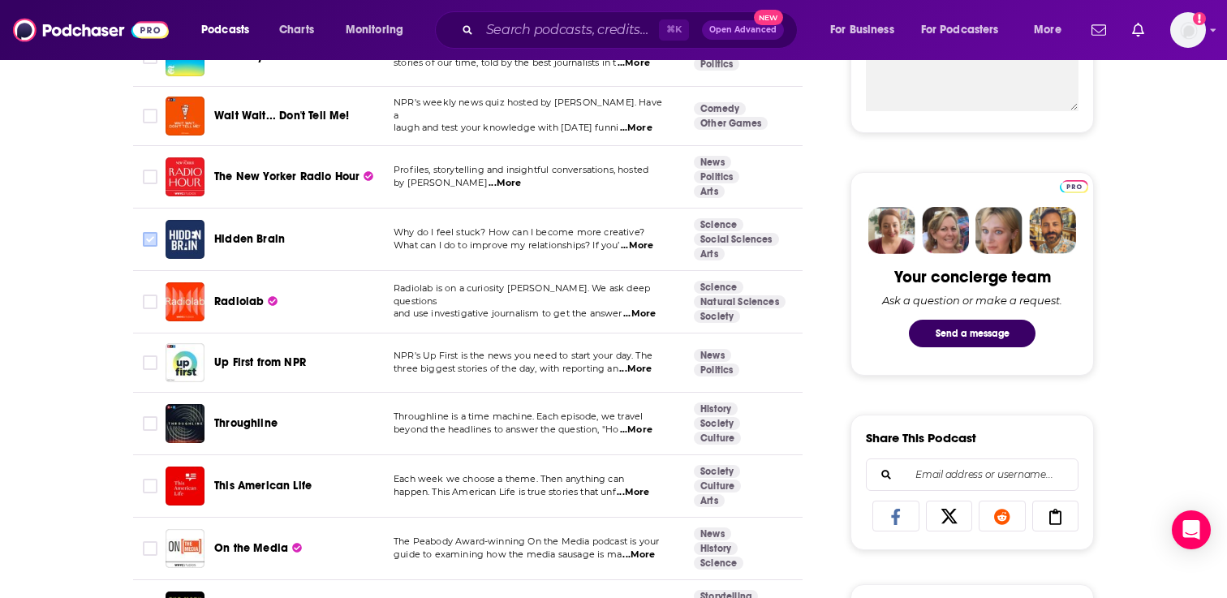
click at [148, 240] on input "Toggle select row" at bounding box center [150, 239] width 15 height 15
checkbox input "true"
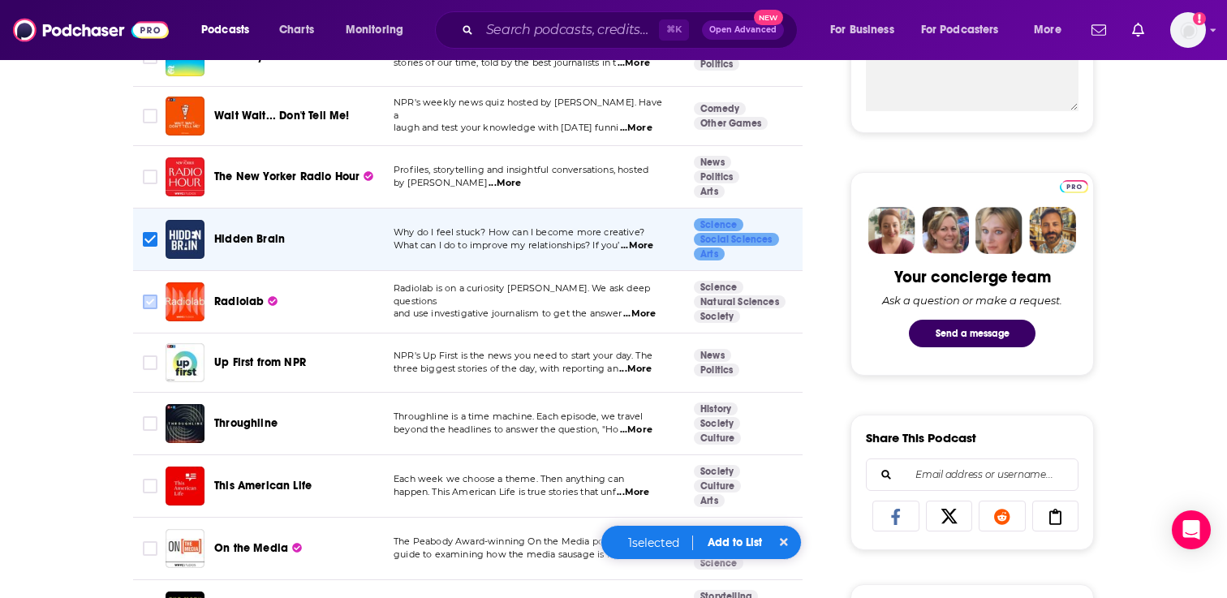
click at [151, 301] on input "Toggle select row" at bounding box center [150, 302] width 15 height 15
checkbox input "true"
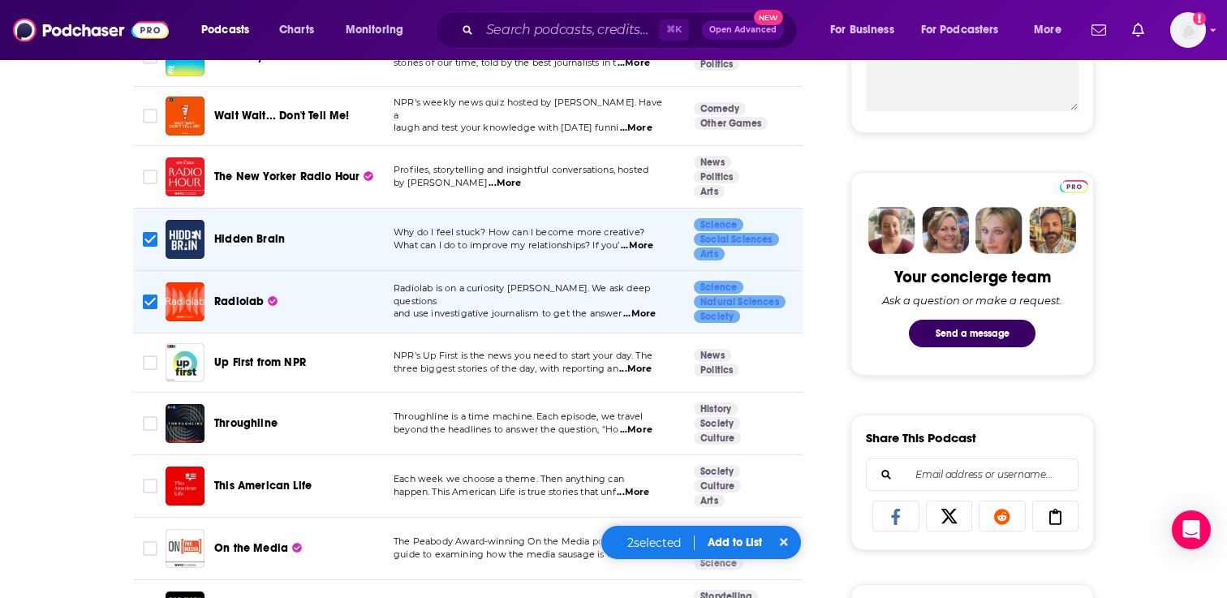
scroll to position [736, 0]
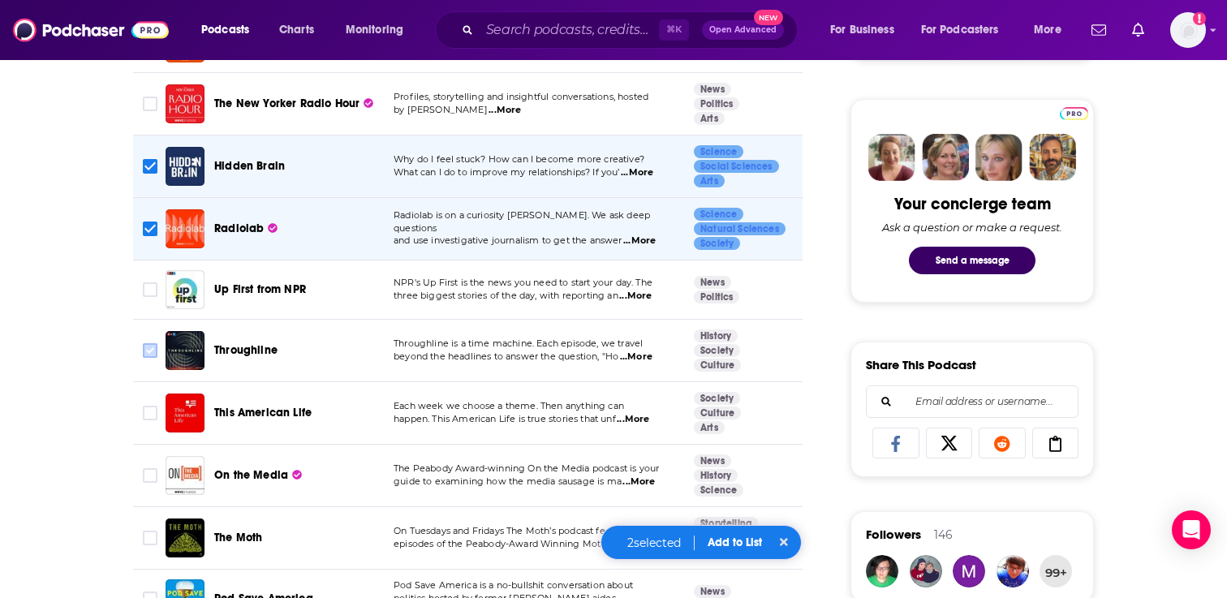
click at [151, 346] on input "Toggle select row" at bounding box center [150, 350] width 15 height 15
checkbox input "true"
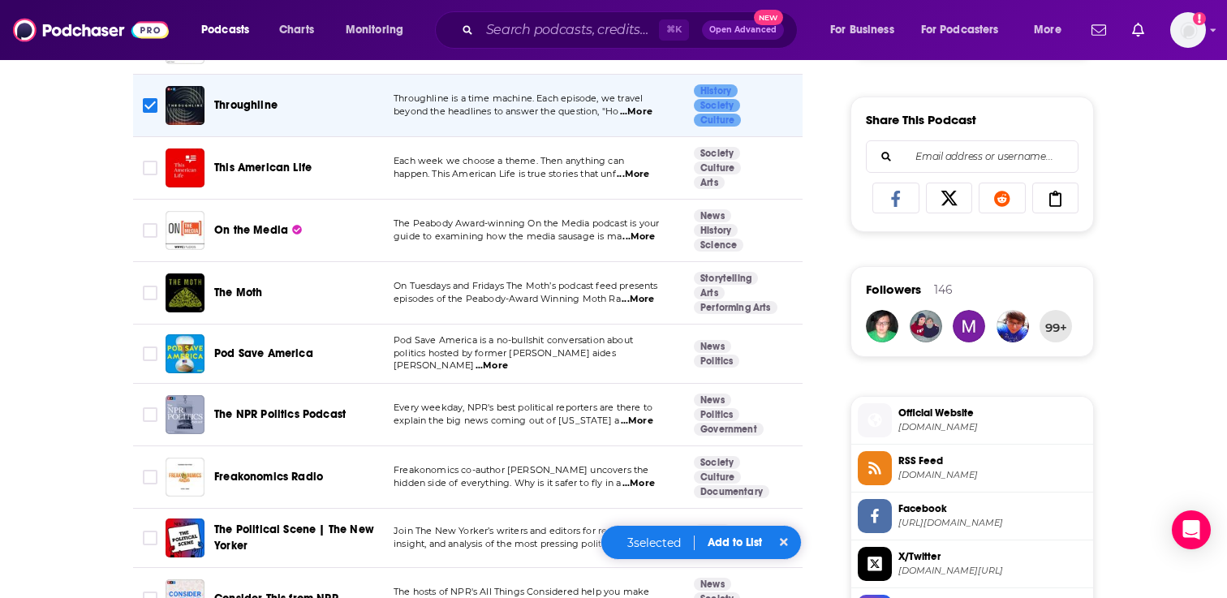
scroll to position [991, 0]
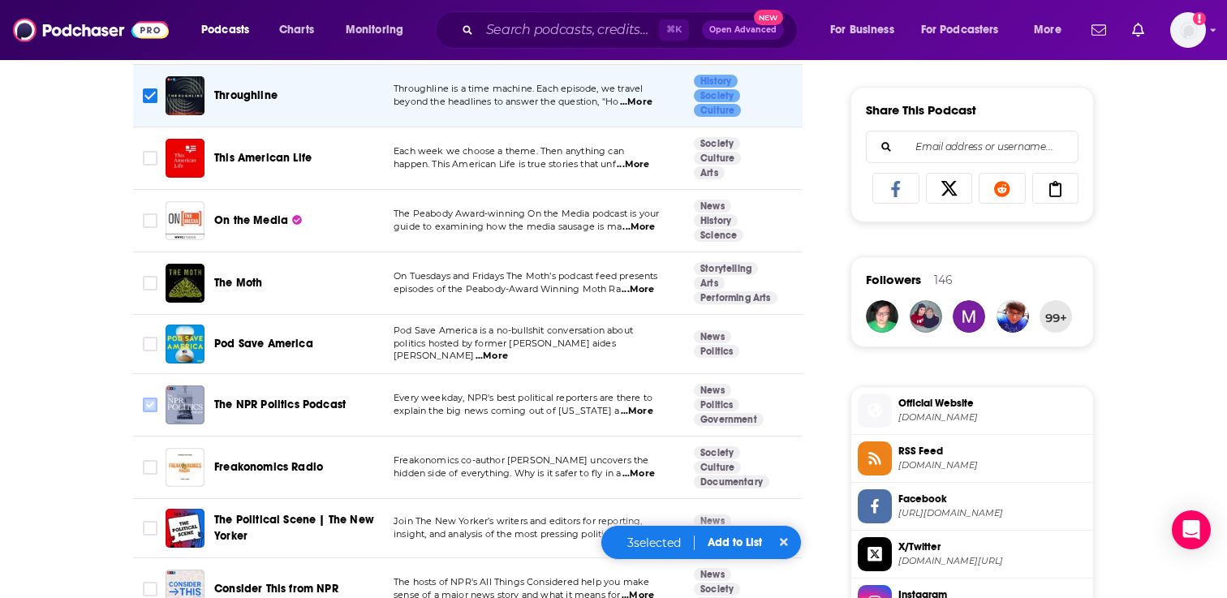
click at [148, 402] on input "Toggle select row" at bounding box center [150, 405] width 15 height 15
checkbox input "true"
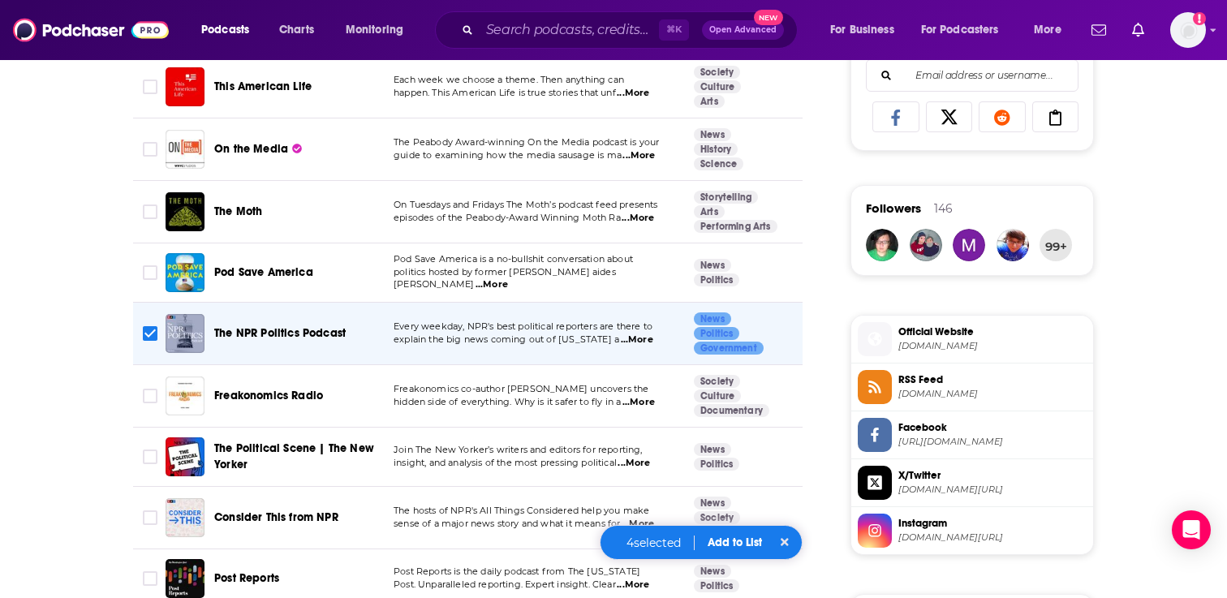
scroll to position [1070, 0]
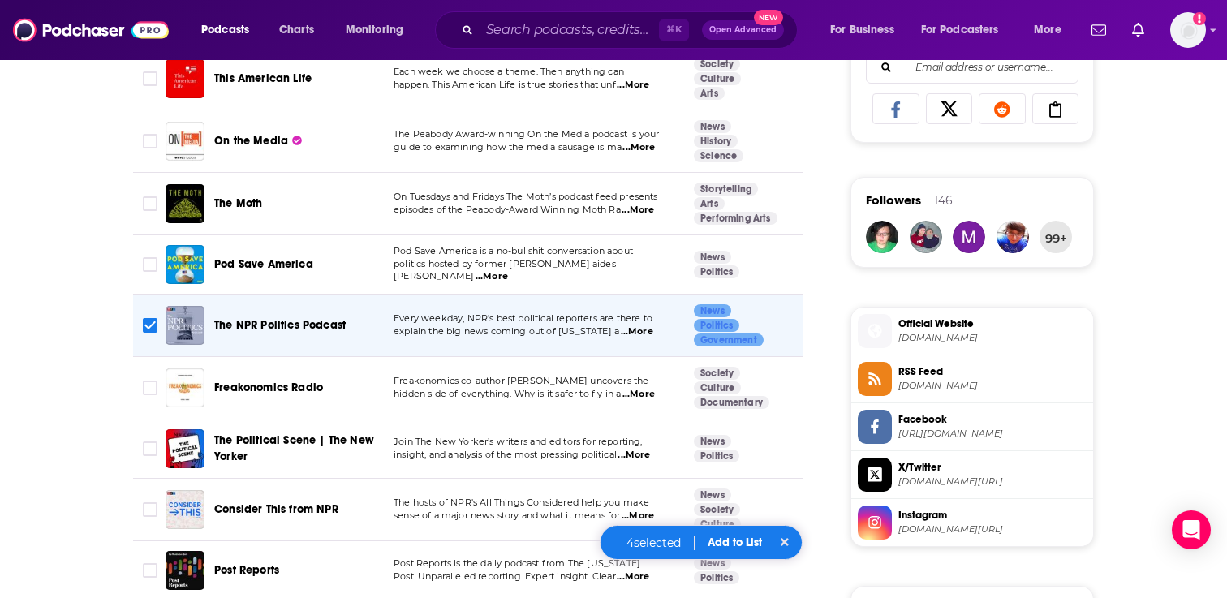
click at [639, 391] on span "...More" at bounding box center [638, 394] width 32 height 13
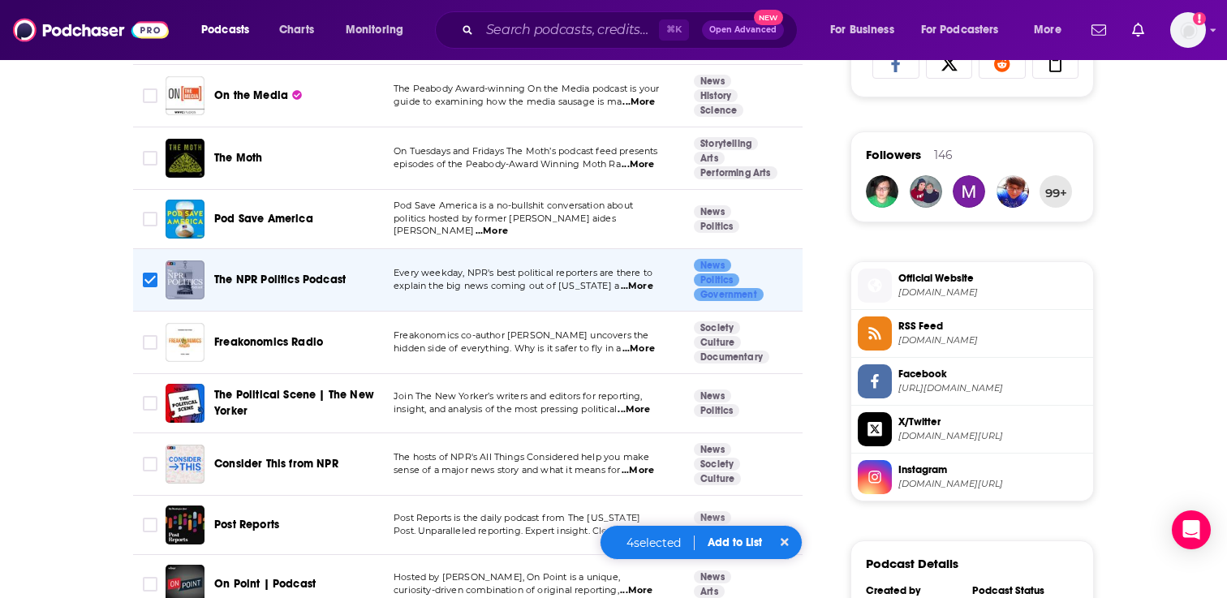
scroll to position [1143, 0]
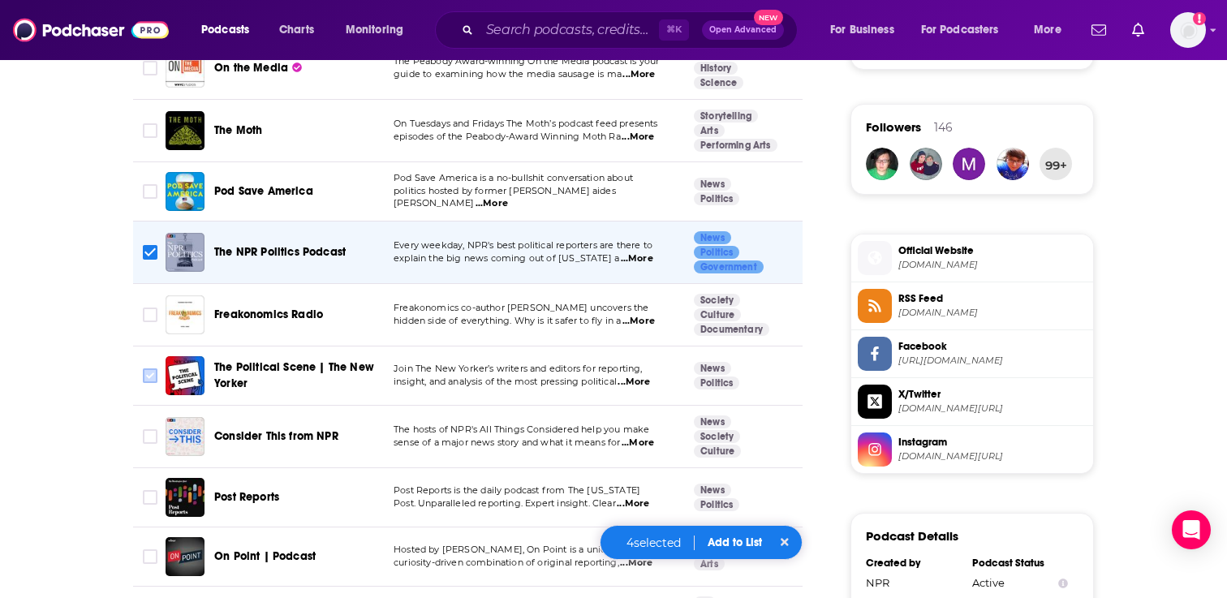
click at [145, 373] on input "Toggle select row" at bounding box center [150, 375] width 15 height 15
checkbox input "true"
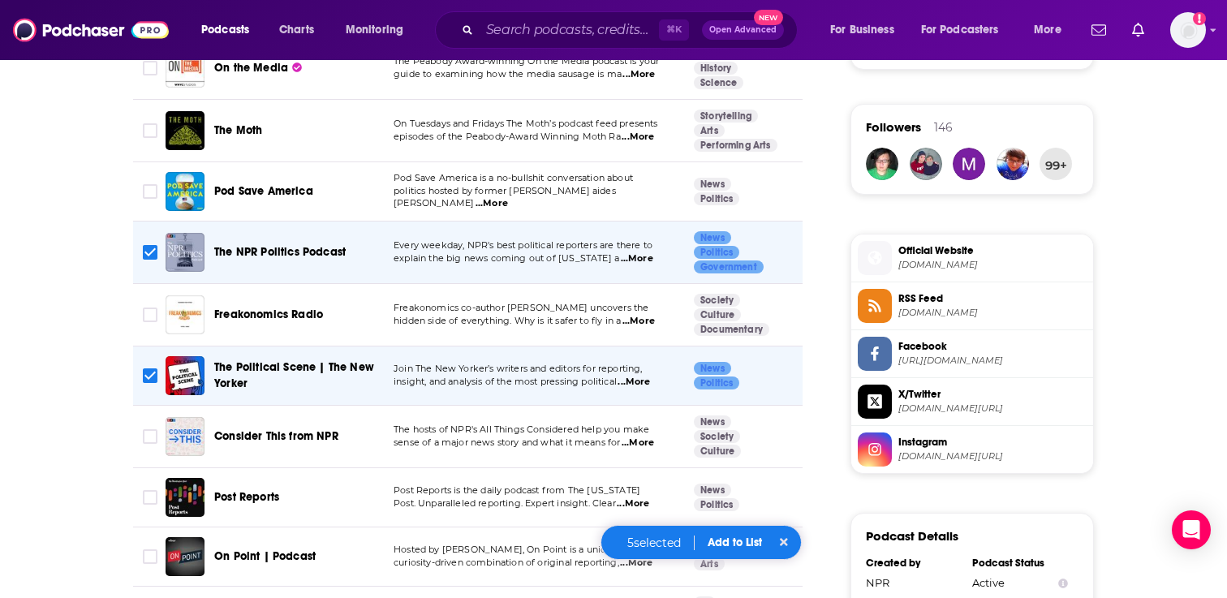
click at [639, 379] on span "...More" at bounding box center [634, 382] width 32 height 13
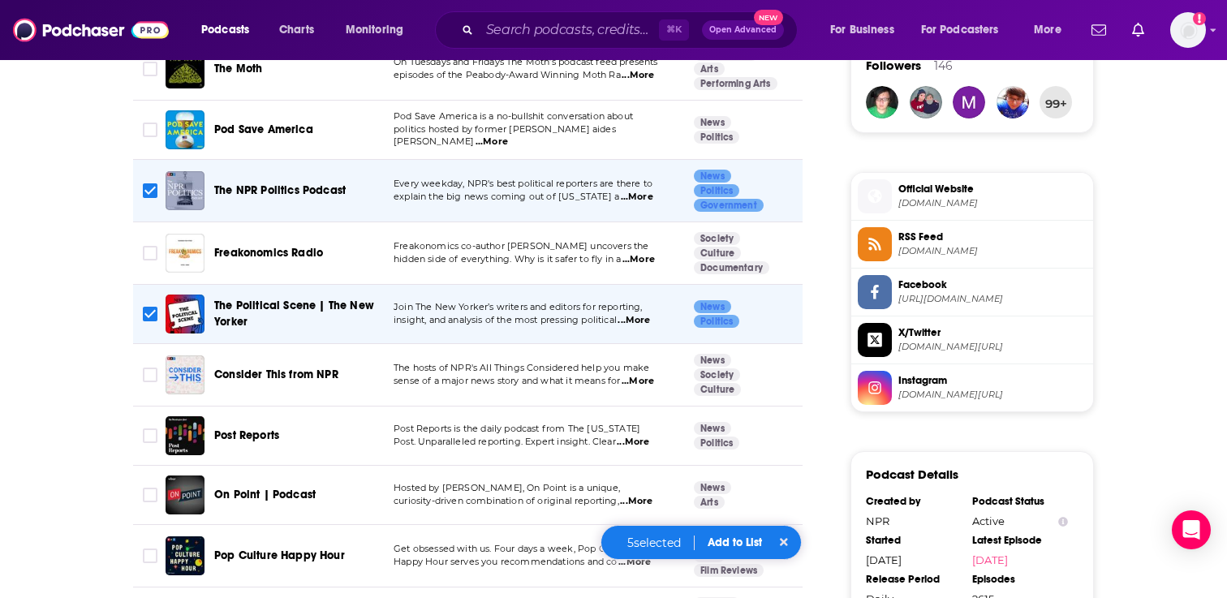
scroll to position [1208, 0]
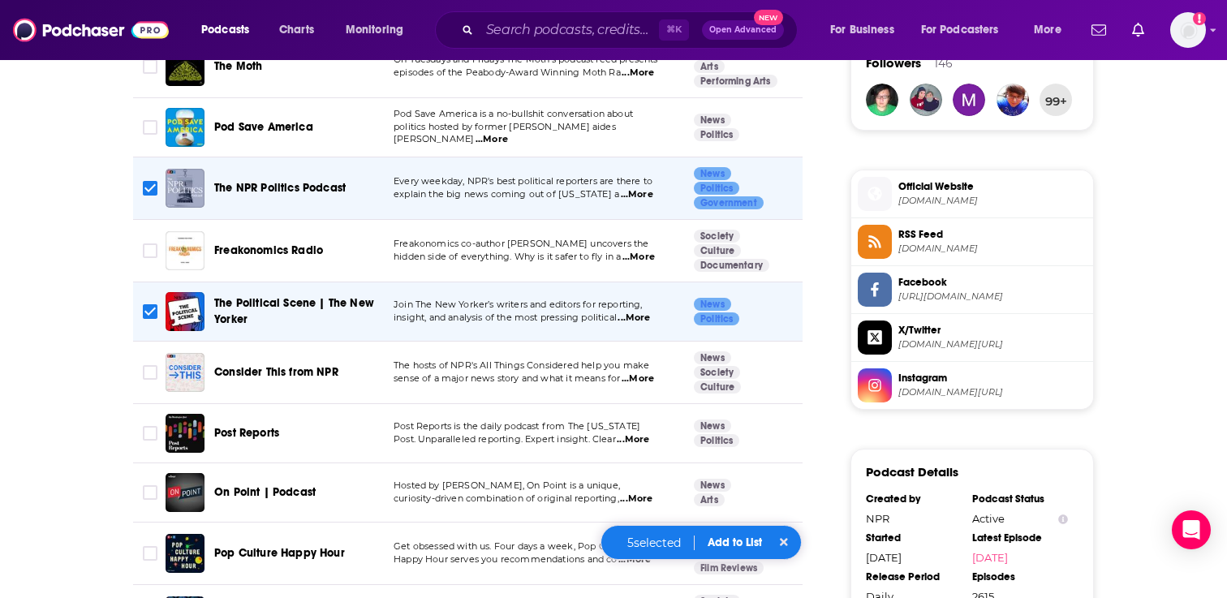
click at [633, 381] on span "...More" at bounding box center [638, 378] width 32 height 13
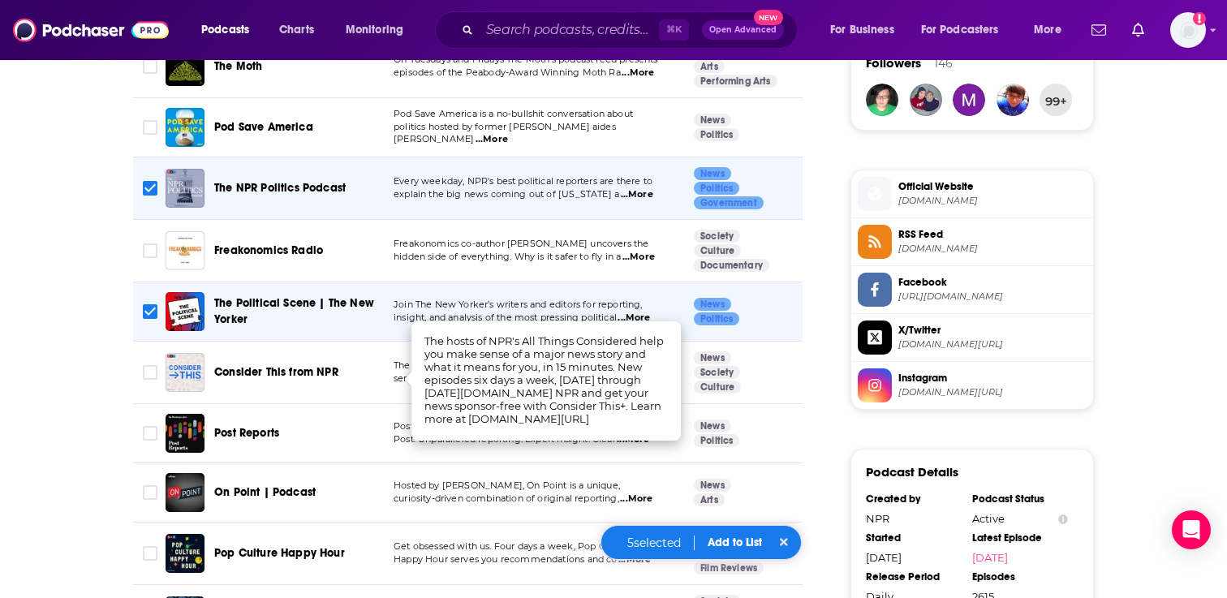
click at [780, 306] on td "News Politics" at bounding box center [750, 311] width 138 height 59
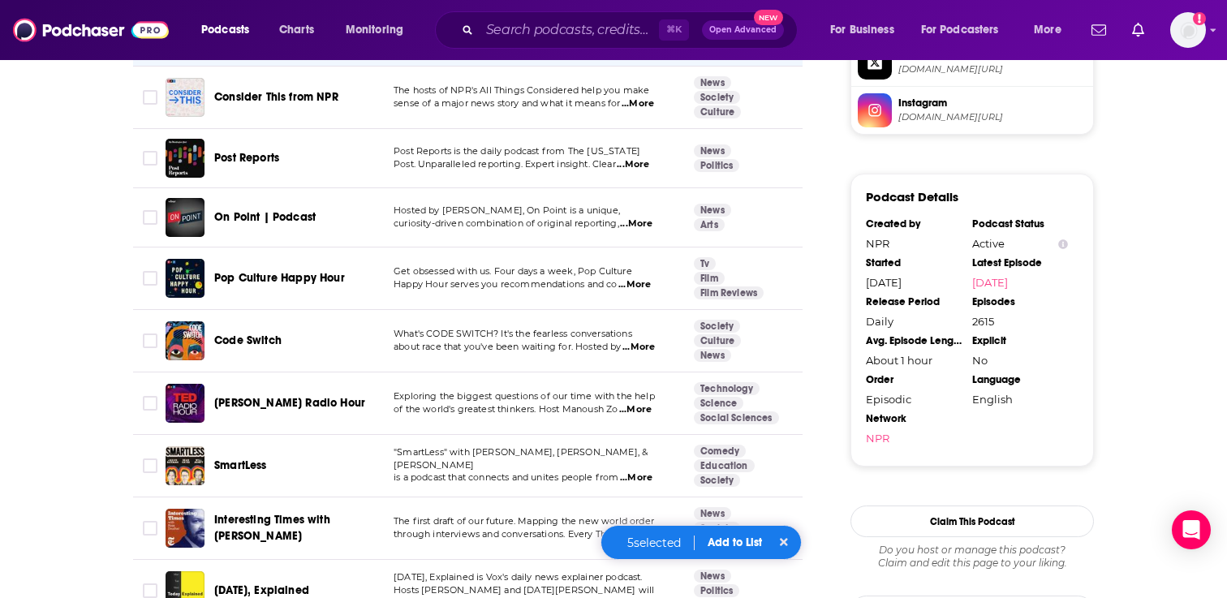
scroll to position [1488, 0]
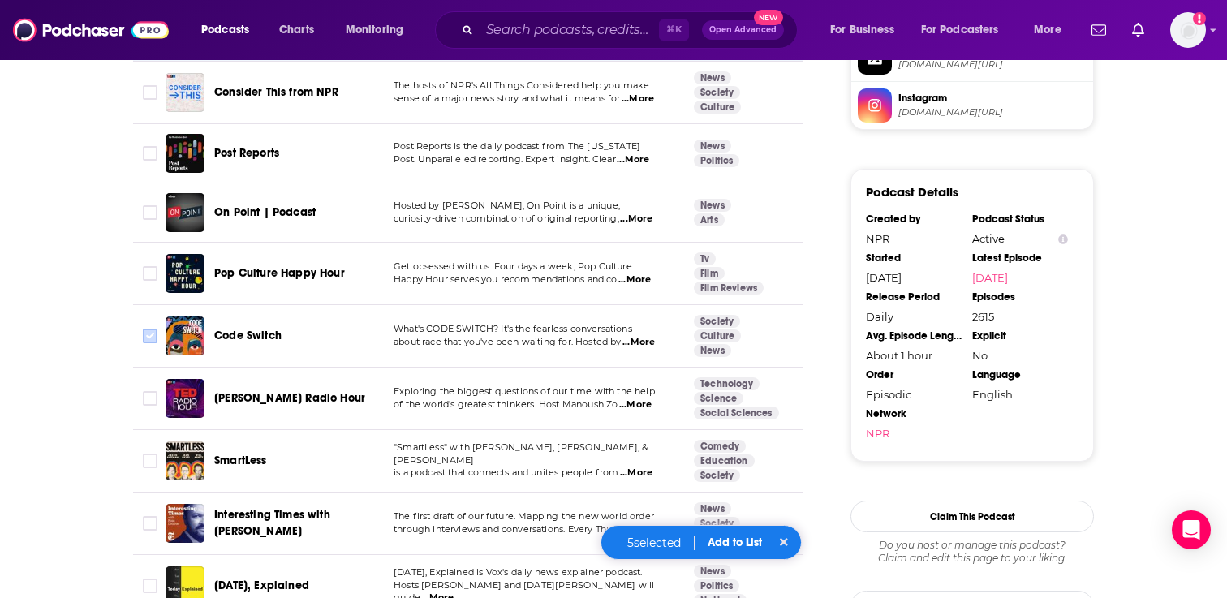
click at [153, 329] on input "Toggle select row" at bounding box center [150, 336] width 15 height 15
checkbox input "true"
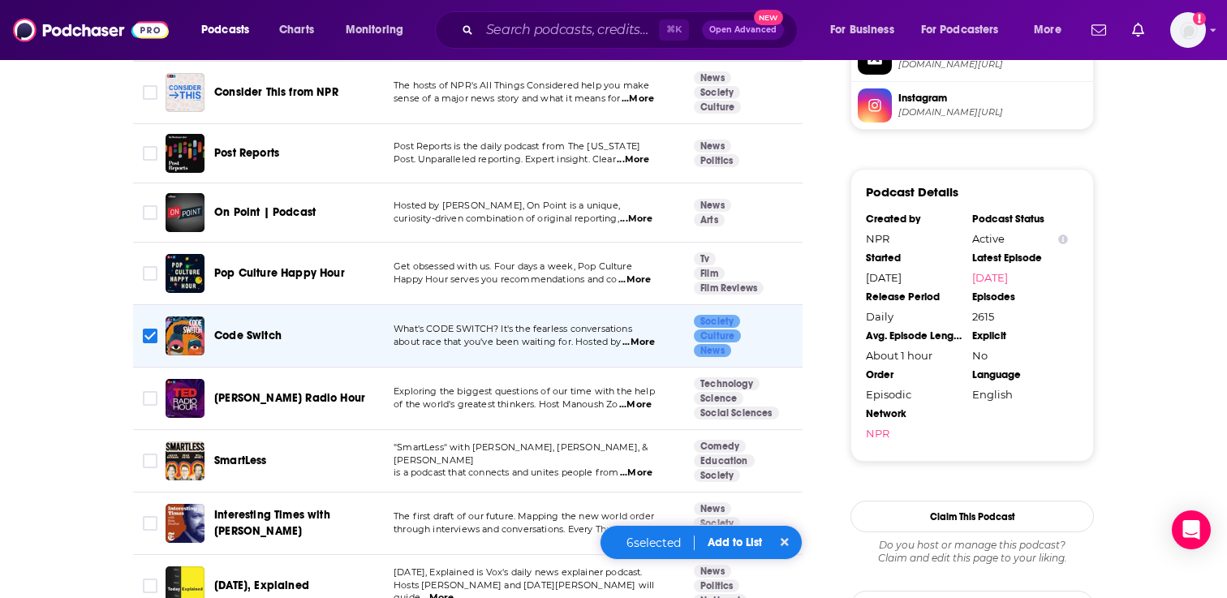
click at [635, 217] on span "...More" at bounding box center [636, 219] width 32 height 13
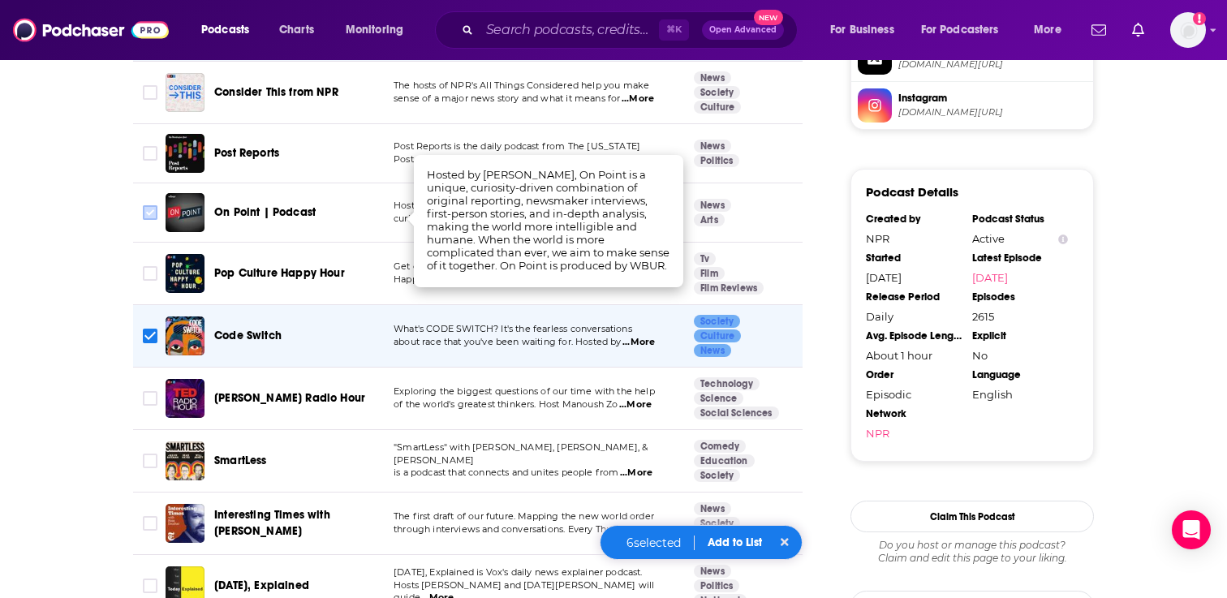
click at [150, 209] on input "Toggle select row" at bounding box center [150, 212] width 15 height 15
checkbox input "true"
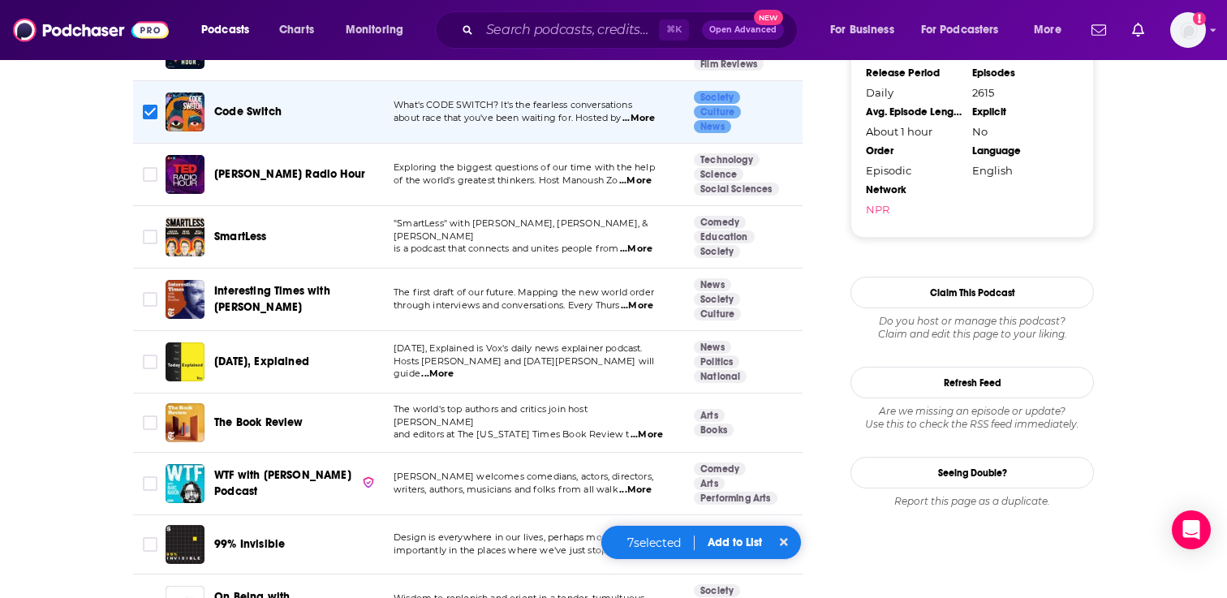
scroll to position [1738, 0]
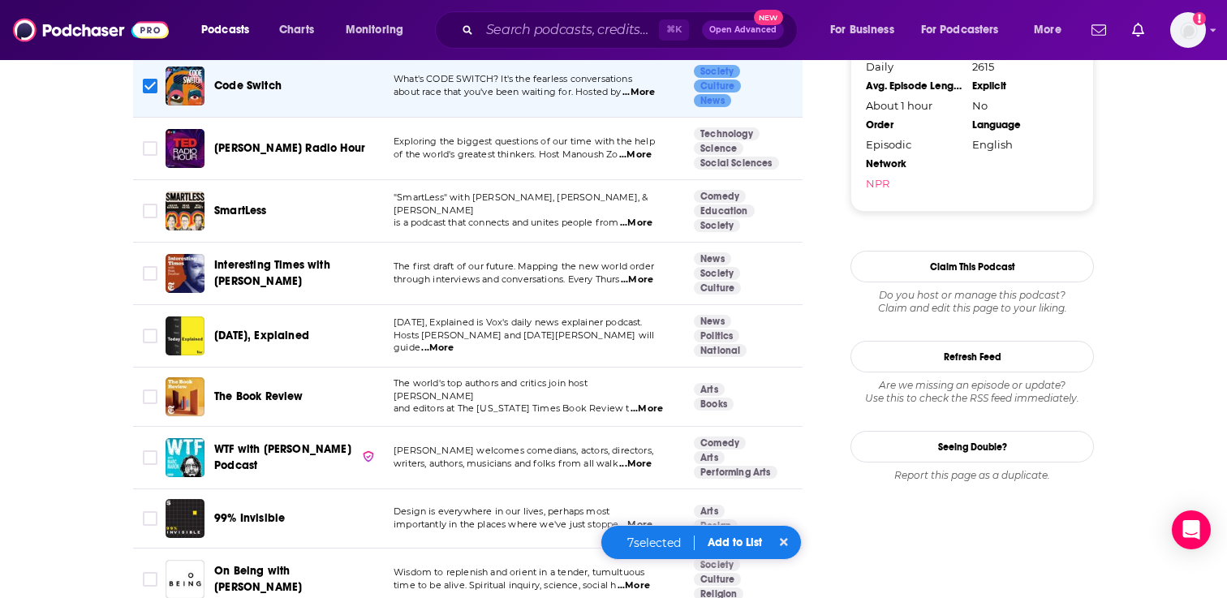
click at [639, 278] on span "...More" at bounding box center [637, 279] width 32 height 13
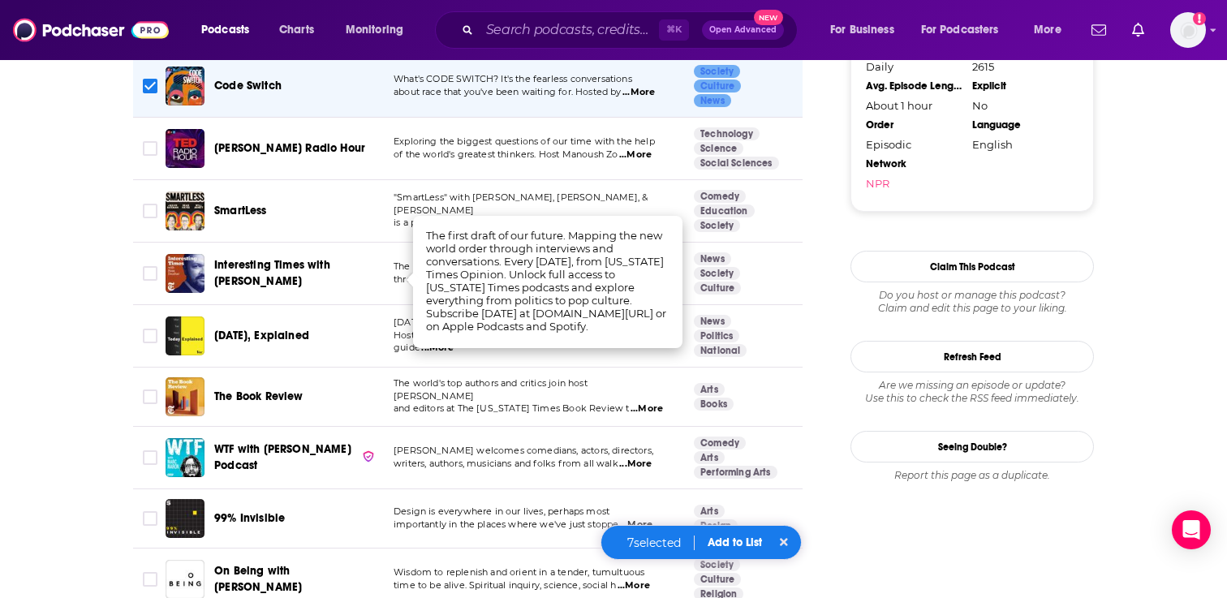
scroll to position [1762, 0]
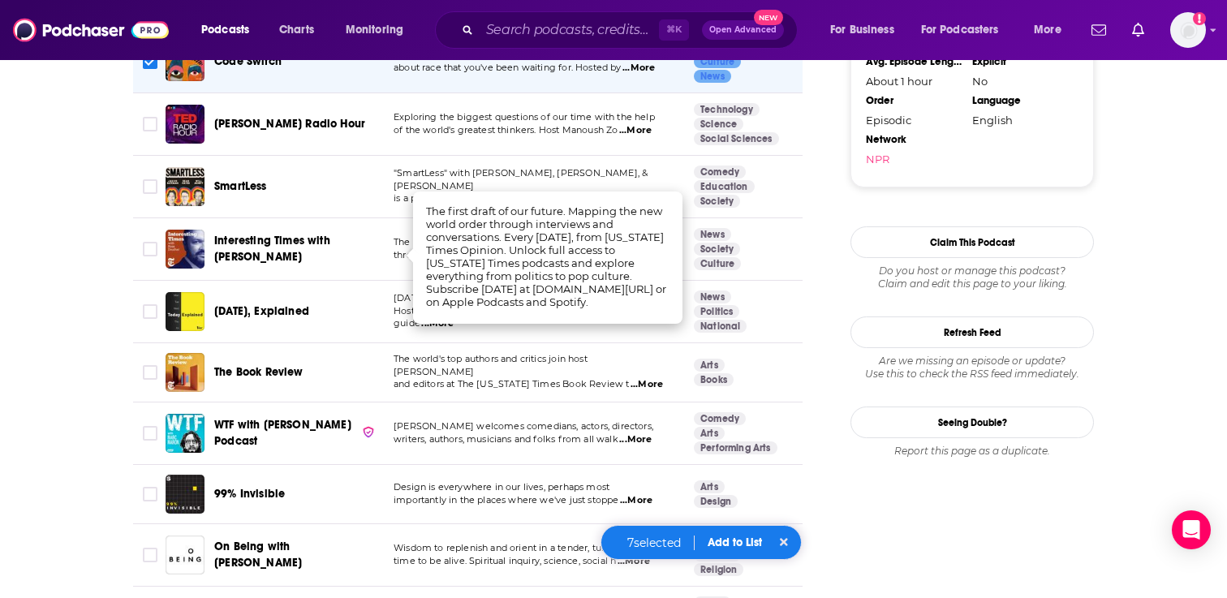
click at [798, 213] on td "Comedy Education Society" at bounding box center [750, 187] width 138 height 62
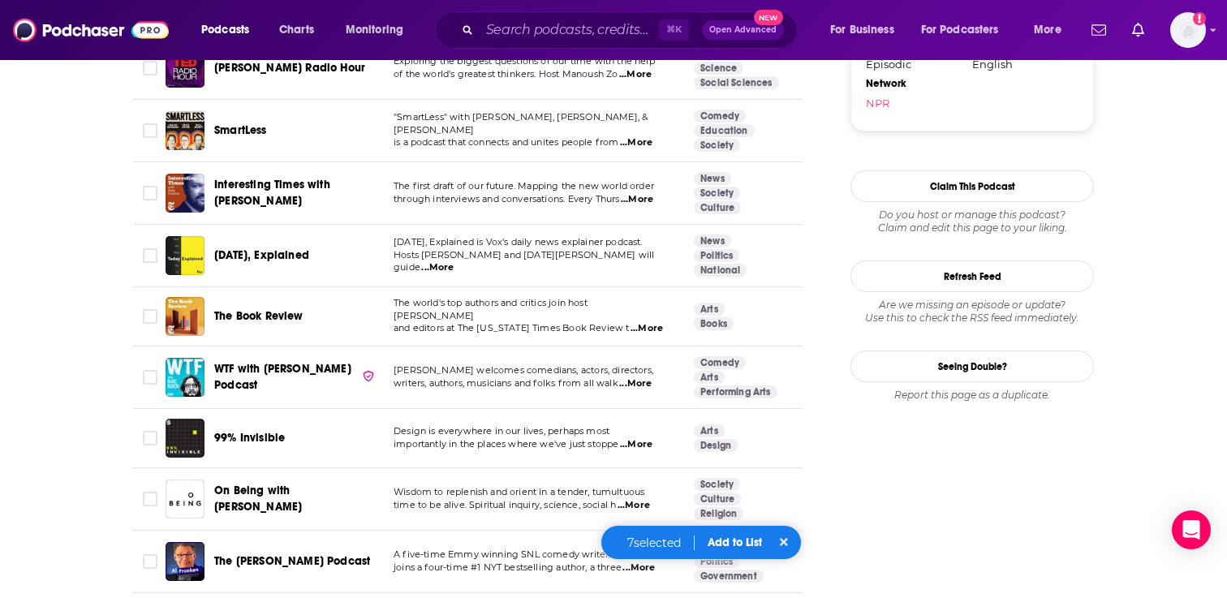
scroll to position [1852, 0]
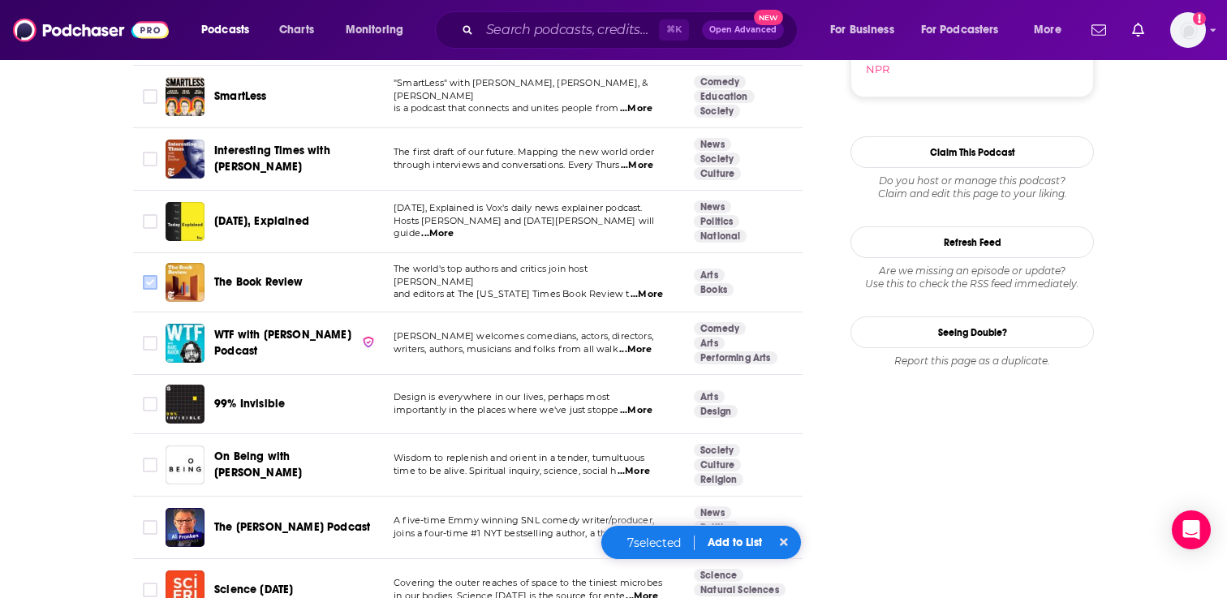
click at [154, 281] on input "Toggle select row" at bounding box center [150, 282] width 15 height 15
checkbox input "true"
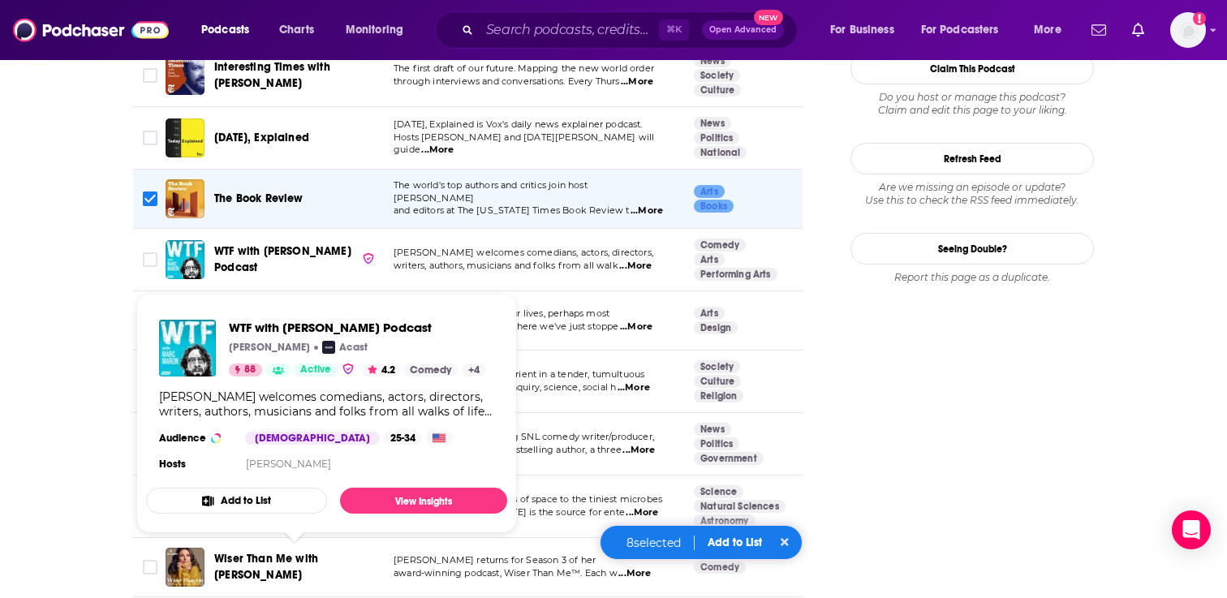
scroll to position [1942, 0]
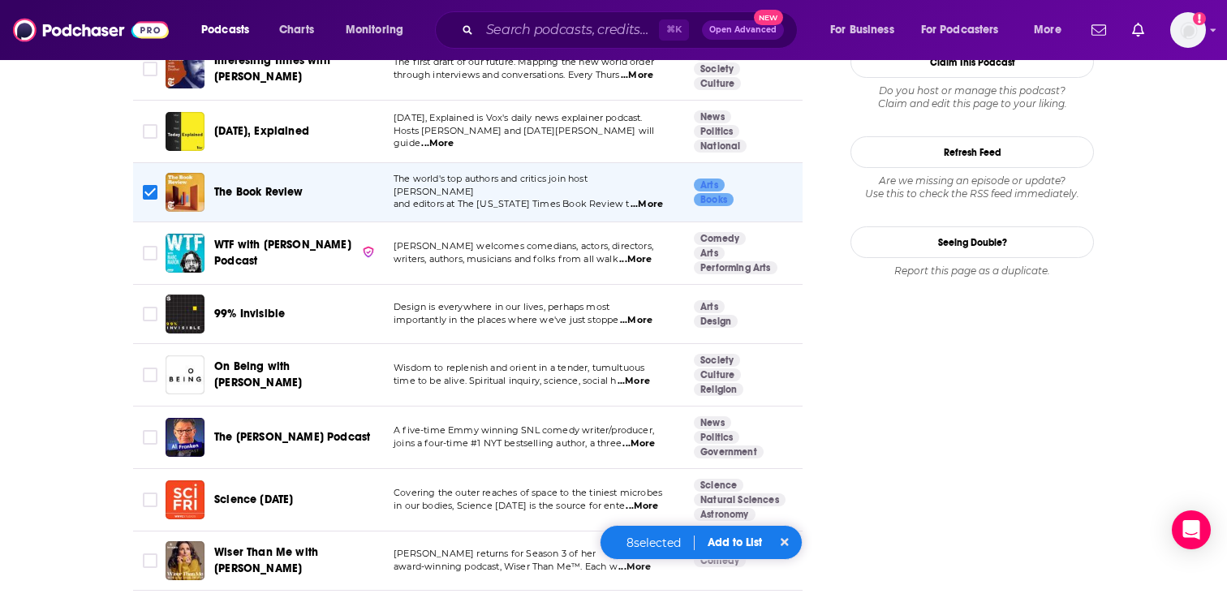
click at [739, 537] on button "Add to List" at bounding box center [735, 543] width 80 height 14
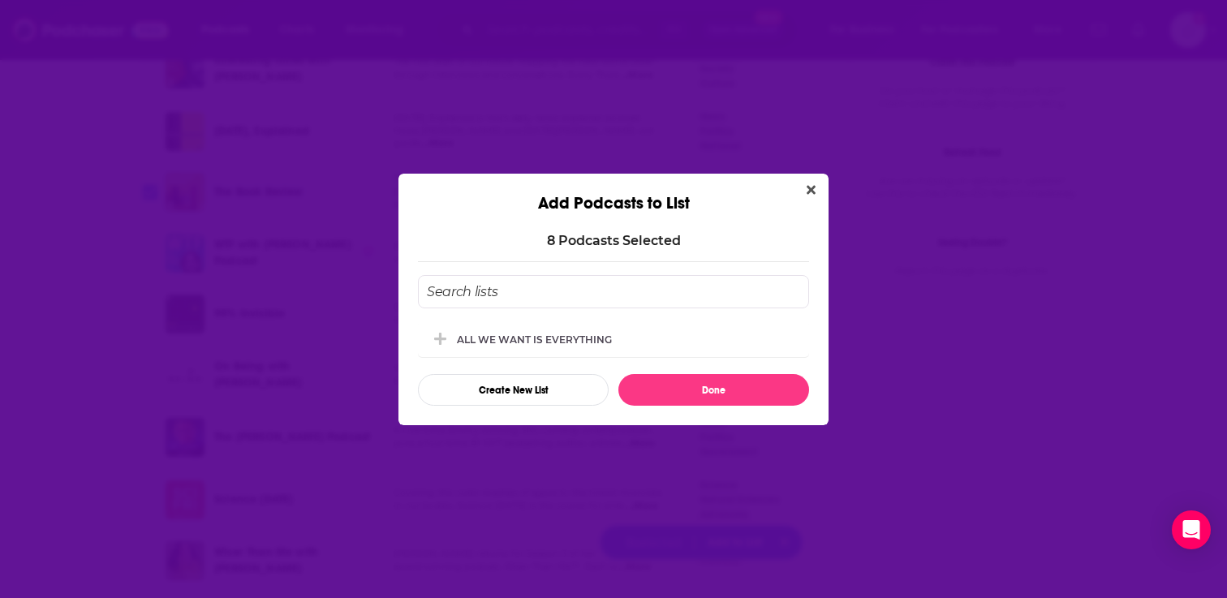
scroll to position [0, 0]
click at [563, 325] on div "ALL WE WANT IS EVERYTHING" at bounding box center [613, 339] width 391 height 36
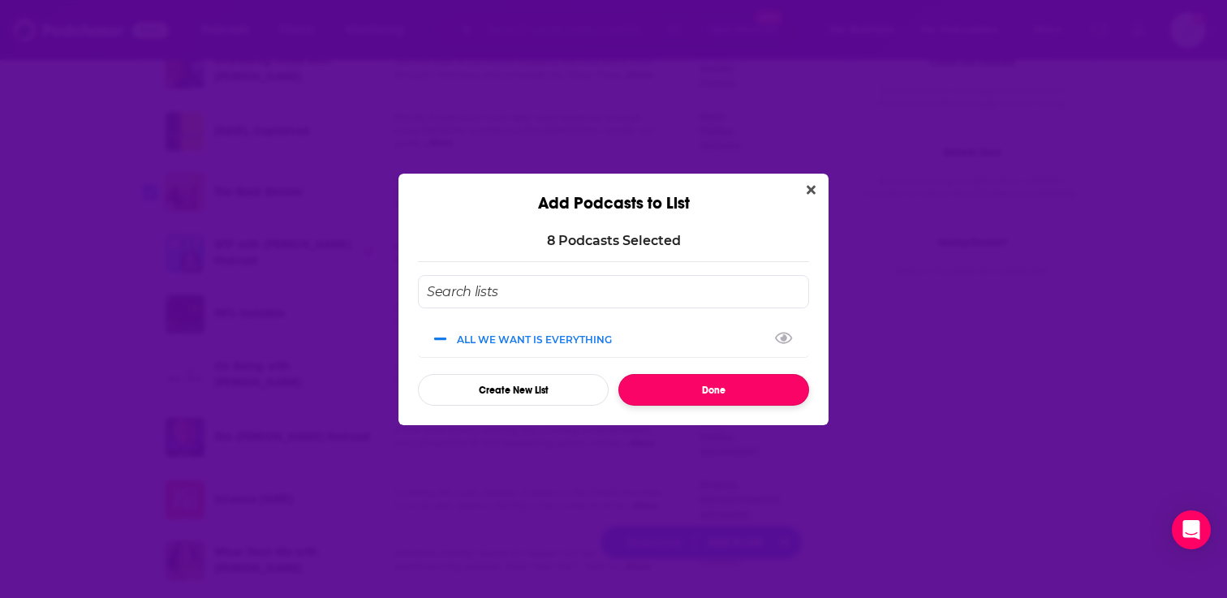
click at [671, 381] on button "Done" at bounding box center [713, 390] width 191 height 32
checkbox input "false"
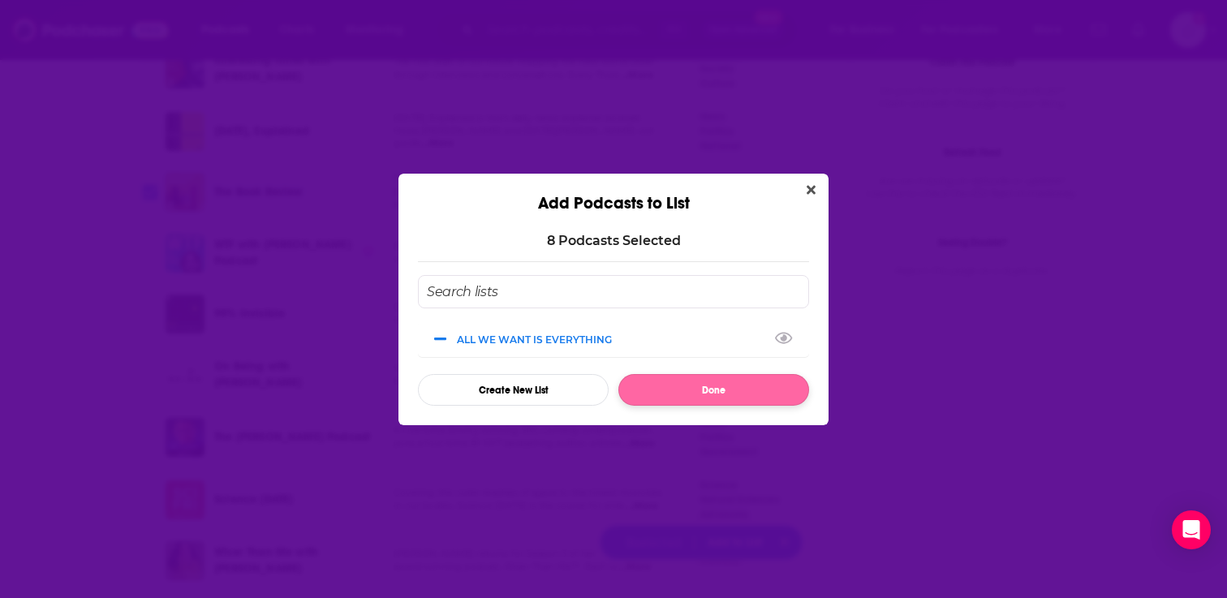
checkbox input "false"
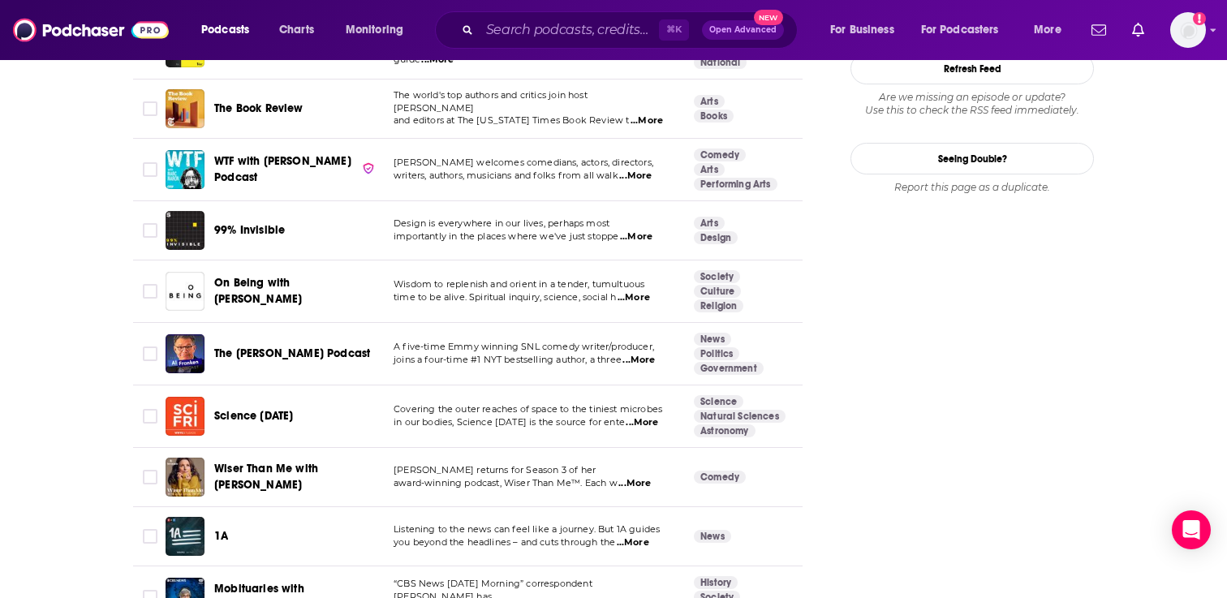
scroll to position [2039, 0]
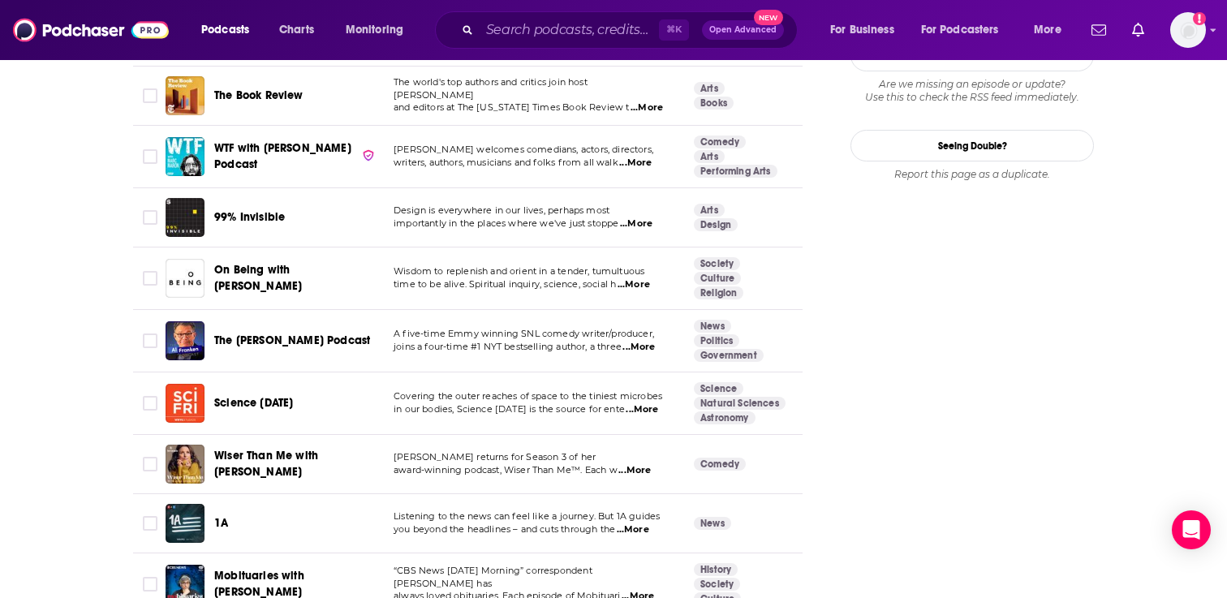
click at [641, 283] on span "...More" at bounding box center [634, 284] width 32 height 13
click at [151, 278] on input "Toggle select row" at bounding box center [150, 278] width 15 height 15
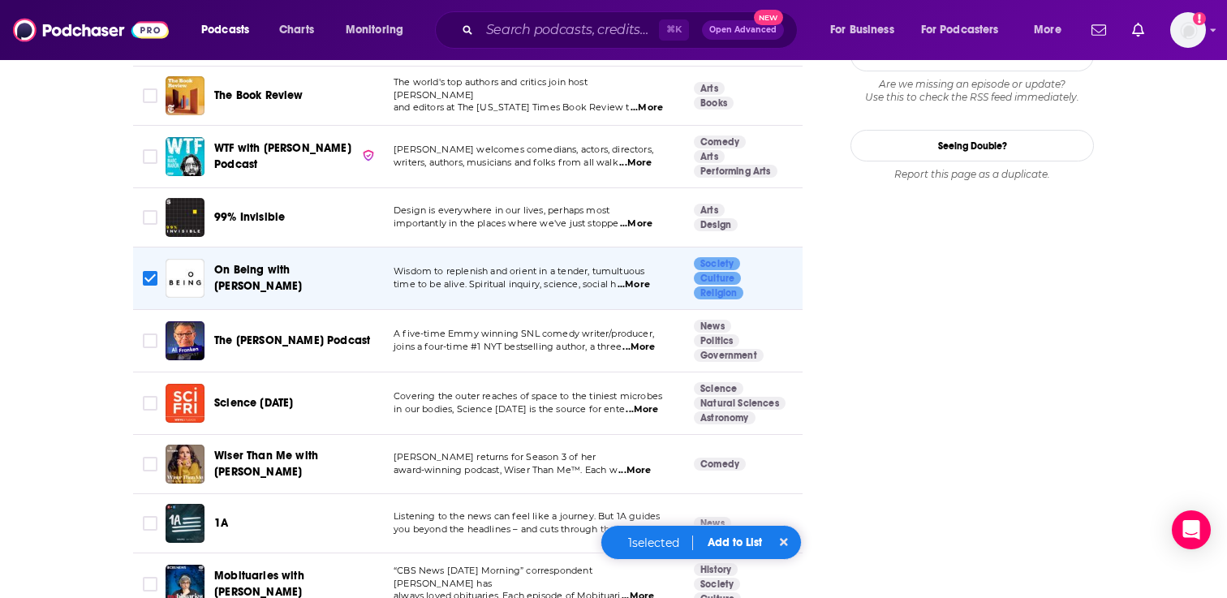
click at [736, 542] on button "Add to List" at bounding box center [735, 543] width 80 height 14
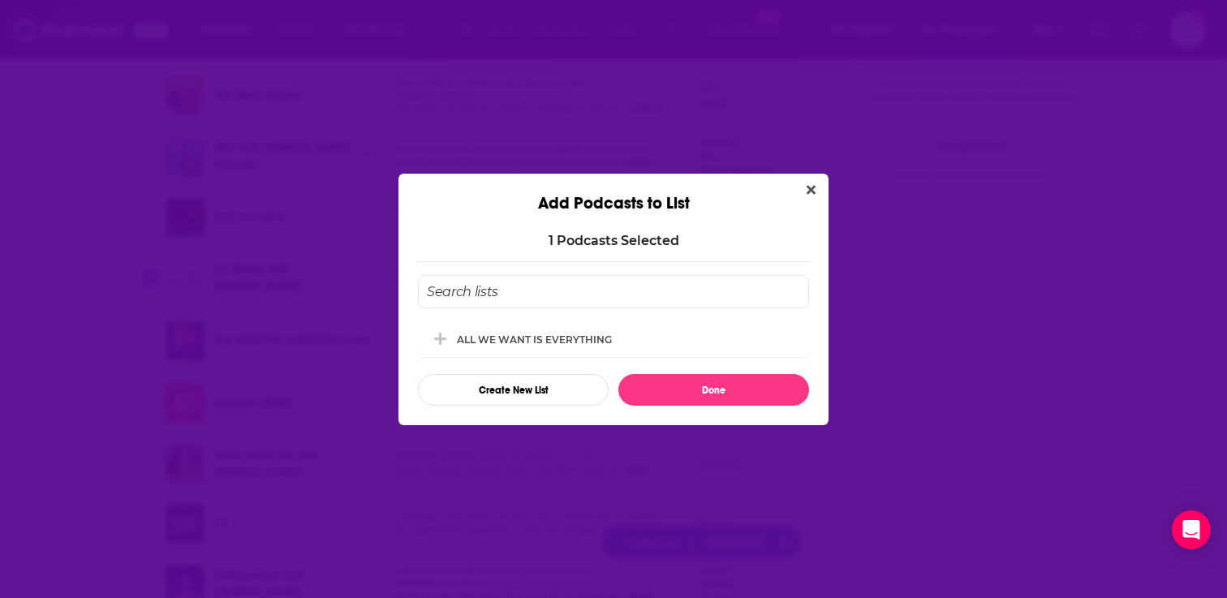
scroll to position [0, 0]
click at [627, 348] on div "ALL WE WANT IS EVERYTHING" at bounding box center [613, 339] width 391 height 36
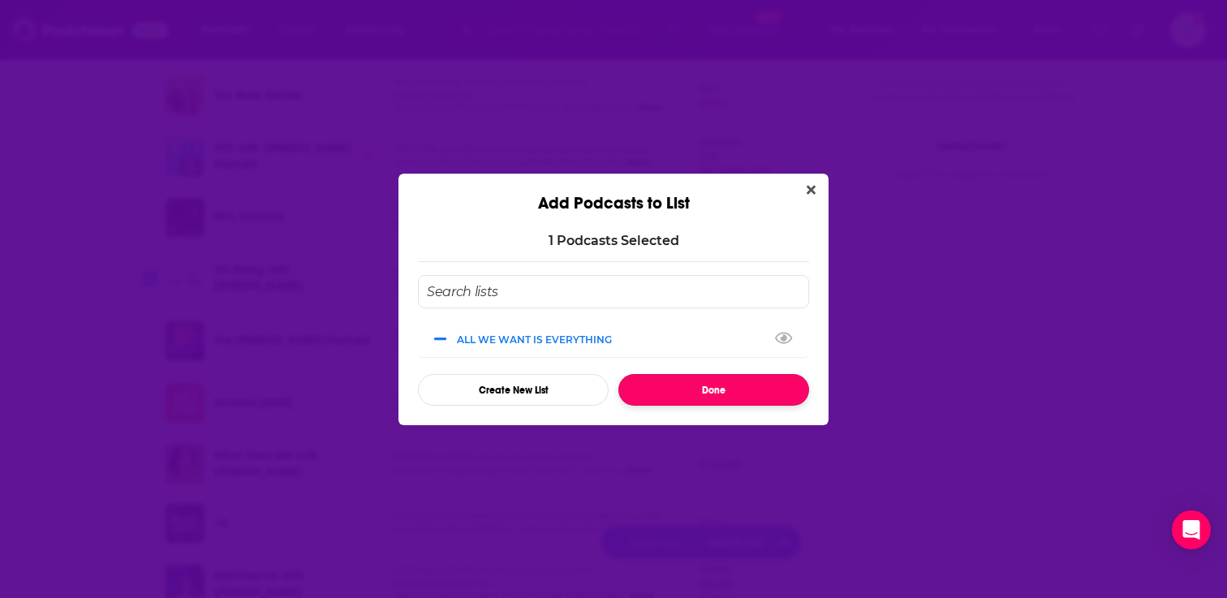
click at [663, 380] on button "Done" at bounding box center [713, 390] width 191 height 32
checkbox input "false"
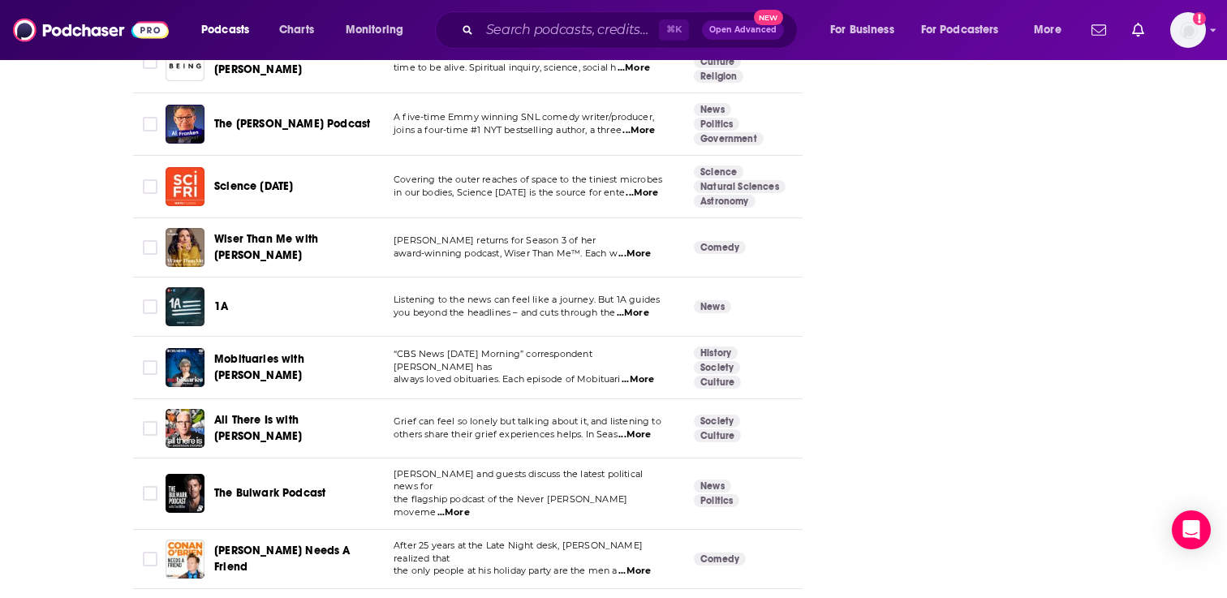
scroll to position [2259, 0]
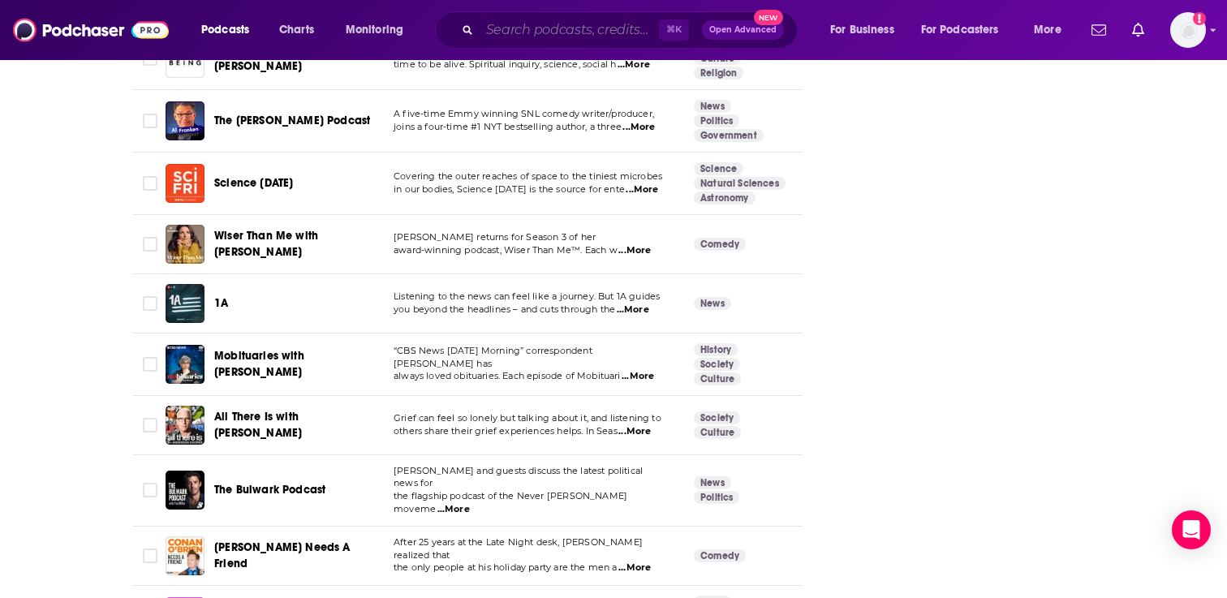
click at [537, 38] on input "Search podcasts, credits, & more..." at bounding box center [569, 30] width 179 height 26
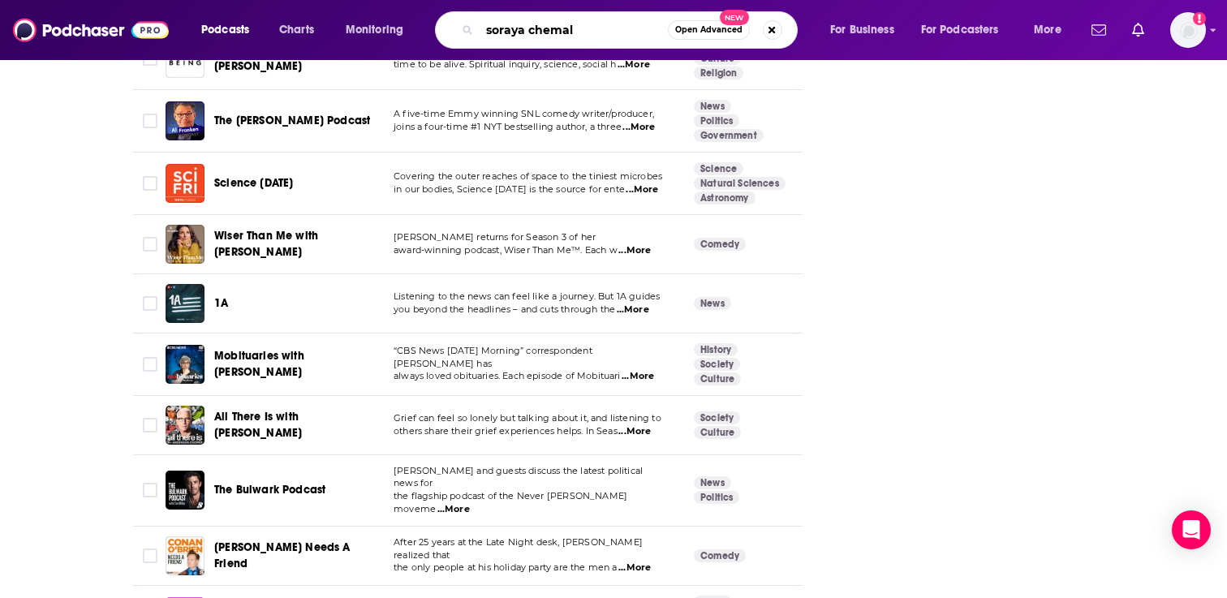
type input "[PERSON_NAME]"
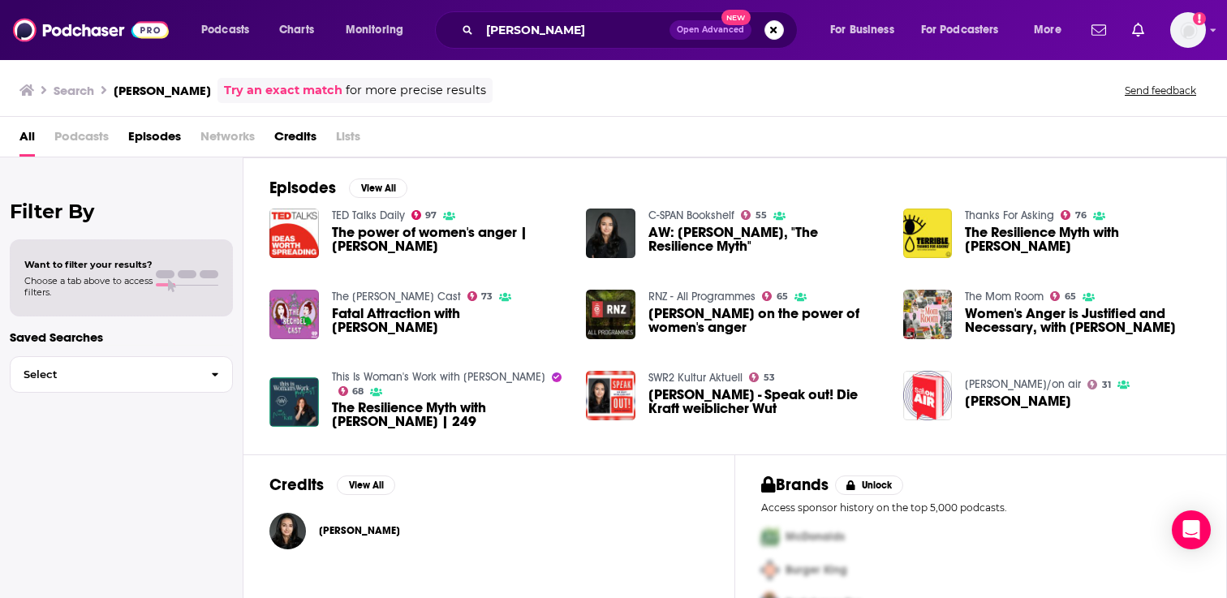
click at [369, 532] on span "Soraya Chemaly" at bounding box center [359, 530] width 81 height 13
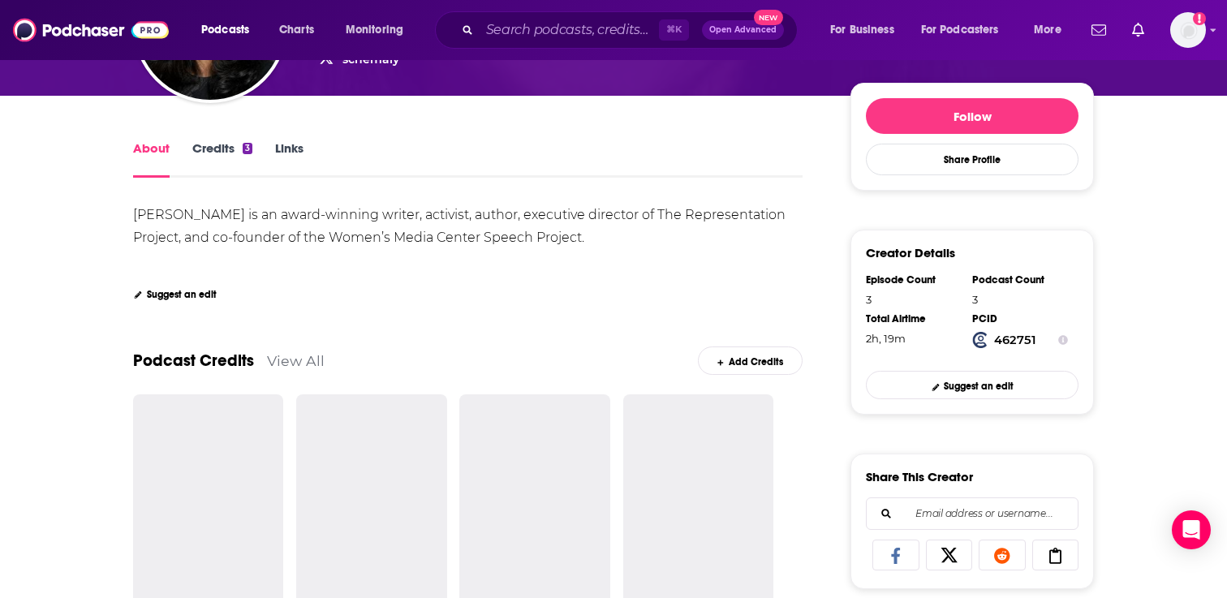
scroll to position [224, 0]
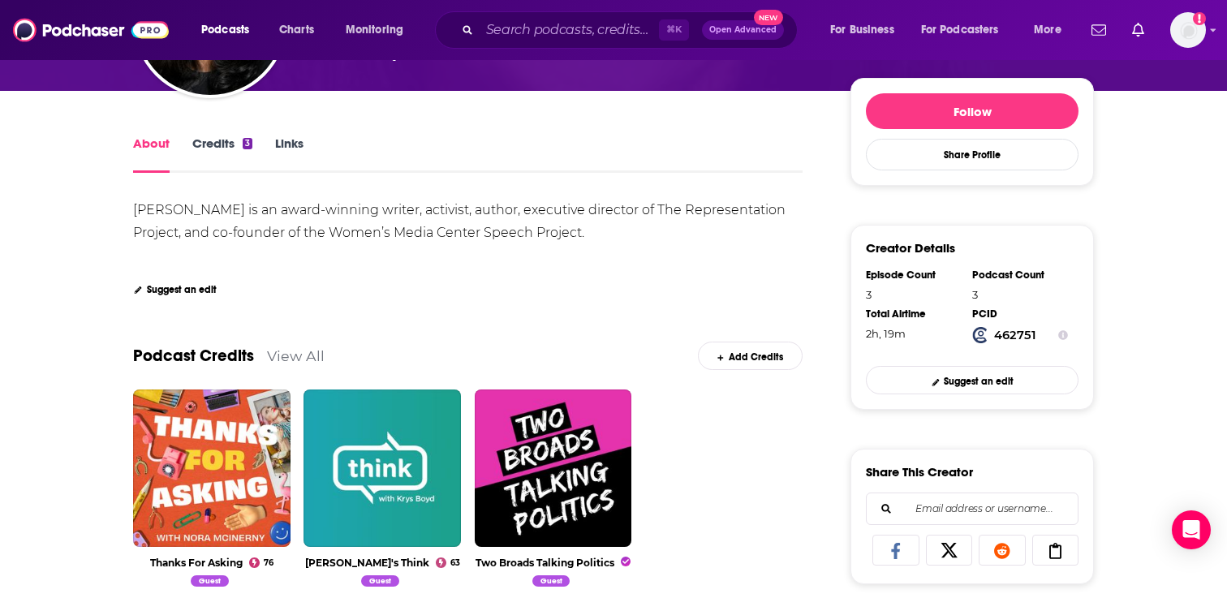
click at [209, 147] on link "Credits 3" at bounding box center [222, 154] width 60 height 37
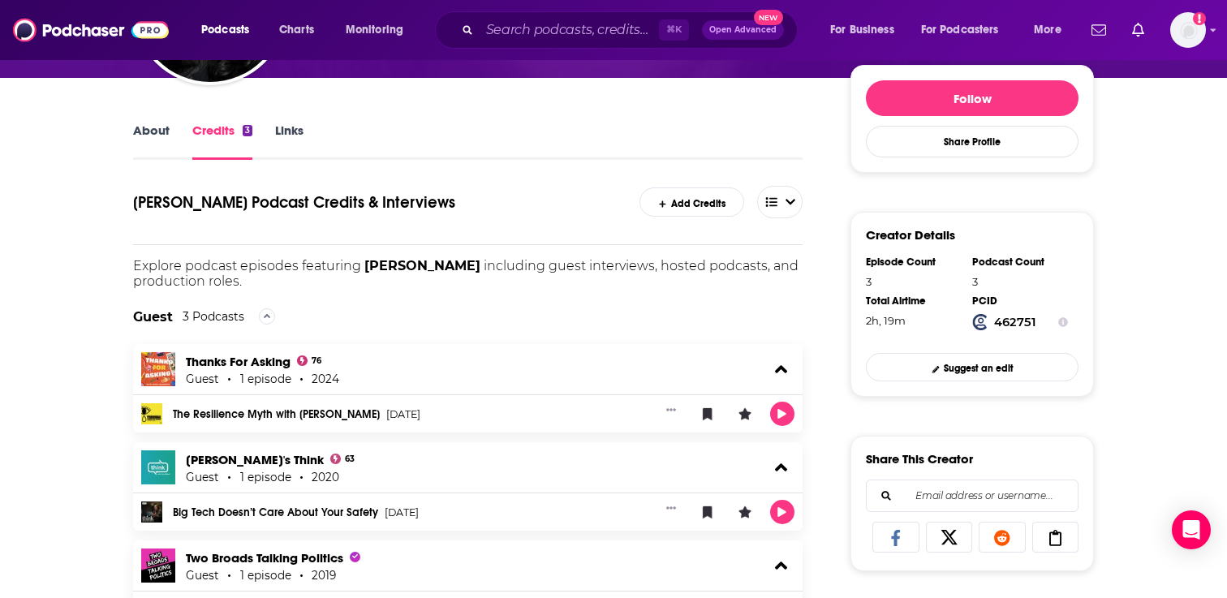
scroll to position [261, 0]
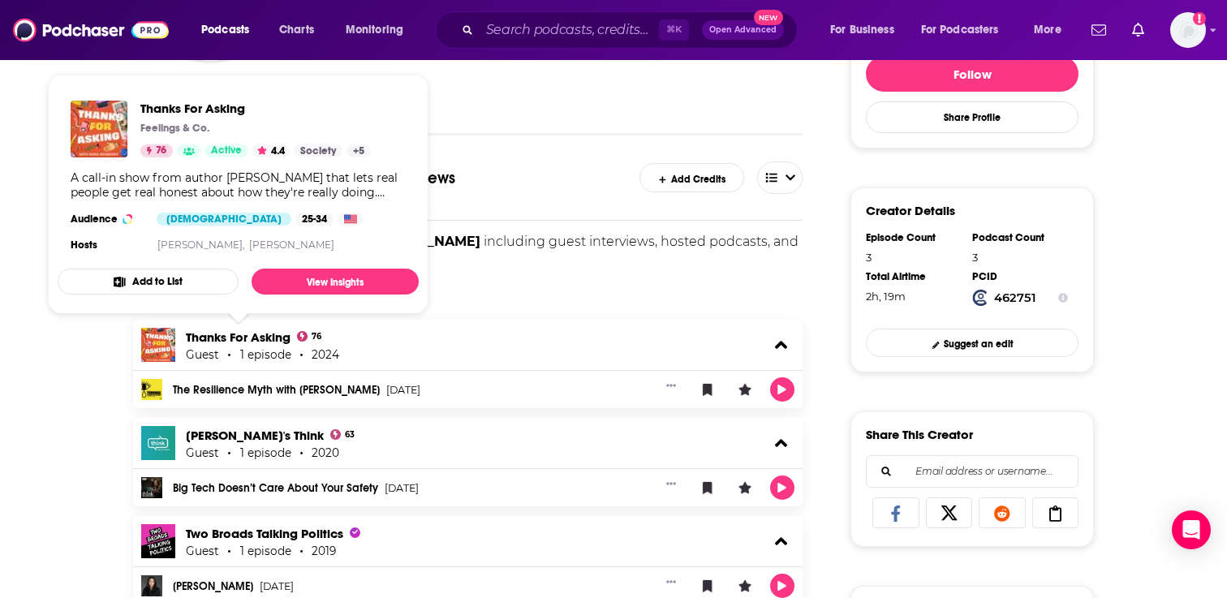
click at [205, 278] on button "Add to List" at bounding box center [148, 282] width 181 height 26
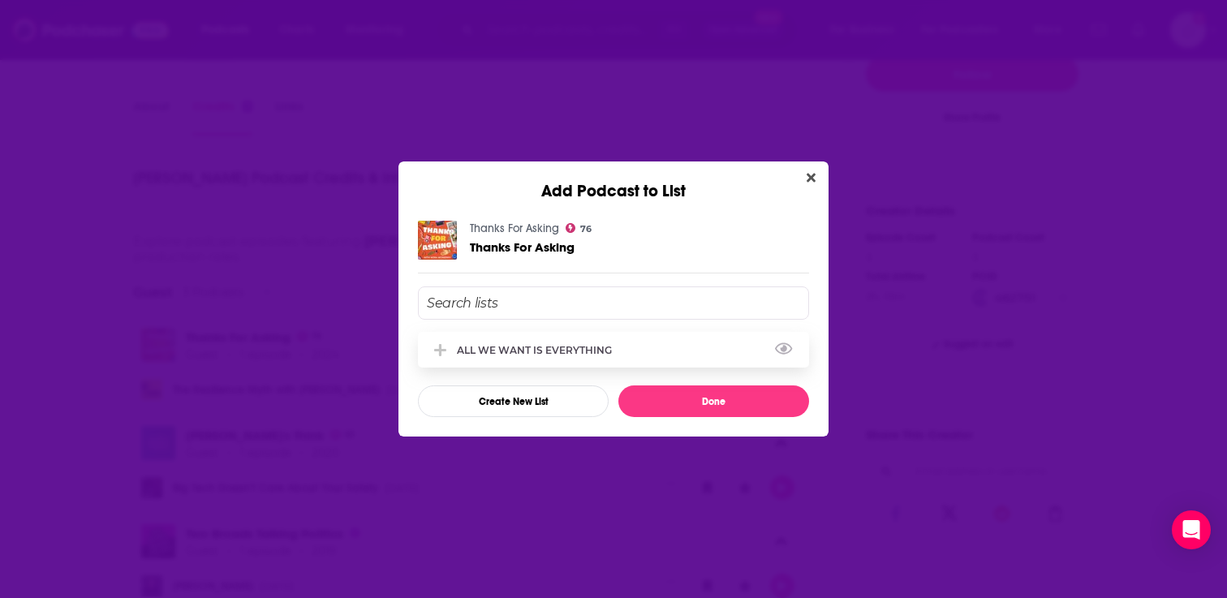
click at [534, 350] on div "ALL WE WANT IS EVERYTHING" at bounding box center [539, 350] width 165 height 12
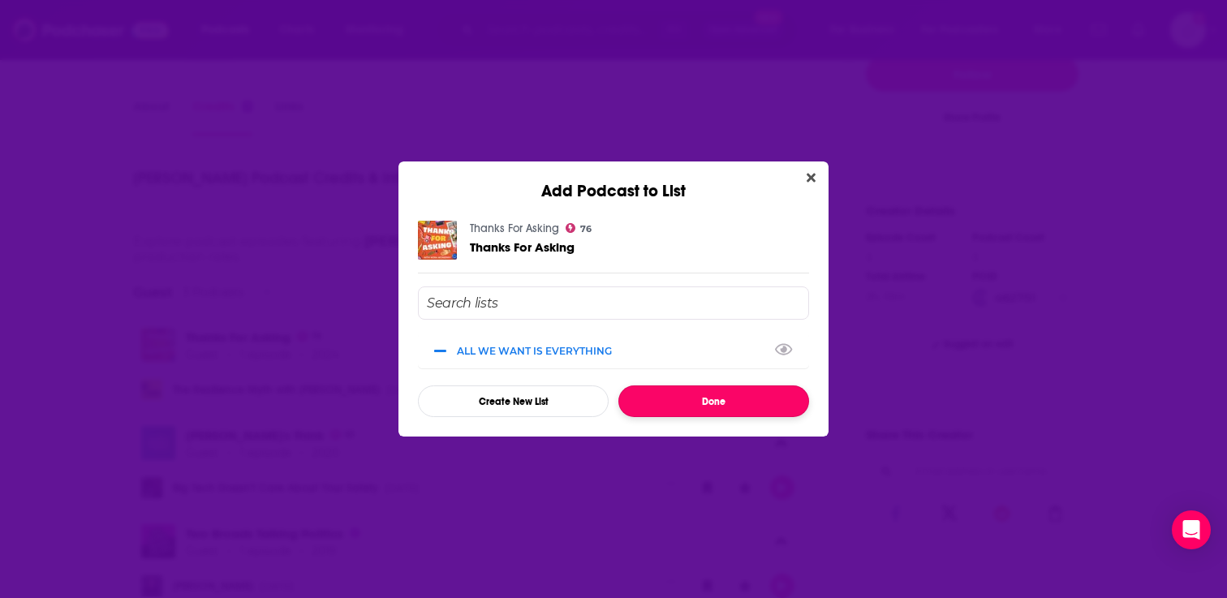
click at [722, 403] on button "Done" at bounding box center [713, 401] width 191 height 32
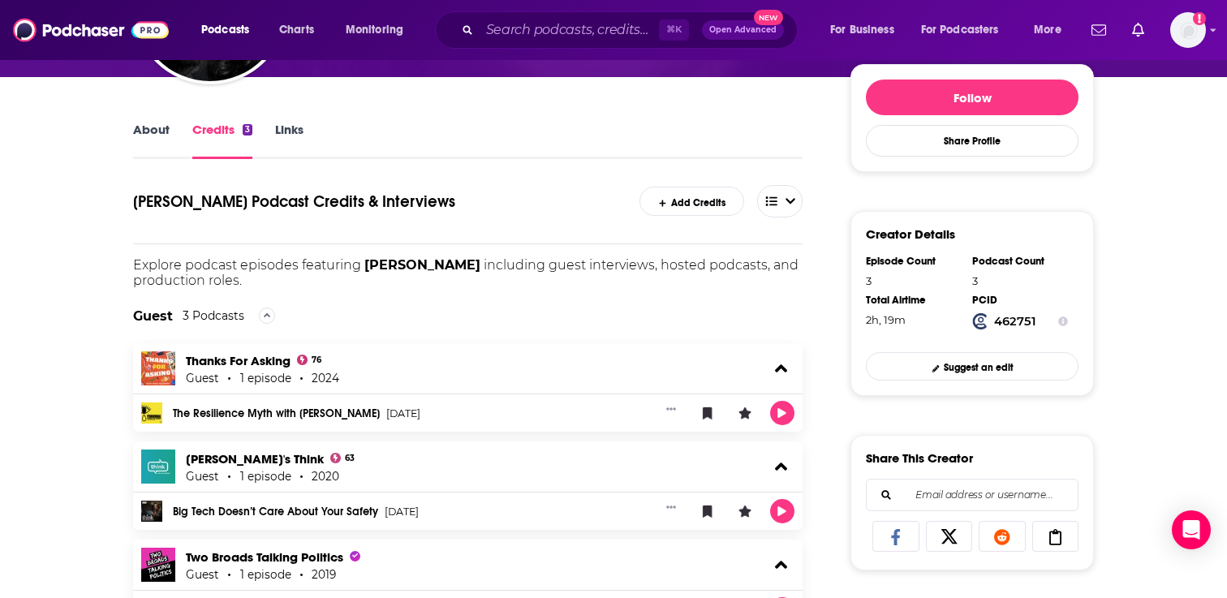
scroll to position [204, 0]
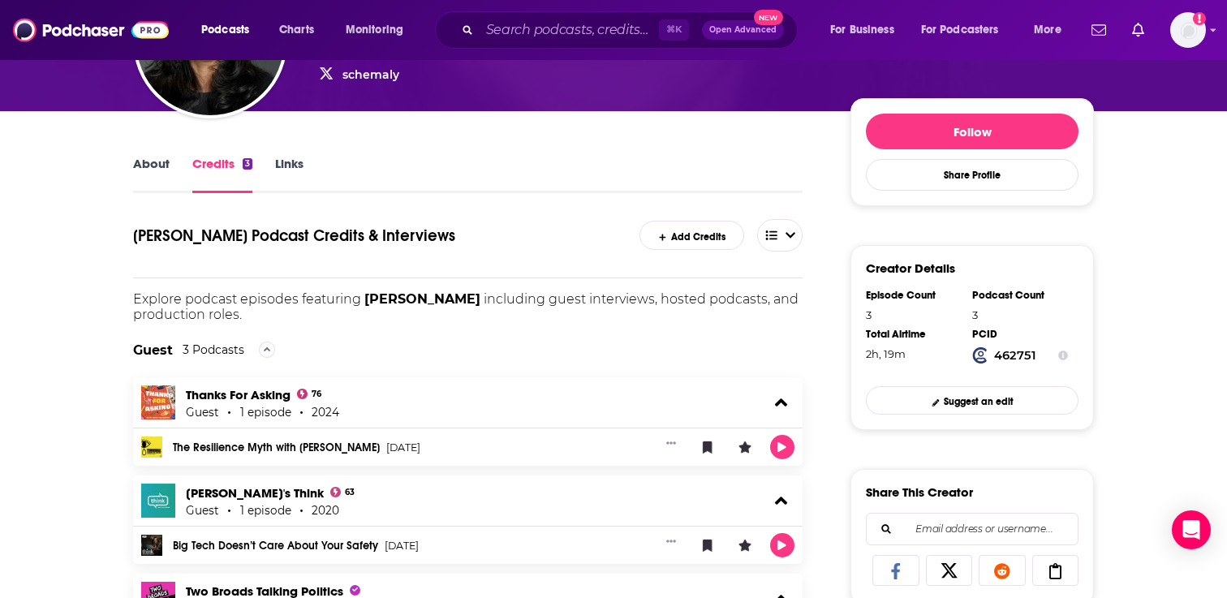
click at [166, 162] on link "About" at bounding box center [151, 174] width 37 height 37
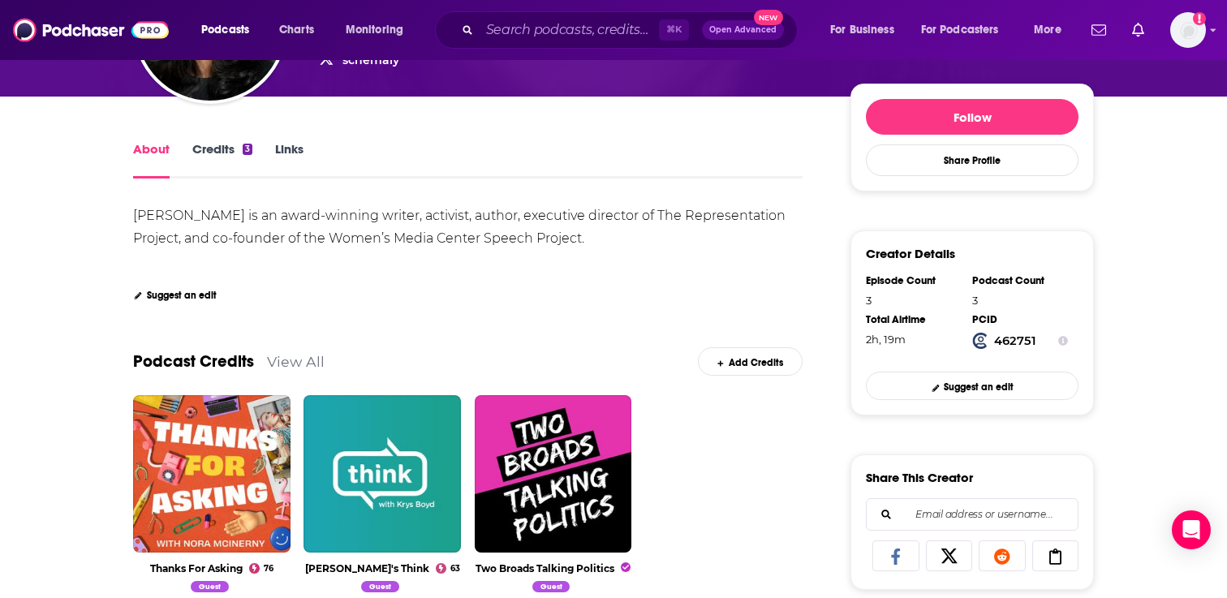
scroll to position [174, 0]
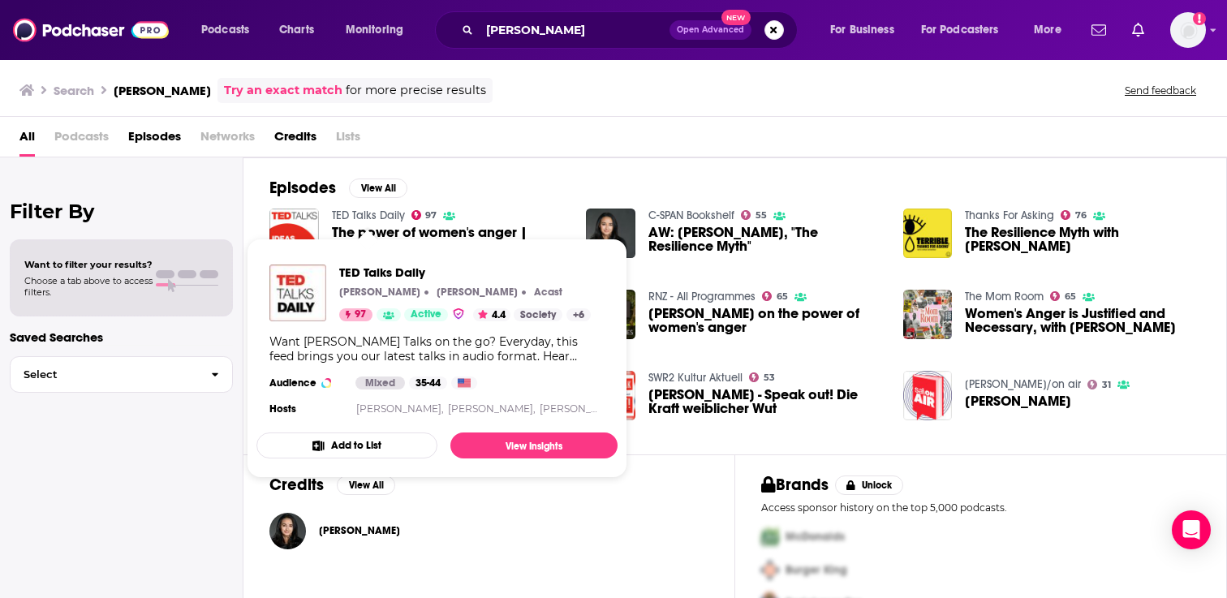
click at [342, 444] on button "Add to List" at bounding box center [346, 446] width 181 height 26
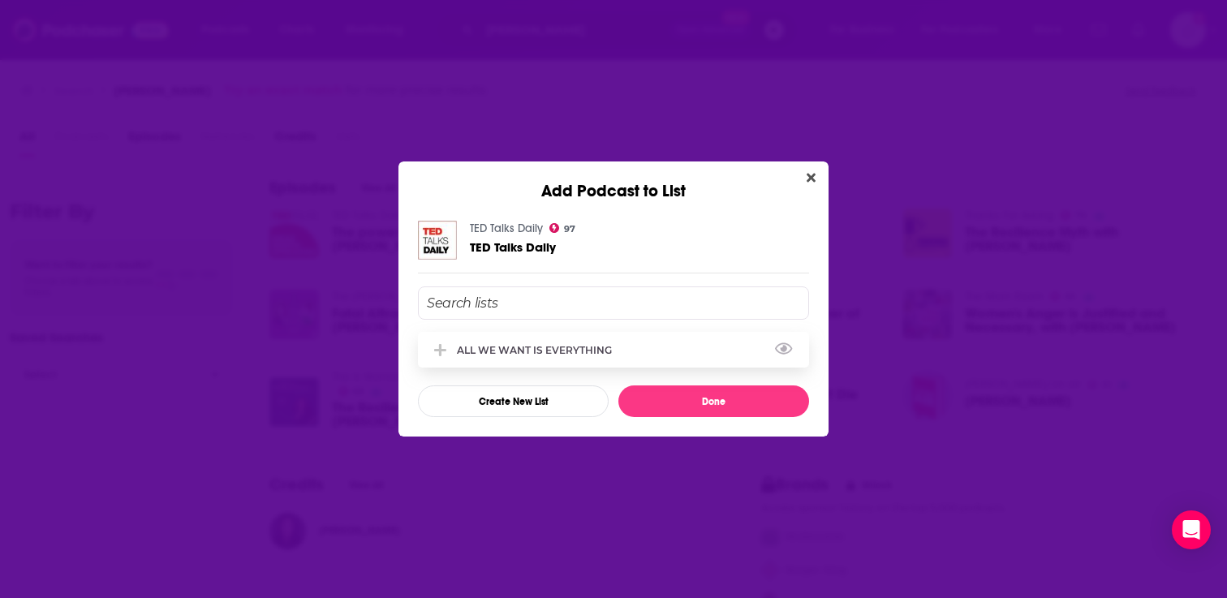
click at [593, 342] on div "ALL WE WANT IS EVERYTHING" at bounding box center [613, 350] width 391 height 36
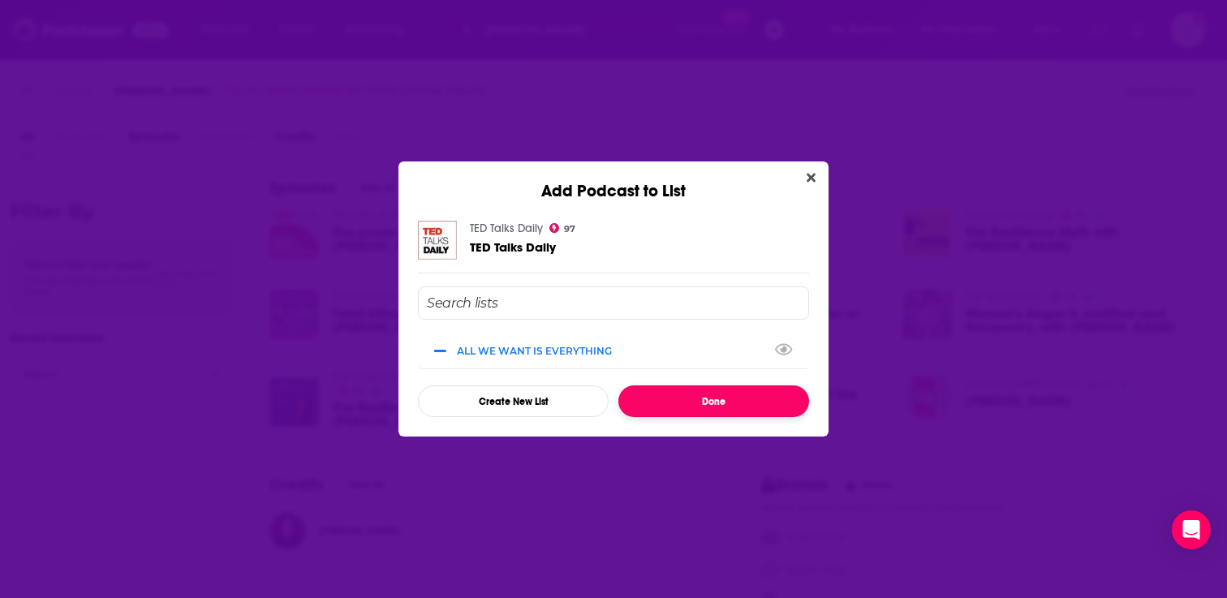
click at [661, 403] on button "Done" at bounding box center [713, 401] width 191 height 32
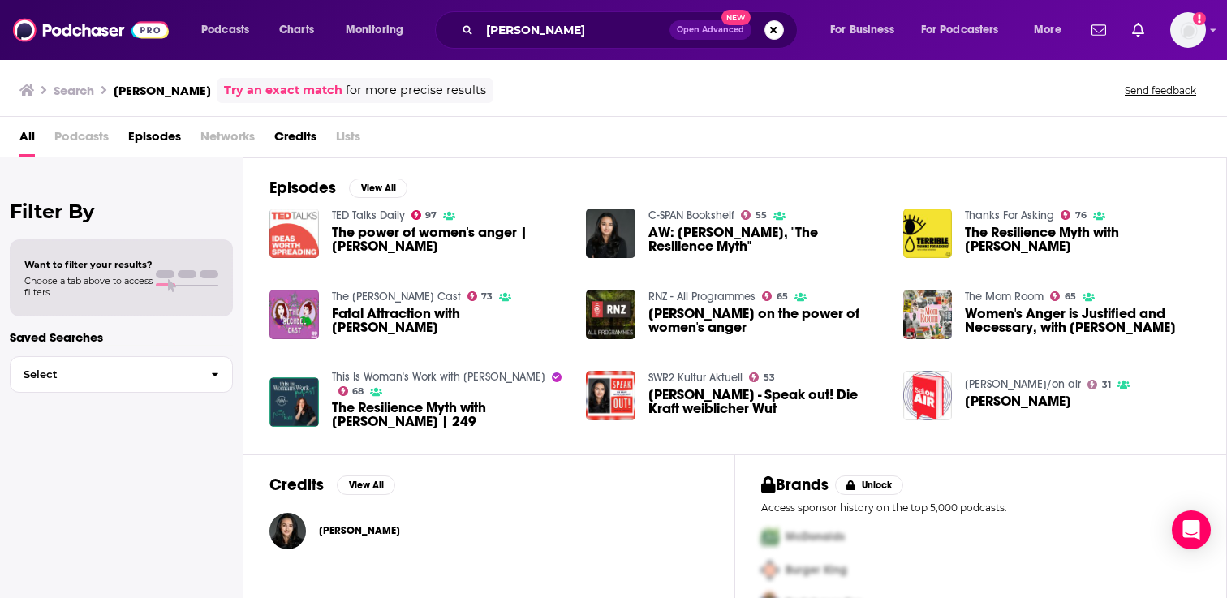
click at [295, 217] on img "The power of women's anger | Soraya Chemaly" at bounding box center [294, 234] width 50 height 50
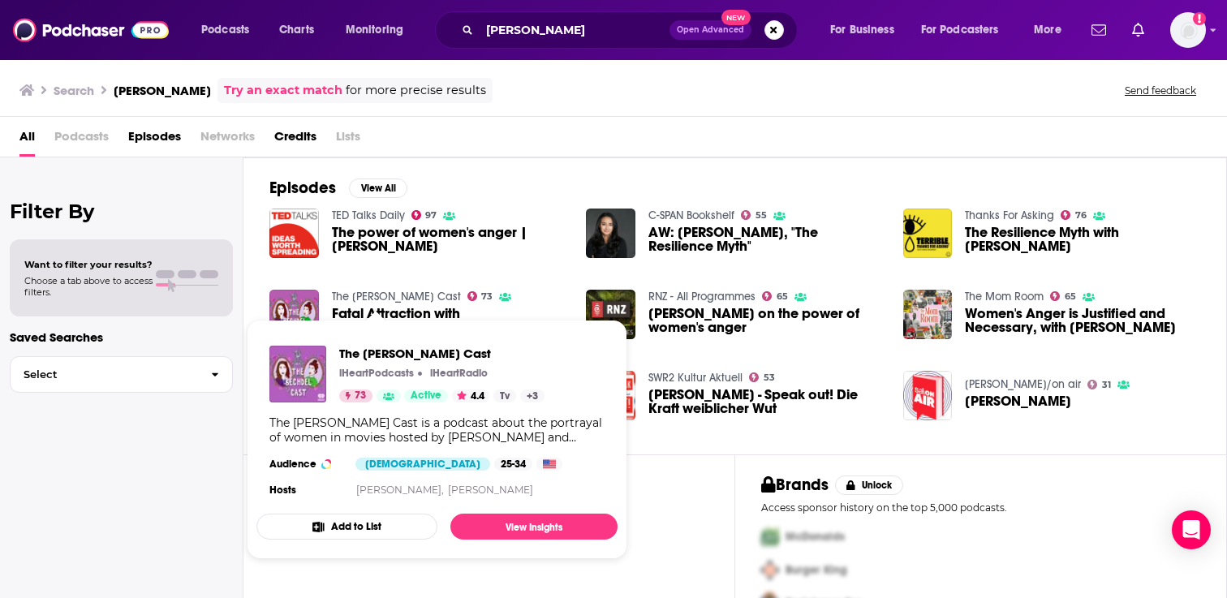
click at [386, 296] on link "The Bechdel Cast" at bounding box center [396, 297] width 129 height 14
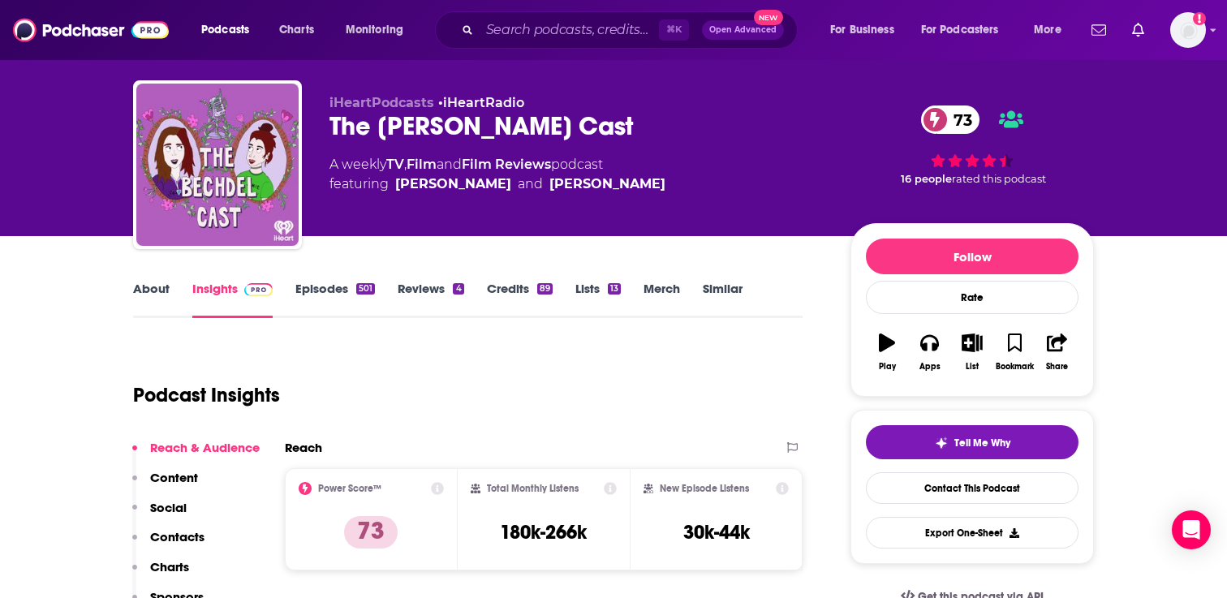
scroll to position [39, 0]
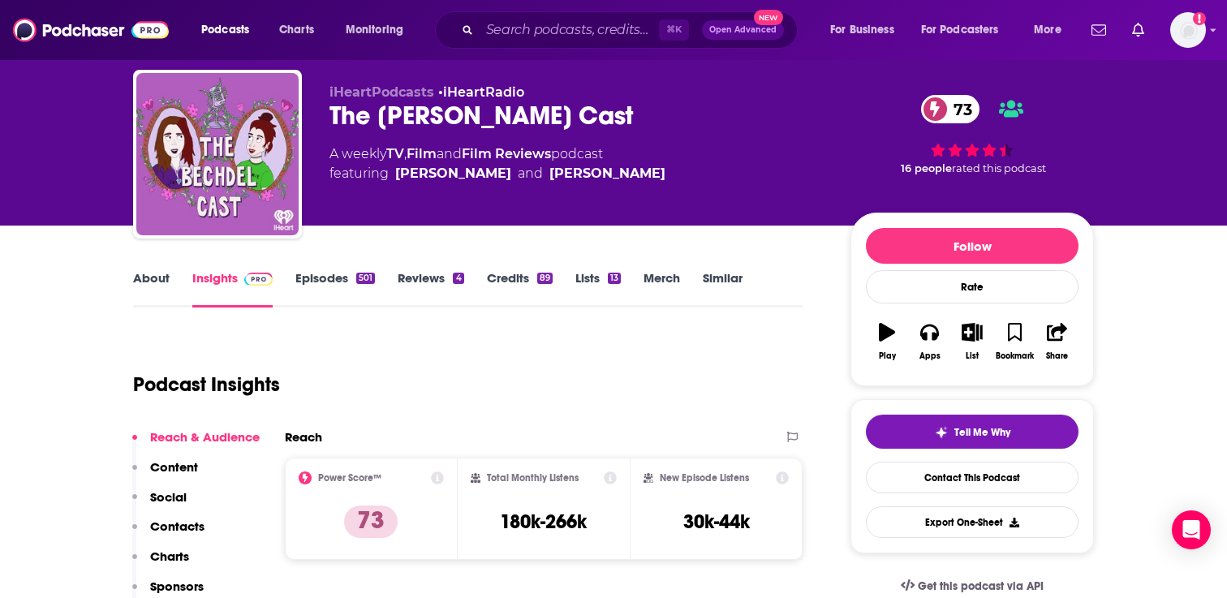
click at [336, 283] on link "Episodes 501" at bounding box center [335, 288] width 80 height 37
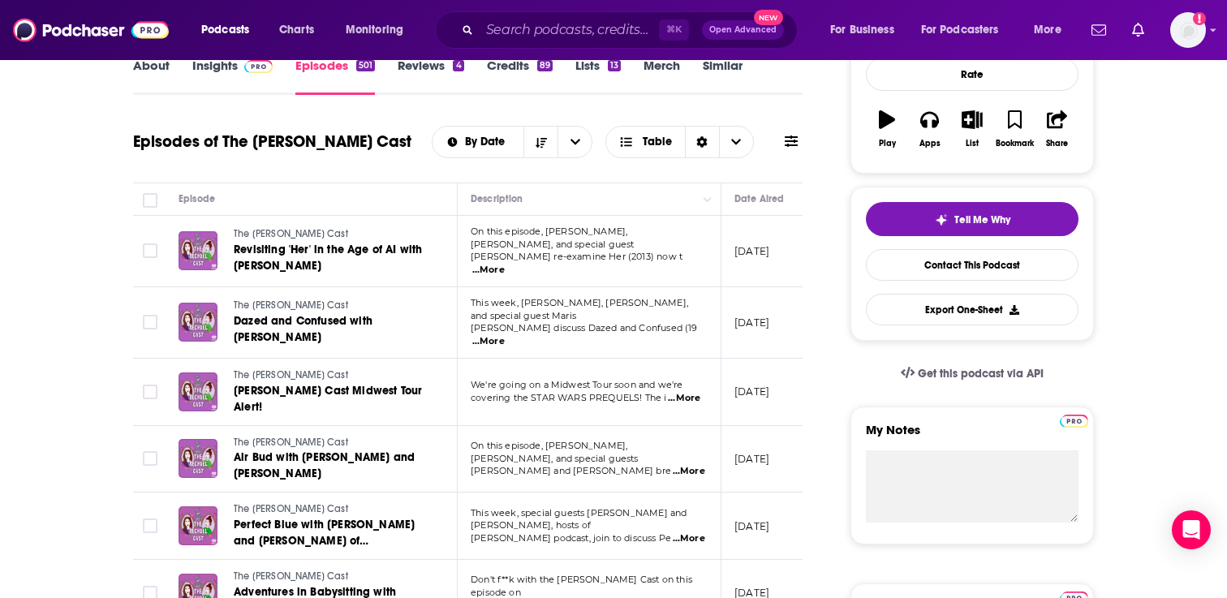
scroll to position [284, 0]
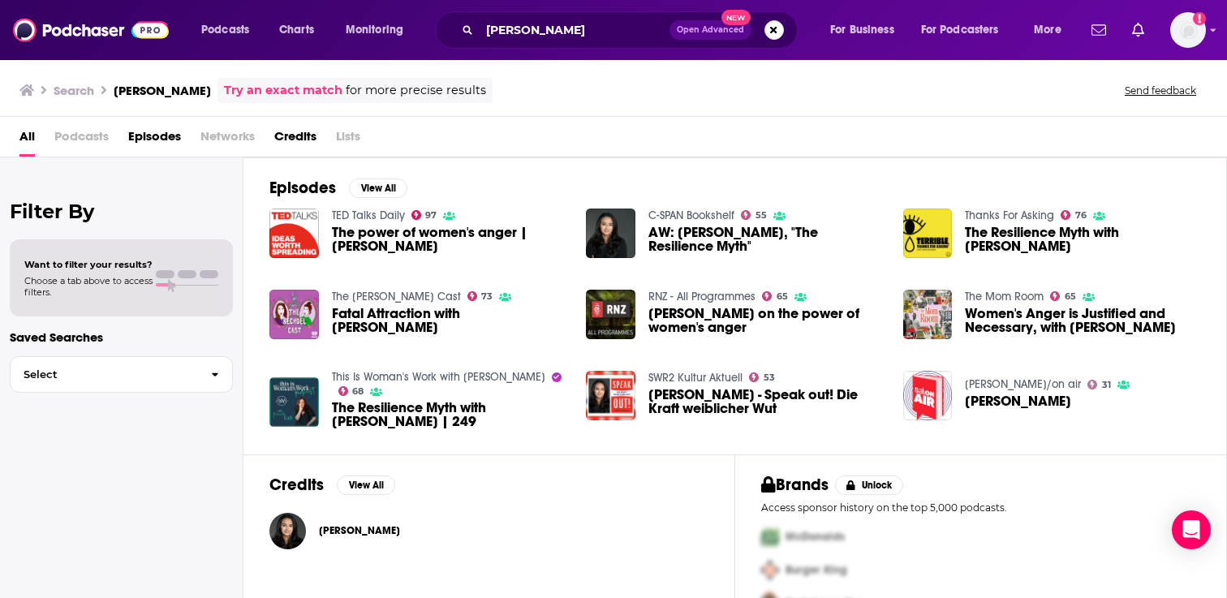
click at [363, 311] on span "Fatal Attraction with Soraya Chemaly" at bounding box center [449, 321] width 235 height 28
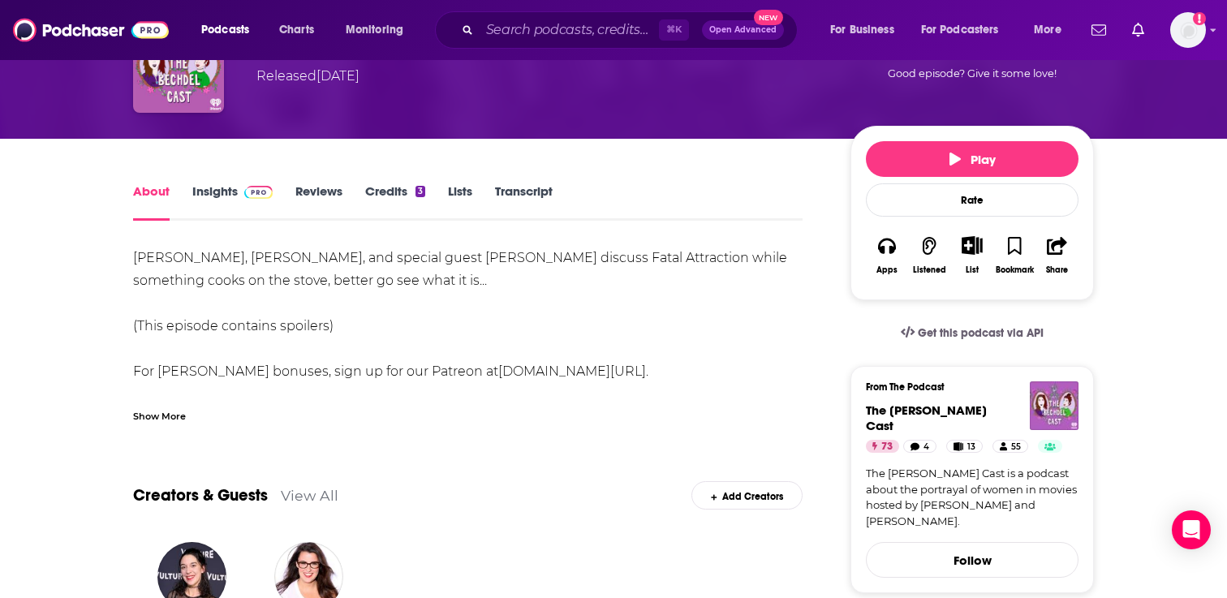
scroll to position [120, 0]
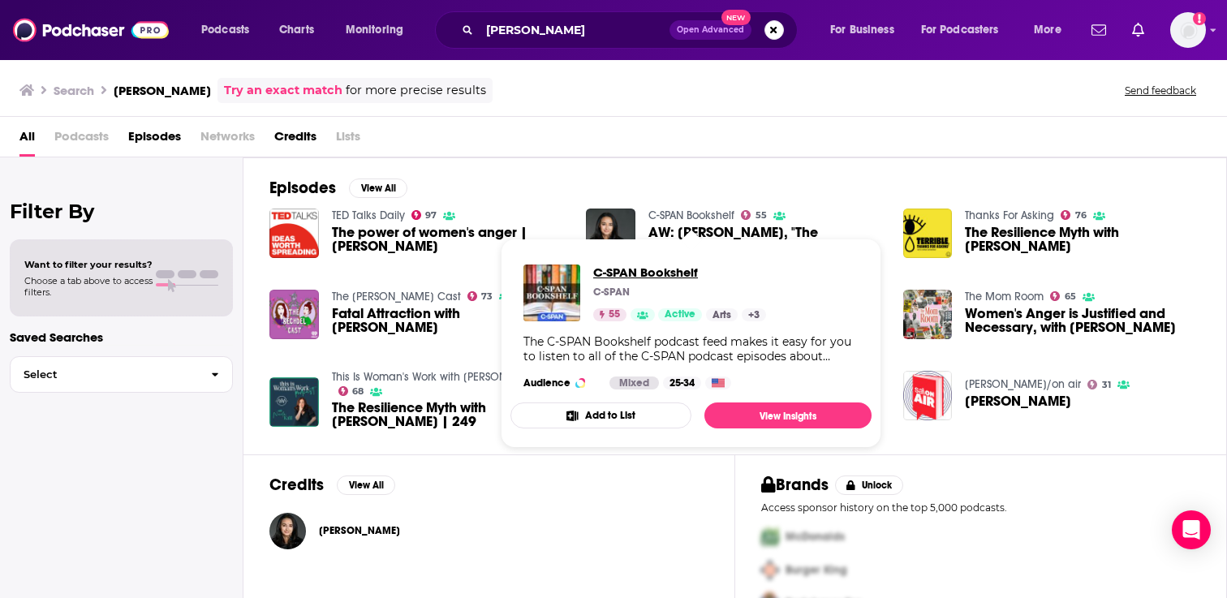
click at [666, 268] on span "C-SPAN Bookshelf" at bounding box center [679, 272] width 173 height 15
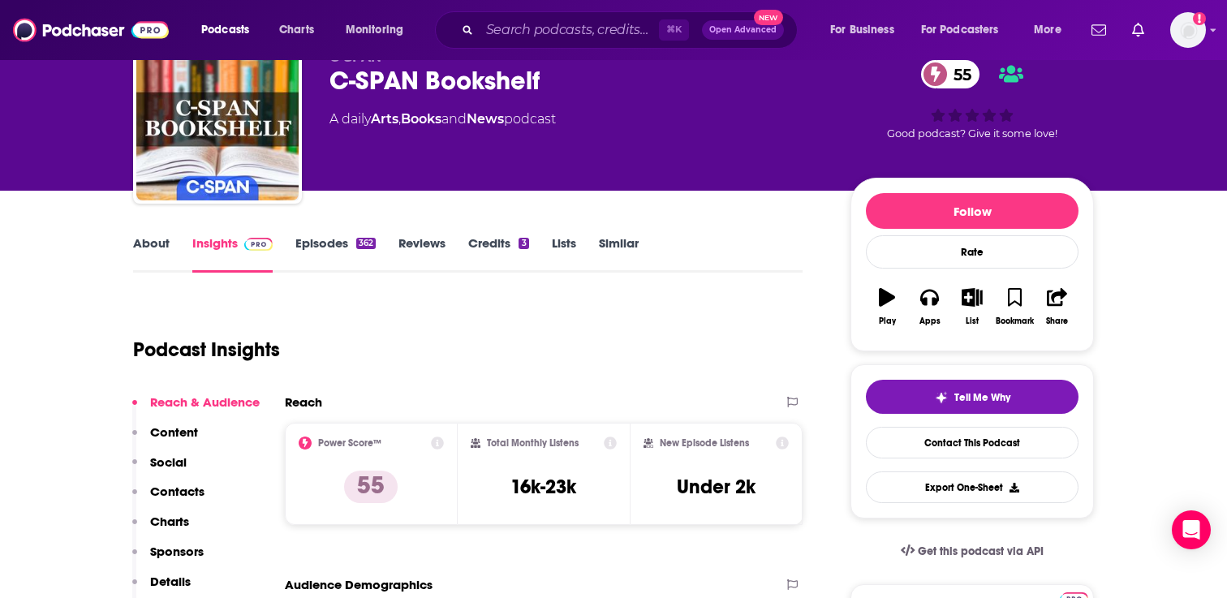
scroll to position [88, 0]
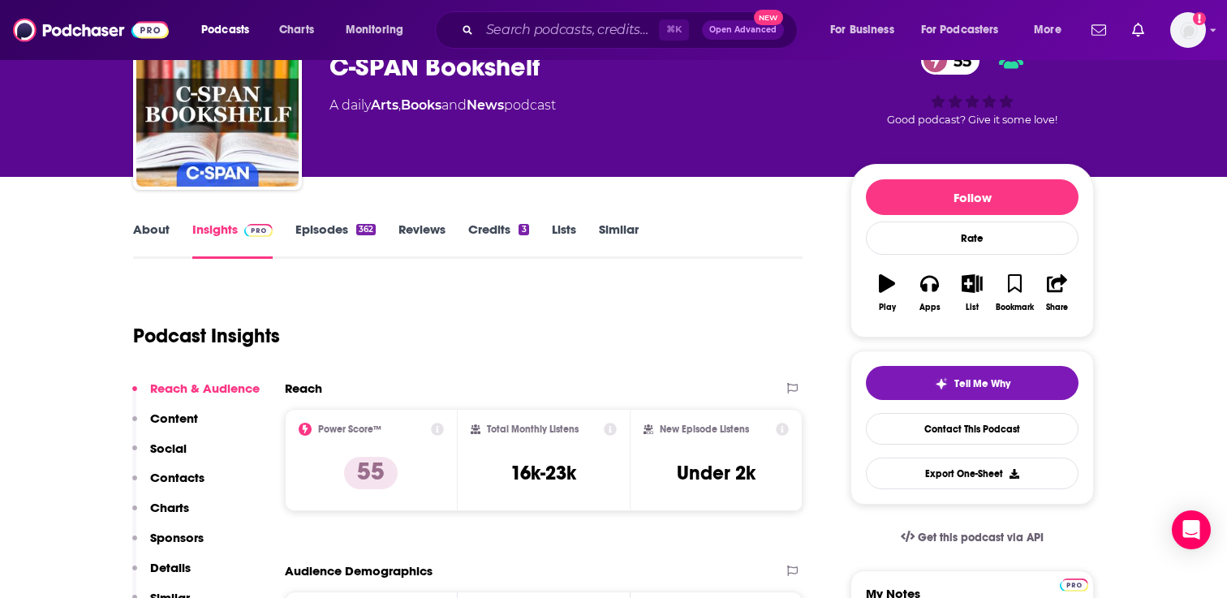
click at [320, 237] on link "Episodes 362" at bounding box center [335, 240] width 80 height 37
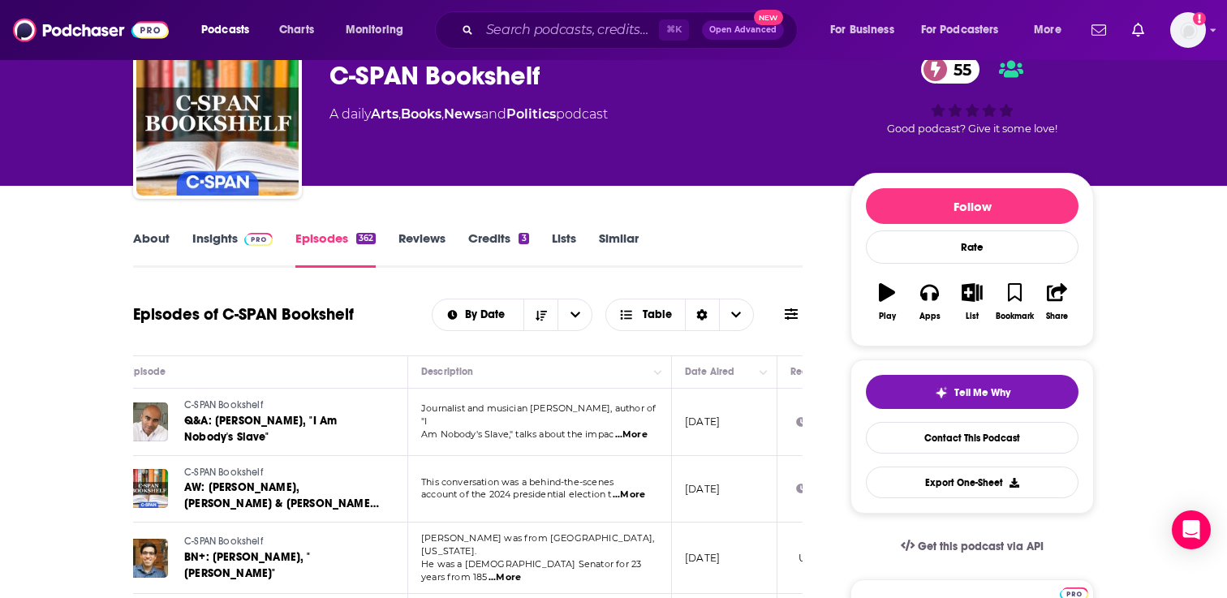
scroll to position [0, 54]
click at [973, 308] on button "List" at bounding box center [972, 302] width 42 height 58
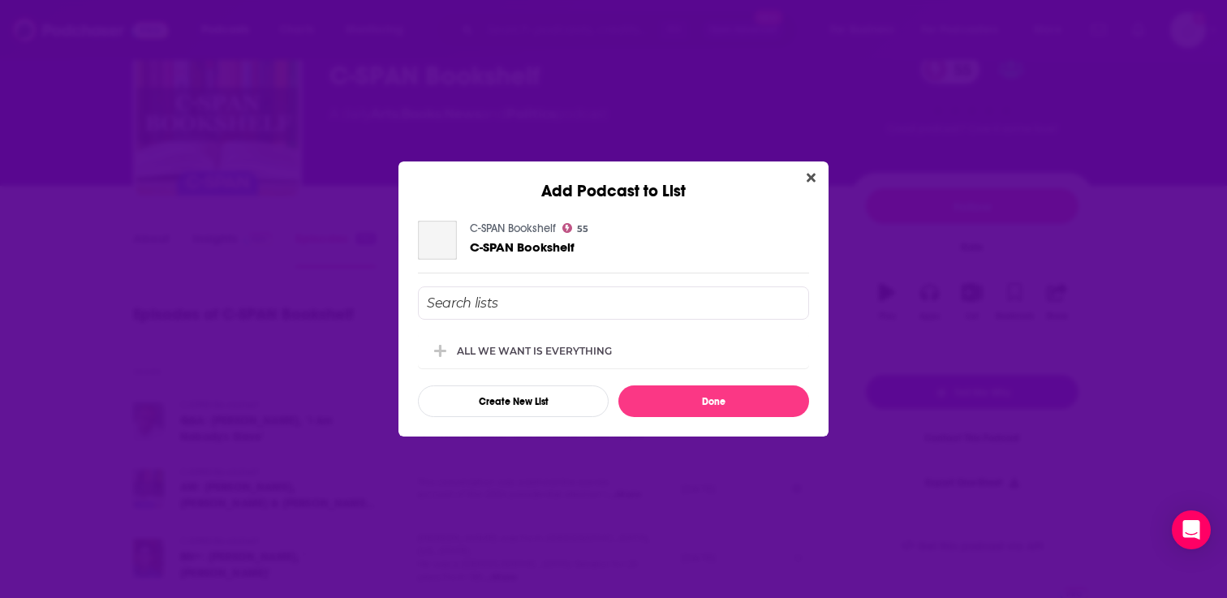
scroll to position [0, 0]
click at [566, 350] on div "ALL WE WANT IS EVERYTHING" at bounding box center [539, 350] width 165 height 12
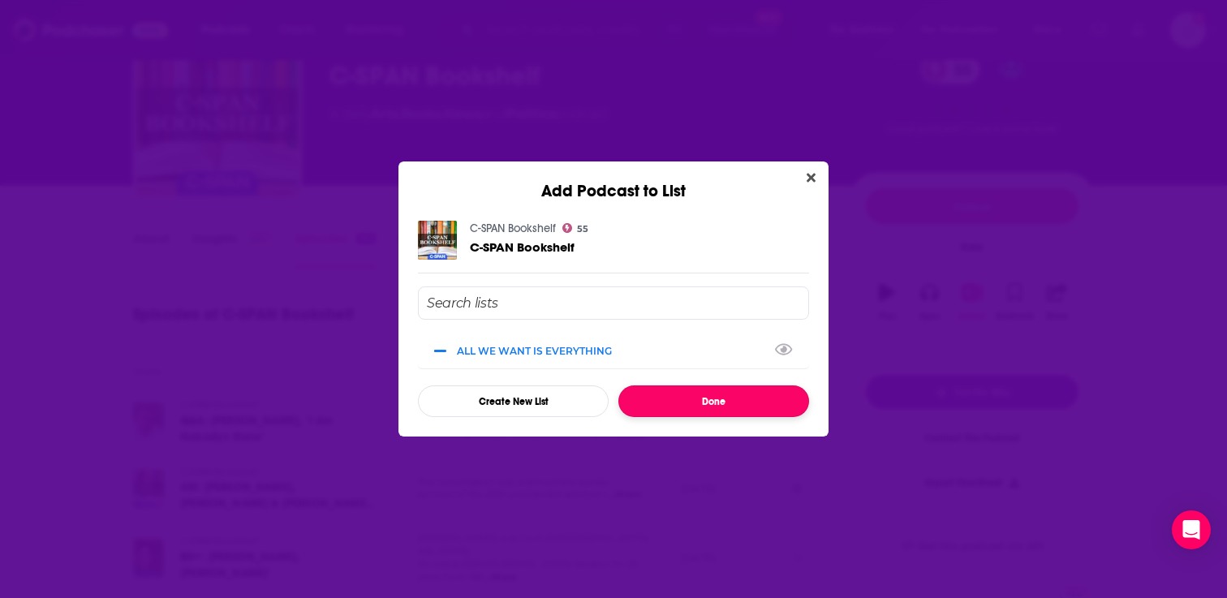
click at [718, 394] on button "Done" at bounding box center [713, 401] width 191 height 32
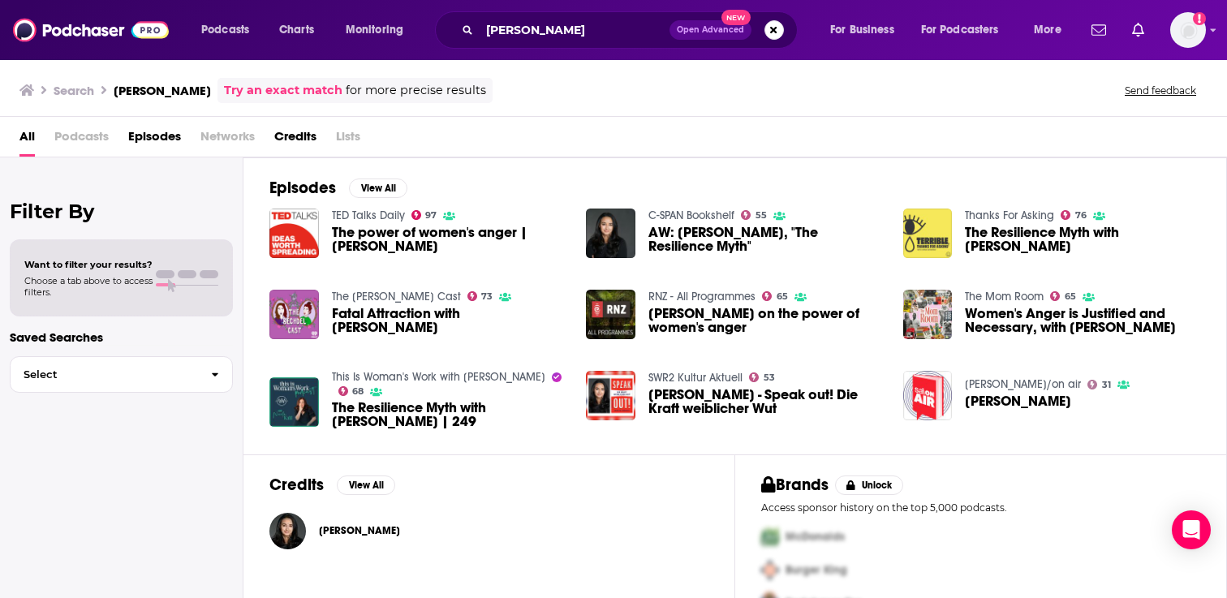
click at [933, 232] on img "The Resilience Myth with Soraya Chemaly" at bounding box center [928, 234] width 50 height 50
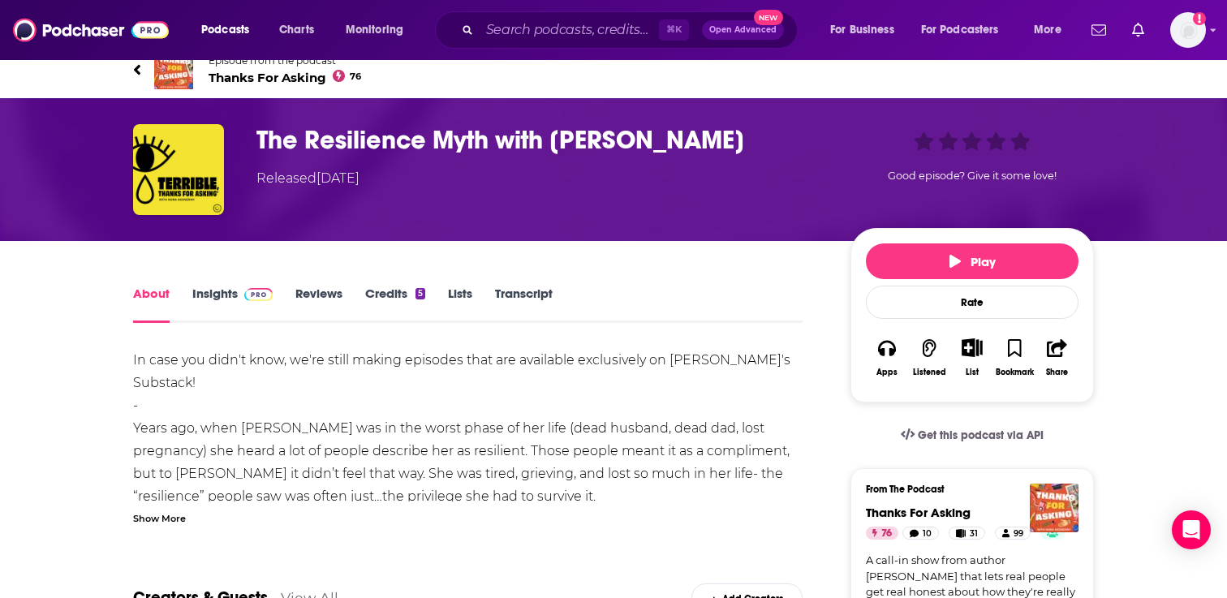
scroll to position [16, 0]
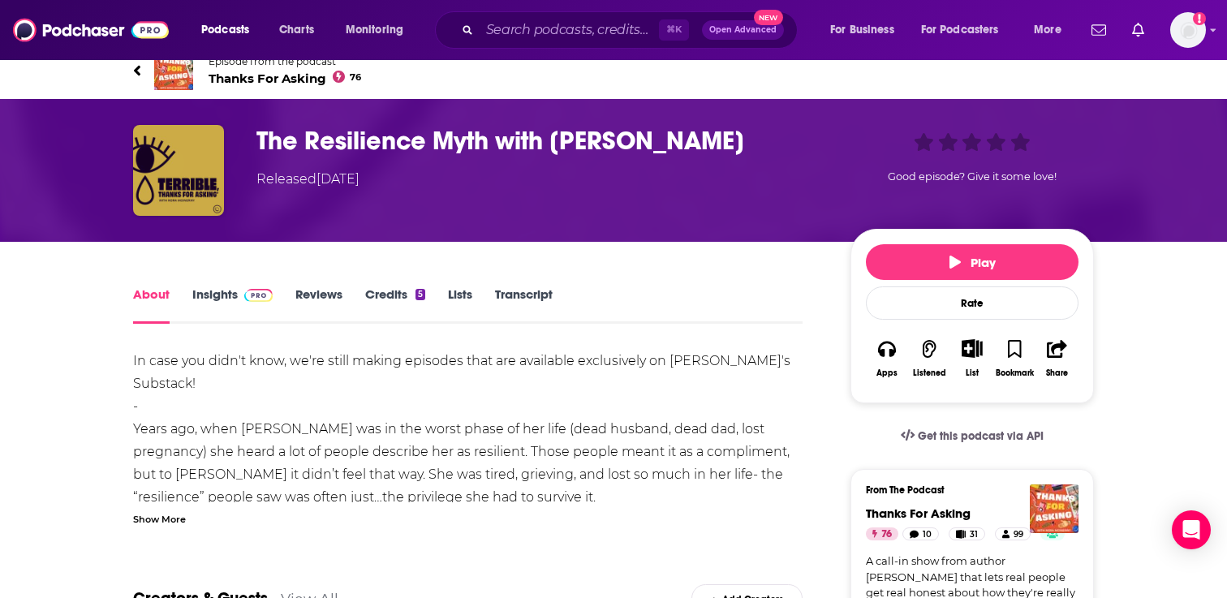
click at [196, 165] on img "The Resilience Myth with Soraya Chemaly" at bounding box center [178, 170] width 91 height 91
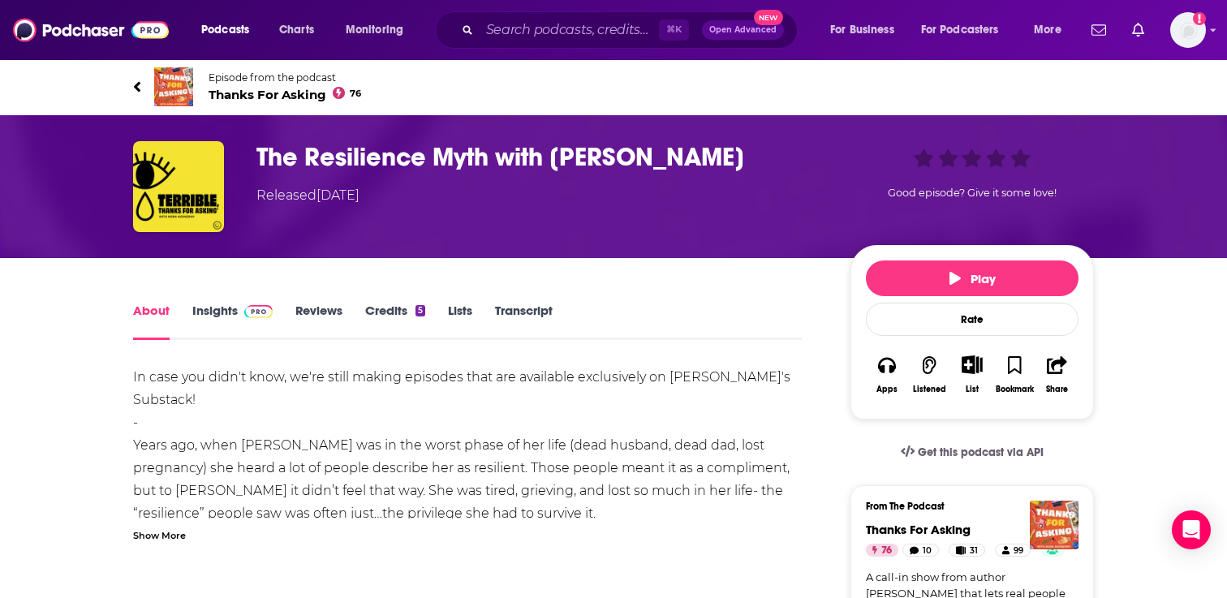
click at [174, 88] on img at bounding box center [173, 86] width 39 height 39
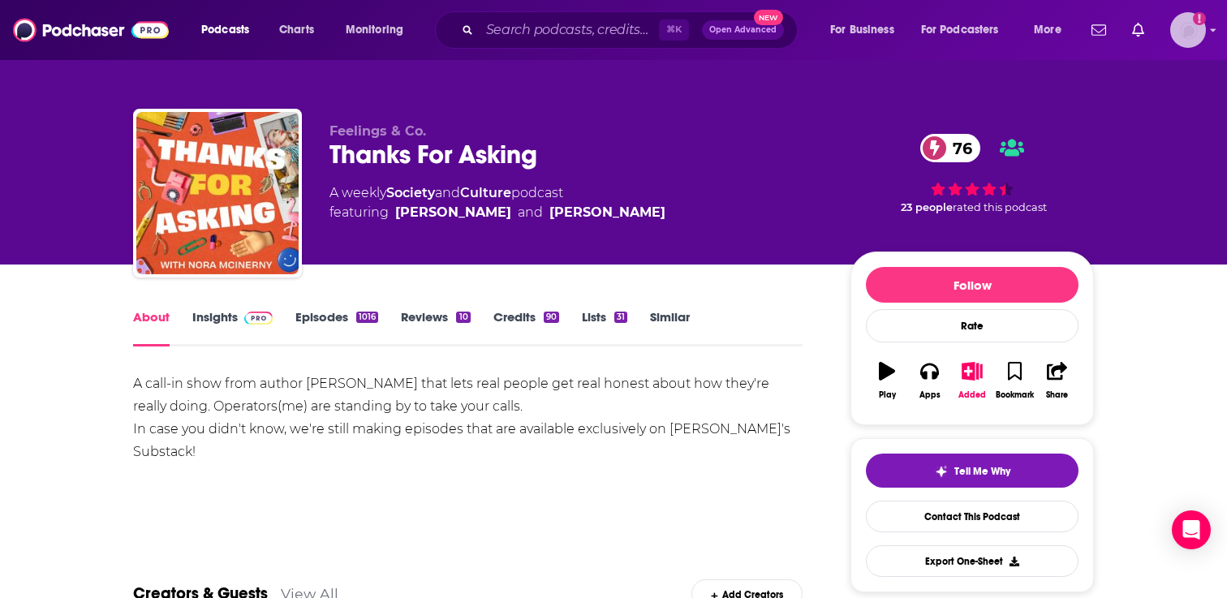
click at [1176, 26] on img "Logged in as adrian.villarreal" at bounding box center [1188, 30] width 36 height 36
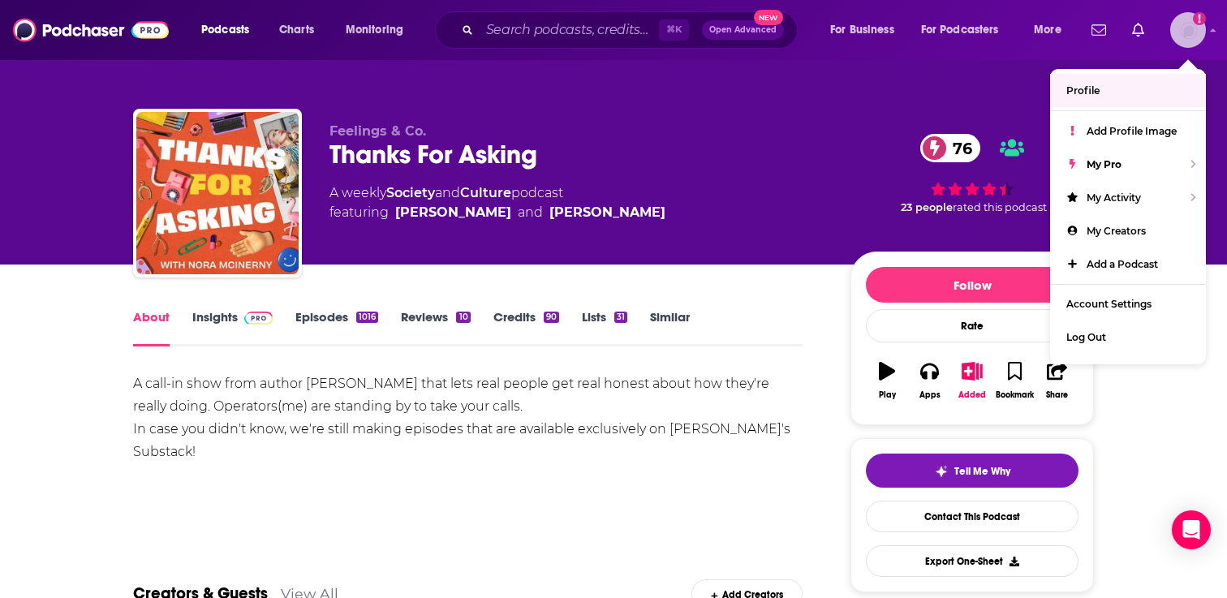
click at [1141, 97] on link "Profile" at bounding box center [1128, 90] width 156 height 33
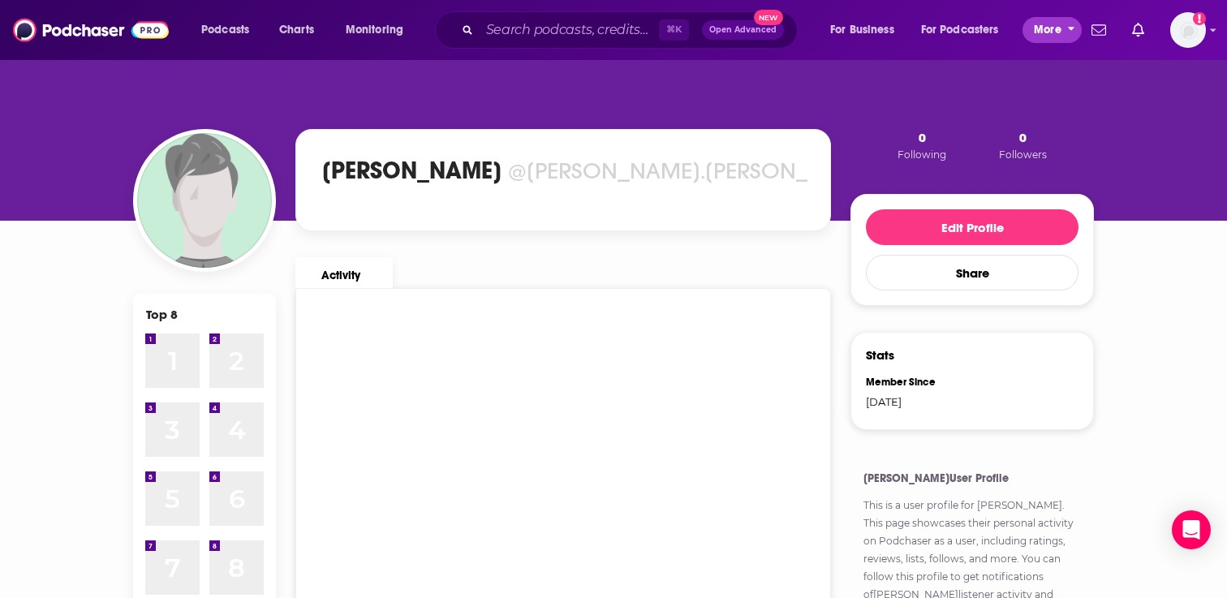
click at [1047, 25] on span "More" at bounding box center [1048, 30] width 28 height 23
click at [860, 22] on span "For Business" at bounding box center [862, 30] width 64 height 23
click at [1006, 28] on icon "open menu" at bounding box center [1009, 26] width 7 height 11
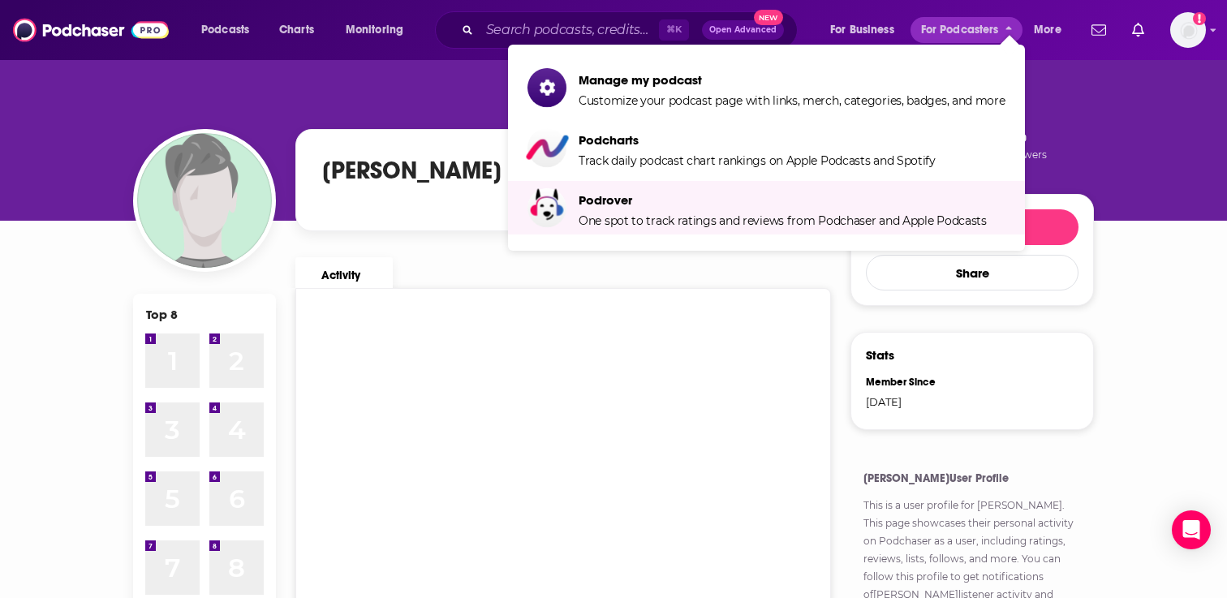
click at [509, 275] on div "Activity" at bounding box center [550, 266] width 536 height 44
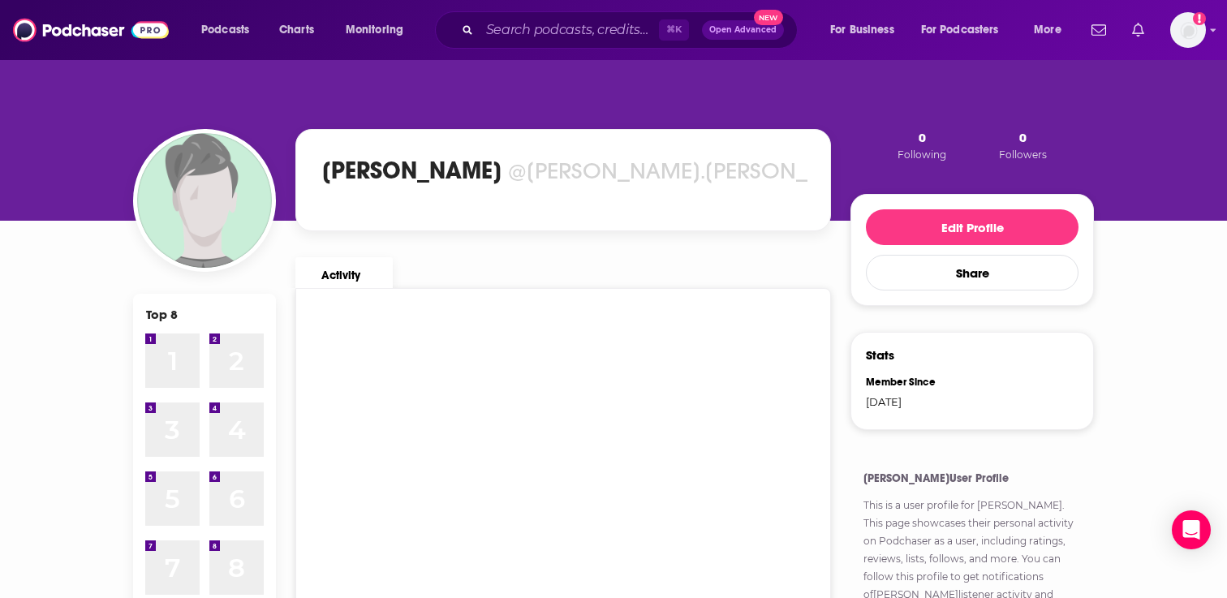
click at [1139, 32] on icon "Show notifications dropdown" at bounding box center [1138, 30] width 12 height 15
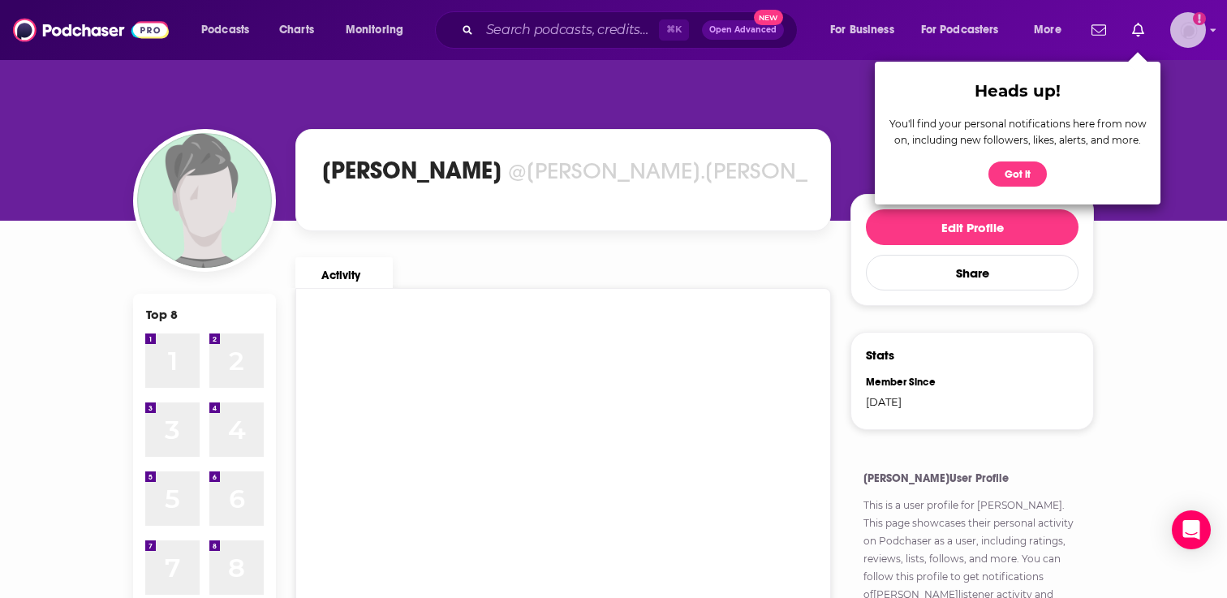
click at [1214, 28] on icon "Show profile menu" at bounding box center [1213, 30] width 6 height 10
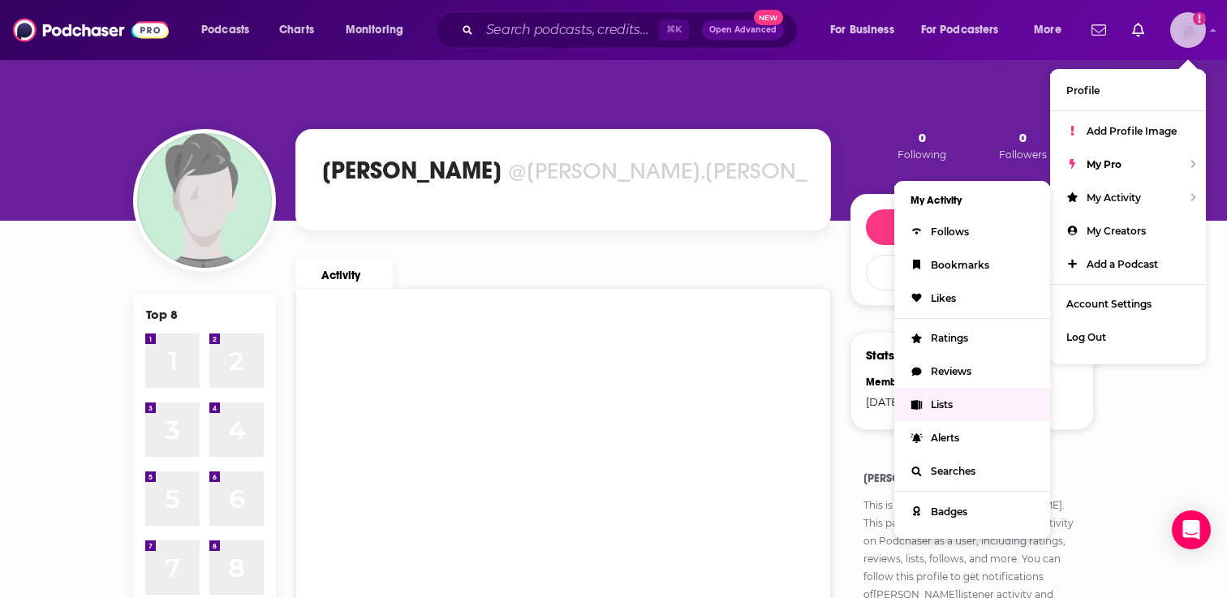
click at [952, 394] on link "Lists" at bounding box center [972, 404] width 156 height 33
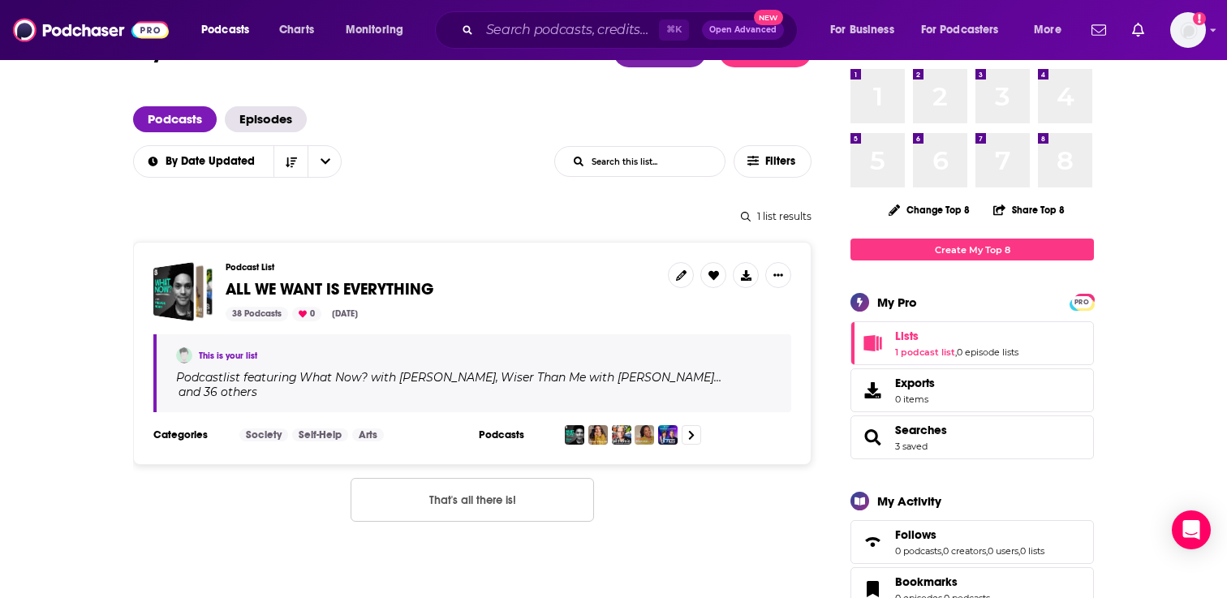
scroll to position [75, 0]
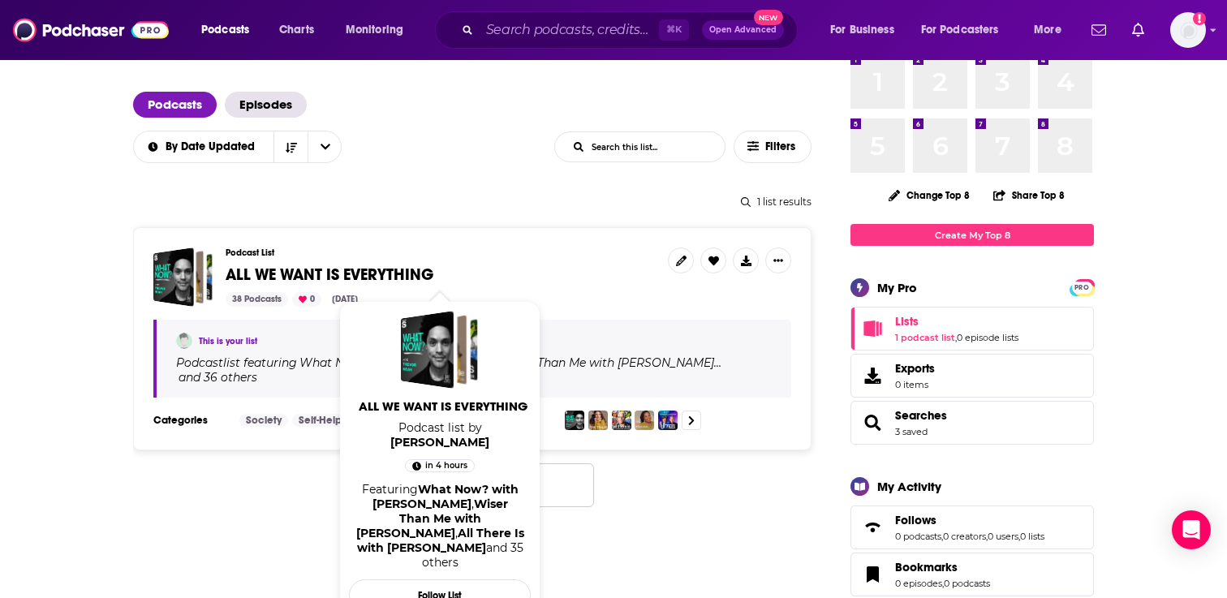
click at [311, 266] on span "ALL WE WANT IS EVERYTHING" at bounding box center [330, 275] width 208 height 20
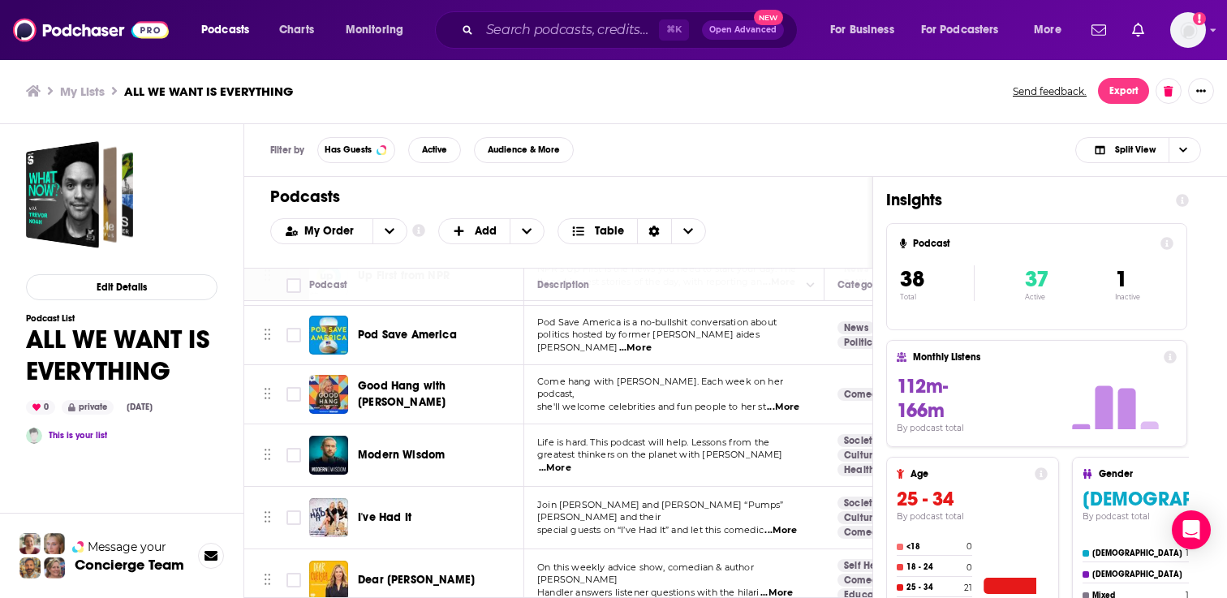
scroll to position [367, 0]
click at [287, 447] on input "Toggle select row" at bounding box center [293, 454] width 15 height 15
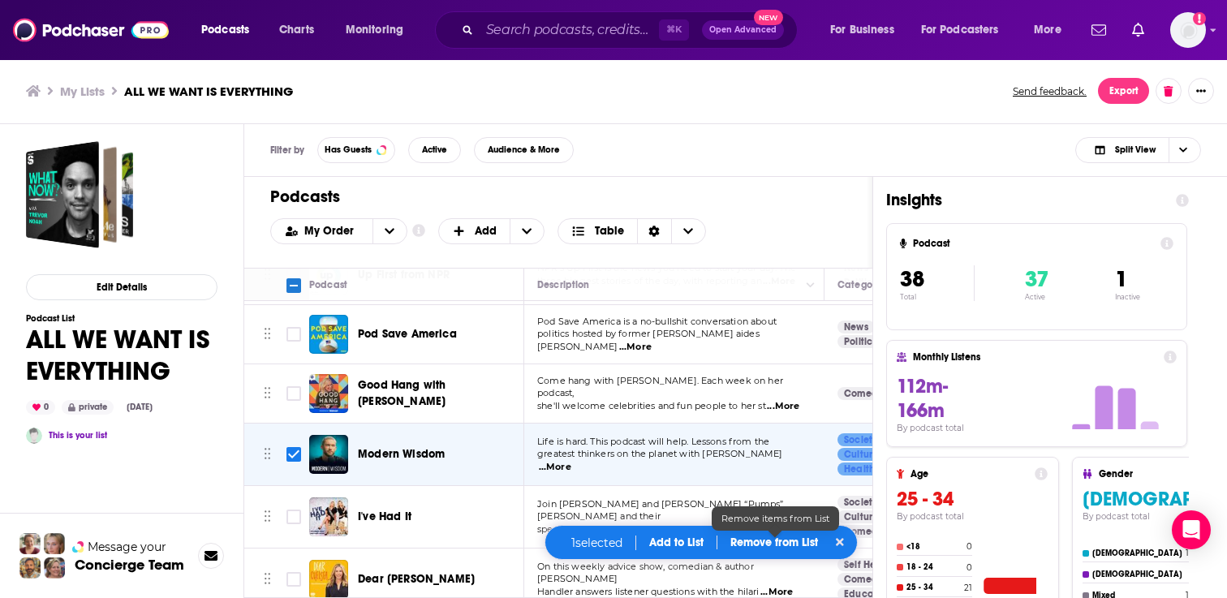
click at [769, 543] on p "Remove from List" at bounding box center [774, 543] width 88 height 14
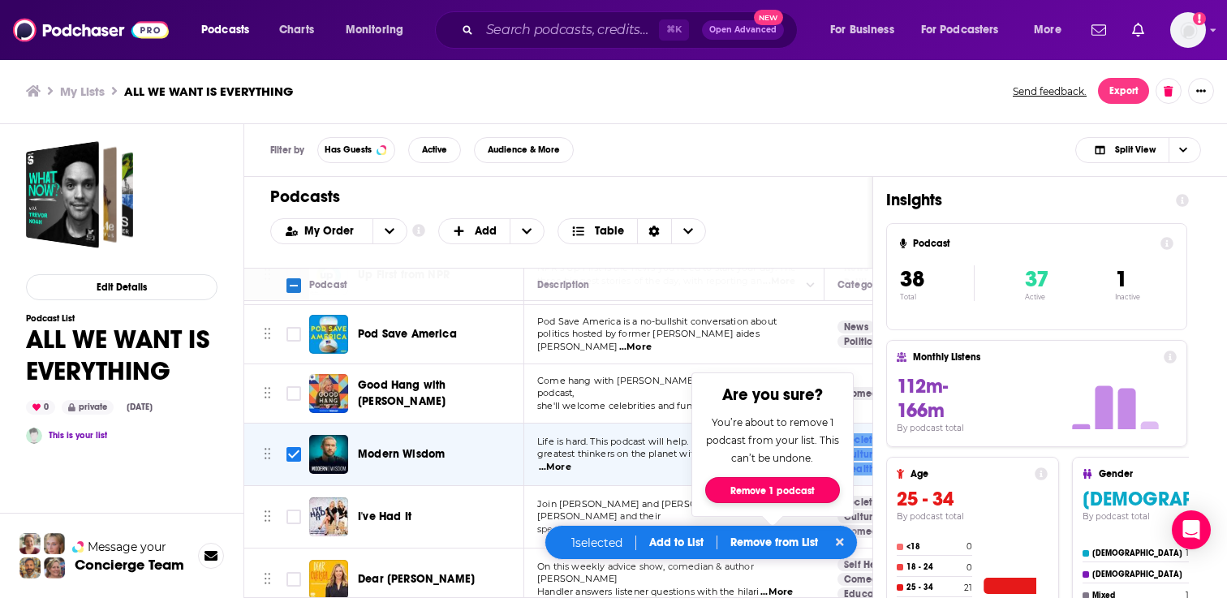
click at [779, 485] on button "Remove 1 podcast" at bounding box center [772, 490] width 135 height 26
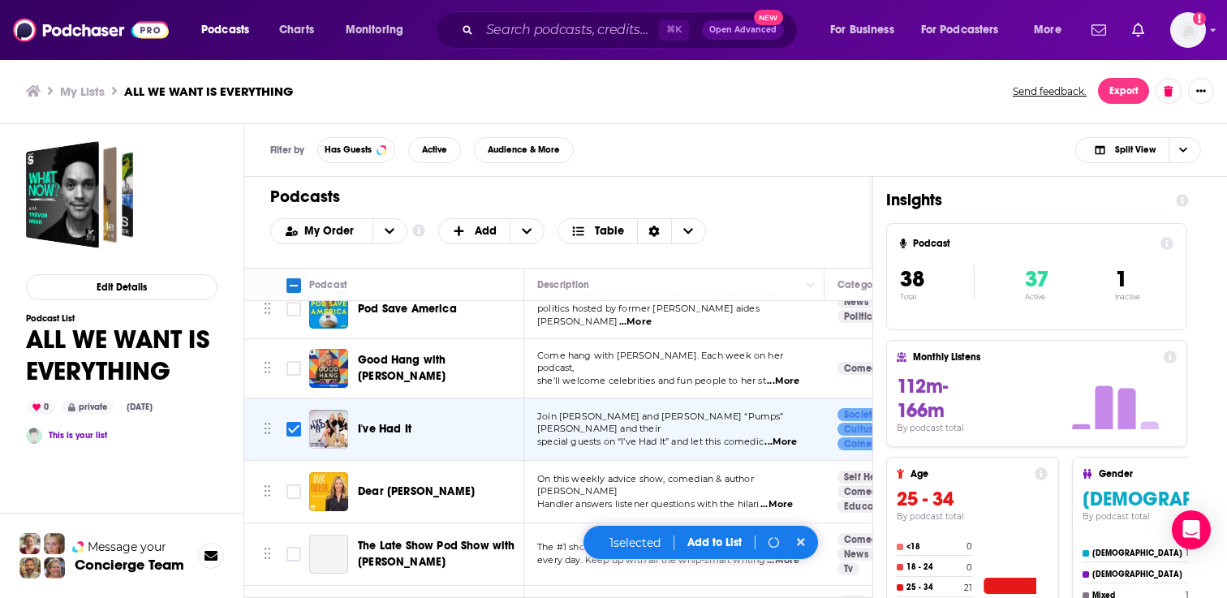
scroll to position [396, 0]
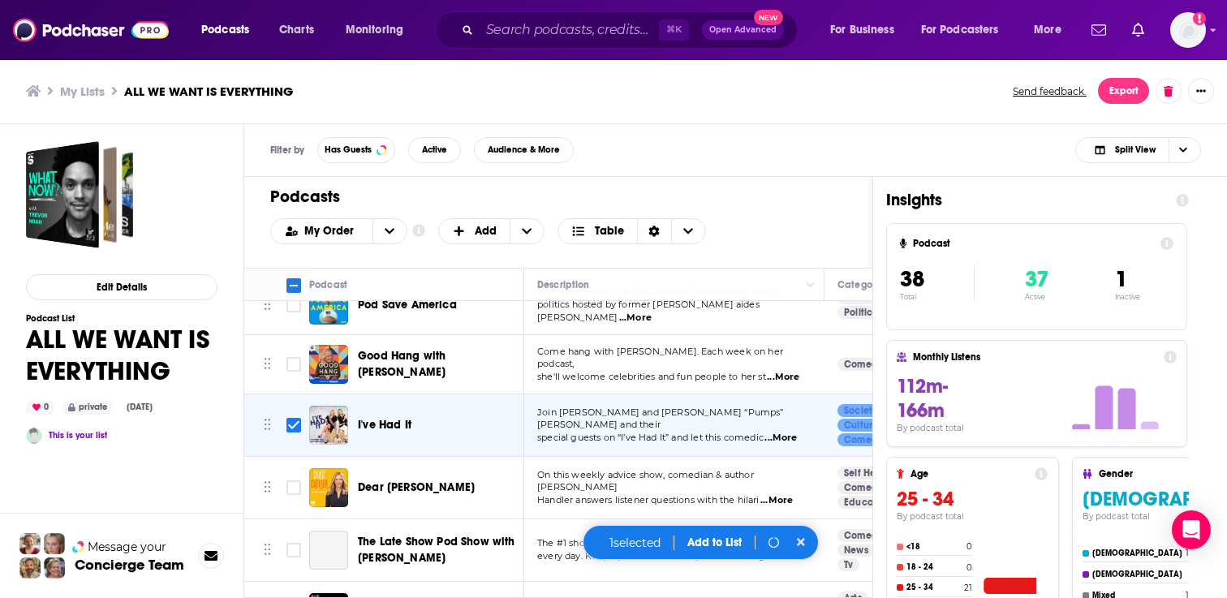
click at [805, 541] on icon at bounding box center [801, 541] width 8 height 11
checkbox input "false"
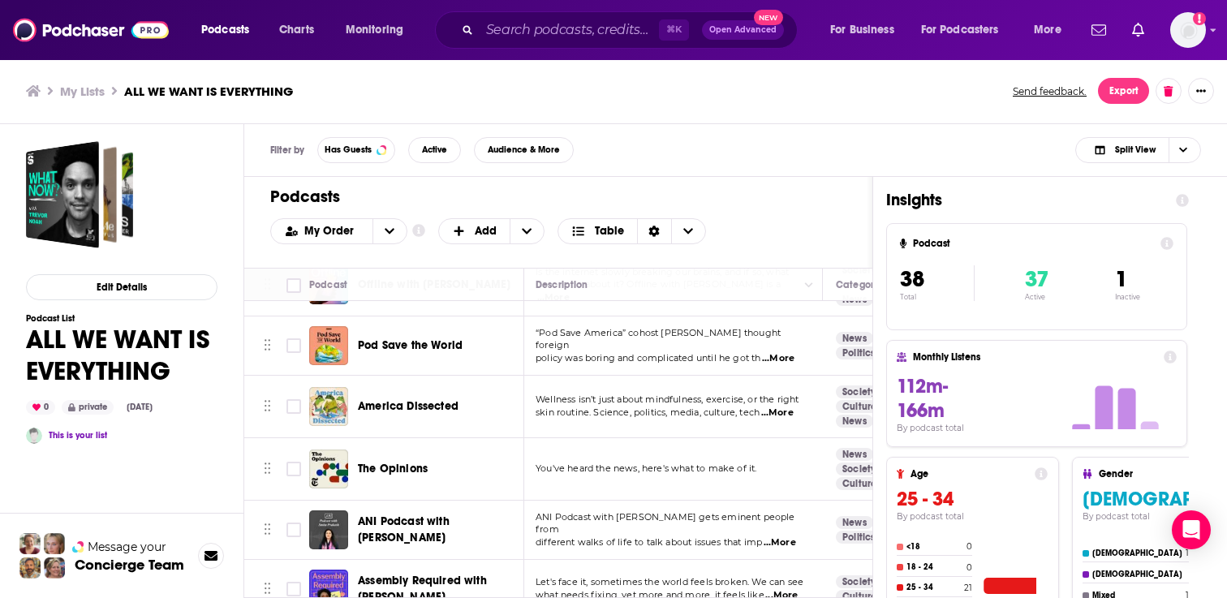
scroll to position [1105, 2]
click at [424, 506] on div "Podcasts Charts Monitoring ⌘ K Open Advanced New For Business For Podcasters Mo…" at bounding box center [613, 299] width 1227 height 598
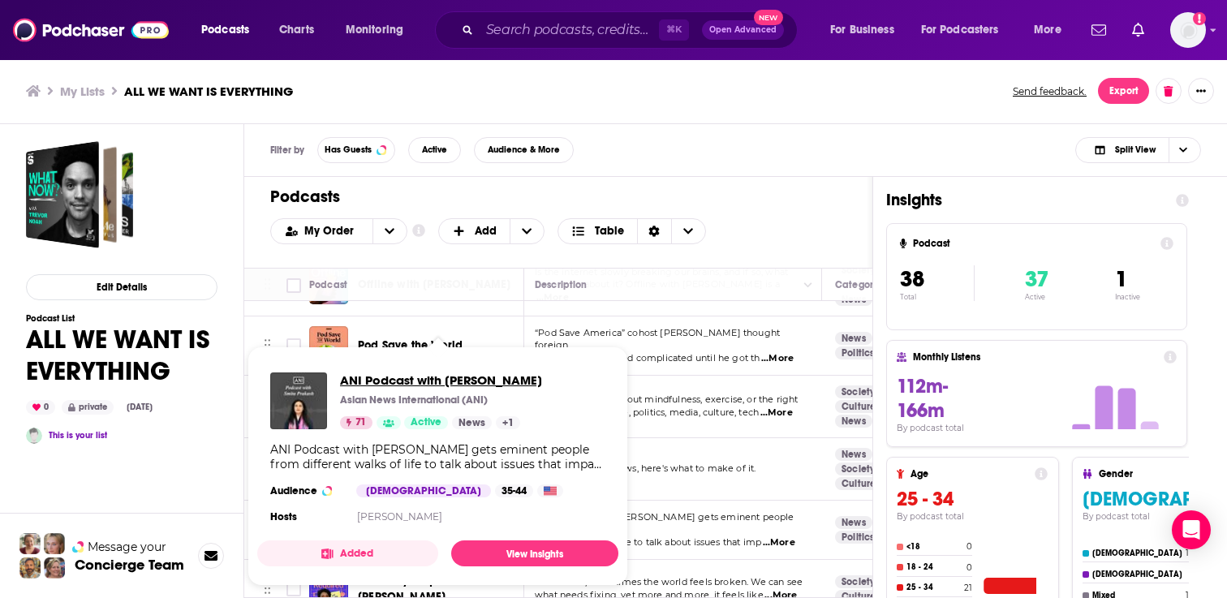
click at [360, 382] on span "ANI Podcast with Smita Prakash" at bounding box center [441, 379] width 202 height 15
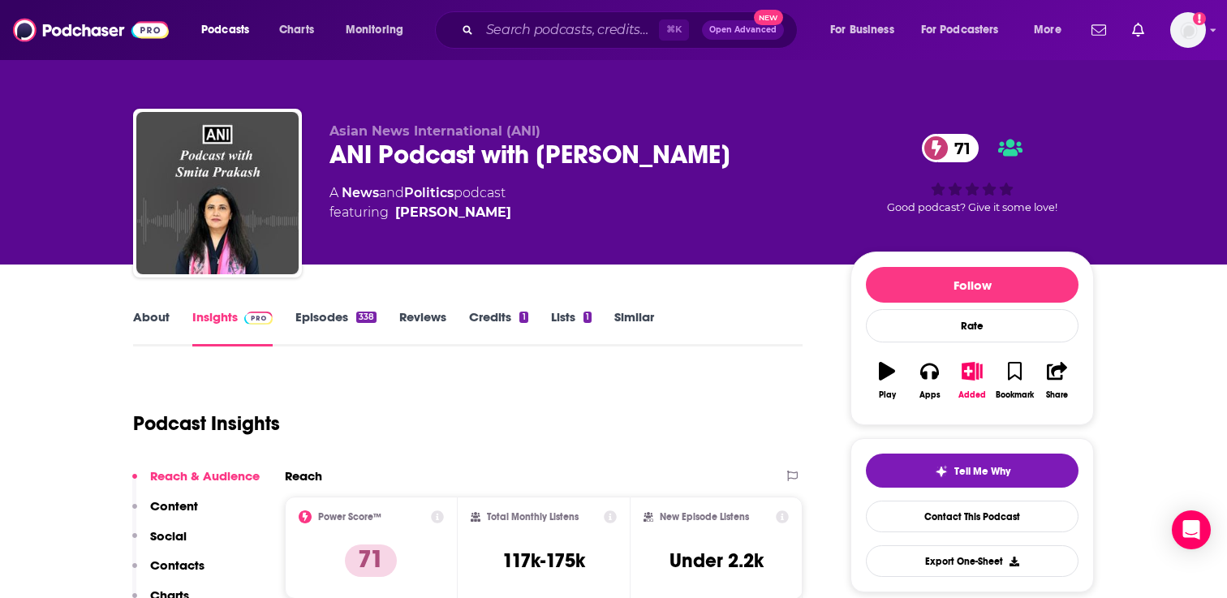
scroll to position [33, 0]
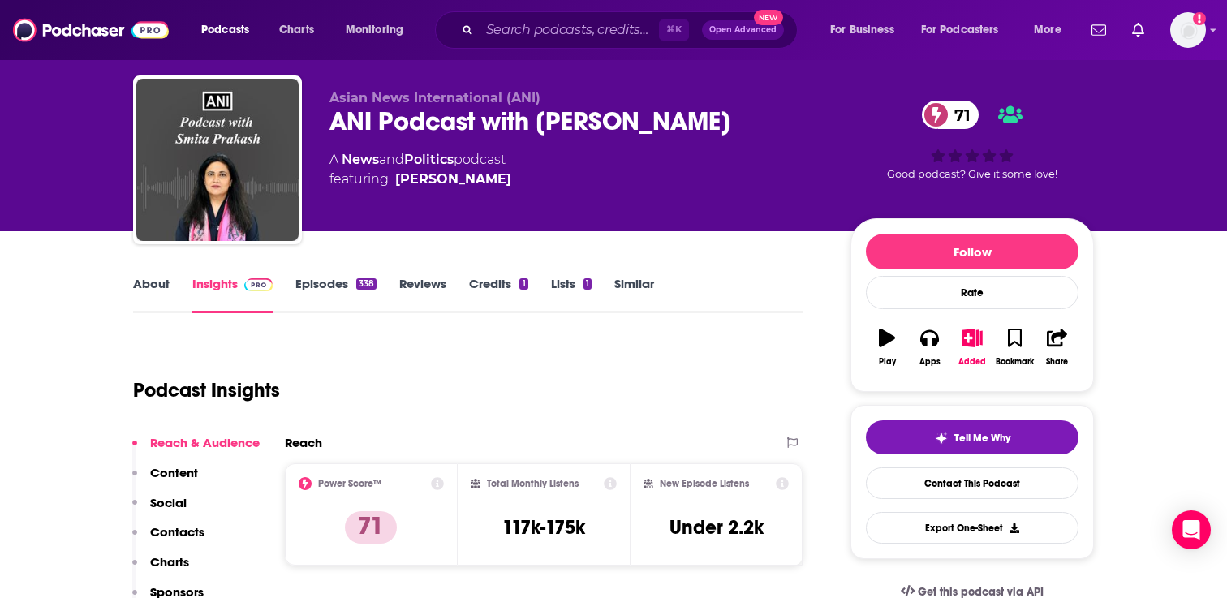
click at [325, 292] on link "Episodes 338" at bounding box center [335, 294] width 81 height 37
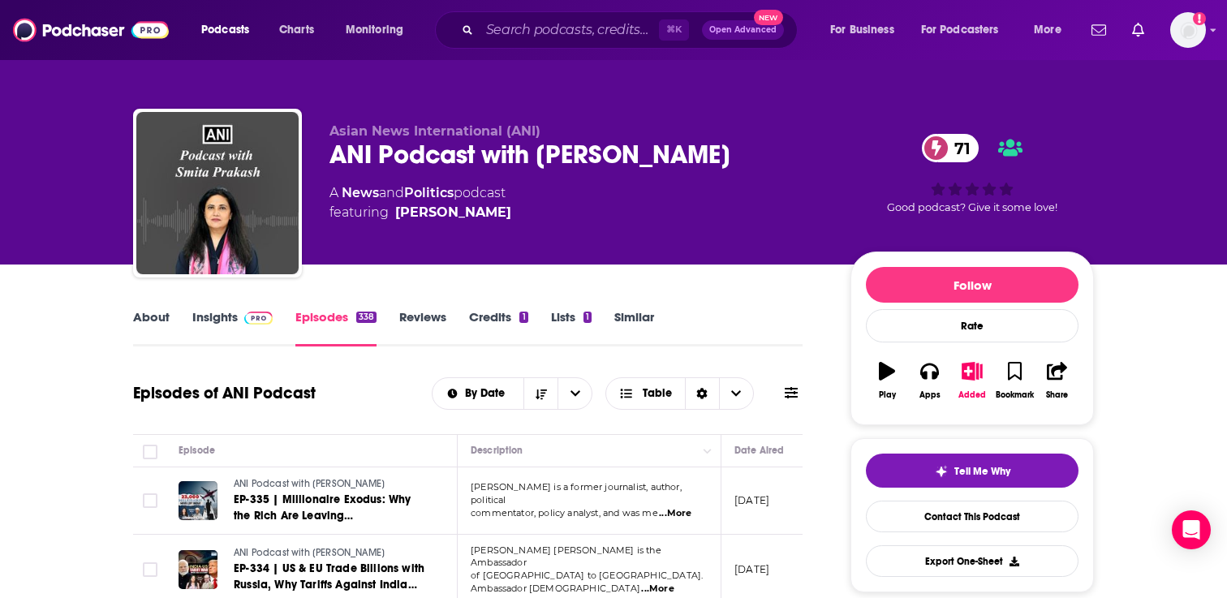
click at [629, 317] on link "Similar" at bounding box center [634, 327] width 40 height 37
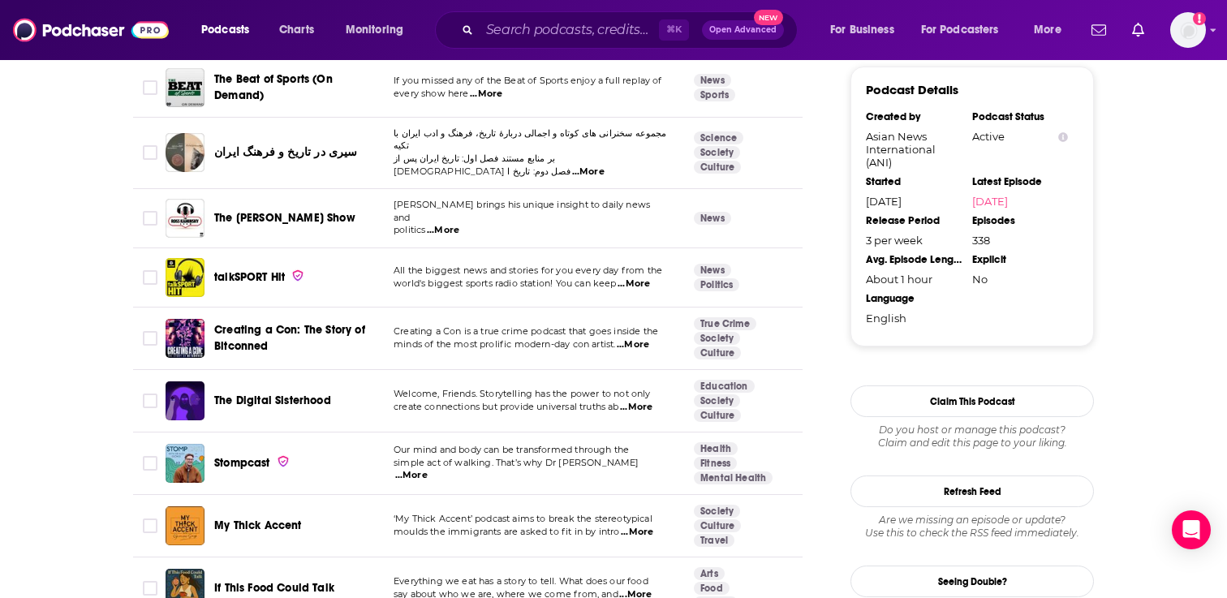
scroll to position [1452, 0]
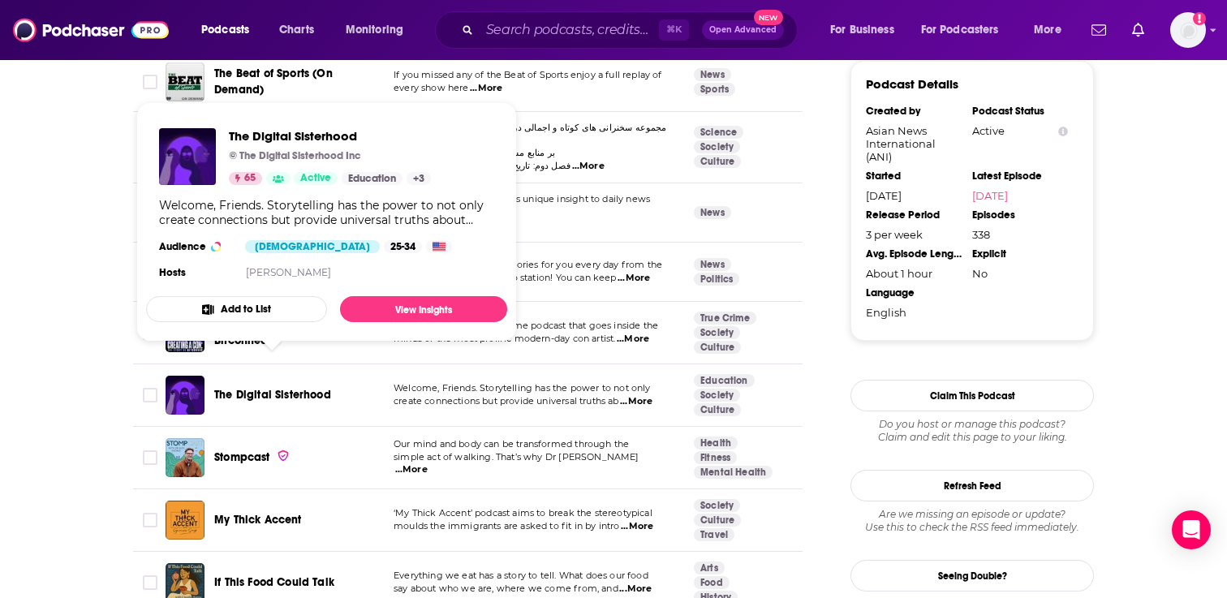
click at [286, 388] on span "The Digital Sisterhood" at bounding box center [272, 395] width 117 height 14
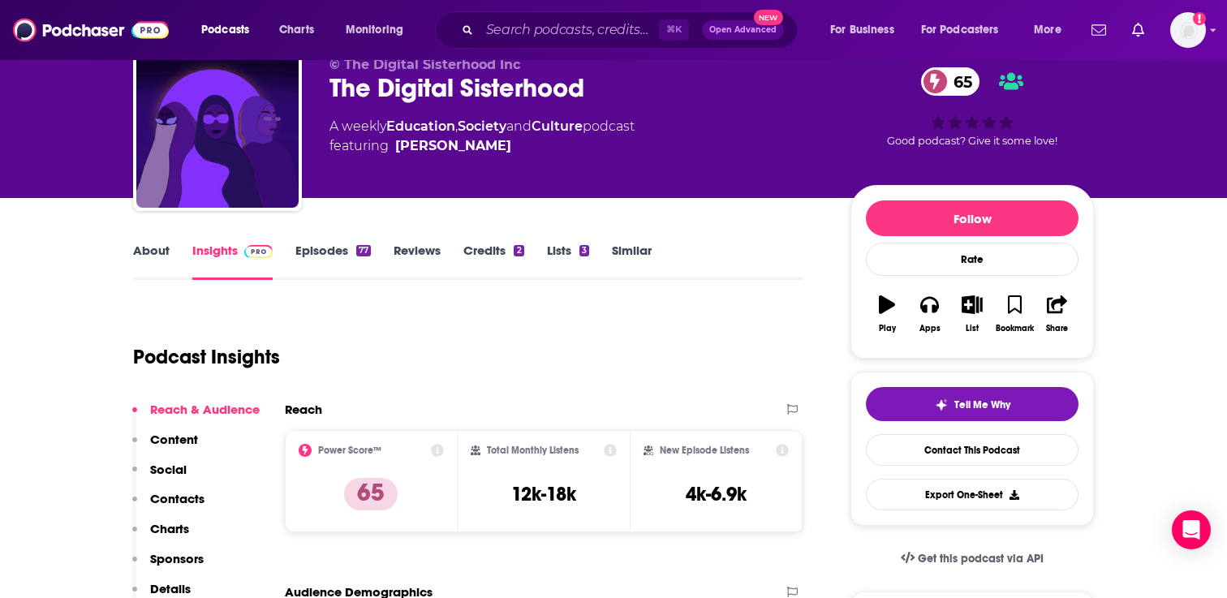
scroll to position [91, 0]
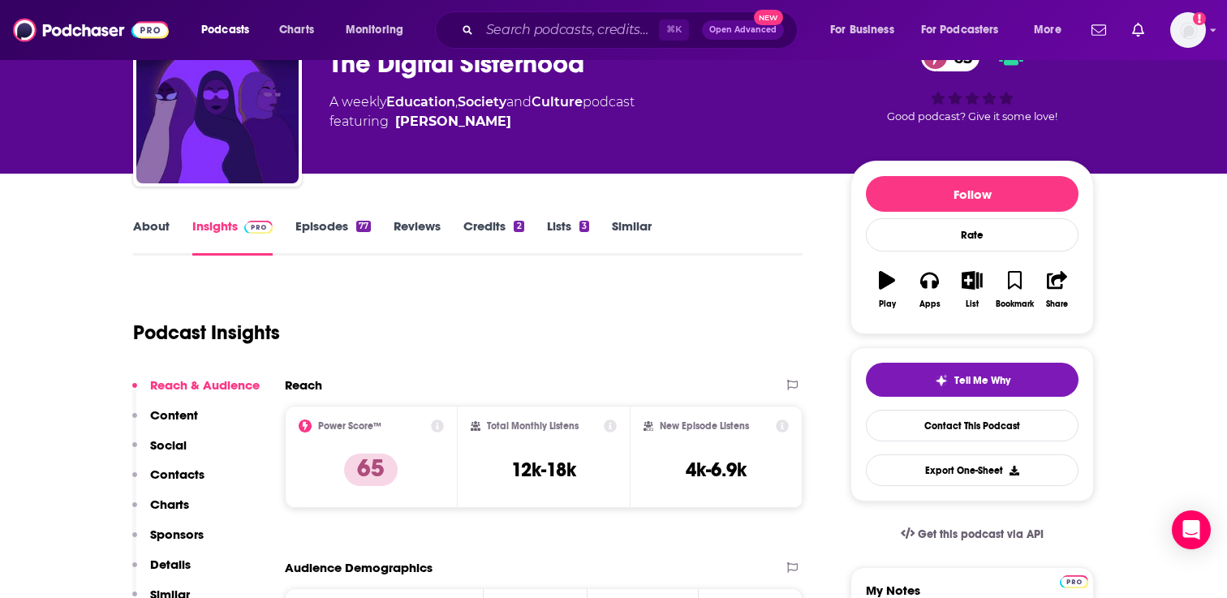
click at [147, 226] on link "About" at bounding box center [151, 236] width 37 height 37
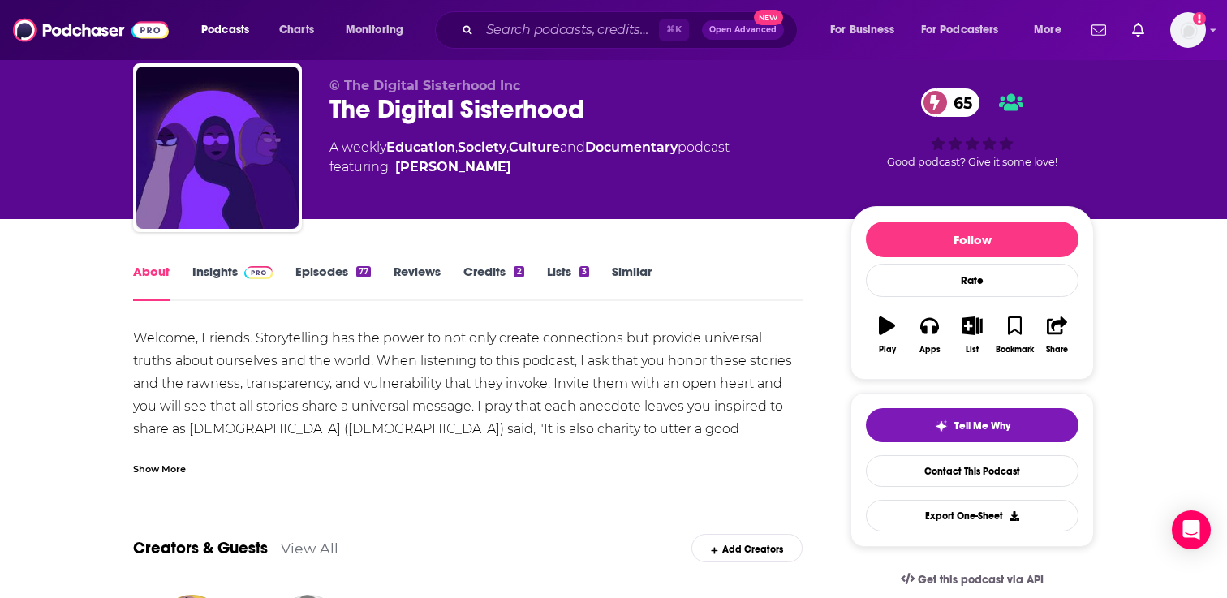
scroll to position [46, 0]
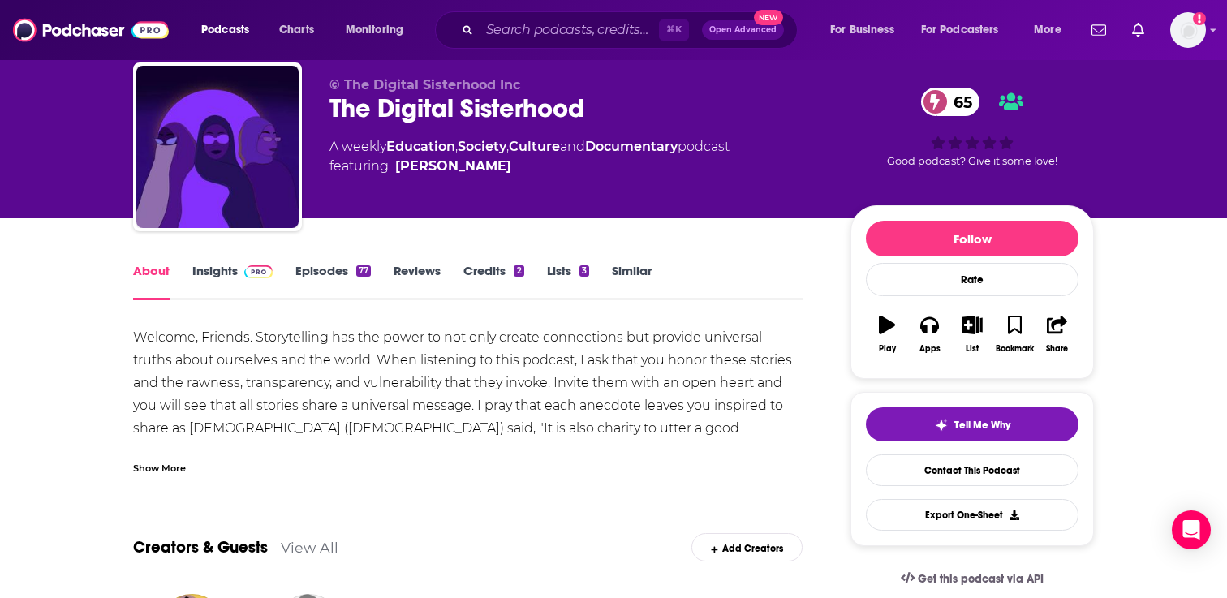
click at [329, 268] on link "Episodes 77" at bounding box center [332, 281] width 75 height 37
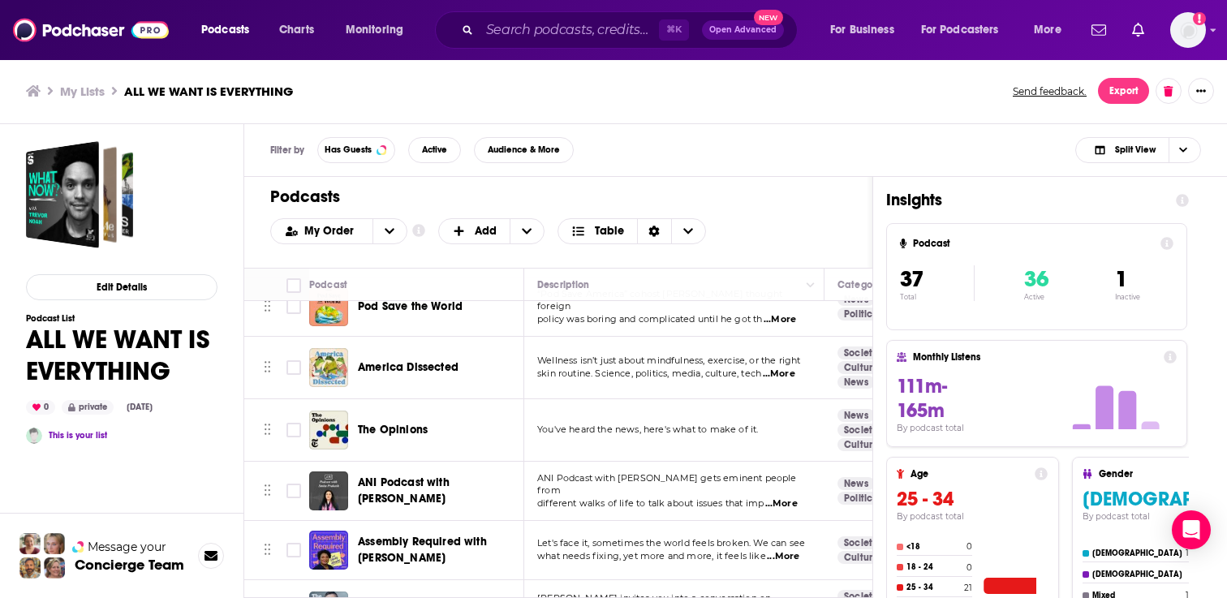
scroll to position [1170, 0]
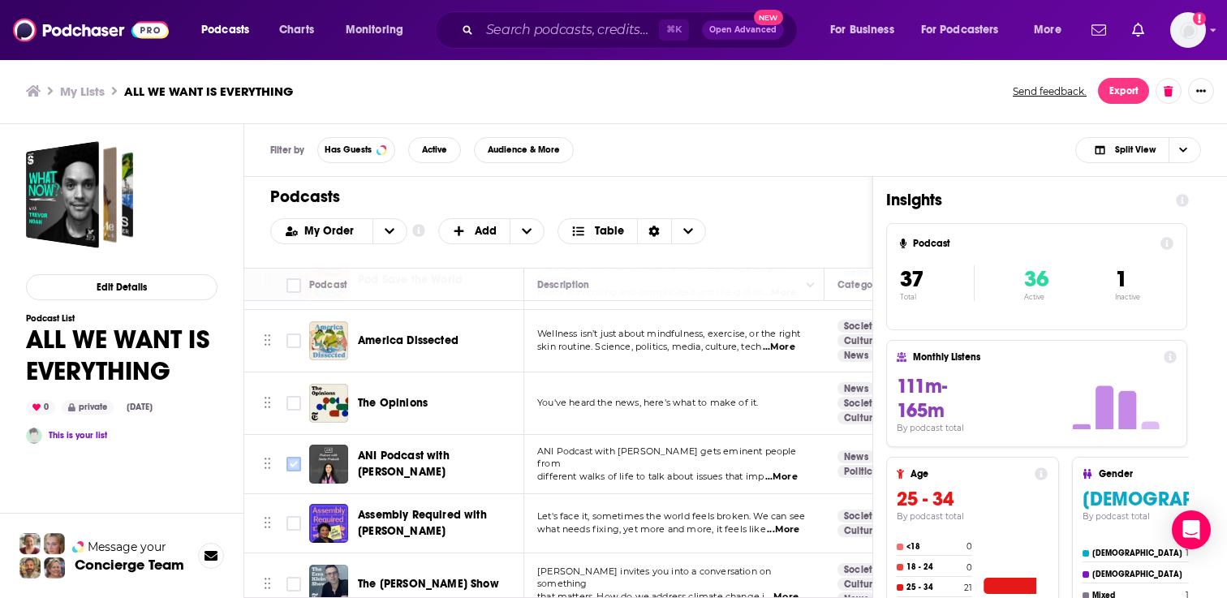
click at [294, 457] on input "Toggle select row" at bounding box center [293, 464] width 15 height 15
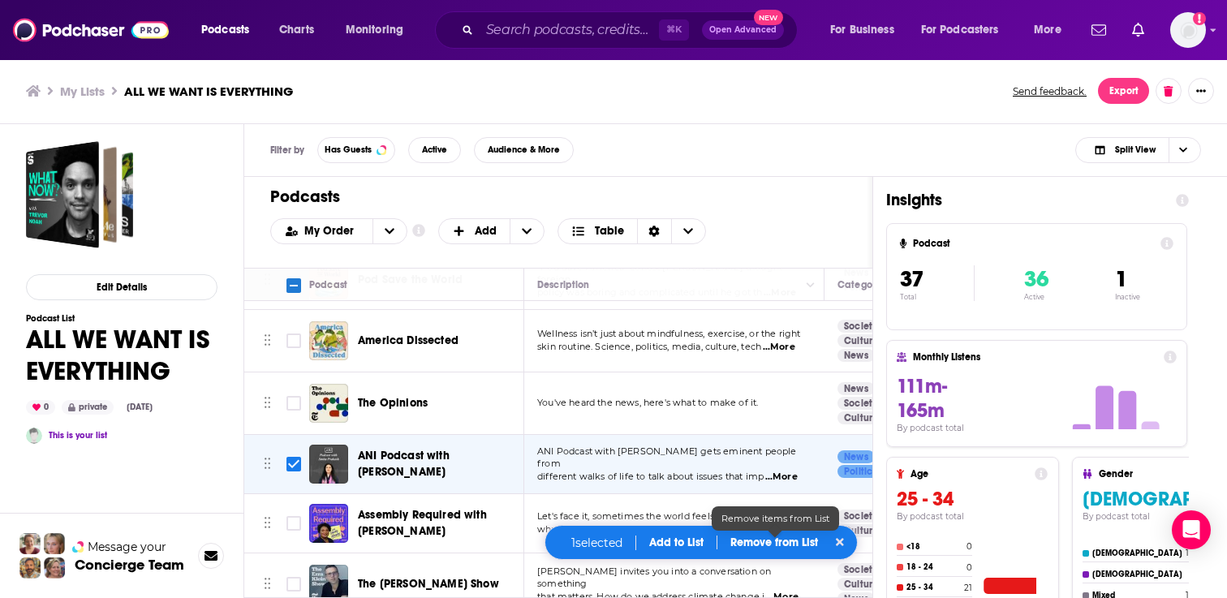
click at [784, 537] on p "Remove from List" at bounding box center [774, 543] width 88 height 14
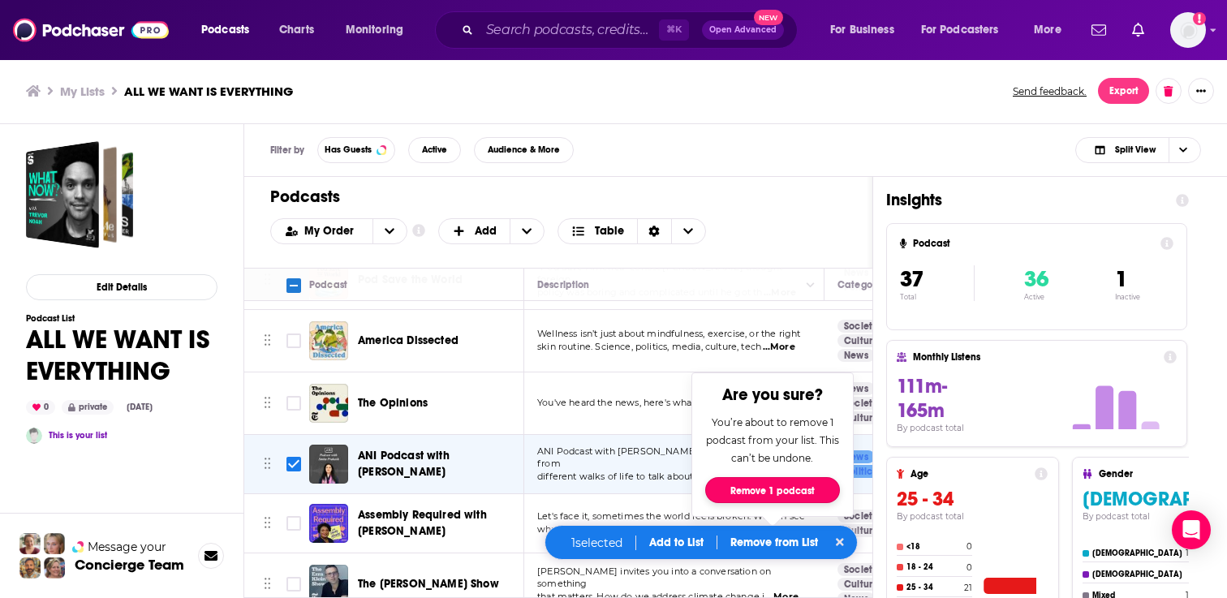
click at [769, 491] on button "Remove 1 podcast" at bounding box center [772, 490] width 135 height 26
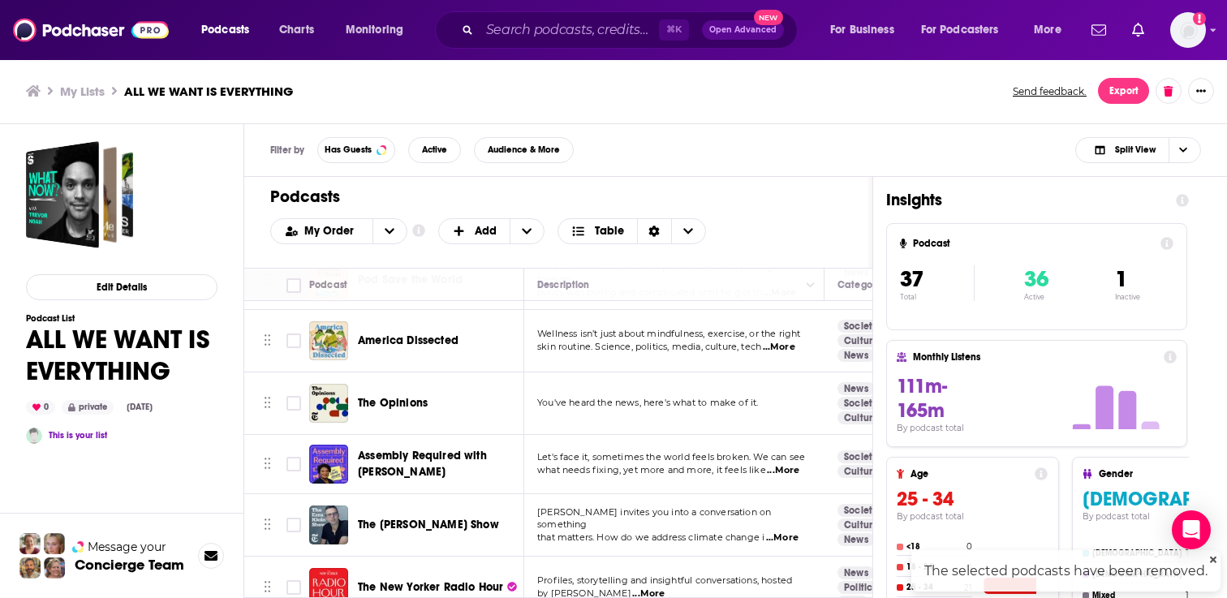
checkbox input "false"
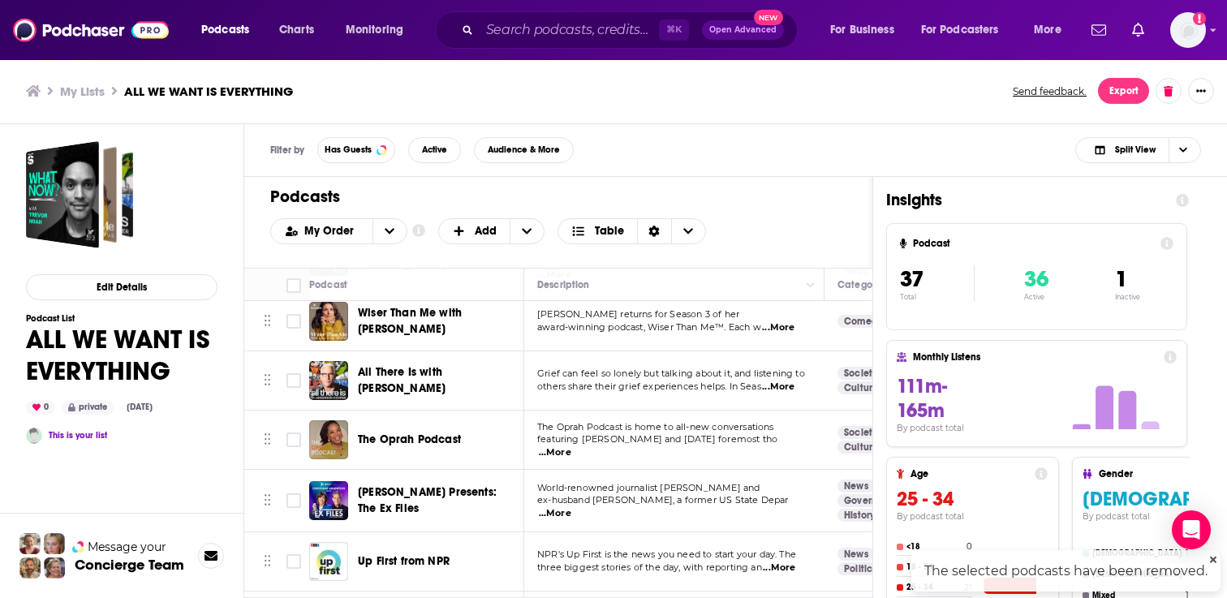
scroll to position [0, 0]
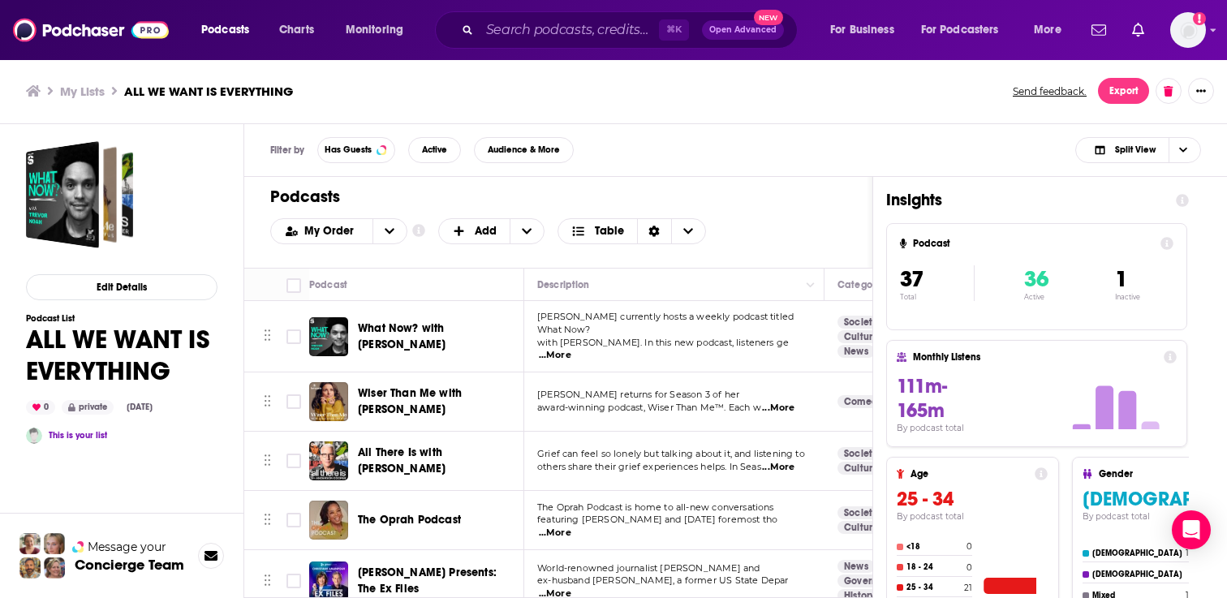
click at [760, 142] on div "Filter by Has Guests Active Audience & More Split View" at bounding box center [735, 150] width 983 height 53
click at [1195, 157] on span "Choose View" at bounding box center [1183, 150] width 28 height 24
click at [1123, 207] on span "Podcast Only" at bounding box center [1148, 204] width 80 height 9
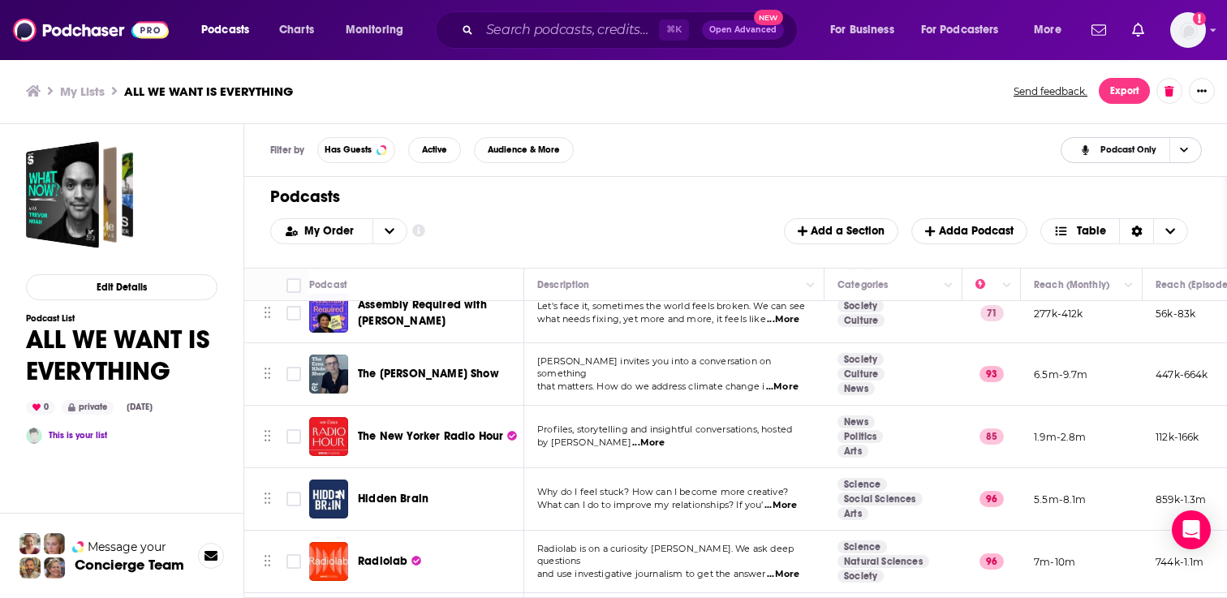
scroll to position [1322, 0]
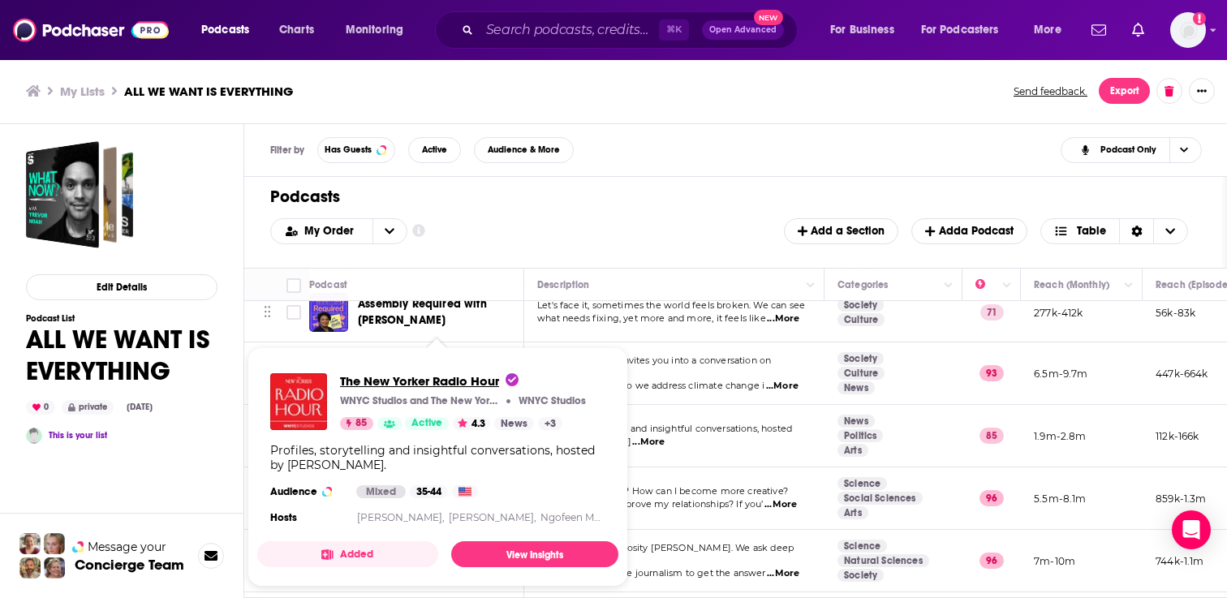
click at [427, 376] on span "The New Yorker Radio Hour" at bounding box center [429, 380] width 179 height 15
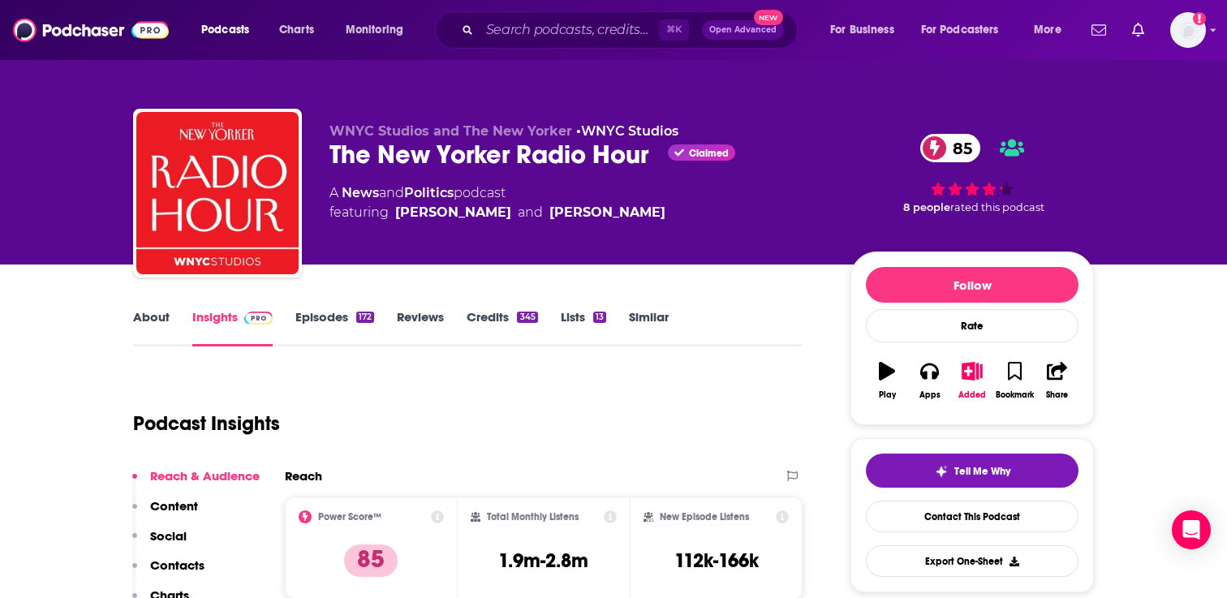
click at [637, 319] on link "Similar" at bounding box center [649, 327] width 40 height 37
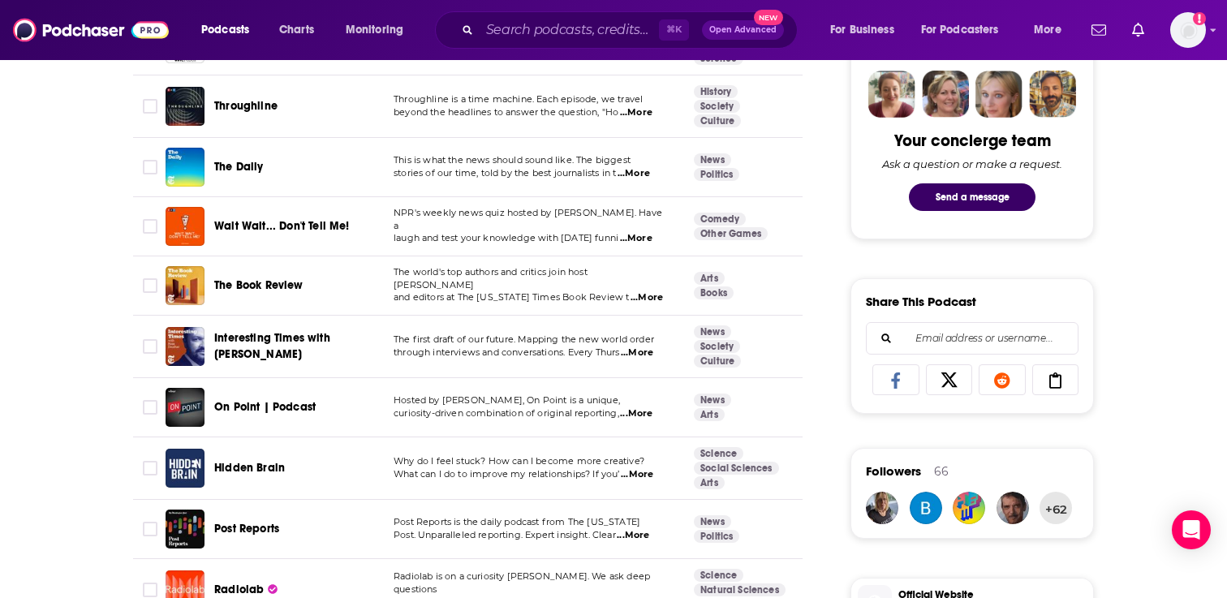
scroll to position [800, 0]
click at [647, 350] on span "...More" at bounding box center [637, 352] width 32 height 13
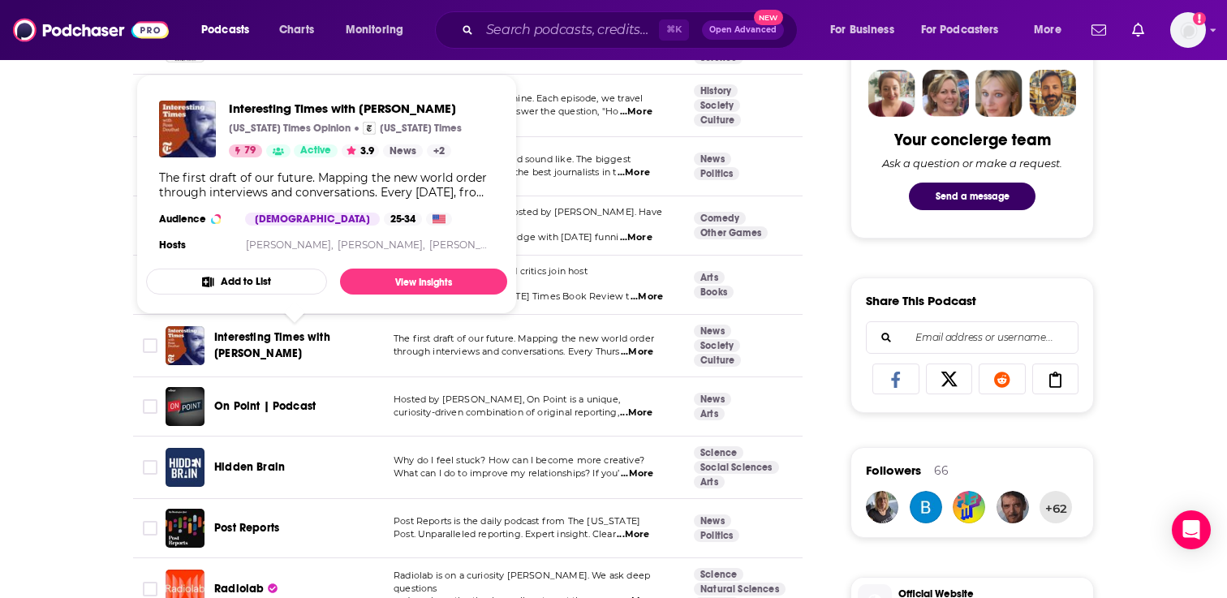
click at [287, 336] on span "Interesting Times with [PERSON_NAME]" at bounding box center [272, 345] width 116 height 30
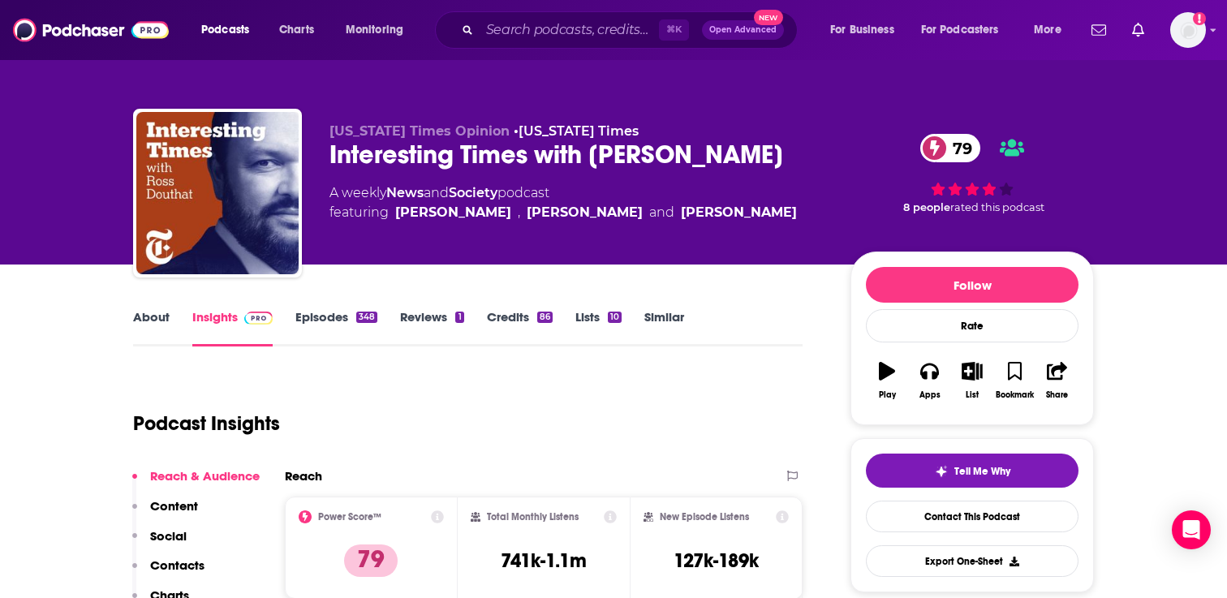
click at [327, 313] on link "Episodes 348" at bounding box center [336, 327] width 82 height 37
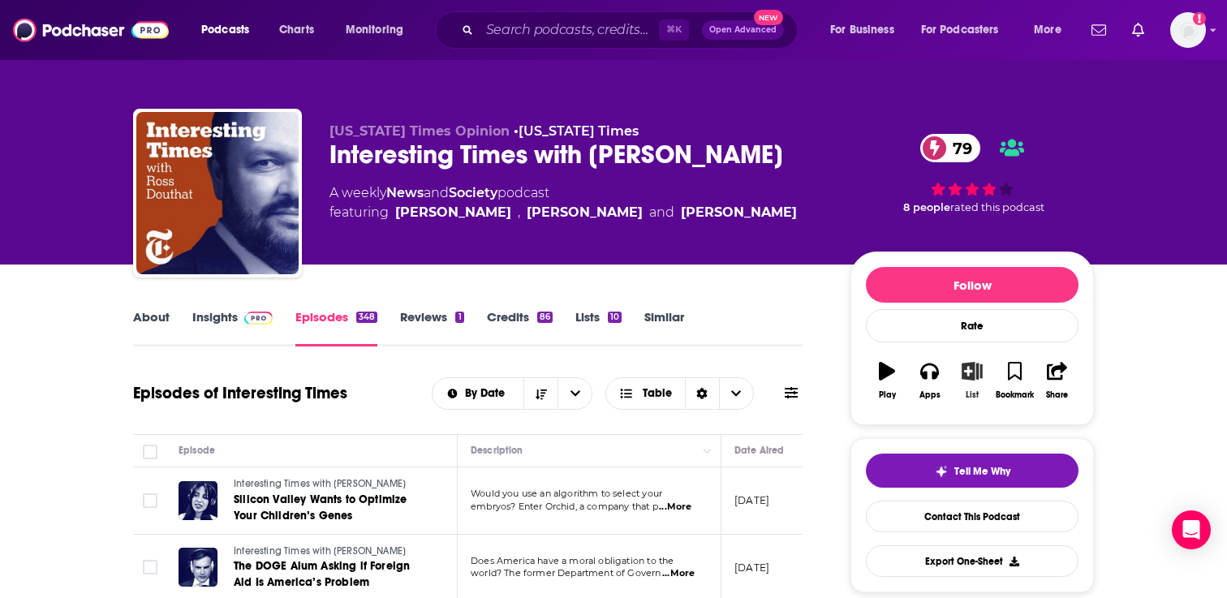
click at [972, 380] on icon "button" at bounding box center [972, 371] width 20 height 18
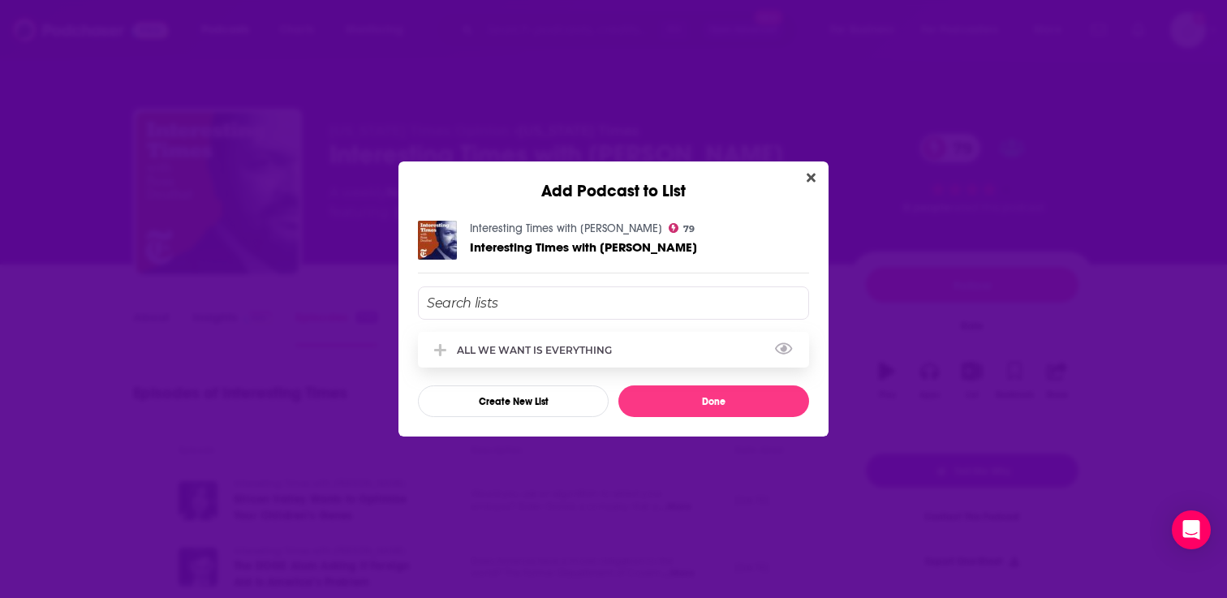
click at [581, 351] on div "ALL WE WANT IS EVERYTHING" at bounding box center [539, 350] width 165 height 12
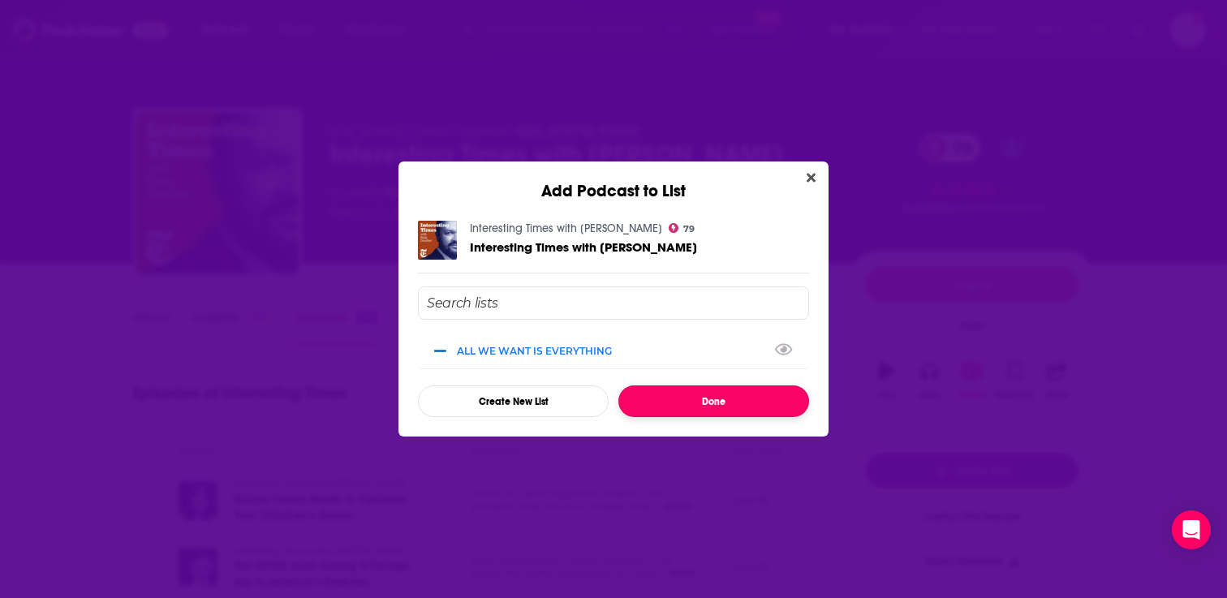
click at [663, 394] on button "Done" at bounding box center [713, 401] width 191 height 32
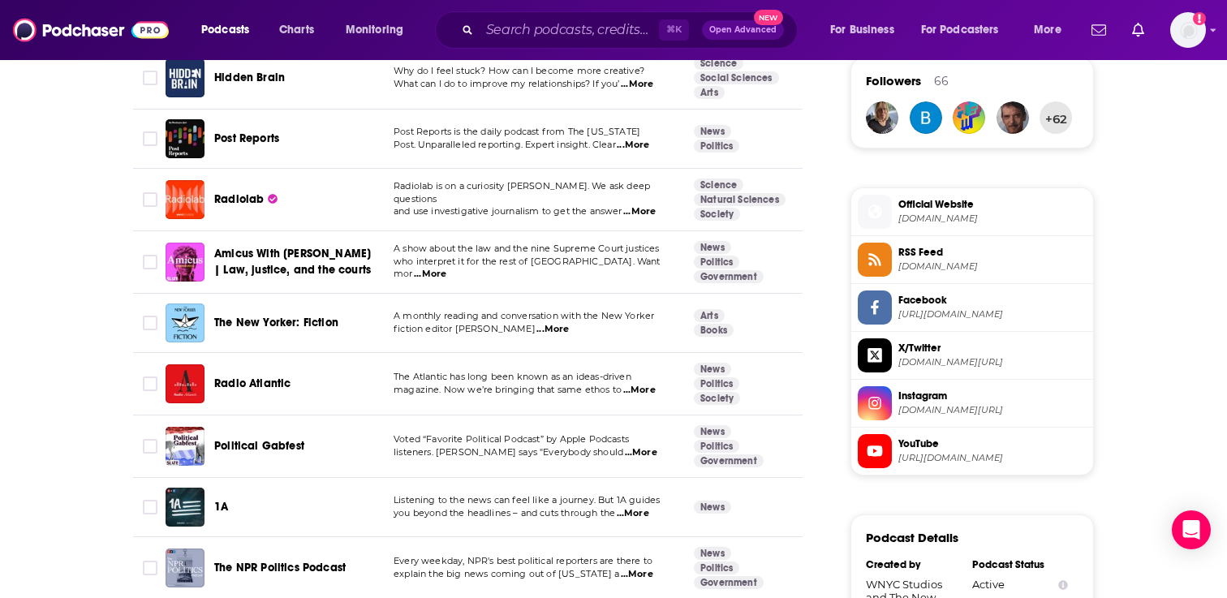
scroll to position [1193, 0]
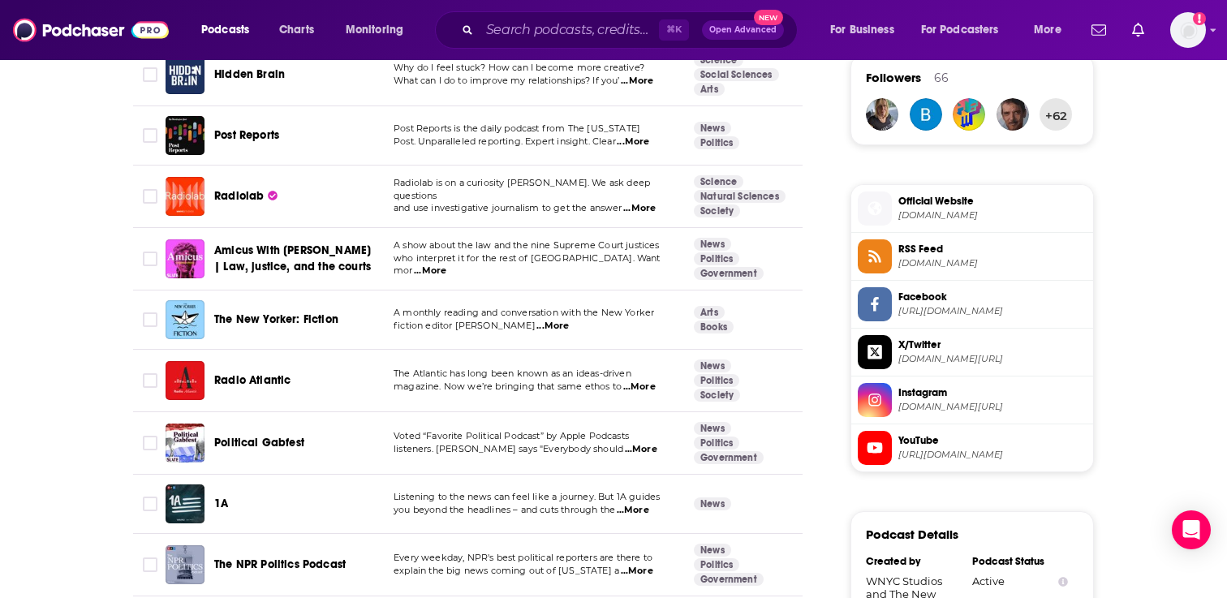
click at [635, 388] on span "...More" at bounding box center [639, 387] width 32 height 13
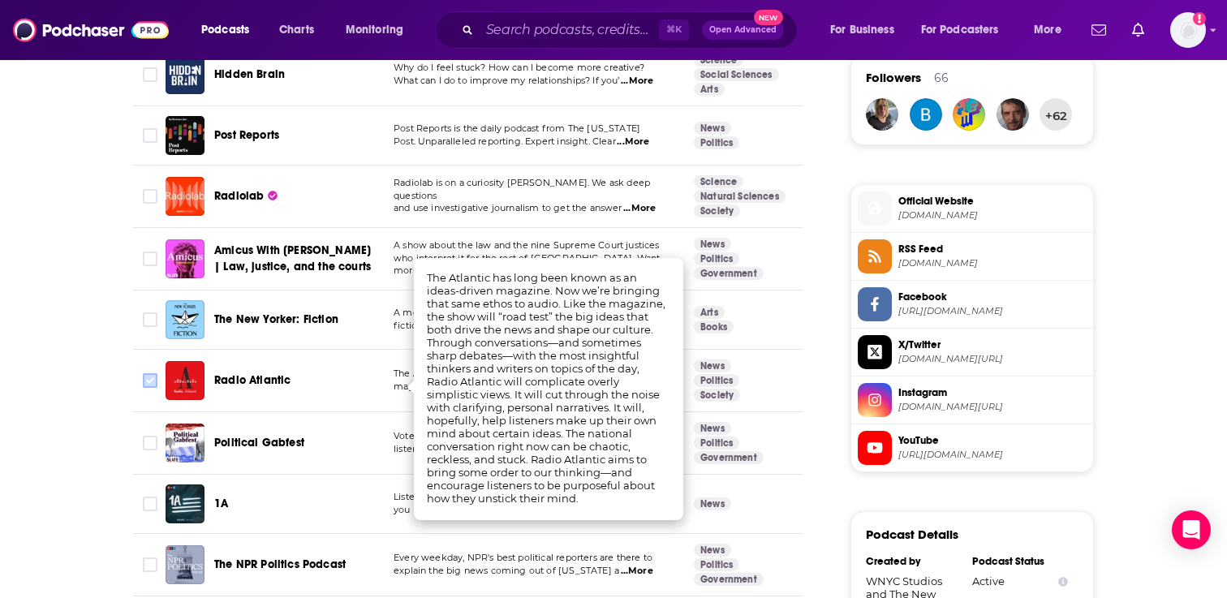
click at [149, 377] on input "Toggle select row" at bounding box center [150, 380] width 15 height 15
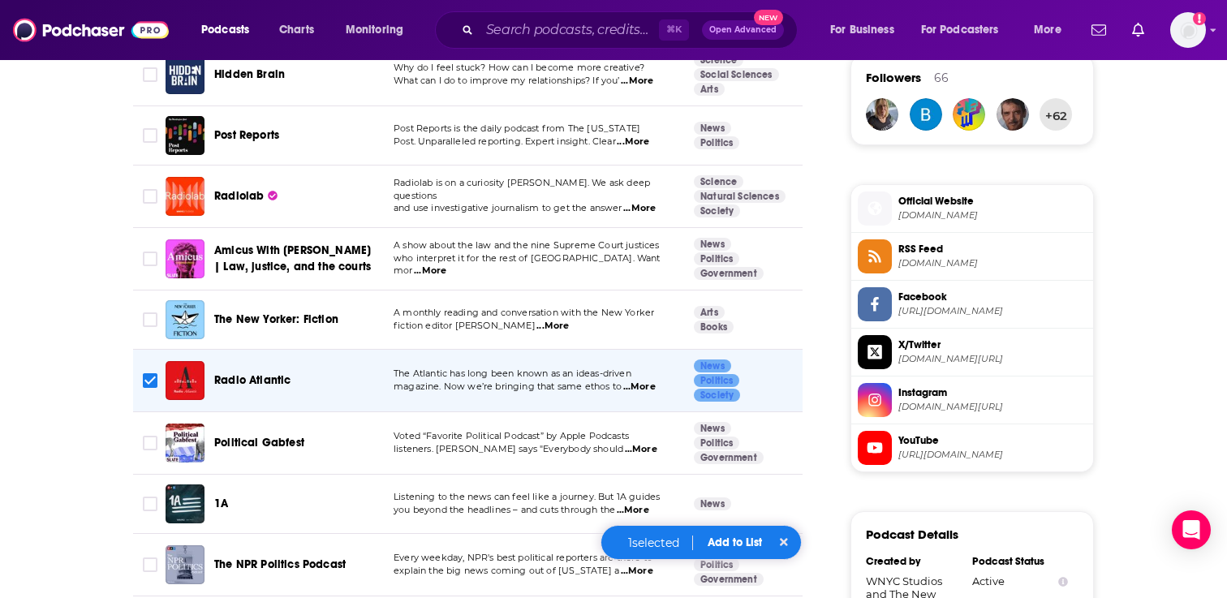
click at [746, 540] on button "Add to List" at bounding box center [735, 543] width 80 height 14
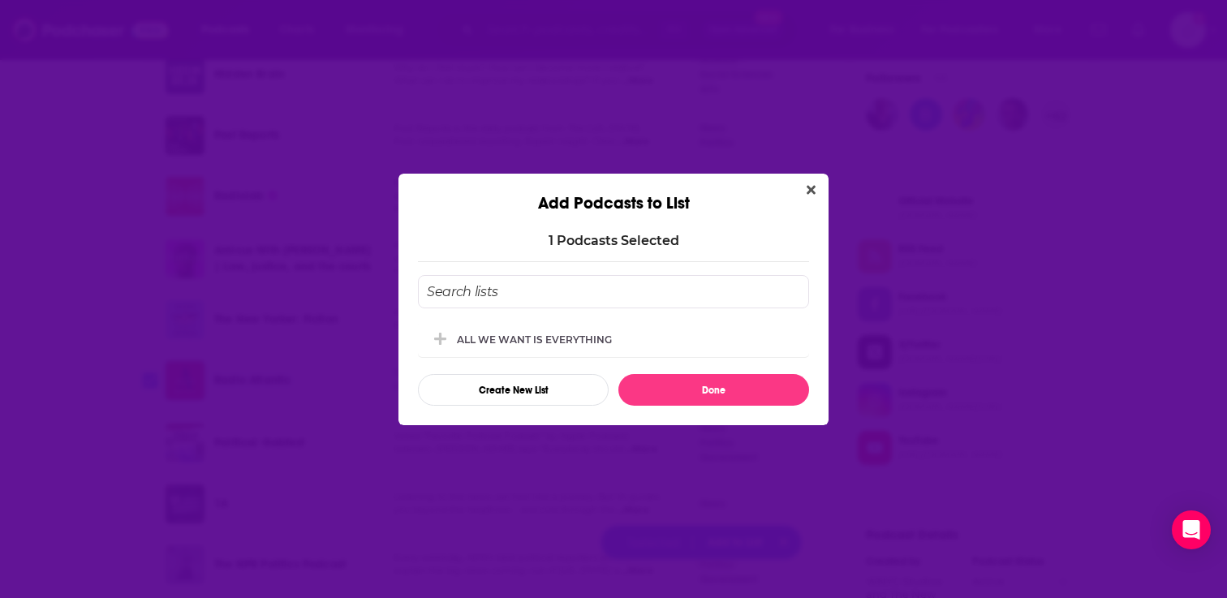
scroll to position [0, 0]
click at [618, 342] on button "View Link" at bounding box center [617, 343] width 10 height 2
click at [670, 341] on div "ALL WE WANT IS EVERYTHING" at bounding box center [613, 339] width 391 height 36
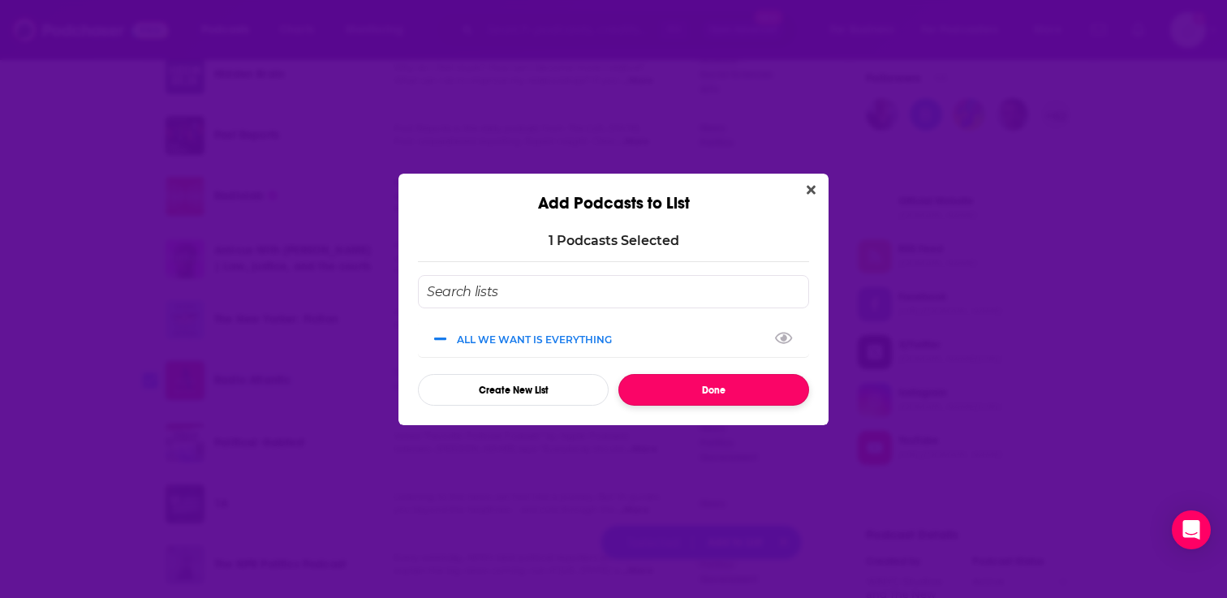
click at [676, 396] on button "Done" at bounding box center [713, 390] width 191 height 32
checkbox input "false"
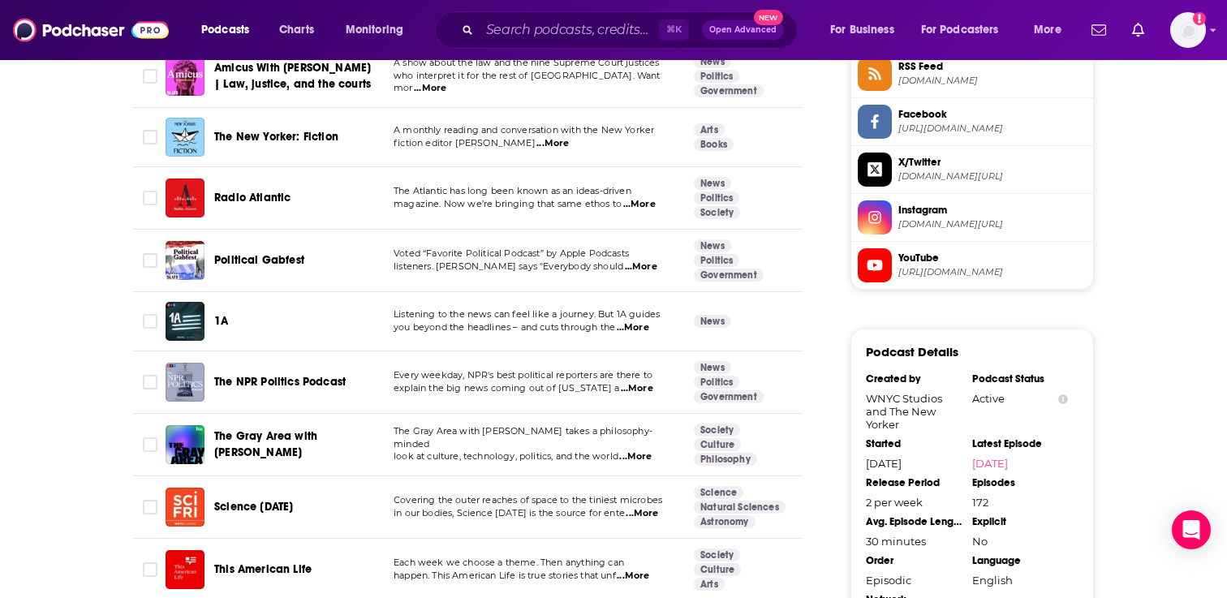
scroll to position [1402, 0]
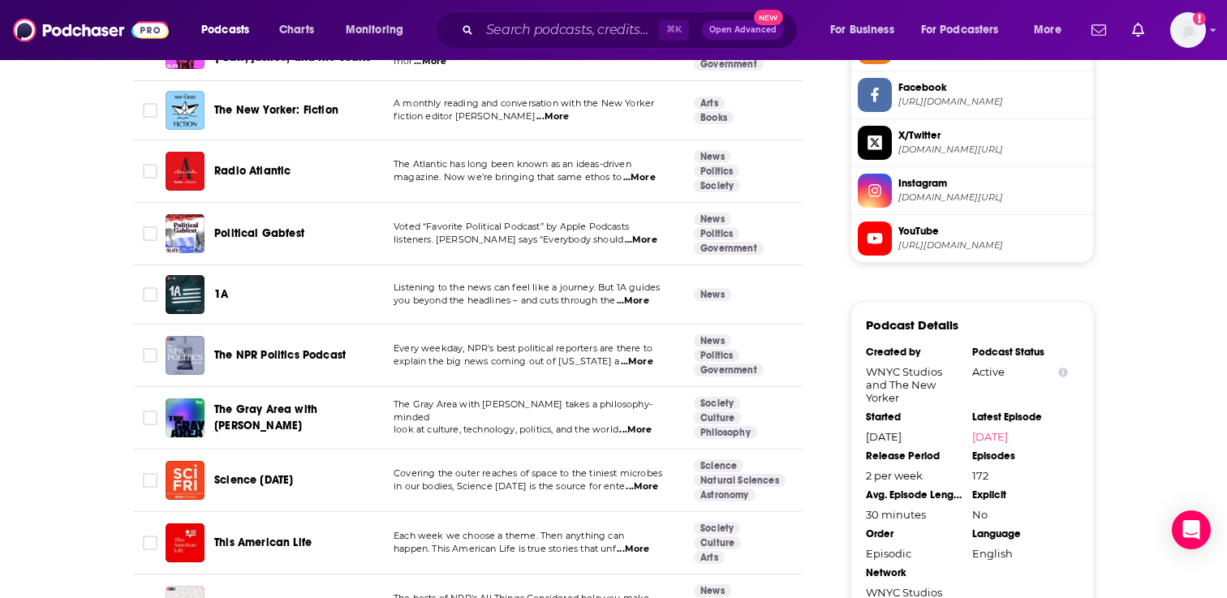
click at [638, 424] on span "...More" at bounding box center [635, 430] width 32 height 13
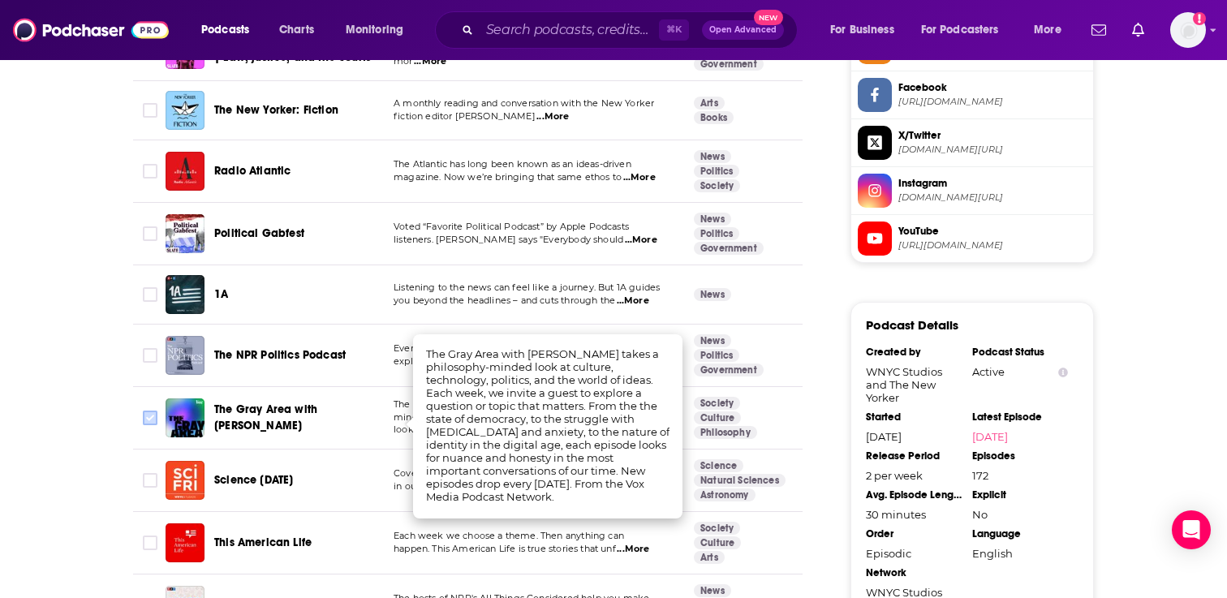
click at [149, 420] on input "Toggle select row" at bounding box center [150, 418] width 15 height 15
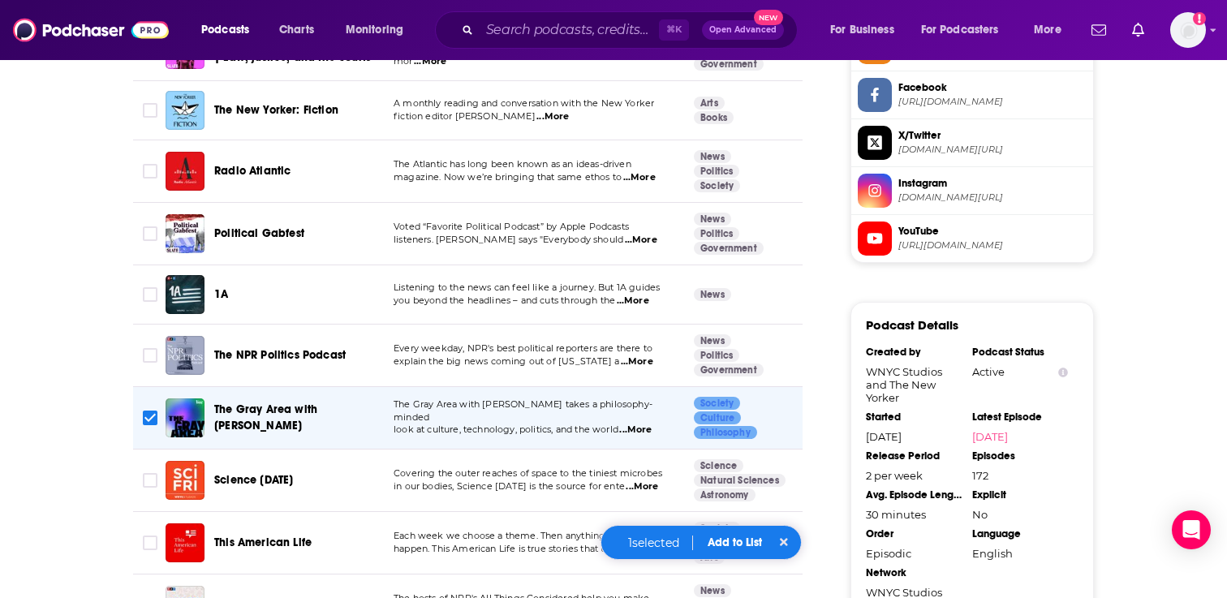
click at [725, 547] on button "Add to List" at bounding box center [735, 543] width 80 height 14
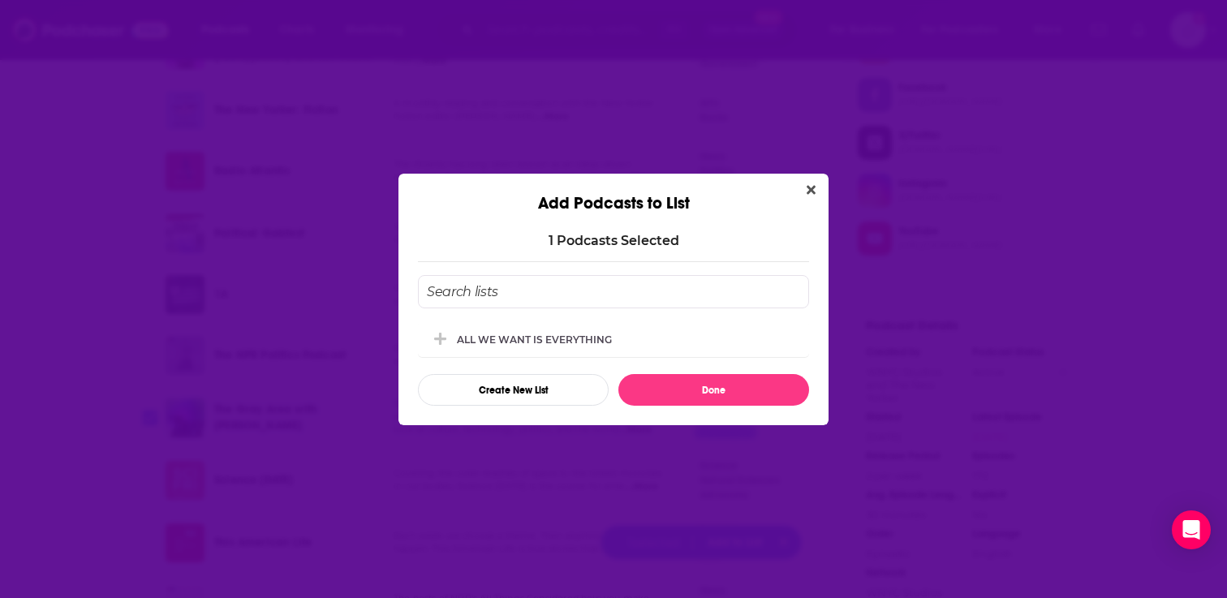
scroll to position [0, 0]
click at [640, 338] on div "ALL WE WANT IS EVERYTHING" at bounding box center [613, 339] width 391 height 36
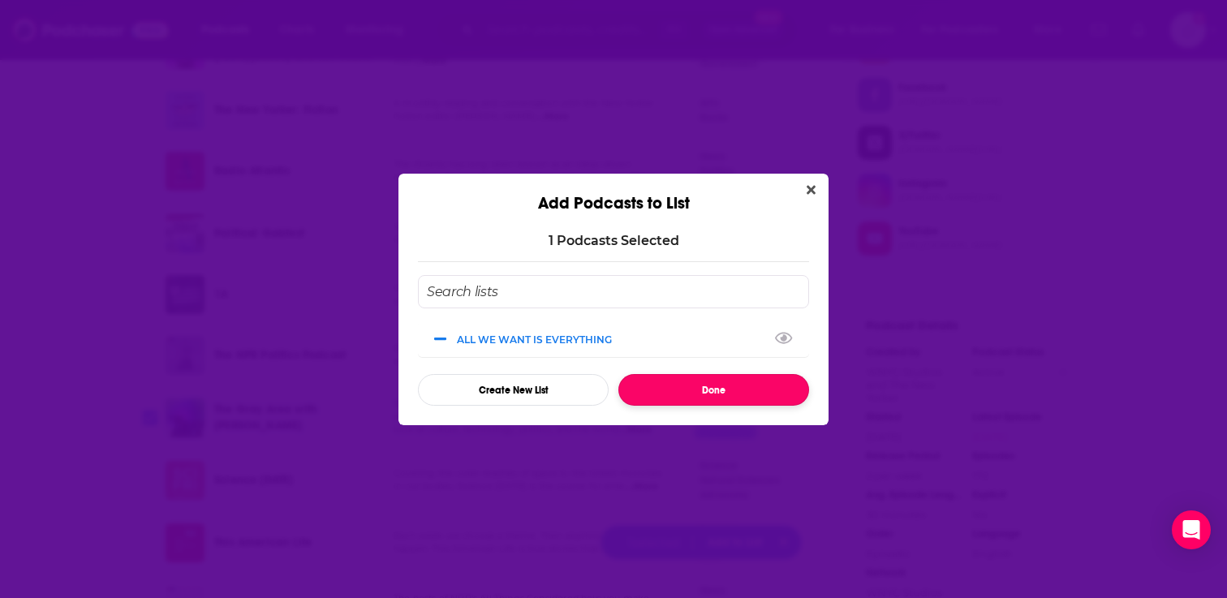
click at [657, 381] on button "Done" at bounding box center [713, 390] width 191 height 32
checkbox input "false"
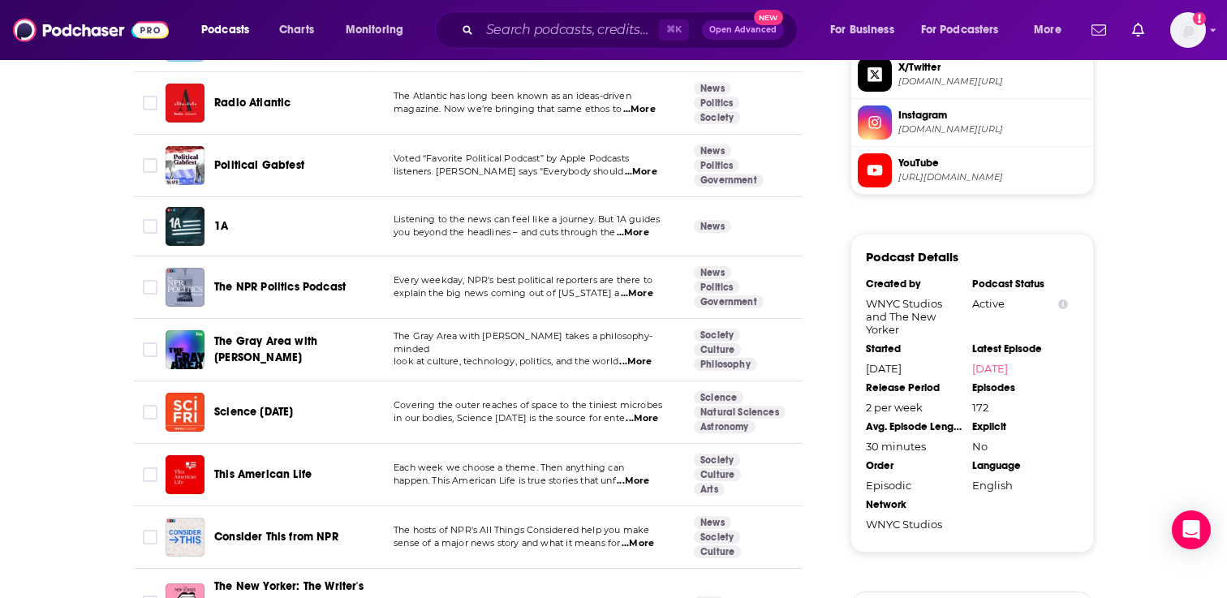
scroll to position [1508, 0]
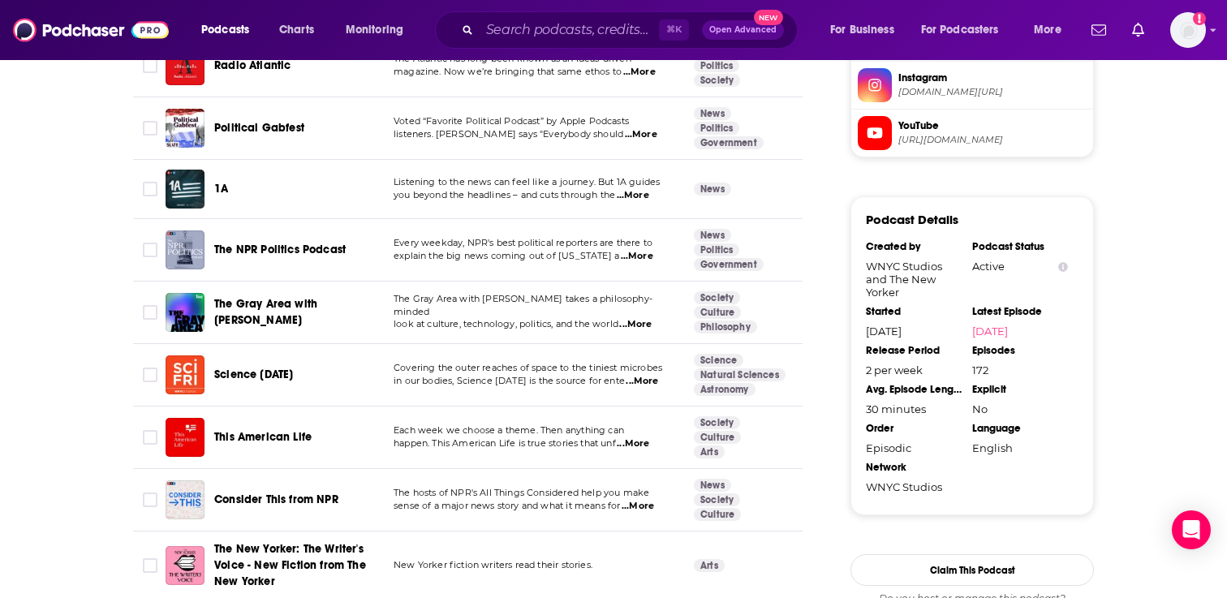
click at [643, 445] on span "...More" at bounding box center [633, 443] width 32 height 13
click at [372, 424] on div "This American Life" at bounding box center [298, 437] width 169 height 39
click at [152, 437] on input "Toggle select row" at bounding box center [150, 437] width 15 height 15
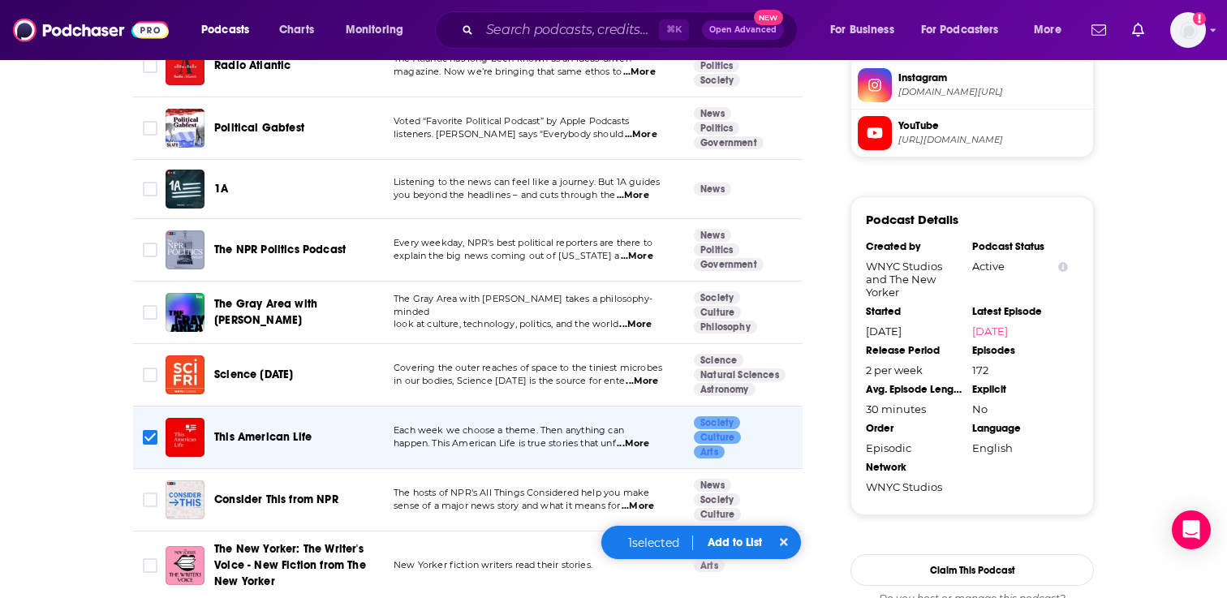
click at [732, 540] on button "Add to List" at bounding box center [735, 543] width 80 height 14
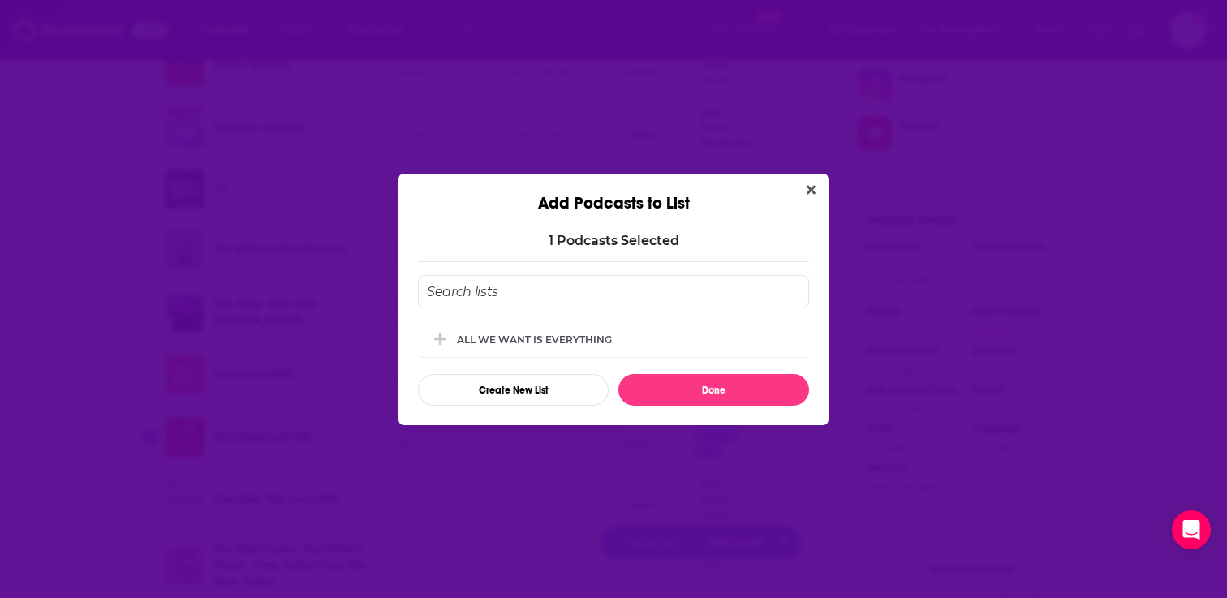
scroll to position [0, 0]
click at [621, 341] on div "ALL WE WANT IS EVERYTHING" at bounding box center [613, 339] width 391 height 36
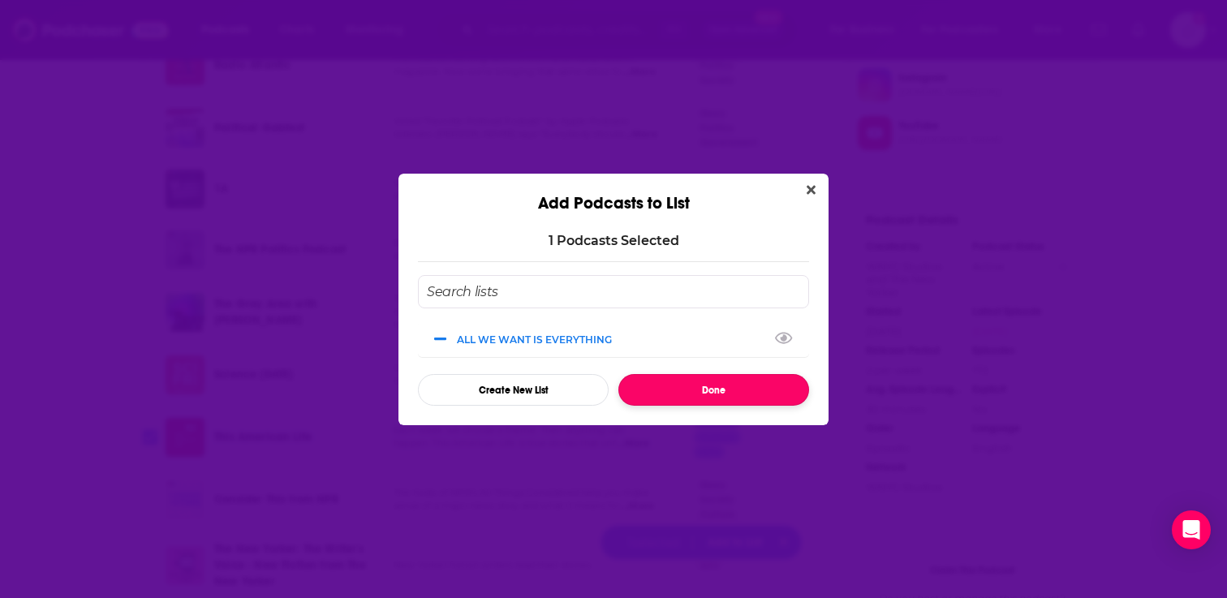
click at [688, 392] on button "Done" at bounding box center [713, 390] width 191 height 32
checkbox input "false"
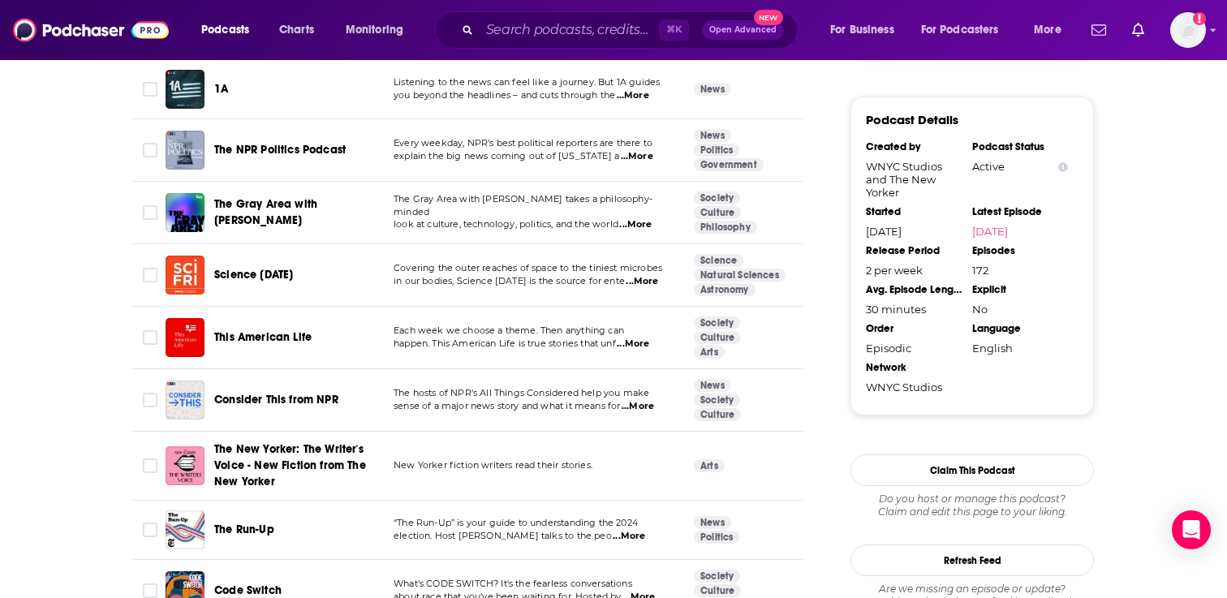
scroll to position [1613, 0]
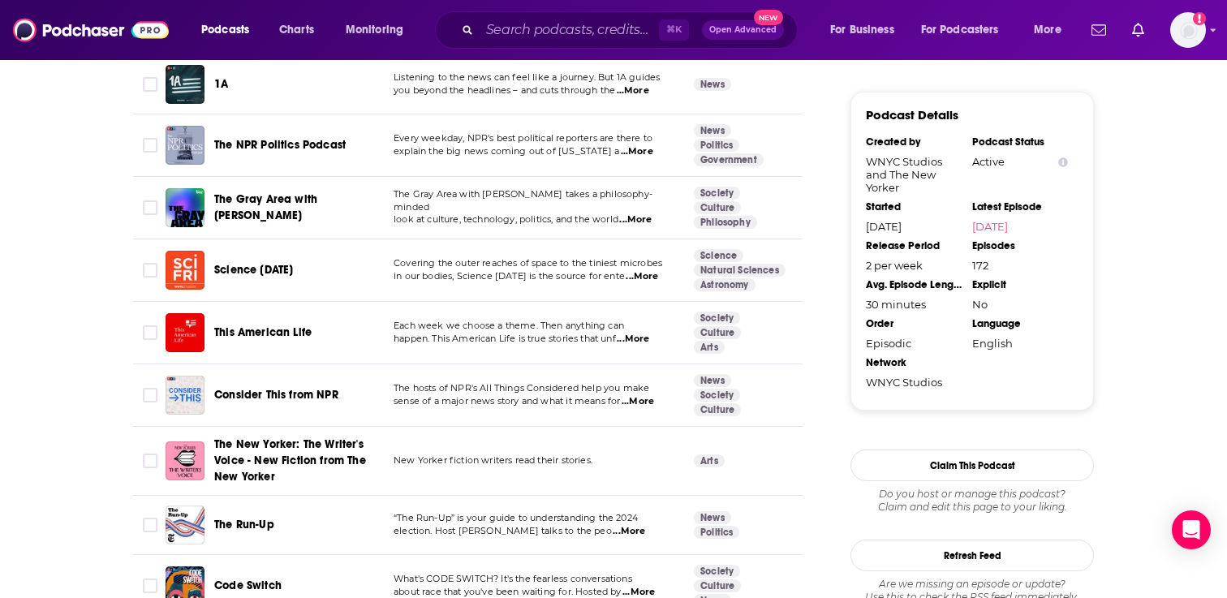
click at [639, 400] on span "...More" at bounding box center [638, 401] width 32 height 13
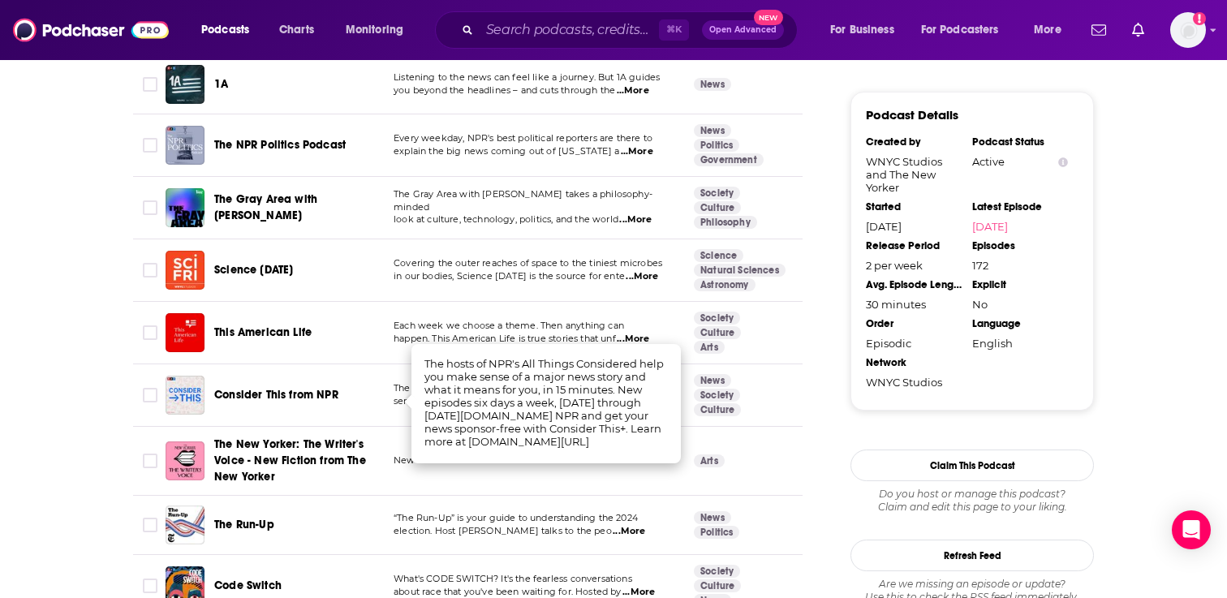
click at [523, 334] on span "happen. This American Life is true stories that unf" at bounding box center [505, 338] width 222 height 11
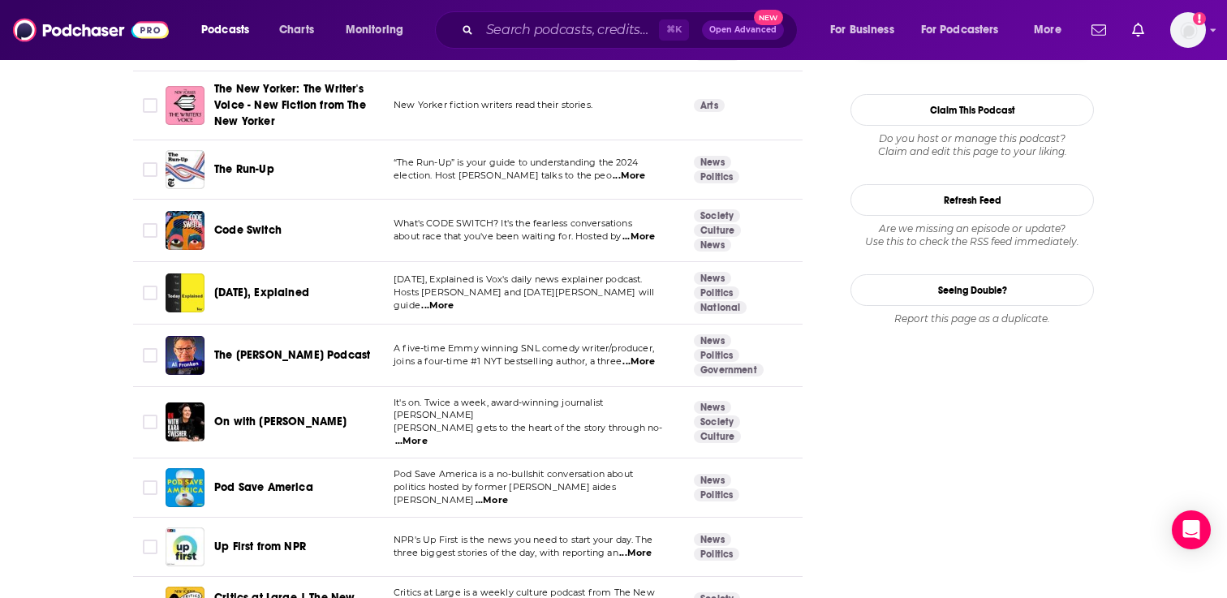
scroll to position [1983, 0]
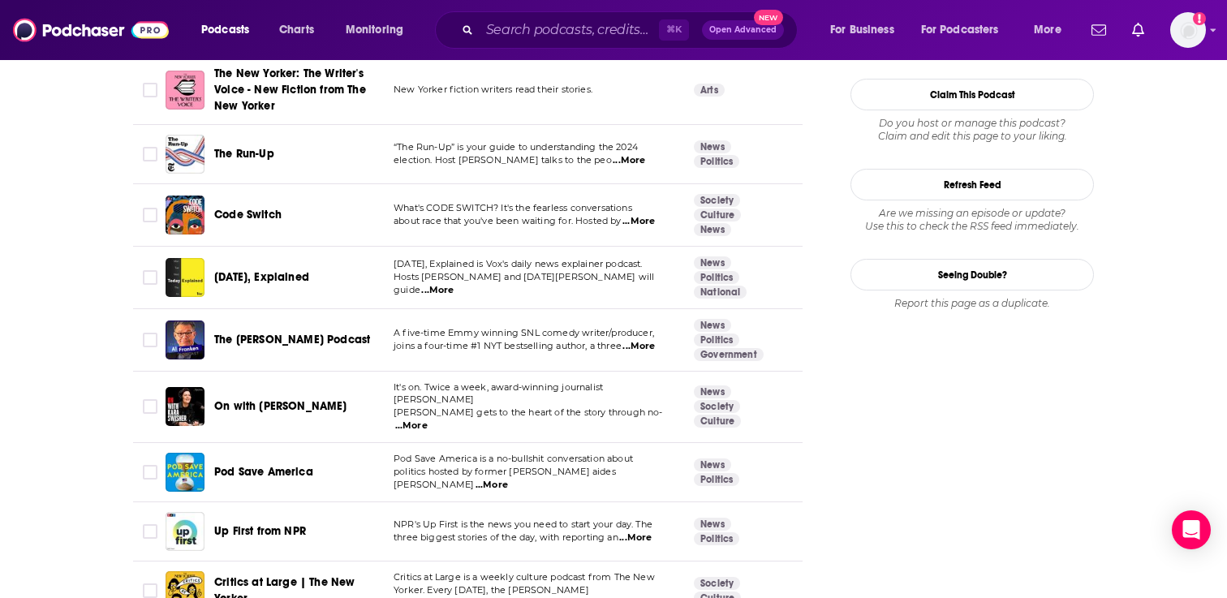
click at [649, 349] on span "...More" at bounding box center [638, 346] width 32 height 13
click at [539, 234] on td "What's CODE SWITCH? It's the fearless conversations about race that you've been…" at bounding box center [531, 215] width 300 height 62
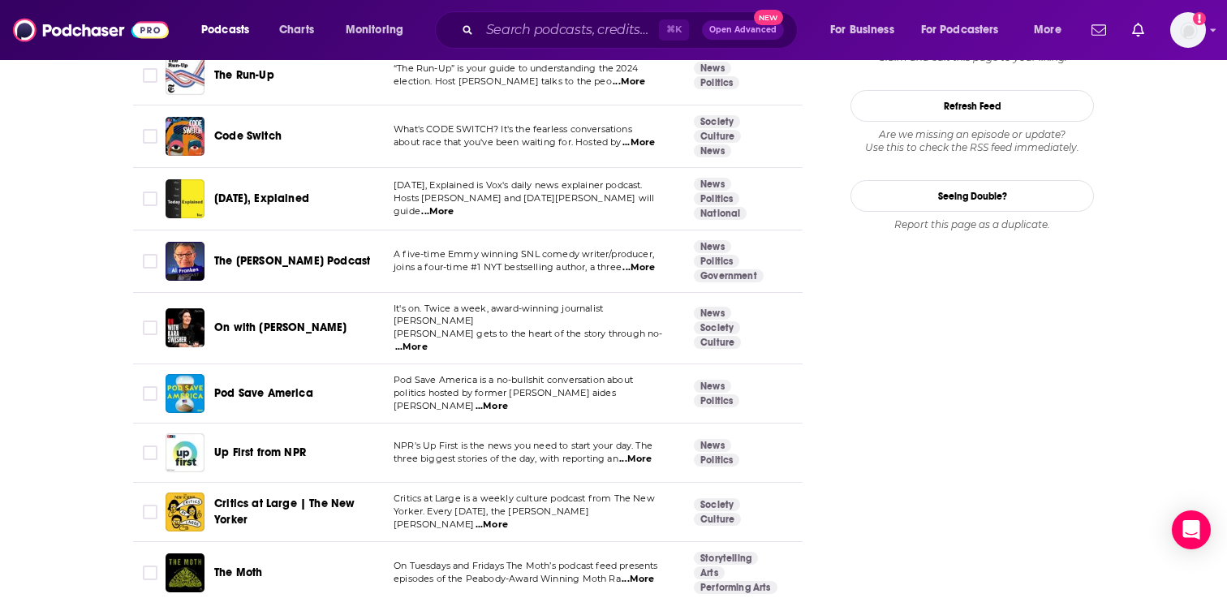
scroll to position [2065, 0]
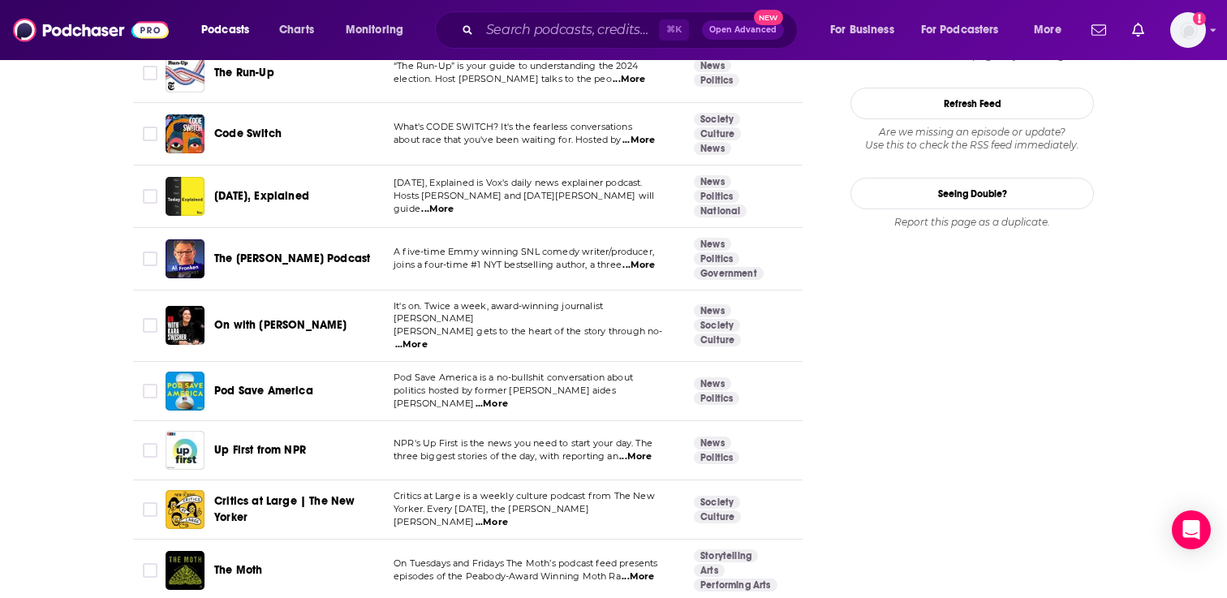
click at [428, 338] on span "...More" at bounding box center [411, 344] width 32 height 13
click at [577, 238] on td "A five-time Emmy winning SNL comedy writer/producer, joins a four-time #1 NYT b…" at bounding box center [531, 259] width 300 height 62
click at [277, 321] on span "On with [PERSON_NAME]" at bounding box center [280, 325] width 133 height 14
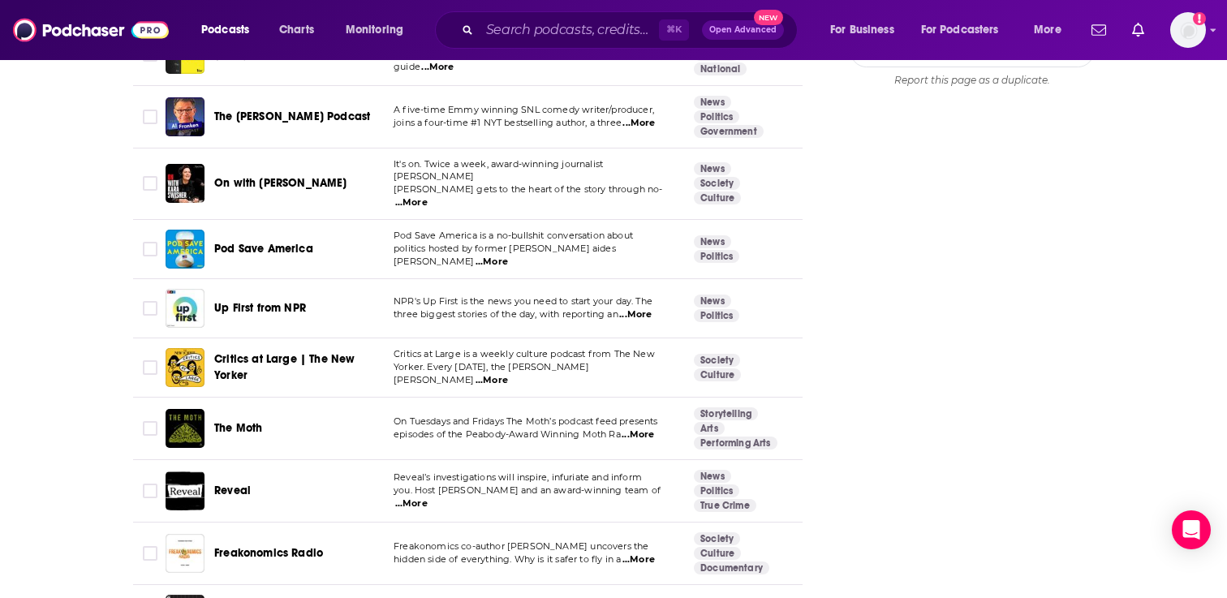
scroll to position [2207, 0]
click at [149, 175] on input "Toggle select row" at bounding box center [150, 182] width 15 height 15
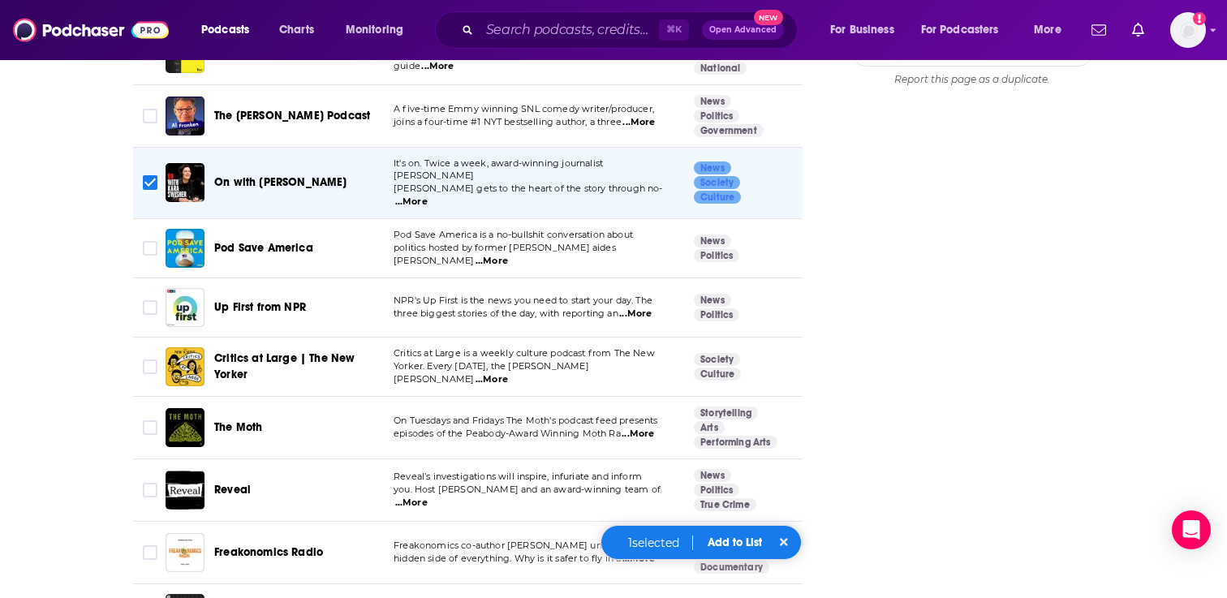
click at [715, 544] on button "Add to List" at bounding box center [735, 543] width 80 height 14
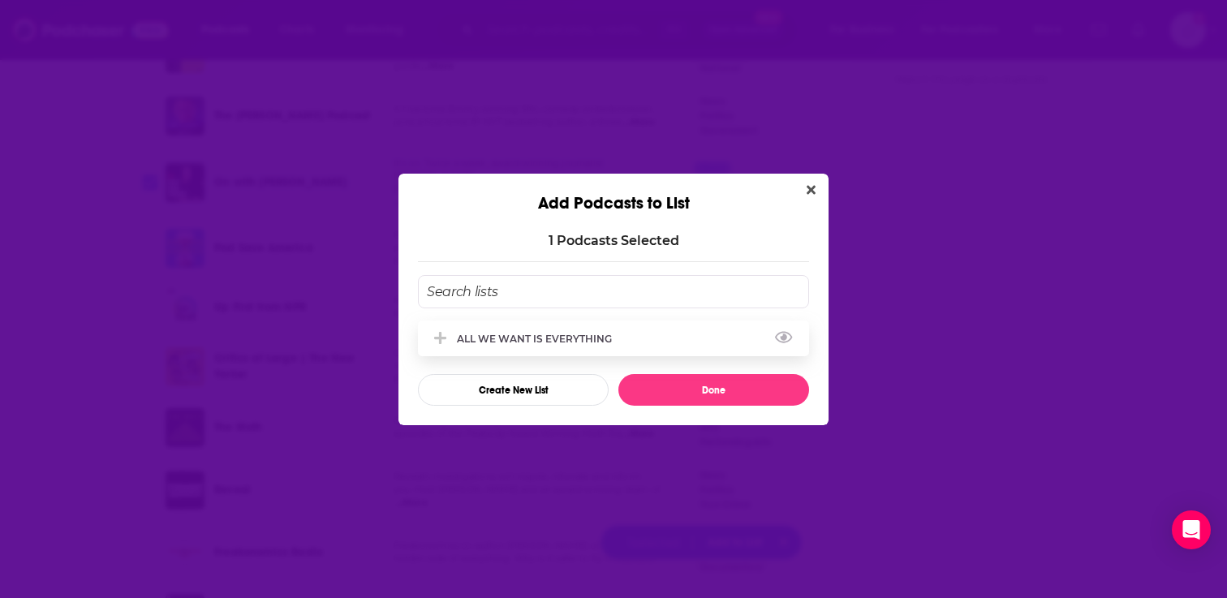
click at [570, 329] on div "ALL WE WANT IS EVERYTHING" at bounding box center [613, 339] width 391 height 36
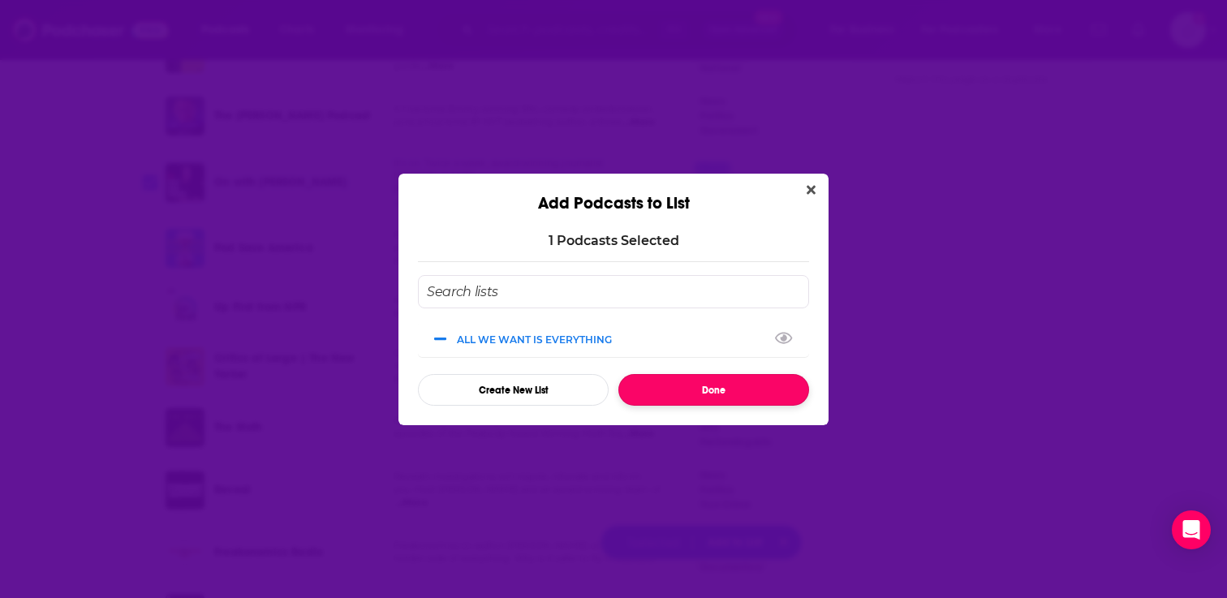
click at [692, 394] on button "Done" at bounding box center [713, 390] width 191 height 32
checkbox input "false"
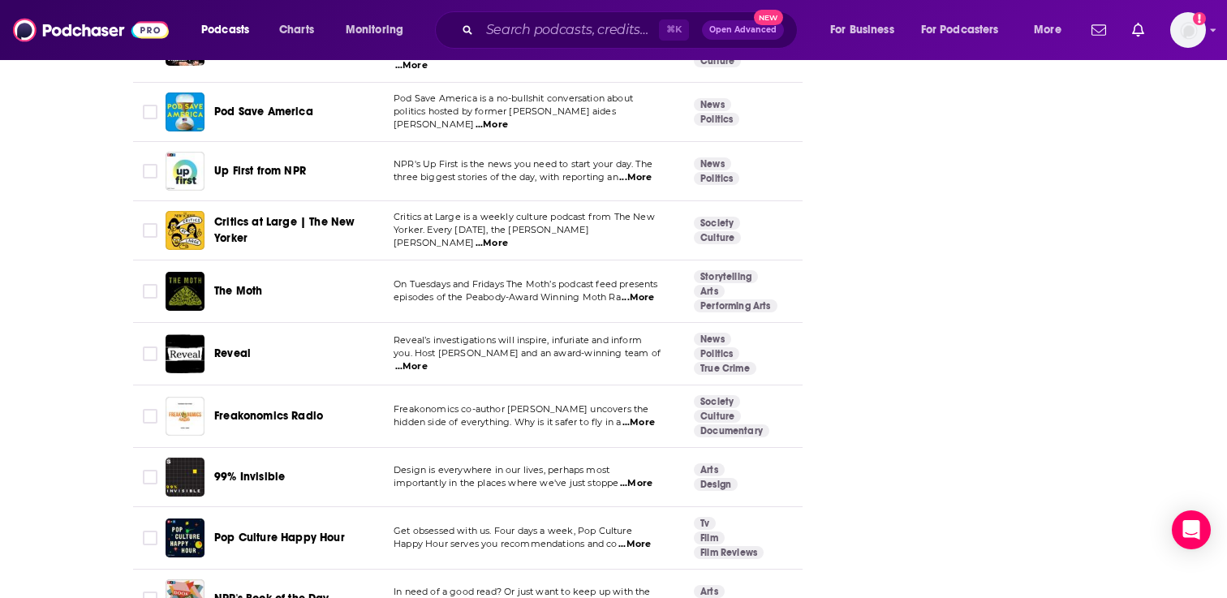
scroll to position [2349, 0]
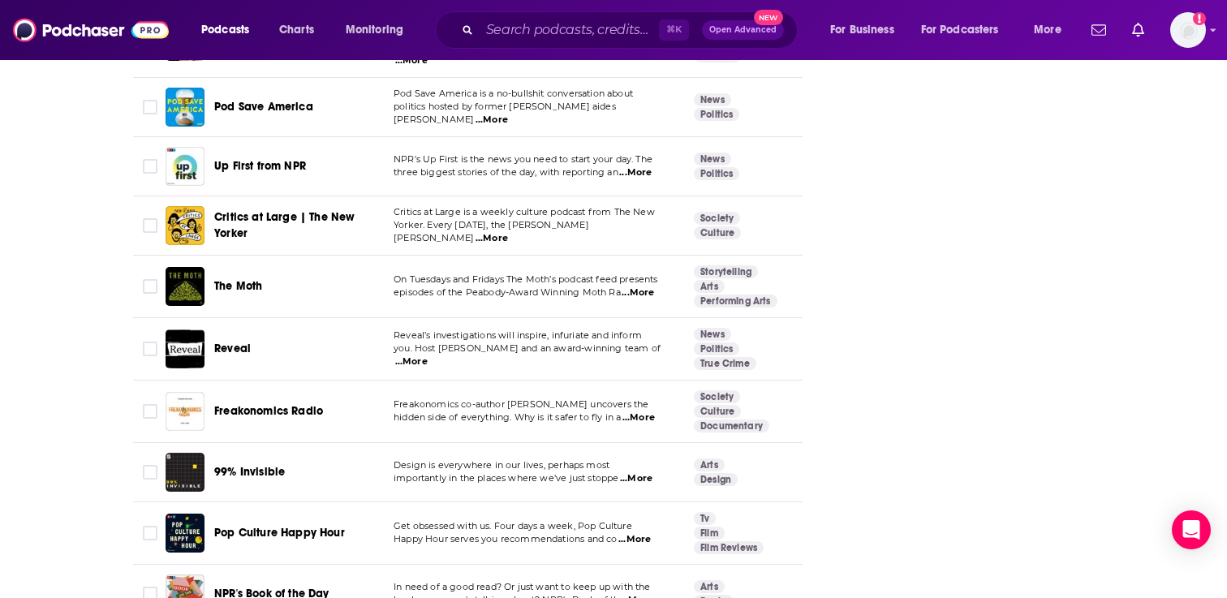
click at [428, 355] on span "...More" at bounding box center [411, 361] width 32 height 13
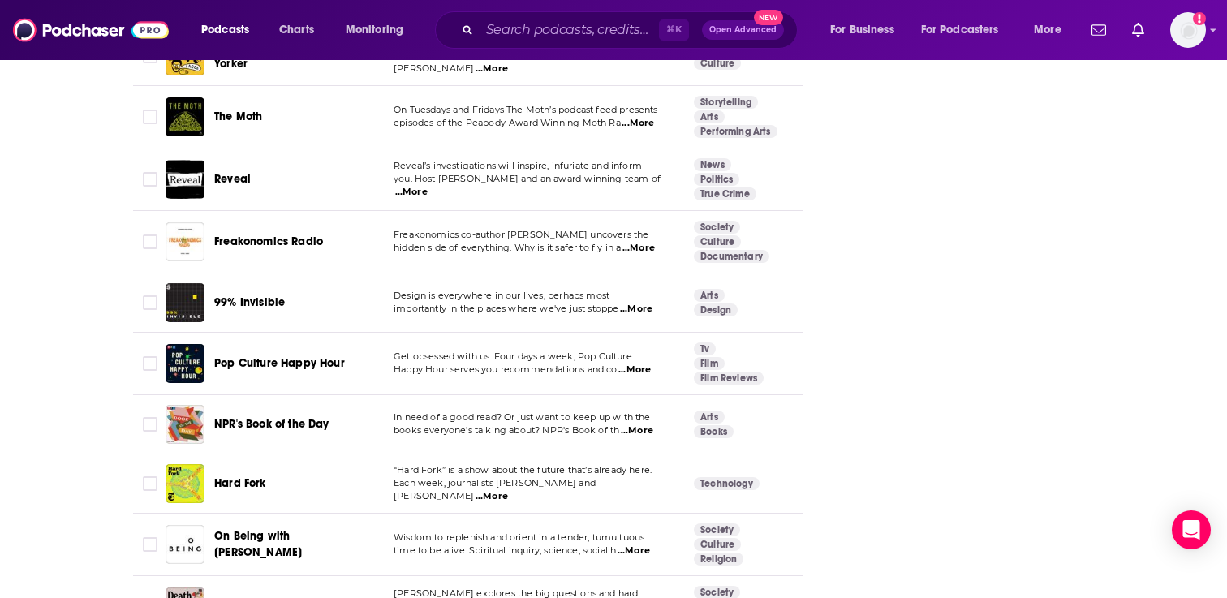
scroll to position [2520, 0]
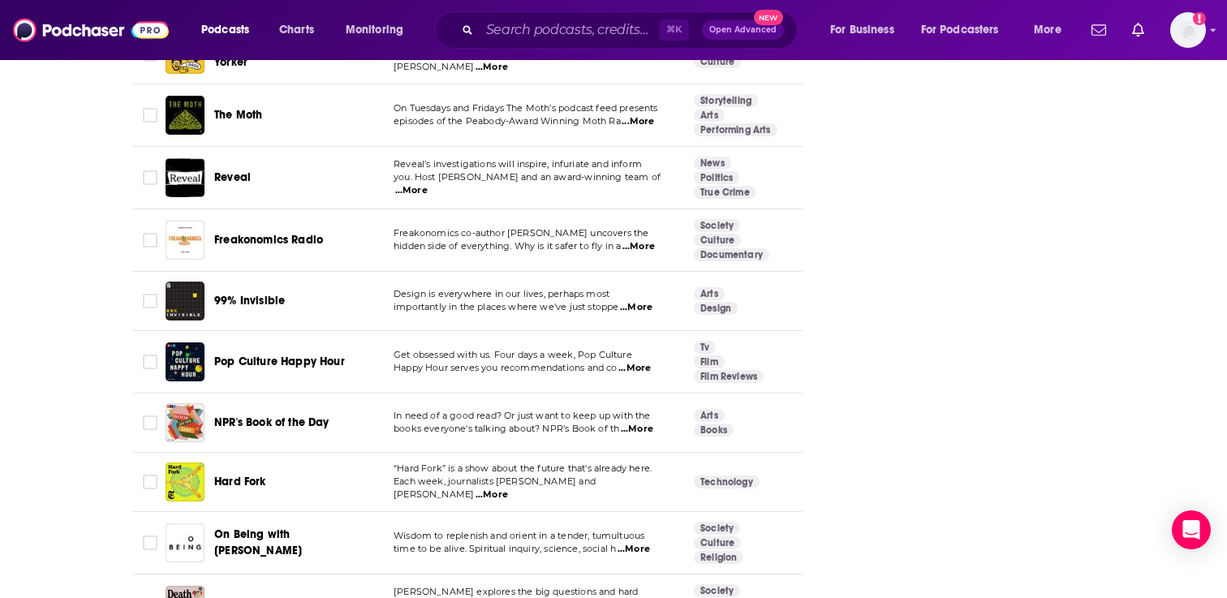
click at [625, 423] on span "...More" at bounding box center [637, 429] width 32 height 13
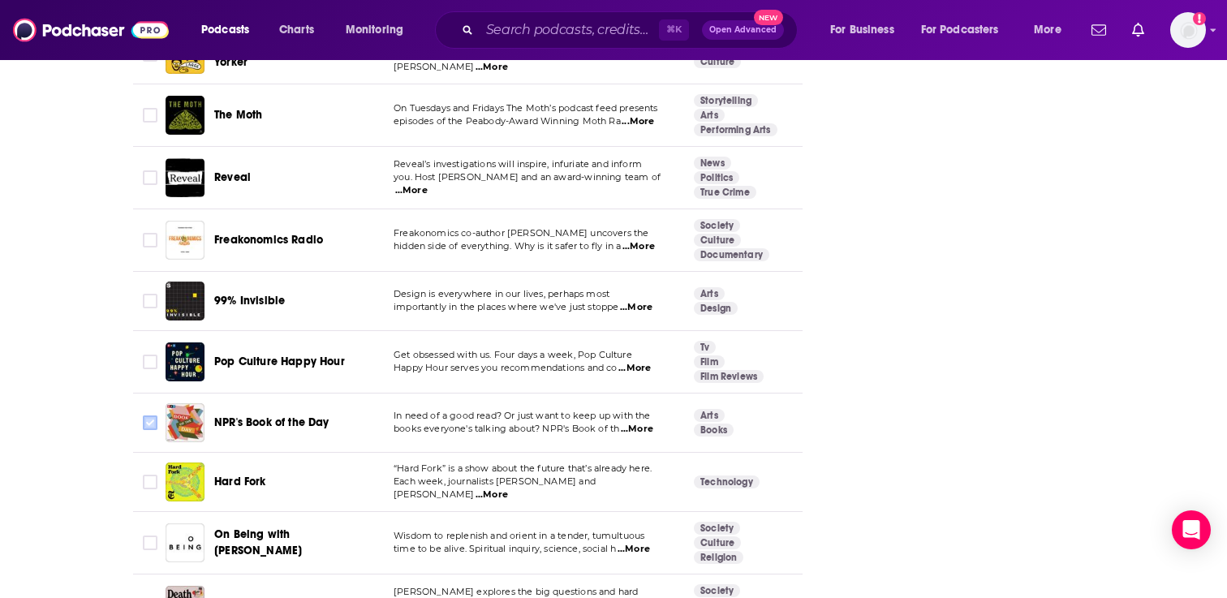
click at [149, 416] on input "Toggle select row" at bounding box center [150, 423] width 15 height 15
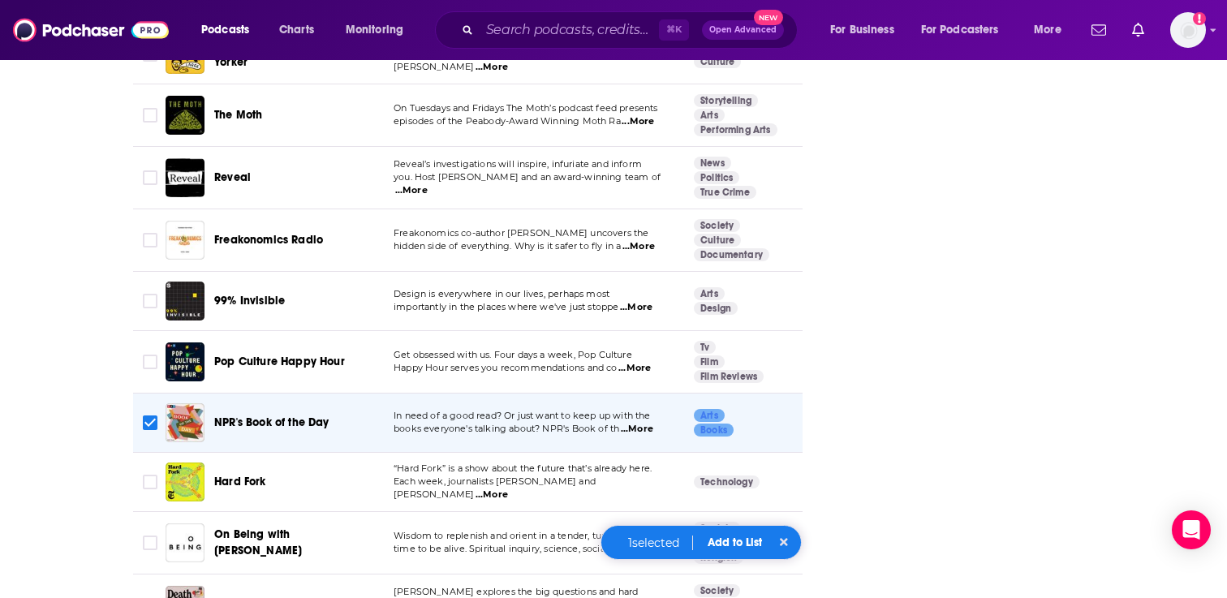
click at [742, 544] on button "Add to List" at bounding box center [735, 543] width 80 height 14
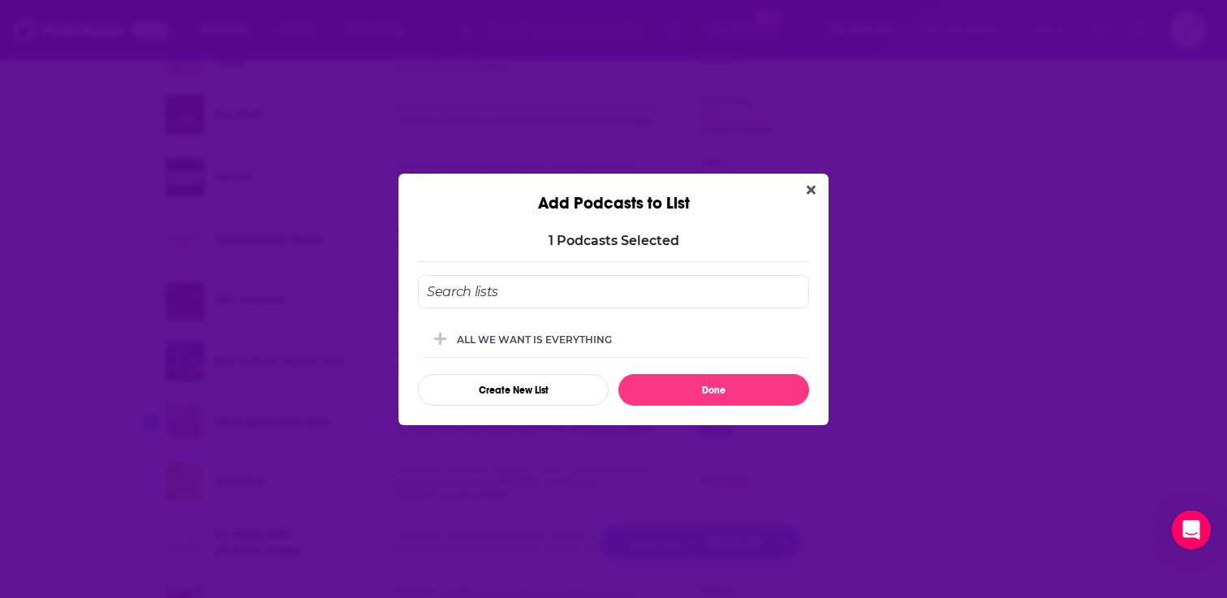
scroll to position [0, 0]
click at [573, 335] on div "ALL WE WANT IS EVERYTHING" at bounding box center [539, 339] width 165 height 12
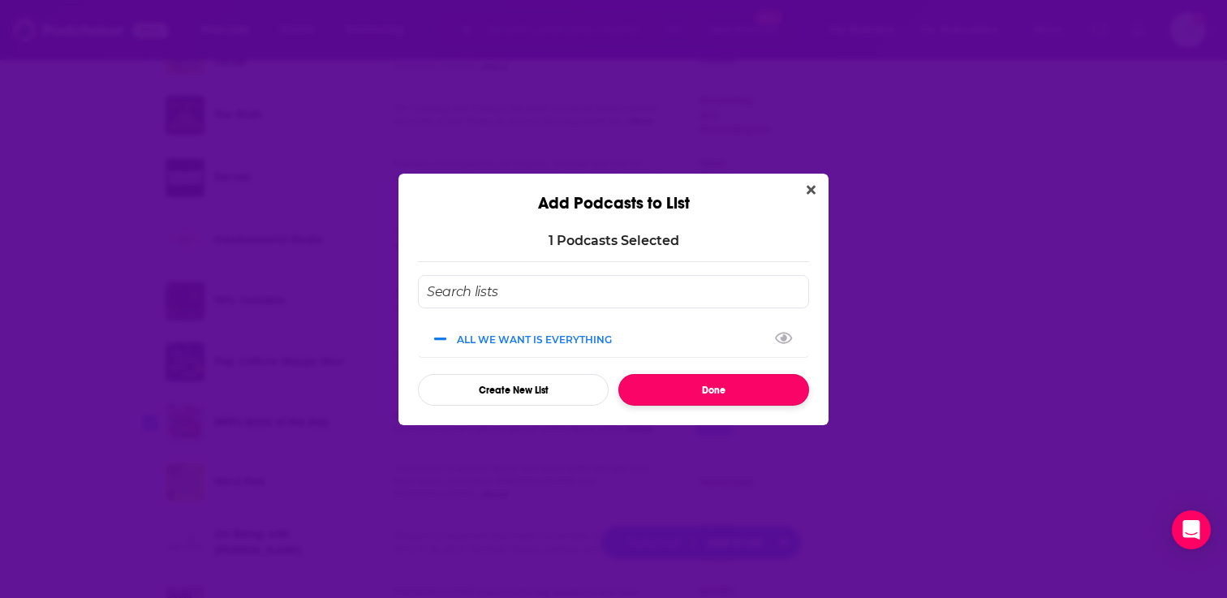
click at [674, 396] on button "Done" at bounding box center [713, 390] width 191 height 32
checkbox input "false"
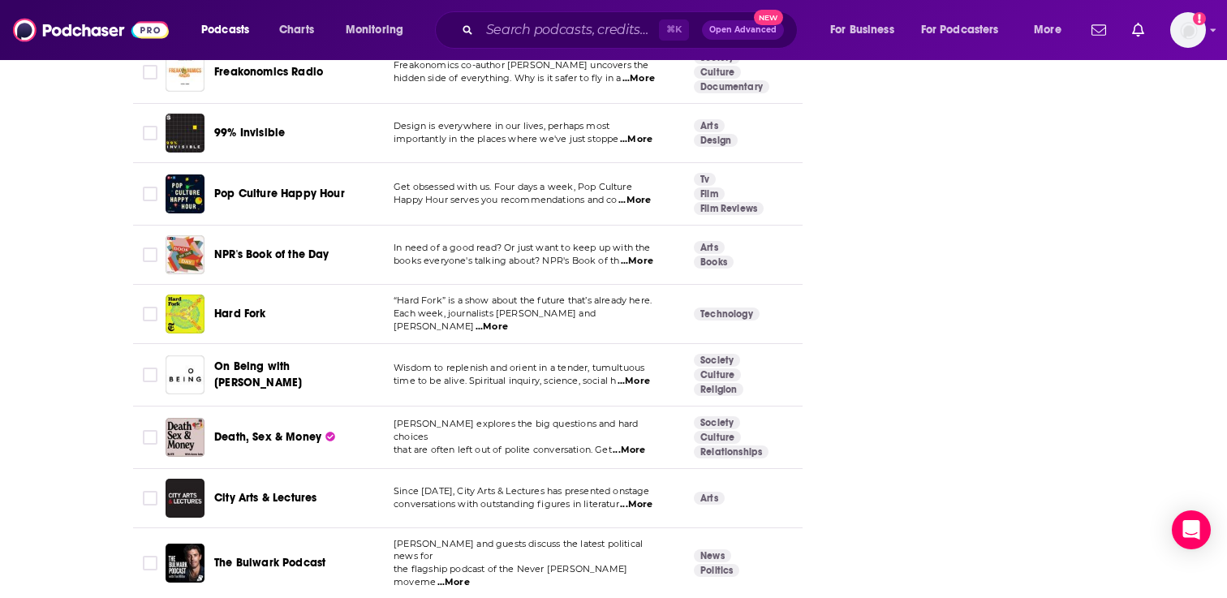
scroll to position [2715, 0]
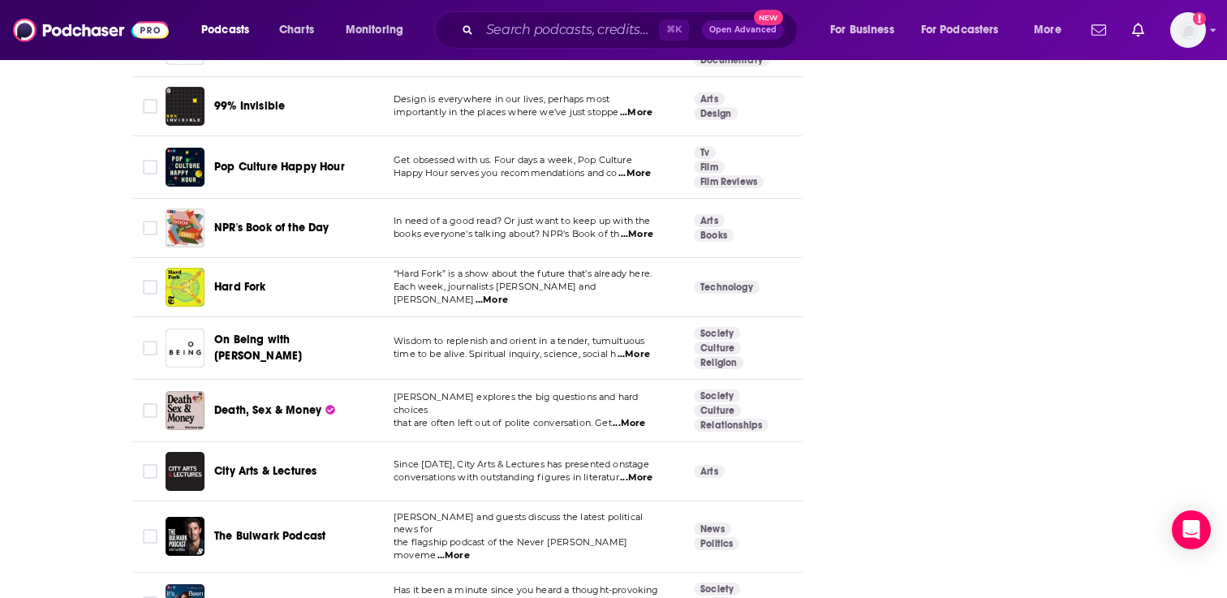
click at [622, 417] on span "...More" at bounding box center [629, 423] width 32 height 13
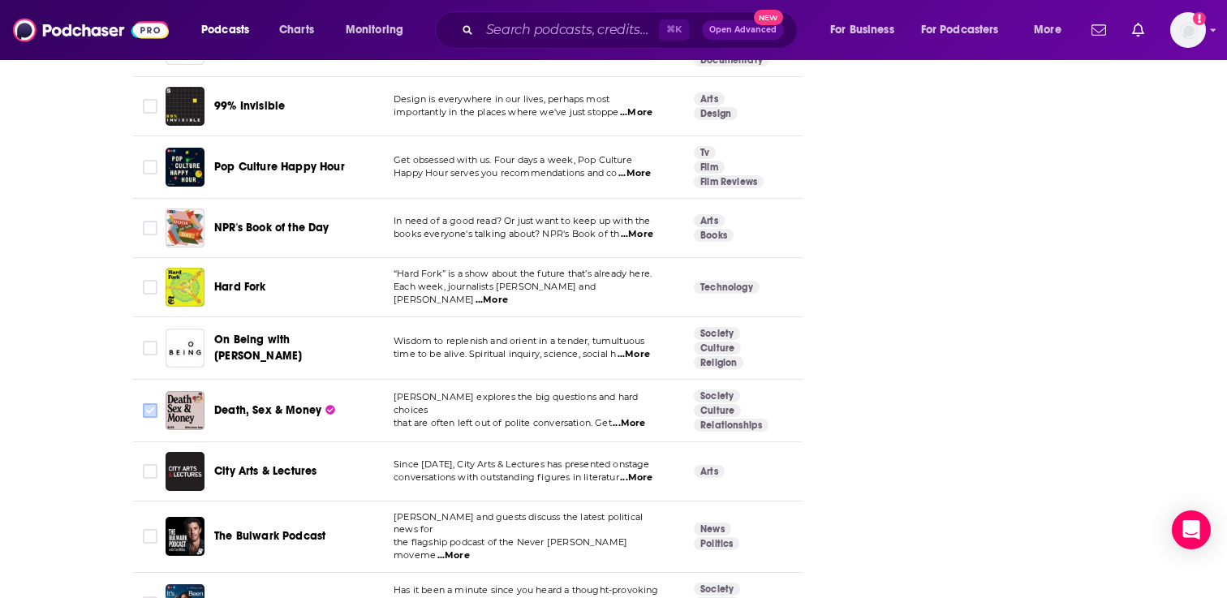
click at [146, 403] on input "Toggle select row" at bounding box center [150, 410] width 15 height 15
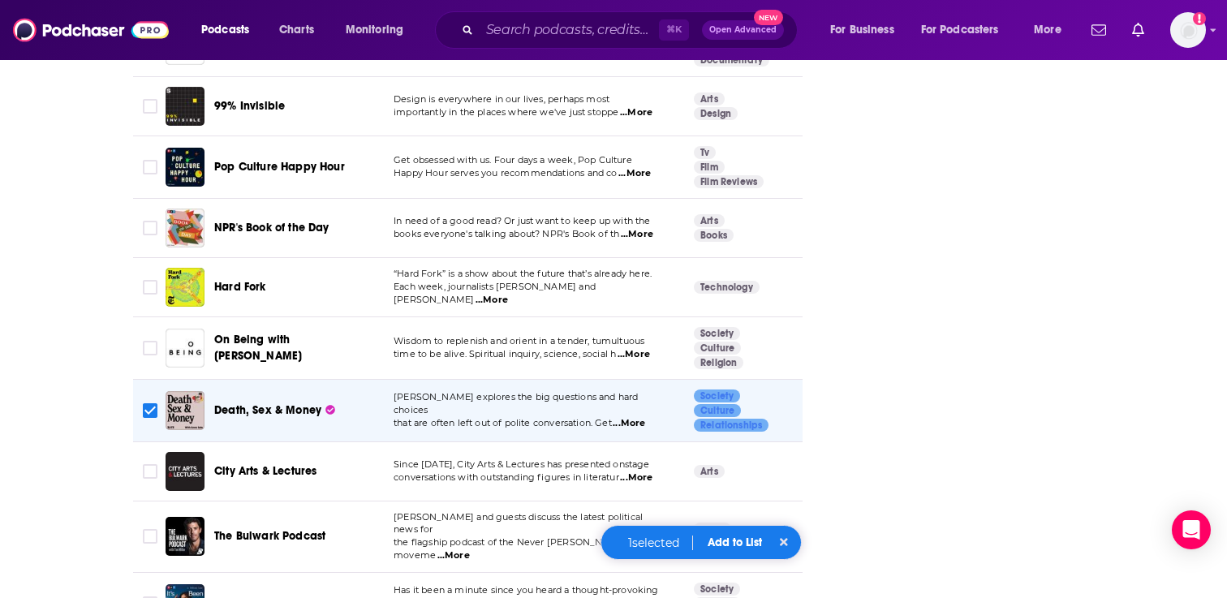
click at [735, 540] on button "Add to List" at bounding box center [735, 543] width 80 height 14
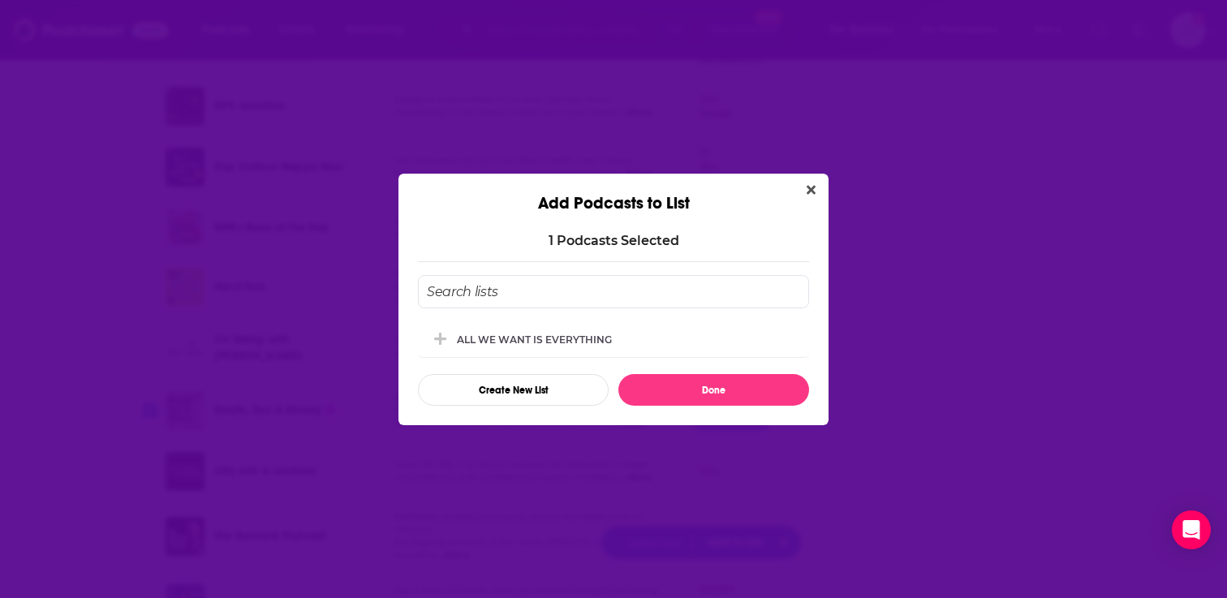
scroll to position [0, 0]
click at [632, 341] on div "ALL WE WANT IS EVERYTHING" at bounding box center [613, 339] width 391 height 36
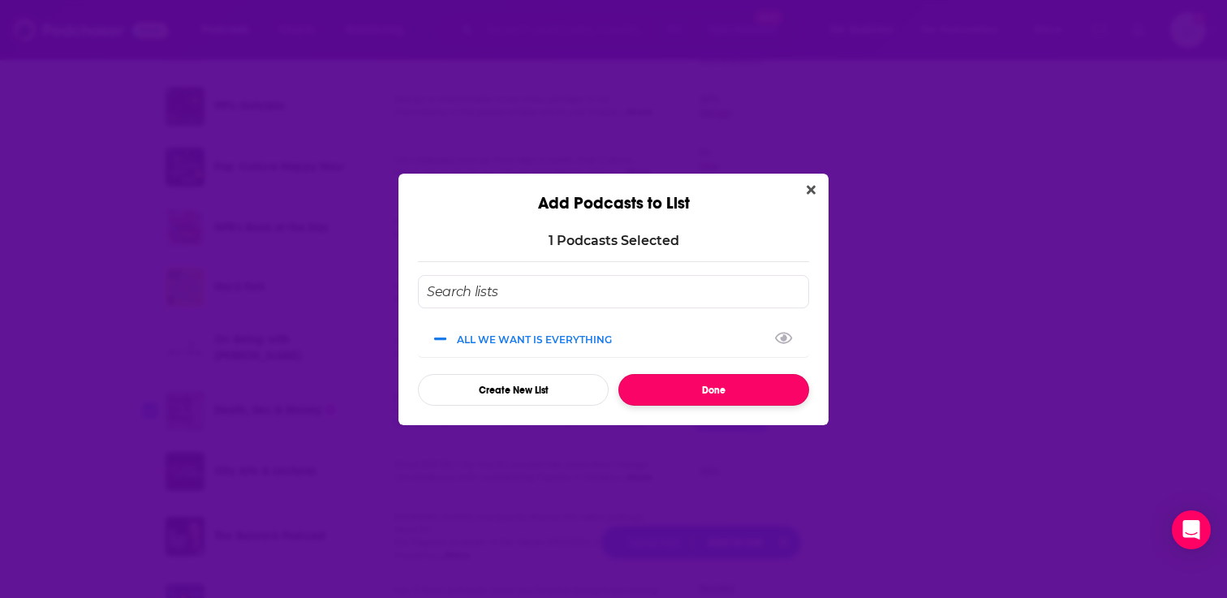
click at [678, 386] on button "Done" at bounding box center [713, 390] width 191 height 32
checkbox input "false"
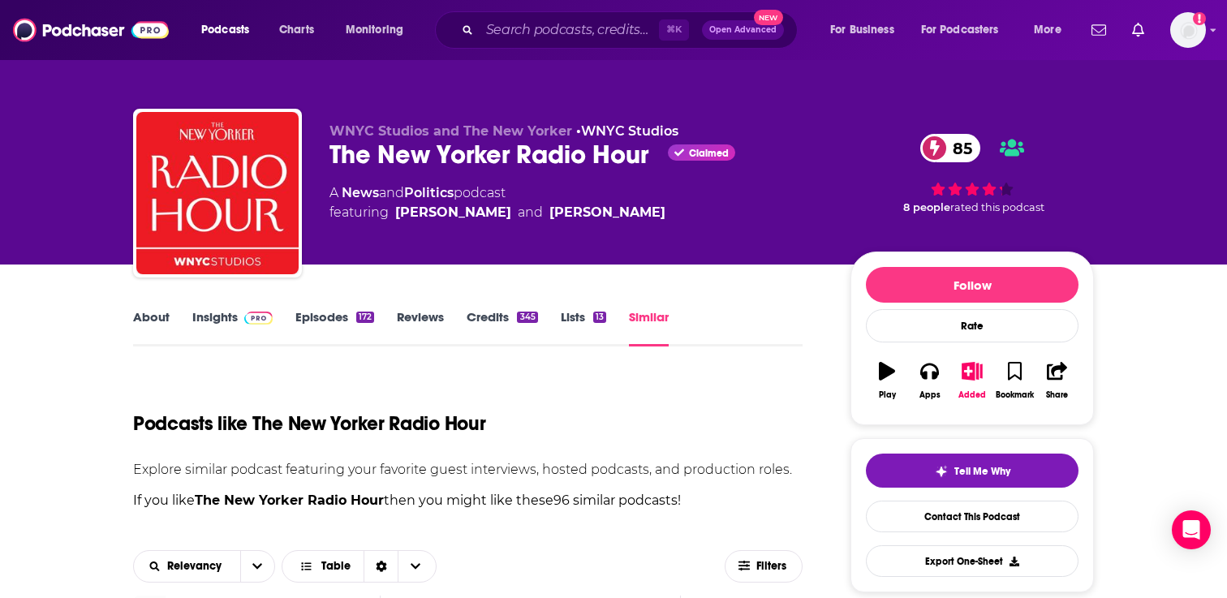
scroll to position [2715, 0]
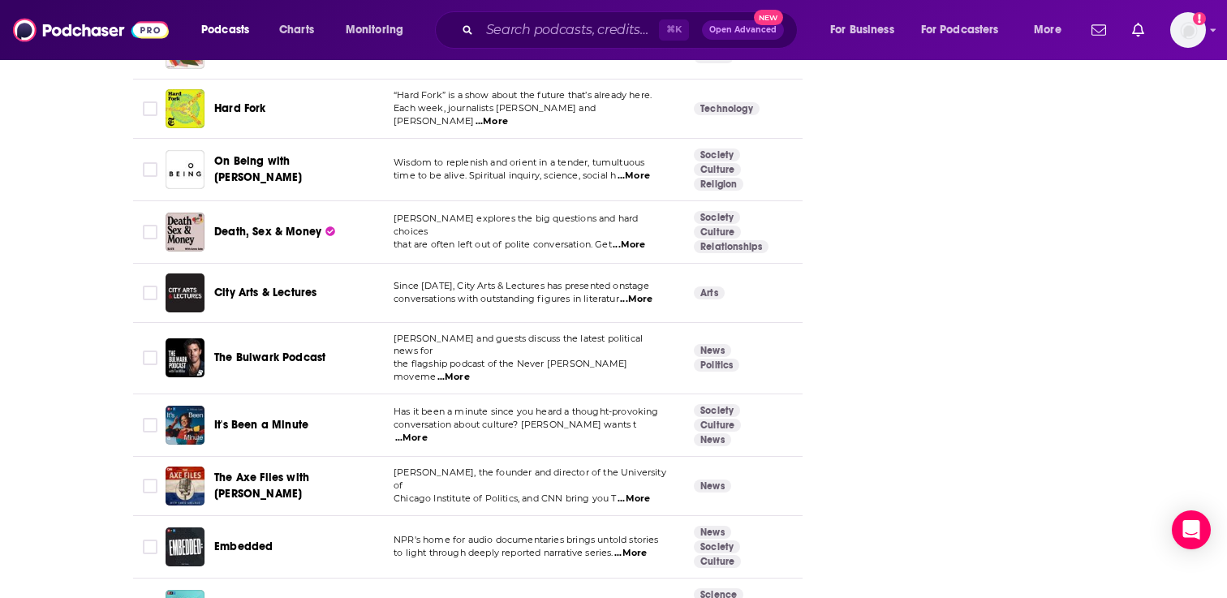
scroll to position [2895, 0]
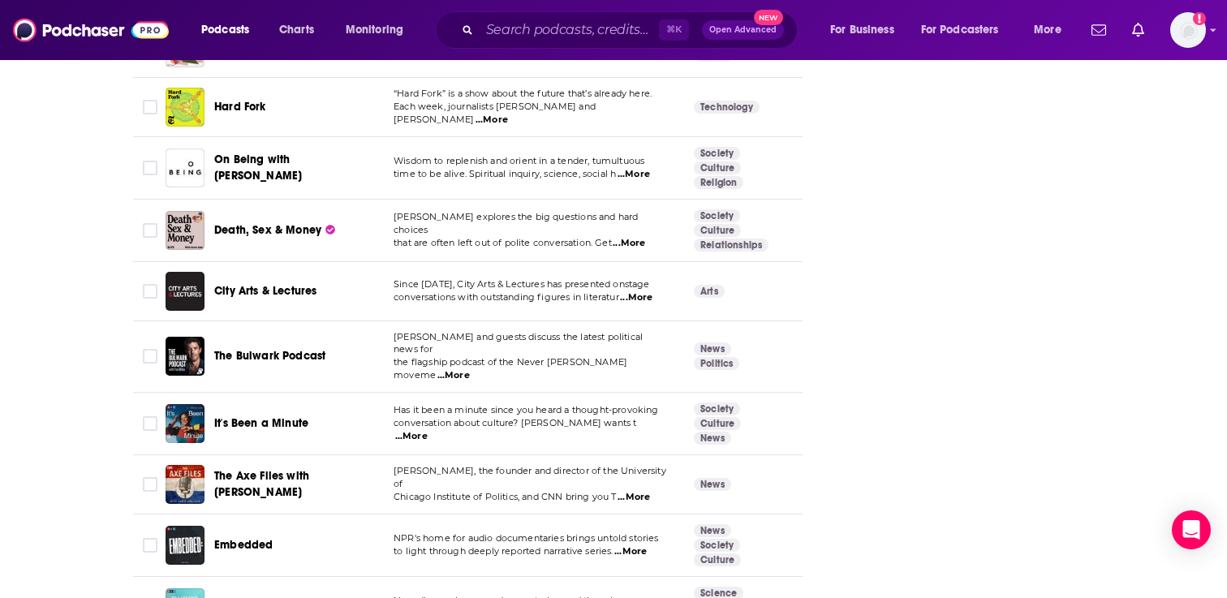
click at [428, 430] on span "...More" at bounding box center [411, 436] width 32 height 13
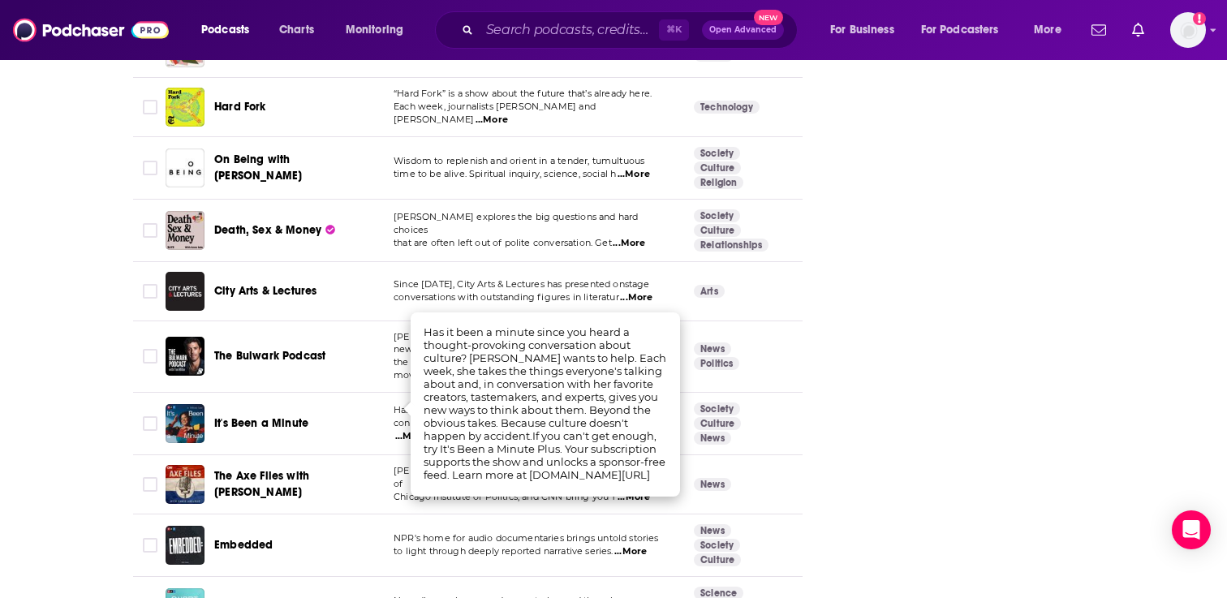
click at [840, 346] on div "About Insights Episodes 172 Reviews Credits 345 Lists 13 Similar Podcasts like …" at bounding box center [478, 552] width 743 height 6280
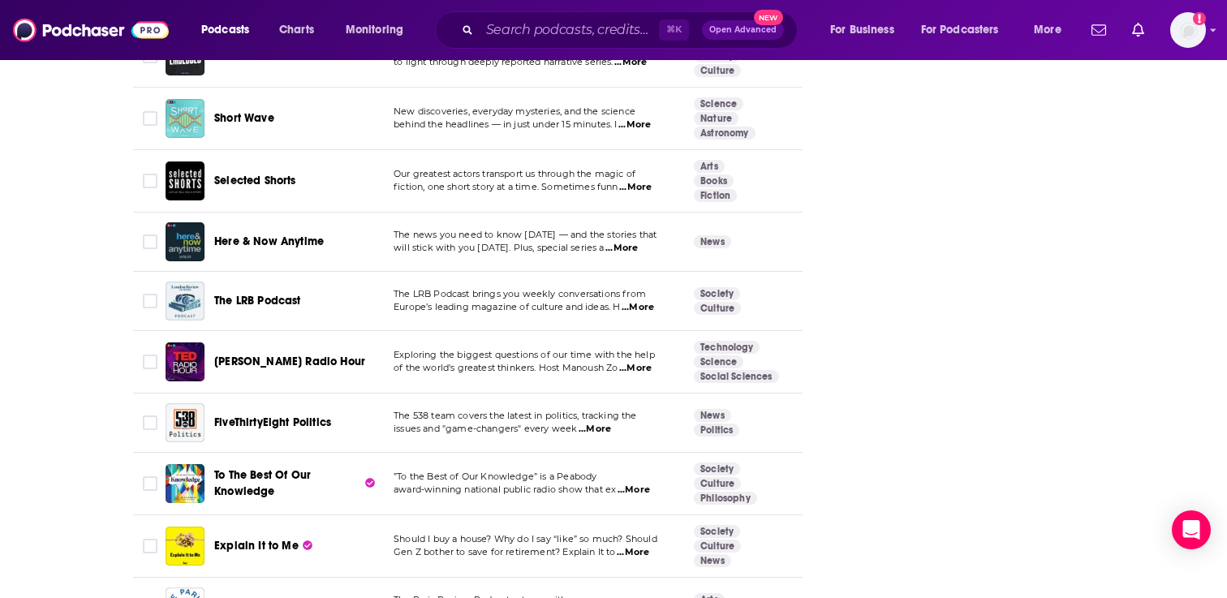
scroll to position [3429, 0]
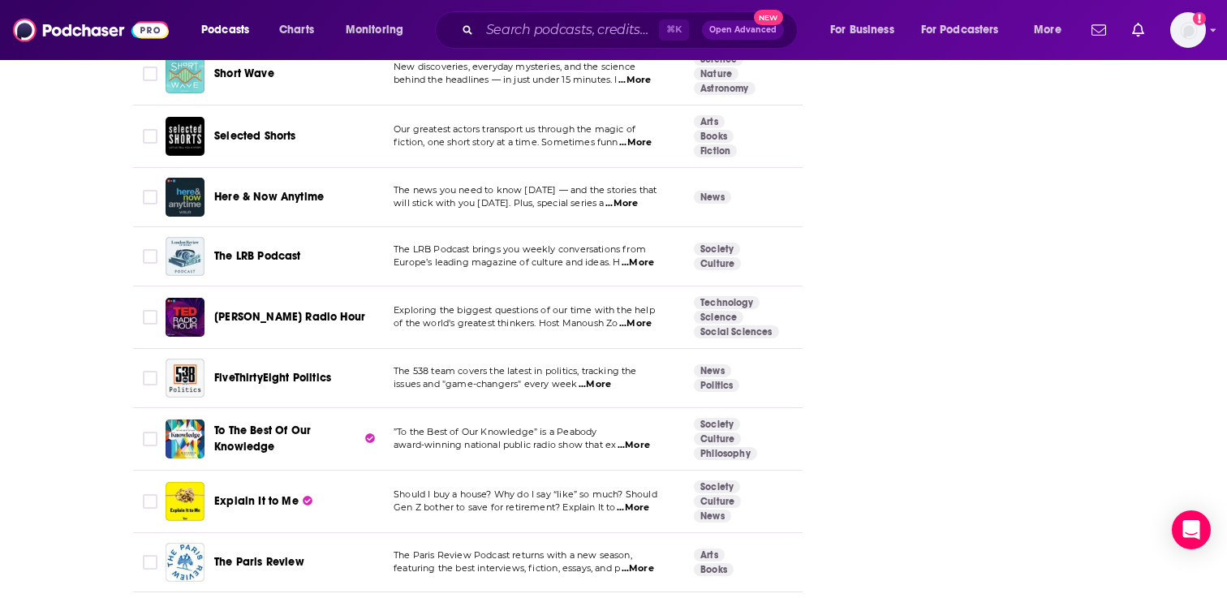
click at [644, 439] on span "...More" at bounding box center [634, 445] width 32 height 13
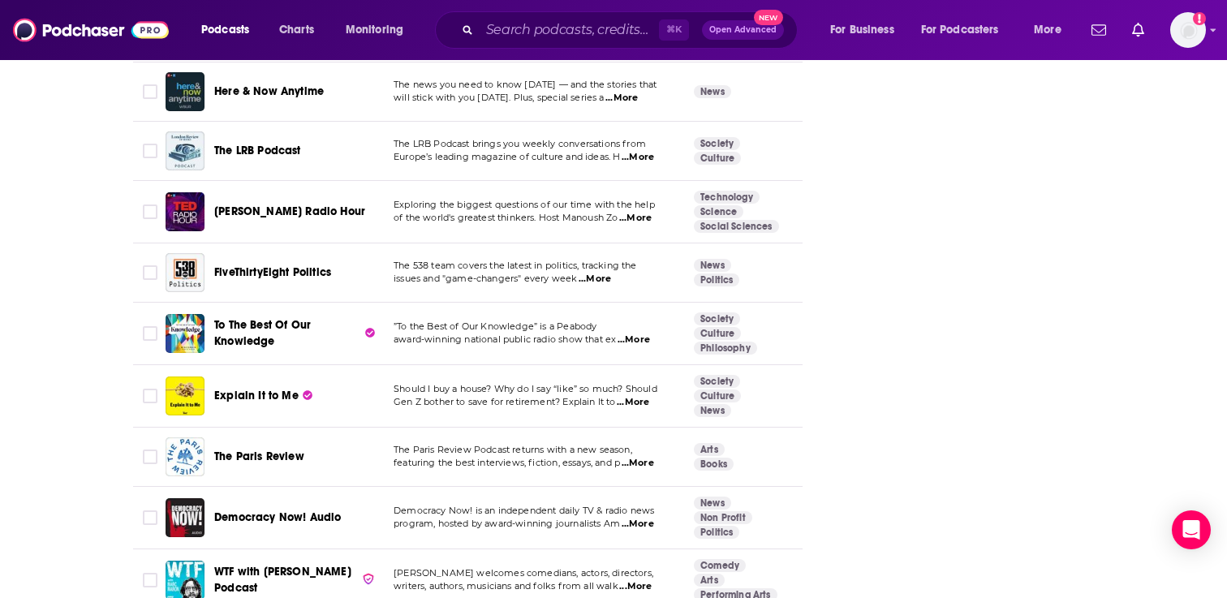
scroll to position [3540, 0]
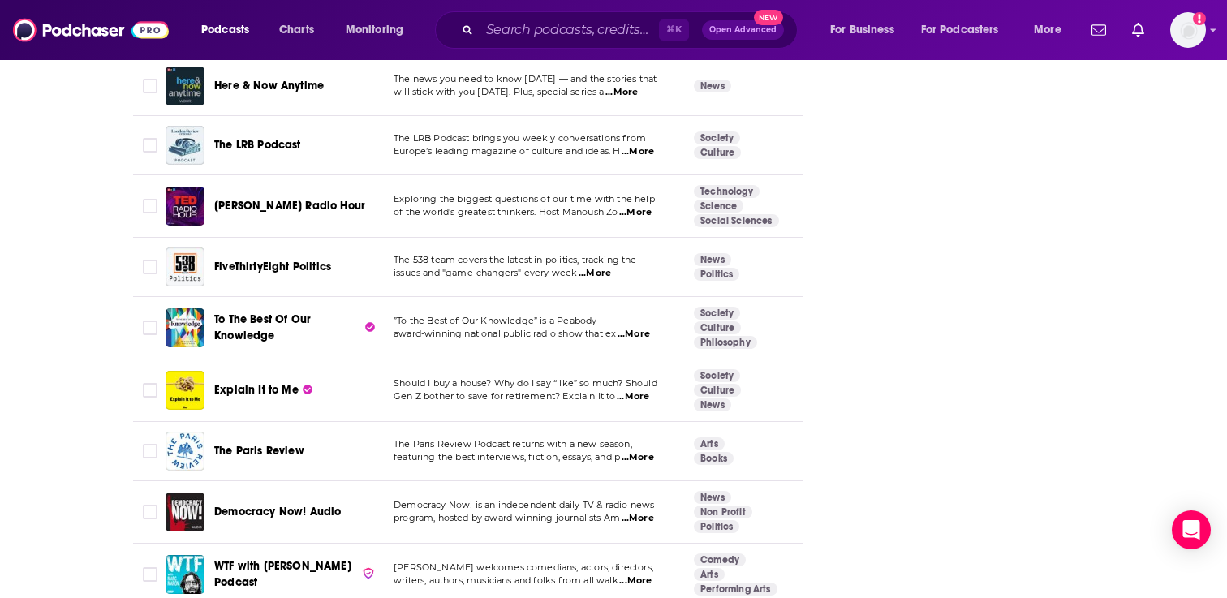
click at [639, 451] on span "...More" at bounding box center [638, 457] width 32 height 13
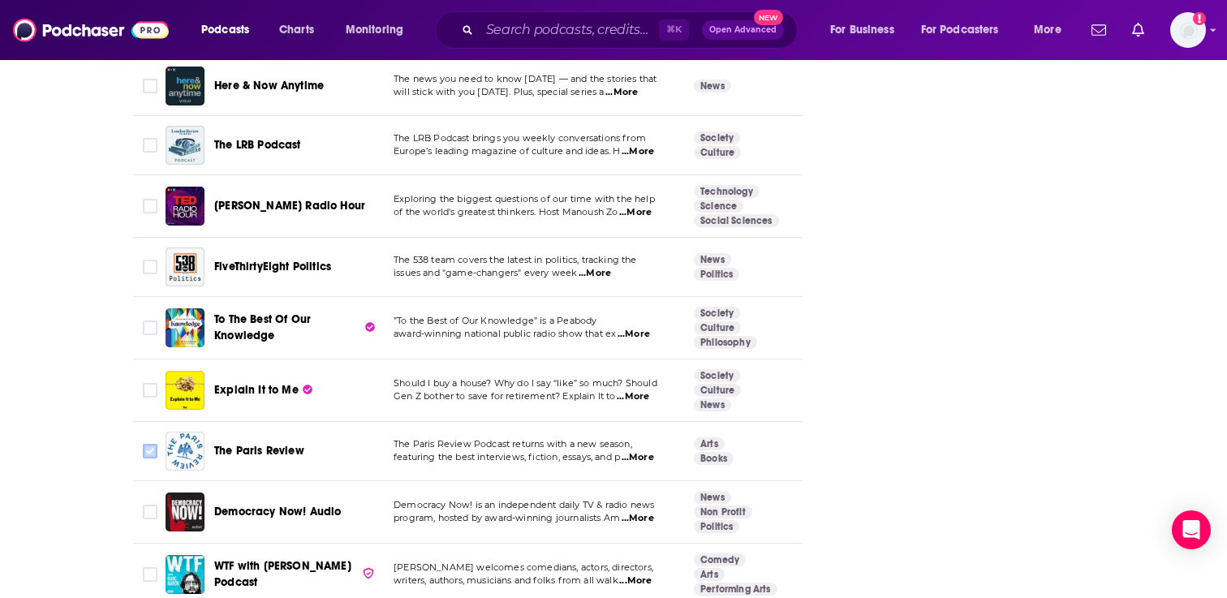
click at [144, 444] on input "Toggle select row" at bounding box center [150, 451] width 15 height 15
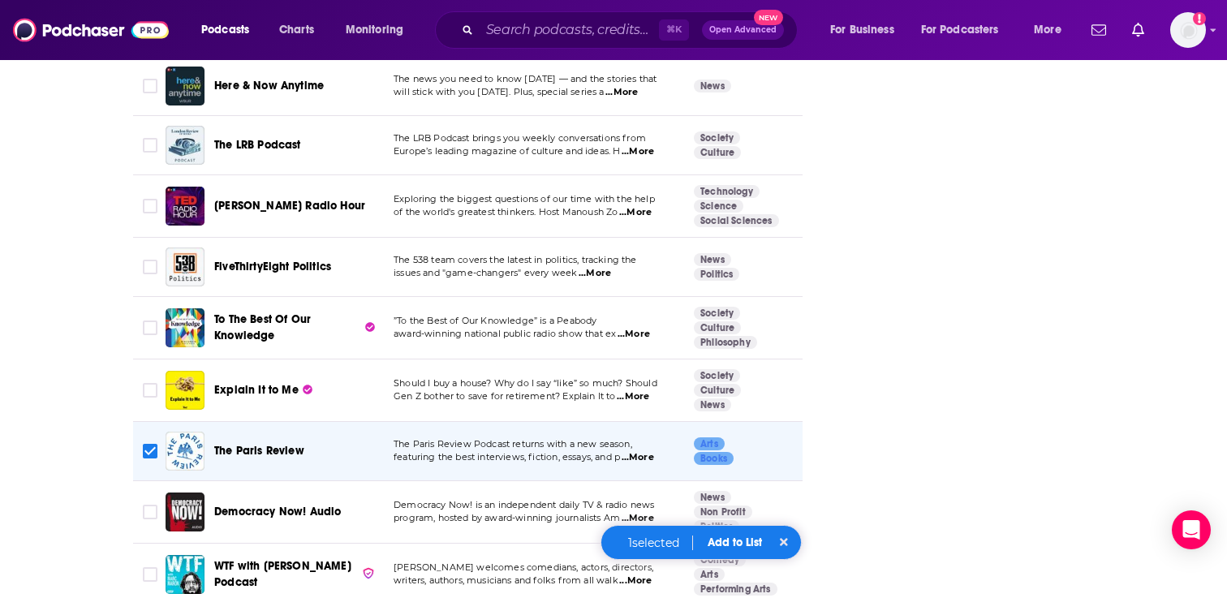
click at [725, 541] on button "Add to List" at bounding box center [735, 543] width 80 height 14
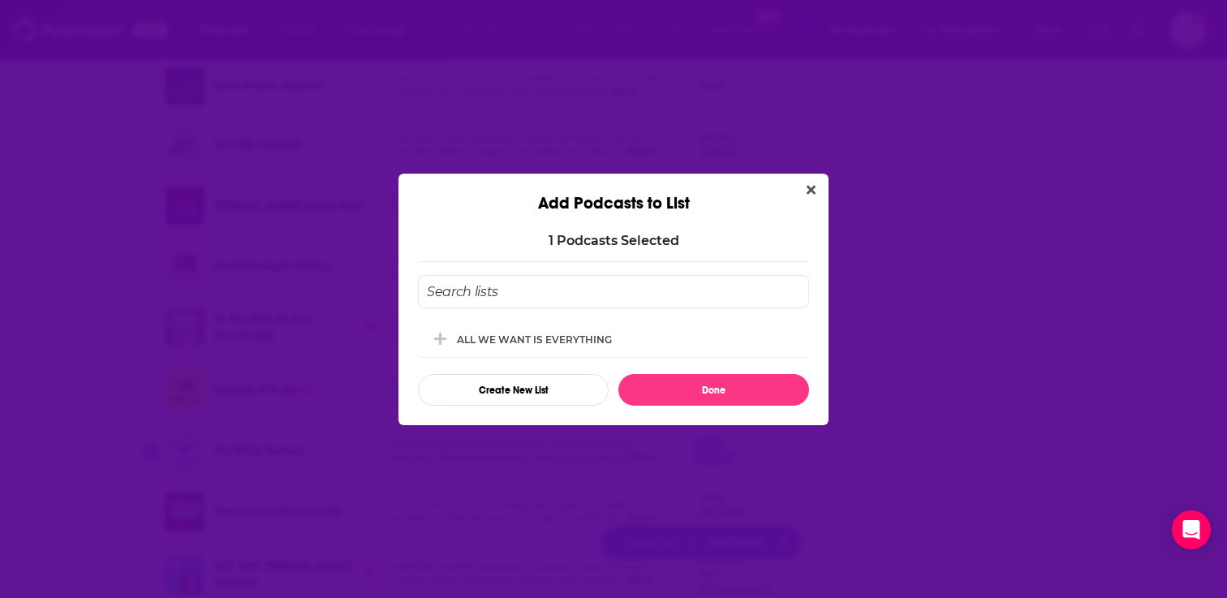
scroll to position [0, 0]
click at [565, 349] on div "ALL WE WANT IS EVERYTHING" at bounding box center [613, 339] width 391 height 36
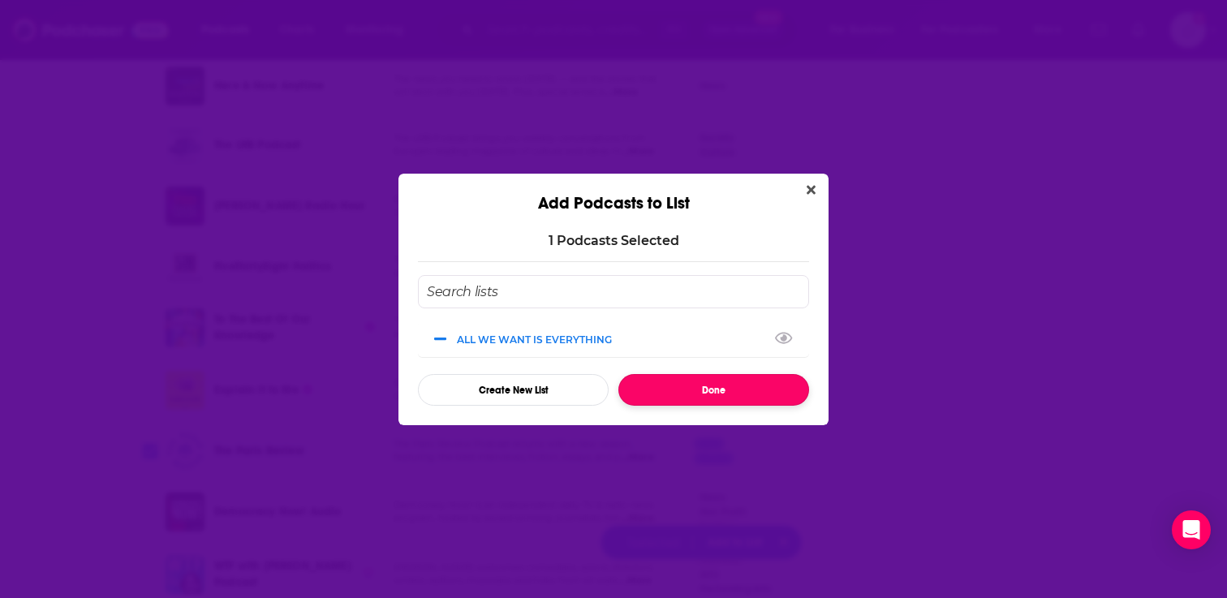
click at [678, 387] on button "Done" at bounding box center [713, 390] width 191 height 32
checkbox input "false"
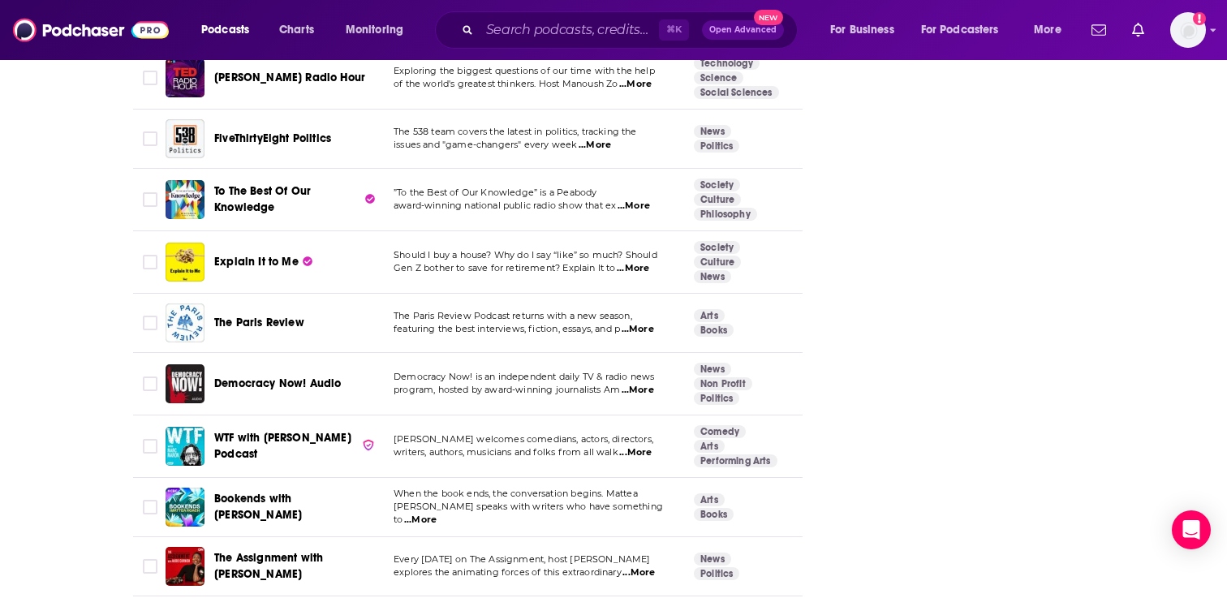
scroll to position [3690, 0]
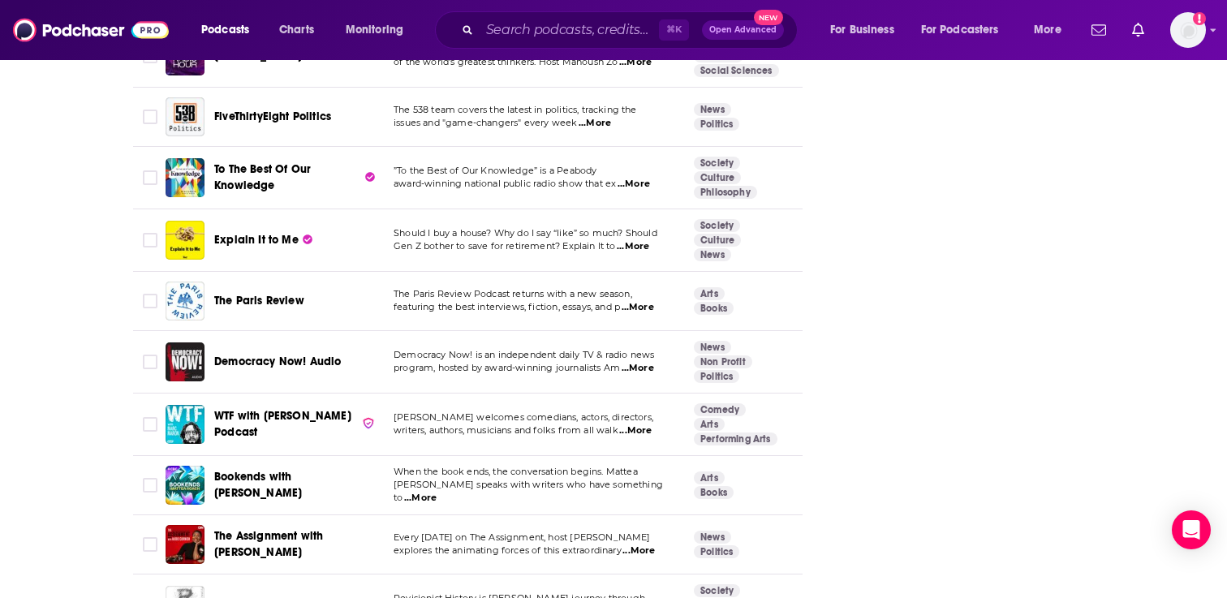
click at [642, 362] on span "...More" at bounding box center [638, 368] width 32 height 13
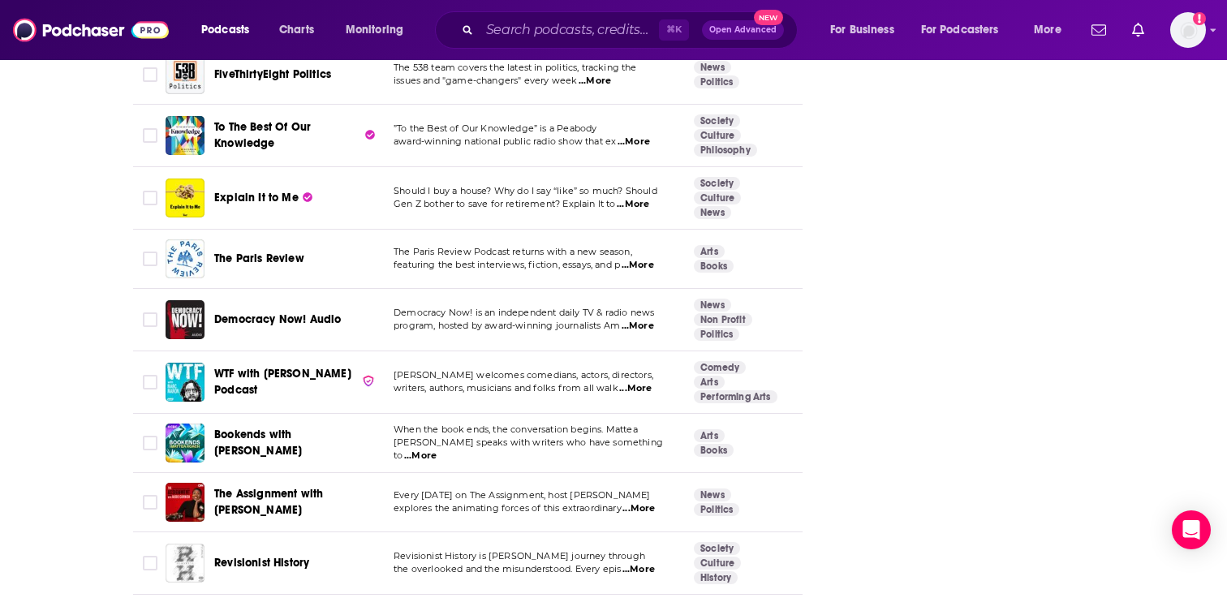
scroll to position [3740, 0]
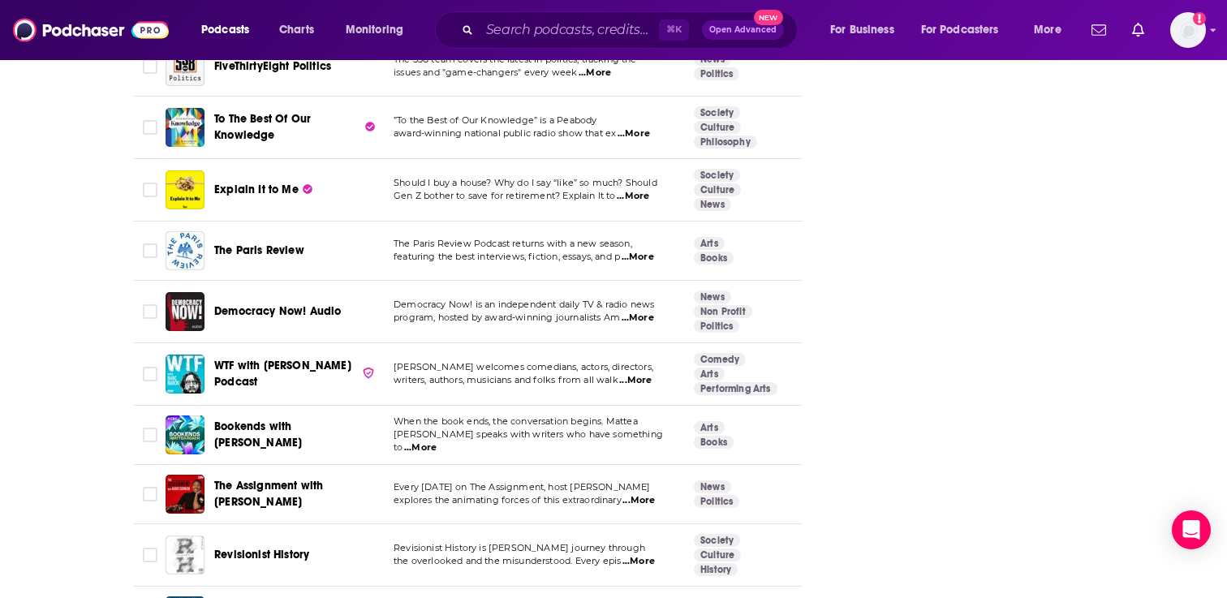
click at [629, 374] on span "...More" at bounding box center [635, 380] width 32 height 13
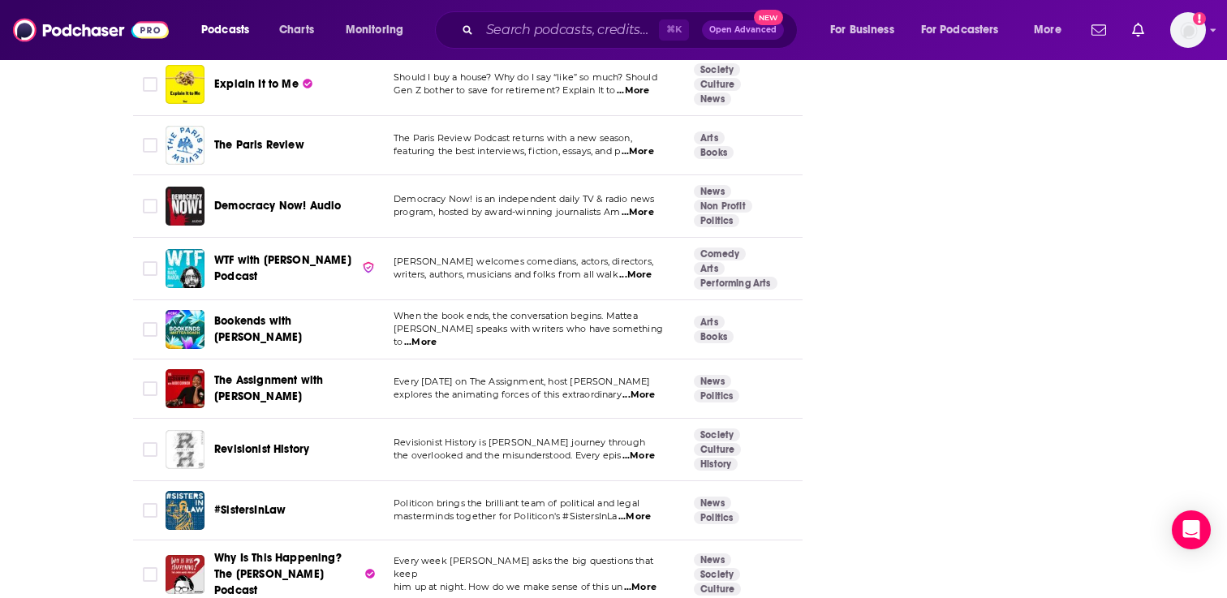
scroll to position [3854, 0]
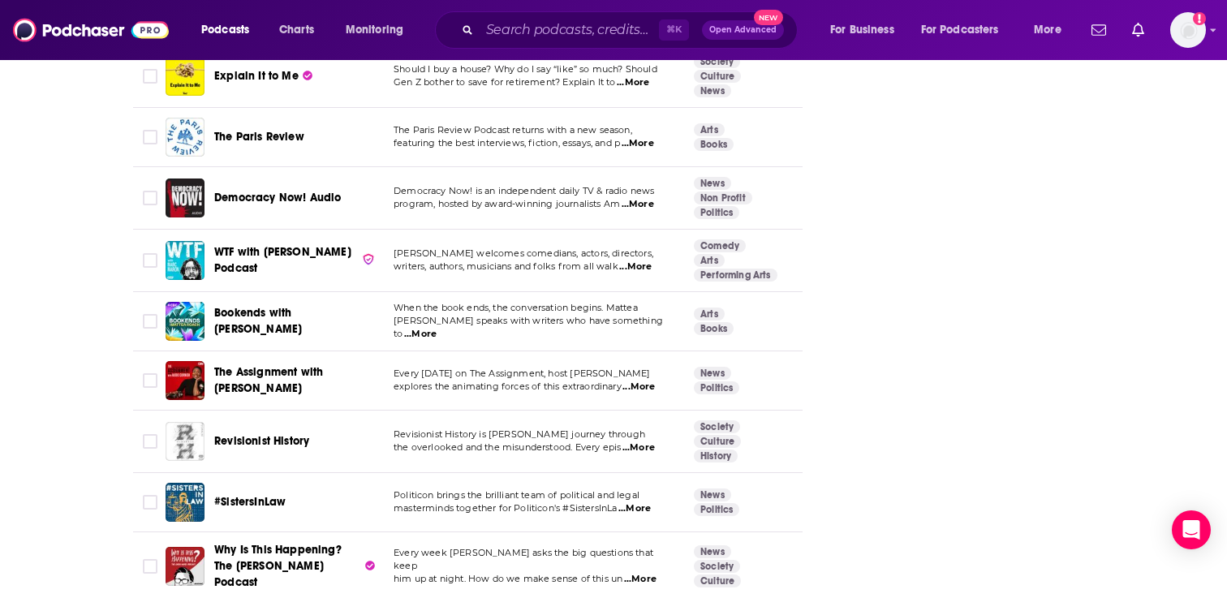
click at [635, 381] on span "...More" at bounding box center [638, 387] width 32 height 13
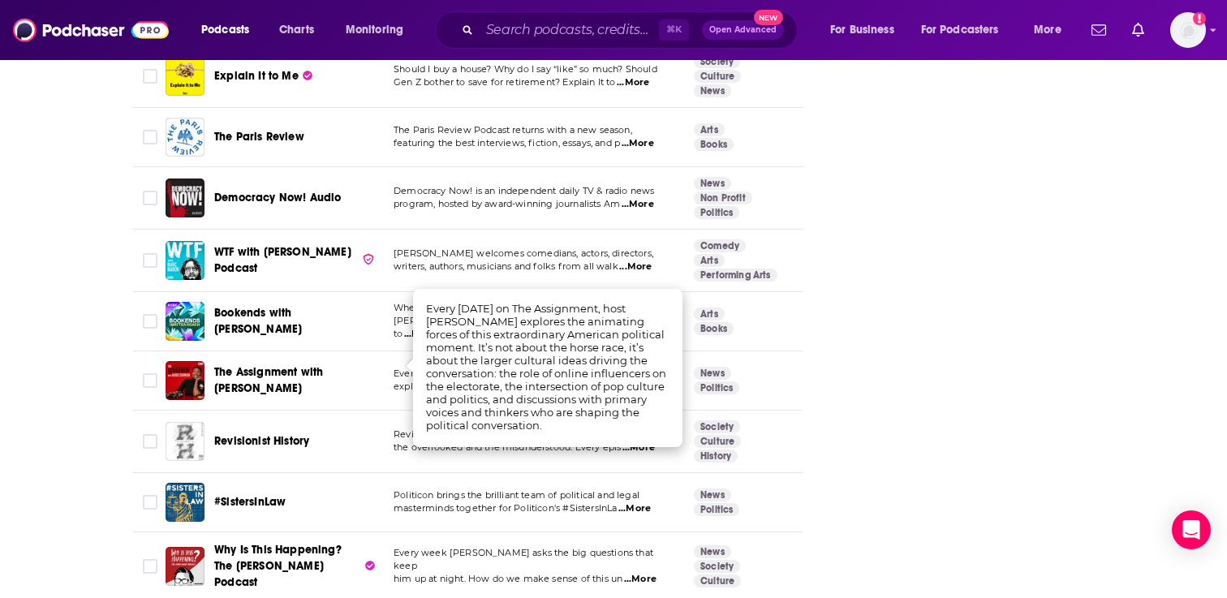
scroll to position [3868, 0]
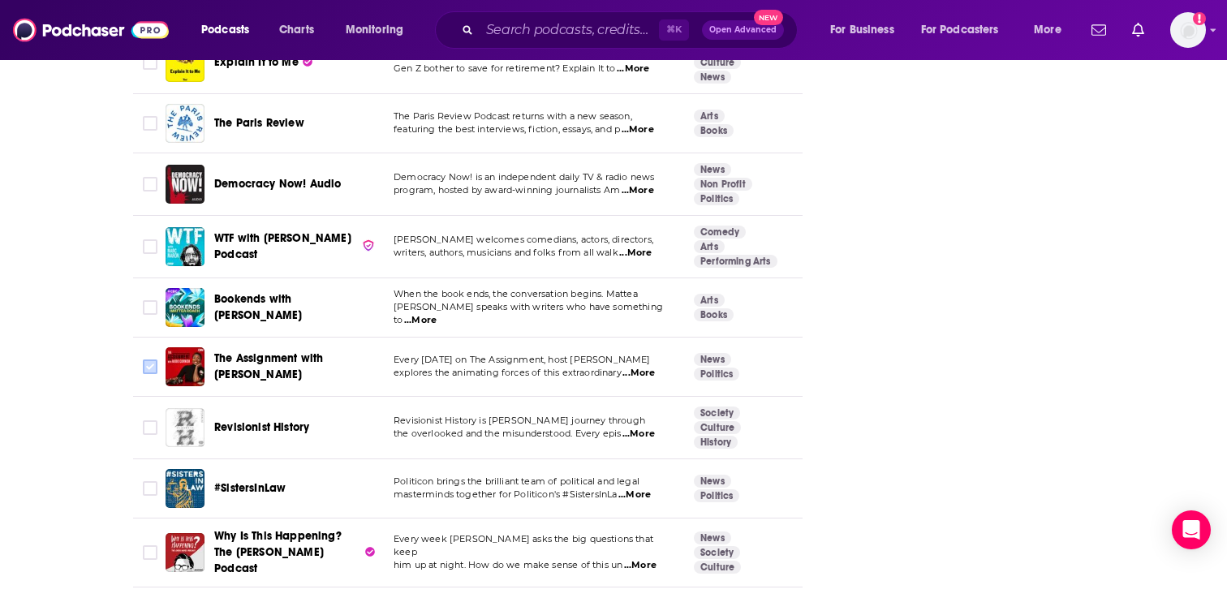
click at [146, 360] on input "Toggle select row" at bounding box center [150, 367] width 15 height 15
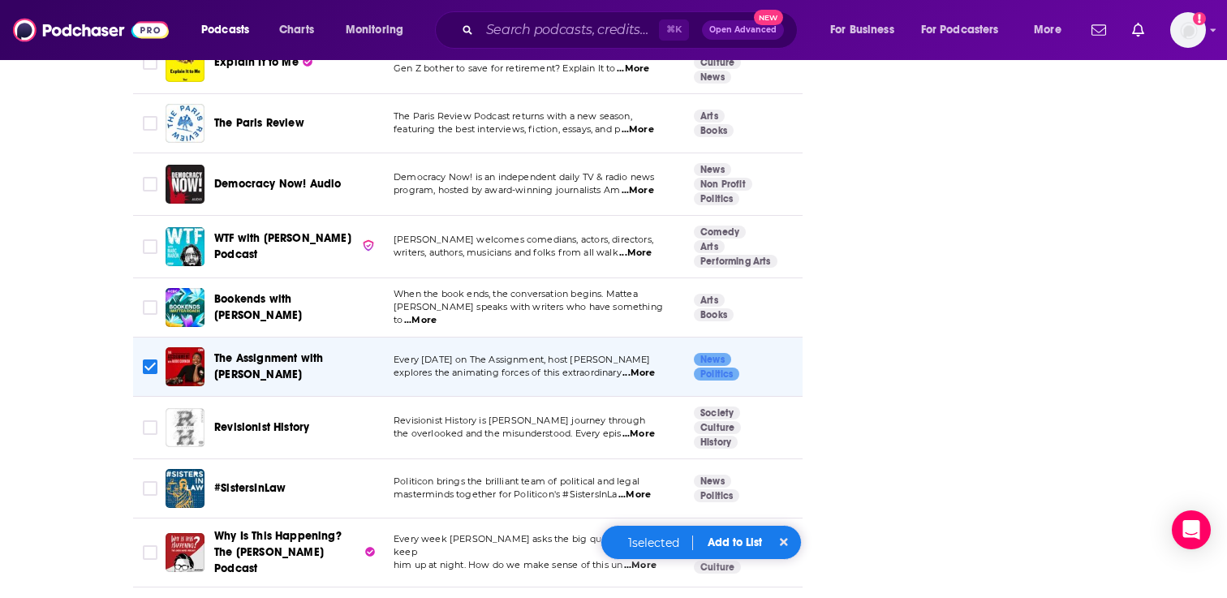
click at [726, 541] on button "Add to List" at bounding box center [735, 543] width 80 height 14
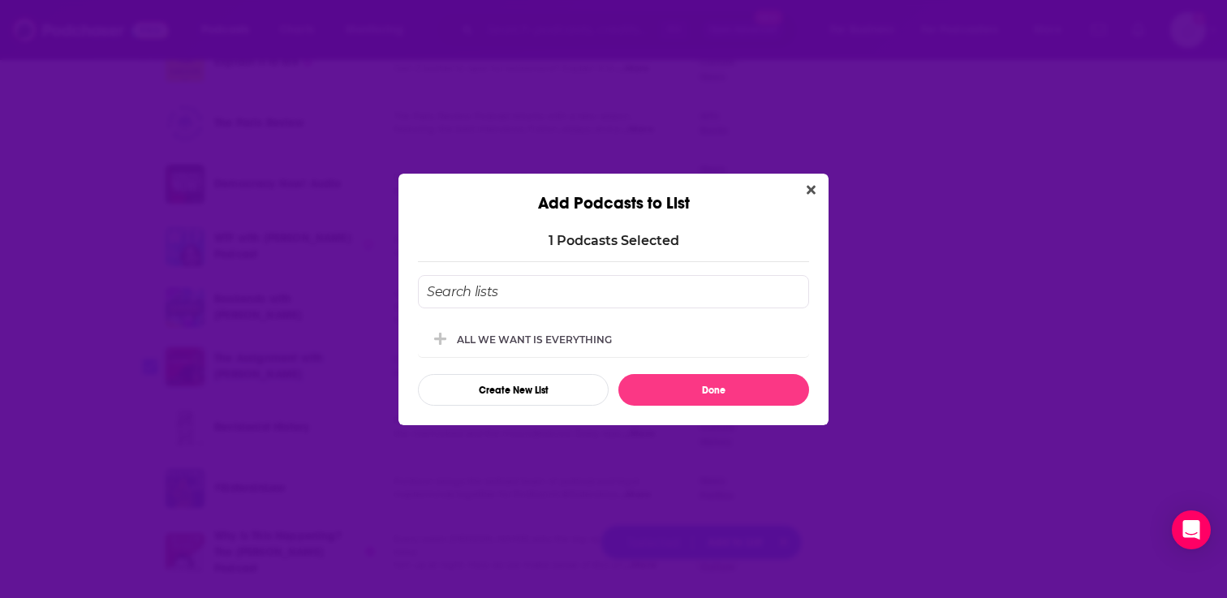
scroll to position [0, 0]
click at [613, 346] on div "ALL WE WANT IS EVERYTHING" at bounding box center [613, 339] width 391 height 36
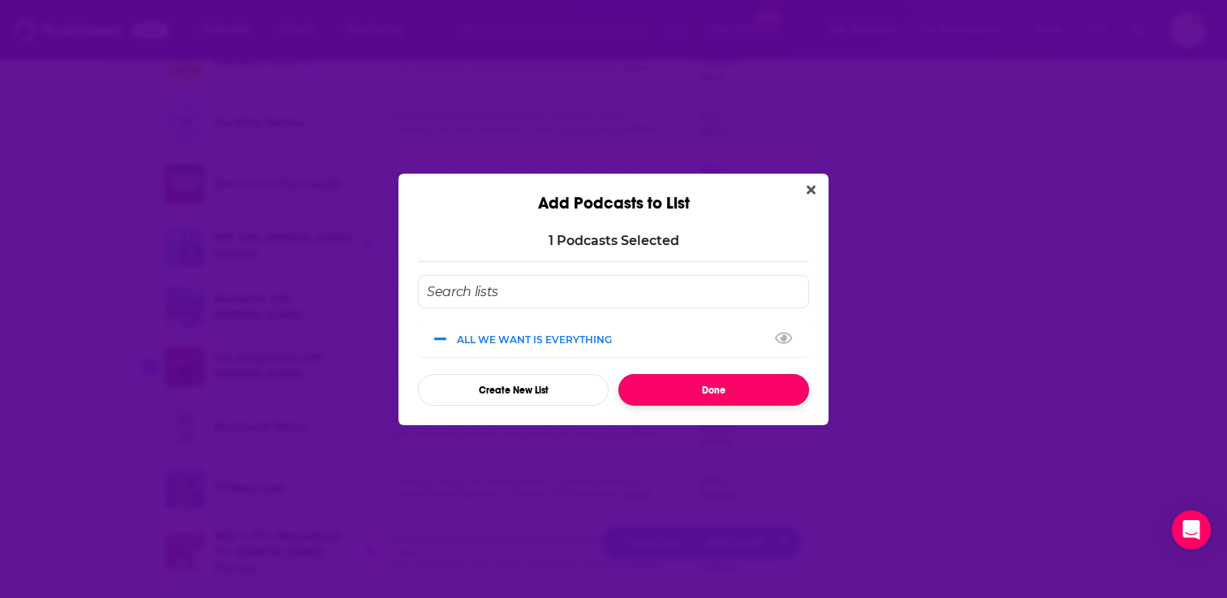
click at [683, 399] on button "Done" at bounding box center [713, 390] width 191 height 32
checkbox input "false"
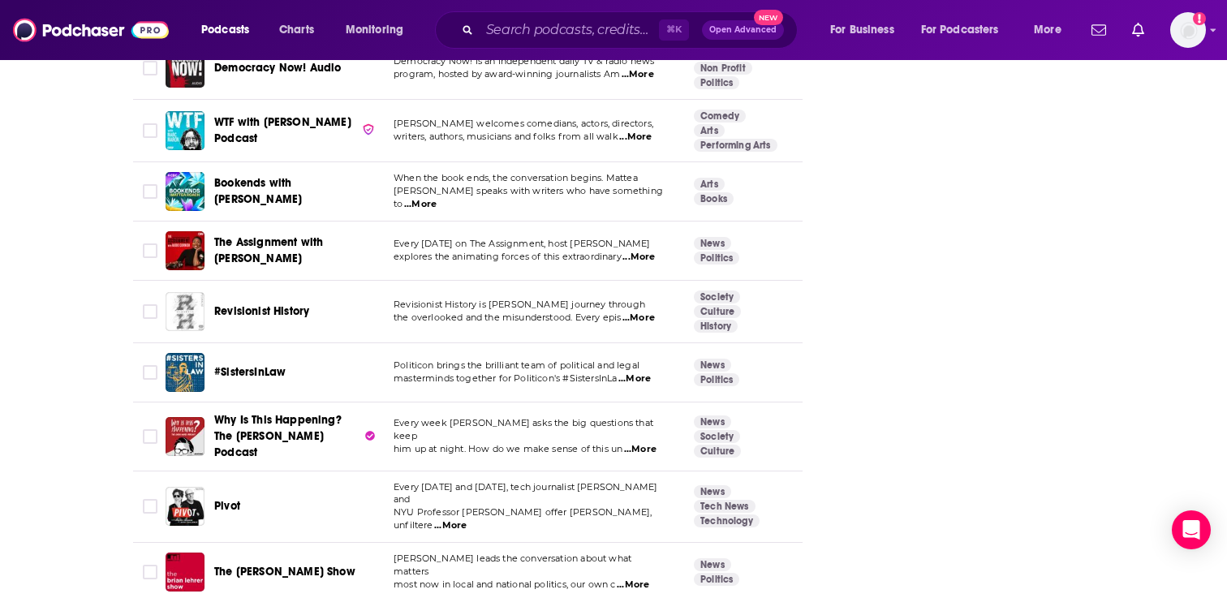
scroll to position [4020, 0]
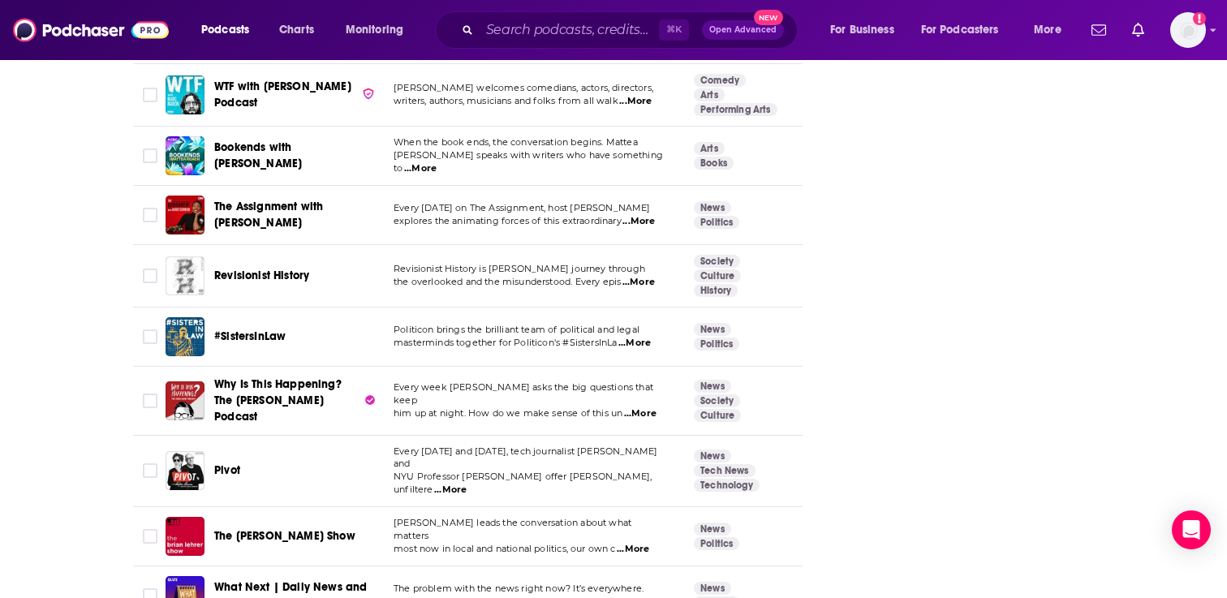
click at [467, 484] on span "...More" at bounding box center [450, 490] width 32 height 13
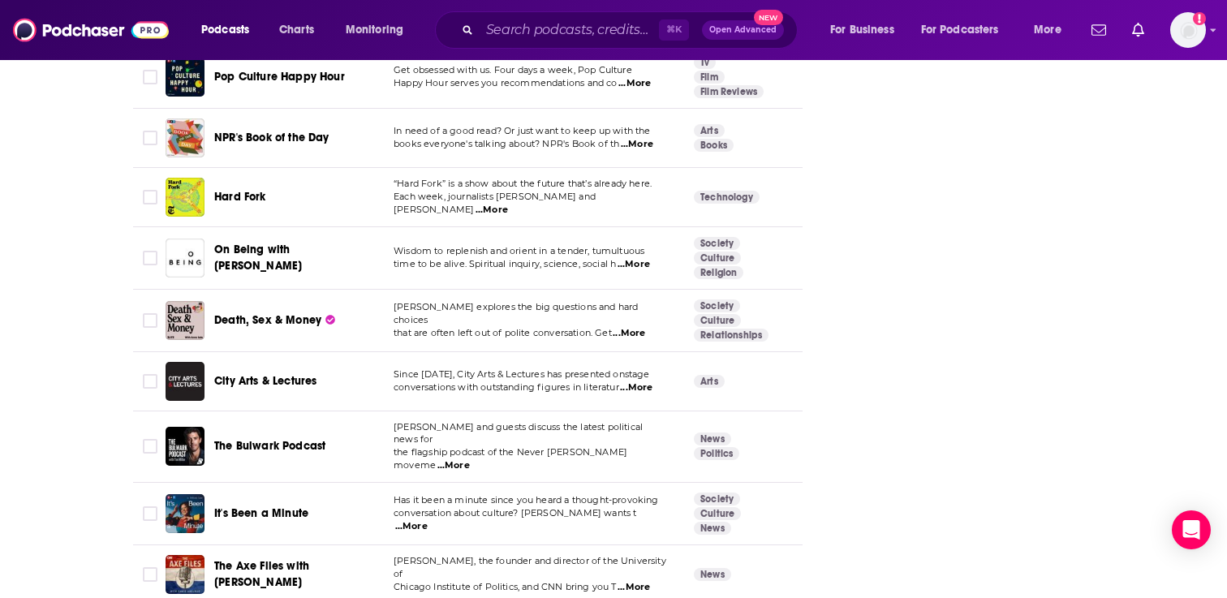
scroll to position [2759, 0]
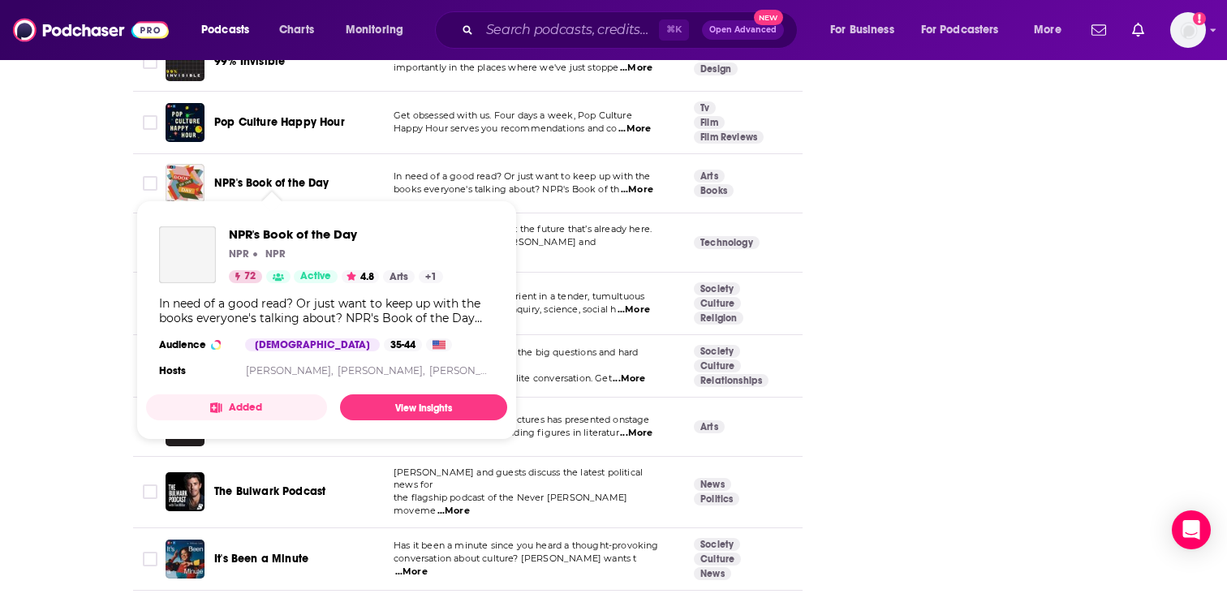
click at [248, 179] on span "NPR's Book of the Day" at bounding box center [271, 183] width 115 height 14
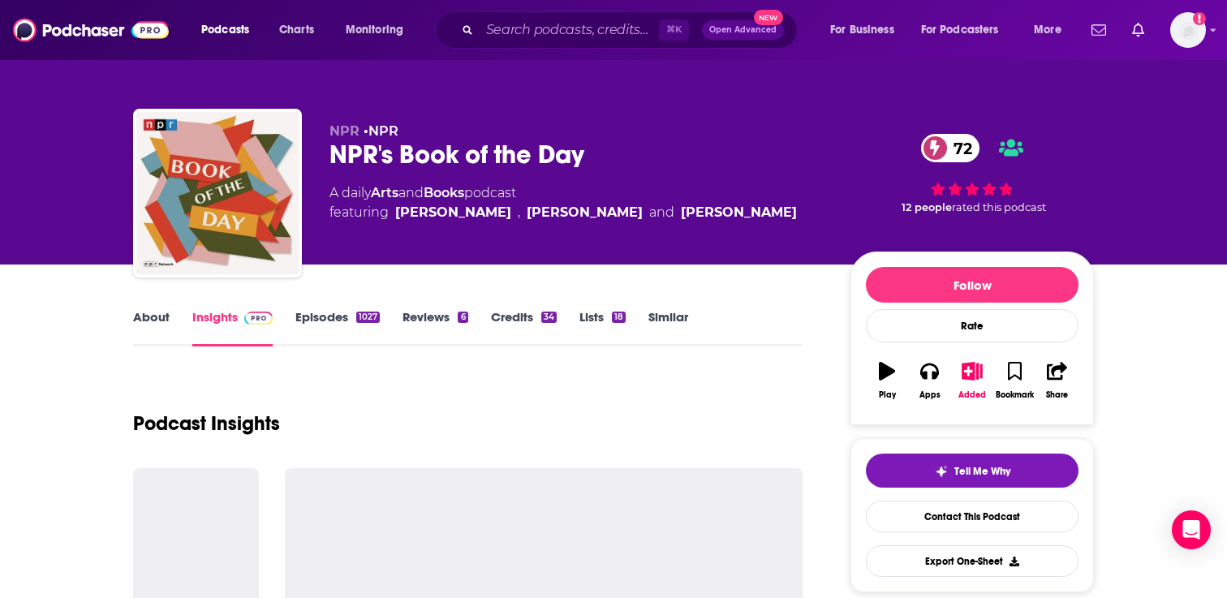
click at [666, 315] on link "Similar" at bounding box center [668, 327] width 40 height 37
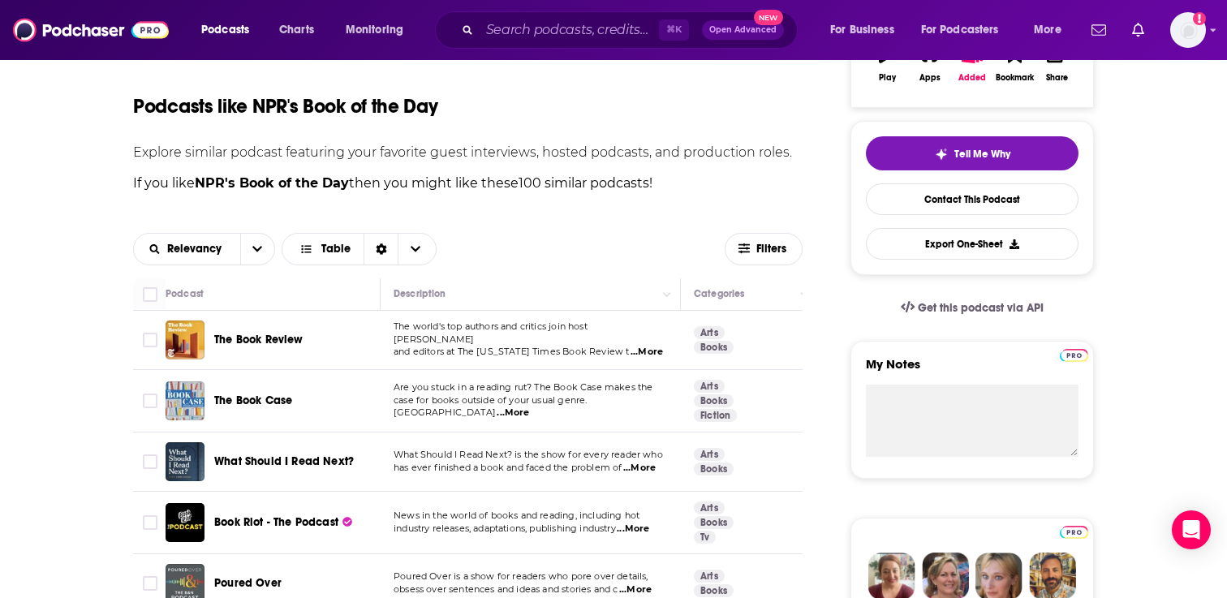
scroll to position [319, 0]
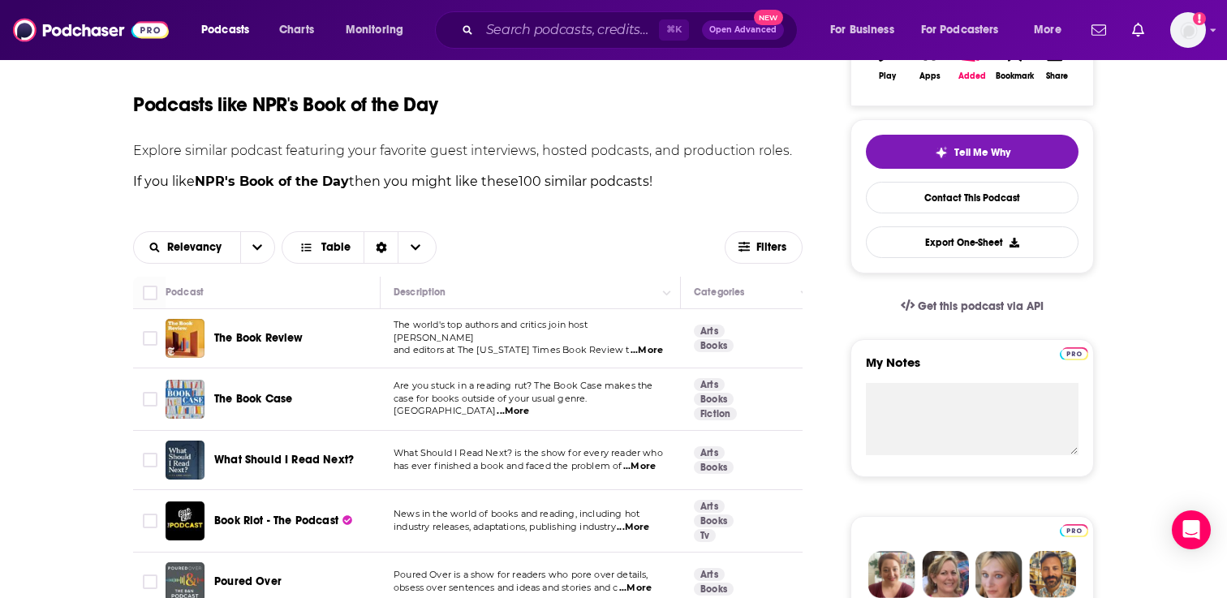
click at [529, 406] on span "...More" at bounding box center [513, 411] width 32 height 13
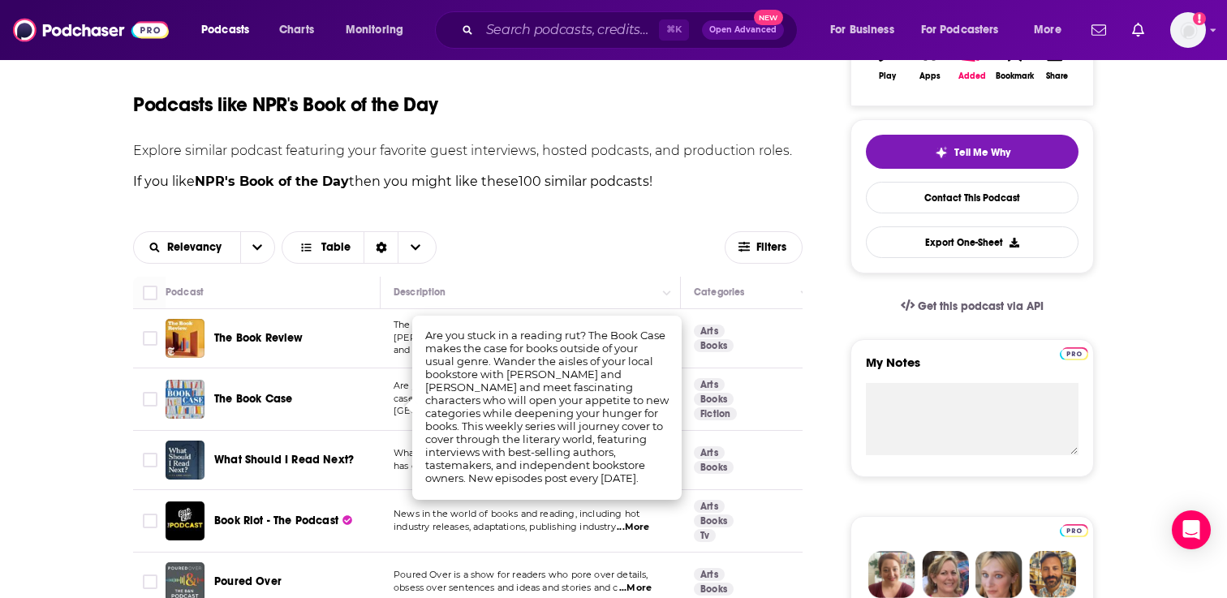
click at [279, 403] on span "The Book Case" at bounding box center [253, 399] width 78 height 14
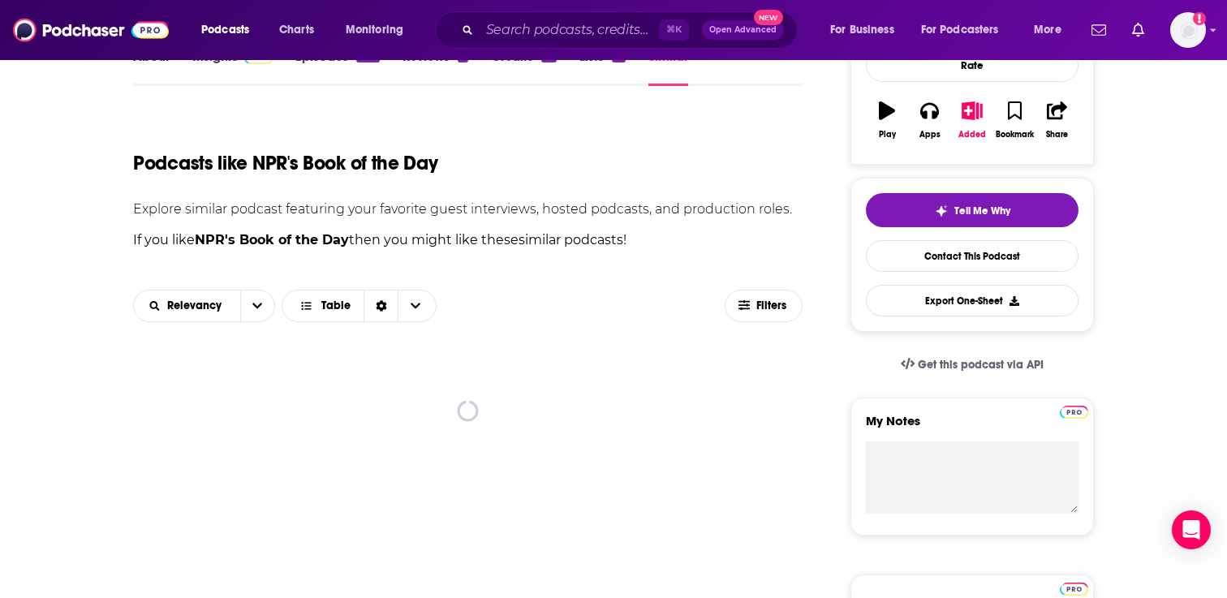
scroll to position [284, 0]
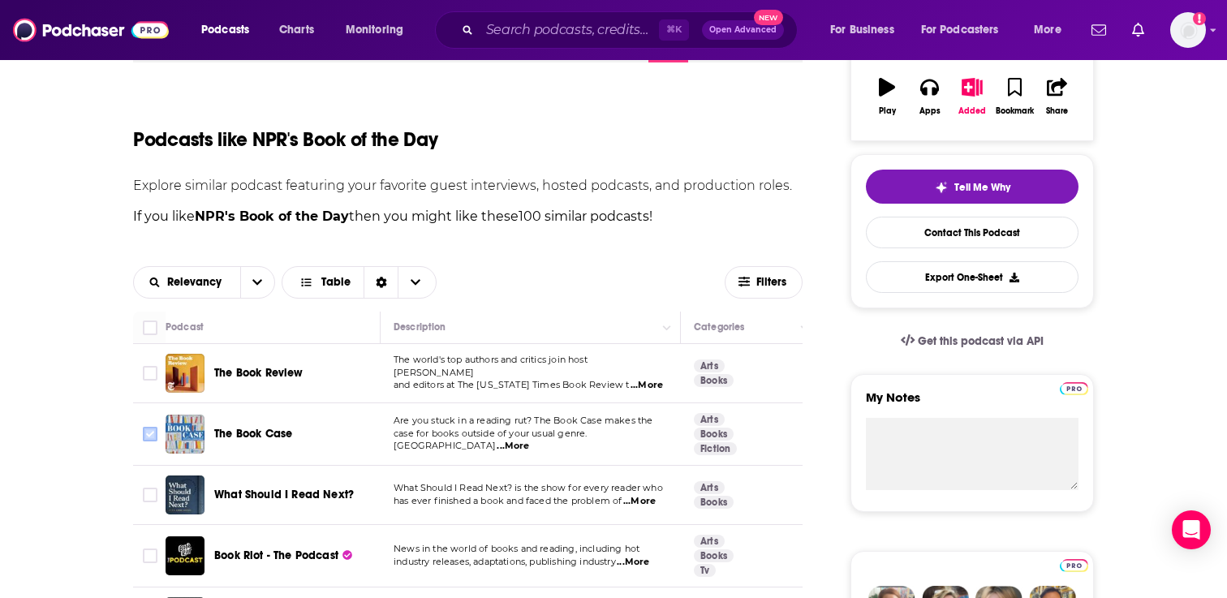
click at [153, 435] on input "Toggle select row" at bounding box center [150, 434] width 15 height 15
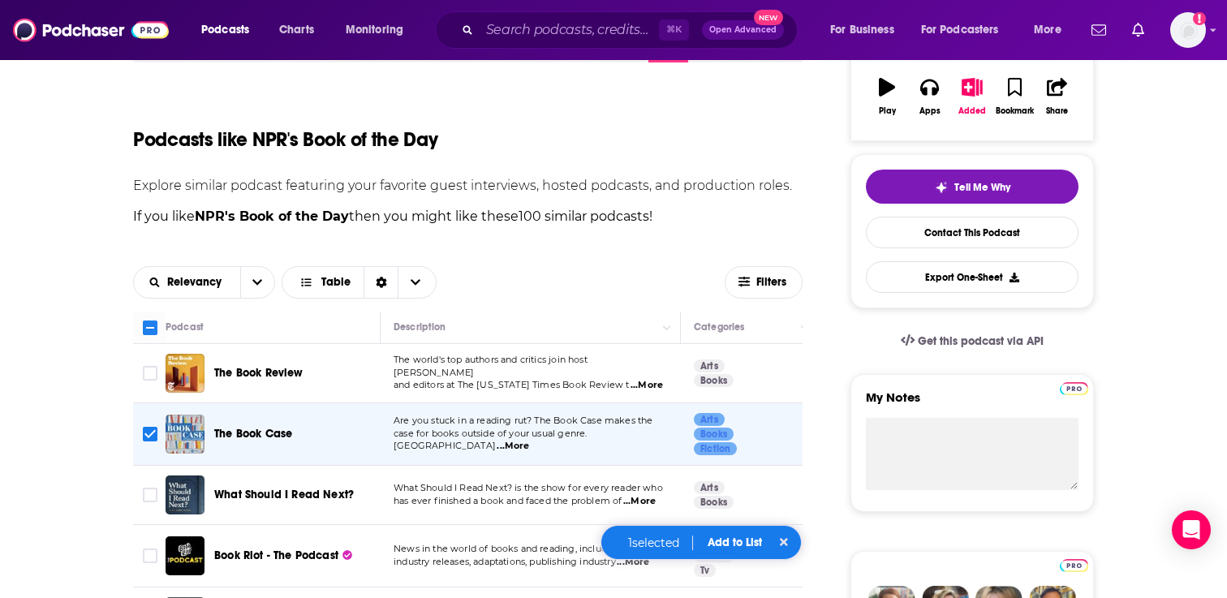
click at [747, 543] on button "Add to List" at bounding box center [735, 543] width 80 height 14
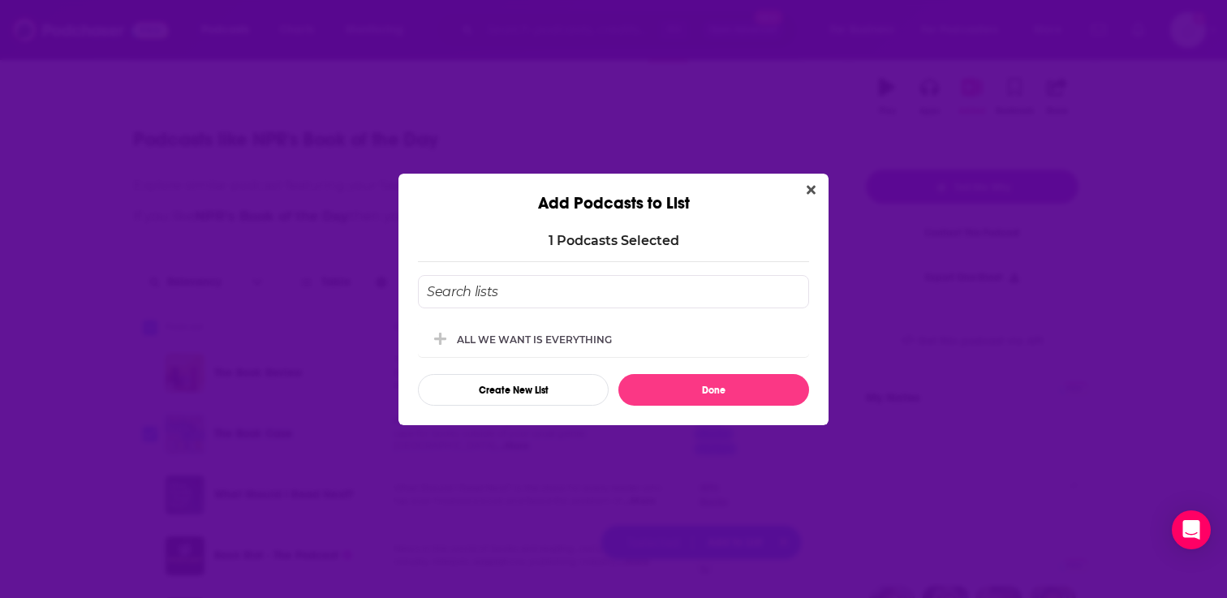
scroll to position [0, 0]
click at [623, 333] on div "ALL WE WANT IS EVERYTHING" at bounding box center [613, 339] width 391 height 36
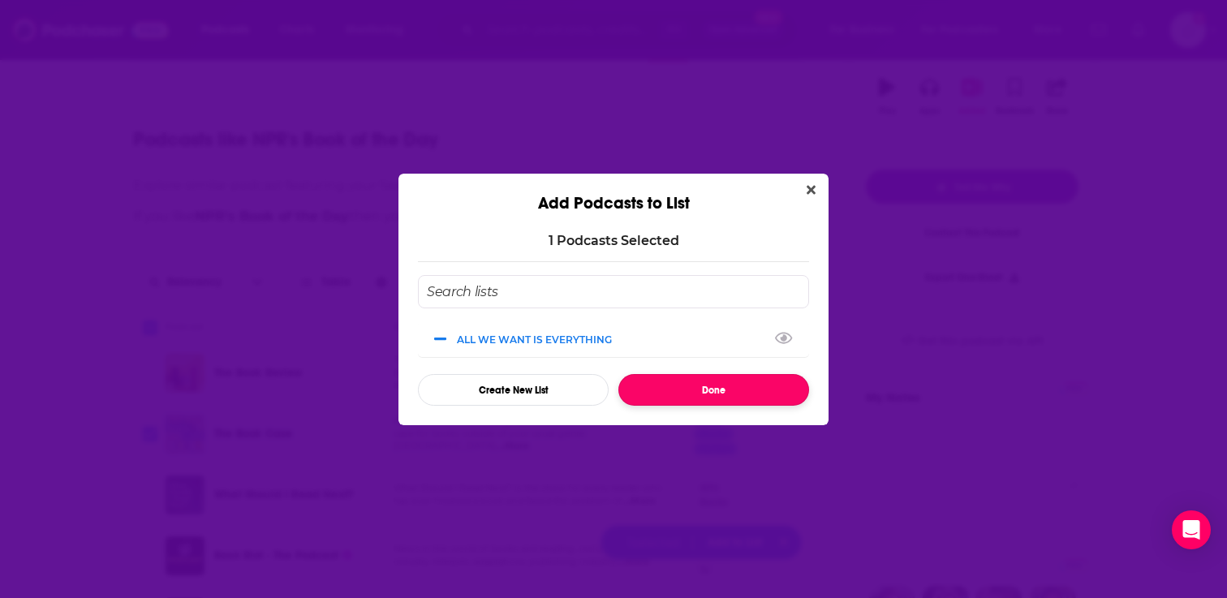
click at [675, 397] on button "Done" at bounding box center [713, 390] width 191 height 32
checkbox input "false"
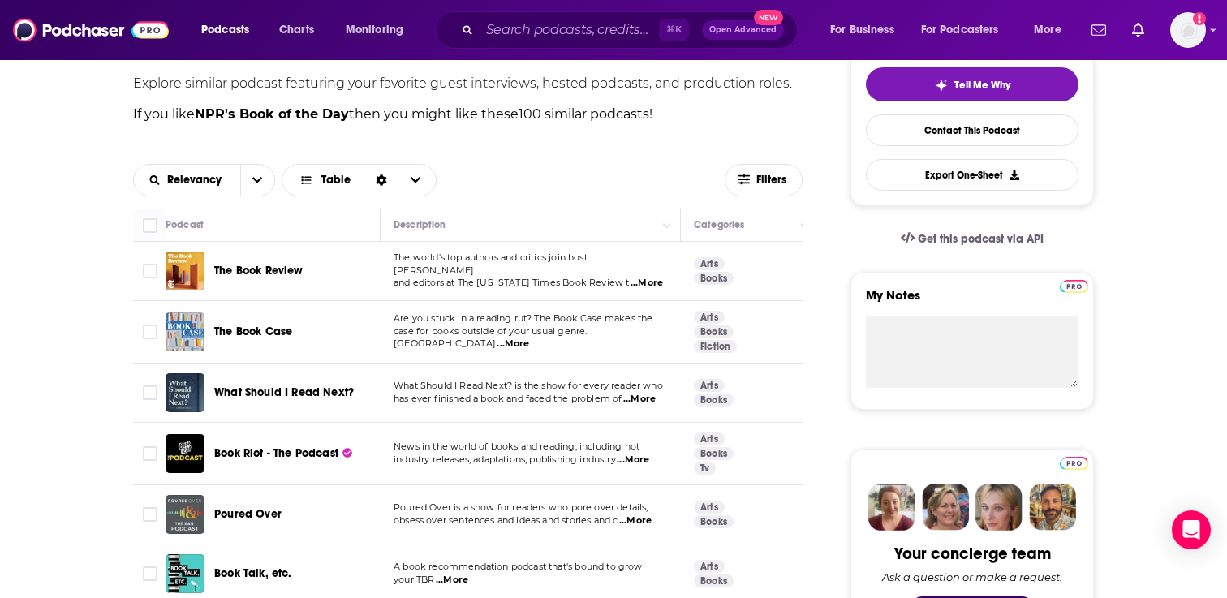
scroll to position [399, 0]
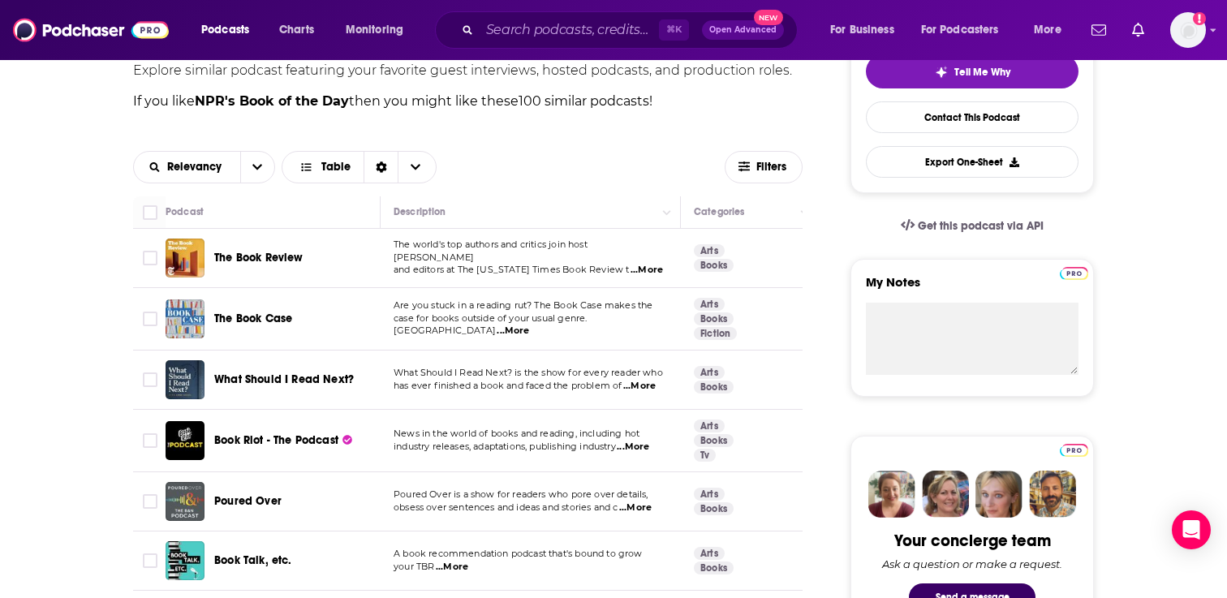
click at [641, 383] on span "...More" at bounding box center [639, 386] width 32 height 13
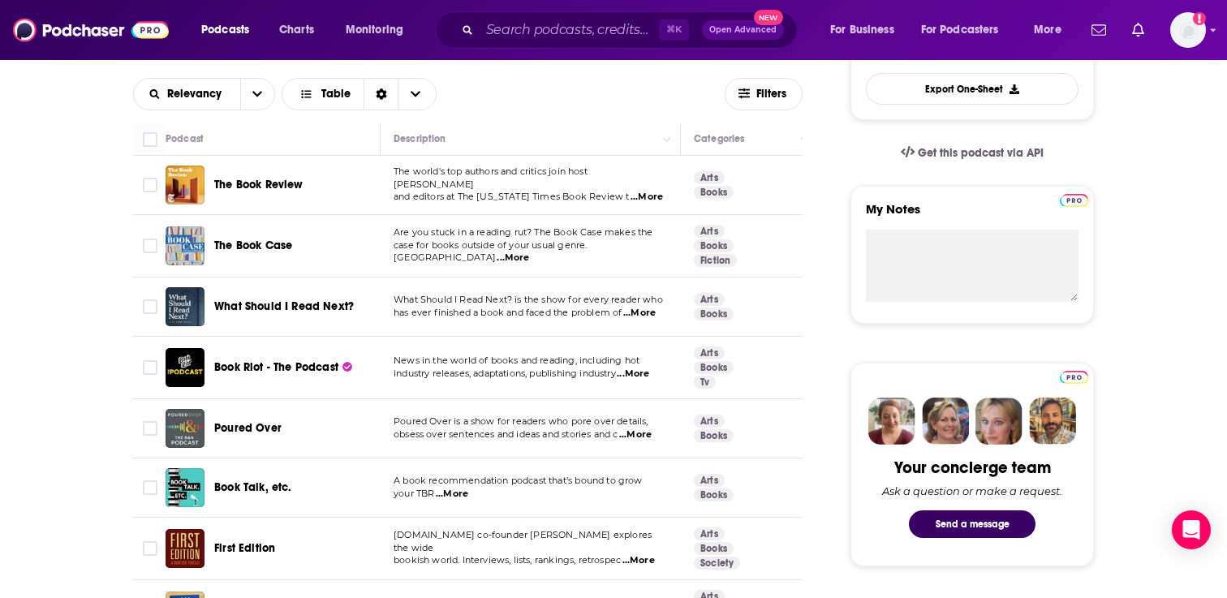
scroll to position [491, 0]
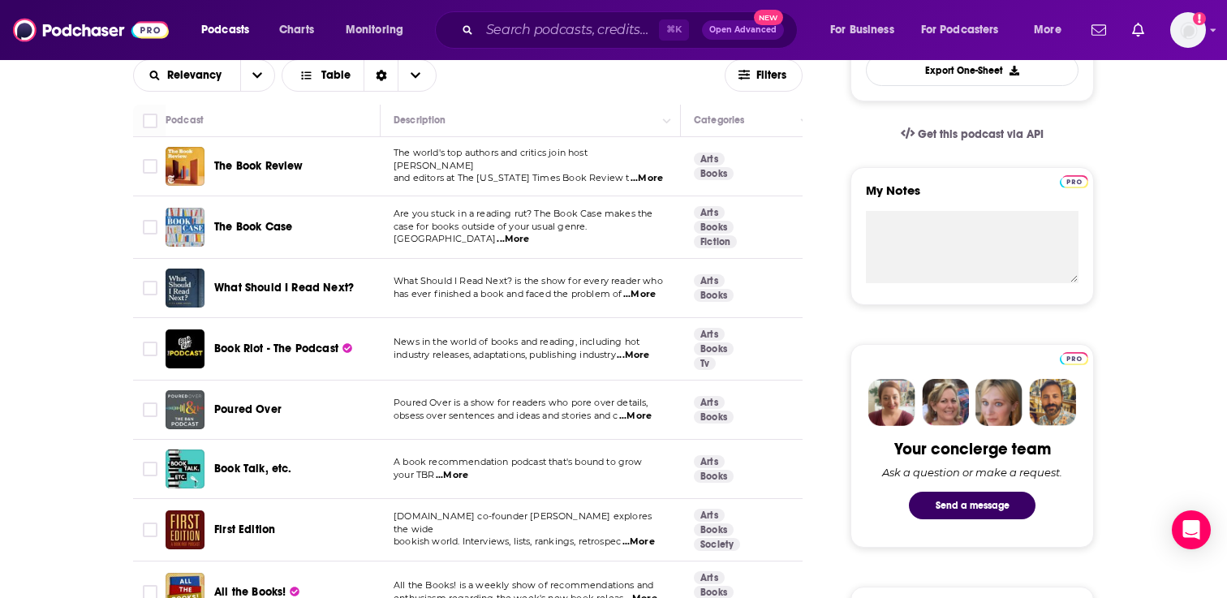
click at [649, 359] on span "...More" at bounding box center [633, 355] width 32 height 13
click at [155, 343] on input "Toggle select row" at bounding box center [150, 349] width 15 height 15
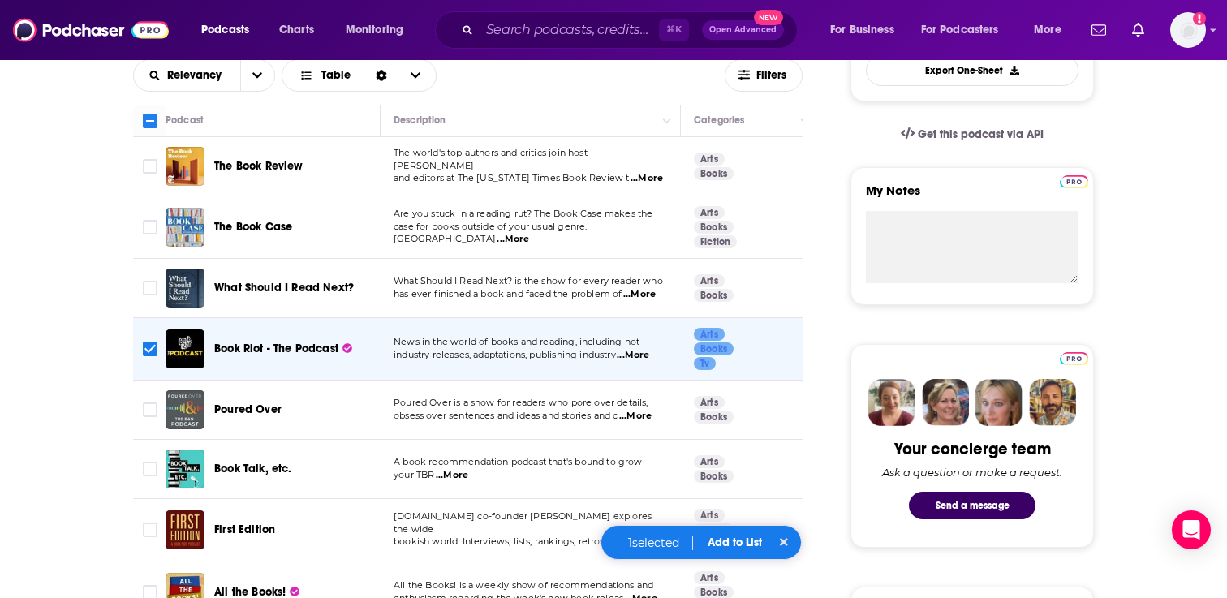
click at [738, 535] on div "1 selected Add to List" at bounding box center [701, 542] width 201 height 35
click at [738, 540] on button "Add to List" at bounding box center [735, 543] width 80 height 14
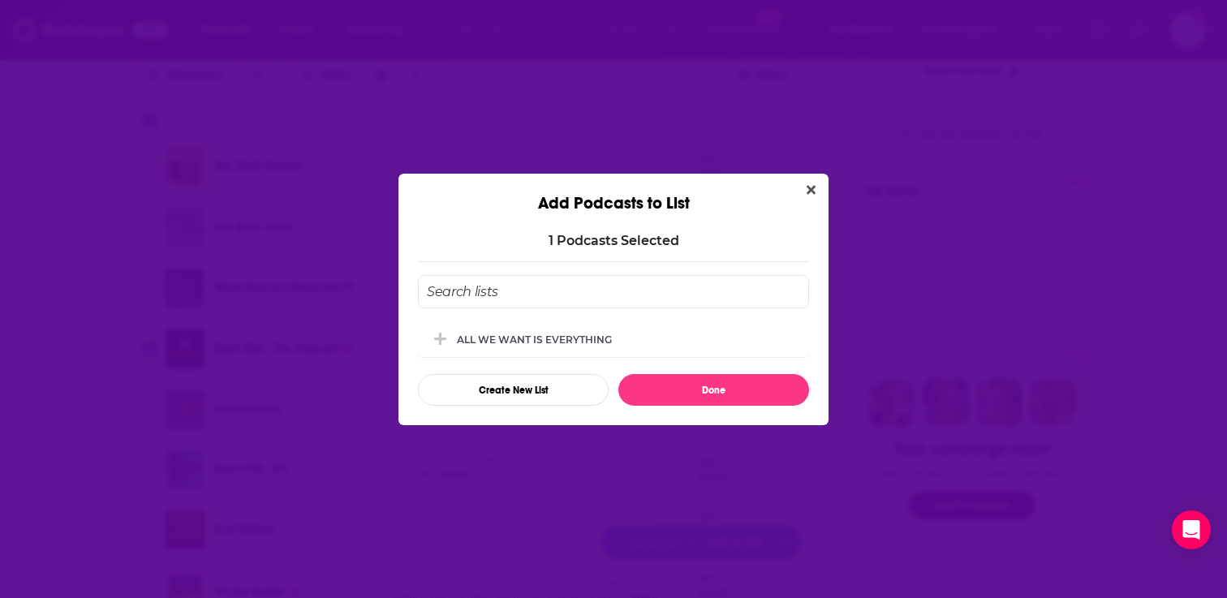
scroll to position [0, 0]
click at [655, 329] on div "ALL WE WANT IS EVERYTHING" at bounding box center [613, 339] width 391 height 36
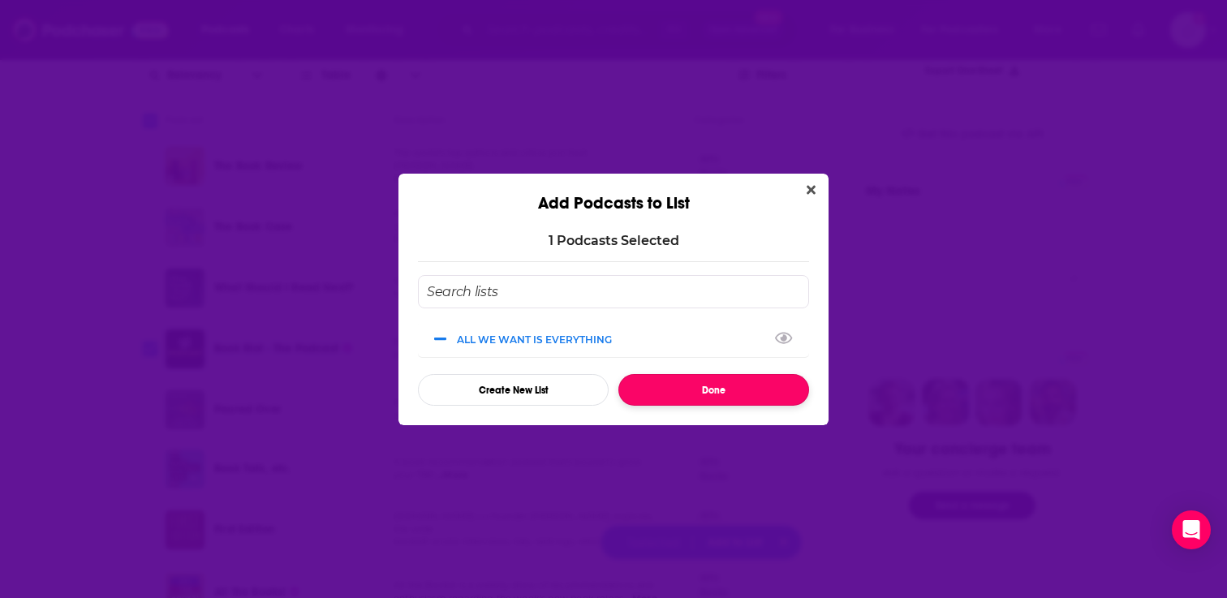
click at [672, 384] on button "Done" at bounding box center [713, 390] width 191 height 32
checkbox input "false"
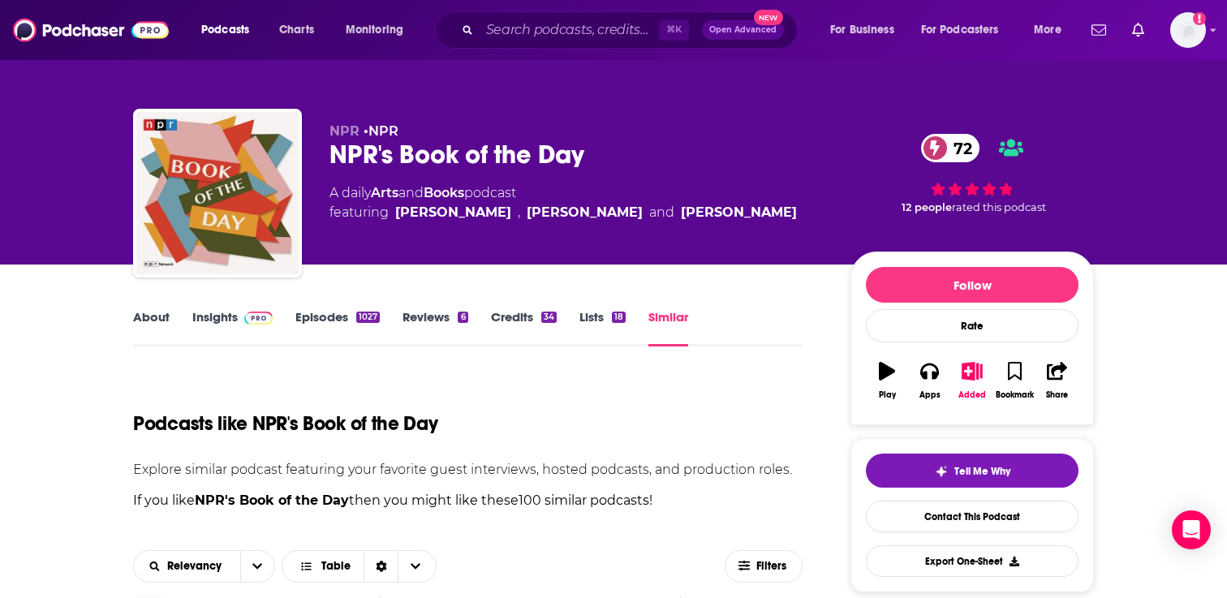
scroll to position [491, 0]
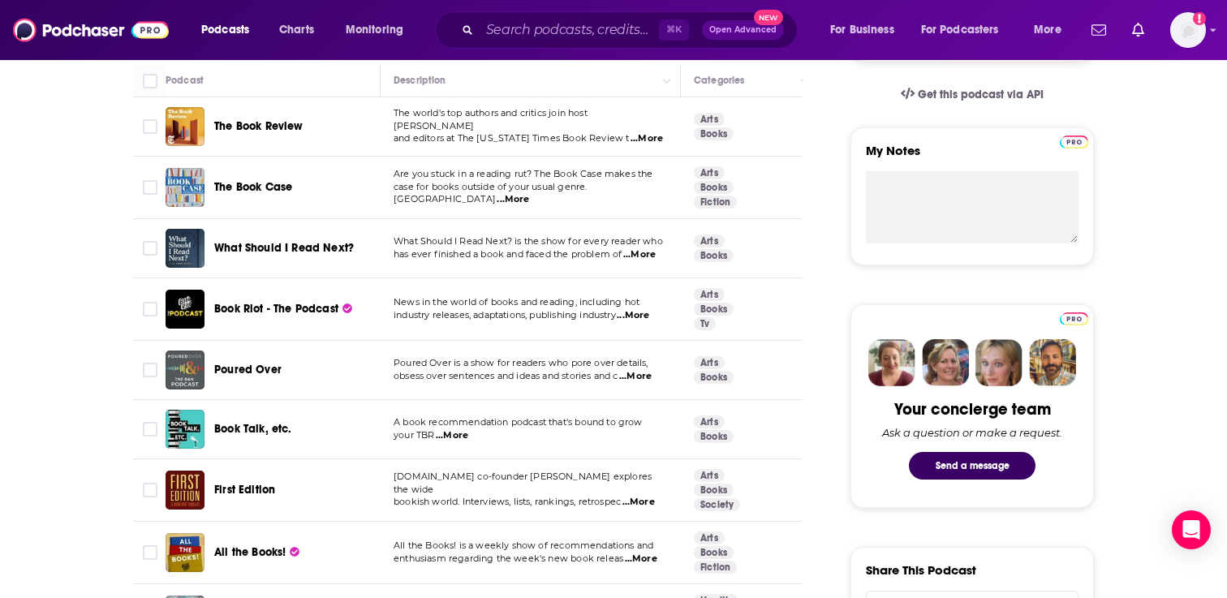
scroll to position [542, 0]
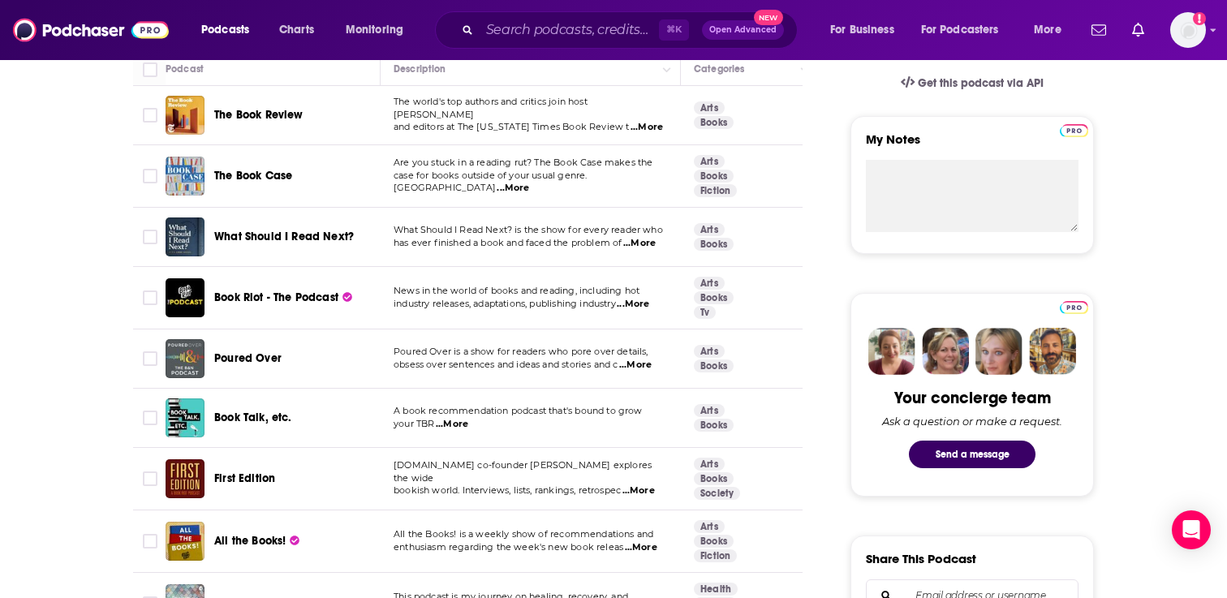
click at [639, 362] on span "...More" at bounding box center [635, 365] width 32 height 13
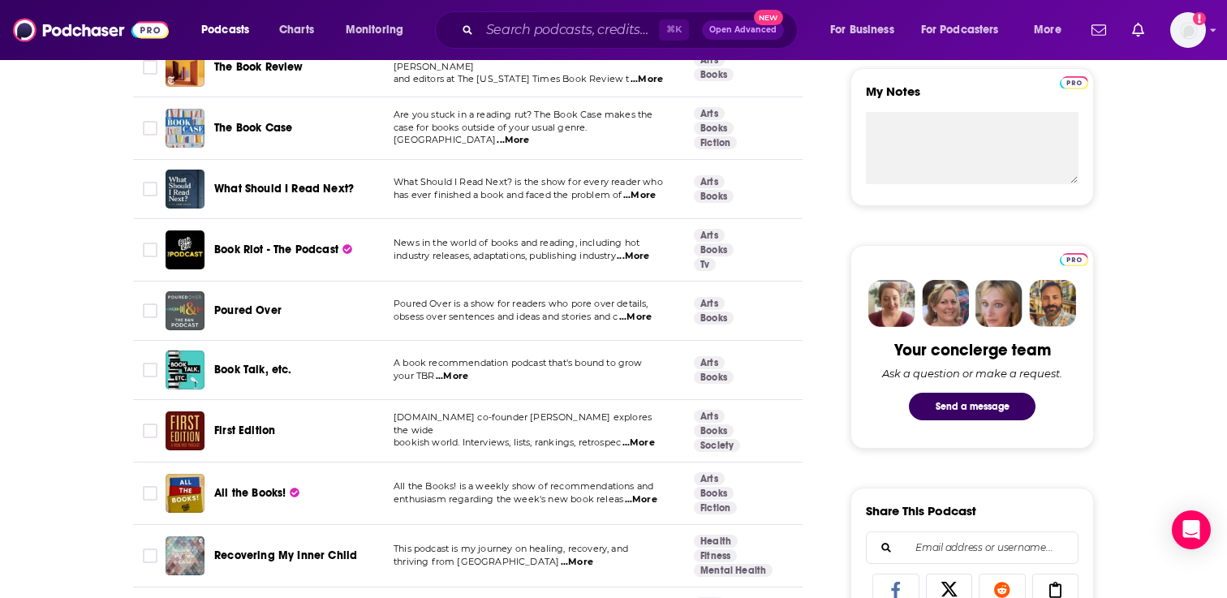
click at [451, 377] on span "...More" at bounding box center [452, 376] width 32 height 13
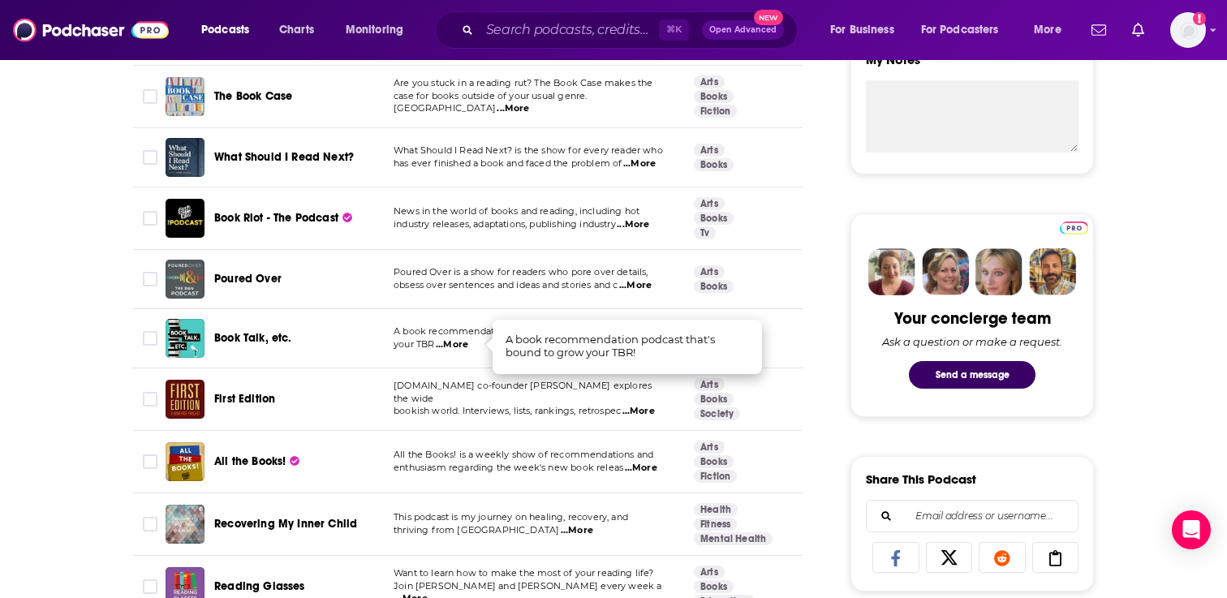
scroll to position [664, 0]
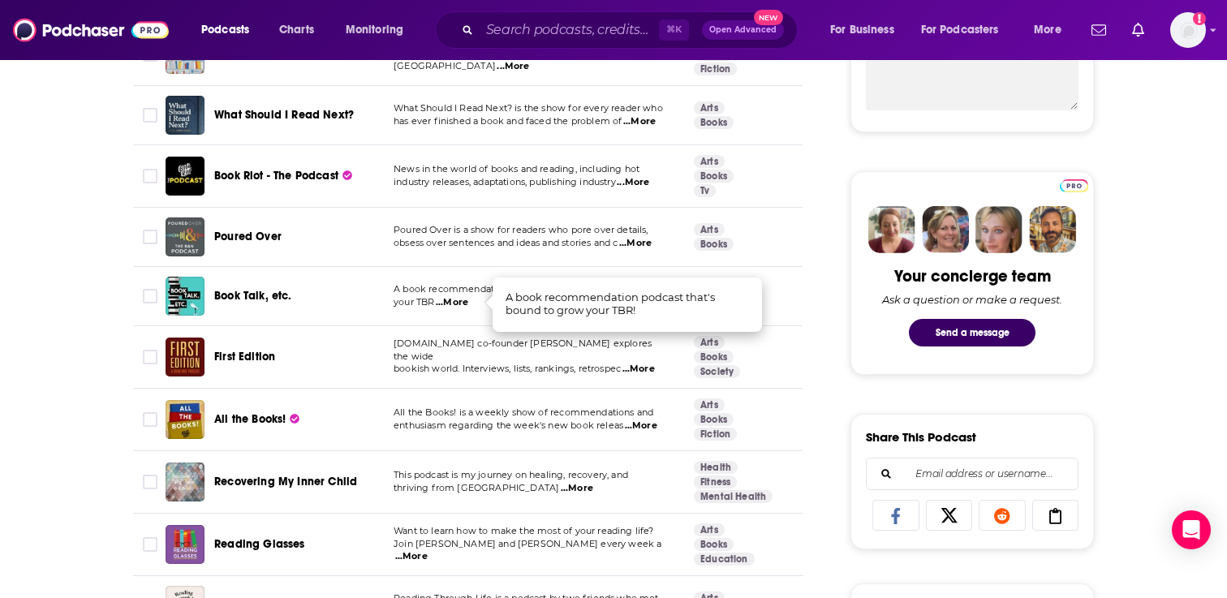
click at [511, 354] on span "[DOMAIN_NAME] co-founder [PERSON_NAME] explores the wide" at bounding box center [523, 350] width 258 height 24
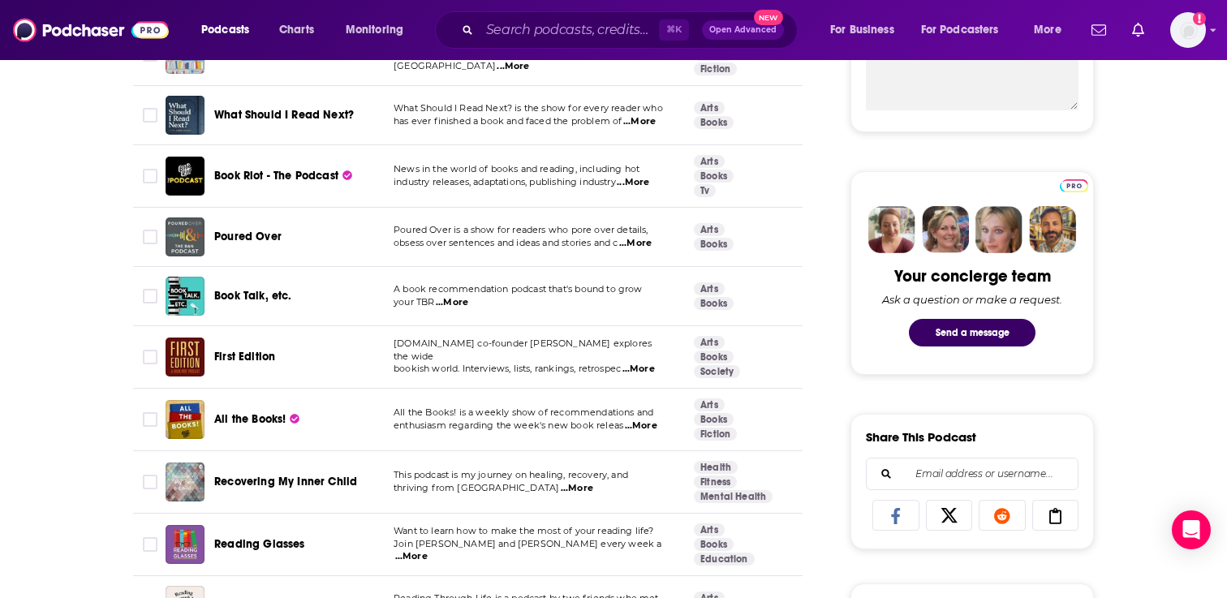
click at [637, 363] on span "...More" at bounding box center [638, 369] width 32 height 13
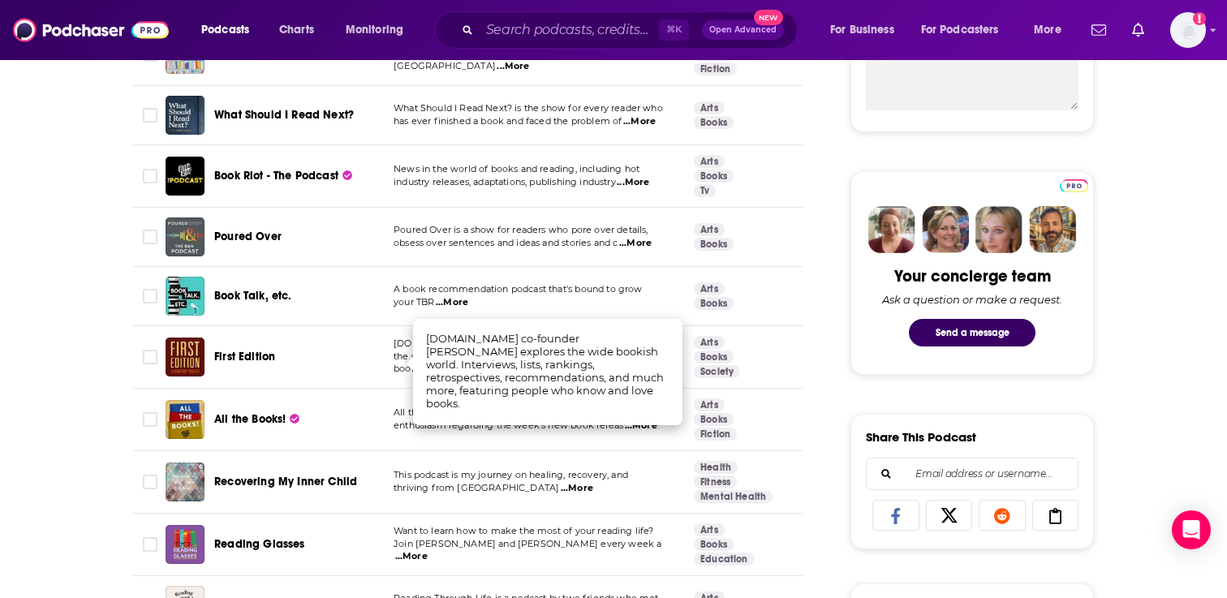
scroll to position [687, 0]
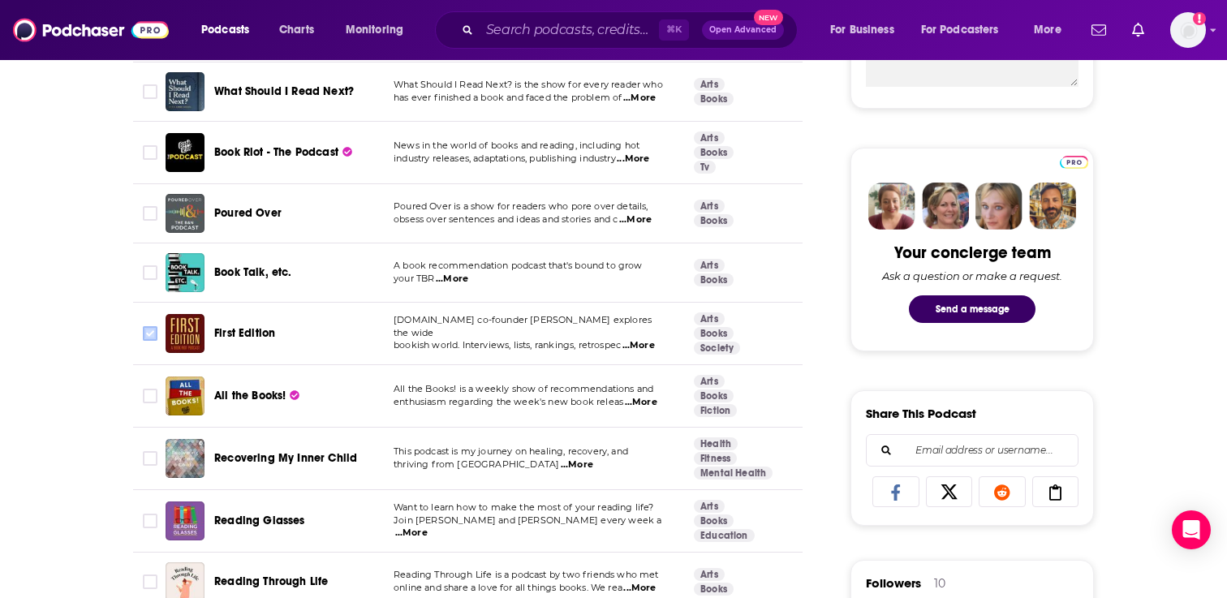
click at [154, 334] on input "Toggle select row" at bounding box center [150, 333] width 15 height 15
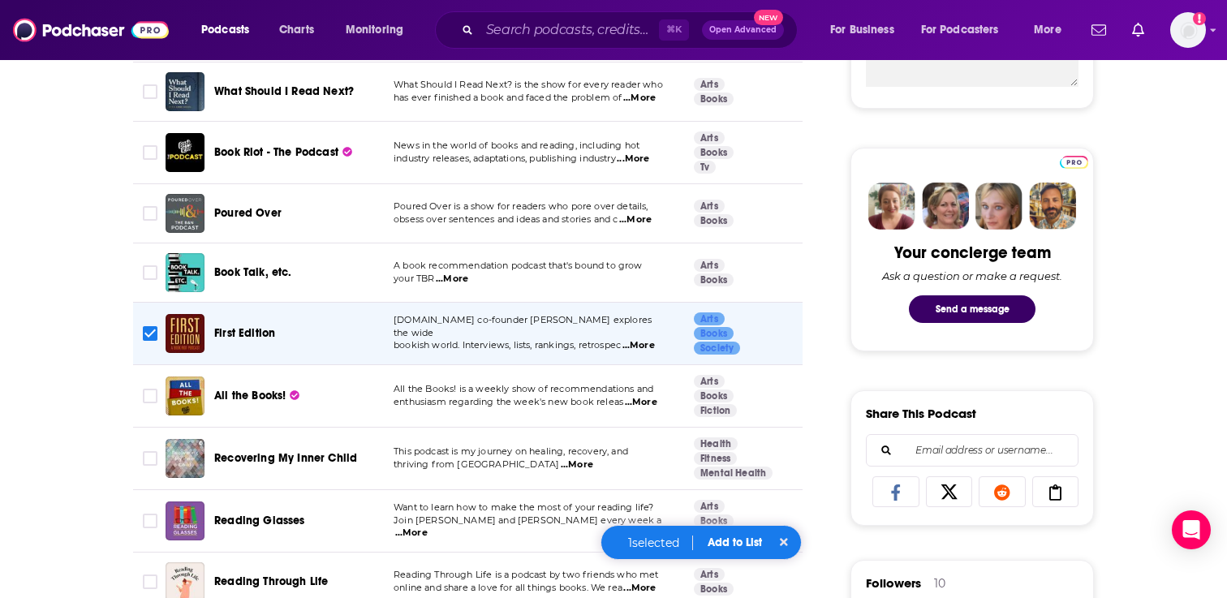
click at [729, 540] on button "Add to List" at bounding box center [735, 543] width 80 height 14
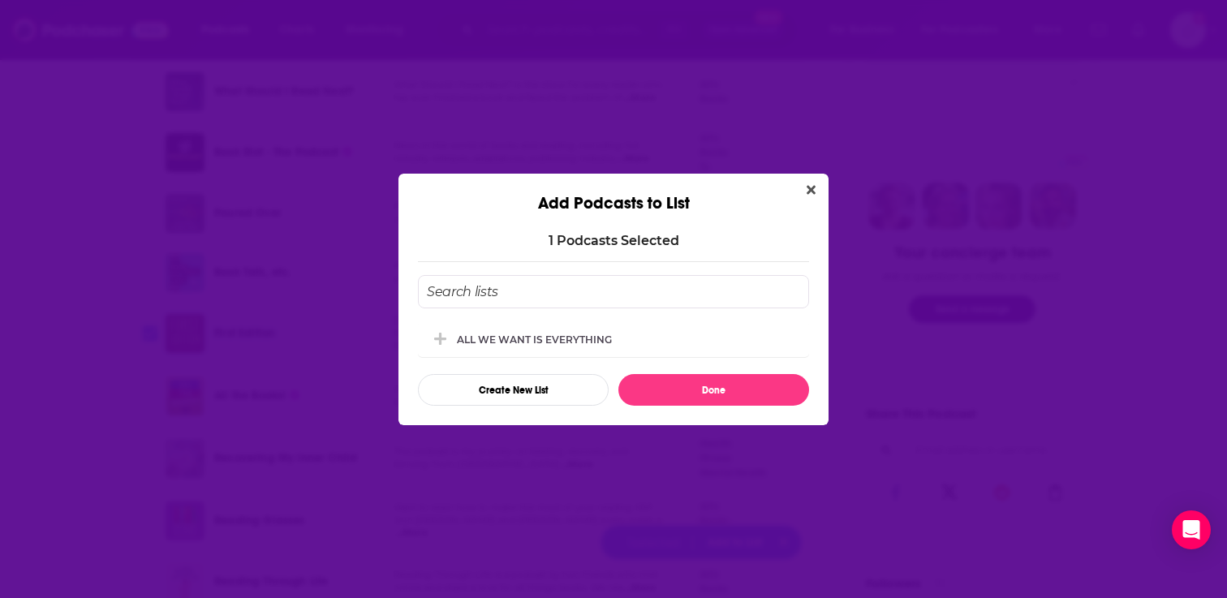
scroll to position [0, 0]
click at [591, 329] on div "ALL WE WANT IS EVERYTHING" at bounding box center [613, 339] width 391 height 36
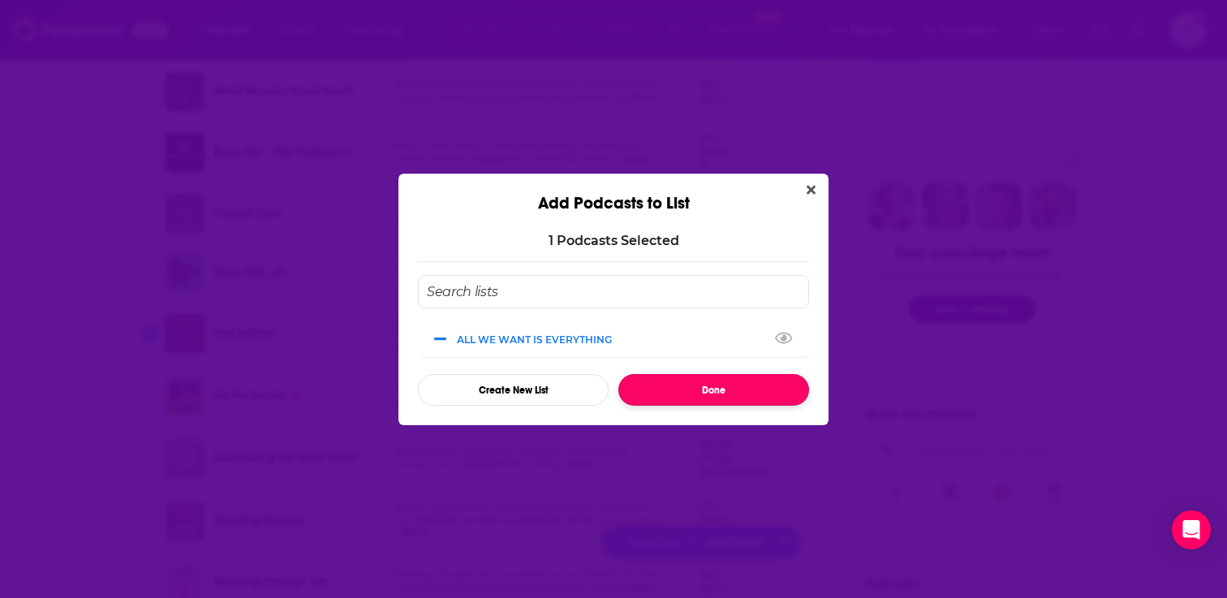
click at [667, 388] on button "Done" at bounding box center [713, 390] width 191 height 32
checkbox input "false"
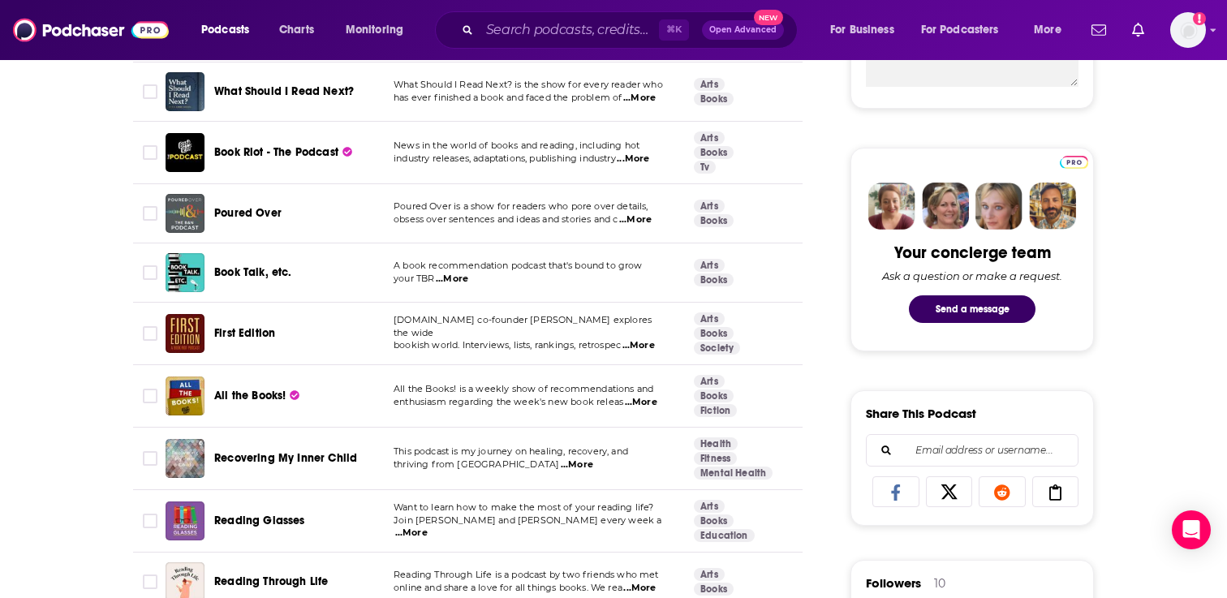
scroll to position [713, 0]
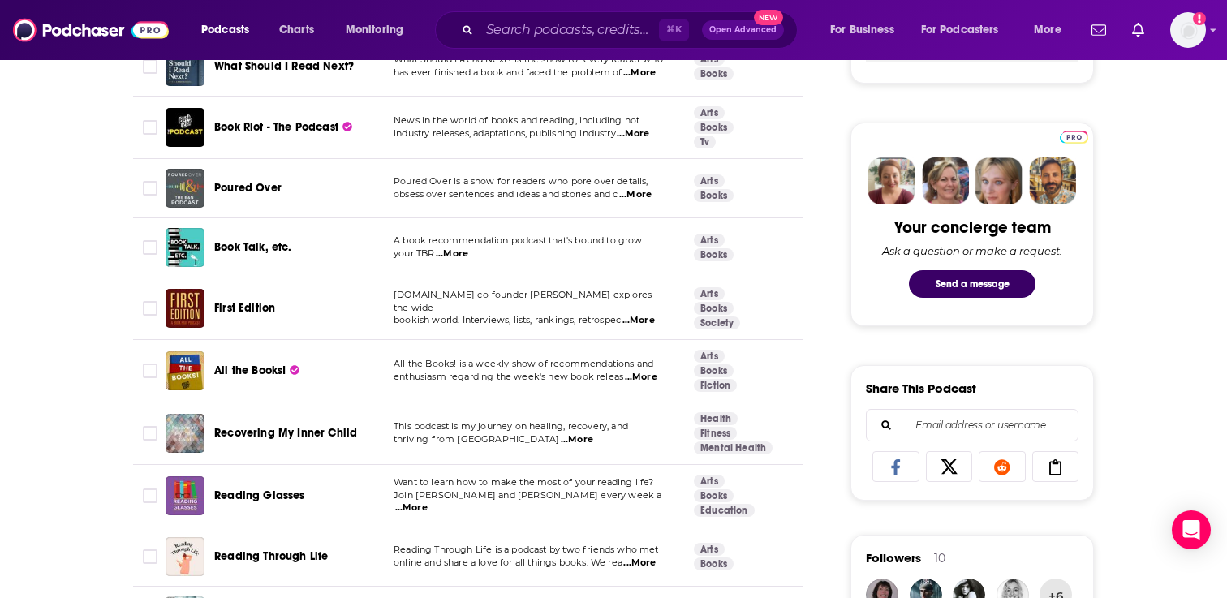
click at [650, 377] on span "...More" at bounding box center [641, 377] width 32 height 13
click at [506, 343] on td "All the Books! is a weekly show of recommendations and enthusiasm regarding the…" at bounding box center [531, 371] width 300 height 62
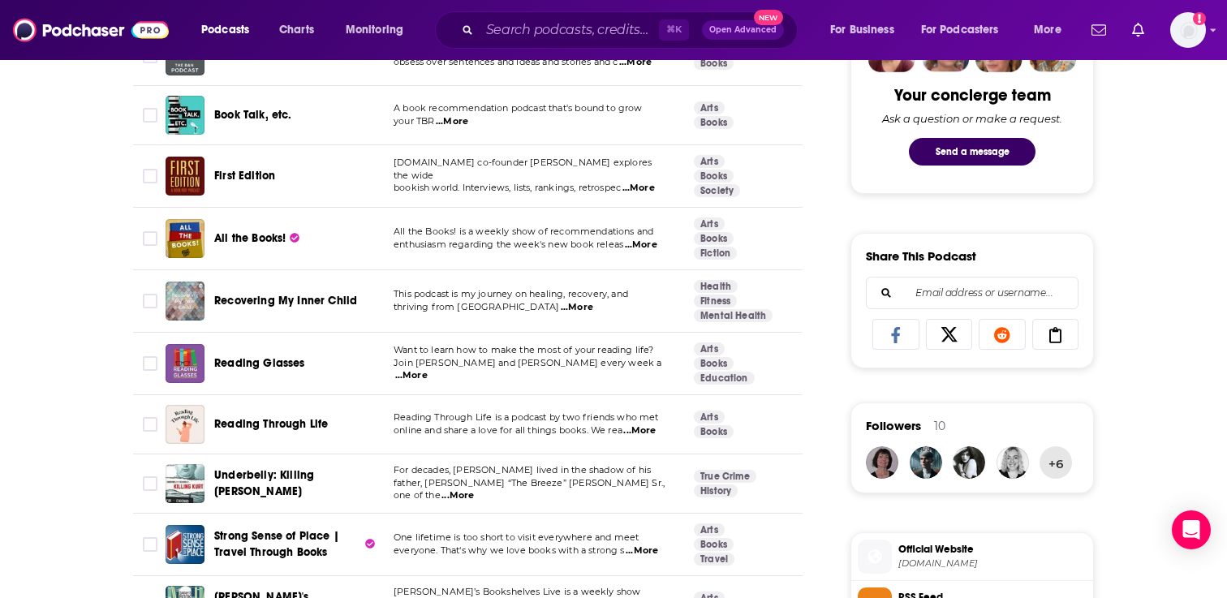
scroll to position [849, 0]
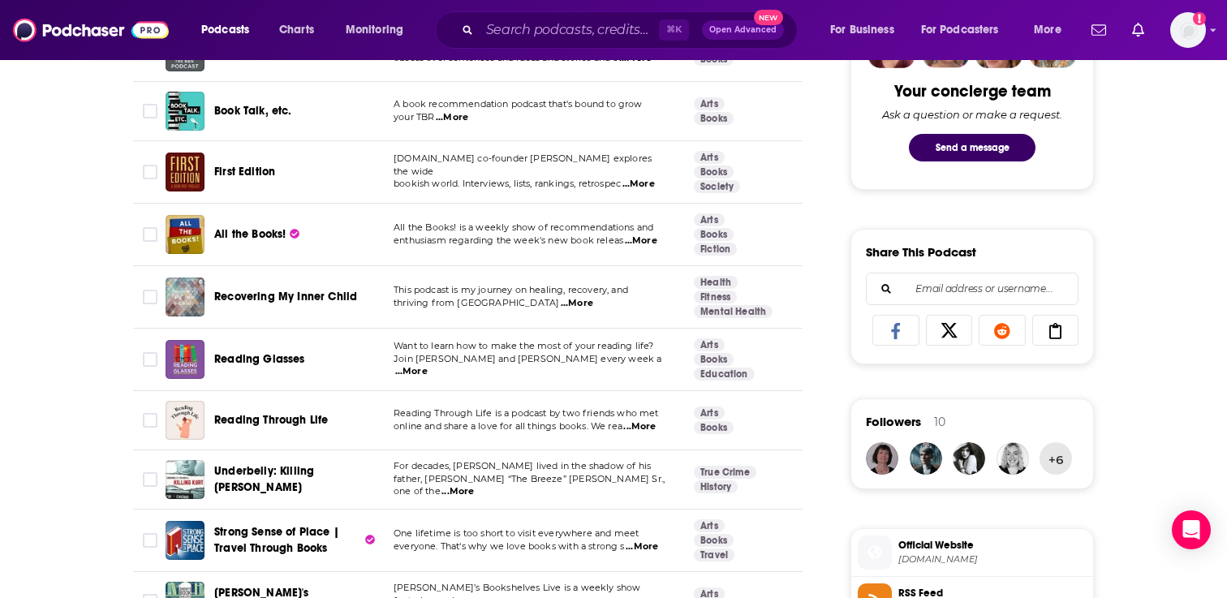
click at [428, 365] on span "...More" at bounding box center [411, 371] width 32 height 13
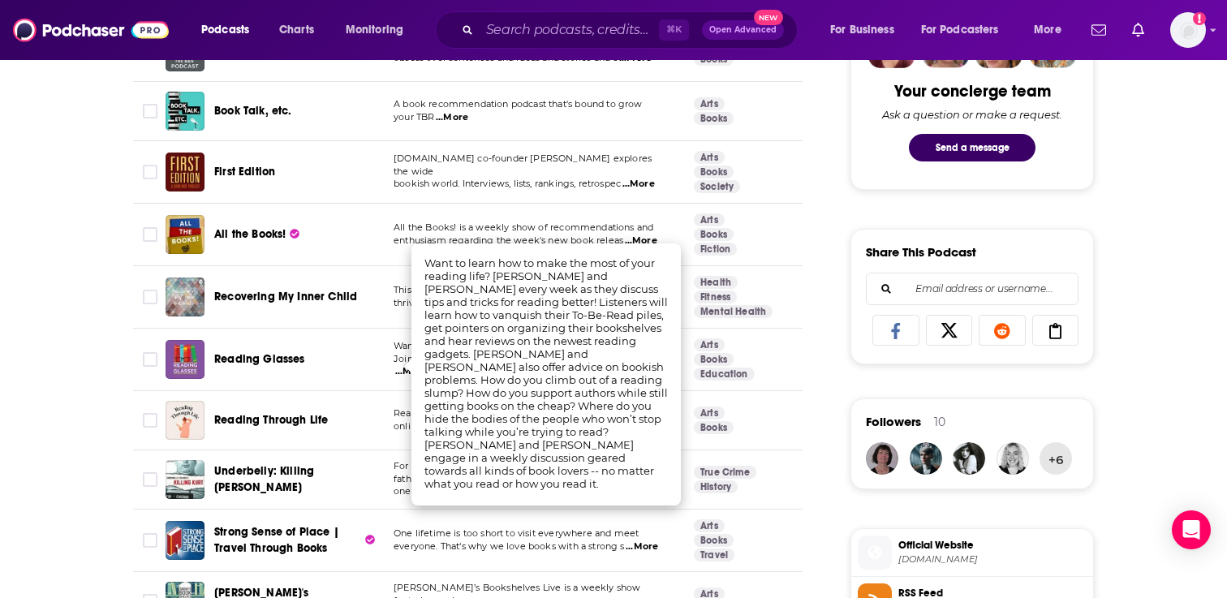
scroll to position [858, 0]
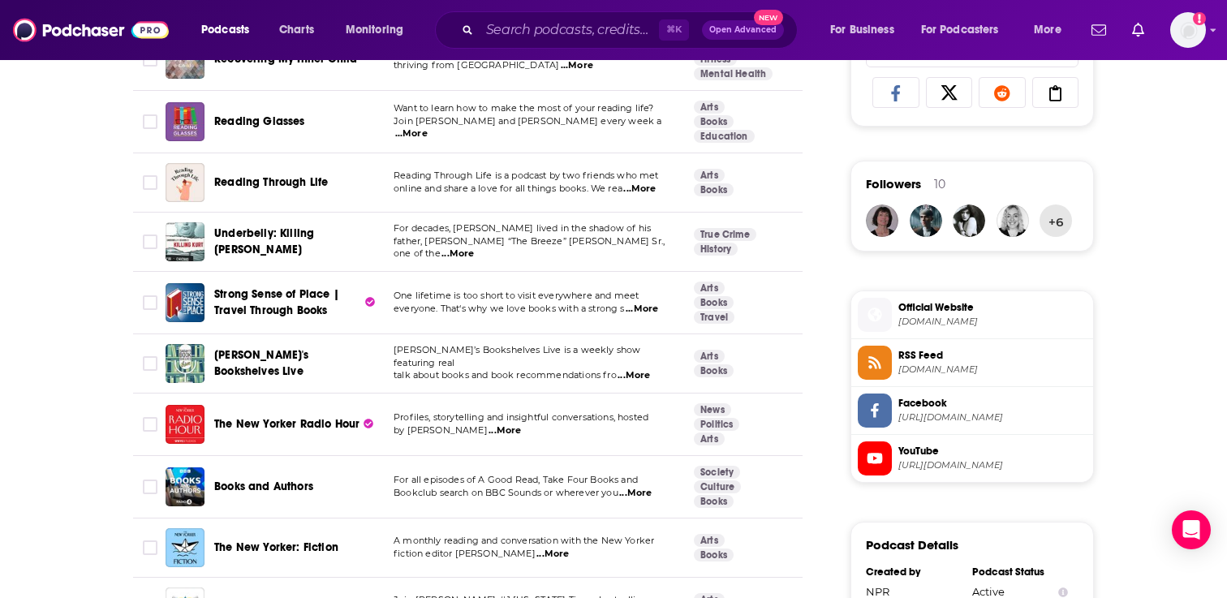
scroll to position [1092, 0]
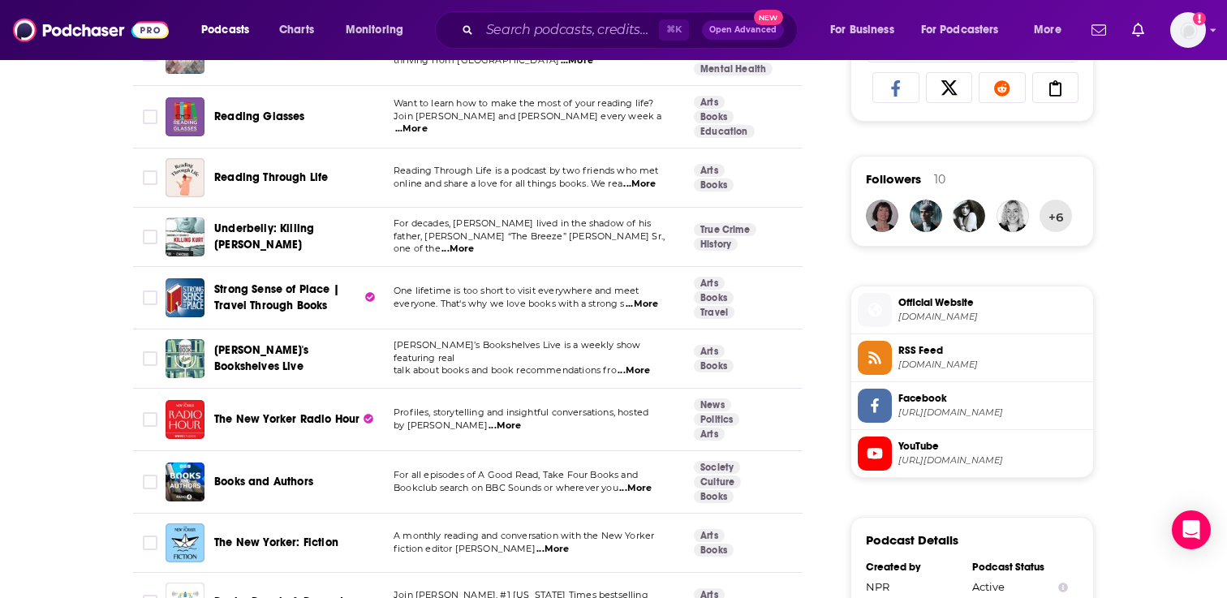
click at [638, 364] on span "...More" at bounding box center [634, 370] width 32 height 13
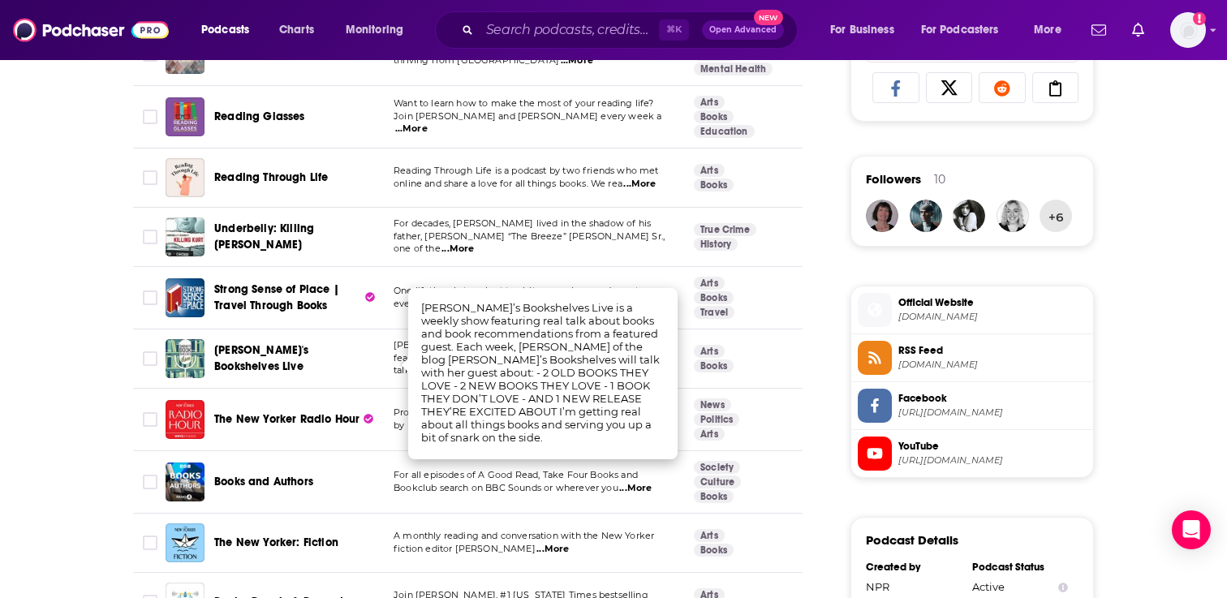
scroll to position [1105, 0]
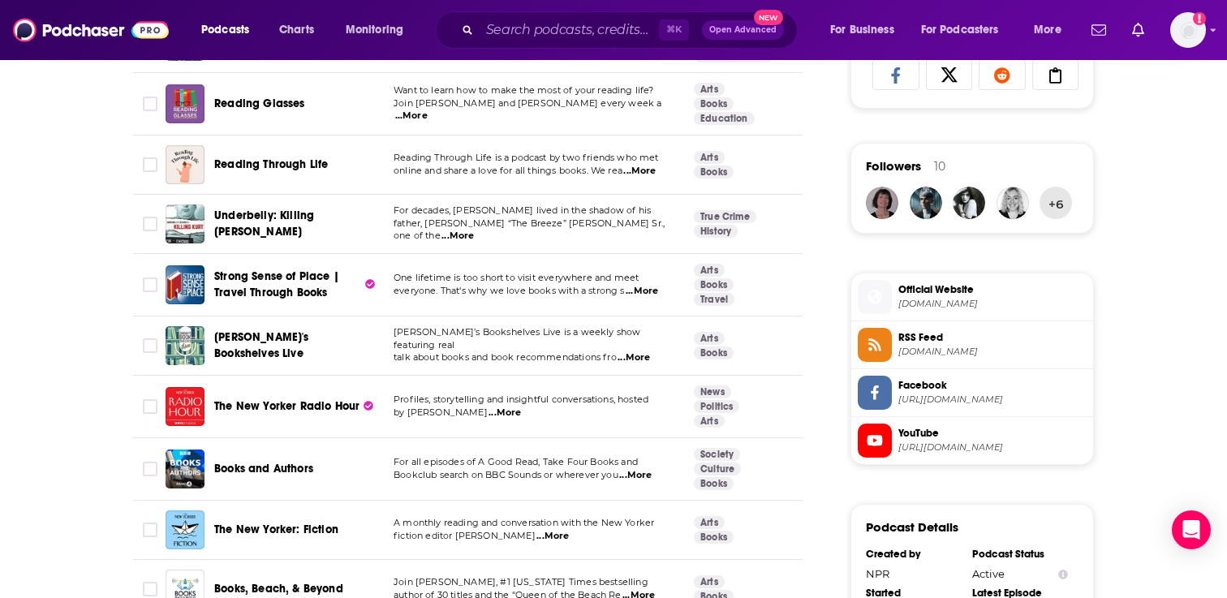
click at [782, 327] on td "Arts Books" at bounding box center [750, 346] width 138 height 59
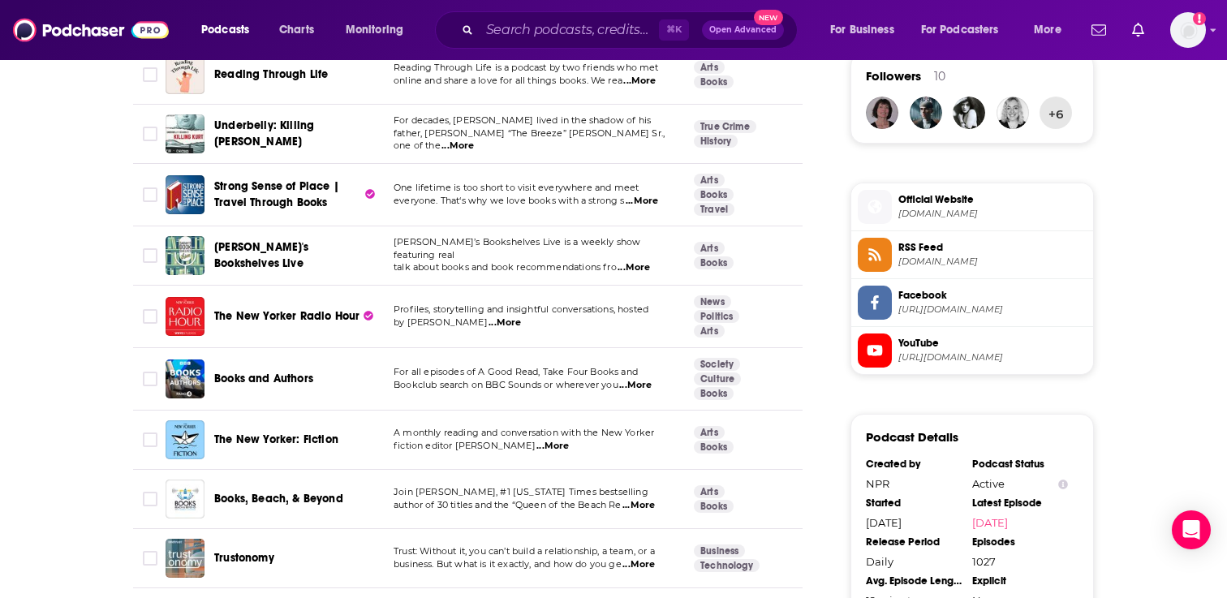
scroll to position [1196, 0]
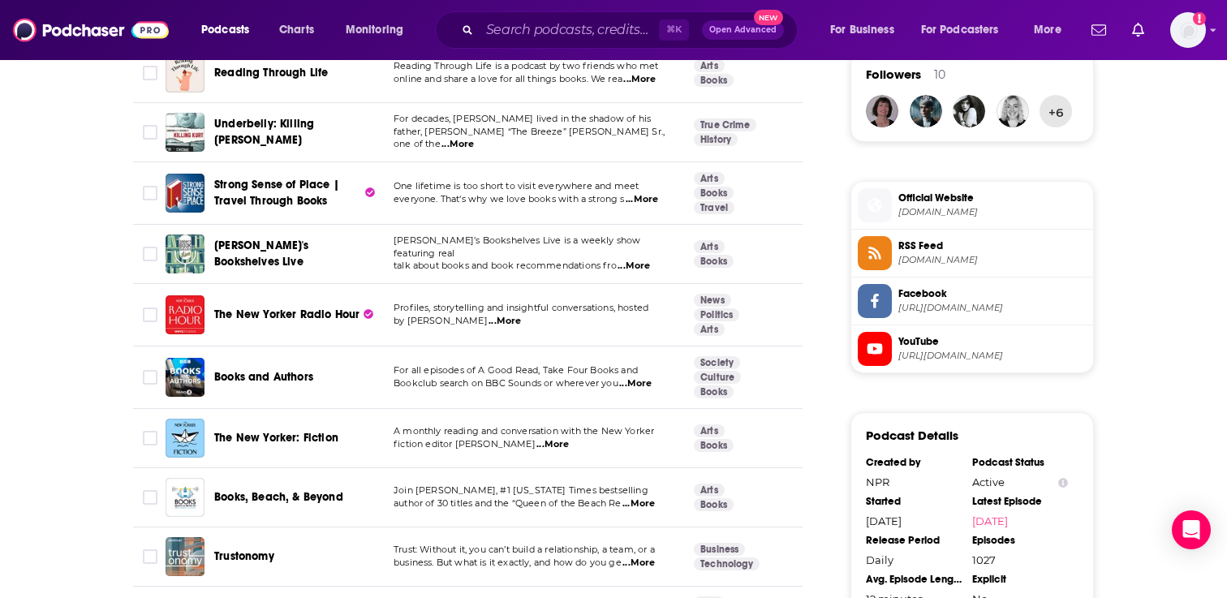
click at [642, 382] on span "...More" at bounding box center [635, 383] width 32 height 13
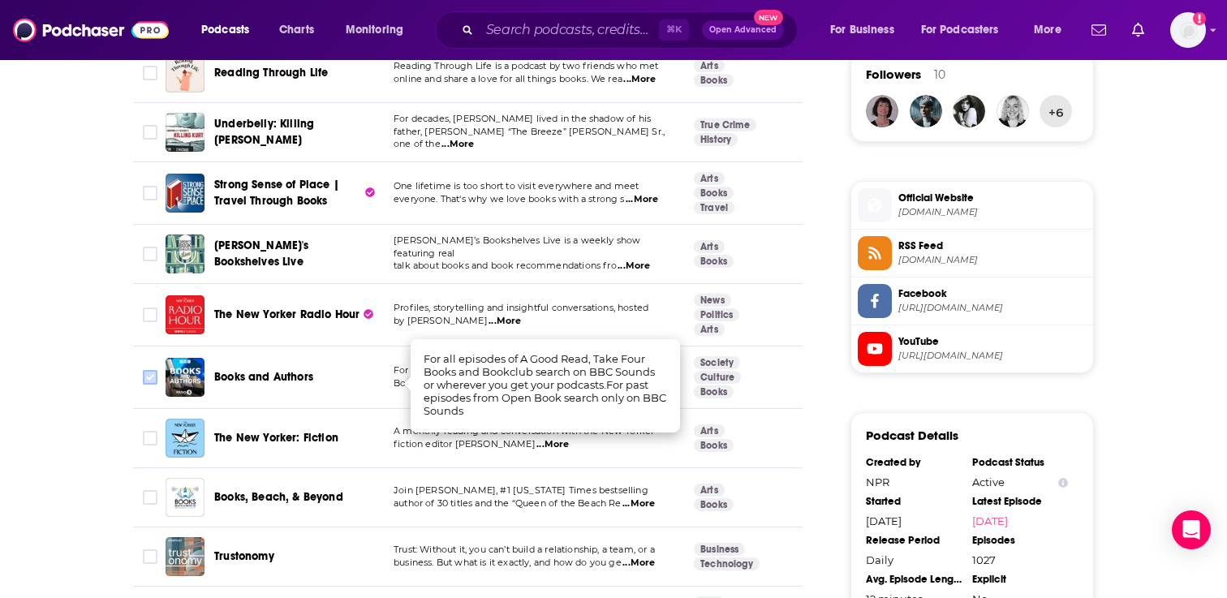
click at [152, 375] on input "Toggle select row" at bounding box center [150, 377] width 15 height 15
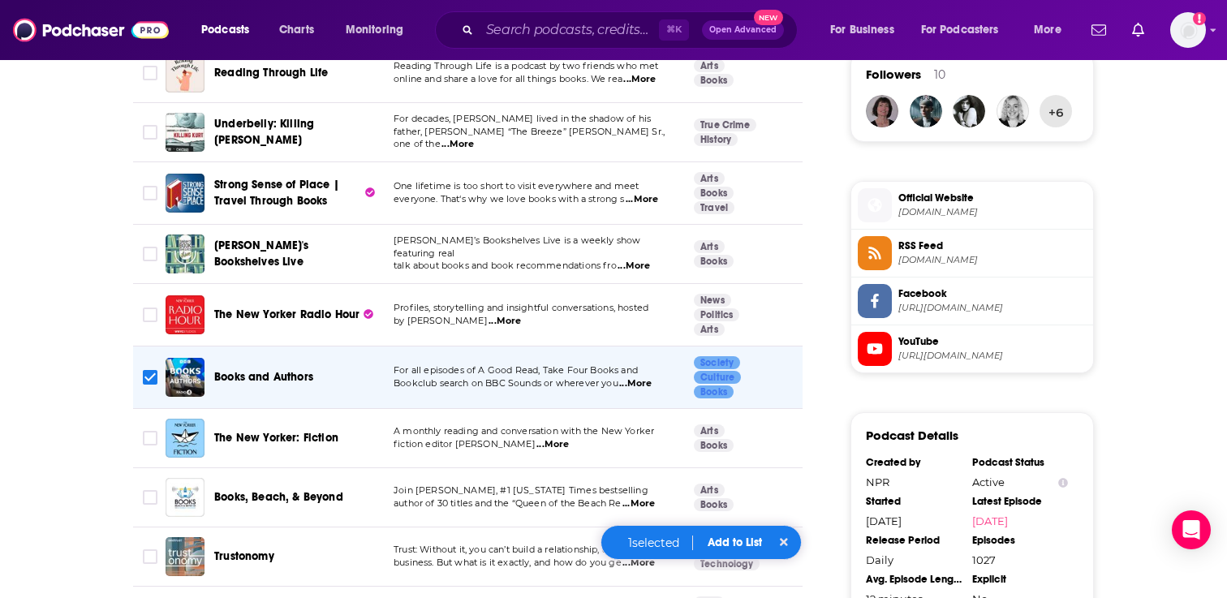
click at [737, 539] on button "Add to List" at bounding box center [735, 543] width 80 height 14
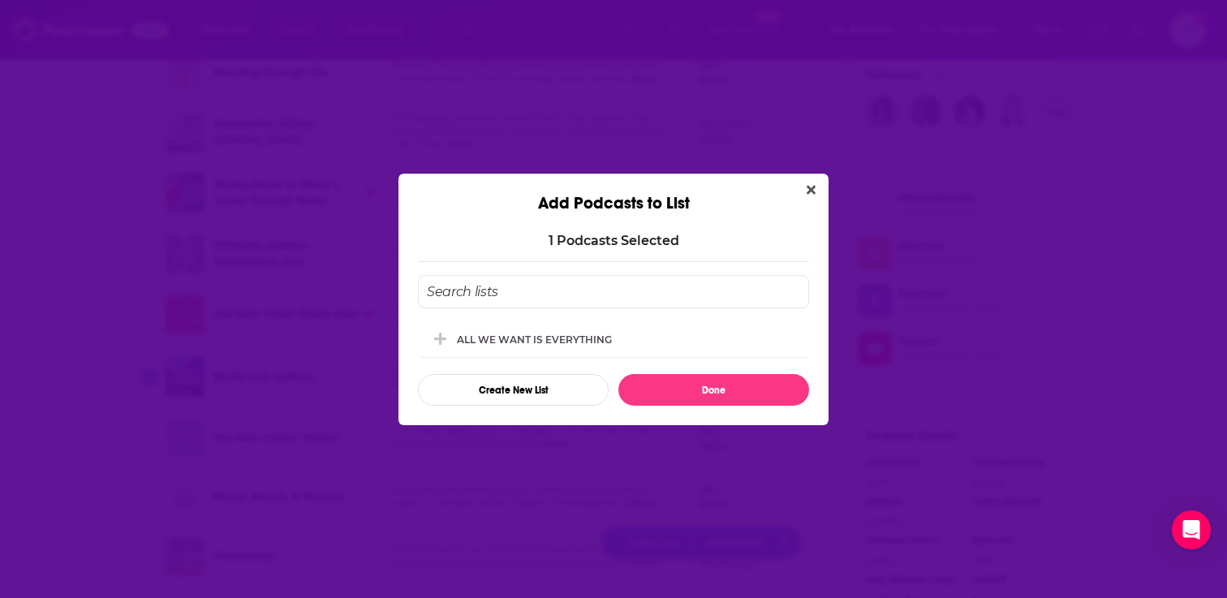
scroll to position [0, 0]
click at [599, 334] on div "ALL WE WANT IS EVERYTHING" at bounding box center [539, 339] width 165 height 12
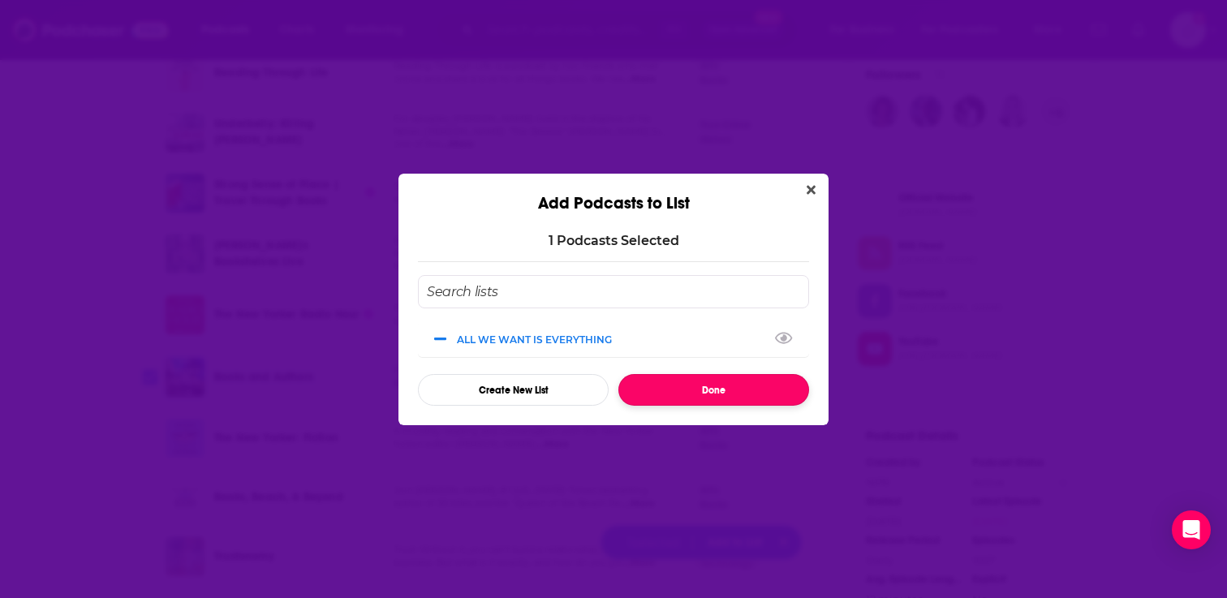
click at [674, 391] on button "Done" at bounding box center [713, 390] width 191 height 32
checkbox input "false"
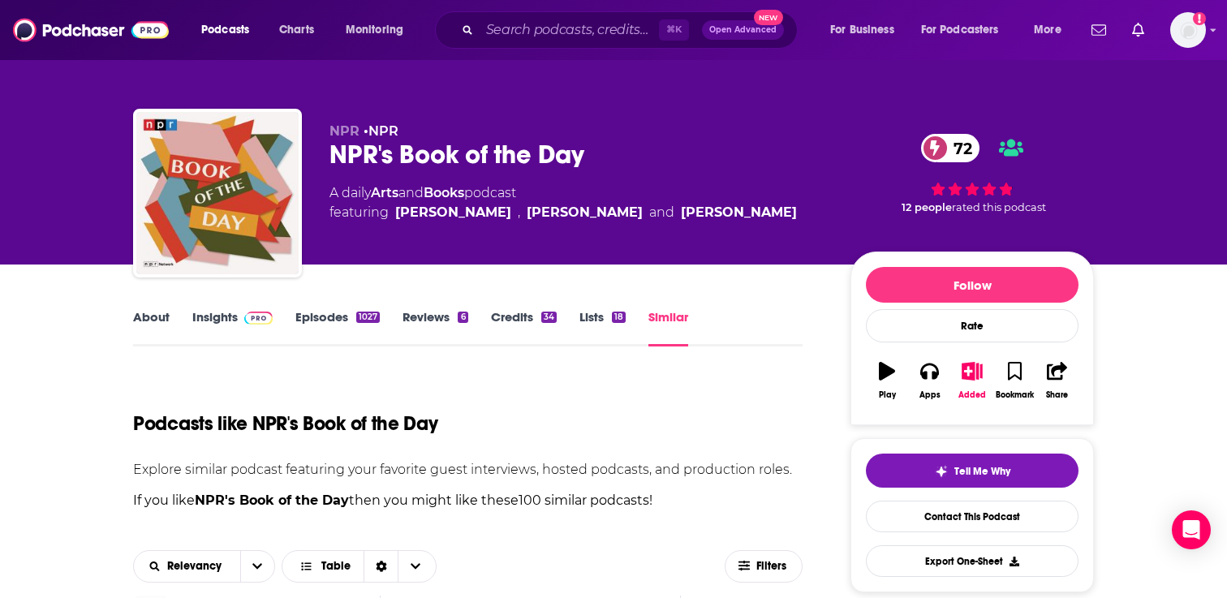
scroll to position [1196, 0]
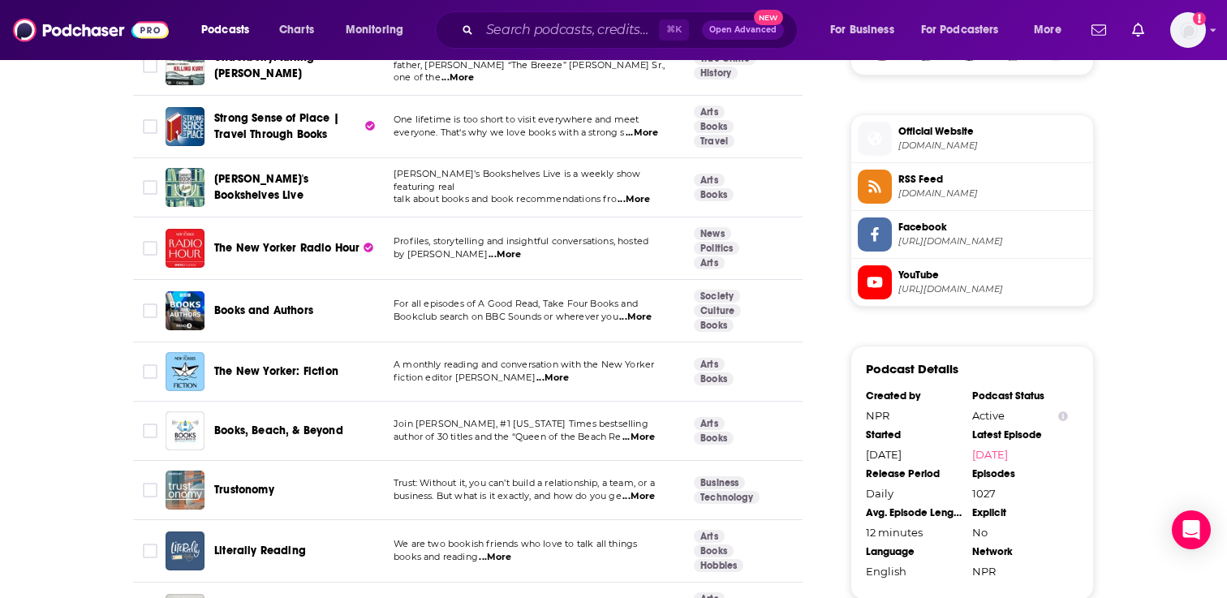
scroll to position [1304, 0]
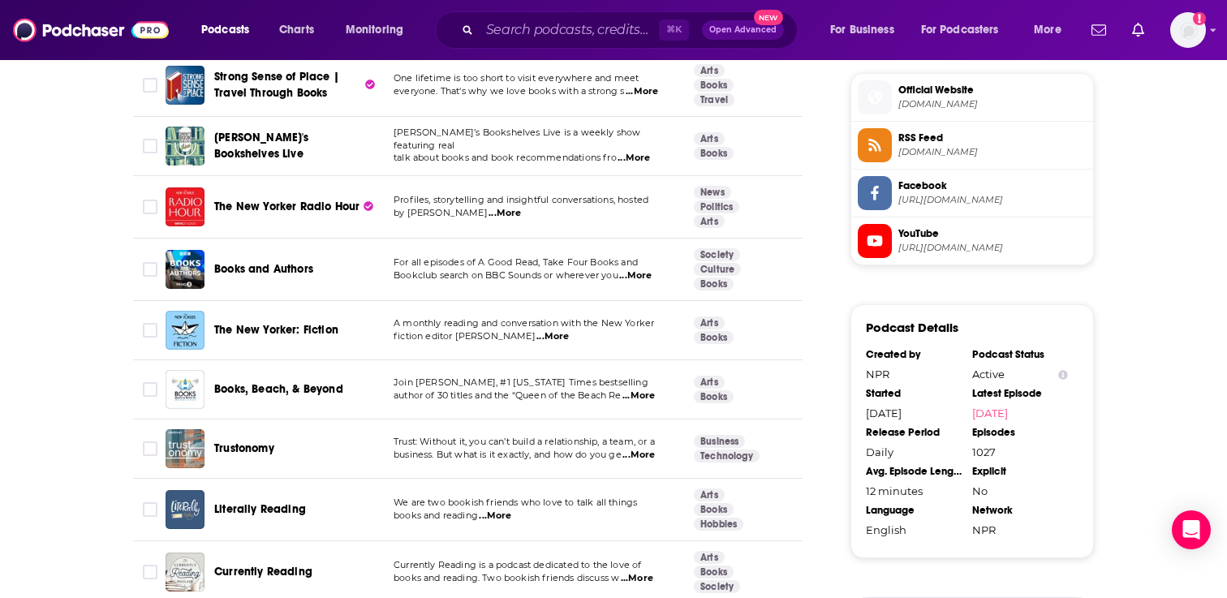
click at [630, 394] on span "...More" at bounding box center [638, 396] width 32 height 13
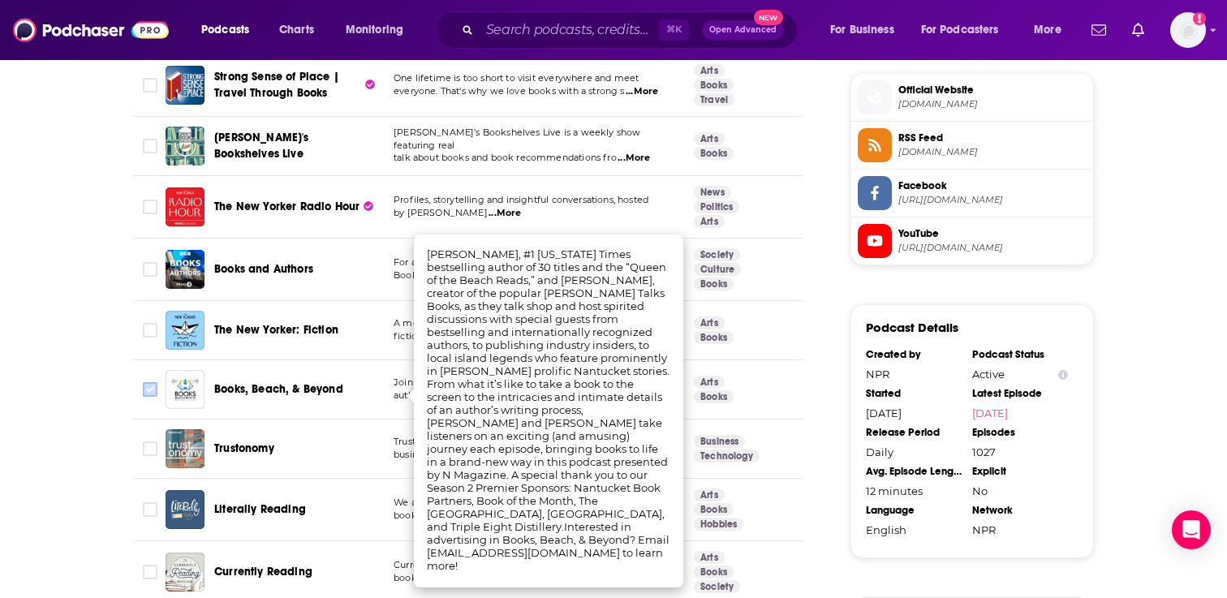
click at [146, 390] on input "Toggle select row" at bounding box center [150, 389] width 15 height 15
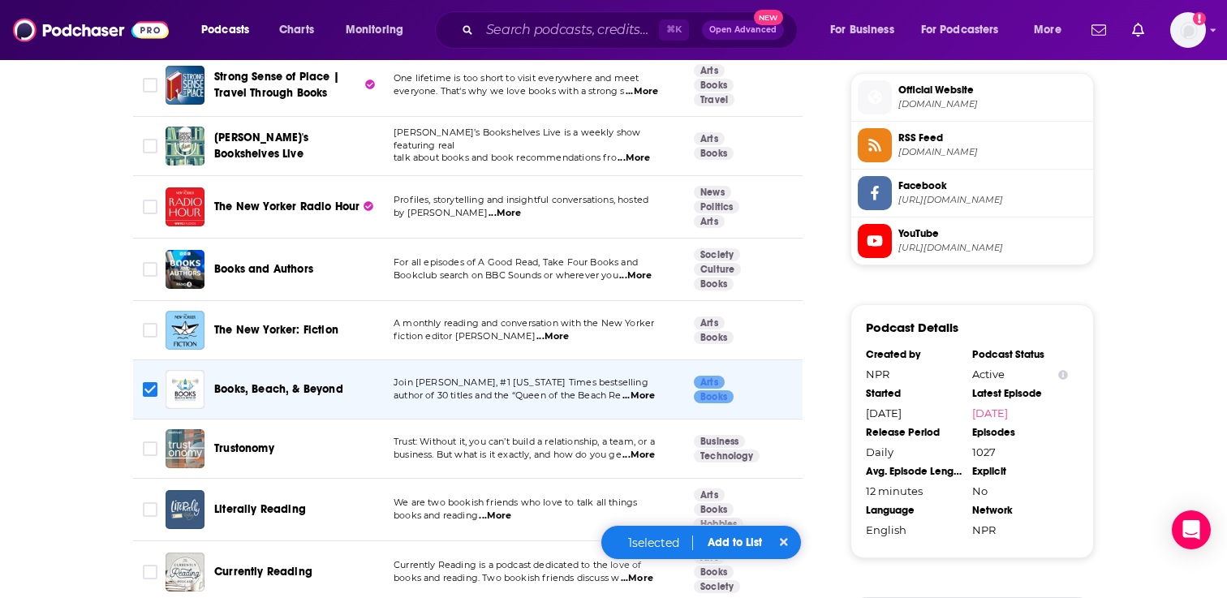
click at [722, 549] on div "1 selected Add to List" at bounding box center [701, 542] width 201 height 35
click at [724, 543] on button "Add to List" at bounding box center [735, 543] width 80 height 14
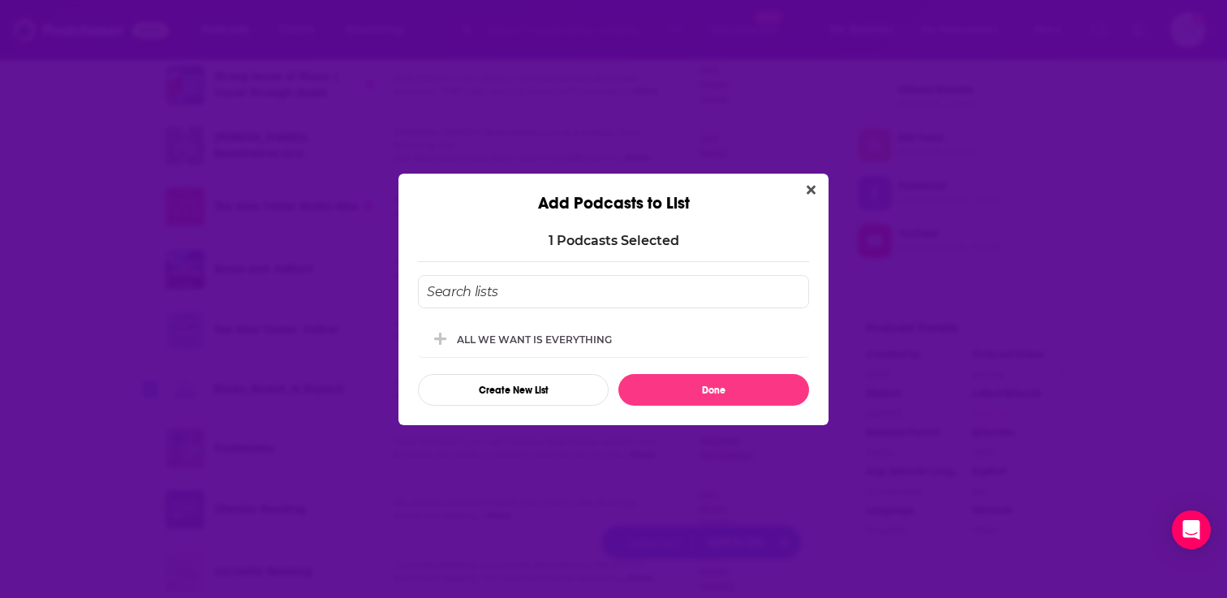
scroll to position [0, 0]
click at [581, 343] on div "ALL WE WANT IS EVERYTHING" at bounding box center [539, 339] width 165 height 12
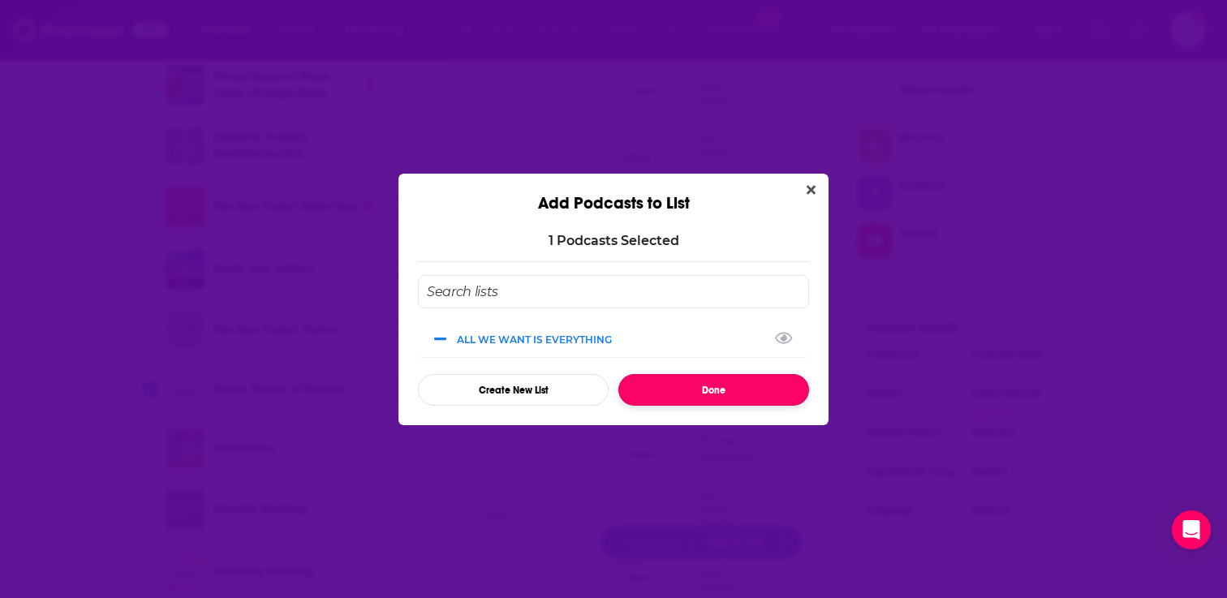
click at [650, 385] on button "Done" at bounding box center [713, 390] width 191 height 32
checkbox input "false"
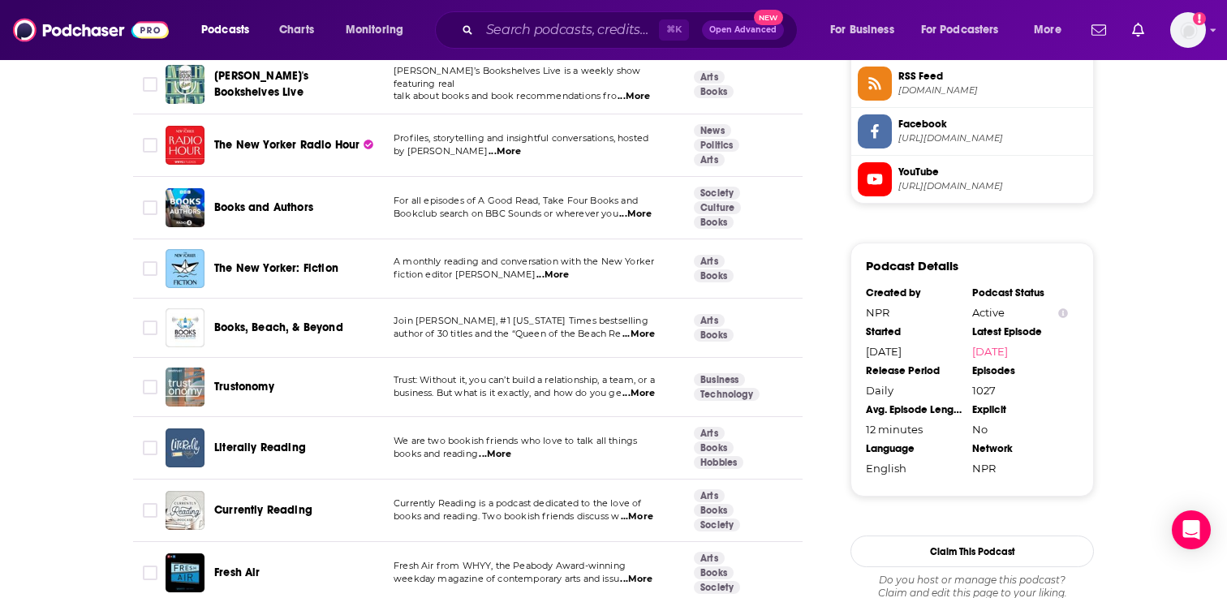
scroll to position [1396, 0]
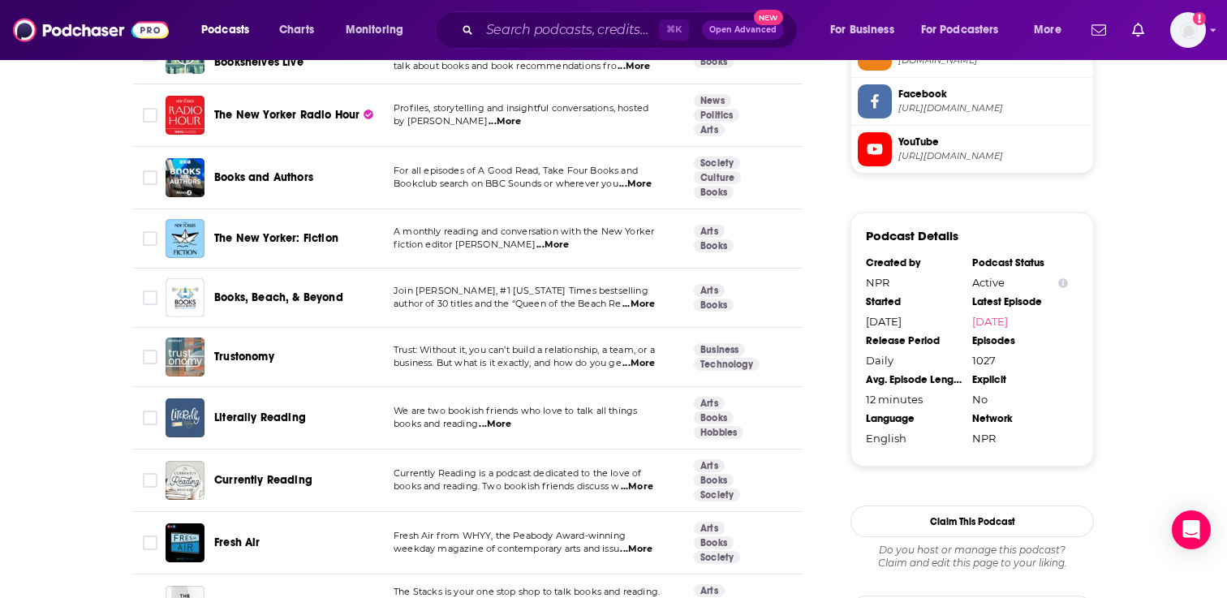
click at [502, 423] on span "...More" at bounding box center [495, 424] width 32 height 13
click at [631, 487] on span "...More" at bounding box center [637, 486] width 32 height 13
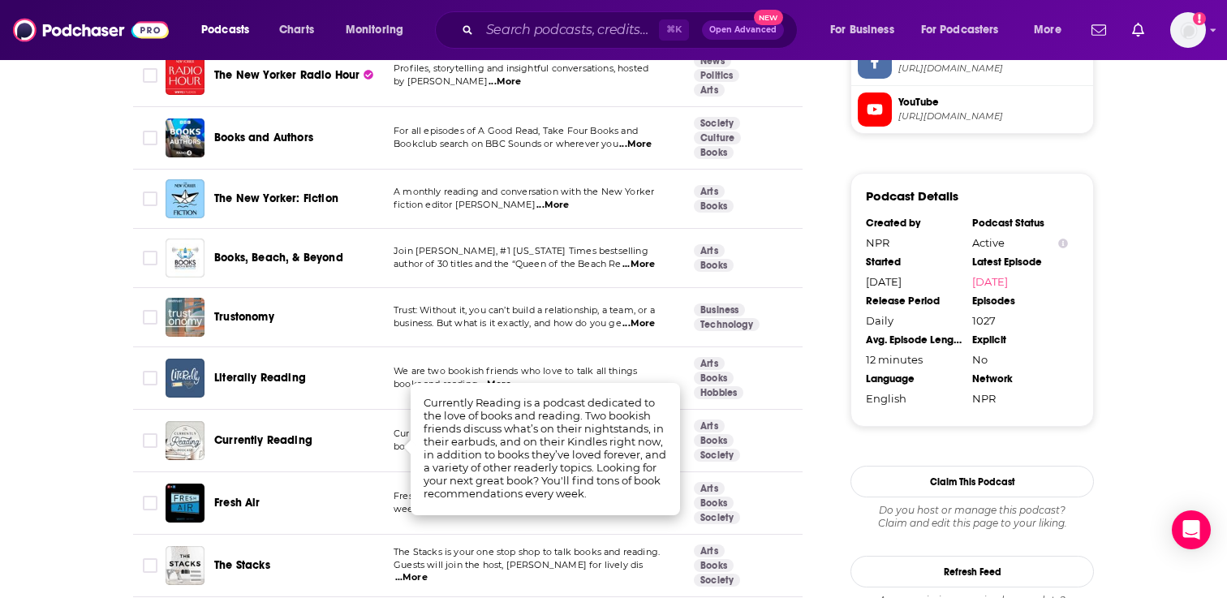
scroll to position [1440, 0]
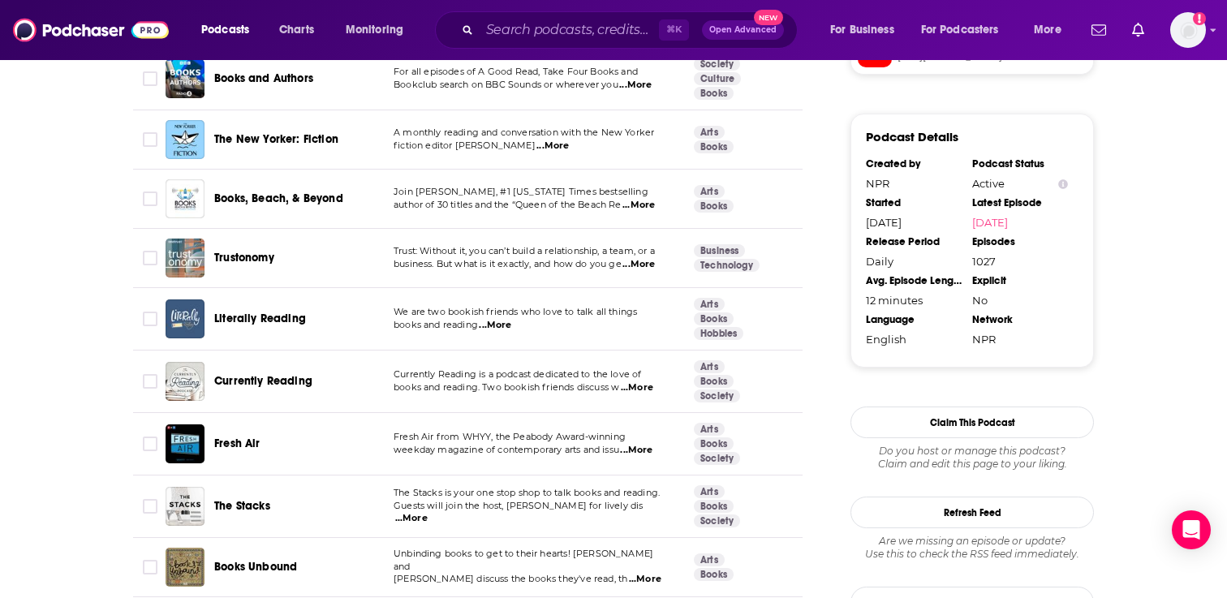
scroll to position [1545, 0]
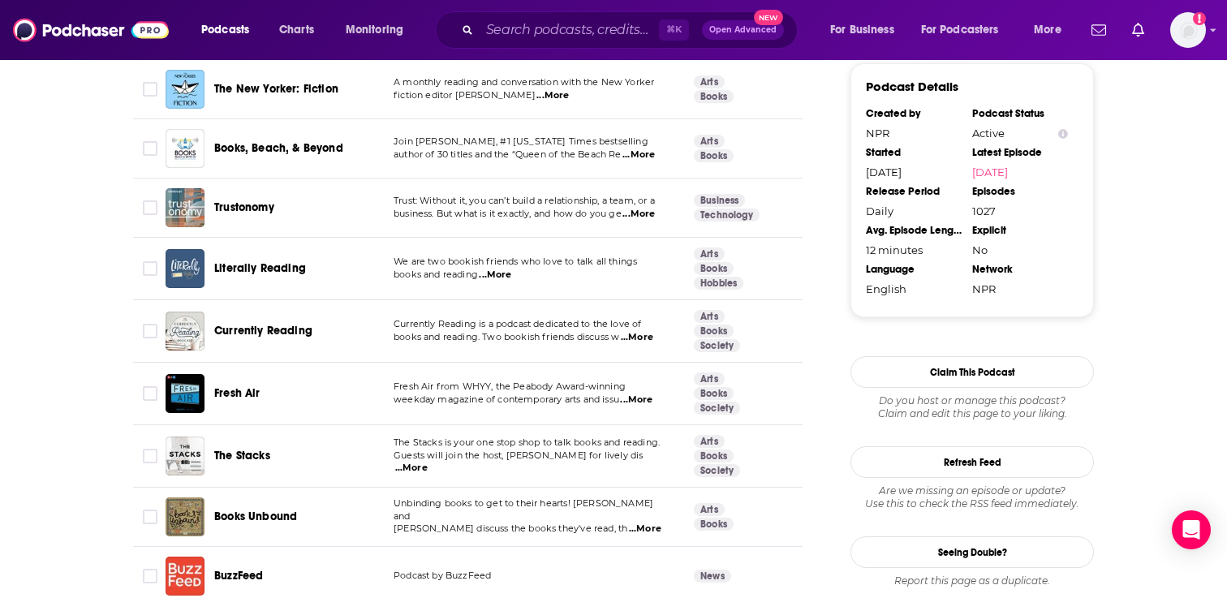
click at [428, 462] on span "...More" at bounding box center [411, 468] width 32 height 13
click at [151, 450] on input "Toggle select row" at bounding box center [150, 456] width 15 height 15
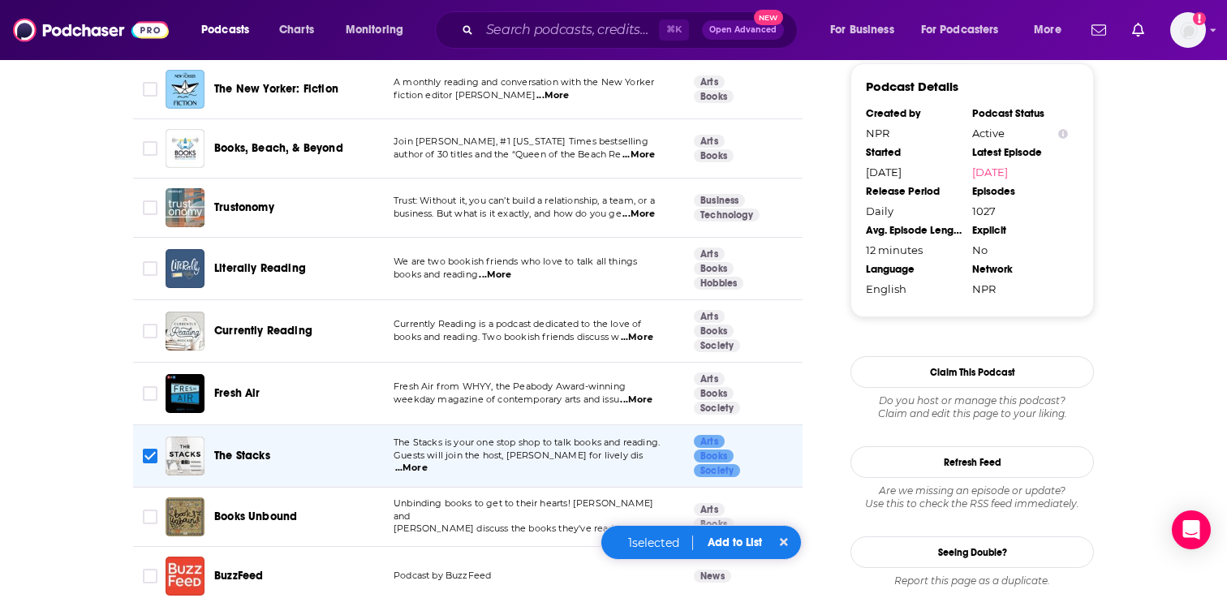
click at [747, 543] on button "Add to List" at bounding box center [735, 543] width 80 height 14
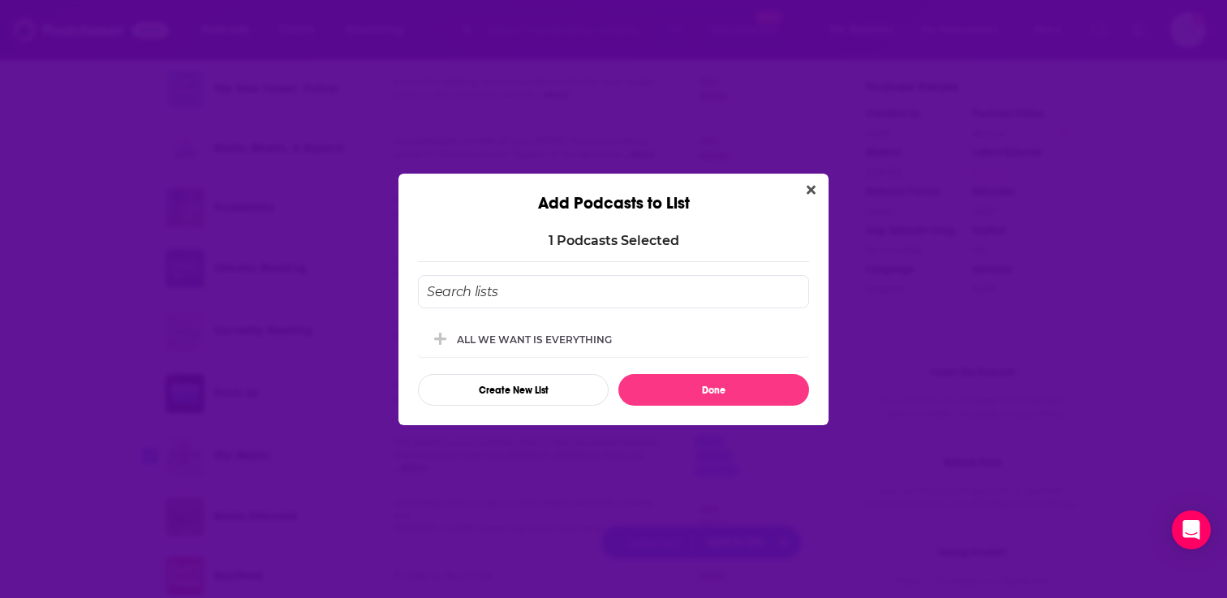
scroll to position [0, 0]
click at [616, 342] on button "View Link" at bounding box center [617, 343] width 10 height 2
click at [614, 334] on div "ALL WE WANT IS EVERYTHING" at bounding box center [539, 339] width 165 height 12
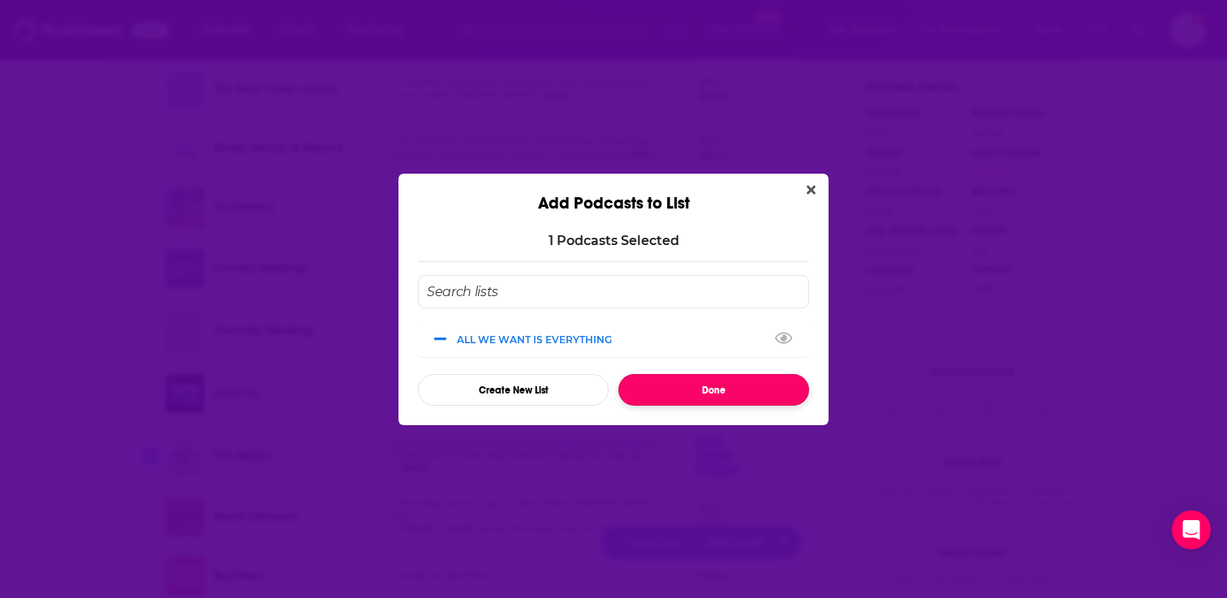
click at [670, 381] on button "Done" at bounding box center [713, 390] width 191 height 32
checkbox input "false"
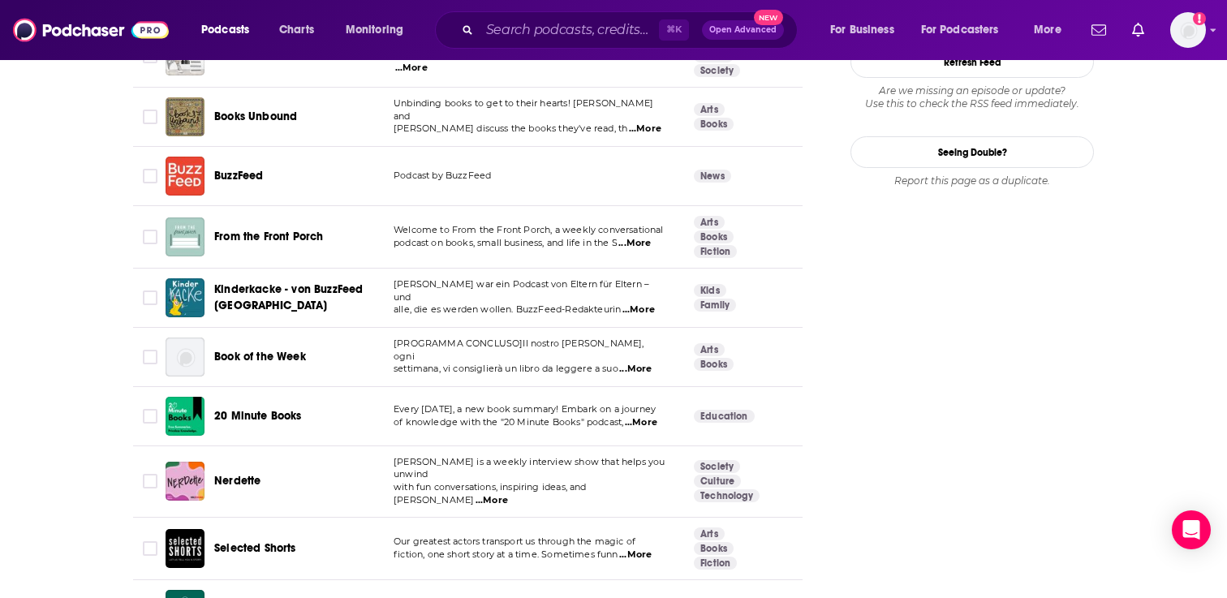
scroll to position [1947, 0]
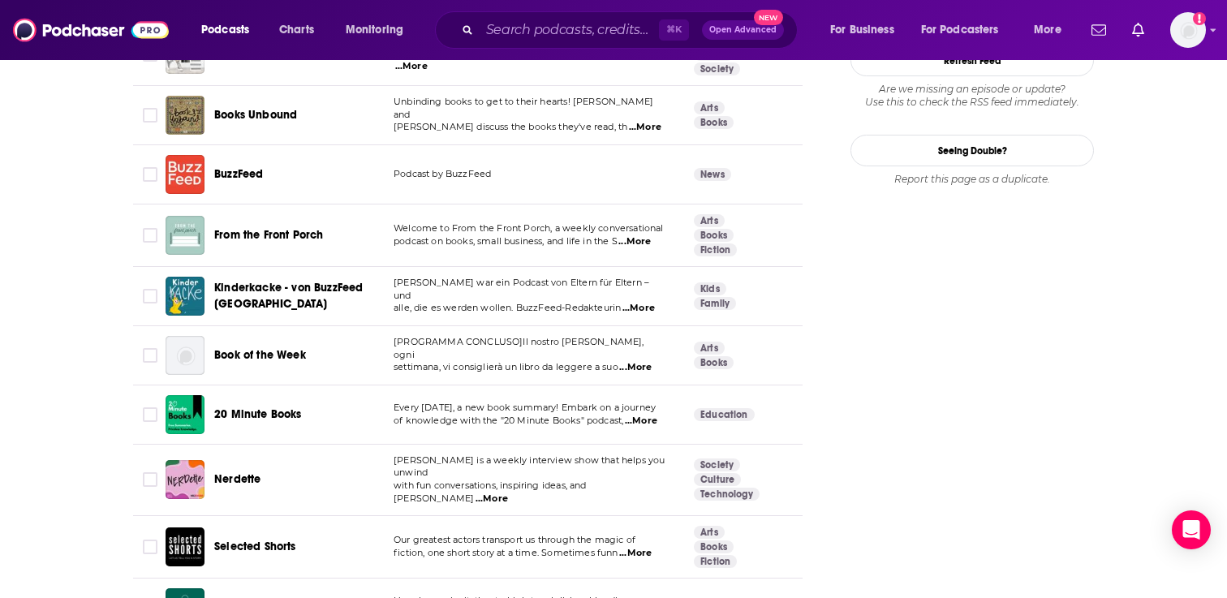
click at [643, 421] on span "...More" at bounding box center [641, 421] width 32 height 13
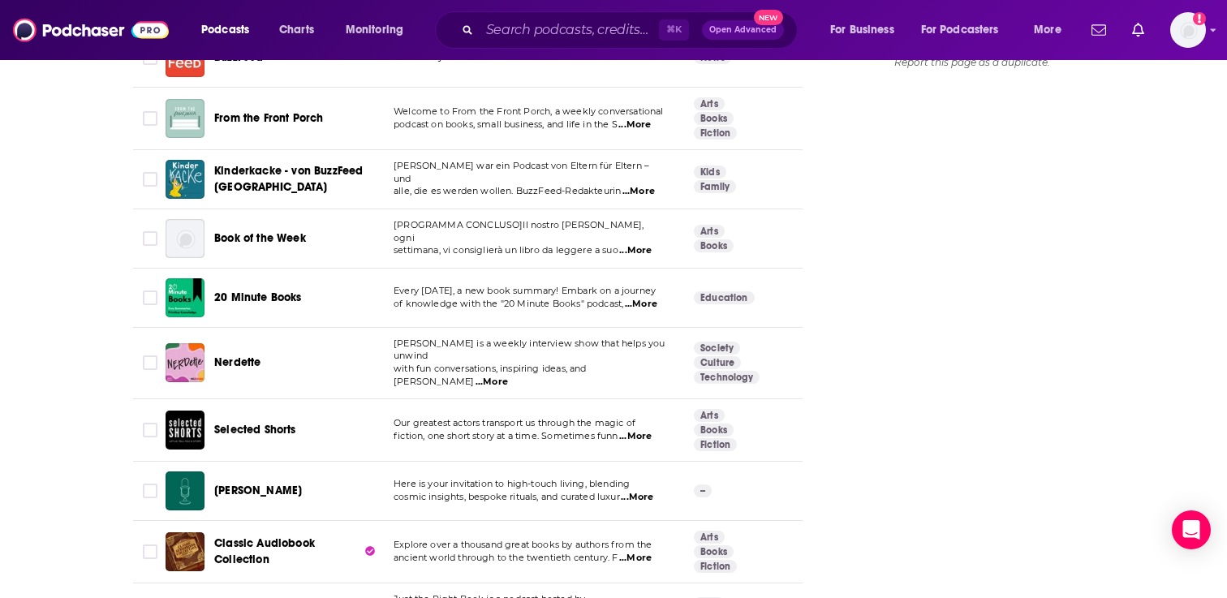
scroll to position [2105, 0]
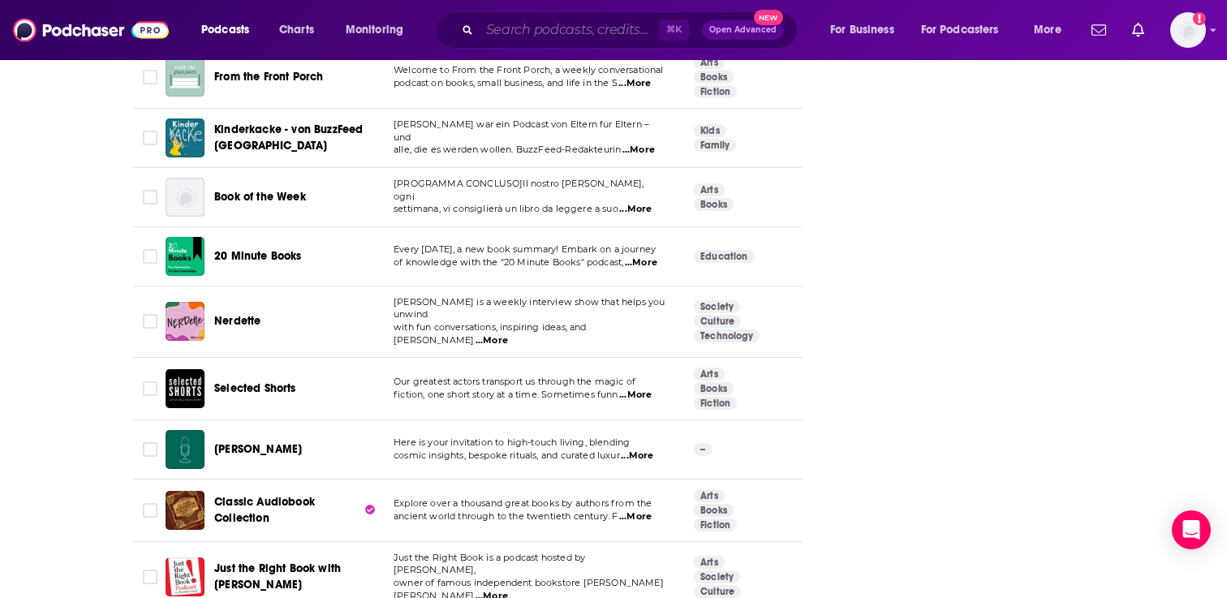
click at [565, 37] on input "Search podcasts, credits, & more..." at bounding box center [569, 30] width 179 height 26
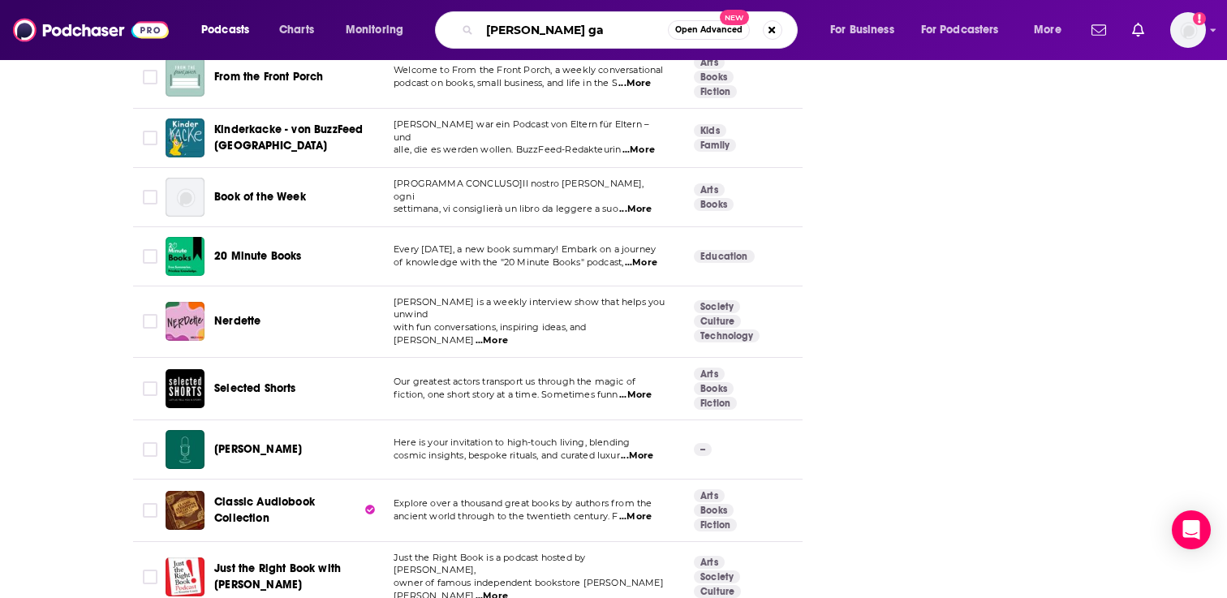
type input "[PERSON_NAME][DEMOGRAPHIC_DATA]"
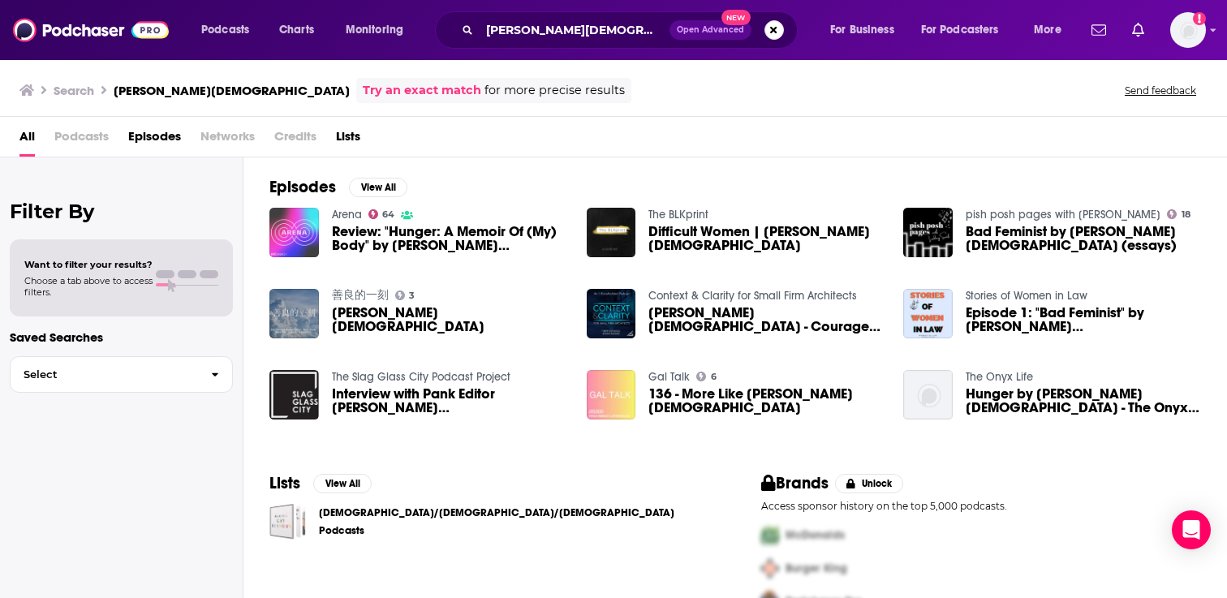
click at [290, 235] on img at bounding box center [294, 233] width 50 height 50
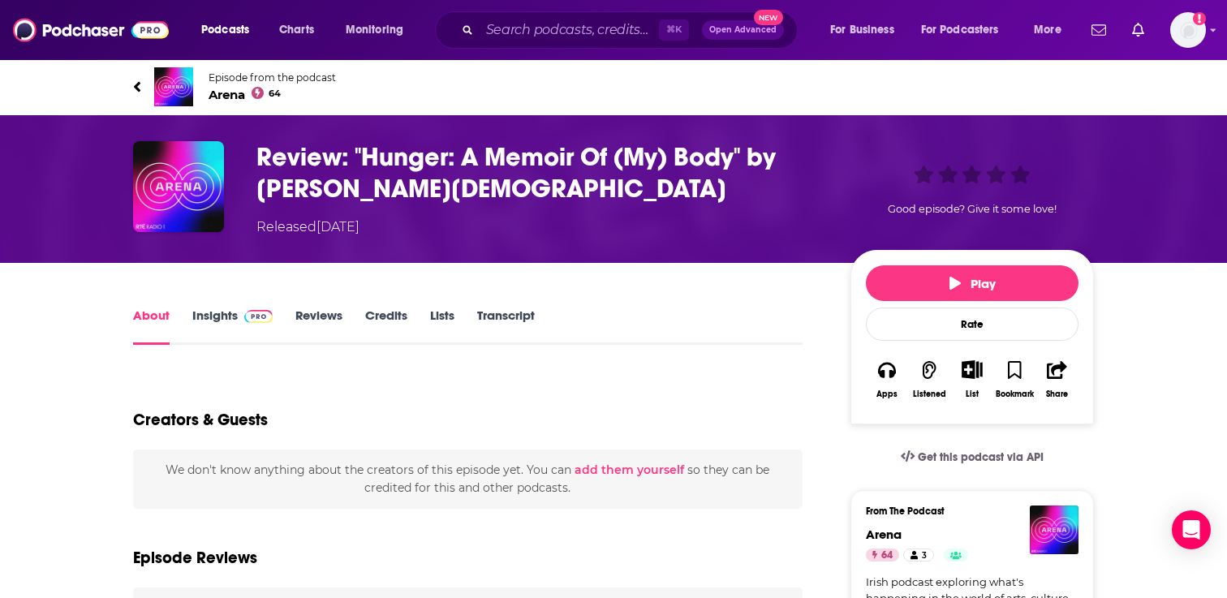
click at [226, 89] on span "Arena 64" at bounding box center [272, 94] width 127 height 15
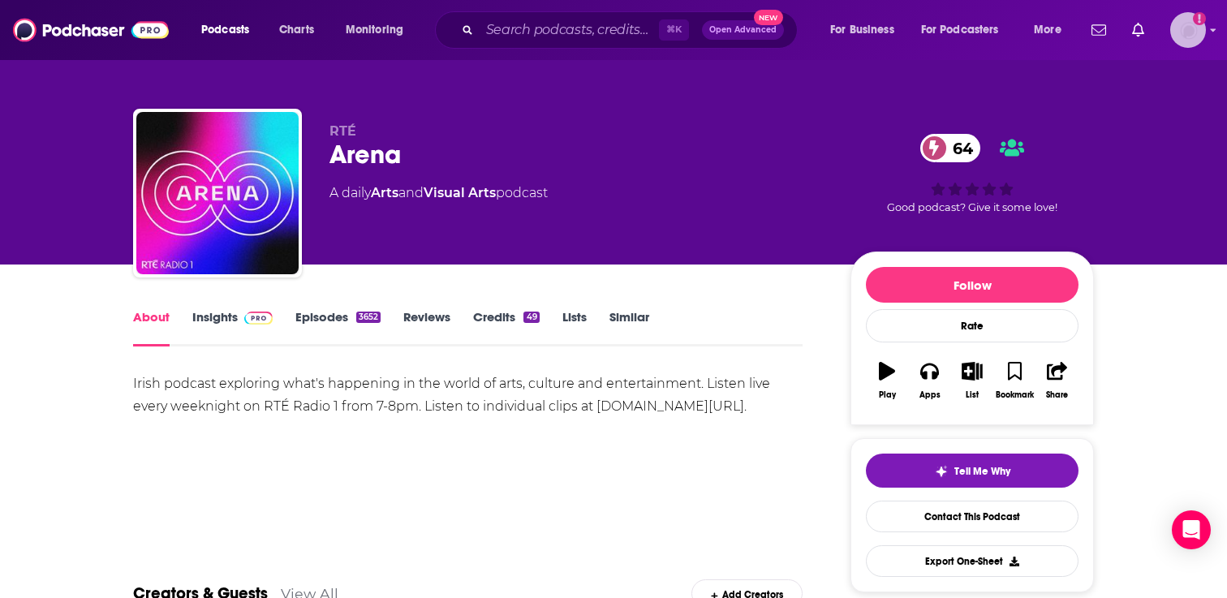
click at [1182, 33] on img "Logged in as adrian.villarreal" at bounding box center [1188, 30] width 36 height 36
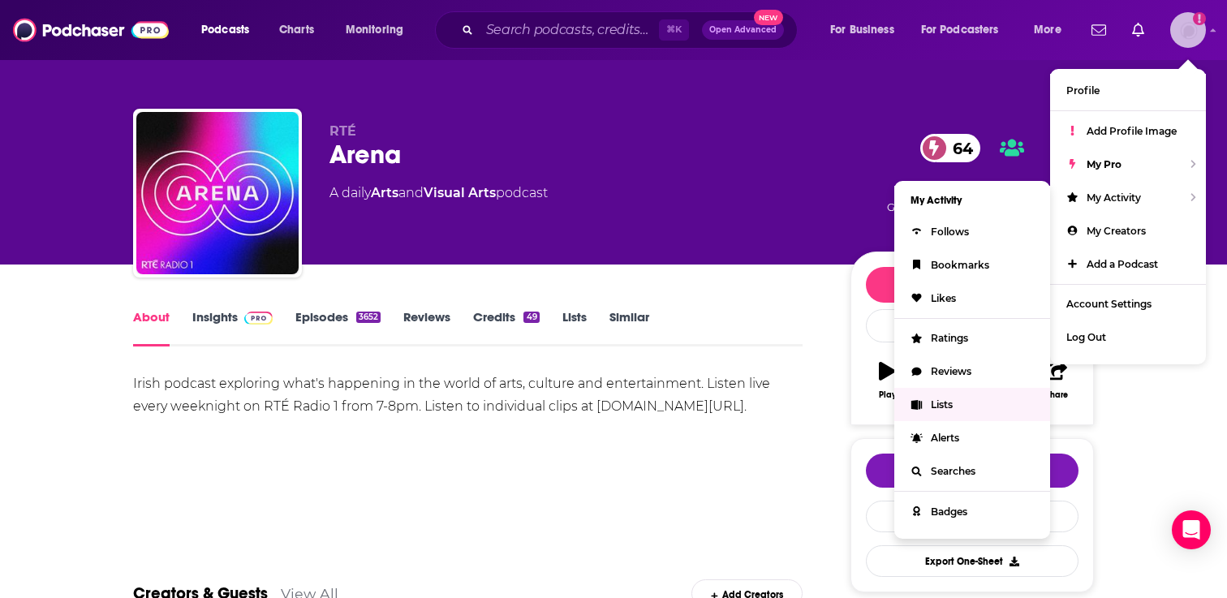
click at [951, 403] on span "Lists" at bounding box center [942, 404] width 22 height 12
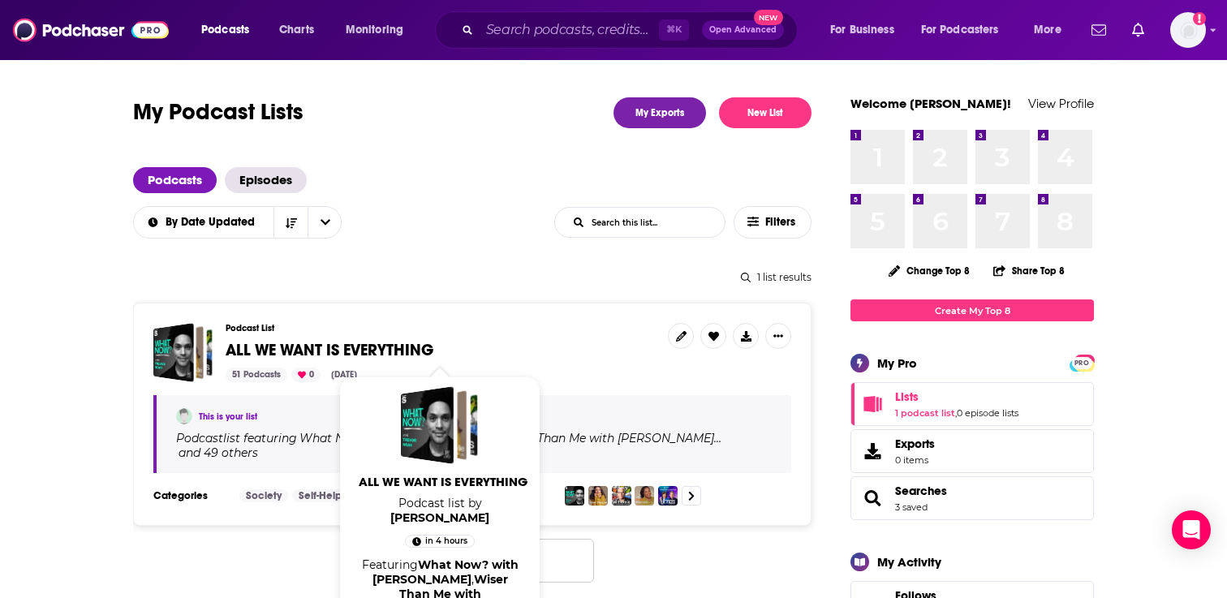
click at [404, 350] on span "ALL WE WANT IS EVERYTHING" at bounding box center [330, 350] width 208 height 20
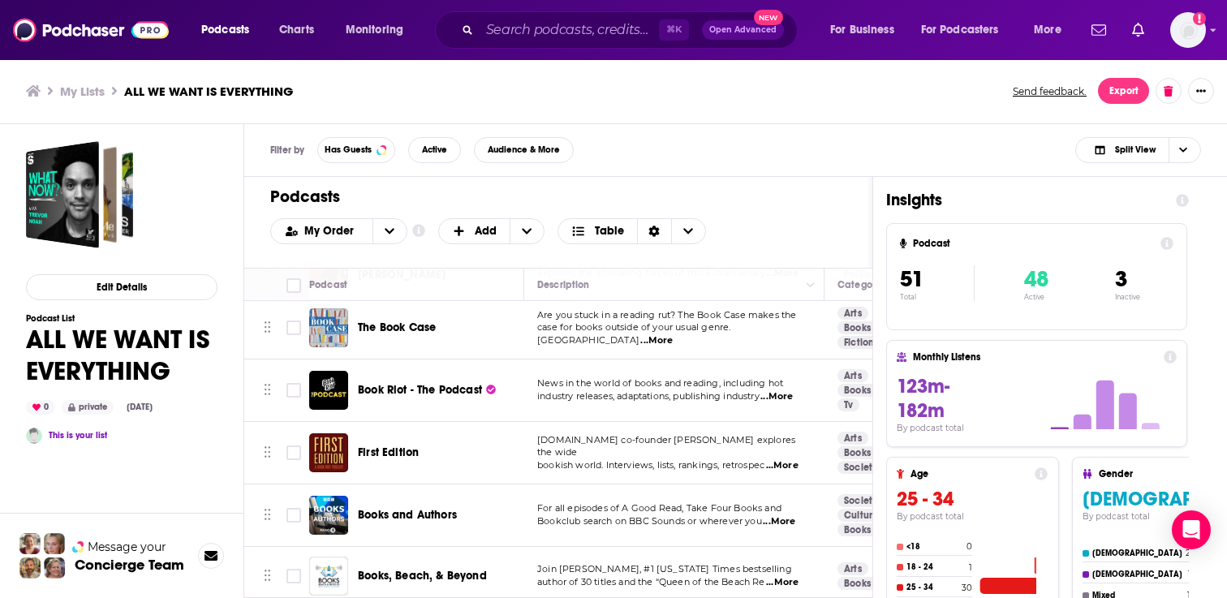
scroll to position [2788, 0]
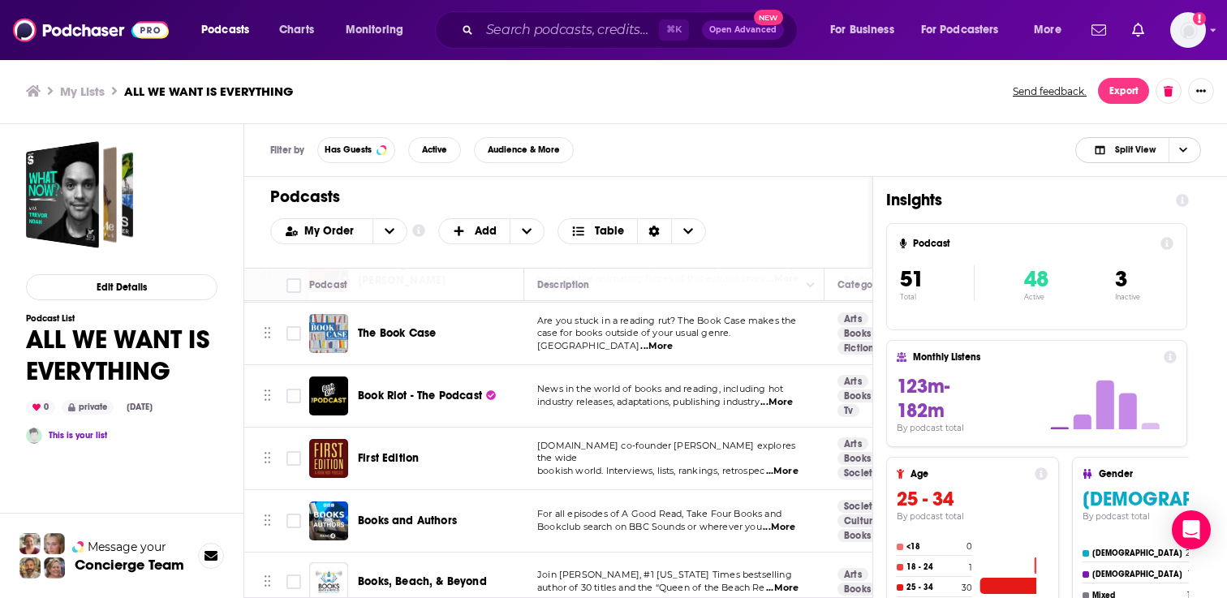
click at [1133, 158] on span "Split View" at bounding box center [1124, 150] width 89 height 23
click at [1122, 202] on span "Podcast Only" at bounding box center [1148, 204] width 80 height 9
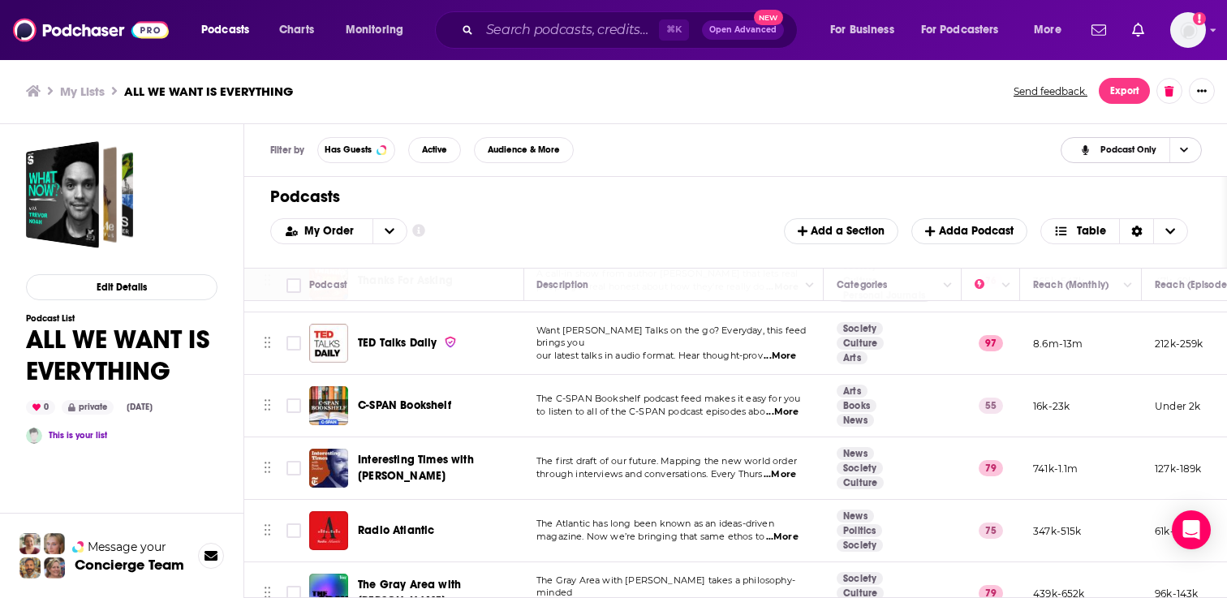
scroll to position [2084, 1]
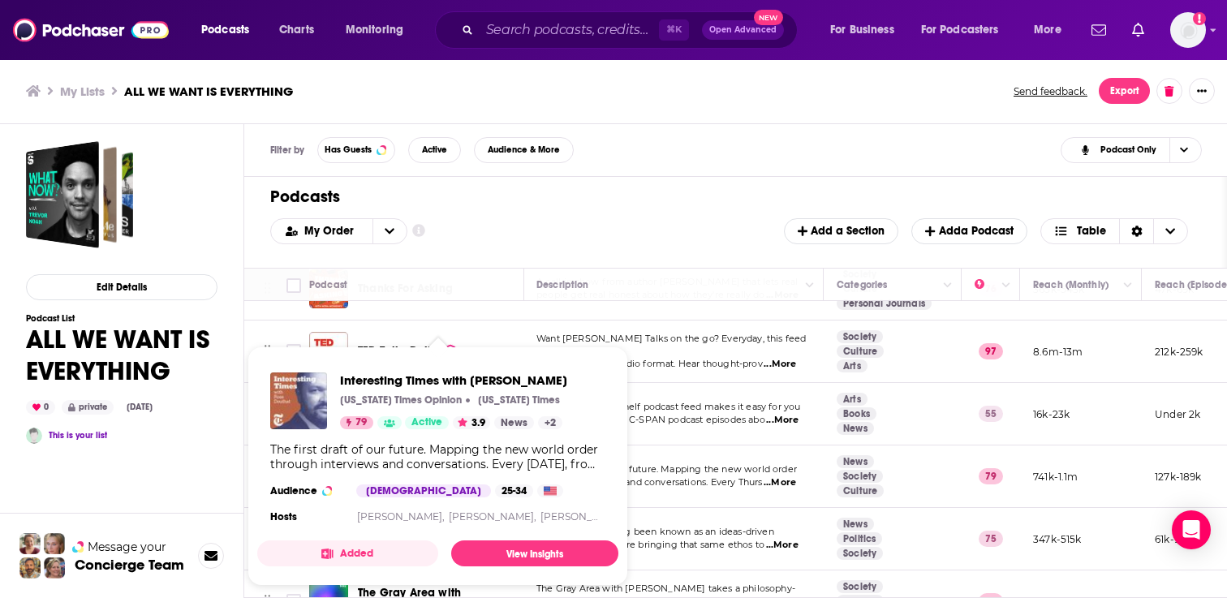
click at [304, 387] on img "Interesting Times with Ross Douthat" at bounding box center [298, 400] width 57 height 57
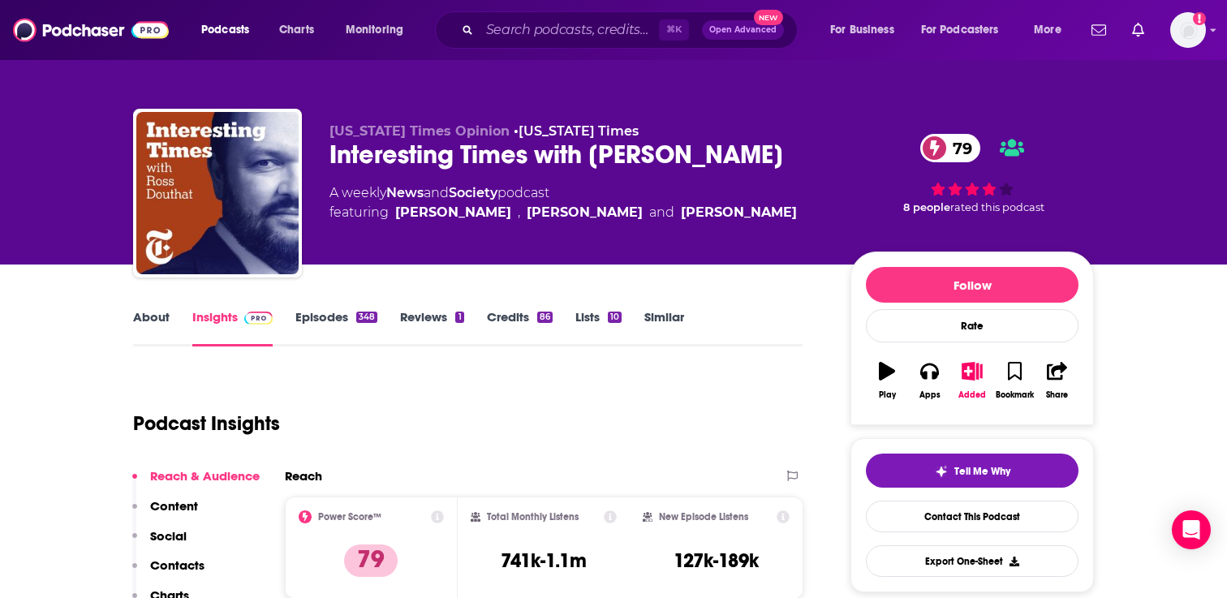
click at [655, 307] on div "About Insights Episodes 348 Reviews 1 Credits 86 Lists 10 Similar" at bounding box center [468, 327] width 670 height 40
click at [664, 323] on link "Similar" at bounding box center [664, 327] width 40 height 37
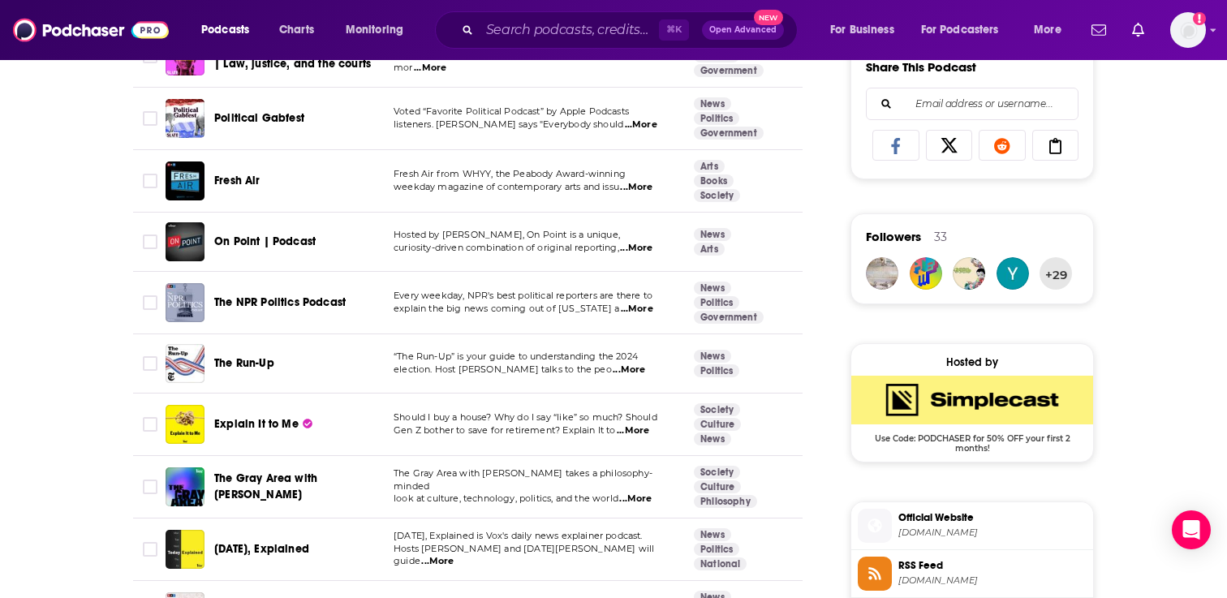
scroll to position [1077, 0]
